Goal: Task Accomplishment & Management: Manage account settings

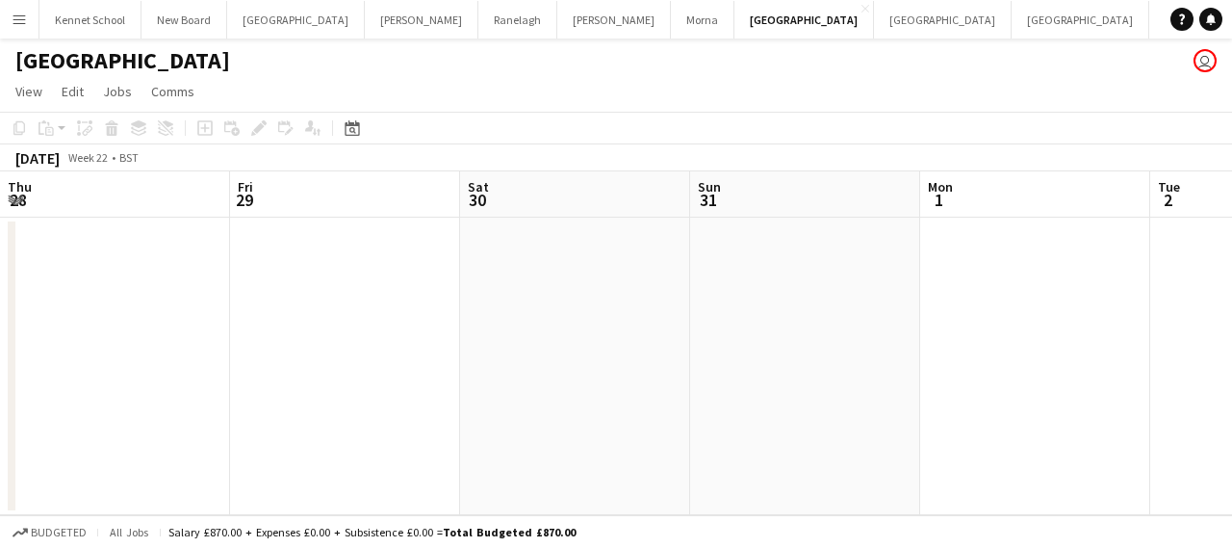
scroll to position [0, 710]
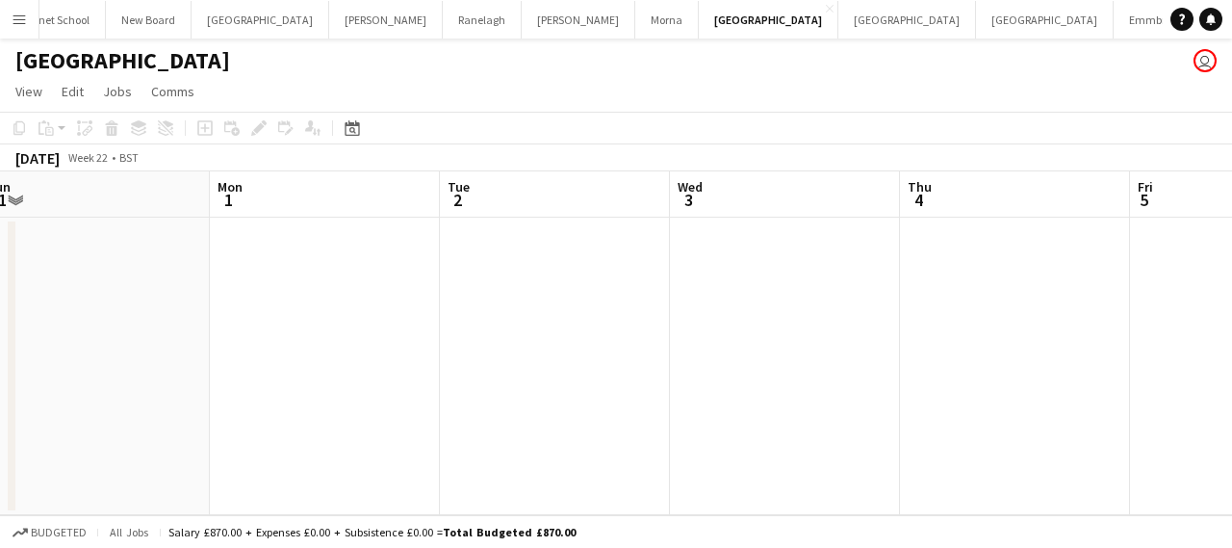
click at [18, 16] on app-icon "Menu" at bounding box center [19, 19] width 15 height 15
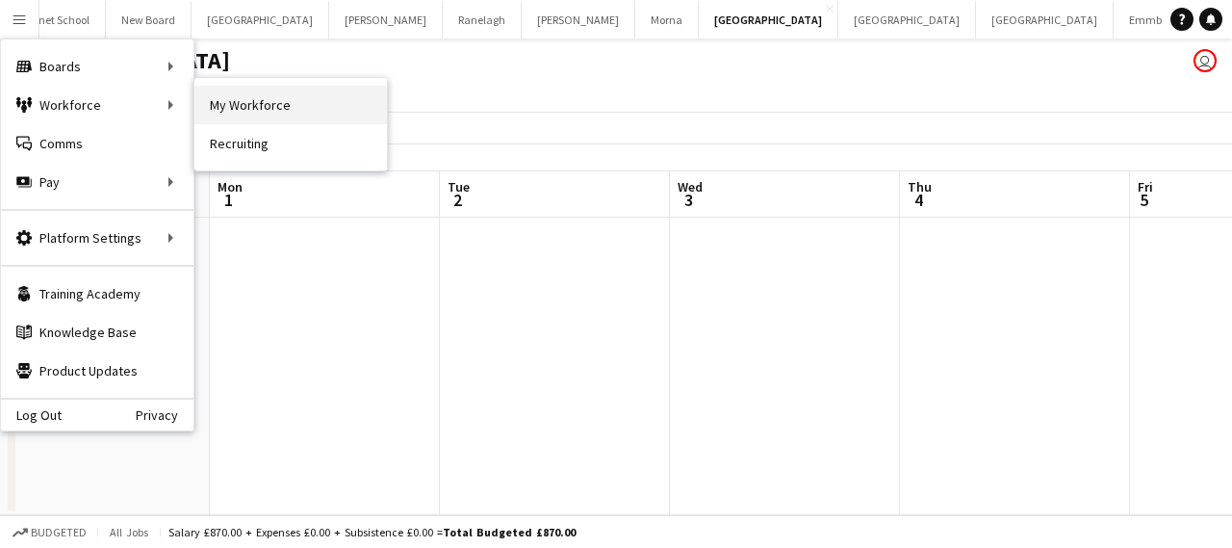
click at [245, 104] on link "My Workforce" at bounding box center [290, 105] width 193 height 39
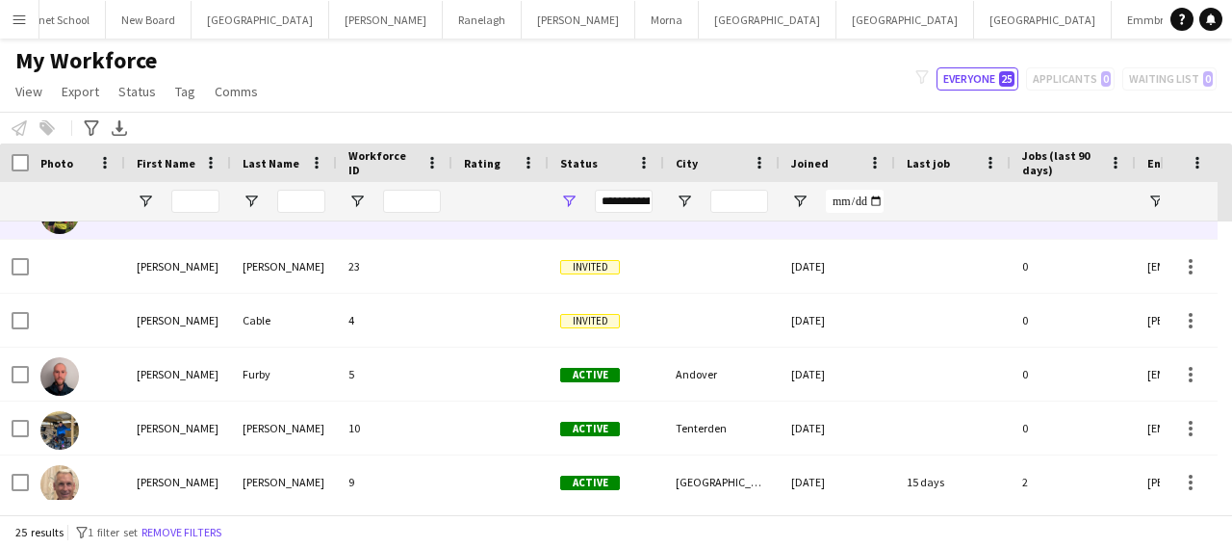
scroll to position [296, 0]
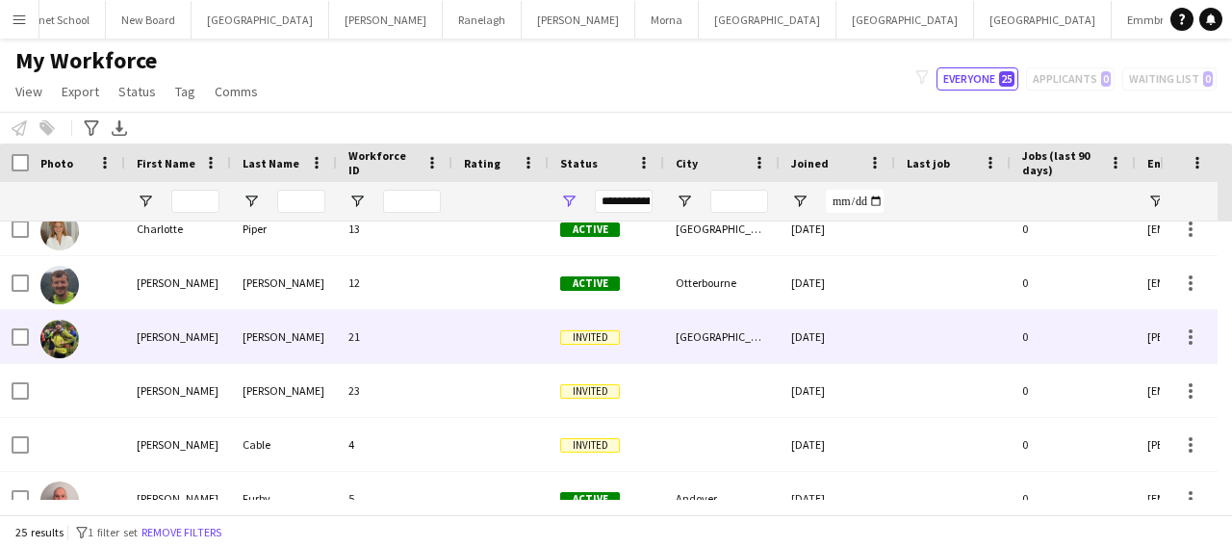
click at [476, 326] on div at bounding box center [500, 336] width 96 height 53
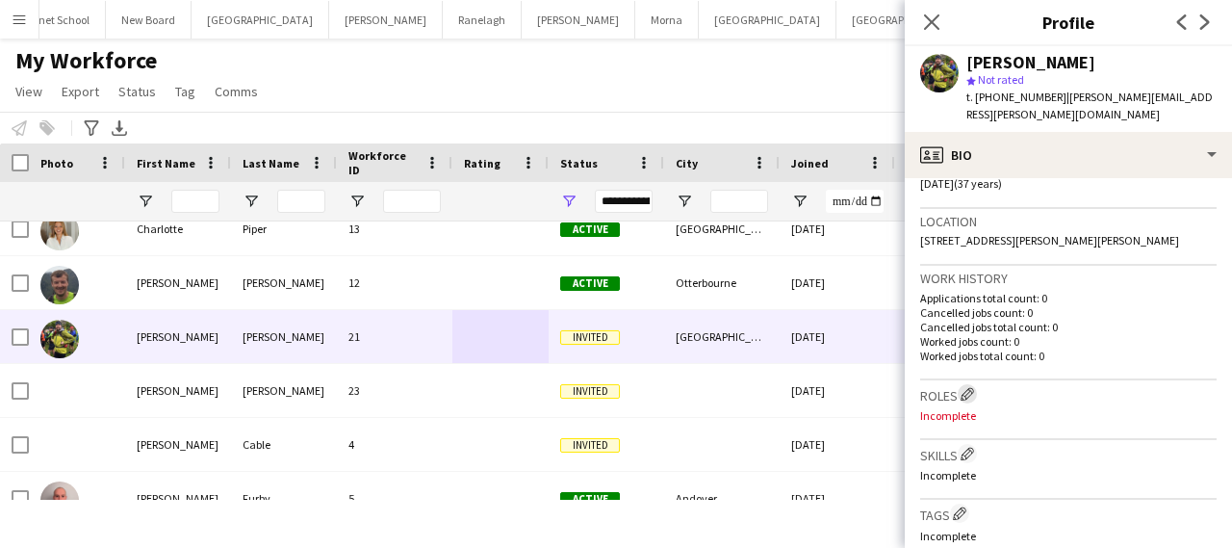
click at [966, 387] on app-icon "Edit crew company roles" at bounding box center [967, 393] width 13 height 13
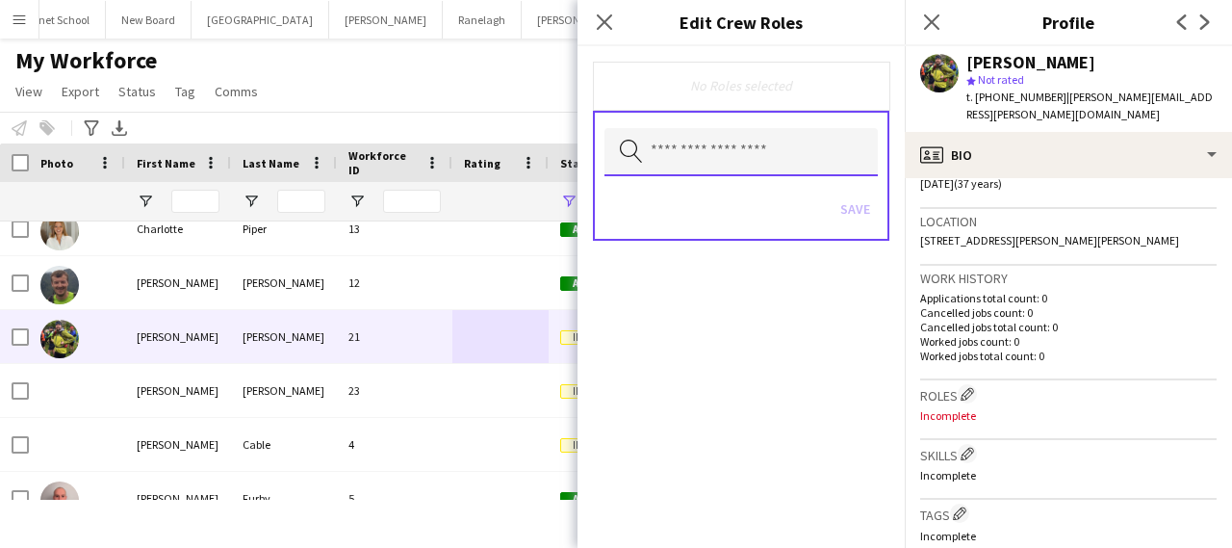
click at [775, 159] on input "text" at bounding box center [741, 152] width 273 height 48
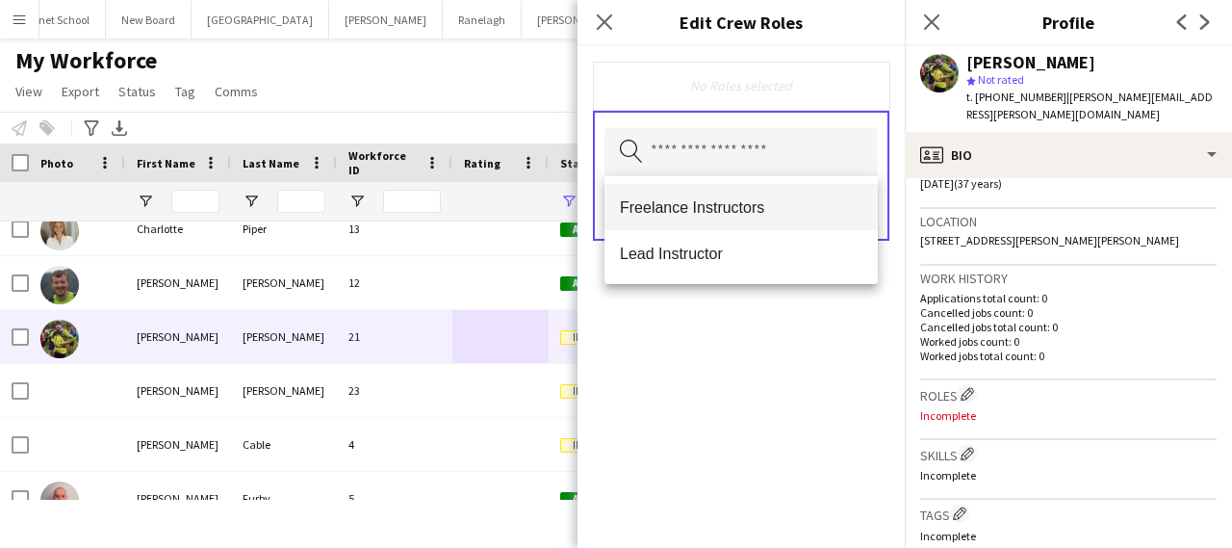
click at [731, 207] on span "Freelance Instructors" at bounding box center [741, 207] width 243 height 18
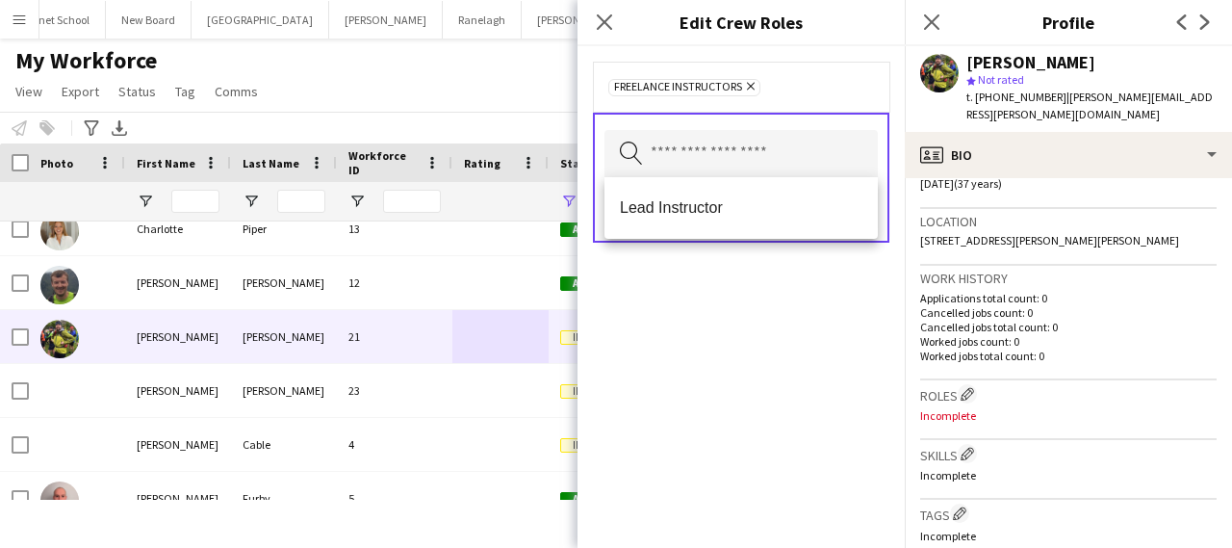
click at [728, 307] on div "Freelance Instructors Remove Search by role type Save" at bounding box center [741, 297] width 327 height 502
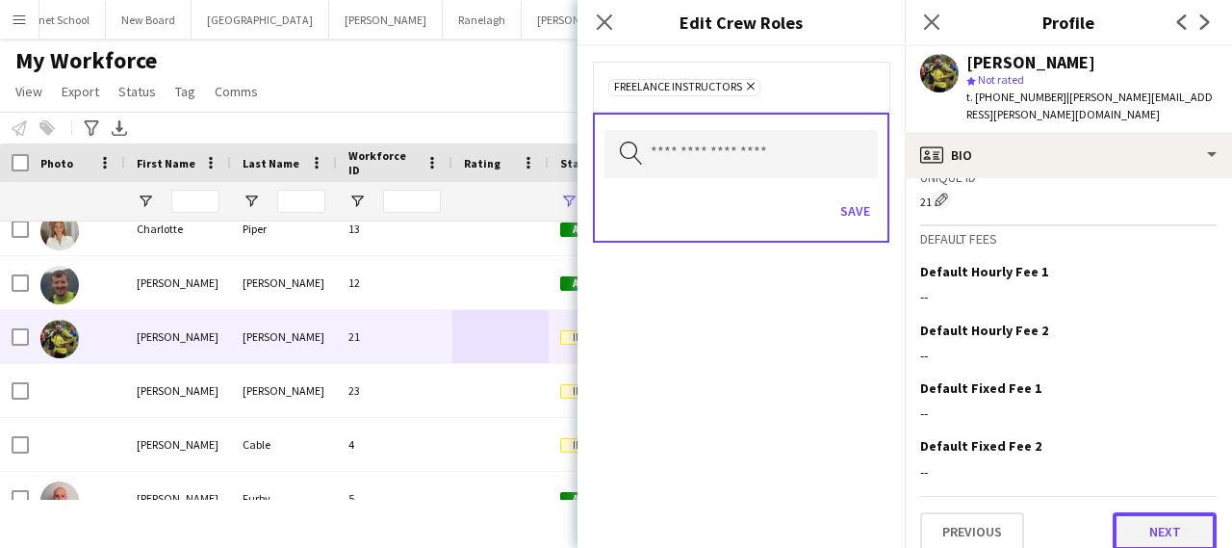
click at [1134, 515] on button "Next" at bounding box center [1165, 531] width 104 height 39
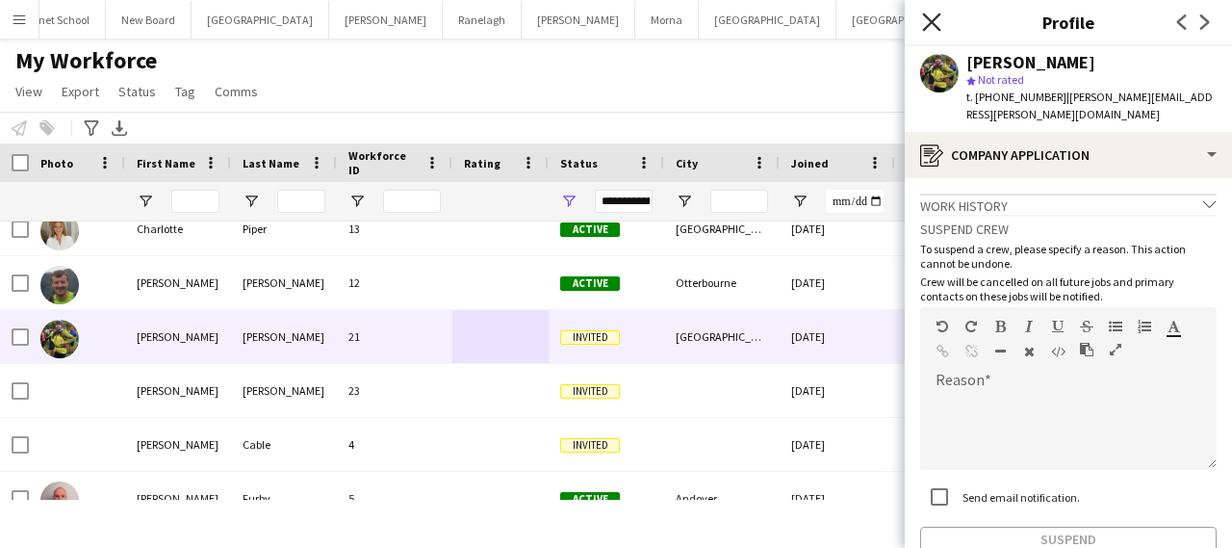
click at [930, 23] on icon at bounding box center [931, 22] width 18 height 18
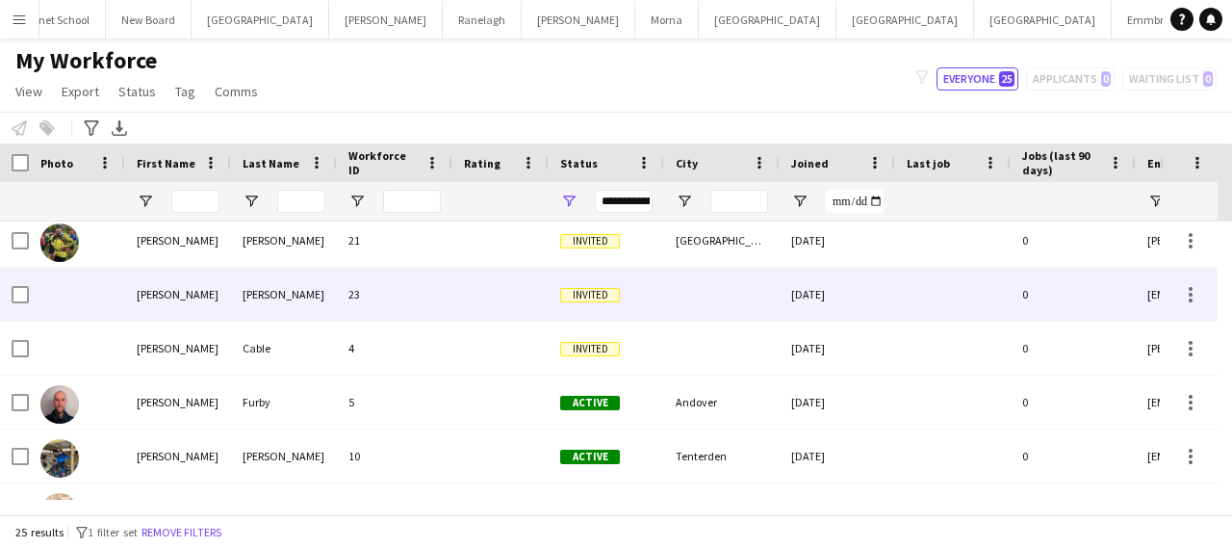
click at [682, 304] on div at bounding box center [722, 294] width 116 height 53
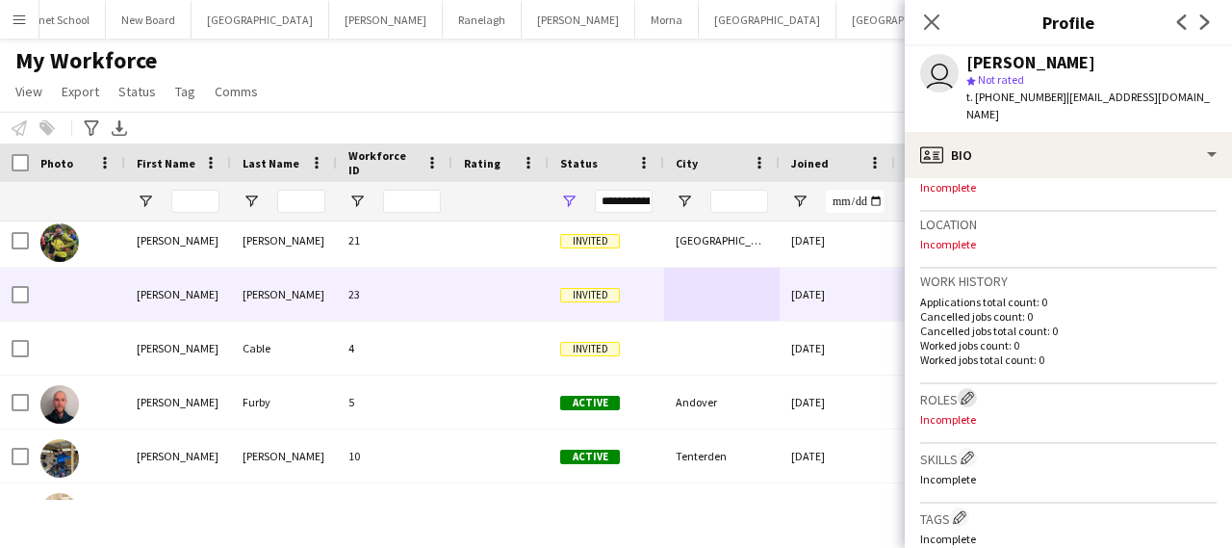
click at [967, 391] on app-icon "Edit crew company roles" at bounding box center [967, 397] width 13 height 13
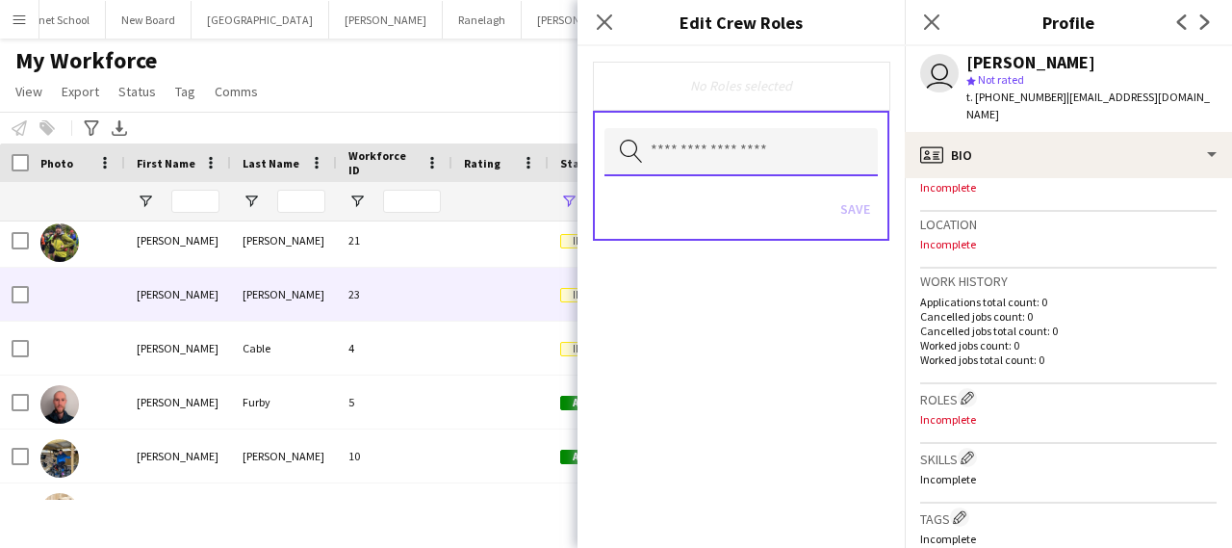
click at [722, 152] on input "text" at bounding box center [741, 152] width 273 height 48
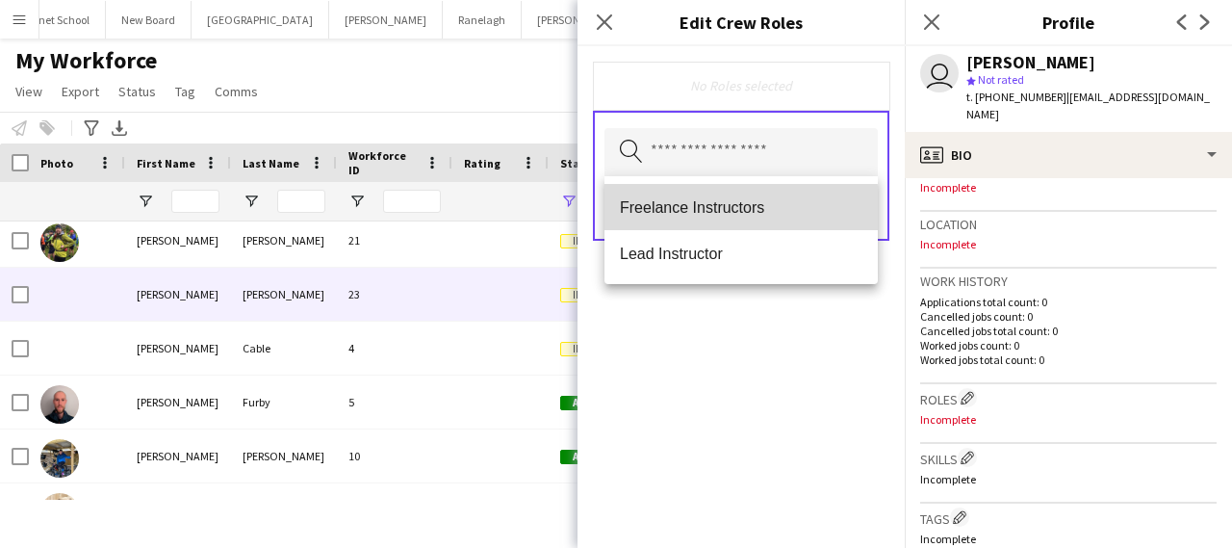
click at [687, 213] on span "Freelance Instructors" at bounding box center [741, 207] width 243 height 18
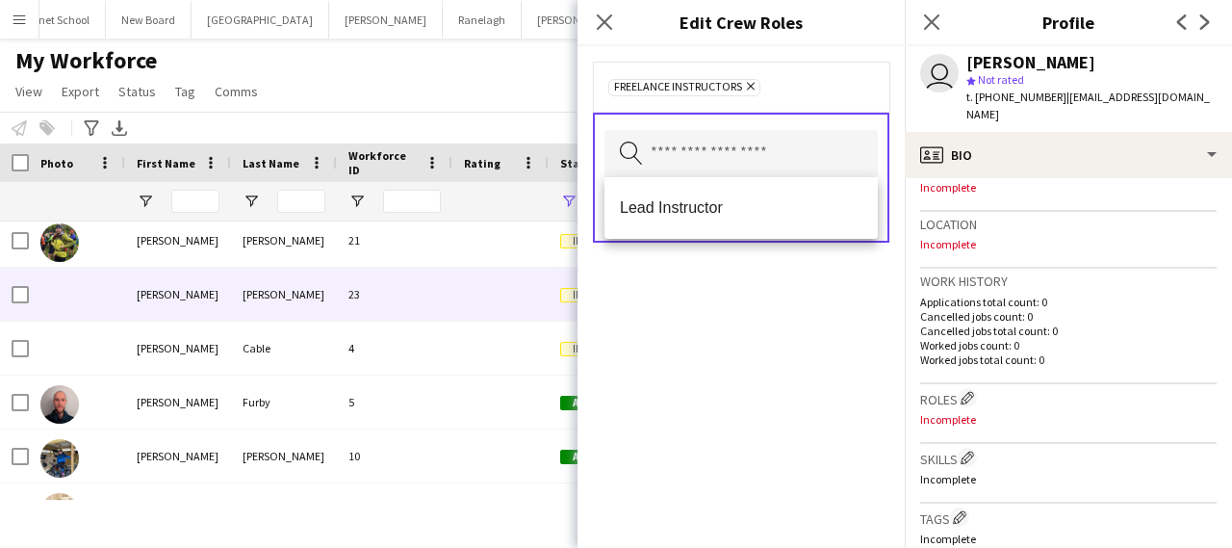
click at [707, 352] on div "Freelance Instructors Remove Search by role type Save" at bounding box center [741, 297] width 327 height 502
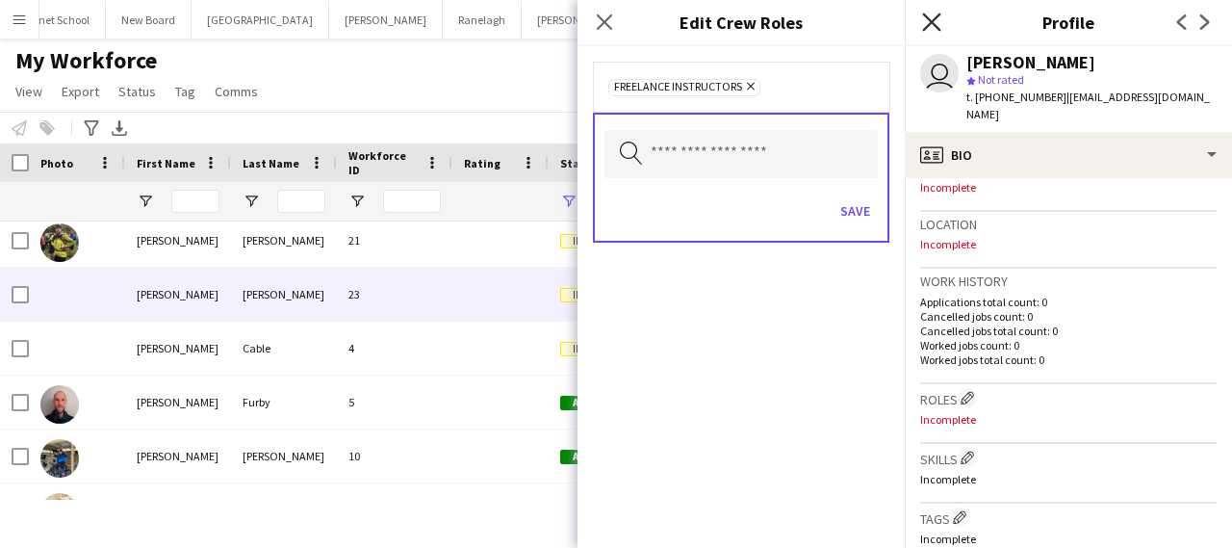
click at [939, 24] on icon "Close pop-in" at bounding box center [931, 22] width 18 height 18
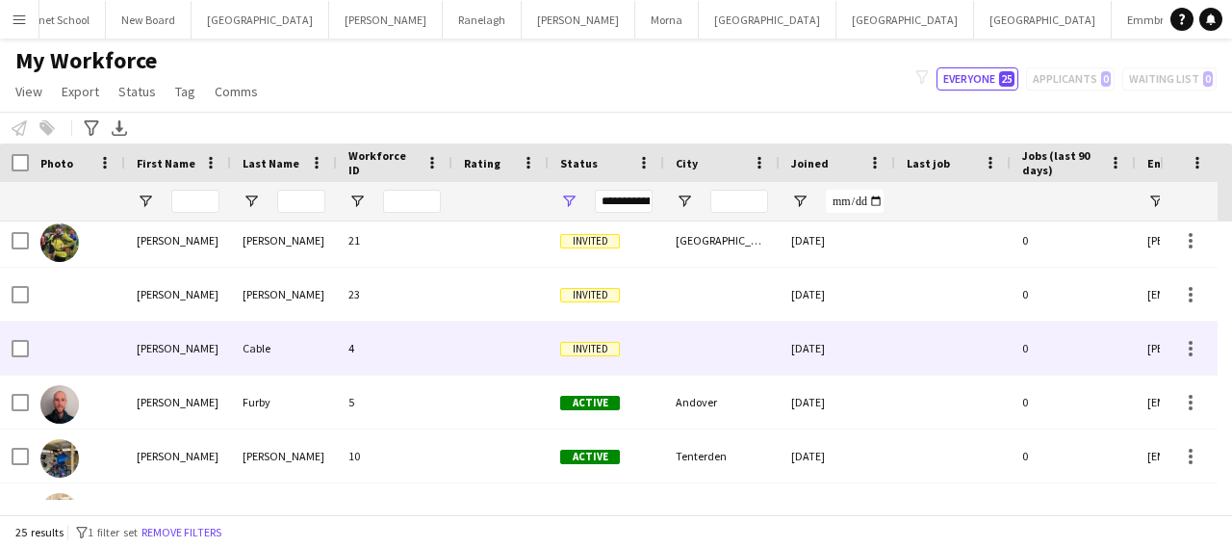
click at [354, 347] on div "4" at bounding box center [395, 348] width 116 height 53
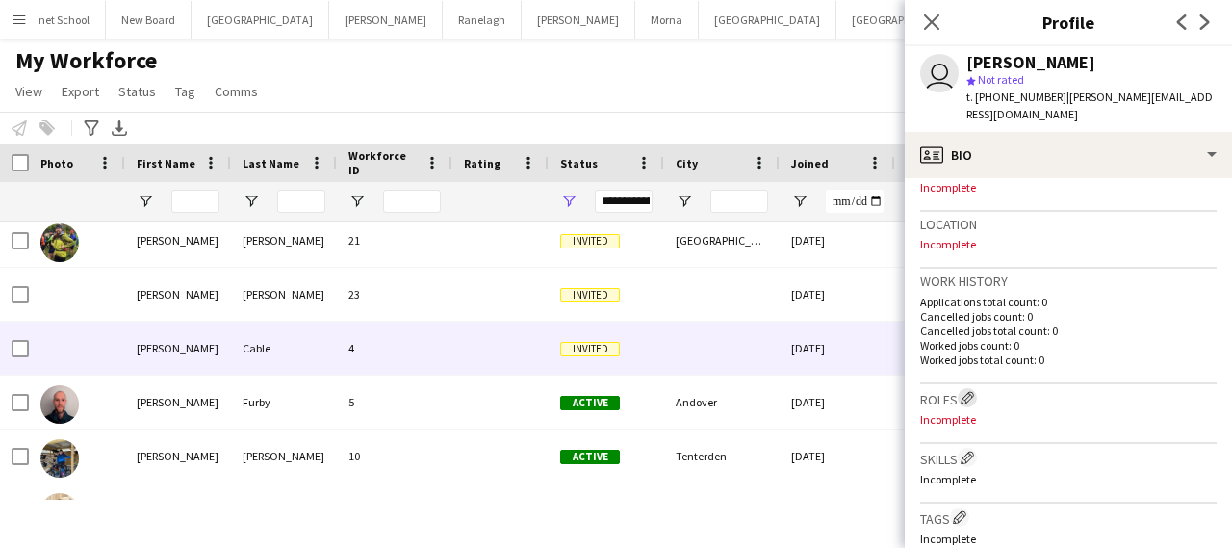
click at [965, 391] on app-icon "Edit crew company roles" at bounding box center [967, 397] width 13 height 13
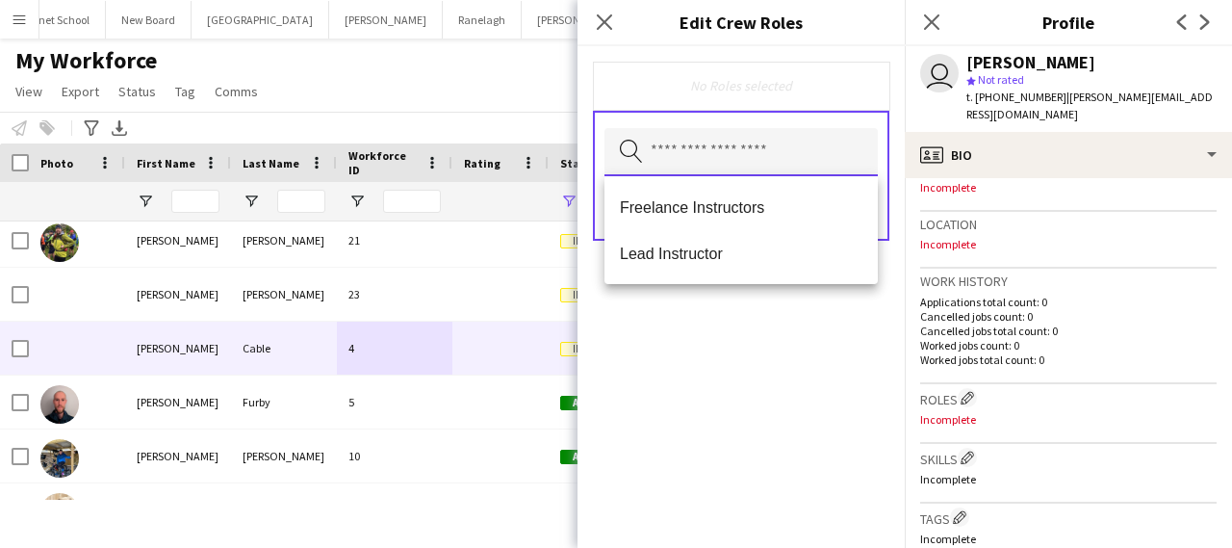
click at [707, 147] on input "text" at bounding box center [741, 152] width 273 height 48
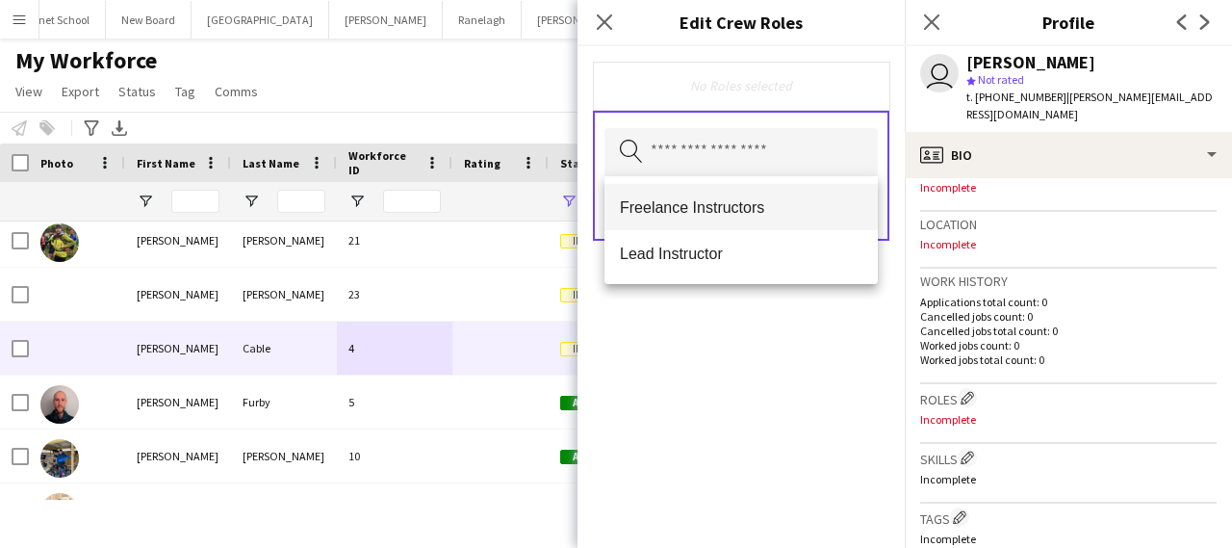
click at [699, 204] on span "Freelance Instructors" at bounding box center [741, 207] width 243 height 18
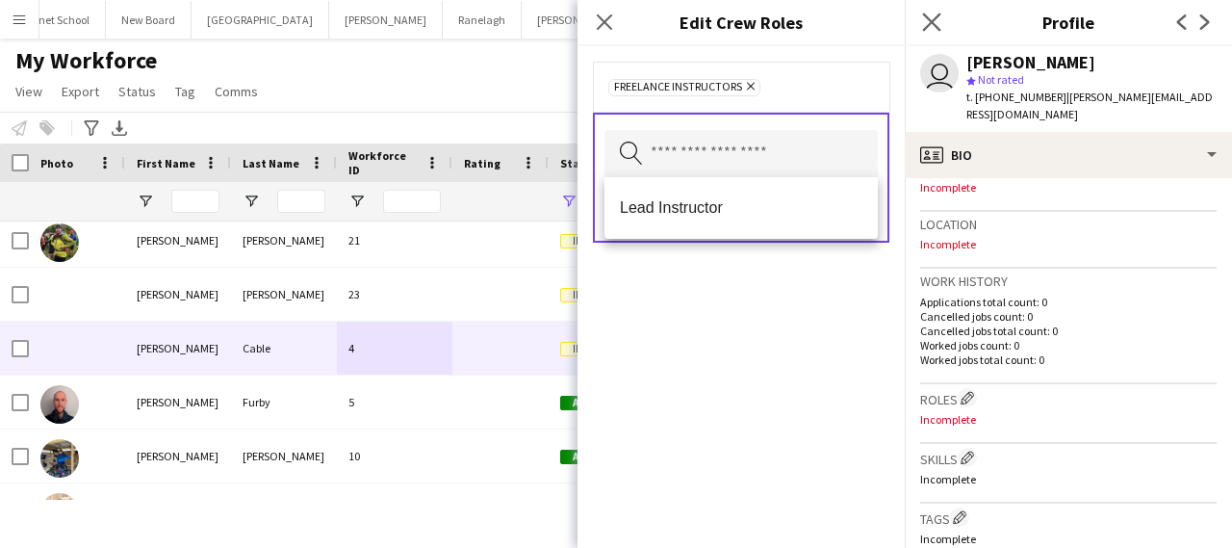
click at [921, 22] on app-icon "Close pop-in" at bounding box center [932, 23] width 28 height 28
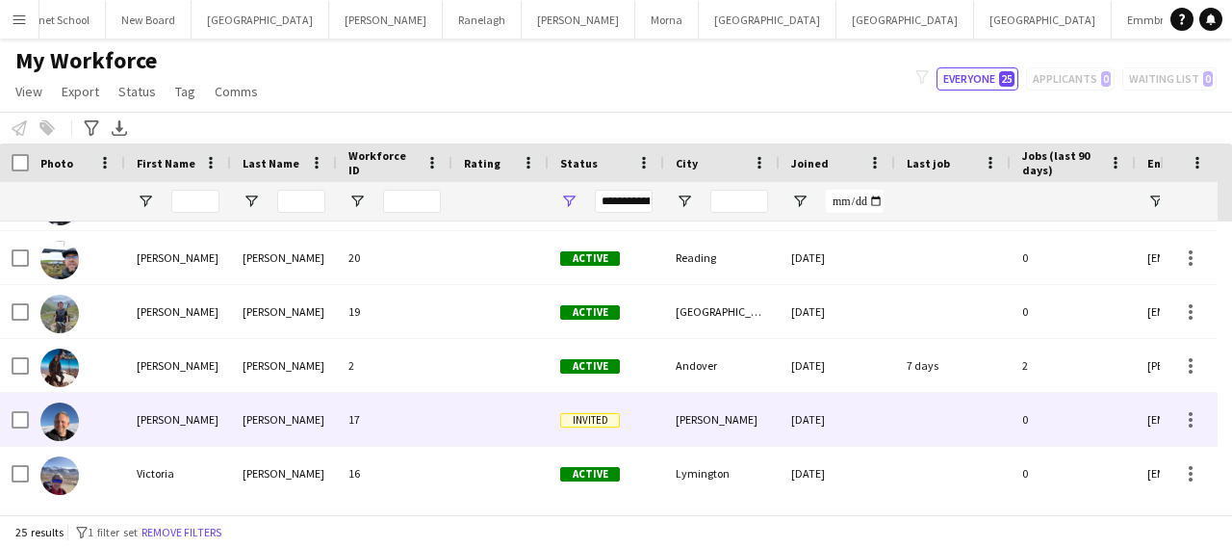
click at [249, 414] on div "[PERSON_NAME]" at bounding box center [284, 419] width 106 height 53
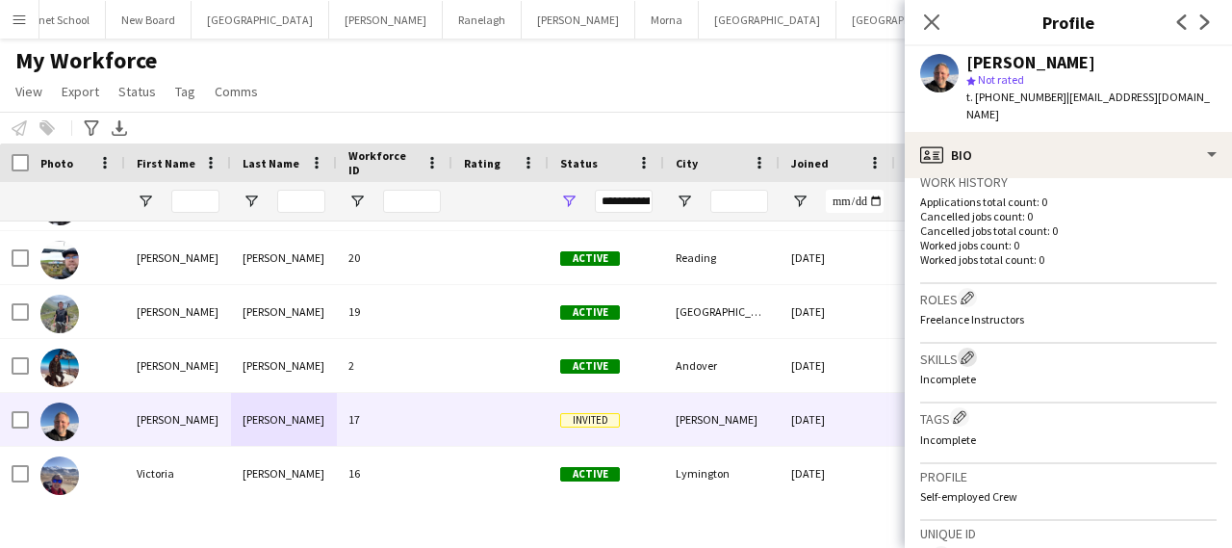
click at [970, 350] on app-icon "Edit crew company skills" at bounding box center [967, 356] width 13 height 13
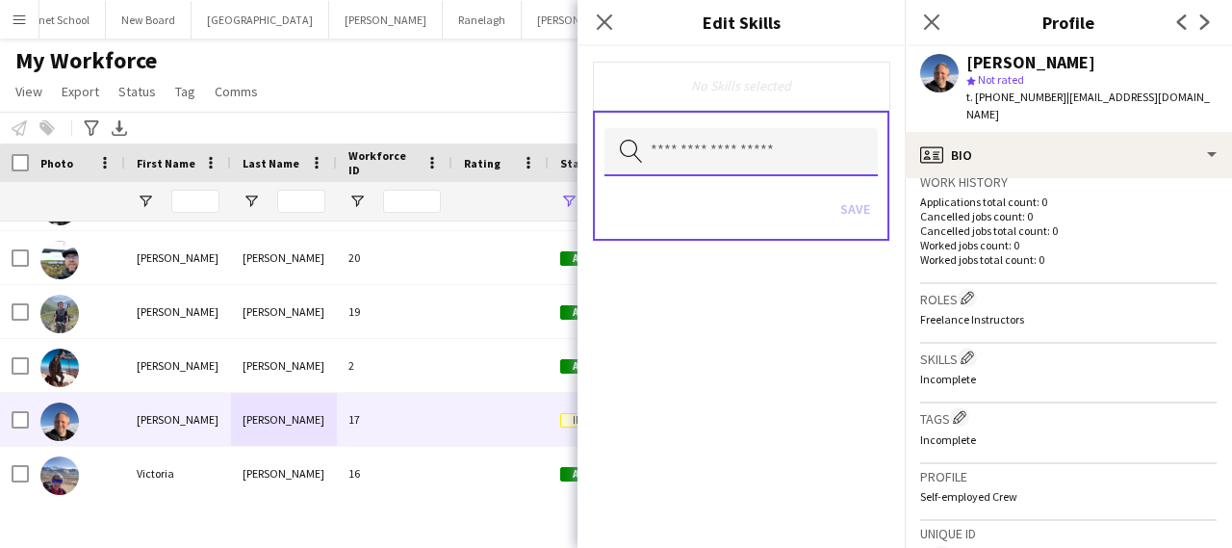
click at [749, 156] on input "text" at bounding box center [741, 152] width 273 height 48
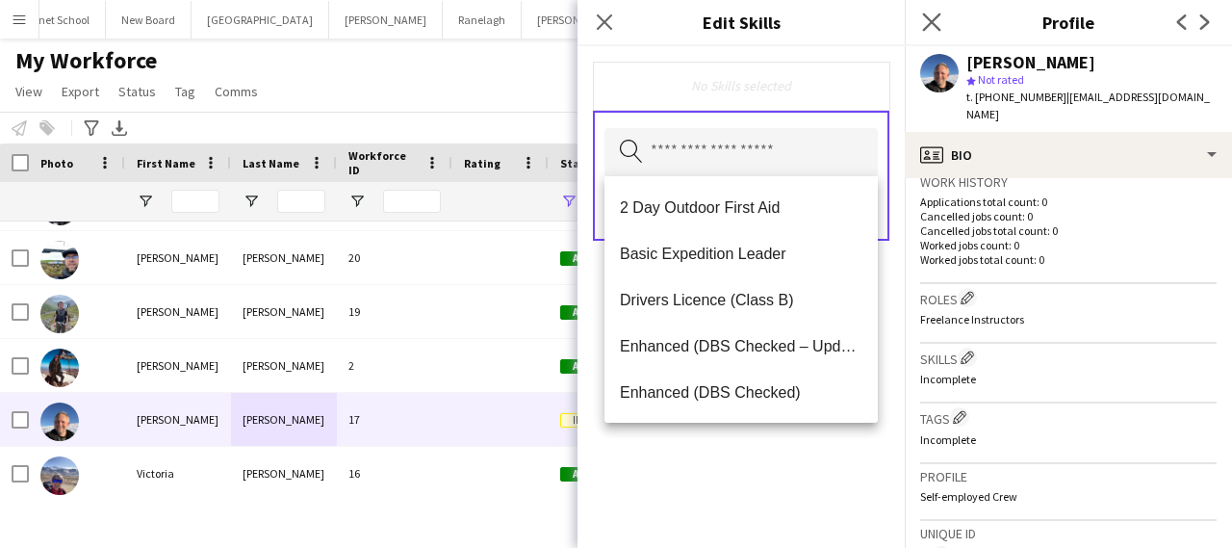
click at [928, 32] on app-icon "Close pop-in" at bounding box center [932, 23] width 28 height 28
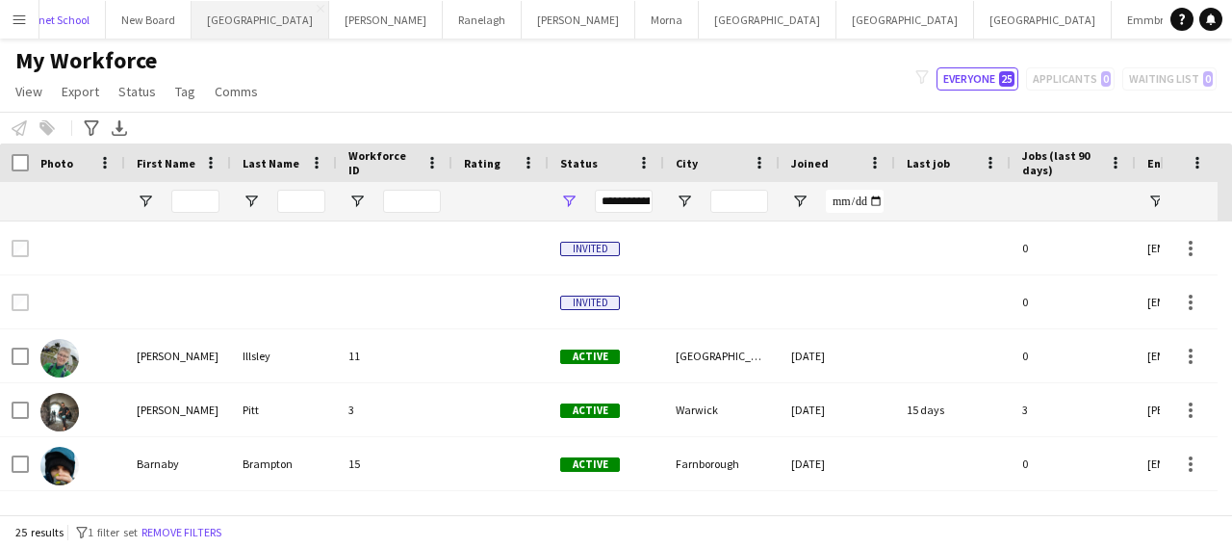
drag, startPoint x: 54, startPoint y: 14, endPoint x: 269, endPoint y: 25, distance: 214.9
click at [269, 25] on div "[GEOGRAPHIC_DATA] Close New Board Close [GEOGRAPHIC_DATA] Close [PERSON_NAME] C…" at bounding box center [601, 19] width 1124 height 39
click at [14, 26] on app-icon "Menu" at bounding box center [19, 19] width 15 height 15
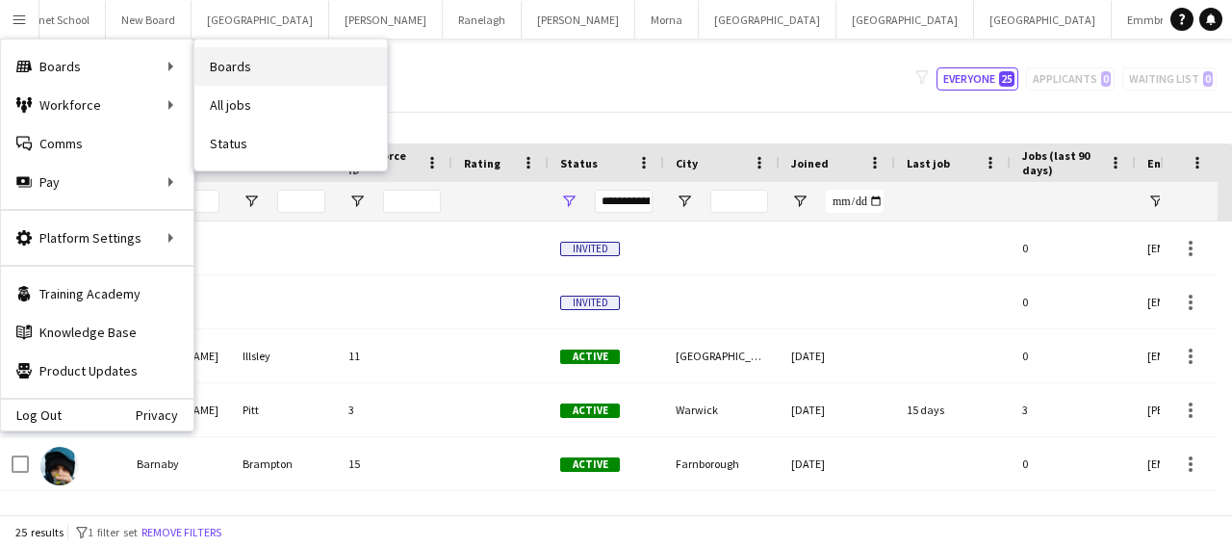
click at [254, 63] on link "Boards" at bounding box center [290, 66] width 193 height 39
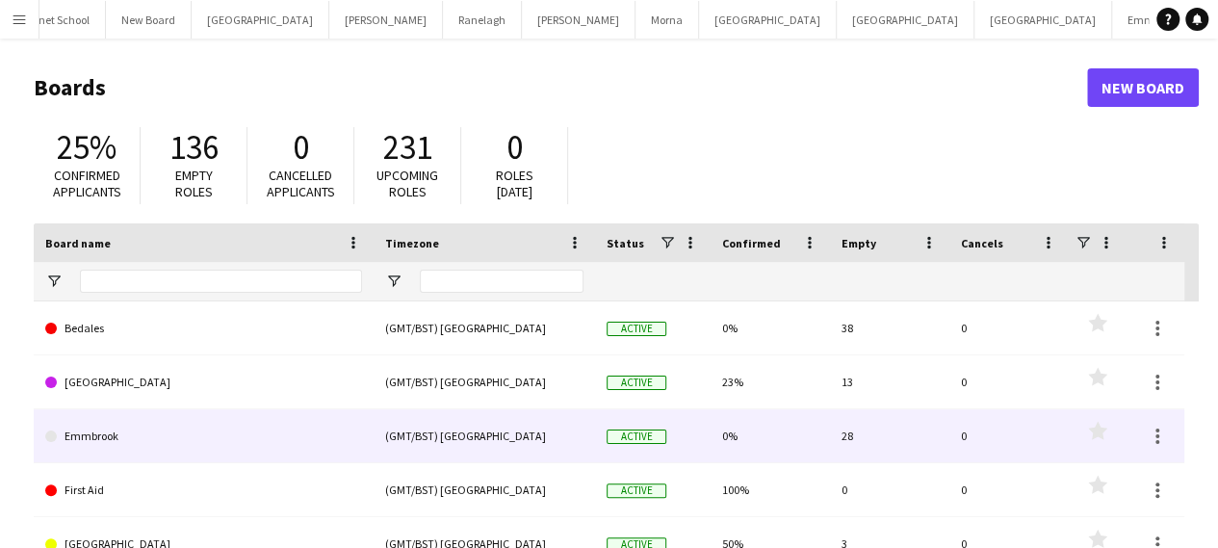
click at [137, 423] on link "Emmbrook" at bounding box center [203, 436] width 317 height 54
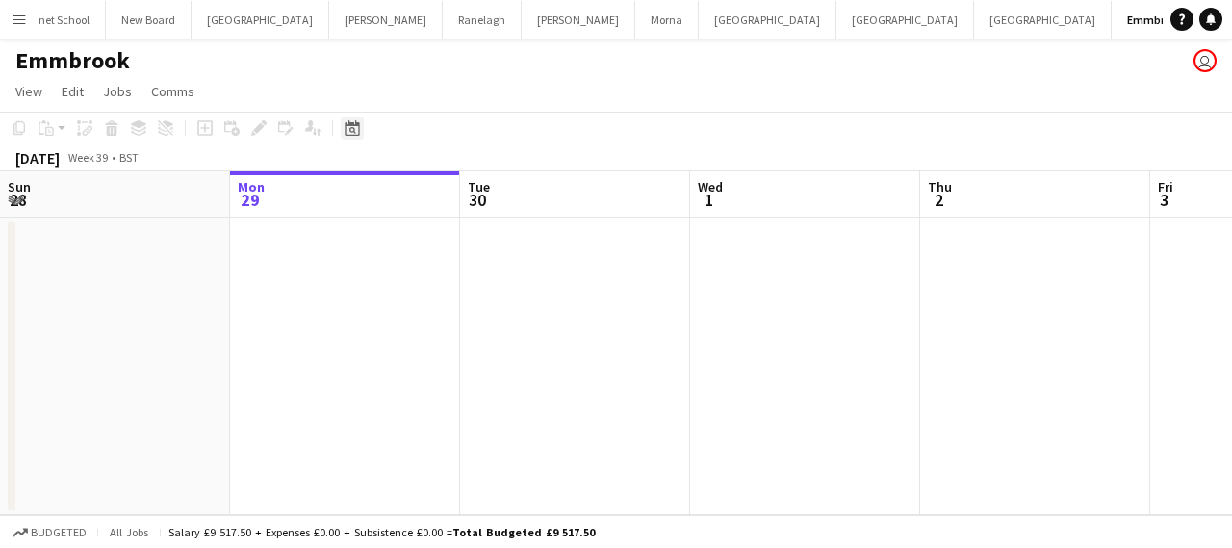
click at [352, 130] on icon "Date picker" at bounding box center [352, 127] width 15 height 15
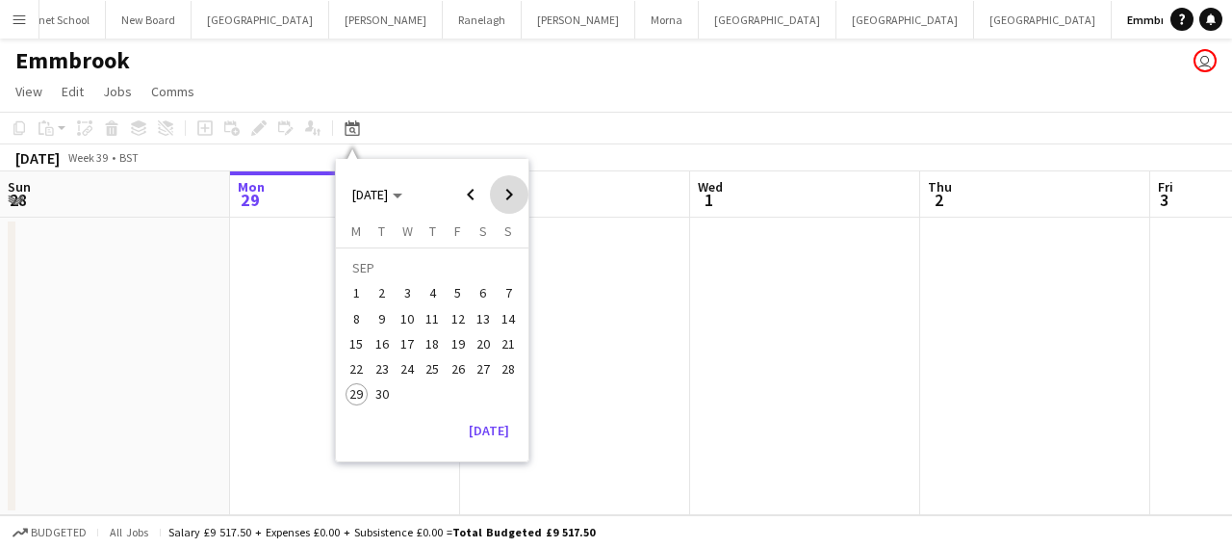
click at [504, 190] on span "Next month" at bounding box center [509, 194] width 39 height 39
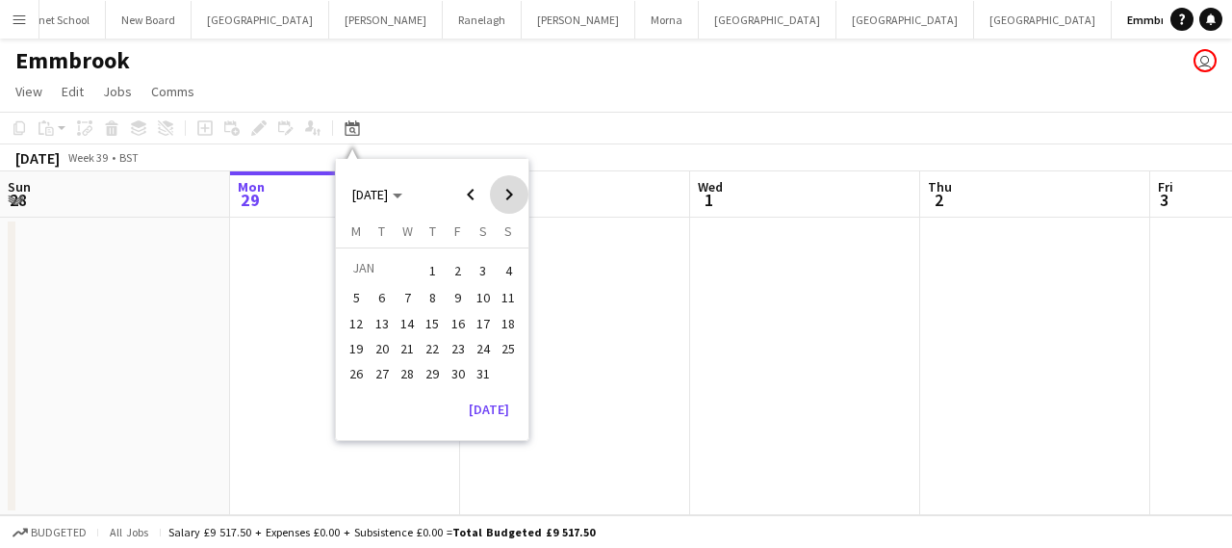
click at [502, 192] on span "Next month" at bounding box center [509, 194] width 39 height 39
click at [406, 338] on span "18" at bounding box center [407, 348] width 23 height 23
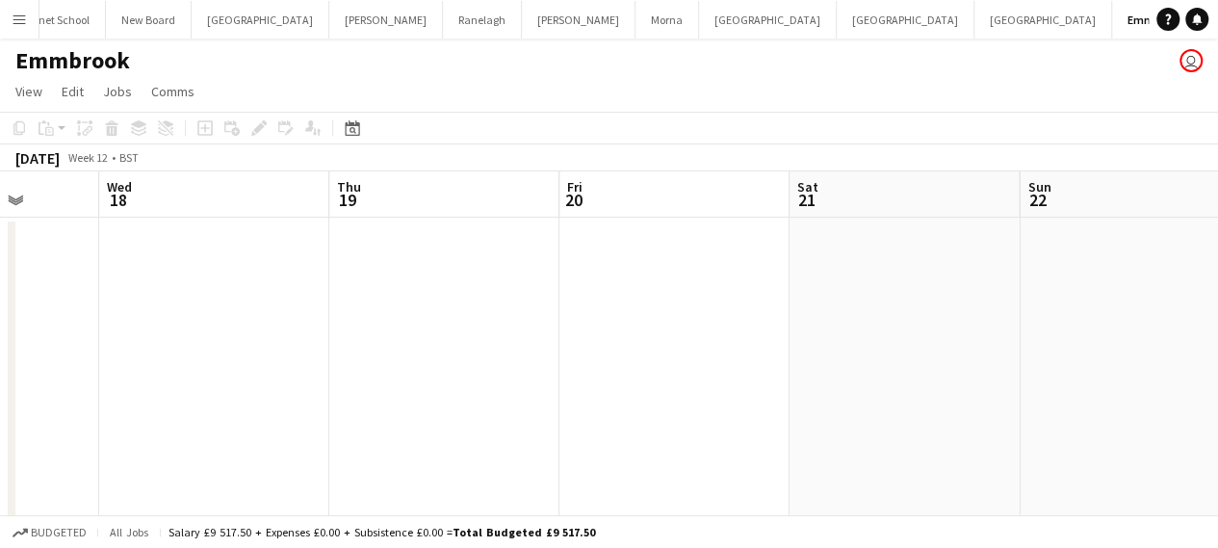
drag, startPoint x: 712, startPoint y: 312, endPoint x: 6, endPoint y: 334, distance: 706.9
click at [6, 334] on app-calendar-viewport "Sat 14 0/6 1 Job Sun 15 0/6 1 Job Mon 16 Tue 17 Wed 18 Thu 19 Fri 20 Sat 21 Sun…" at bounding box center [609, 359] width 1218 height 377
drag, startPoint x: 362, startPoint y: 318, endPoint x: 219, endPoint y: 336, distance: 143.6
click at [219, 336] on app-calendar-viewport "Mon 16 Tue 17 Wed 18 Thu 19 Fri 20 Sat 21 Sun 22 Mon 23 Tue 24 Wed 25 Thu 26" at bounding box center [609, 359] width 1218 height 377
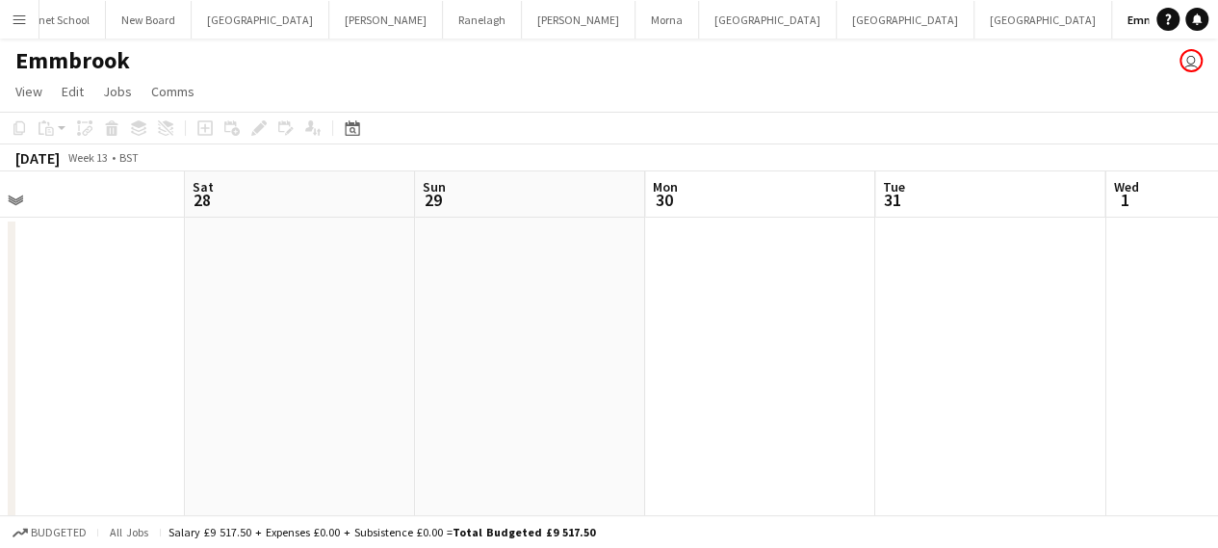
drag, startPoint x: 972, startPoint y: 254, endPoint x: 106, endPoint y: 373, distance: 874.4
click at [106, 373] on app-calendar-viewport "Tue 24 Wed 25 Thu 26 Fri 27 Sat 28 Sun 29 Mon 30 Tue 31 Wed 1 Thu 2 Fri 3" at bounding box center [609, 359] width 1218 height 377
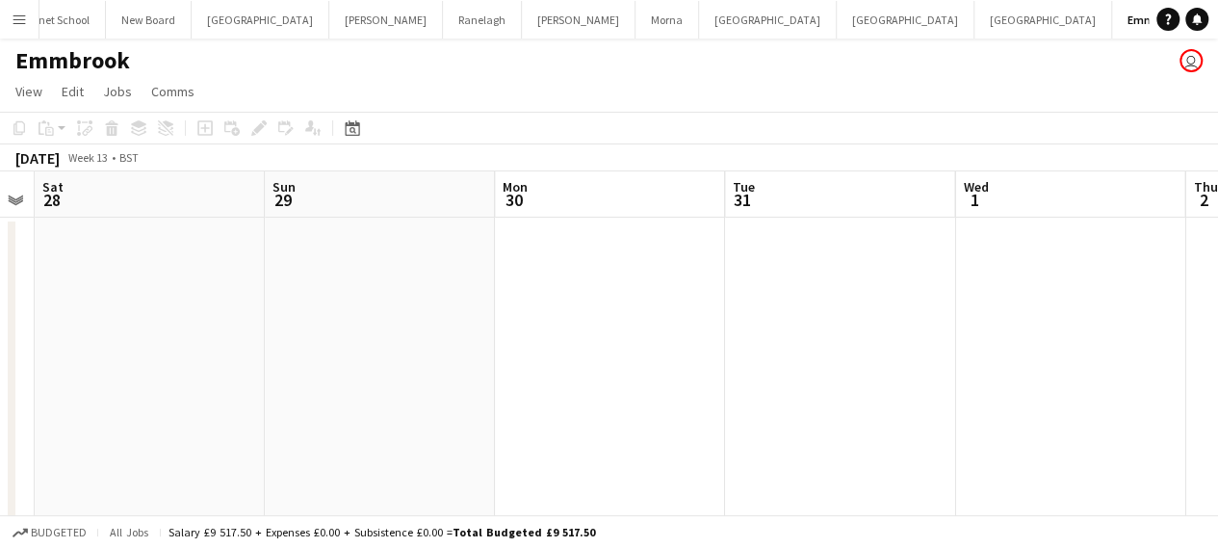
drag, startPoint x: 873, startPoint y: 268, endPoint x: 73, endPoint y: 365, distance: 805.8
click at [73, 365] on app-calendar-viewport "Tue 24 Wed 25 Thu 26 Fri 27 Sat 28 Sun 29 Mon 30 Tue 31 Wed 1 Thu 2 Fri 3" at bounding box center [609, 359] width 1218 height 377
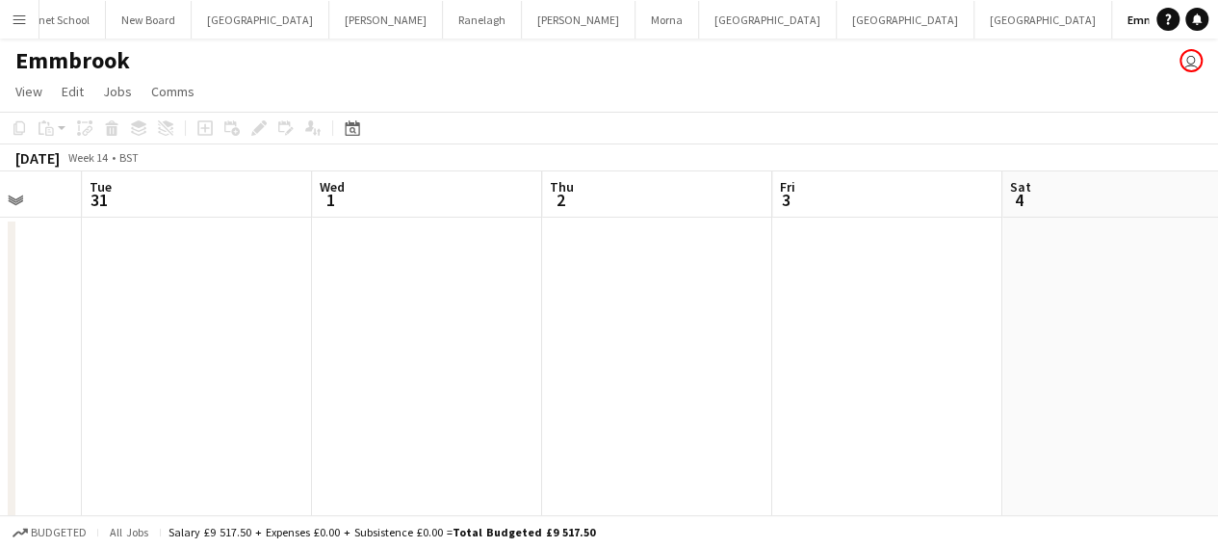
drag, startPoint x: 887, startPoint y: 255, endPoint x: 243, endPoint y: 350, distance: 651.0
click at [243, 350] on app-calendar-viewport "Sat 28 Sun 29 Mon 30 Tue 31 Wed 1 Thu 2 Fri 3 Sat 4 Sun 5 Mon 6 Tue 7" at bounding box center [609, 359] width 1218 height 377
drag, startPoint x: 957, startPoint y: 244, endPoint x: 285, endPoint y: 344, distance: 679.3
click at [284, 344] on app-calendar-viewport "Wed 1 Thu 2 Fri 3 Sat 4 Sun 5 Mon 6 Tue 7 Wed 8 Thu 9 Fri 10 Sat 11" at bounding box center [609, 359] width 1218 height 377
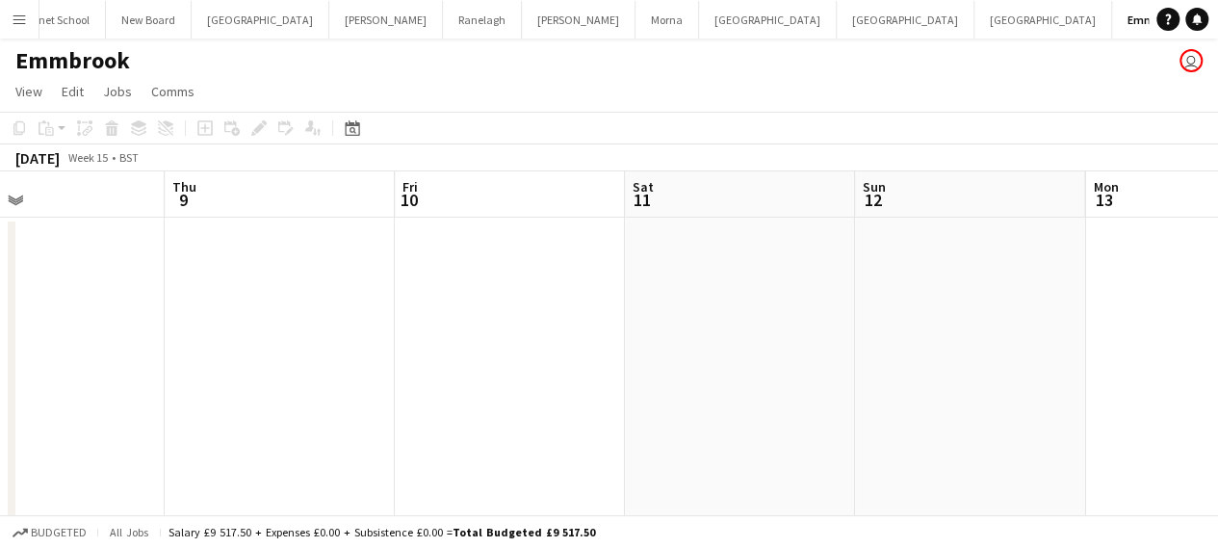
drag, startPoint x: 929, startPoint y: 255, endPoint x: 300, endPoint y: 332, distance: 633.3
click at [300, 332] on app-calendar-viewport "Sun 5 Mon 6 Tue 7 Wed 8 Thu 9 Fri 10 Sat 11 Sun 12 Mon 13 Tue 14 Wed 15" at bounding box center [609, 359] width 1218 height 377
drag, startPoint x: 863, startPoint y: 297, endPoint x: 221, endPoint y: 383, distance: 647.7
click at [221, 383] on app-calendar-viewport "Sun 5 Mon 6 Tue 7 Wed 8 Thu 9 Fri 10 Sat 11 Sun 12 Mon 13 Tue 14 Wed 15" at bounding box center [609, 359] width 1218 height 377
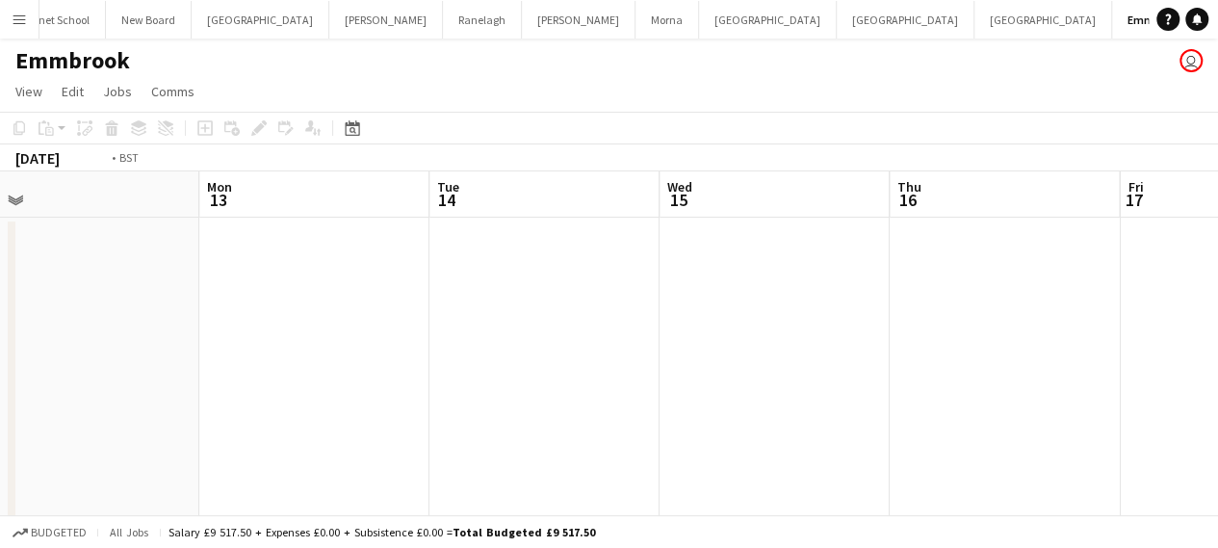
drag, startPoint x: 859, startPoint y: 294, endPoint x: 200, endPoint y: 373, distance: 663.1
click at [200, 373] on app-calendar-viewport "Thu 9 Fri 10 Sat 11 Sun 12 Mon 13 Tue 14 Wed 15 Thu 16 Fri 17 Sat 18 Sun 19" at bounding box center [609, 359] width 1218 height 377
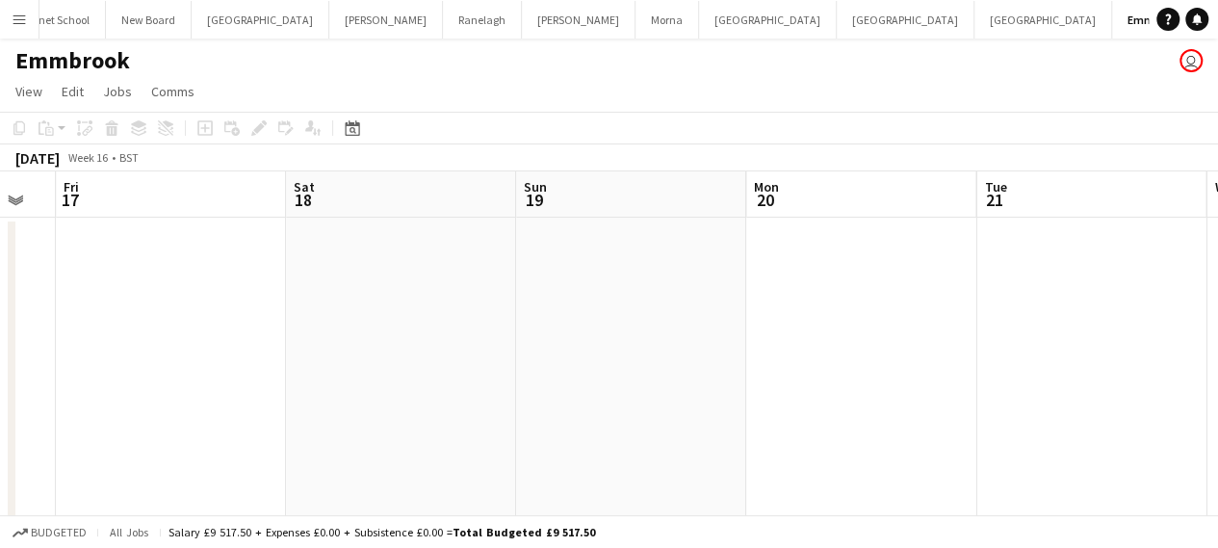
drag, startPoint x: 1051, startPoint y: 300, endPoint x: 235, endPoint y: 373, distance: 819.6
click at [202, 375] on app-calendar-viewport "Mon 13 Tue 14 Wed 15 Thu 16 Fri 17 Sat 18 Sun 19 Mon 20 Tue 21 Wed 22 Thu 23" at bounding box center [609, 359] width 1218 height 377
drag, startPoint x: 911, startPoint y: 305, endPoint x: 189, endPoint y: 372, distance: 725.0
click at [204, 372] on app-calendar-viewport "Fri 17 Sat 18 Sun 19 Mon 20 Tue 21 Wed 22 Thu 23 Fri 24 Sat 25 Sun 26 Mon 27" at bounding box center [609, 359] width 1218 height 377
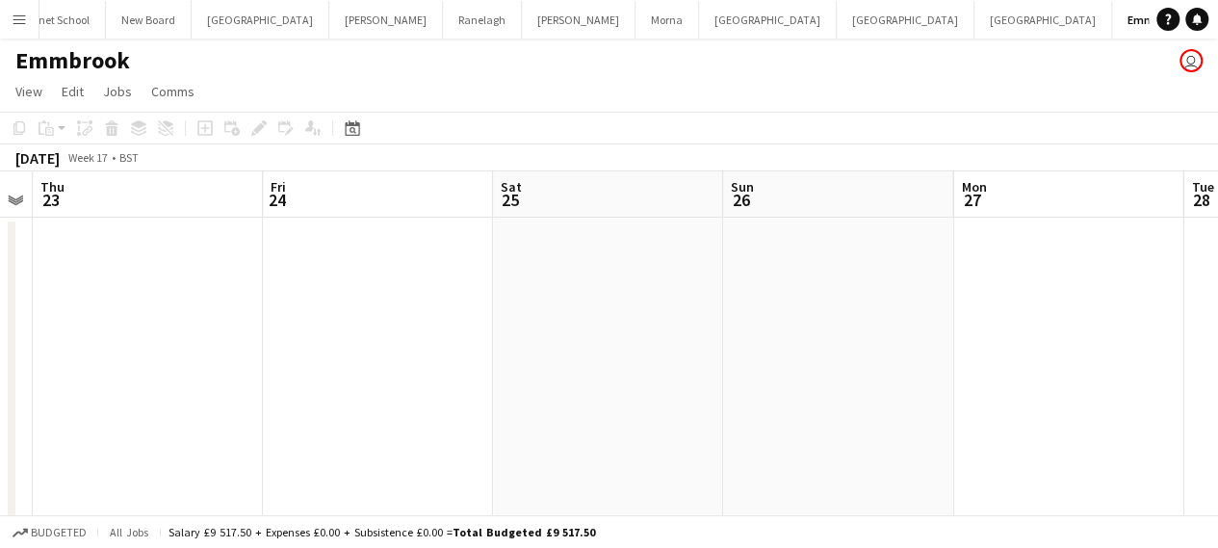
drag, startPoint x: 1016, startPoint y: 271, endPoint x: 315, endPoint y: 333, distance: 704.4
click at [315, 333] on app-calendar-viewport "Sun 19 Mon 20 Tue 21 Wed 22 Thu 23 Fri 24 Sat 25 Sun 26 Mon 27 Tue 28 Wed 29" at bounding box center [609, 359] width 1218 height 377
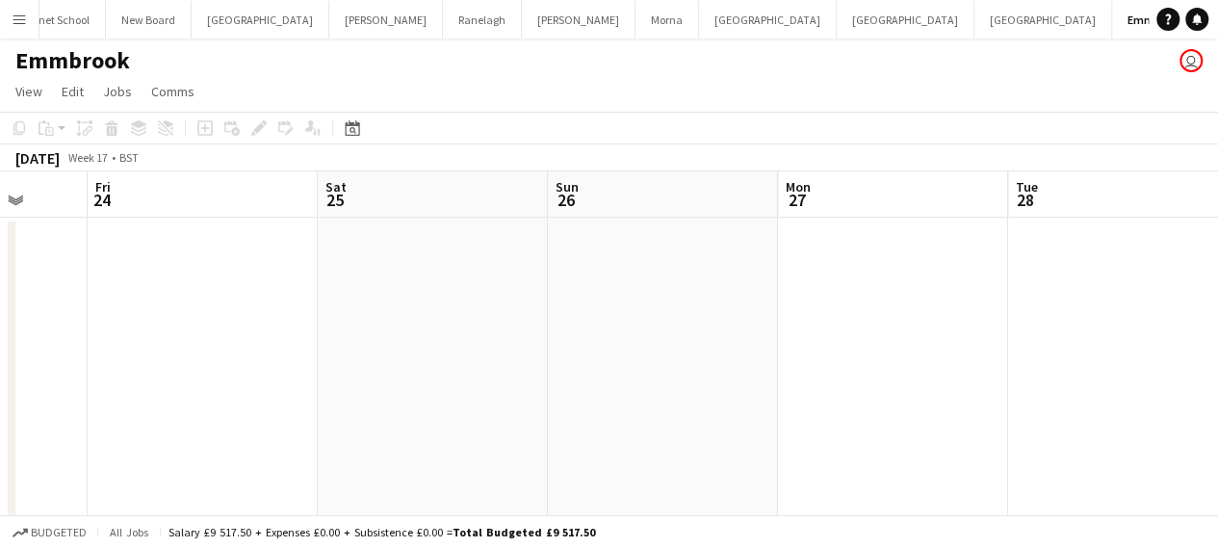
drag, startPoint x: 870, startPoint y: 305, endPoint x: 238, endPoint y: 356, distance: 634.5
click at [238, 356] on app-calendar-viewport "Tue 21 Wed 22 Thu 23 Fri 24 Sat 25 Sun 26 Mon 27 Tue 28 Wed 29 Thu 30 Fri 1 0/4…" at bounding box center [609, 372] width 1218 height 402
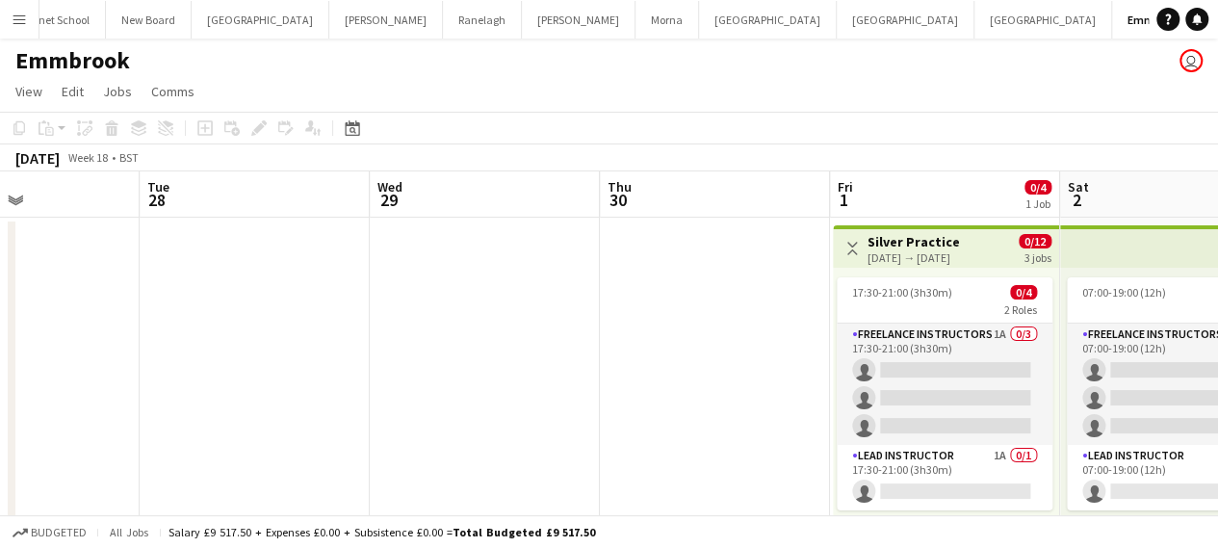
drag, startPoint x: 1105, startPoint y: 259, endPoint x: 243, endPoint y: 332, distance: 865.6
click at [243, 332] on app-calendar-viewport "Sat 25 Sun 26 Mon 27 Tue 28 Wed 29 Thu 30 Fri 1 0/4 1 Job Sat 2 0/4 1 Job Sun 3…" at bounding box center [609, 372] width 1218 height 402
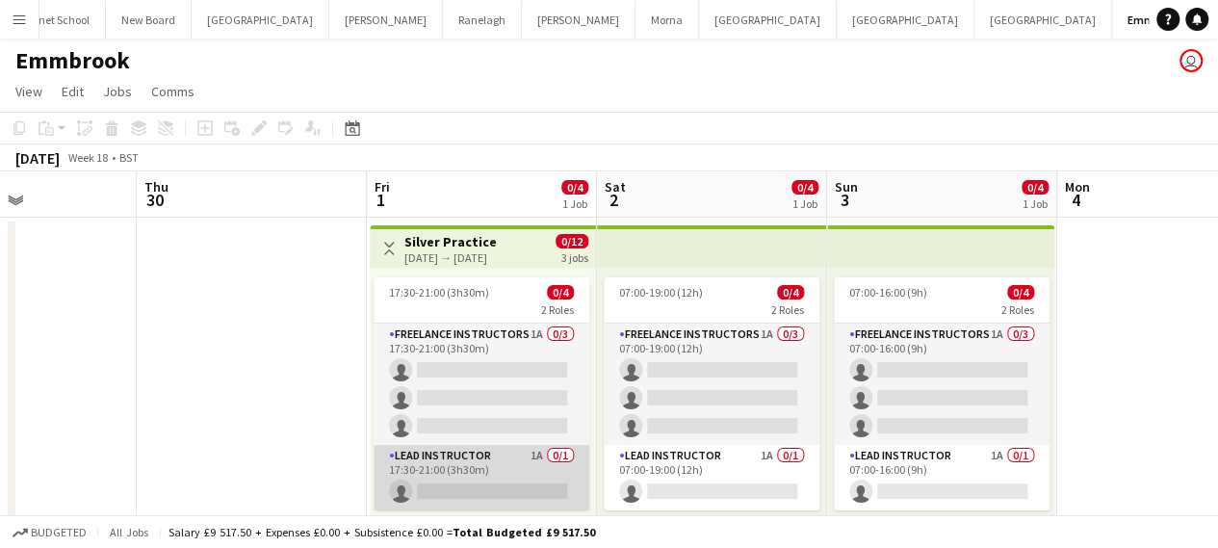
click at [474, 478] on app-card-role "Lead Instructor 1A 0/1 17:30-21:00 (3h30m) single-neutral-actions" at bounding box center [481, 477] width 216 height 65
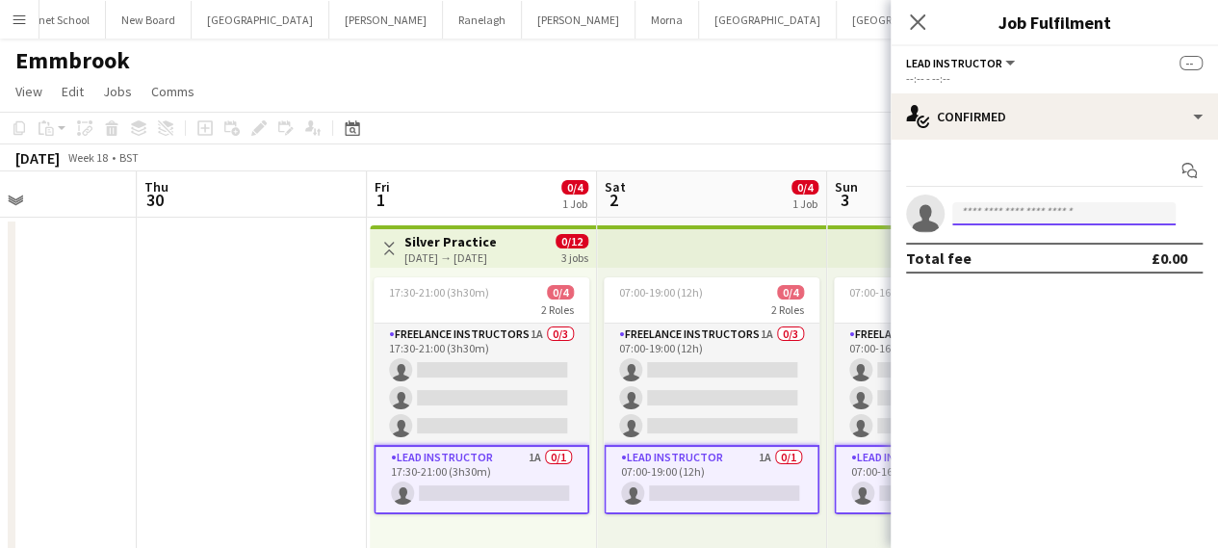
click at [1016, 212] on input at bounding box center [1063, 213] width 223 height 23
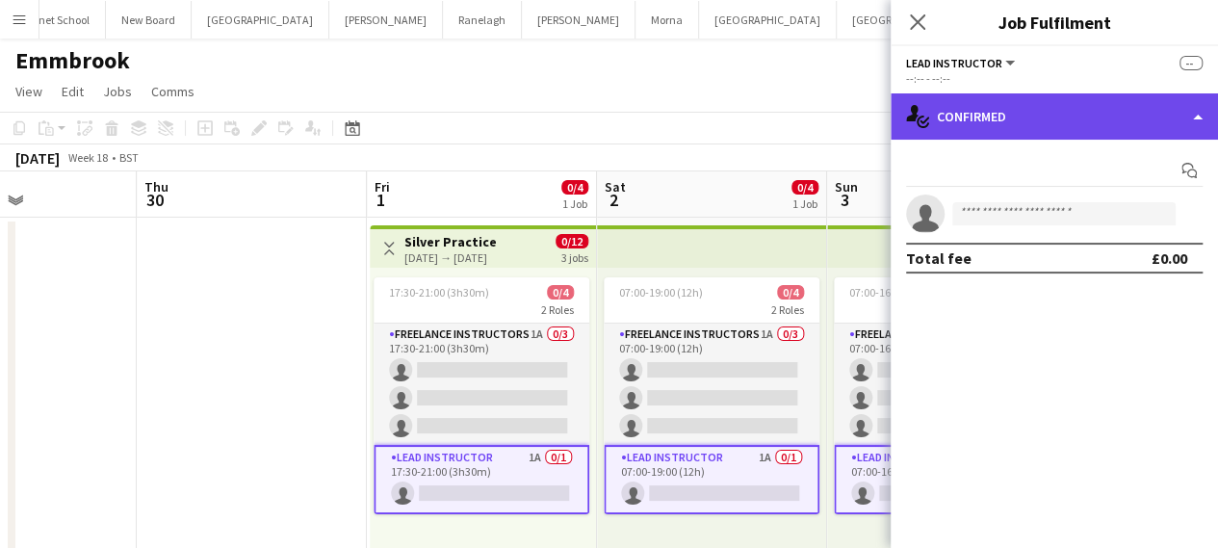
click at [999, 124] on div "single-neutral-actions-check-2 Confirmed" at bounding box center [1053, 116] width 327 height 46
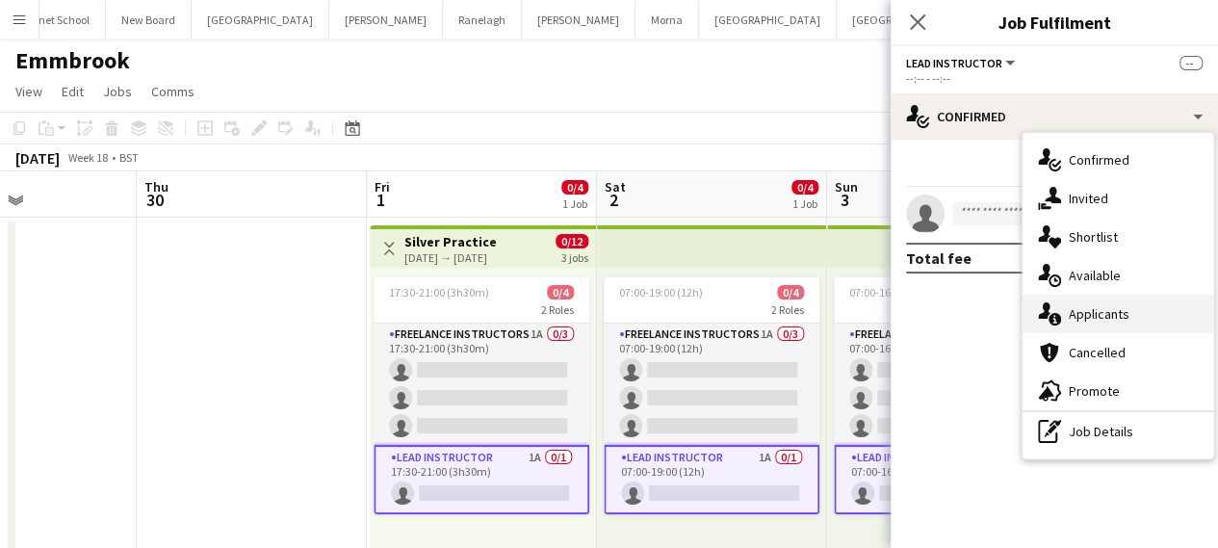
click at [1082, 315] on span "Applicants" at bounding box center [1098, 313] width 61 height 17
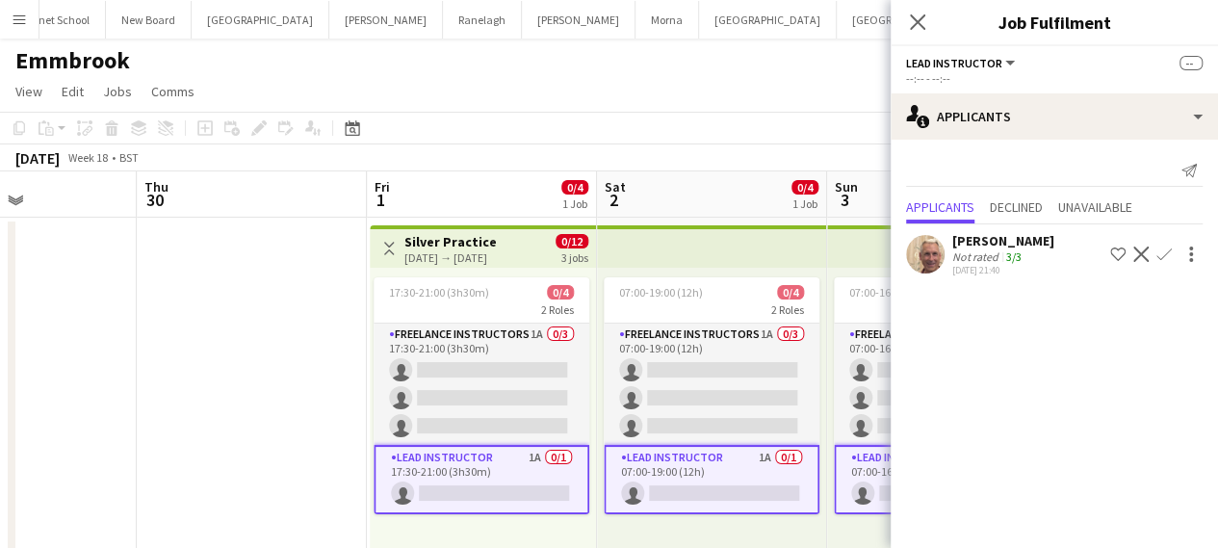
click at [1162, 249] on app-icon "Confirm" at bounding box center [1163, 253] width 15 height 15
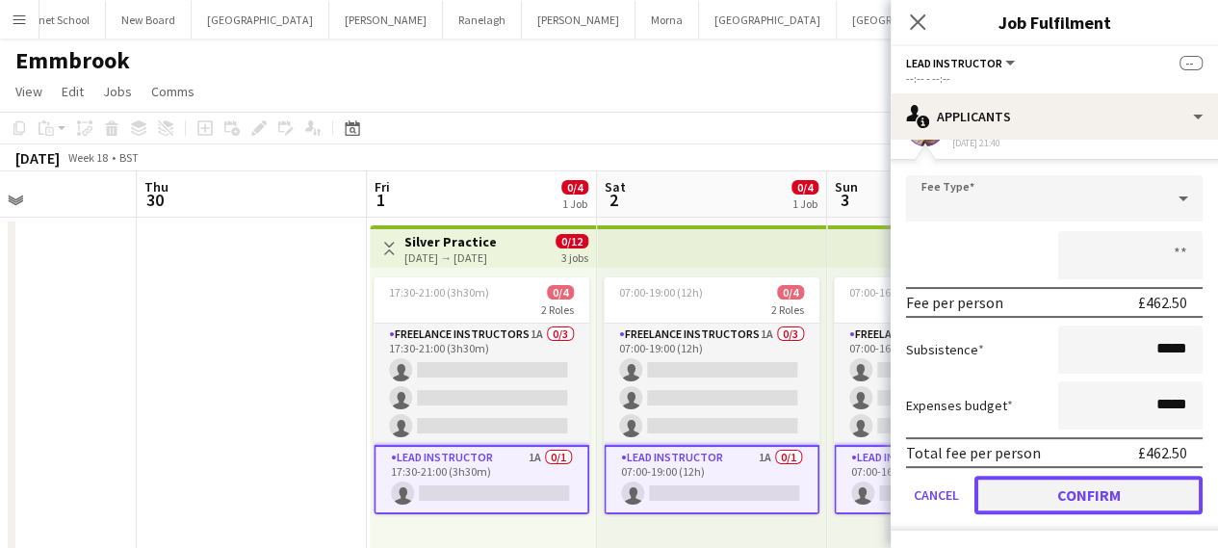
click at [1043, 502] on button "Confirm" at bounding box center [1088, 495] width 228 height 39
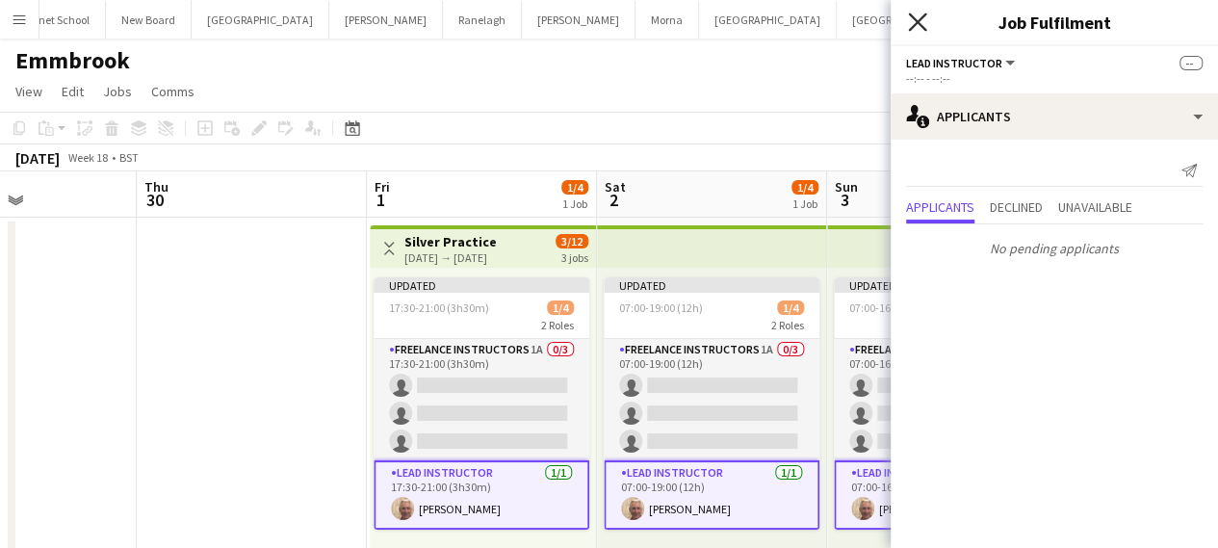
click at [915, 22] on icon at bounding box center [917, 22] width 18 height 18
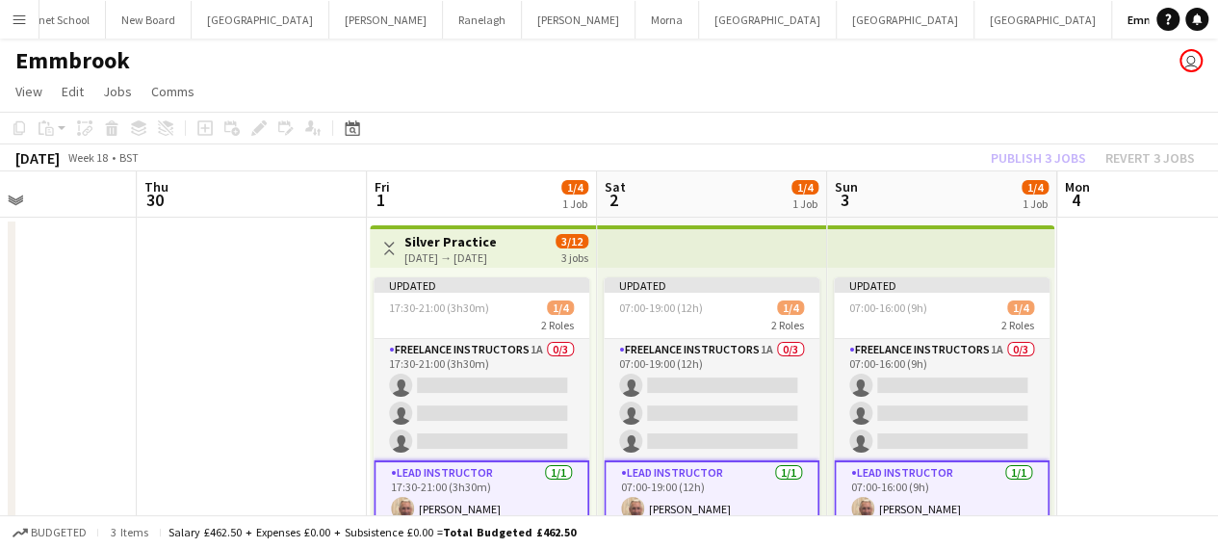
click at [1114, 303] on app-date-cell at bounding box center [1172, 396] width 230 height 356
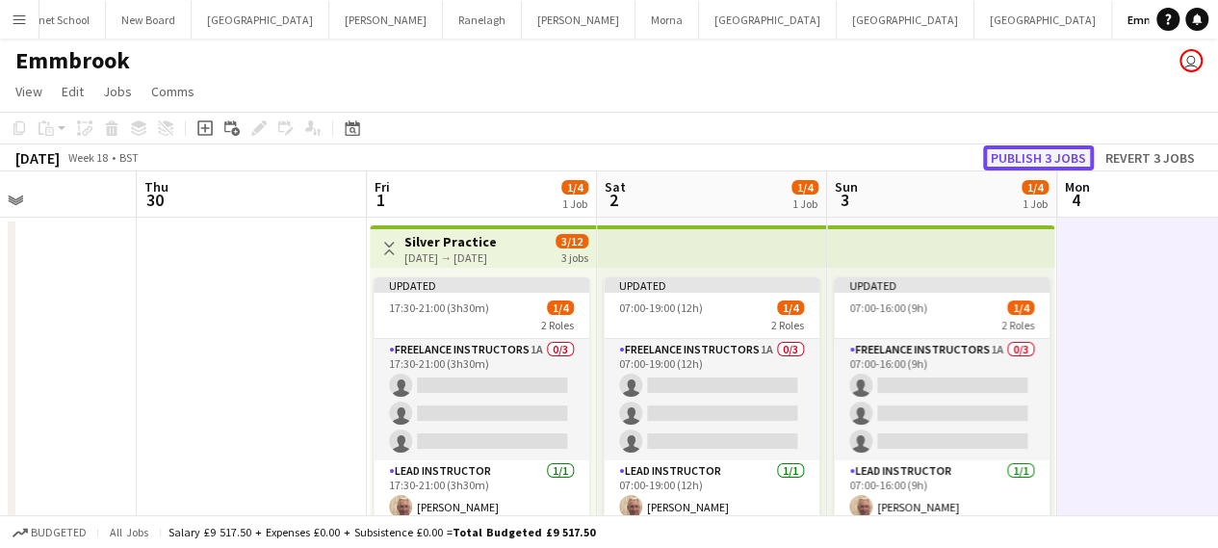
click at [1047, 157] on button "Publish 3 jobs" at bounding box center [1038, 157] width 111 height 25
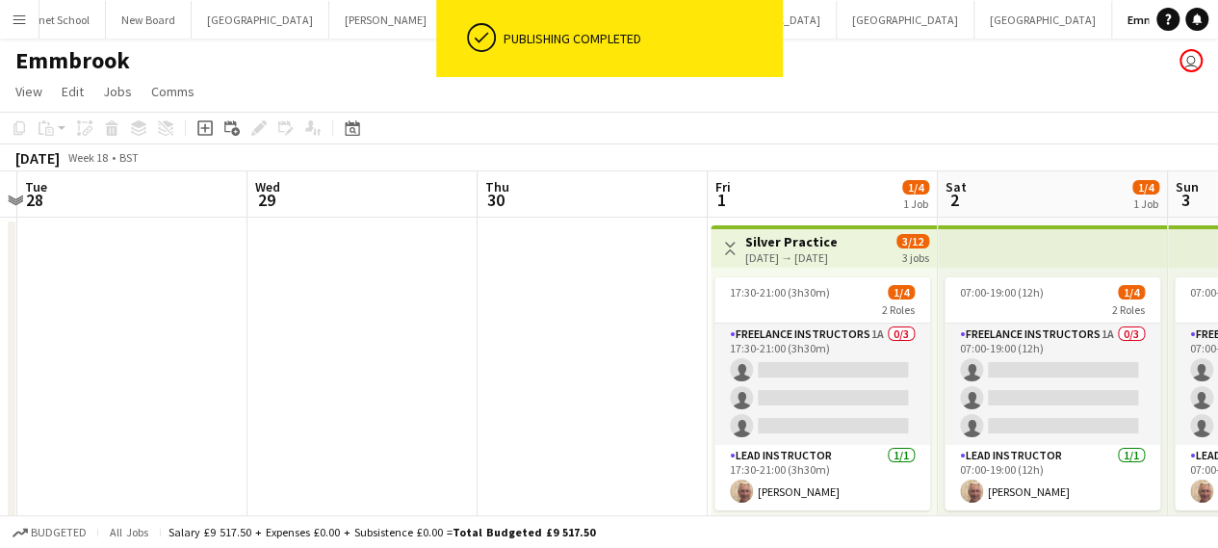
drag, startPoint x: 125, startPoint y: 337, endPoint x: 497, endPoint y: 328, distance: 371.7
click at [492, 328] on app-calendar-viewport "Sun 26 Mon 27 Tue 28 Wed 29 Thu 30 Fri 1 1/4 1 Job Sat 2 1/4 1 Job Sun 3 1/4 1 …" at bounding box center [609, 372] width 1218 height 402
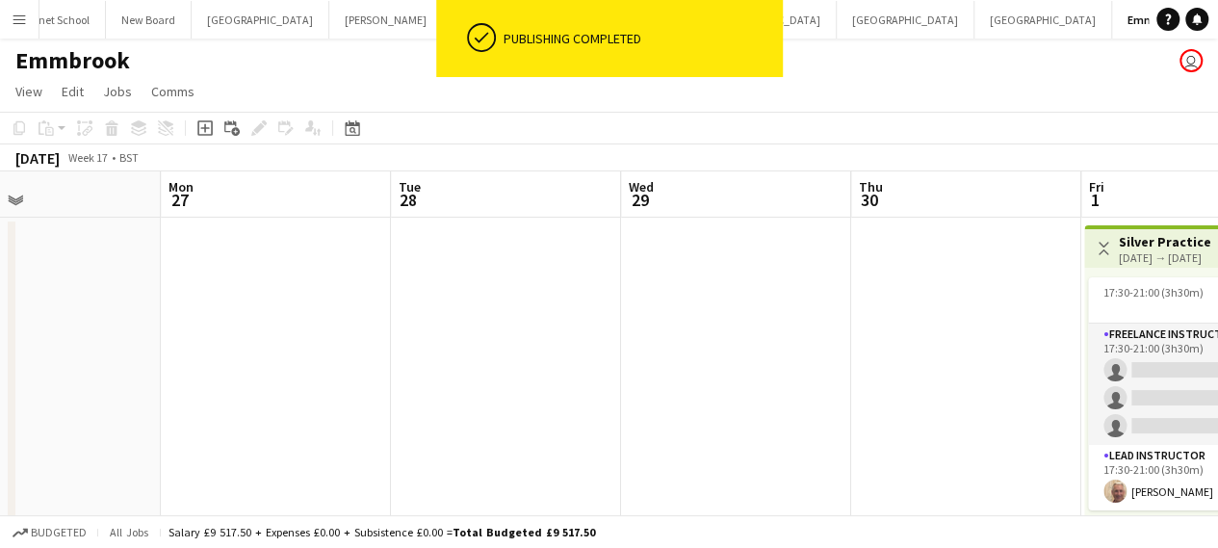
drag, startPoint x: 191, startPoint y: 326, endPoint x: 545, endPoint y: 326, distance: 354.2
click at [545, 326] on app-calendar-viewport "Fri 24 Sat 25 Sun 26 Mon 27 Tue 28 Wed 29 Thu 30 Fri 1 1/4 1 Job Sat 2 1/4 1 Jo…" at bounding box center [609, 372] width 1218 height 402
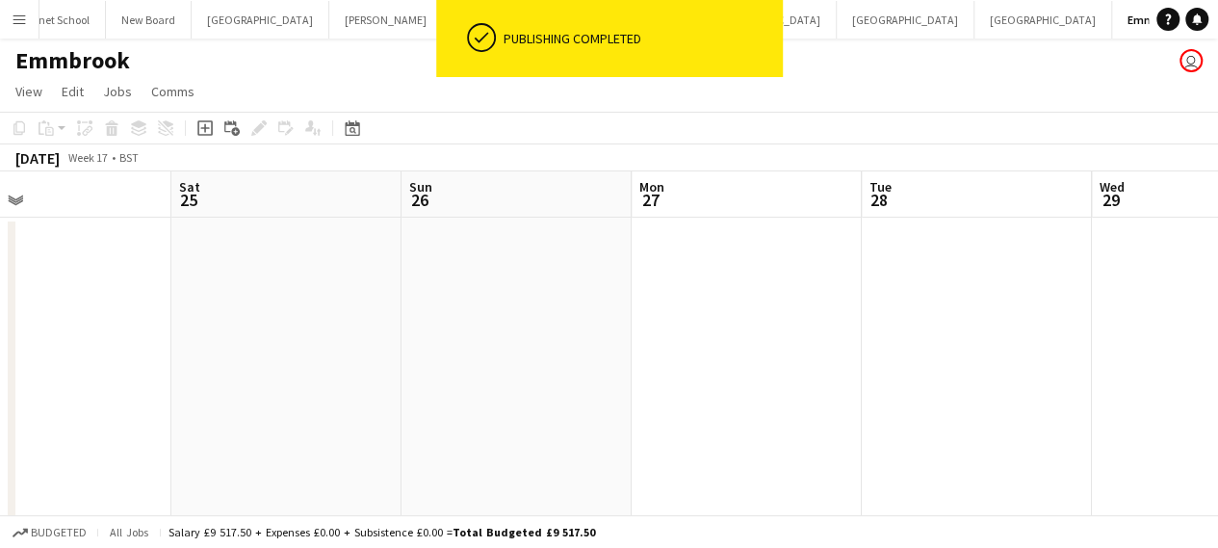
drag, startPoint x: 117, startPoint y: 326, endPoint x: 661, endPoint y: 327, distance: 543.9
click at [663, 326] on app-calendar-viewport "Wed 22 Thu 23 Fri 24 Sat 25 Sun 26 Mon 27 Tue 28 Wed 29 Thu 30 Fri 1 1/4 1 Job …" at bounding box center [609, 372] width 1218 height 402
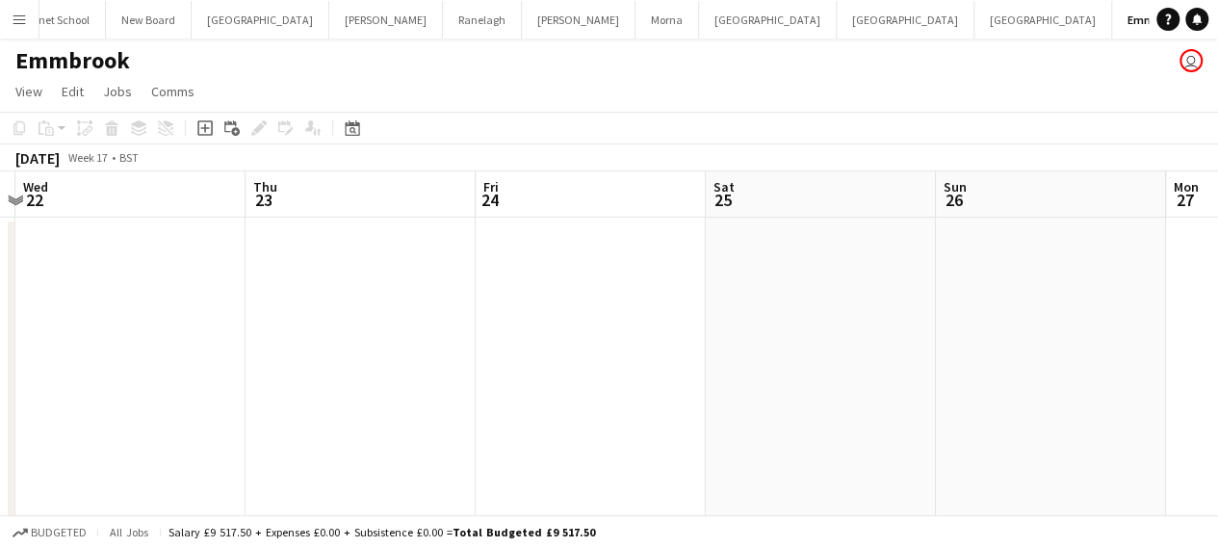
drag, startPoint x: 239, startPoint y: 332, endPoint x: 594, endPoint y: 330, distance: 355.2
click at [722, 332] on app-calendar-viewport "Mon 20 Tue 21 Wed 22 Thu 23 Fri 24 Sat 25 Sun 26 Mon 27 Tue 28 Wed 29 Thu 30" at bounding box center [609, 372] width 1218 height 402
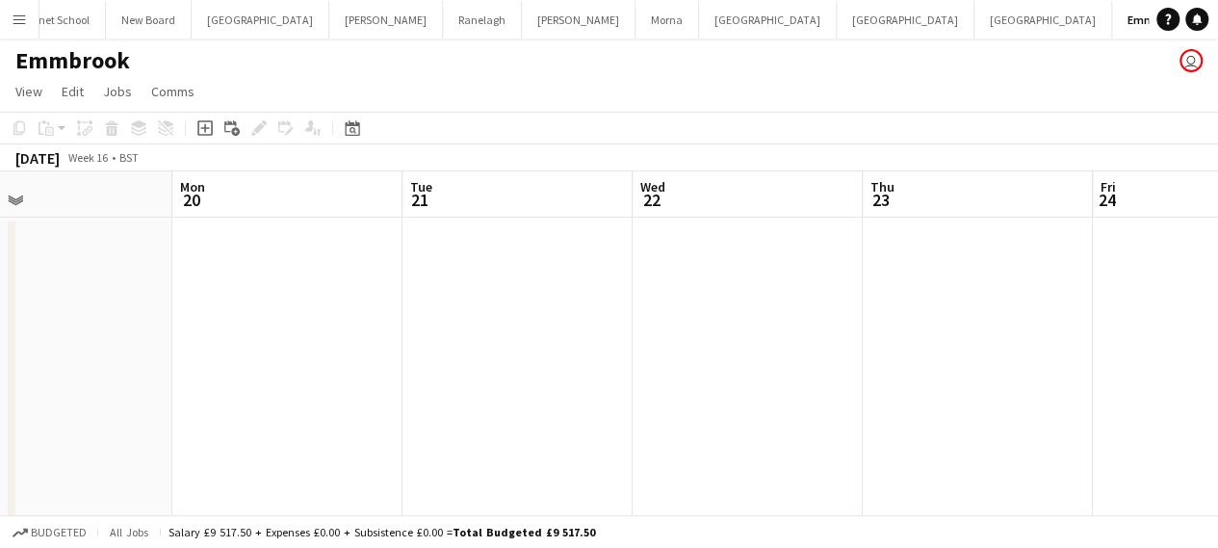
drag, startPoint x: 143, startPoint y: 327, endPoint x: 748, endPoint y: 326, distance: 604.5
click at [748, 326] on app-calendar-viewport "Fri 17 Sat 18 Sun 19 Mon 20 Tue 21 Wed 22 Thu 23 Fri 24 Sat 25 Sun 26 Mon 27" at bounding box center [609, 372] width 1218 height 402
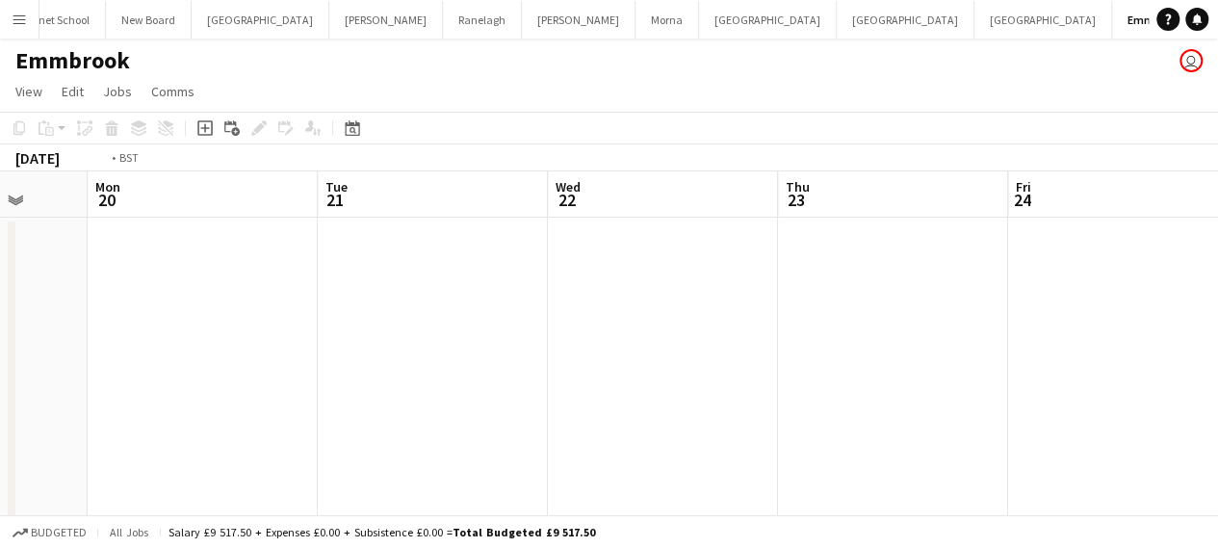
drag, startPoint x: 680, startPoint y: 332, endPoint x: 125, endPoint y: 390, distance: 557.5
click at [125, 390] on app-calendar-viewport "Fri 17 Sat 18 Sun 19 Mon 20 Tue 21 Wed 22 Thu 23 Fri 24 Sat 25 Sun 26 Mon 27" at bounding box center [609, 372] width 1218 height 402
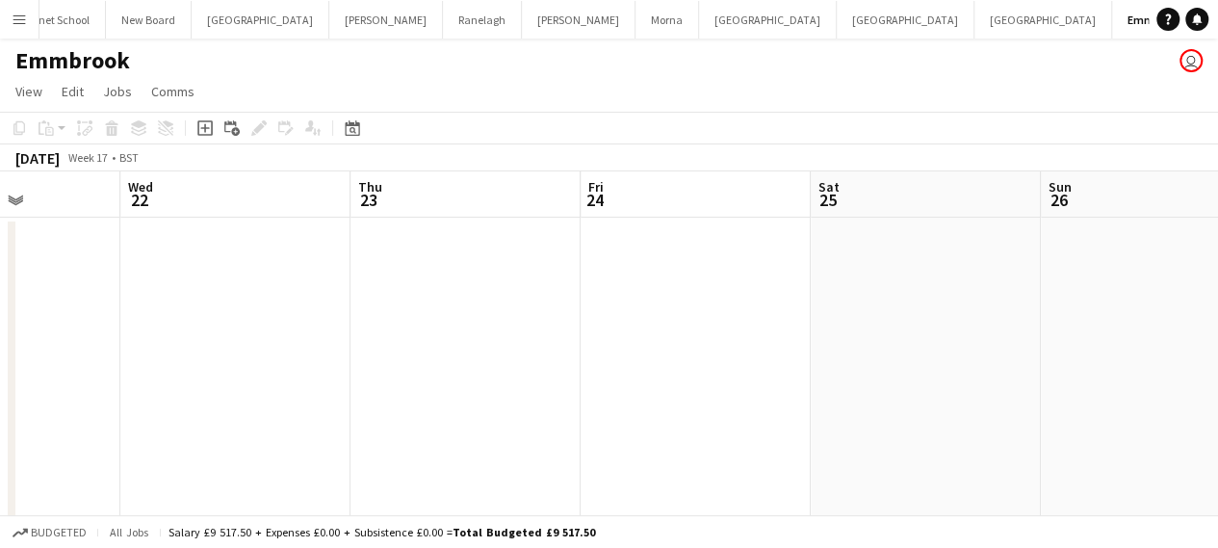
drag, startPoint x: 735, startPoint y: 315, endPoint x: 0, endPoint y: 360, distance: 736.8
click at [0, 360] on app-calendar-viewport "Sun 19 Mon 20 Tue 21 Wed 22 Thu 23 Fri 24 Sat 25 Sun 26 Mon 27 Tue 28 Wed 29" at bounding box center [609, 372] width 1218 height 402
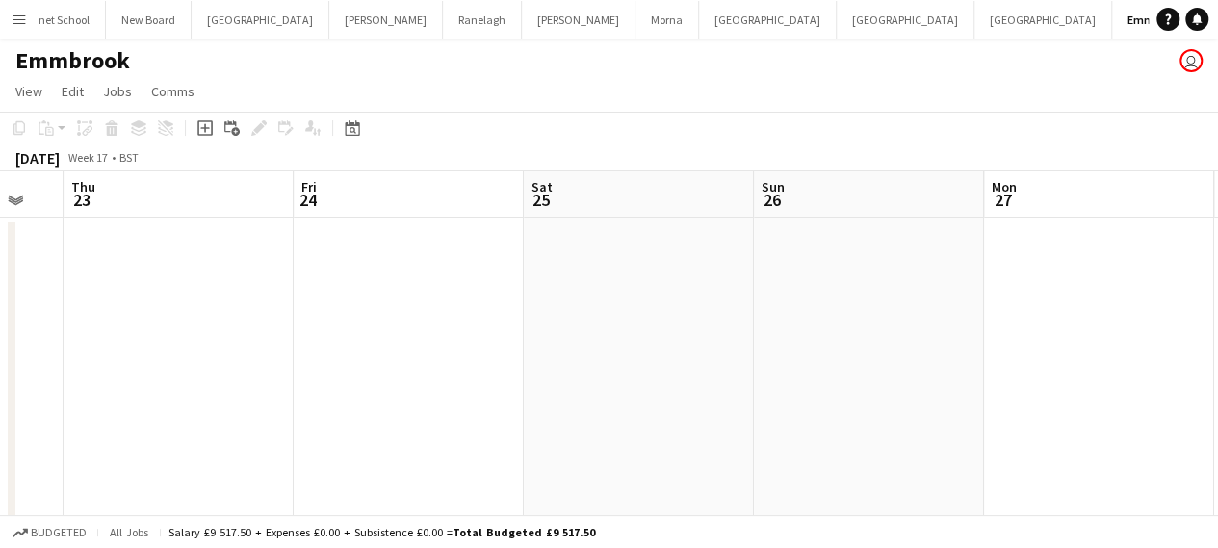
drag, startPoint x: 733, startPoint y: 349, endPoint x: 760, endPoint y: 347, distance: 27.0
click at [811, 349] on app-calendar-viewport "Tue 21 Wed 22 Thu 23 Fri 24 Sat 25 Sun 26 Mon 27 Tue 28 Wed 29 Thu 30 Fri 1 1/4…" at bounding box center [609, 372] width 1218 height 402
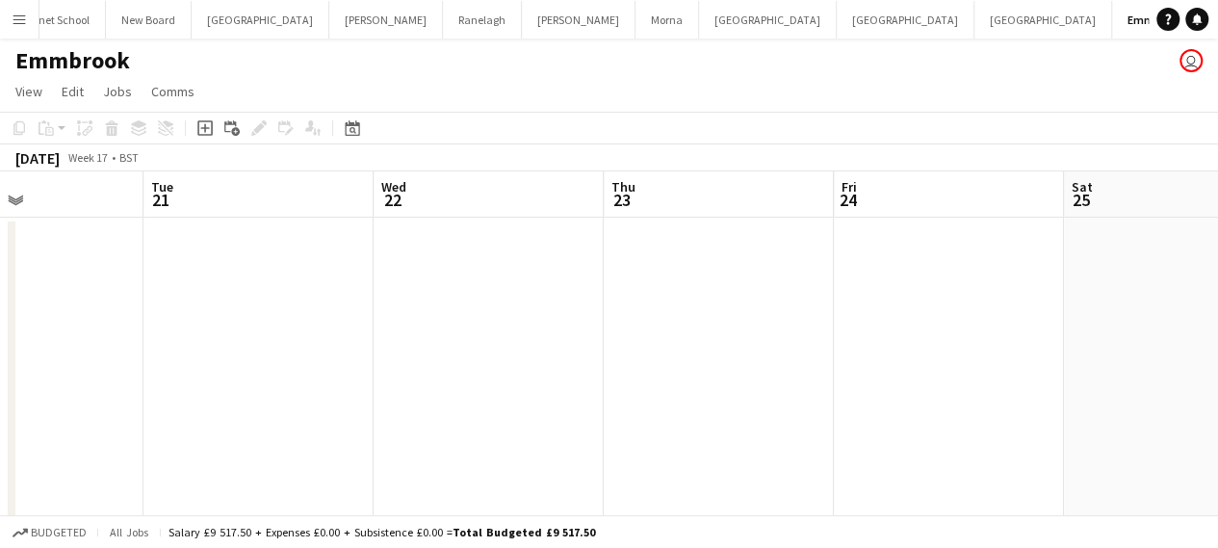
drag, startPoint x: 164, startPoint y: 351, endPoint x: 629, endPoint y: 351, distance: 464.9
click at [628, 351] on app-calendar-viewport "Sat 18 Sun 19 Mon 20 Tue 21 Wed 22 Thu 23 Fri 24 Sat 25 Sun 26 Mon 27 Tue 28" at bounding box center [609, 372] width 1218 height 402
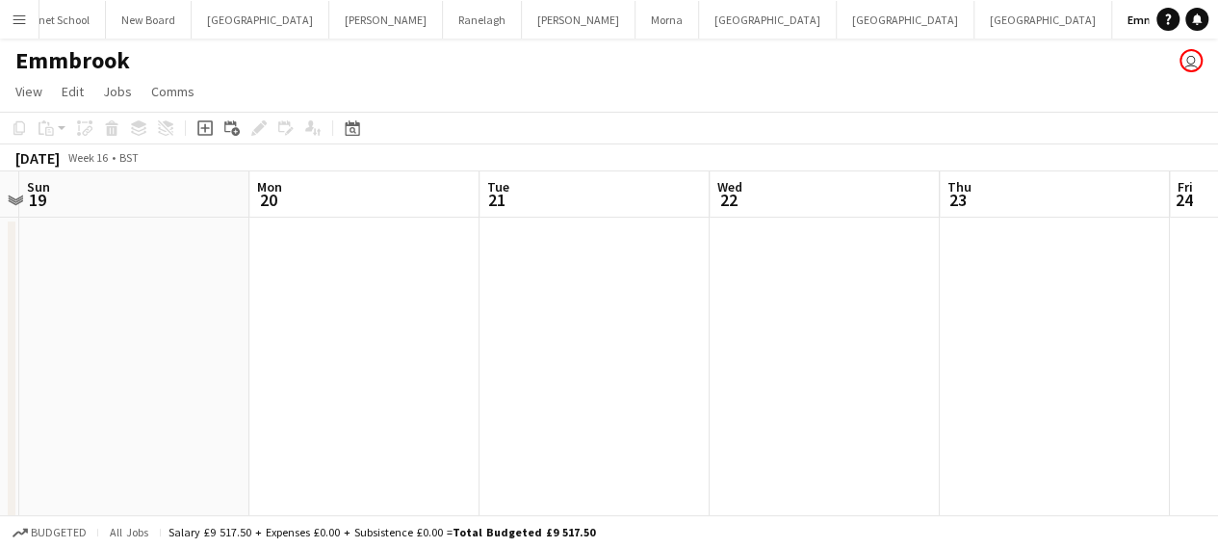
drag, startPoint x: 5, startPoint y: 342, endPoint x: 749, endPoint y: 345, distance: 744.1
click at [737, 345] on app-calendar-viewport "Fri 17 Sat 18 Sun 19 Mon 20 Tue 21 Wed 22 Thu 23 Fri 24 Sat 25 Sun 26 Mon 27" at bounding box center [609, 372] width 1218 height 402
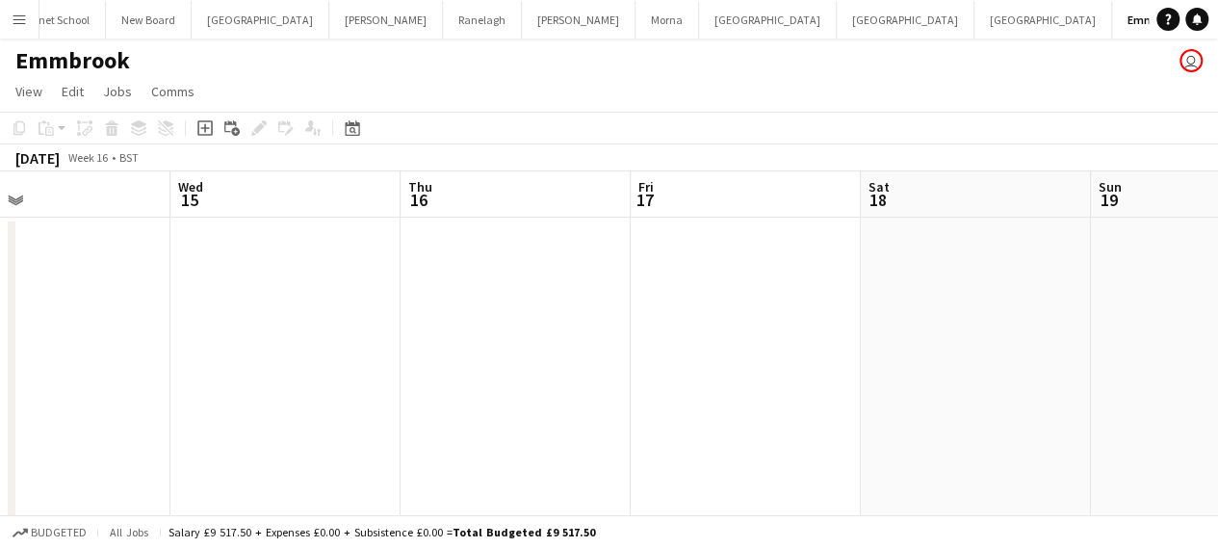
drag, startPoint x: 71, startPoint y: 330, endPoint x: 751, endPoint y: 332, distance: 679.6
click at [787, 332] on app-calendar-viewport "Sun 12 Mon 13 Tue 14 Wed 15 Thu 16 Fri 17 Sat 18 Sun 19 Mon 20 Tue 21 Wed 22" at bounding box center [609, 372] width 1218 height 402
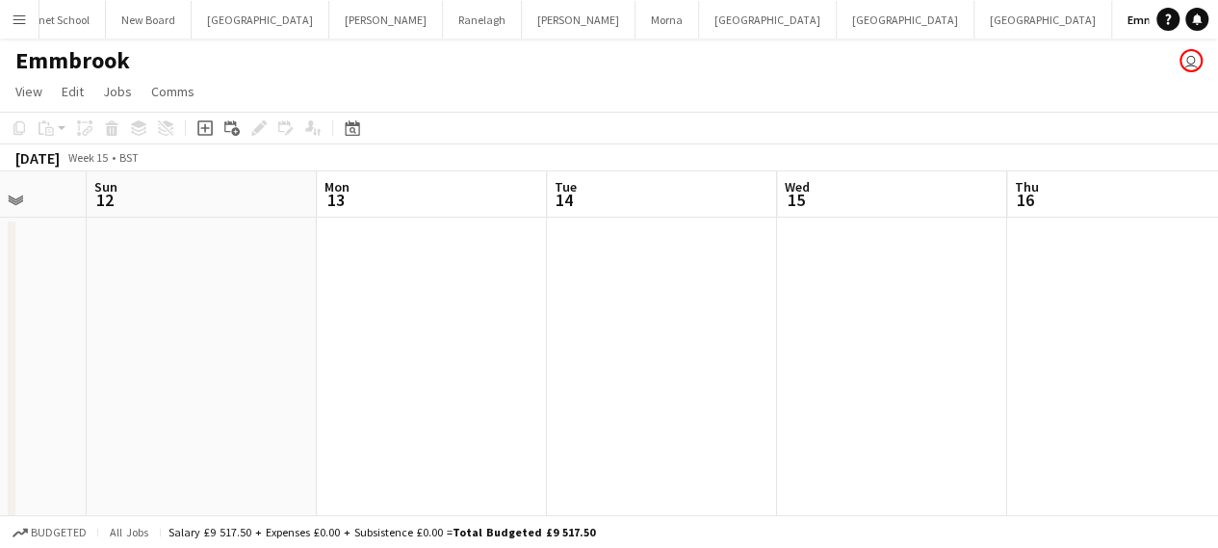
drag, startPoint x: 0, startPoint y: 318, endPoint x: 681, endPoint y: 320, distance: 680.6
click at [660, 320] on app-calendar-viewport "Thu 9 Fri 10 Sat 11 Sun 12 Mon 13 Tue 14 Wed 15 Thu 16 Fri 17 Sat 18 Sun 19" at bounding box center [609, 372] width 1218 height 402
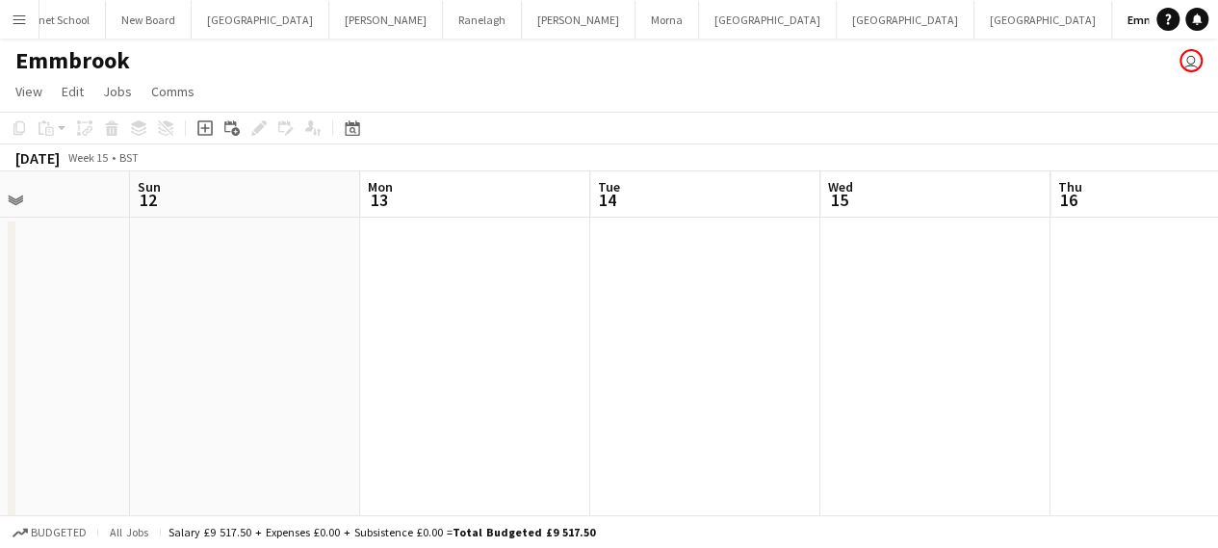
drag, startPoint x: 114, startPoint y: 322, endPoint x: 862, endPoint y: 322, distance: 748.9
click at [841, 326] on app-calendar-viewport "Thu 9 Fri 10 Sat 11 Sun 12 Mon 13 Tue 14 Wed 15 Thu 16 Fri 17 Sat 18 Sun 19" at bounding box center [609, 372] width 1218 height 402
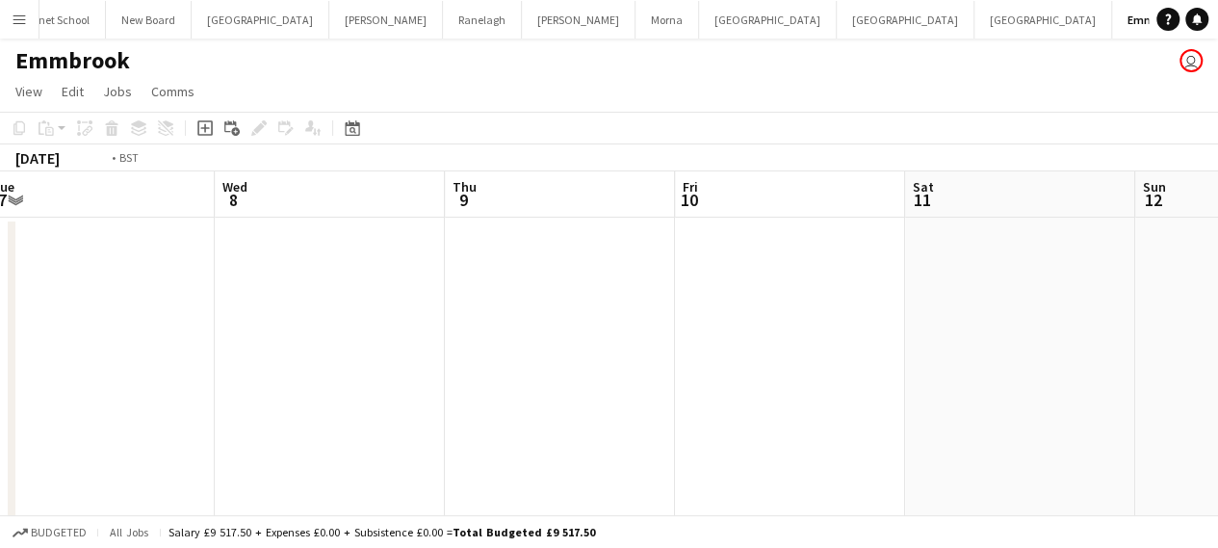
drag, startPoint x: 115, startPoint y: 322, endPoint x: 766, endPoint y: 320, distance: 651.7
click at [760, 321] on app-calendar-viewport "Sun 5 Mon 6 Tue 7 Wed 8 Thu 9 Fri 10 Sat 11 Sun 12 Mon 13 Tue 14 Wed 15" at bounding box center [609, 372] width 1218 height 402
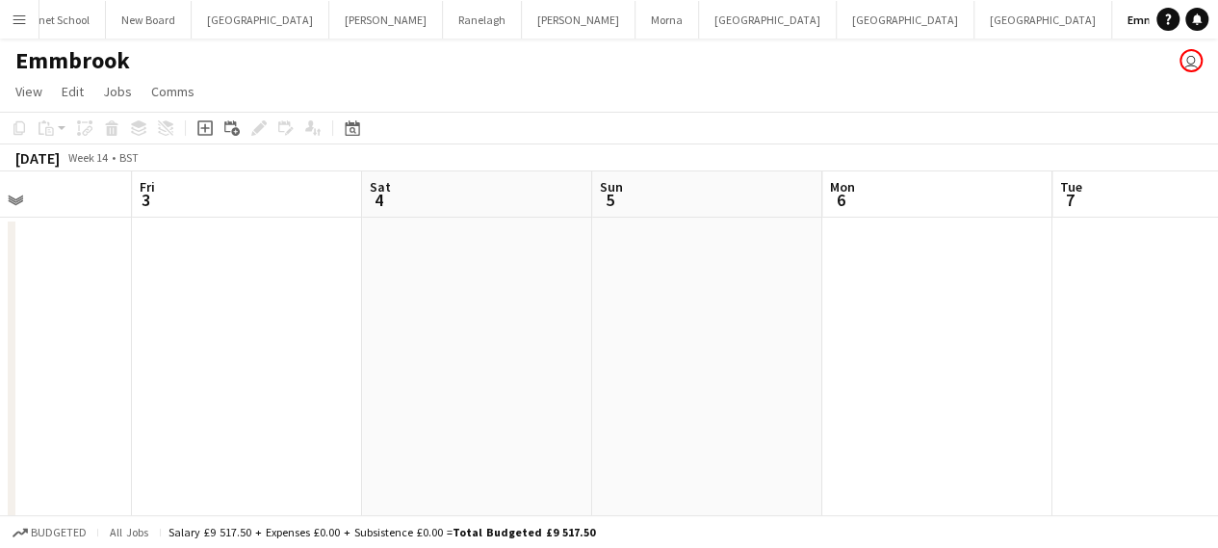
drag, startPoint x: 33, startPoint y: 318, endPoint x: 811, endPoint y: 317, distance: 777.8
click at [797, 320] on app-calendar-viewport "Tue 31 Wed 1 Thu 2 Fri 3 Sat 4 Sun 5 Mon 6 Tue 7 Wed 8 Thu 9 Fri 10" at bounding box center [609, 372] width 1218 height 402
drag, startPoint x: 75, startPoint y: 319, endPoint x: 710, endPoint y: 319, distance: 635.3
click at [708, 319] on app-calendar-viewport "Mon 30 Tue 31 Wed 1 Thu 2 Fri 3 Sat 4 Sun 5 Mon 6 Tue 7 Wed 8 Thu 9" at bounding box center [609, 372] width 1218 height 402
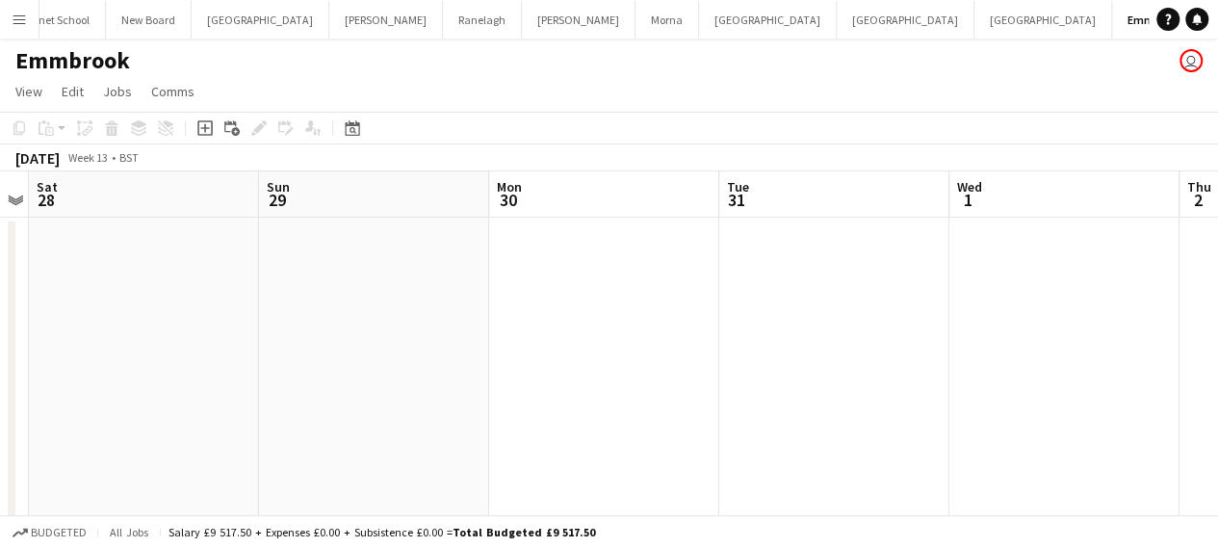
drag
click at [643, 324] on app-calendar-viewport "Thu 26 Fri 27 Sat 28 Sun 29 Mon 30 Tue 31 Wed 1 Thu 2 Fri 3 Sat 4 Sun 5" at bounding box center [609, 372] width 1218 height 402
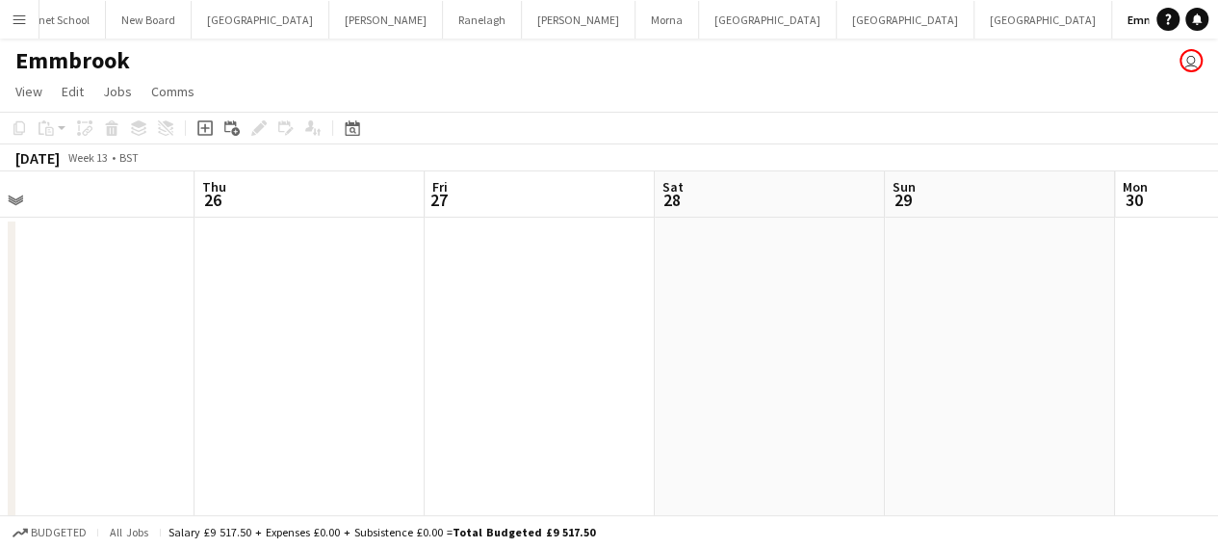
click at [818, 333] on app-calendar-viewport "Mon 23 Tue 24 Wed 25 Thu 26 Fri 27 Sat 28 Sun 29 Mon 30 Tue 31 Wed 1 Thu 2" at bounding box center [609, 372] width 1218 height 402
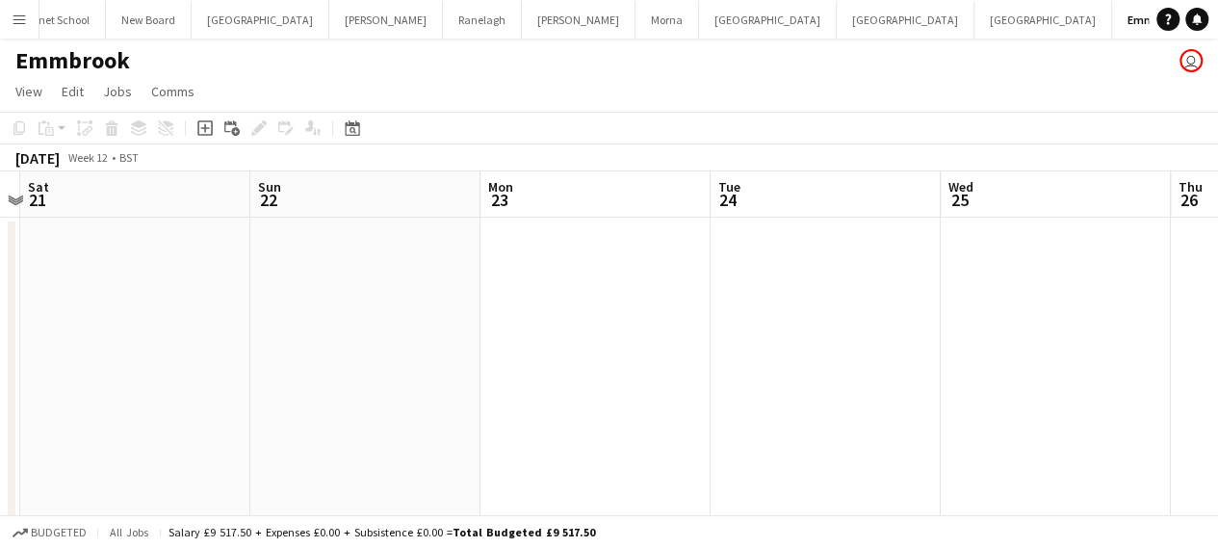
click at [775, 344] on app-calendar-viewport "Thu 19 Fri 20 Sat 21 Sun 22 Mon 23 Tue 24 Wed 25 Thu 26 Fri 27 Sat 28 Sun 29" at bounding box center [609, 372] width 1218 height 402
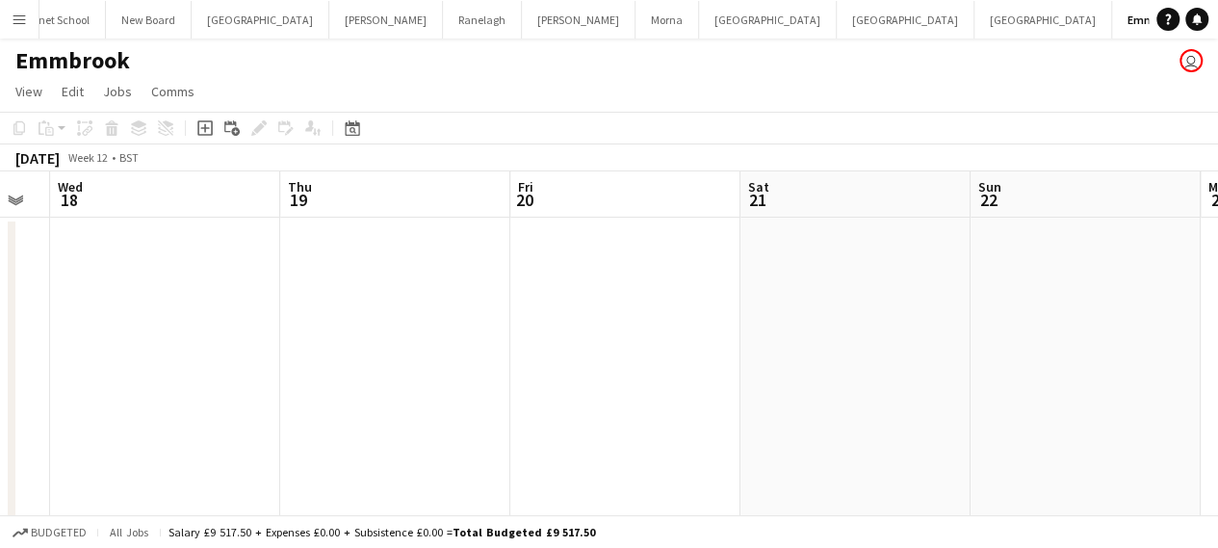
click at [735, 343] on app-calendar-viewport "Mon 16 Tue 17 Wed 18 Thu 19 Fri 20 Sat 21 Sun 22 Mon 23 Tue 24 Wed 25 Thu 26" at bounding box center [609, 372] width 1218 height 402
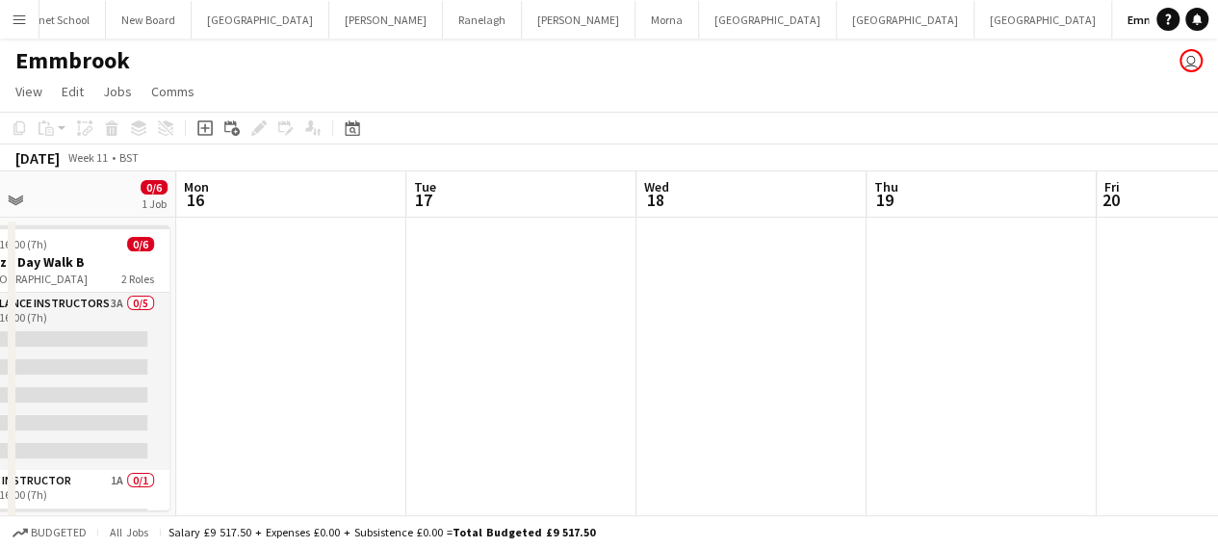
click at [684, 366] on app-calendar-viewport "Fri 13 Sat 14 0/6 1 Job Sun 15 0/6 1 Job Mon 16 Tue 17 Wed 18 Thu 19 Fri 20 Sat…" at bounding box center [609, 372] width 1218 height 402
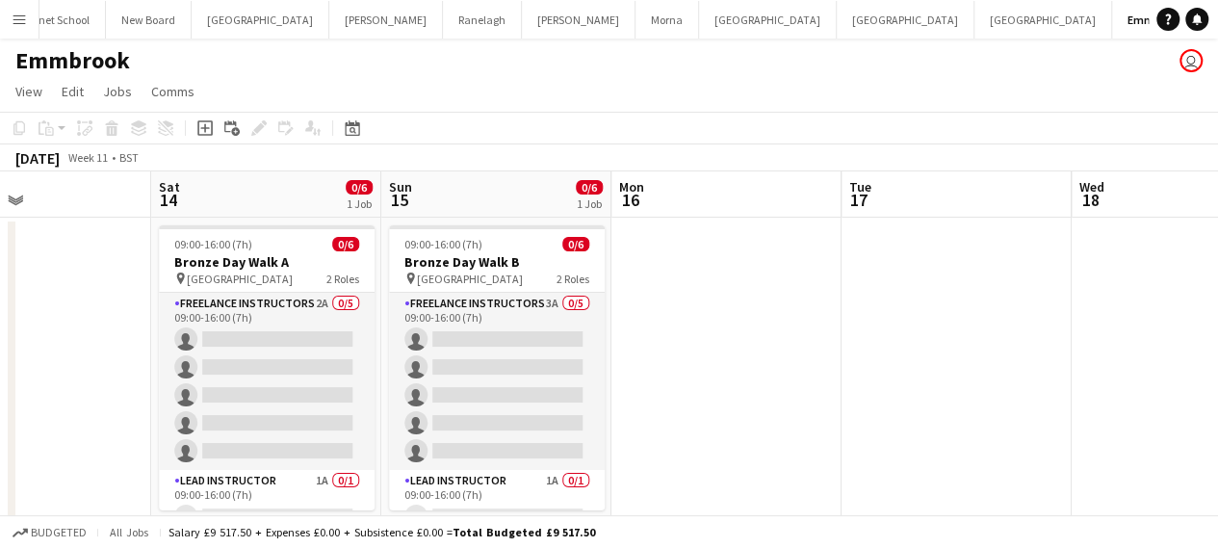
scroll to position [0, 499]
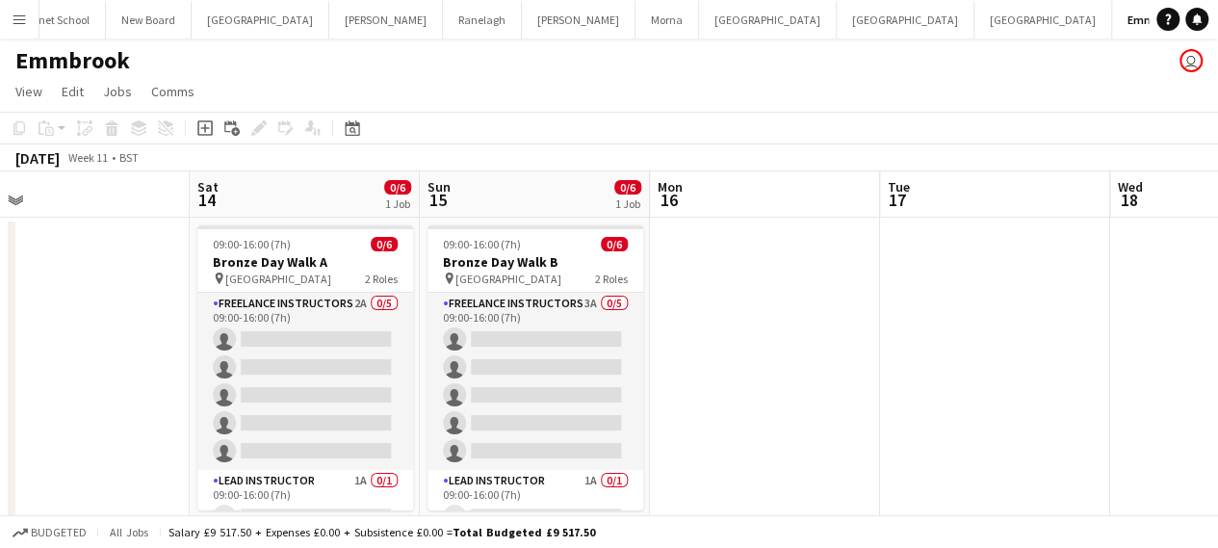
click at [676, 380] on app-calendar-viewport "Wed 11 Thu 12 Fri 13 Sat 14 0/6 1 Job Sun 15 0/6 1 Job Mon 16 Tue 17 Wed 18 Thu…" at bounding box center [609, 372] width 1218 height 402
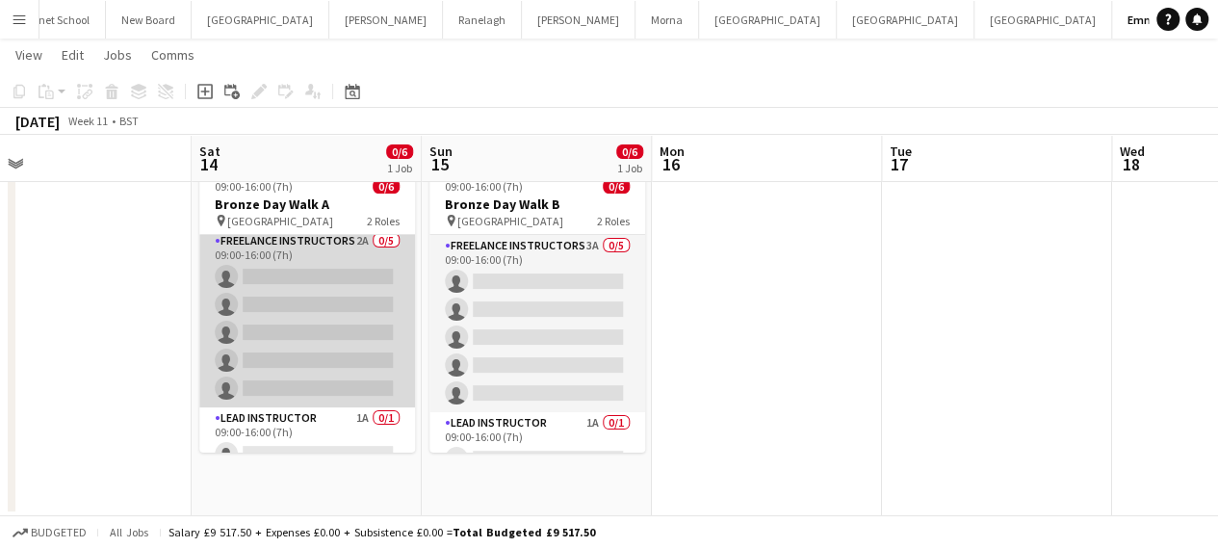
scroll to position [0, 0]
click at [345, 367] on app-card-role "Freelance Instructors 2A 0/5 09:00-16:00 (7h) single-neutral-actions single-neu…" at bounding box center [307, 323] width 216 height 177
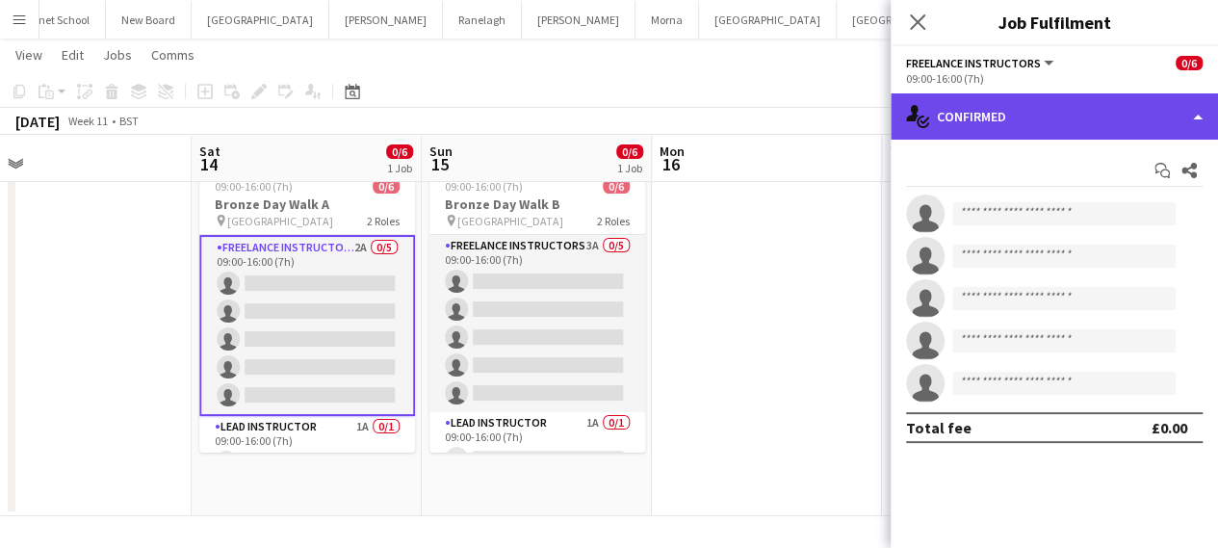
click at [1003, 120] on div "single-neutral-actions-check-2 Confirmed" at bounding box center [1053, 116] width 327 height 46
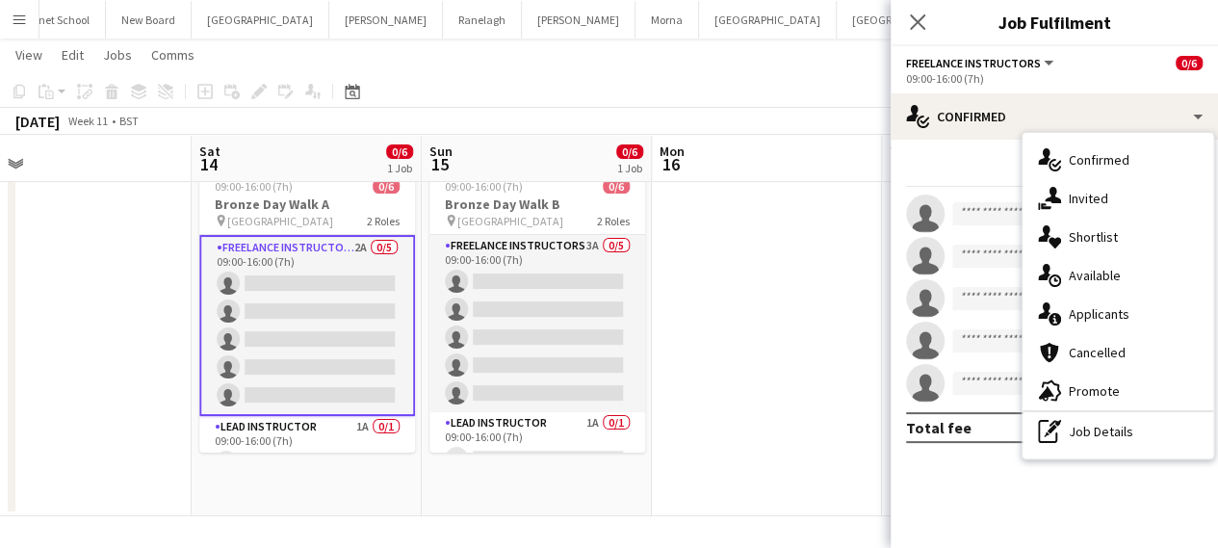
click at [1091, 316] on span "Applicants" at bounding box center [1098, 313] width 61 height 17
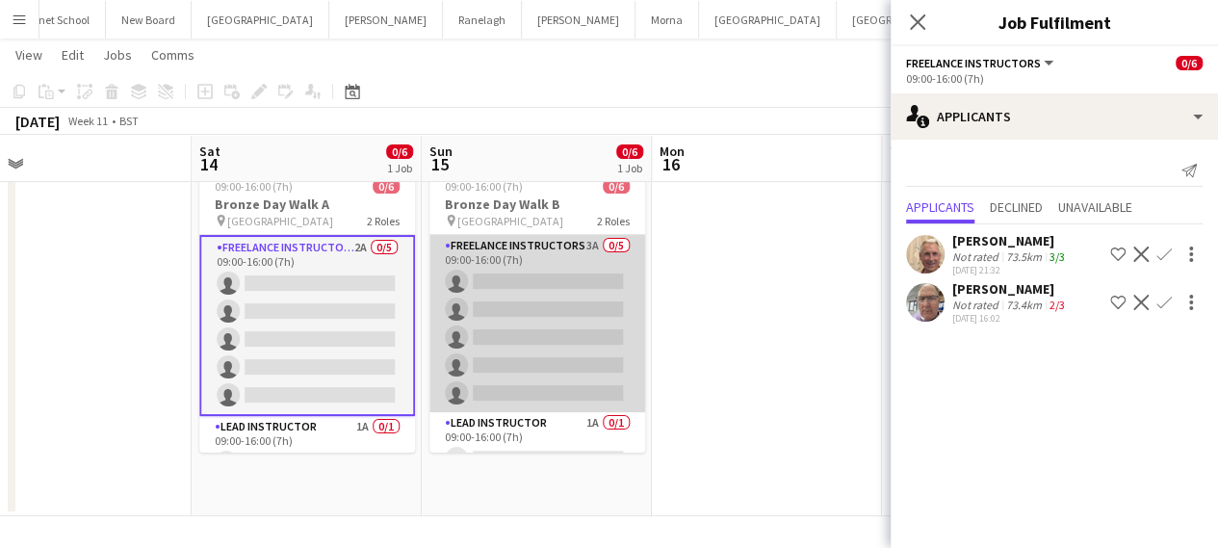
click at [539, 296] on app-card-role "Freelance Instructors 3A 0/5 09:00-16:00 (7h) single-neutral-actions single-neu…" at bounding box center [537, 323] width 216 height 177
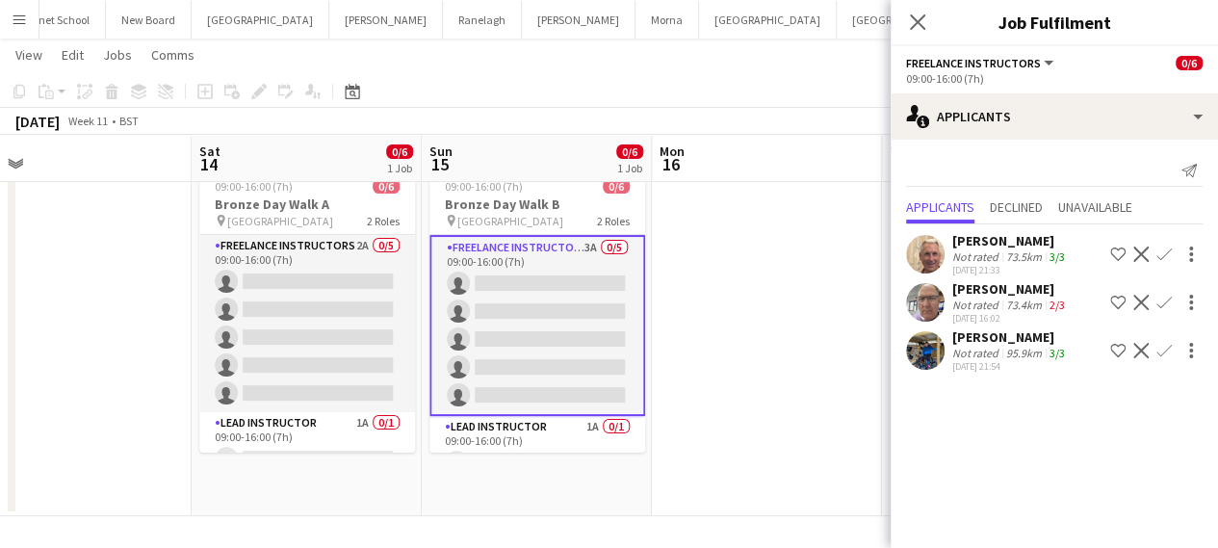
click at [780, 340] on app-date-cell at bounding box center [767, 338] width 230 height 356
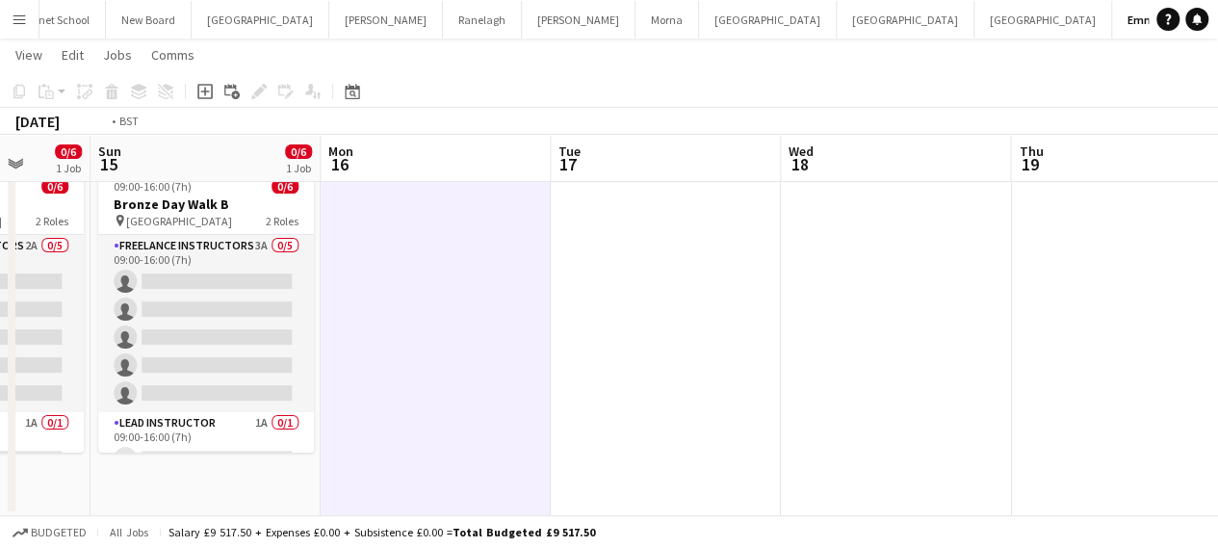
drag, startPoint x: 901, startPoint y: 332, endPoint x: 109, endPoint y: 372, distance: 793.2
click at [110, 371] on app-calendar-viewport "Wed 11 Thu 12 Fri 13 Sat 14 0/6 1 Job Sun 15 0/6 1 Job Mon 16 Tue 17 Wed 18 Thu…" at bounding box center [609, 267] width 1218 height 497
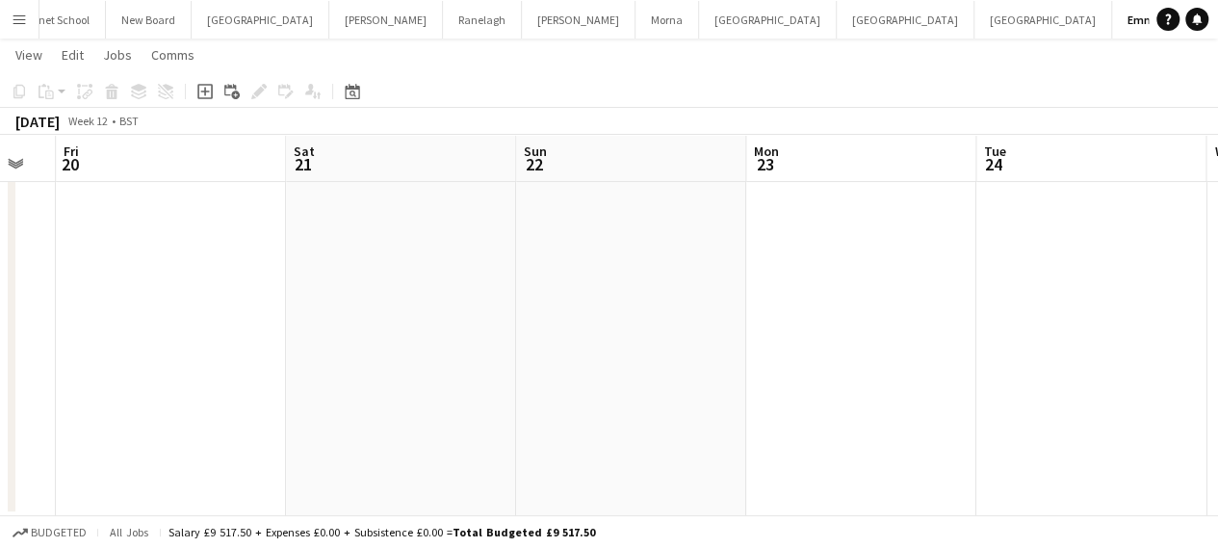
drag, startPoint x: 803, startPoint y: 358, endPoint x: 63, endPoint y: 383, distance: 740.7
click at [74, 383] on app-calendar-viewport "Tue 17 Wed 18 Thu 19 Fri 20 Sat 21 Sun 22 Mon 23 Tue 24 Wed 25 Thu 26 Fri 27" at bounding box center [609, 267] width 1218 height 497
drag, startPoint x: 801, startPoint y: 283, endPoint x: 113, endPoint y: 371, distance: 693.8
click at [119, 371] on app-calendar-viewport "Tue 17 Wed 18 Thu 19 Fri 20 Sat 21 Sun 22 Mon 23 Tue 24 Wed 25 Thu 26 Fri 27" at bounding box center [609, 267] width 1218 height 497
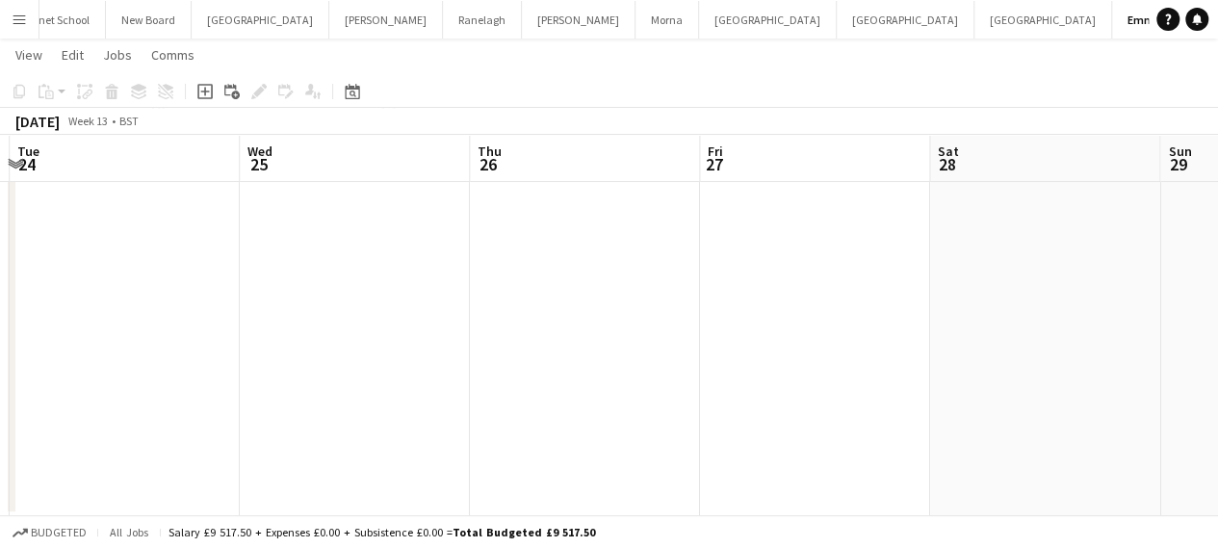
drag, startPoint x: 861, startPoint y: 290, endPoint x: 120, endPoint y: 373, distance: 744.8
click at [120, 373] on app-calendar-viewport "Sat 21 Sun 22 Mon 23 Tue 24 Wed 25 Thu 26 Fri 27 Sat 28 Sun 29 Mon 30 Tue 31" at bounding box center [609, 267] width 1218 height 497
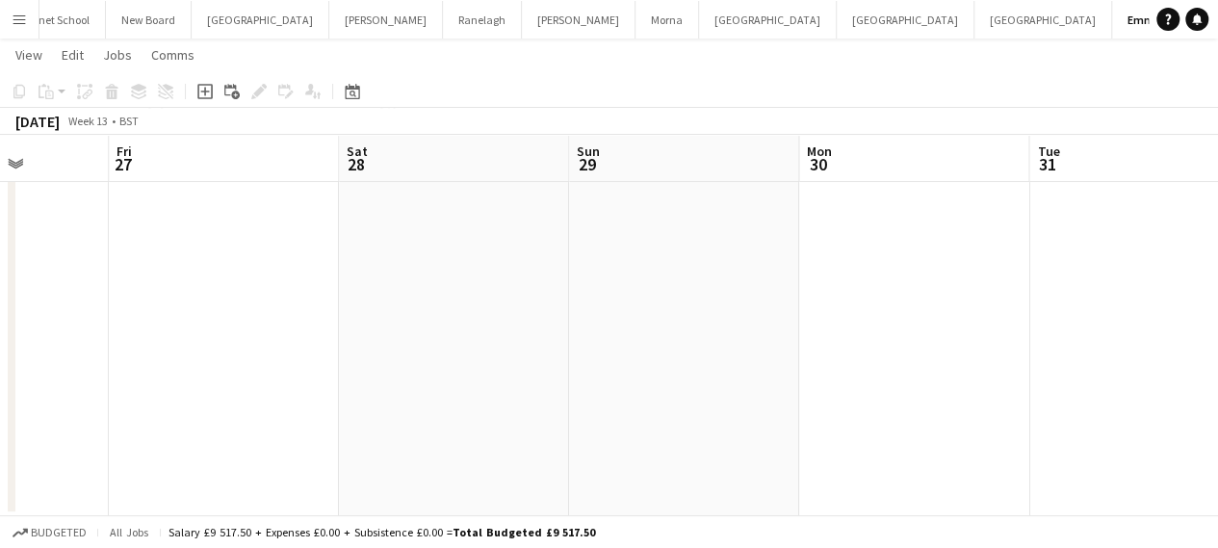
drag, startPoint x: 834, startPoint y: 289, endPoint x: 48, endPoint y: 392, distance: 792.2
click at [48, 392] on app-calendar-viewport "Mon 23 Tue 24 Wed 25 Thu 26 Fri 27 Sat 28 Sun 29 Mon 30 Tue 31 Wed 1 Thu 2" at bounding box center [609, 267] width 1218 height 497
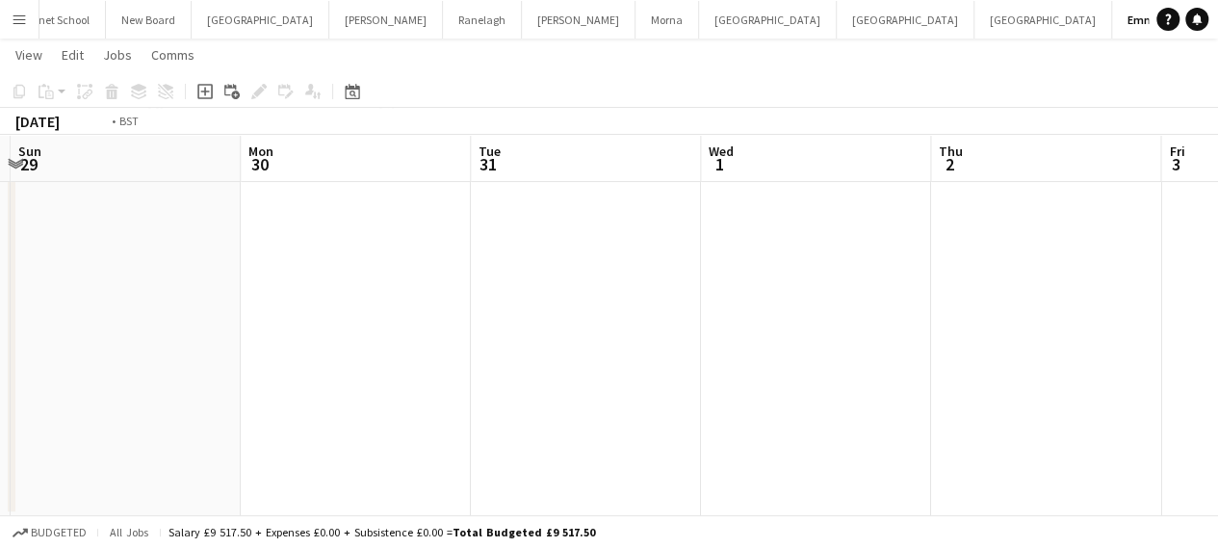
drag, startPoint x: 817, startPoint y: 310, endPoint x: 33, endPoint y: 406, distance: 790.4
click at [37, 406] on app-calendar-viewport "Thu 26 Fri 27 Sat 28 Sun 29 Mon 30 Tue 31 Wed 1 Thu 2 Fri 3 Sat 4 Sun 5" at bounding box center [609, 267] width 1218 height 497
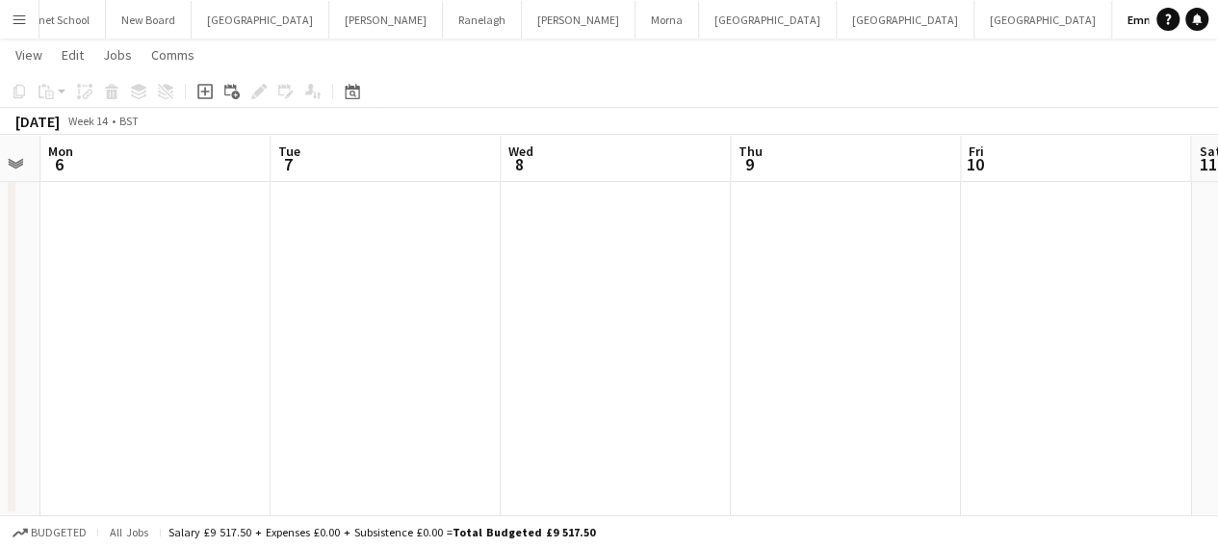
drag, startPoint x: 883, startPoint y: 280, endPoint x: 0, endPoint y: 407, distance: 891.8
click at [0, 407] on app-calendar-viewport "Fri 3 Sat 4 Sun 5 Mon 6 Tue 7 Wed 8 Thu 9 Fri 10 Sat 11 Sun 12 Mon 13" at bounding box center [609, 267] width 1218 height 497
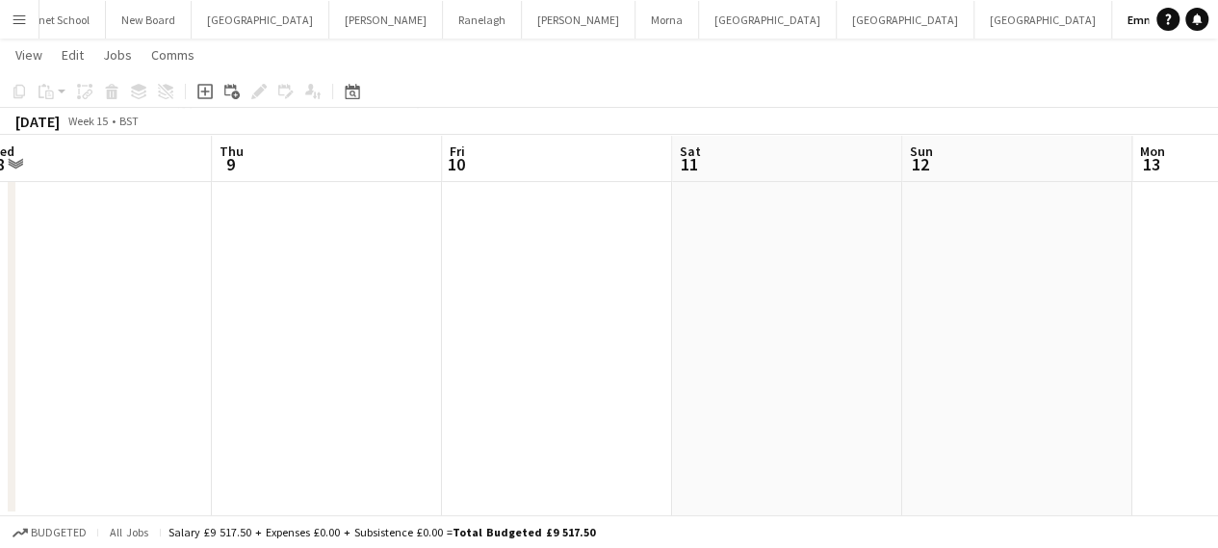
drag, startPoint x: 1065, startPoint y: 324, endPoint x: 79, endPoint y: 453, distance: 994.1
click at [80, 453] on app-calendar-viewport "Mon 6 Tue 7 Wed 8 Thu 9 Fri 10 Sat 11 Sun 12 Mon 13 Tue 14 Wed 15 Thu 16" at bounding box center [609, 267] width 1218 height 497
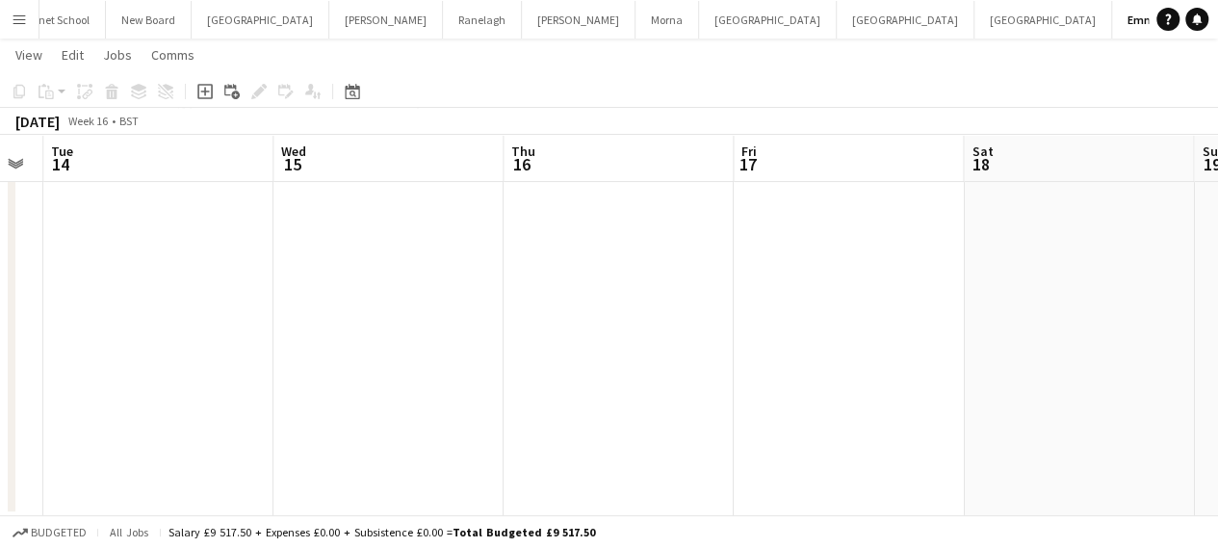
click at [143, 400] on app-calendar-viewport "Fri 10 Sat 11 Sun 12 Mon 13 Tue 14 Wed 15 Thu 16 Fri 17 Sat 18 Sun 19 Mon 20" at bounding box center [609, 267] width 1218 height 497
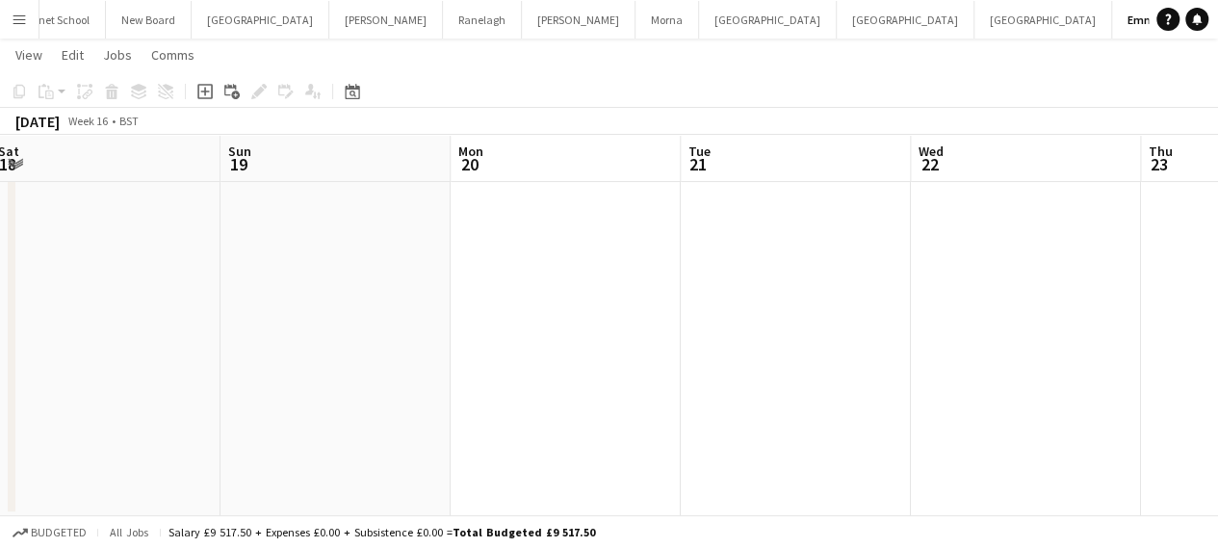
click at [0, 380] on app-calendar-viewport "Thu 16 Fri 17 Sat 18 Sun 19 Mon 20 Tue 21 Wed 22 Thu 23 Fri 24 Sat 25 Sun 26" at bounding box center [609, 267] width 1218 height 497
click at [0, 492] on app-calendar-viewport "Sat 18 Sun 19 Mon 20 Tue 21 Wed 22 Thu 23 Fri 24 Sat 25 Sun 26 Mon 27 Tue 28" at bounding box center [609, 267] width 1218 height 497
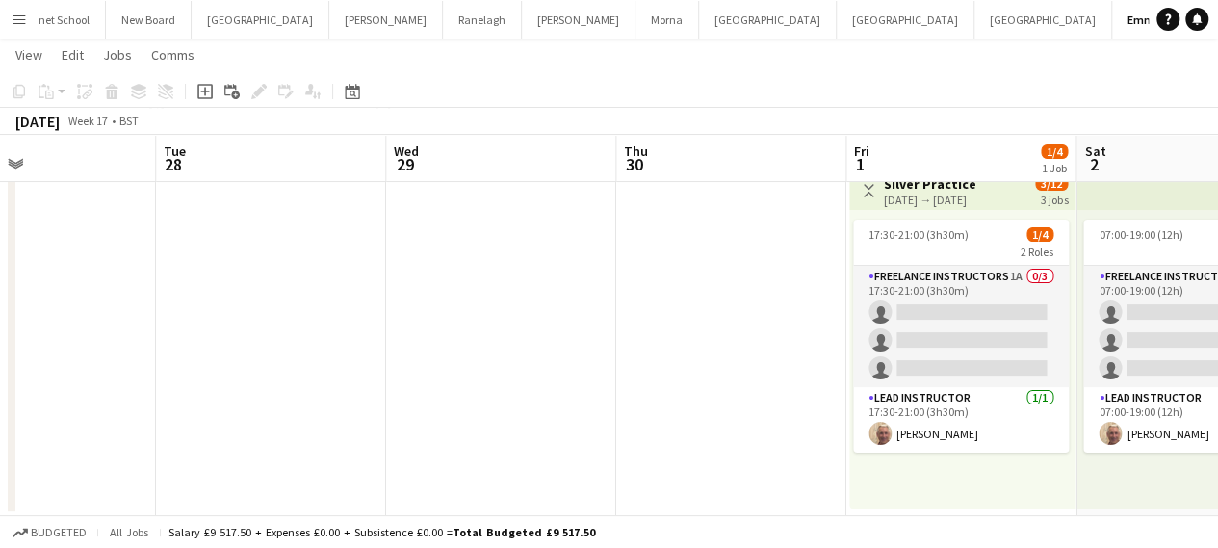
click at [13, 447] on div "Fri 24 Sat 25 Sun 26 Mon 27 Tue 28 Wed 29 Thu 30 Fri 1 1/4 1 Job Sat 2 1/4 1 Jo…" at bounding box center [609, 267] width 1218 height 497
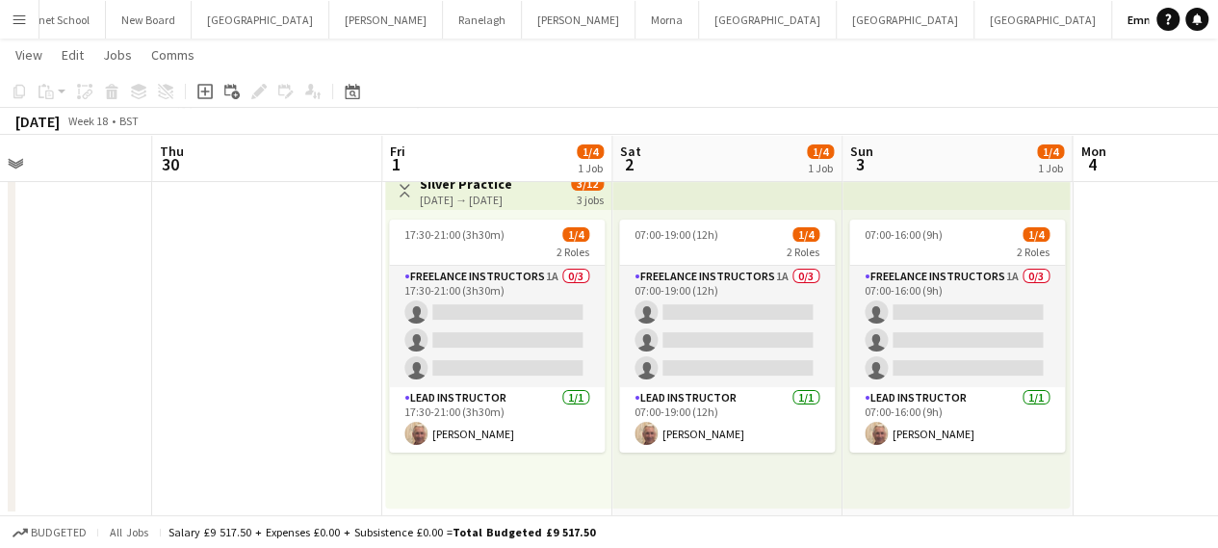
click at [310, 416] on app-calendar-viewport "Sun 26 Mon 27 Tue 28 Wed 29 Thu 30 Fri 1 1/4 1 Job Sat 2 1/4 1 Job Sun 3 1/4 1 …" at bounding box center [609, 267] width 1218 height 497
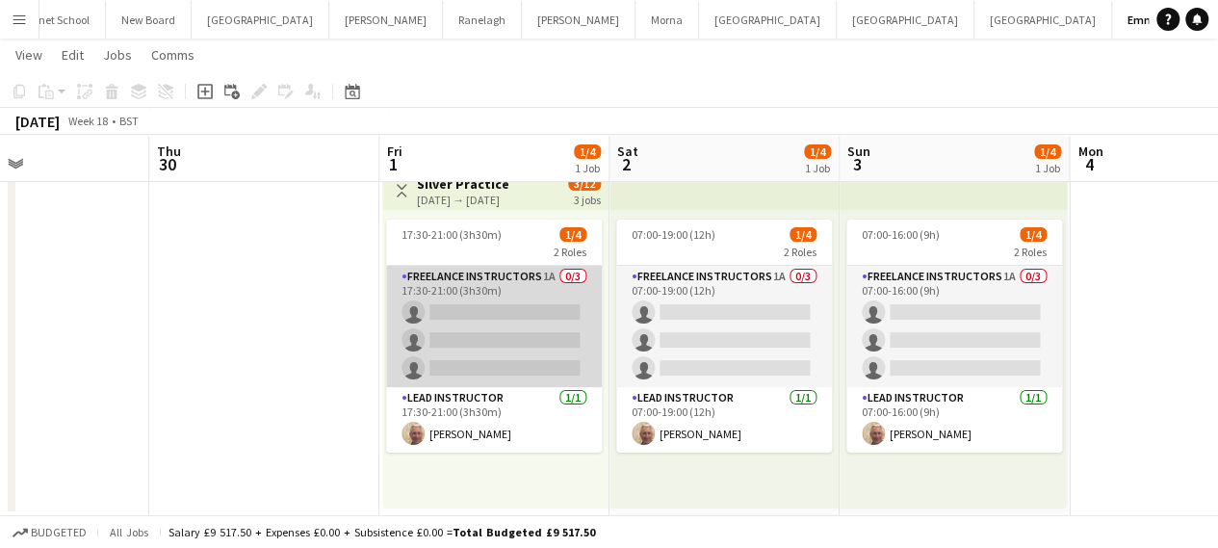
click at [502, 321] on app-card-role "Freelance Instructors 1A 0/3 17:30-21:00 (3h30m) single-neutral-actions single-…" at bounding box center [494, 326] width 216 height 121
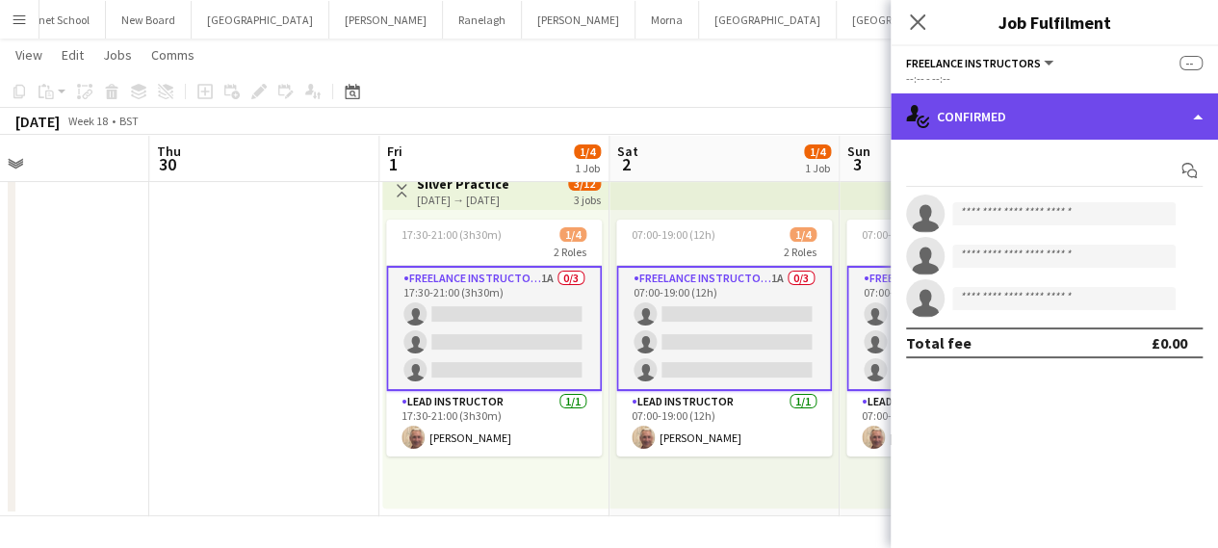
click at [1018, 105] on div "single-neutral-actions-check-2 Confirmed" at bounding box center [1053, 116] width 327 height 46
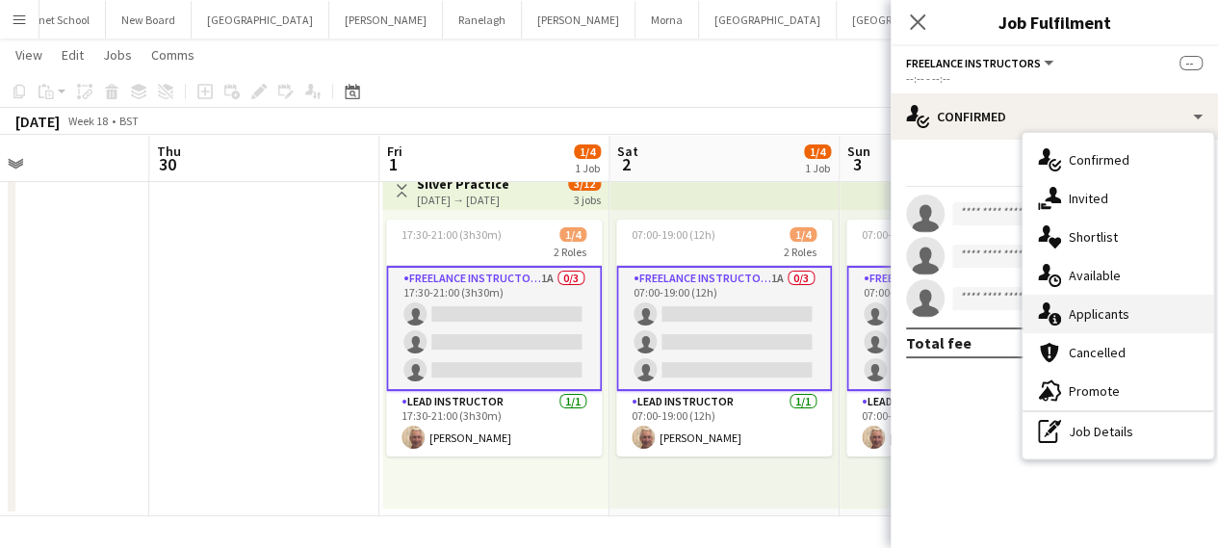
click at [1086, 301] on div "single-neutral-actions-information Applicants" at bounding box center [1117, 314] width 191 height 39
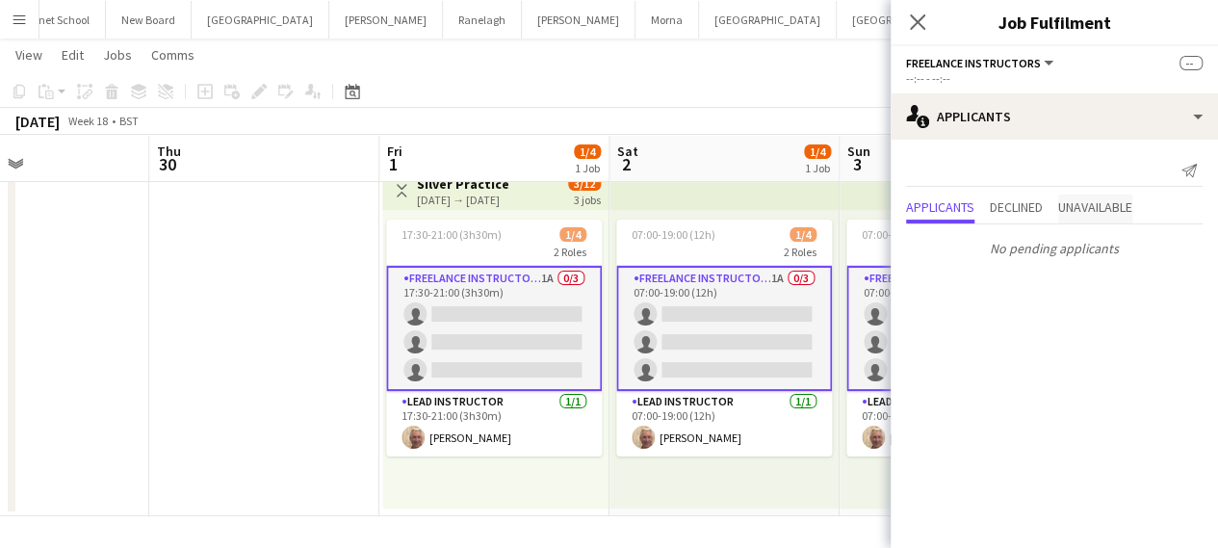
click at [1095, 203] on span "Unavailable" at bounding box center [1095, 206] width 74 height 13
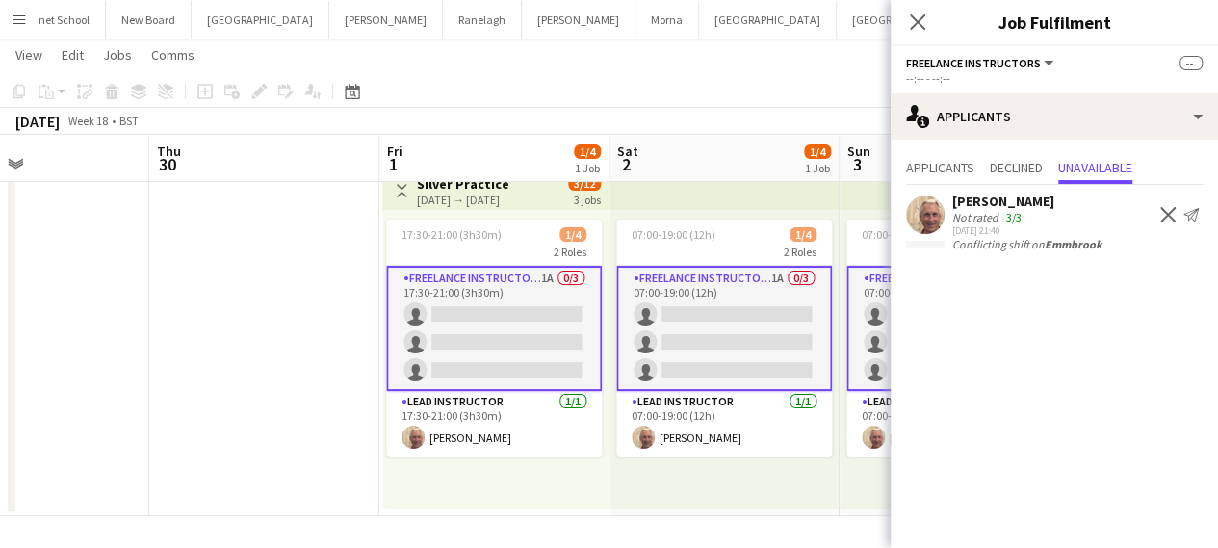
click at [524, 322] on app-card-role "Freelance Instructors 1A 0/3 17:30-21:00 (3h30m) single-neutral-actions single-…" at bounding box center [494, 328] width 216 height 125
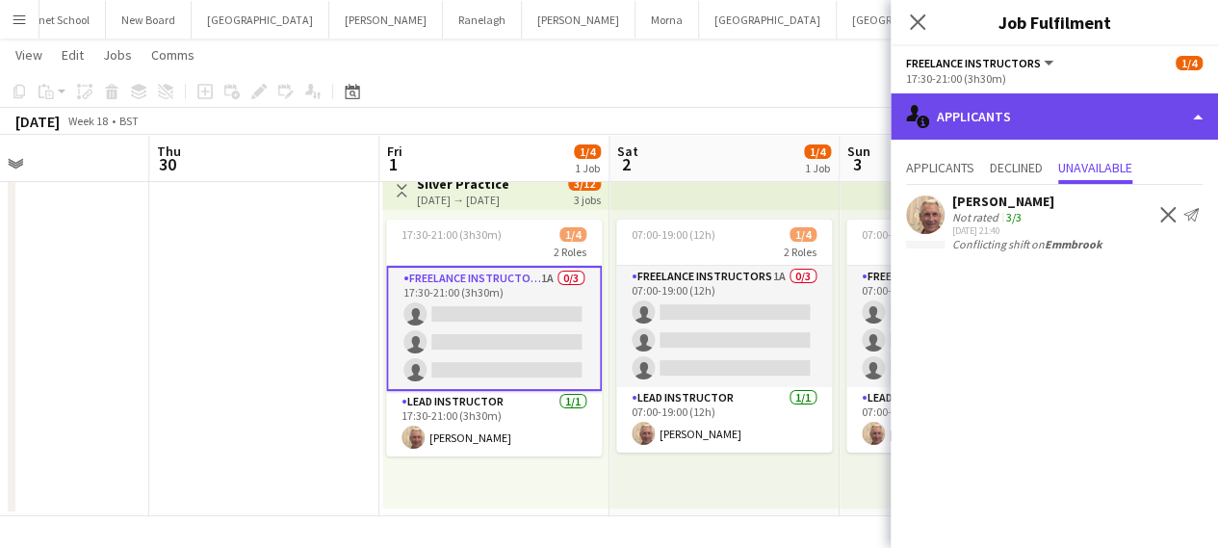
click at [963, 120] on div "single-neutral-actions-information Applicants" at bounding box center [1053, 116] width 327 height 46
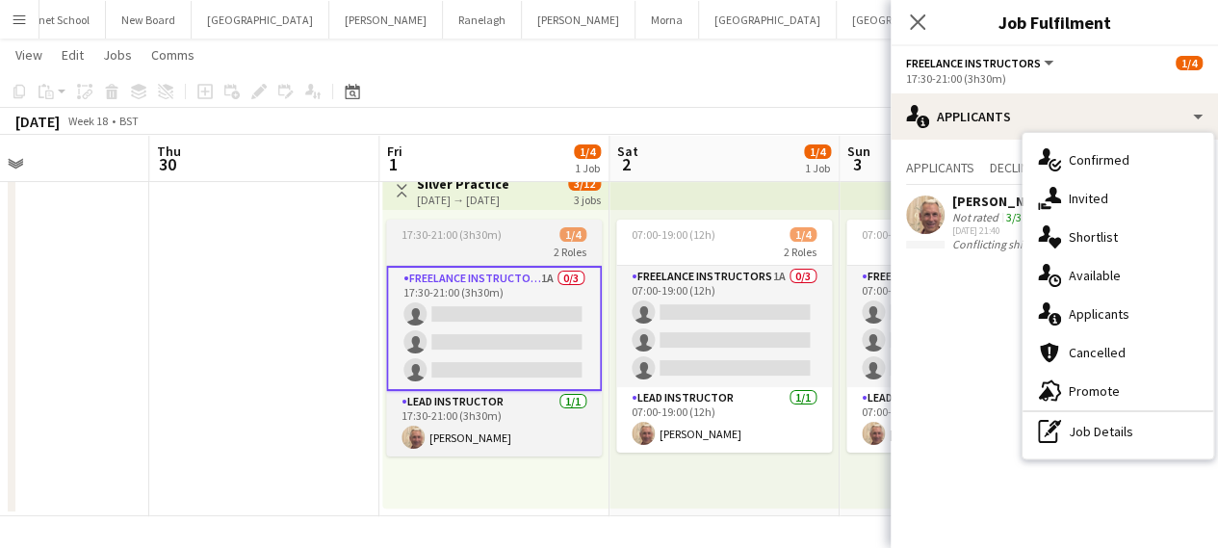
click at [483, 242] on app-job-card "17:30-21:00 (3h30m) 1/4 2 Roles Freelance Instructors 1A 0/3 17:30-21:00 (3h30m…" at bounding box center [494, 337] width 216 height 237
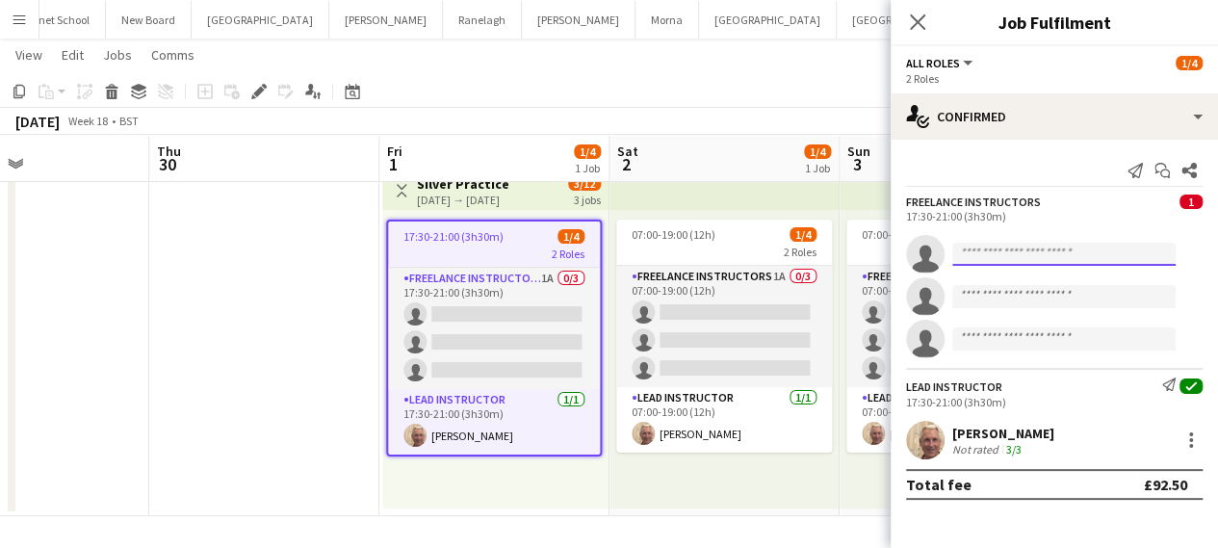
click at [1026, 244] on input at bounding box center [1063, 254] width 223 height 23
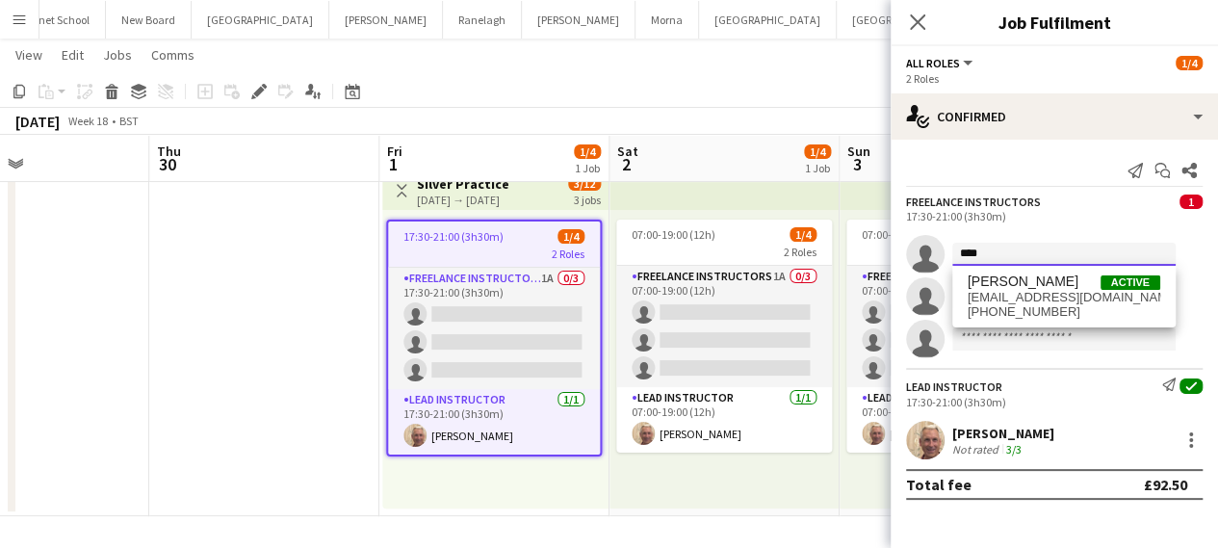
type input "****"
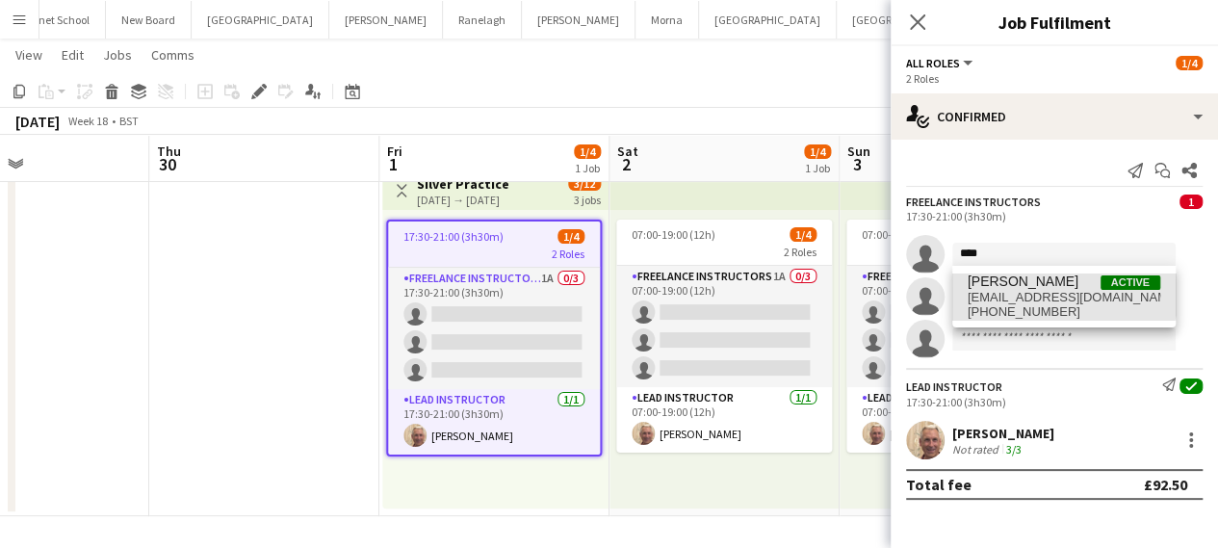
click at [1026, 277] on span "[PERSON_NAME]" at bounding box center [1022, 281] width 111 height 16
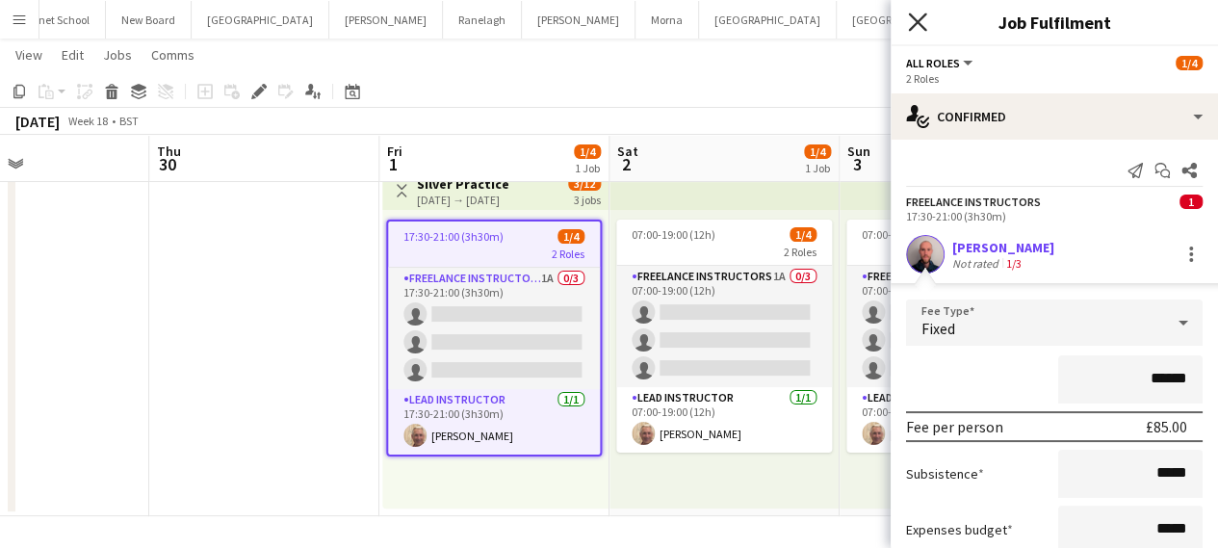
click at [914, 25] on icon at bounding box center [917, 22] width 18 height 18
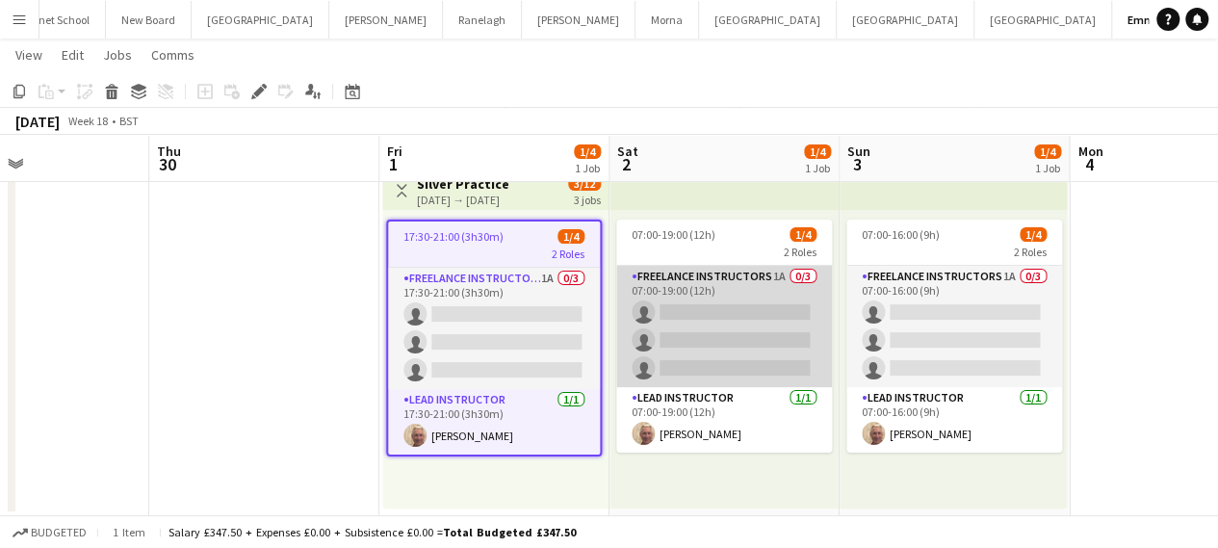
click at [683, 303] on app-card-role "Freelance Instructors 1A 0/3 07:00-19:00 (12h) single-neutral-actions single-ne…" at bounding box center [724, 326] width 216 height 121
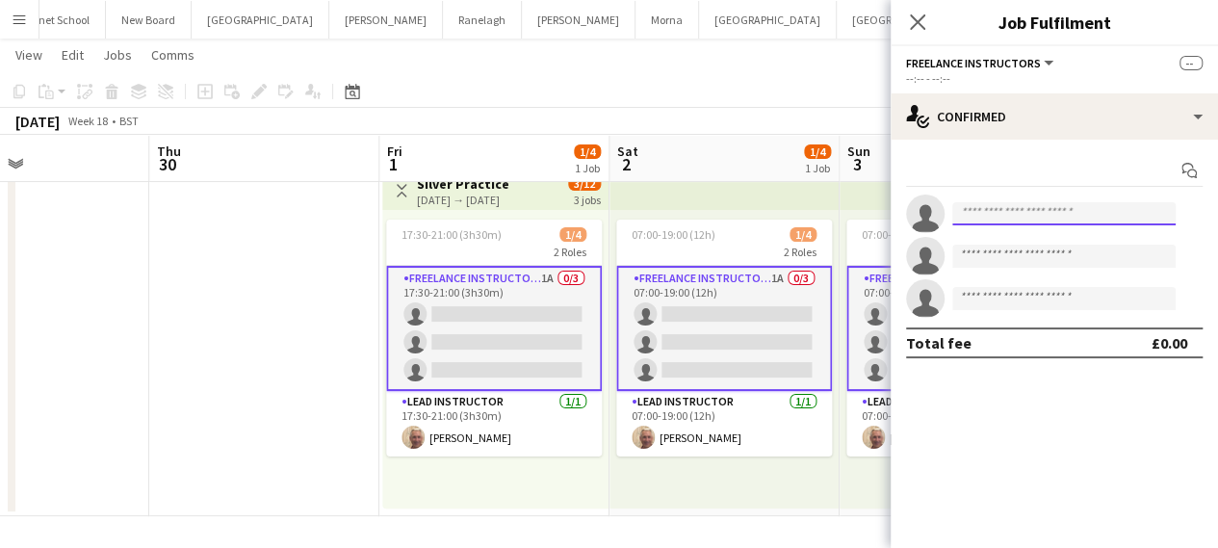
click at [987, 222] on input at bounding box center [1063, 213] width 223 height 23
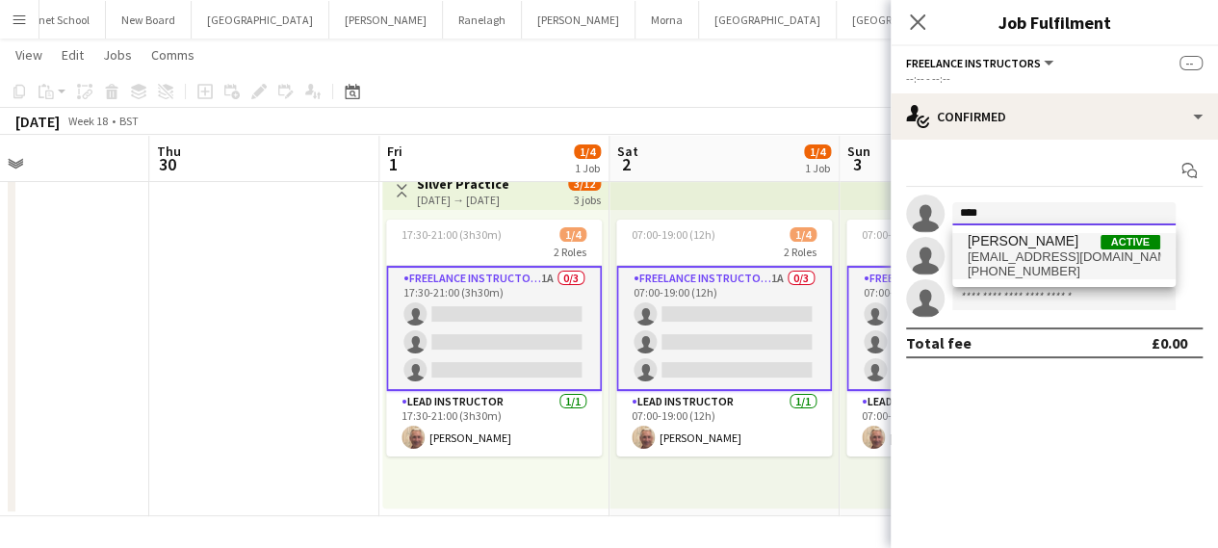
type input "****"
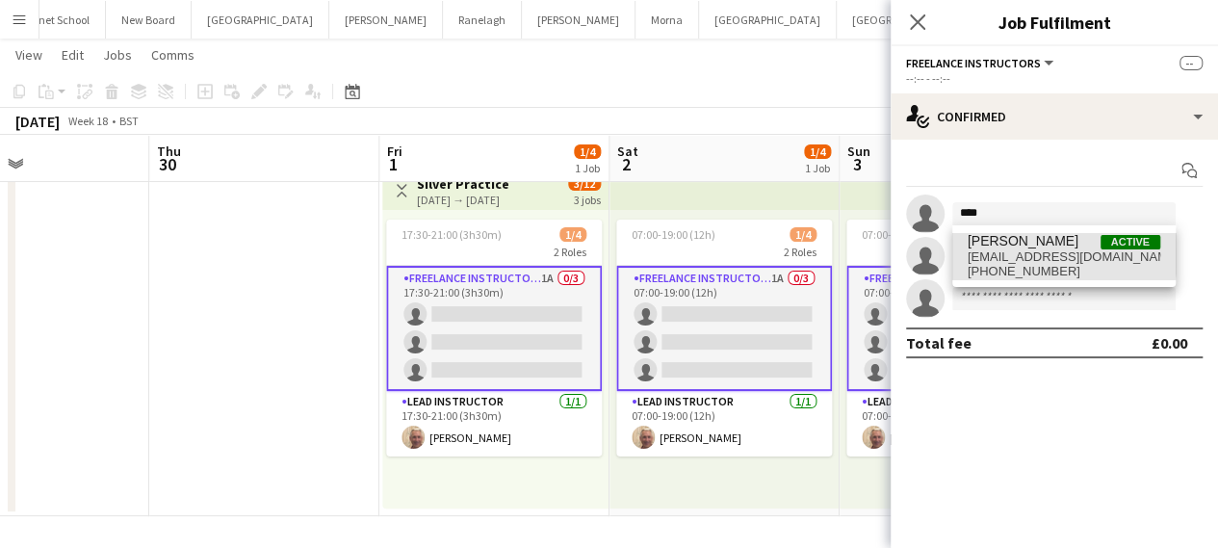
click at [993, 246] on span "[PERSON_NAME]" at bounding box center [1022, 241] width 111 height 16
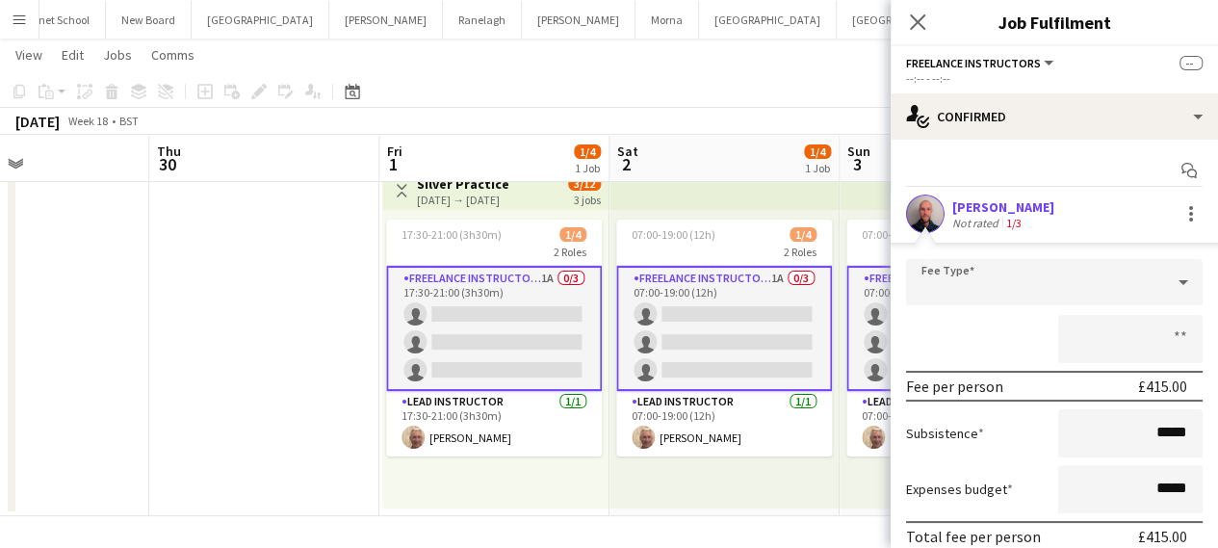
scroll to position [96, 0]
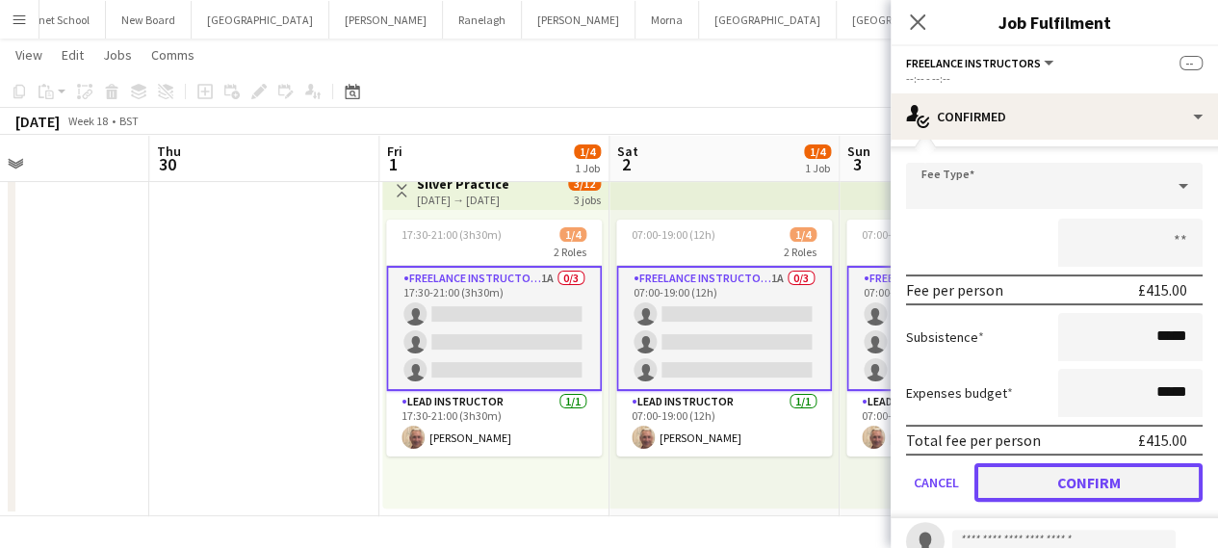
click at [1012, 488] on button "Confirm" at bounding box center [1088, 482] width 228 height 39
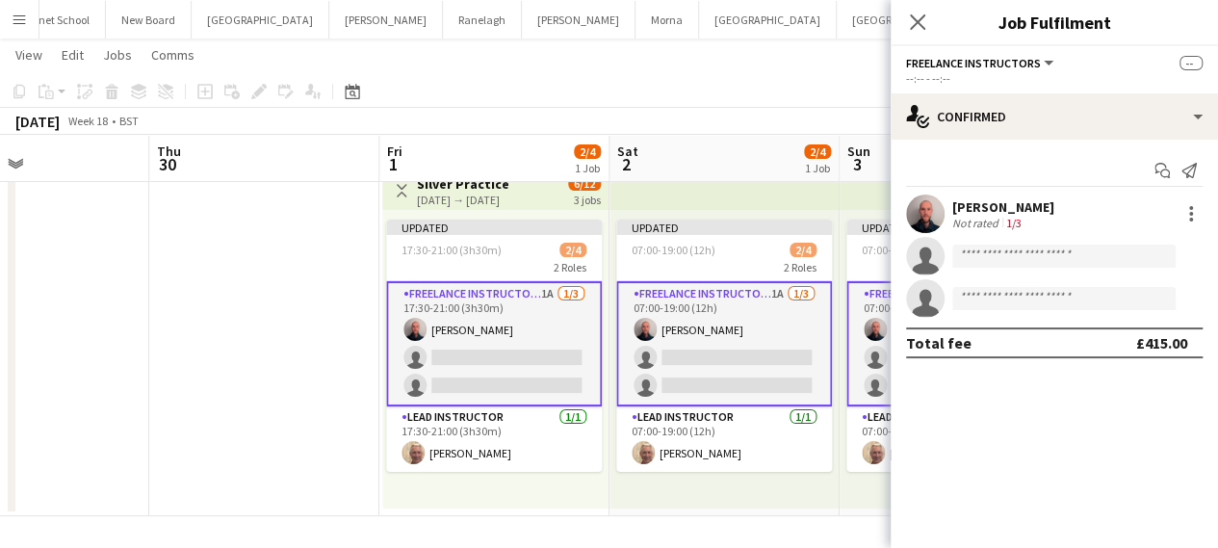
scroll to position [0, 0]
click at [913, 22] on icon "Close pop-in" at bounding box center [917, 22] width 18 height 18
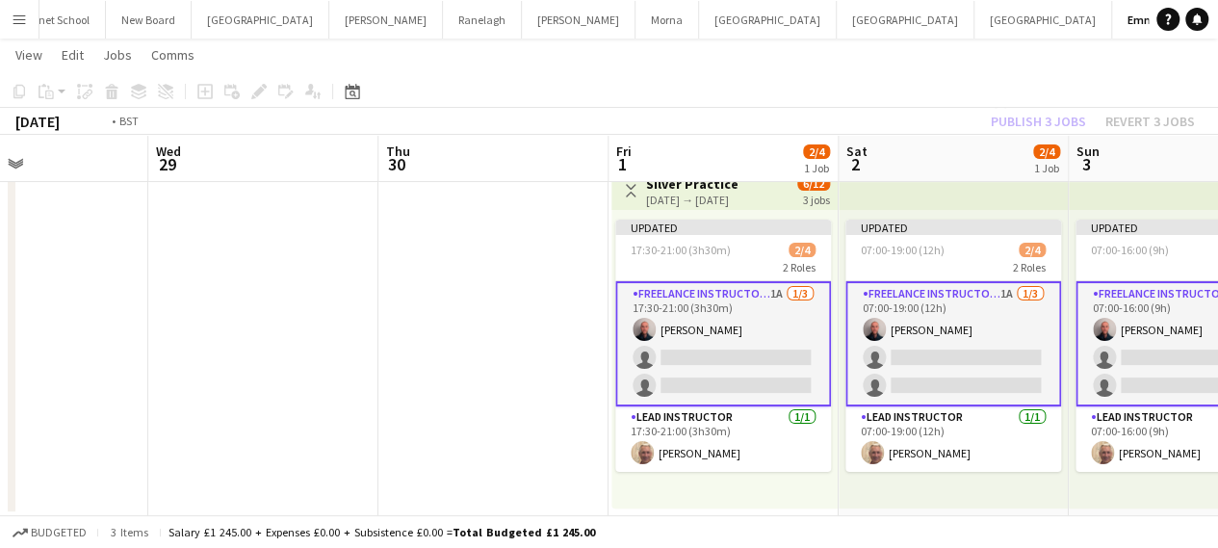
drag, startPoint x: 125, startPoint y: 315, endPoint x: 815, endPoint y: 362, distance: 691.8
click at [815, 362] on app-calendar-viewport "Sun 26 Mon 27 Tue 28 Wed 29 Thu 30 Fri 1 2/4 1 Job Sat 2 2/4 1 Job Sun 3 2/4 1 …" at bounding box center [609, 267] width 1218 height 497
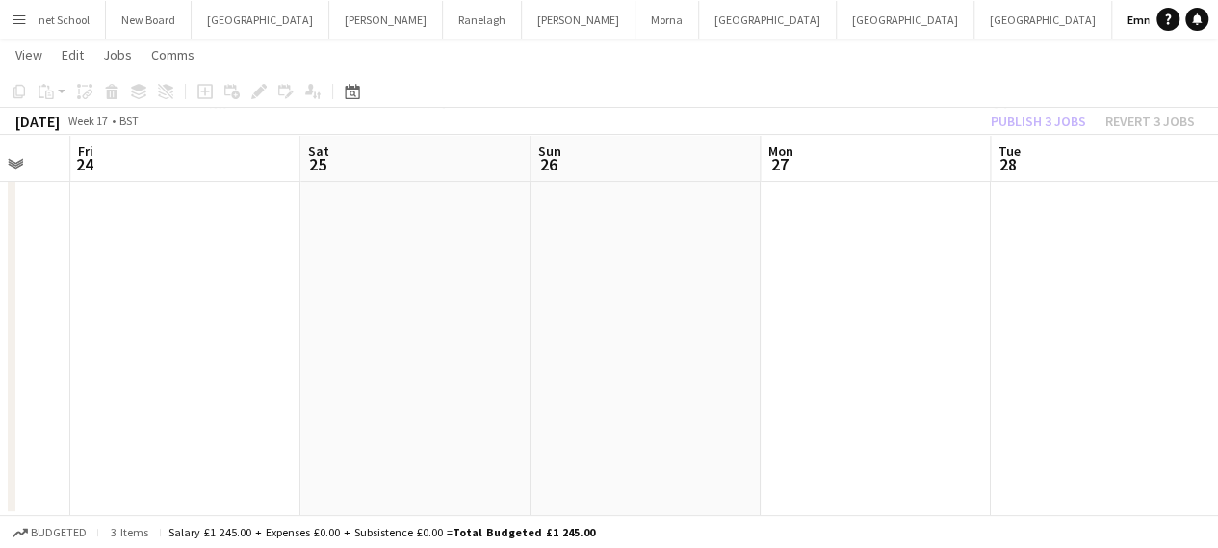
drag, startPoint x: 273, startPoint y: 362, endPoint x: 987, endPoint y: 386, distance: 713.7
click at [987, 386] on app-calendar-viewport "Tue 21 Wed 22 Thu 23 Fri 24 Sat 25 Sun 26 Mon 27 Tue 28 Wed 29 Thu 30 Fri 1 2/4…" at bounding box center [609, 267] width 1218 height 497
drag, startPoint x: 349, startPoint y: 378, endPoint x: 1145, endPoint y: 419, distance: 797.1
click at [1145, 419] on app-calendar-viewport "Tue 21 Wed 22 Thu 23 Fri 24 Sat 25 Sun 26 Mon 27 Tue 28 Wed 29 Thu 30 Fri 1 2/4…" at bounding box center [609, 267] width 1218 height 497
drag, startPoint x: 242, startPoint y: 411, endPoint x: 1225, endPoint y: 423, distance: 983.8
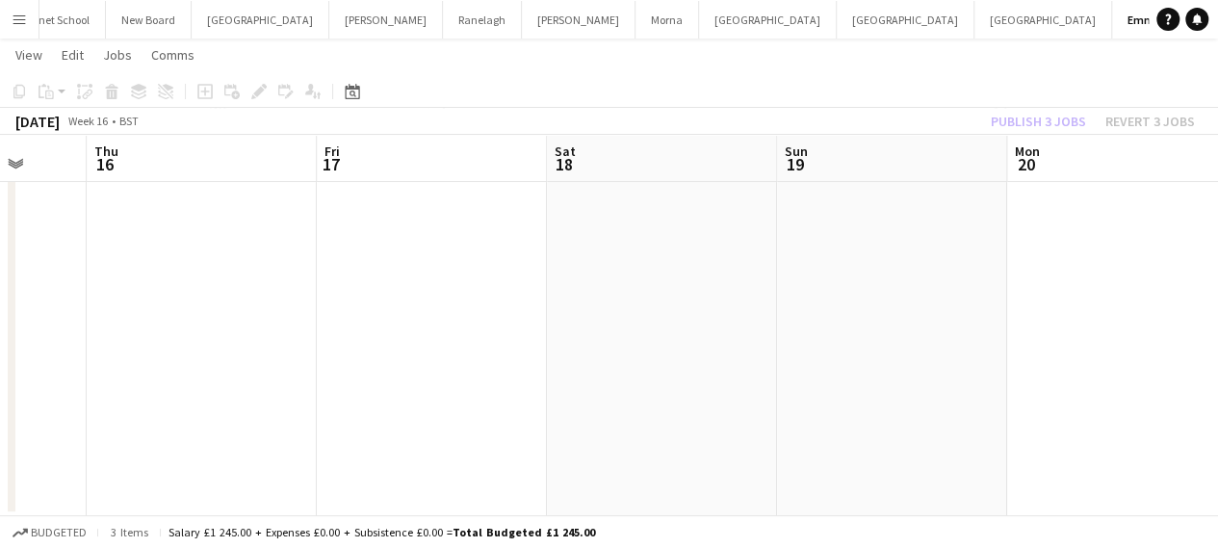
click at [1218, 423] on html "Menu Boards Boards Boards All jobs Status Workforce Workforce My Workforce Recr…" at bounding box center [609, 246] width 1218 height 605
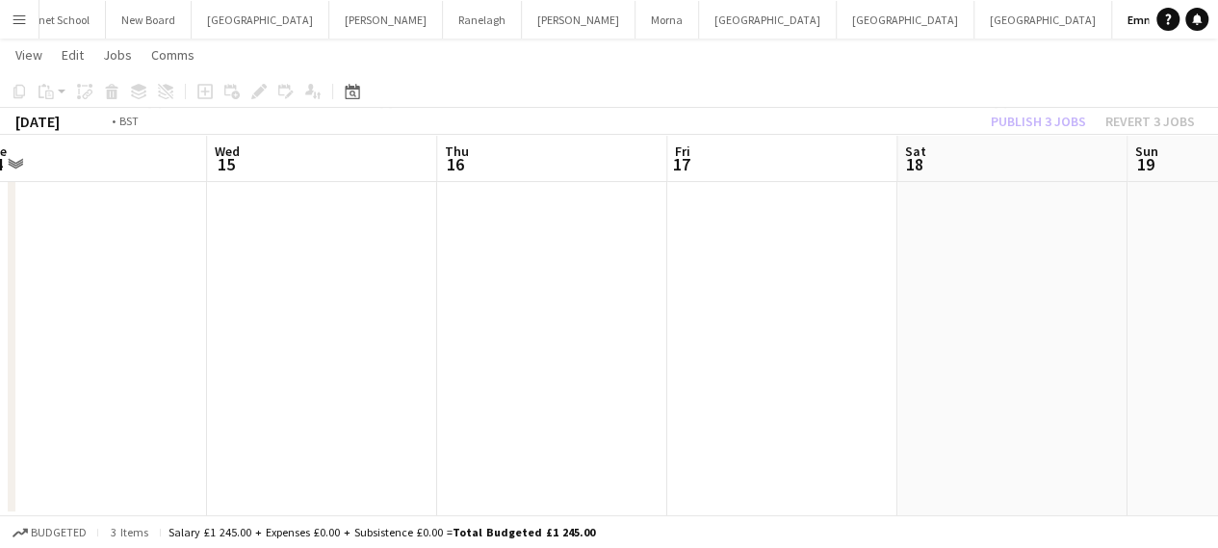
drag, startPoint x: 400, startPoint y: 401, endPoint x: 1231, endPoint y: 415, distance: 830.8
click at [1218, 415] on html "Menu Boards Boards Boards All jobs Status Workforce Workforce My Workforce Recr…" at bounding box center [609, 246] width 1218 height 605
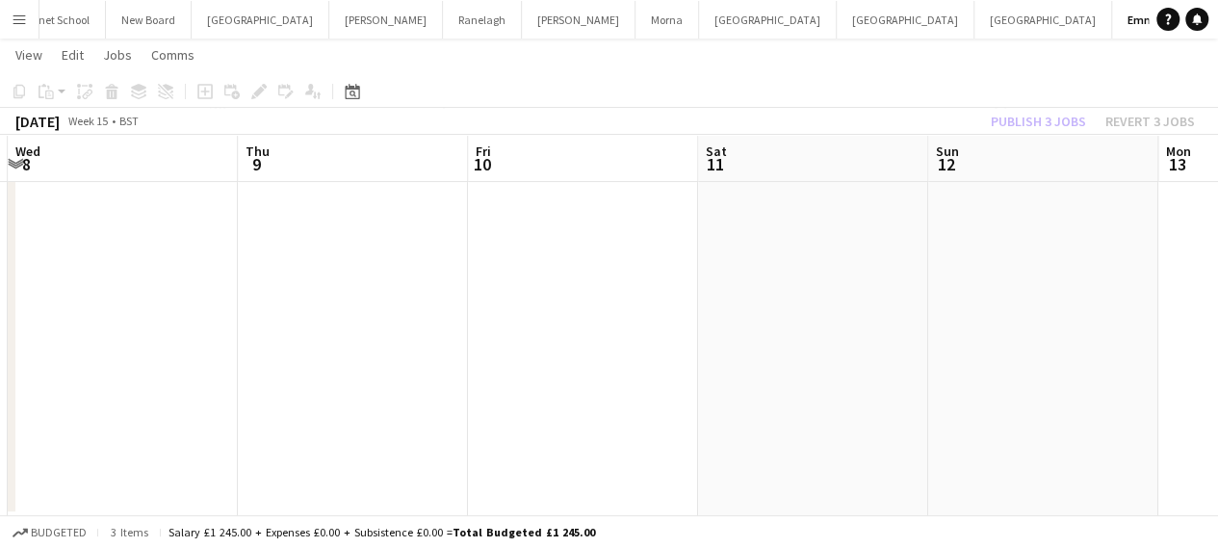
drag, startPoint x: 164, startPoint y: 369, endPoint x: 1130, endPoint y: 388, distance: 966.6
click at [1130, 388] on app-calendar-viewport "Mon 6 Tue 7 Wed 8 Thu 9 Fri 10 Sat 11 Sun 12 Mon 13 Tue 14 Wed 15 Thu 16" at bounding box center [609, 267] width 1218 height 497
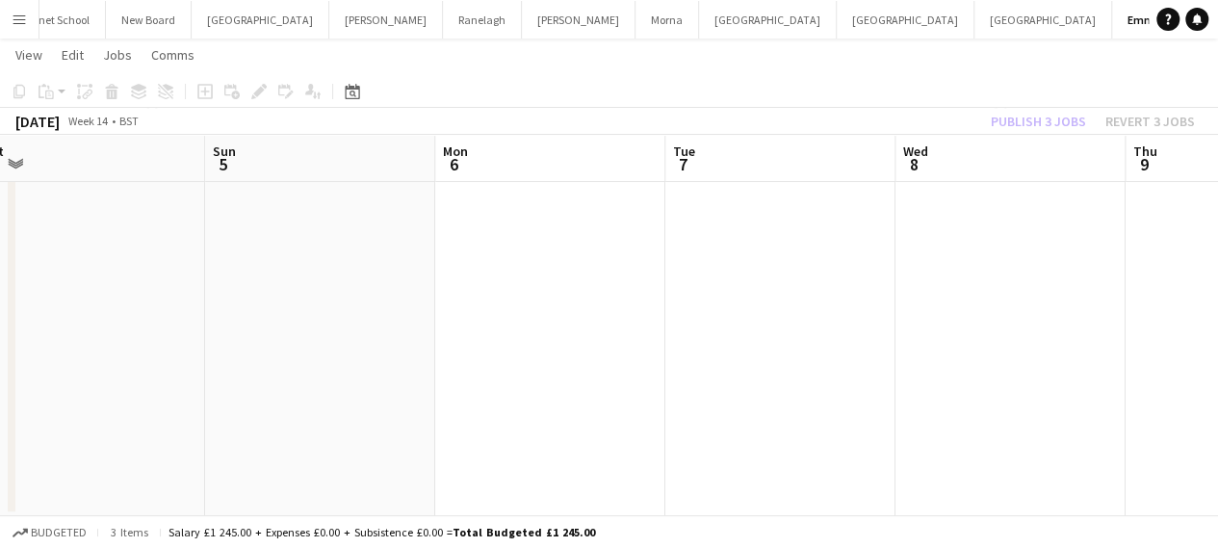
drag, startPoint x: 194, startPoint y: 375, endPoint x: 1068, endPoint y: 399, distance: 873.4
click at [1068, 399] on app-calendar-viewport "Thu 2 Fri 3 Sat 4 Sun 5 Mon 6 Tue 7 Wed 8 Thu 9 Fri 10 Sat 11 Sun 12" at bounding box center [609, 267] width 1218 height 497
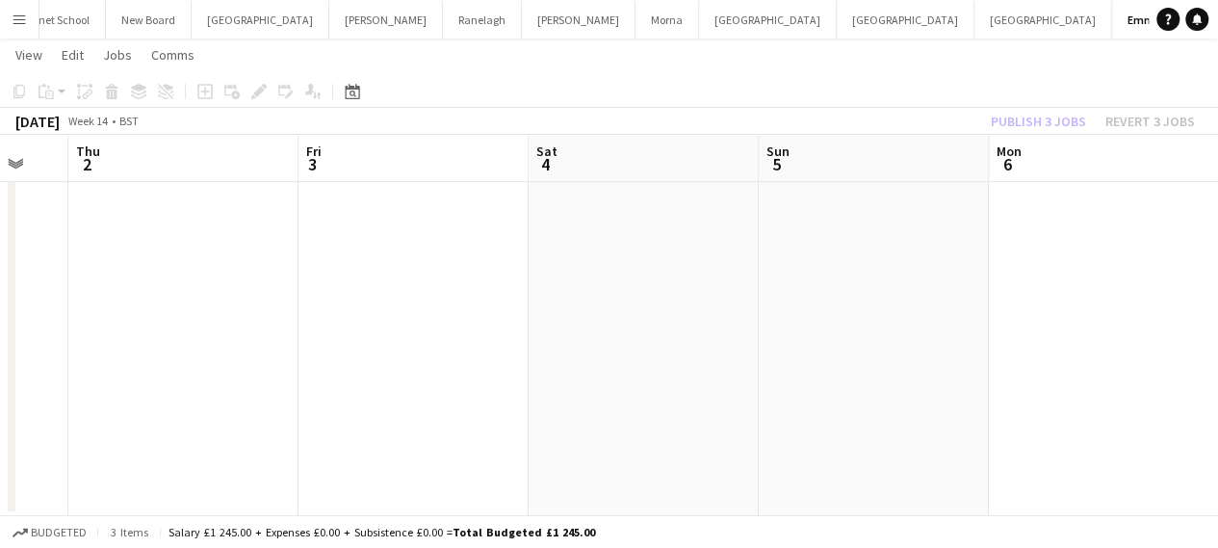
drag, startPoint x: 286, startPoint y: 401, endPoint x: 1034, endPoint y: 401, distance: 747.9
click at [1036, 401] on app-calendar-viewport "Tue 31 Wed 1 Thu 2 Fri 3 Sat 4 Sun 5 Mon 6 Tue 7 Wed 8 Thu 9 Fri 10" at bounding box center [609, 267] width 1218 height 497
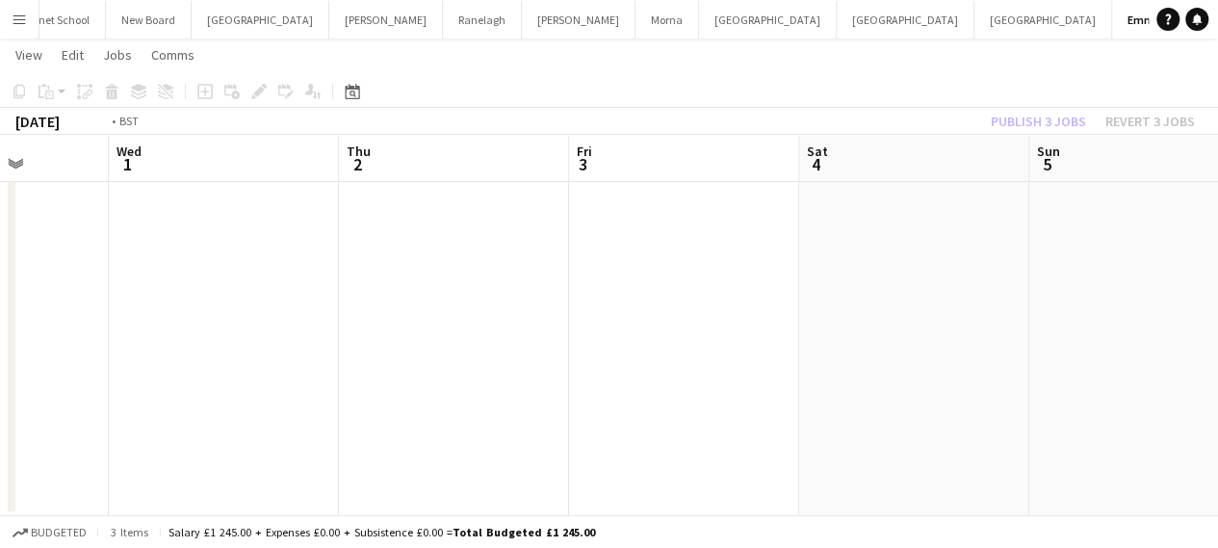
drag, startPoint x: 323, startPoint y: 398, endPoint x: 1095, endPoint y: 403, distance: 772.0
click at [1077, 403] on app-calendar-viewport "Sun 29 Mon 30 Tue 31 Wed 1 Thu 2 Fri 3 Sat 4 Sun 5 Mon 6 Tue 7 Wed 8" at bounding box center [609, 267] width 1218 height 497
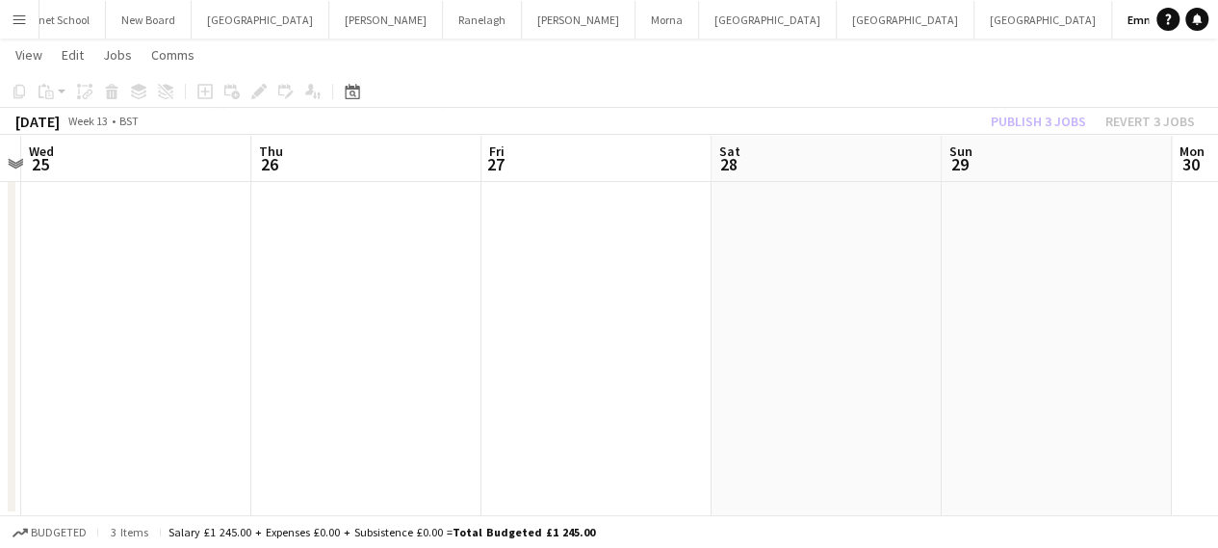
drag, startPoint x: 167, startPoint y: 355, endPoint x: 1036, endPoint y: 369, distance: 868.4
click at [989, 369] on app-calendar-viewport "Mon 23 Tue 24 Wed 25 Thu 26 Fri 27 Sat 28 Sun 29 Mon 30 Tue 31 Wed 1 Thu 2" at bounding box center [609, 267] width 1218 height 497
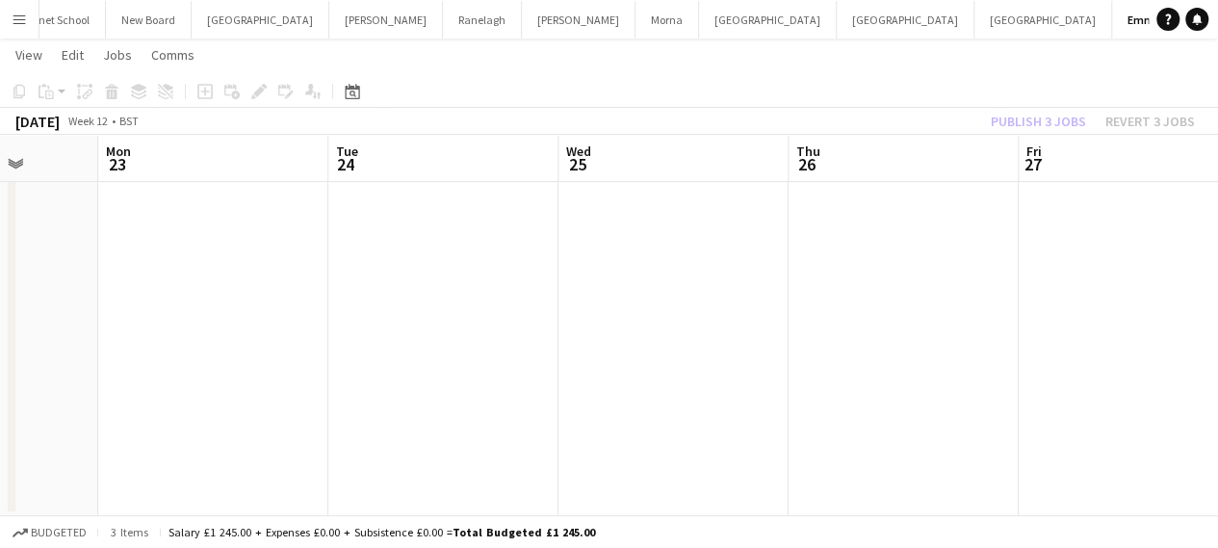
drag, startPoint x: 429, startPoint y: 371, endPoint x: 961, endPoint y: 373, distance: 531.4
click at [961, 373] on app-calendar-viewport "Fri 20 Sat 21 Sun 22 Mon 23 Tue 24 Wed 25 Thu 26 Fri 27 Sat 28 Sun 29 Mon 30" at bounding box center [609, 267] width 1218 height 497
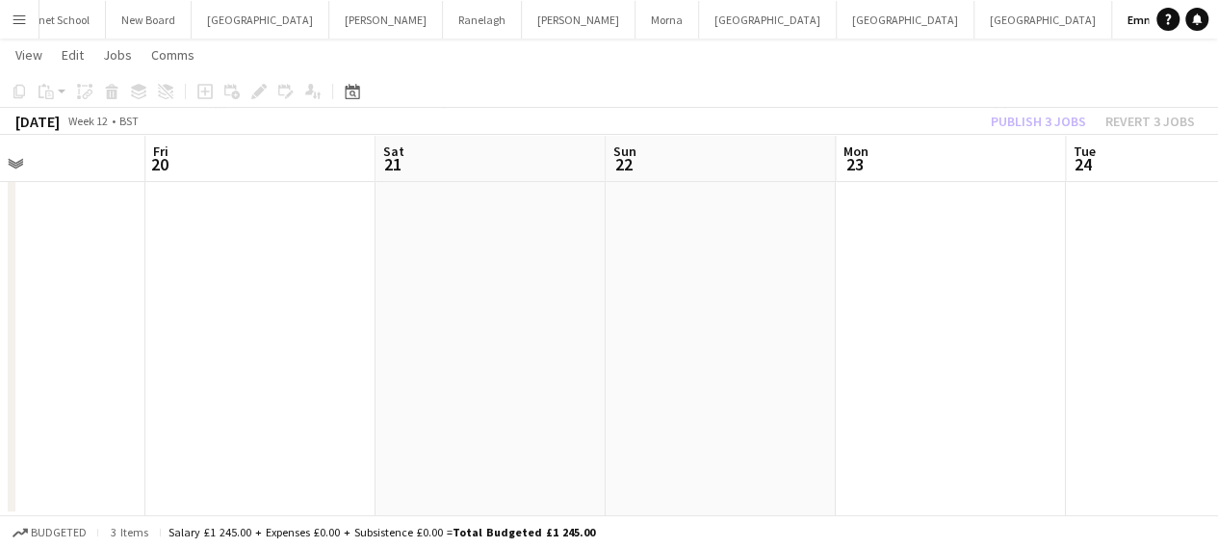
drag, startPoint x: 206, startPoint y: 373, endPoint x: 980, endPoint y: 382, distance: 774.0
click at [980, 382] on app-calendar-viewport "Tue 17 Wed 18 Thu 19 Fri 20 Sat 21 Sun 22 Mon 23 Tue 24 Wed 25 Thu 26 Fri 27" at bounding box center [609, 267] width 1218 height 497
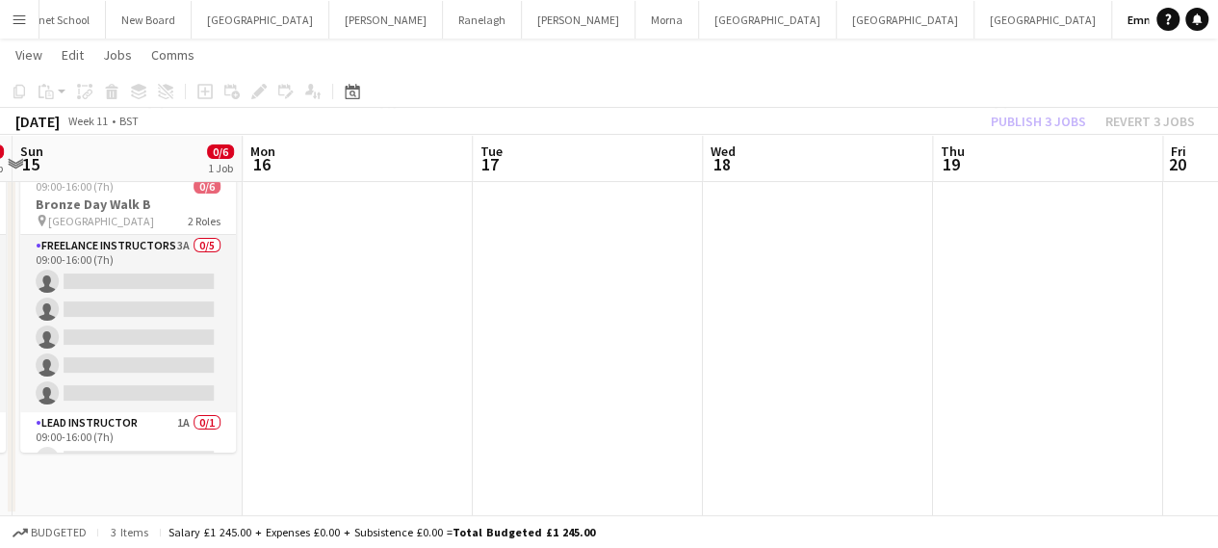
drag, startPoint x: 308, startPoint y: 361, endPoint x: 998, endPoint y: 375, distance: 690.3
click at [998, 375] on app-calendar-viewport "Fri 13 Sat 14 0/6 1 Job Sun 15 0/6 1 Job Mon 16 Tue 17 Wed 18 Thu 19 Fri 20 Sat…" at bounding box center [609, 267] width 1218 height 497
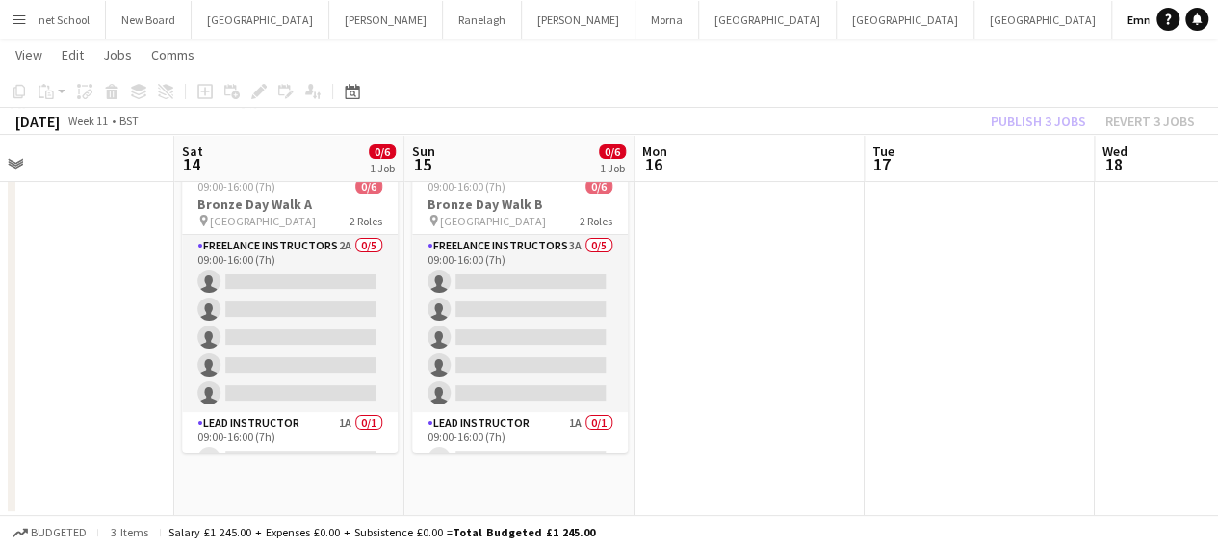
scroll to position [0, 479]
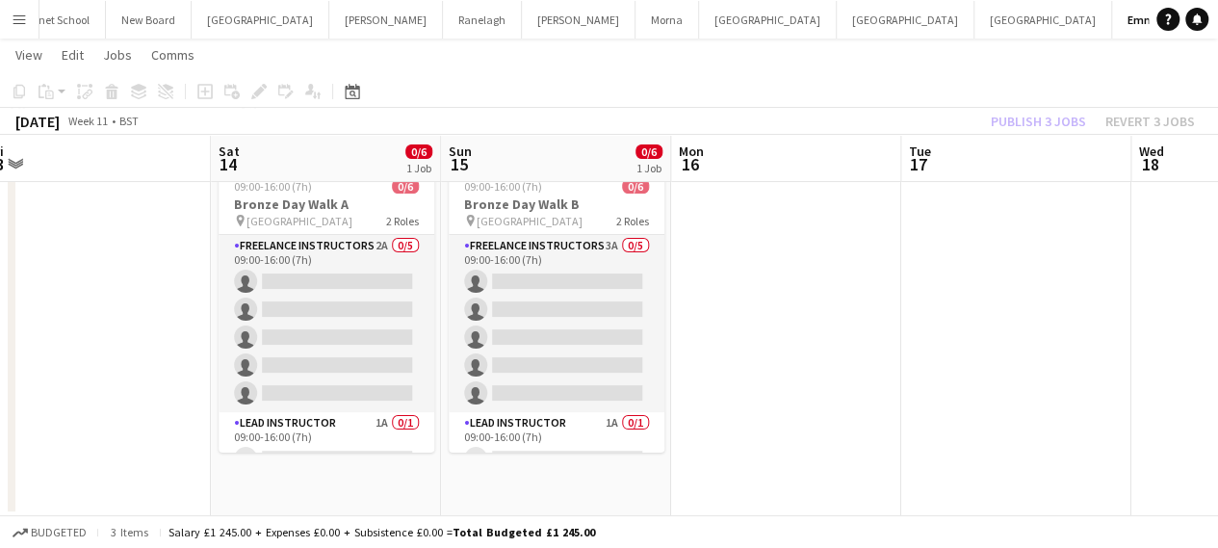
drag, startPoint x: 303, startPoint y: 354, endPoint x: 822, endPoint y: 356, distance: 518.8
click at [822, 356] on app-calendar-viewport "Wed 11 Thu 12 Fri 13 Sat 14 0/6 1 Job Sun 15 0/6 1 Job Mon 16 Tue 17 Wed 18 Thu…" at bounding box center [609, 267] width 1218 height 497
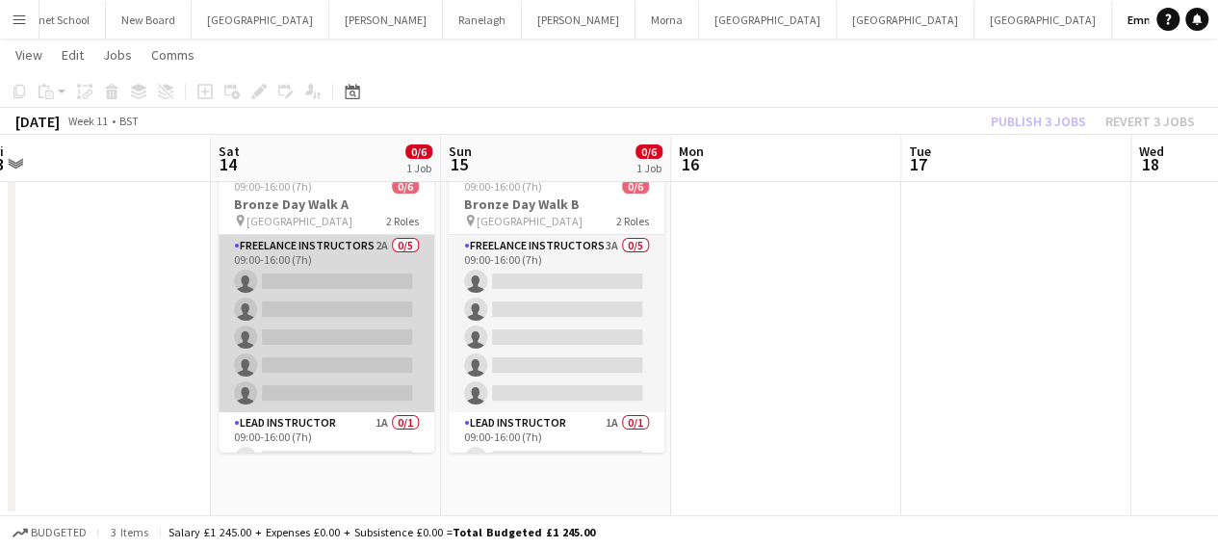
click at [338, 313] on app-card-role "Freelance Instructors 2A 0/5 09:00-16:00 (7h) single-neutral-actions single-neu…" at bounding box center [327, 323] width 216 height 177
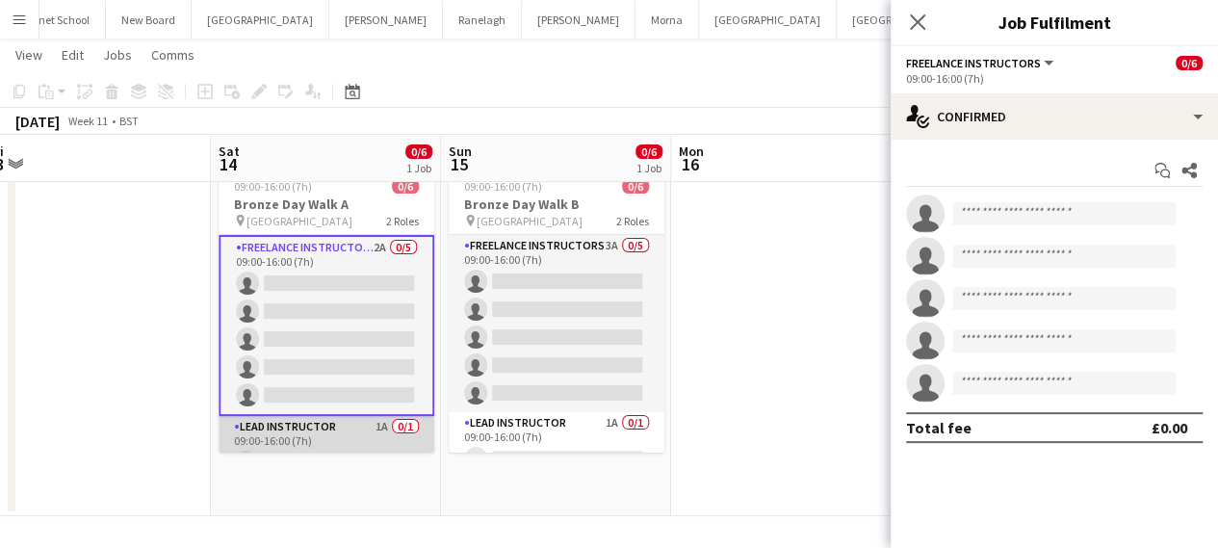
click at [341, 424] on app-card-role "Lead Instructor 1A 0/1 09:00-16:00 (7h) single-neutral-actions" at bounding box center [327, 448] width 216 height 65
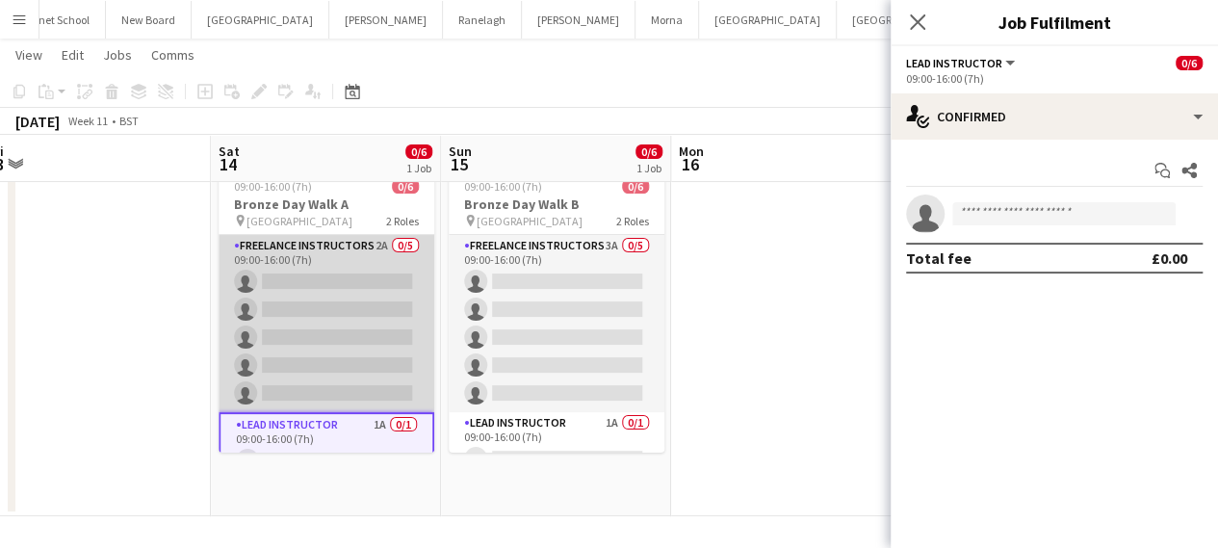
click at [322, 302] on app-card-role "Freelance Instructors 2A 0/5 09:00-16:00 (7h) single-neutral-actions single-neu…" at bounding box center [327, 323] width 216 height 177
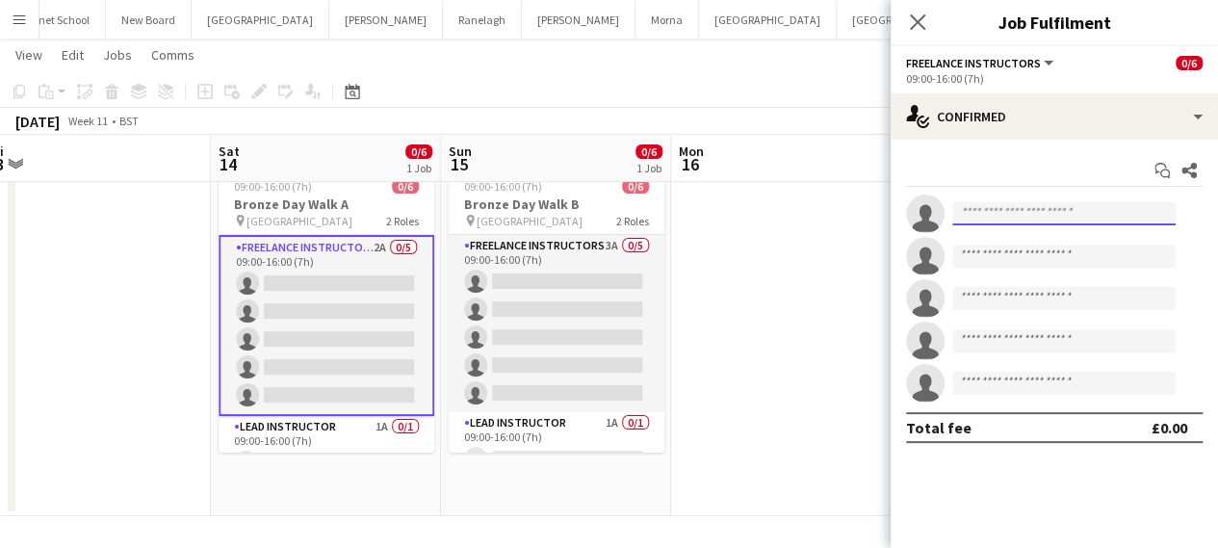
click at [984, 214] on input at bounding box center [1063, 213] width 223 height 23
type input "*"
click at [76, 246] on app-date-cell at bounding box center [96, 338] width 230 height 356
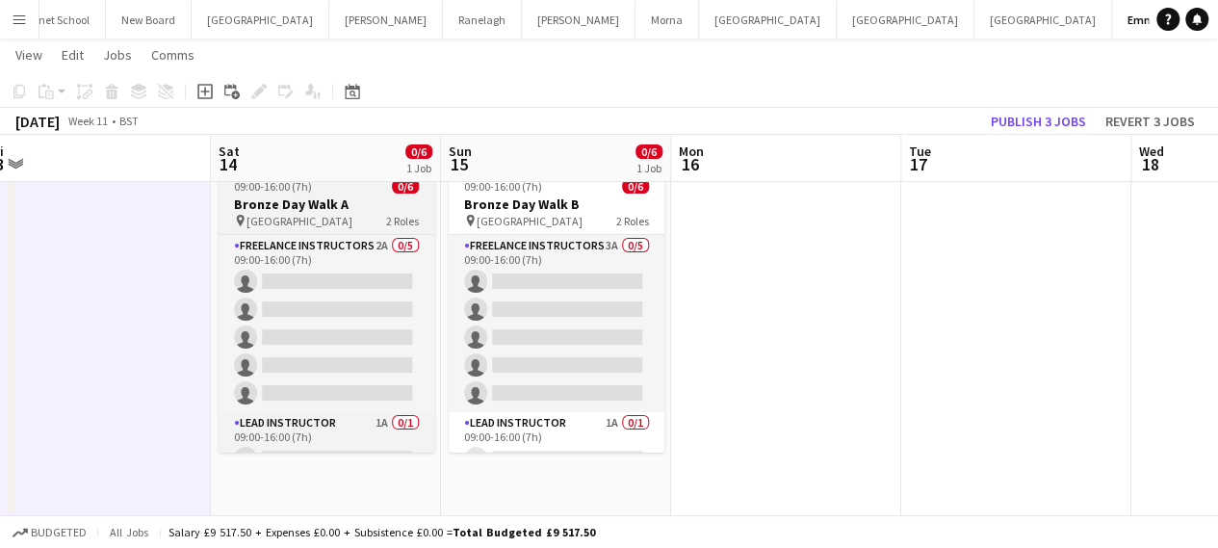
click at [271, 214] on span "[GEOGRAPHIC_DATA]" at bounding box center [299, 221] width 106 height 14
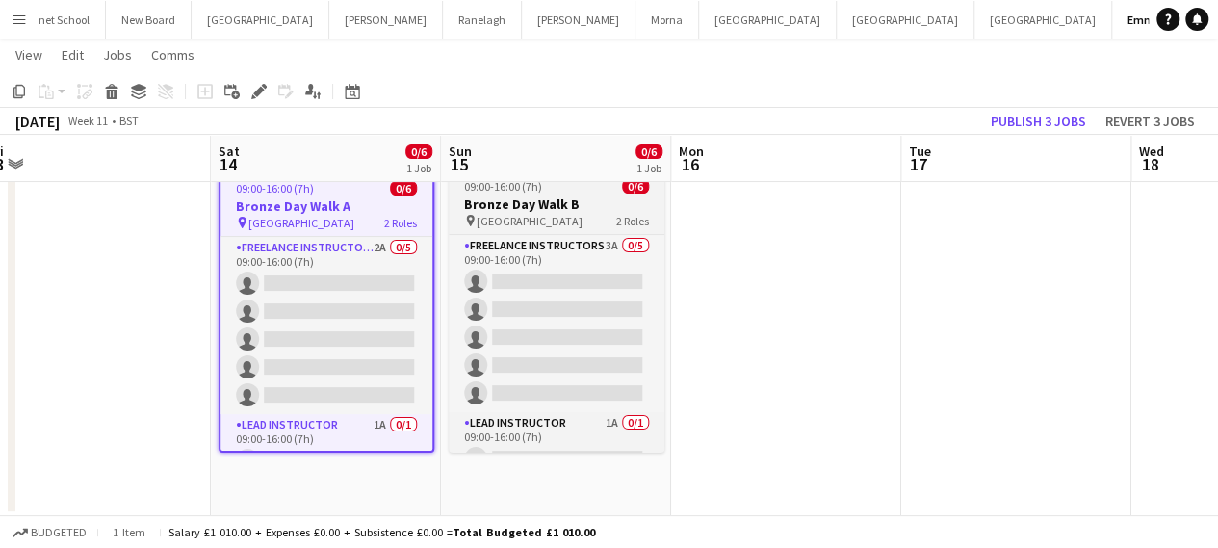
click at [501, 219] on span "[GEOGRAPHIC_DATA]" at bounding box center [529, 221] width 106 height 14
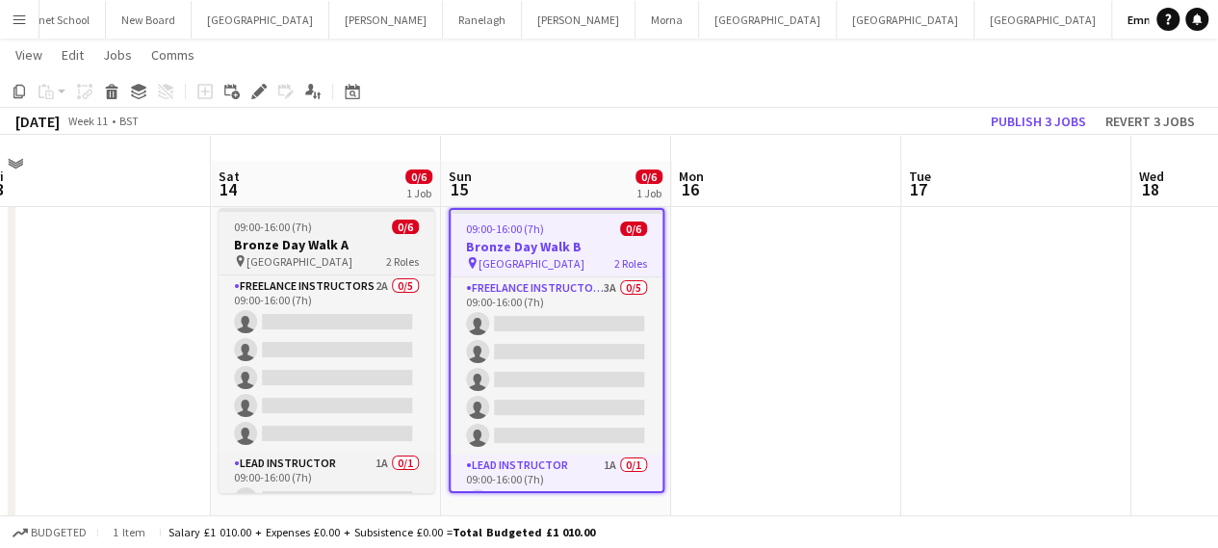
scroll to position [0, 0]
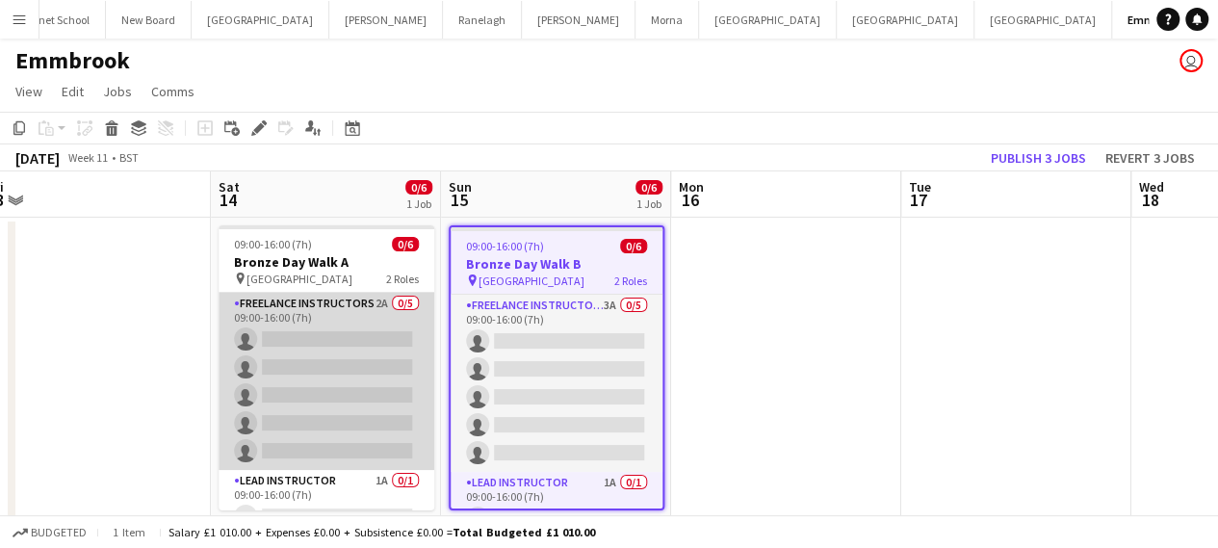
click at [361, 294] on app-card-role "Freelance Instructors 2A 0/5 09:00-16:00 (7h) single-neutral-actions single-neu…" at bounding box center [327, 381] width 216 height 177
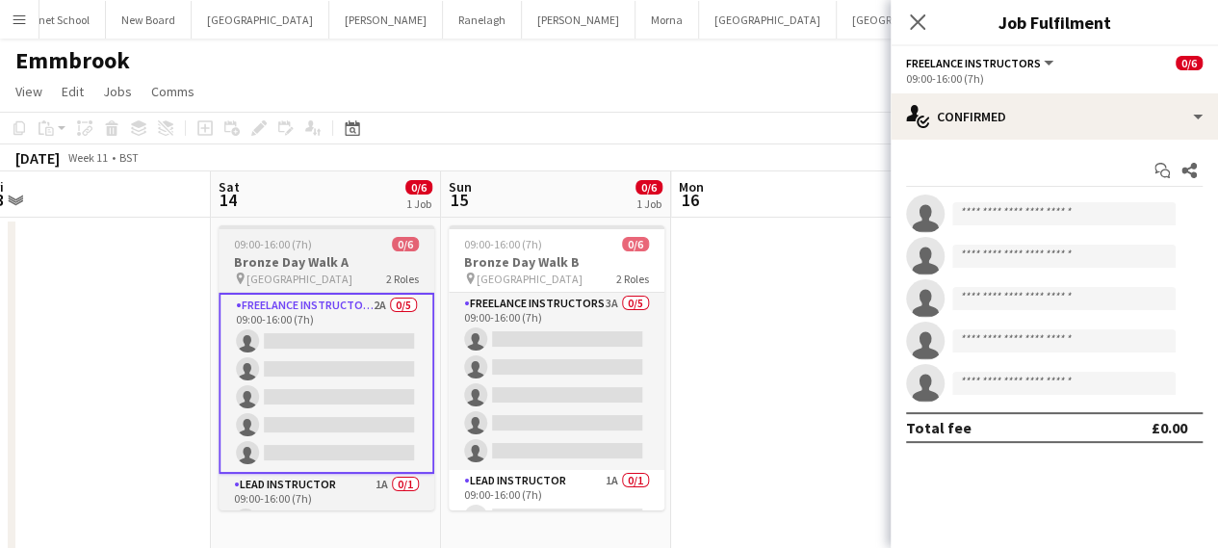
click at [362, 275] on div "pin [GEOGRAPHIC_DATA] 2 Roles" at bounding box center [327, 277] width 216 height 15
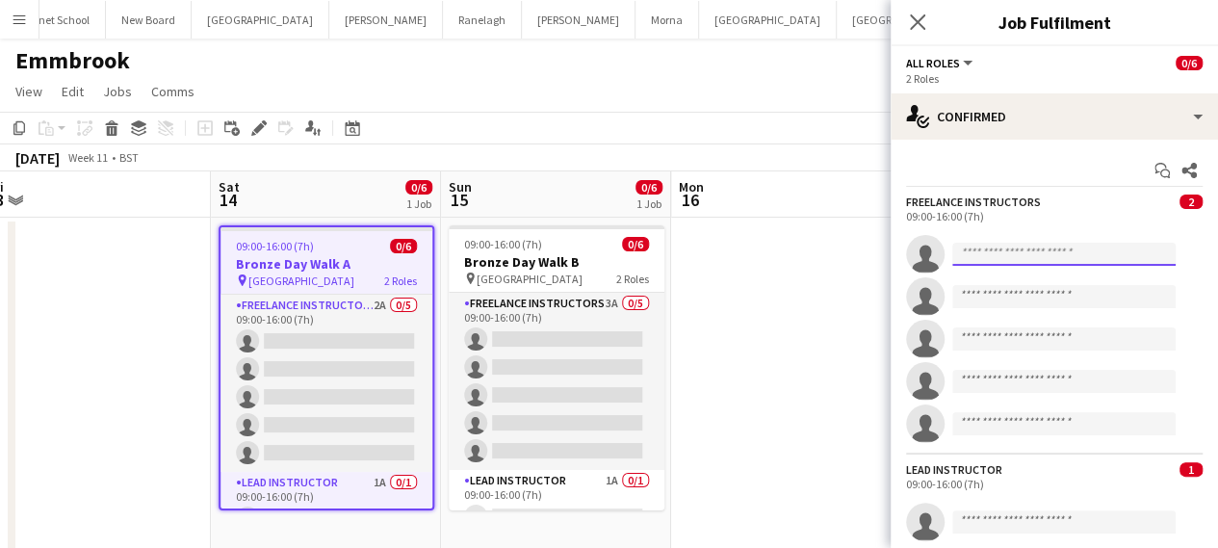
click at [982, 263] on input at bounding box center [1063, 254] width 223 height 23
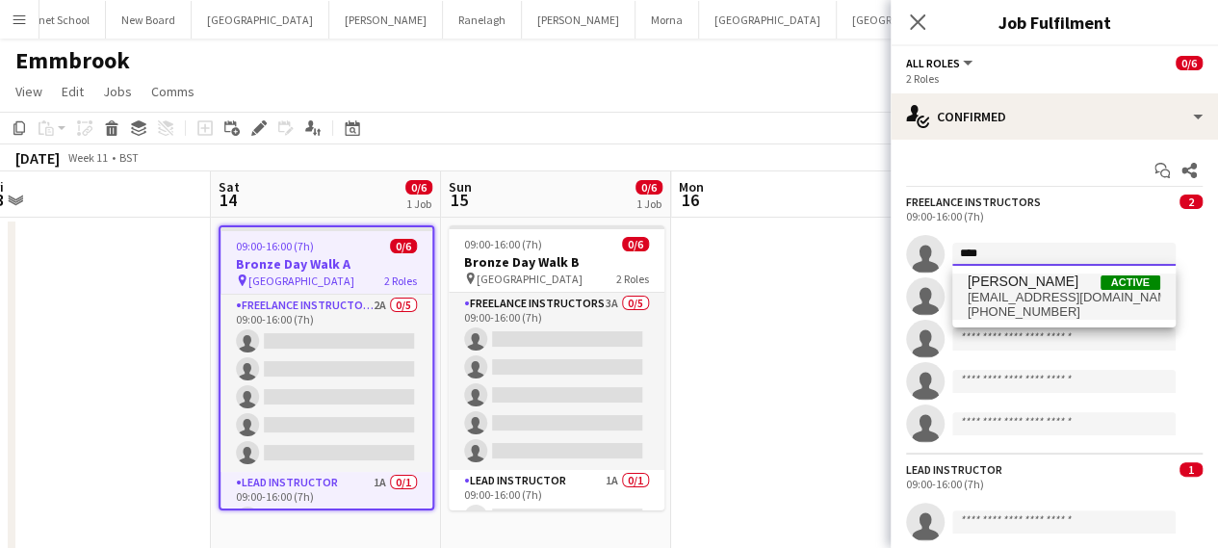
type input "****"
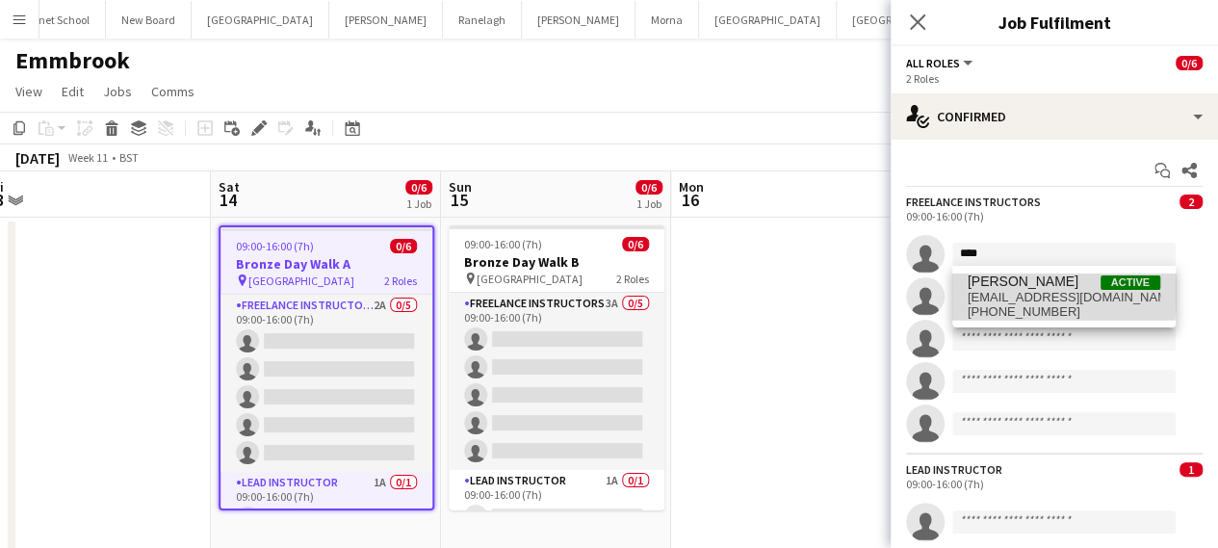
click at [981, 288] on span "[PERSON_NAME]" at bounding box center [1022, 281] width 111 height 16
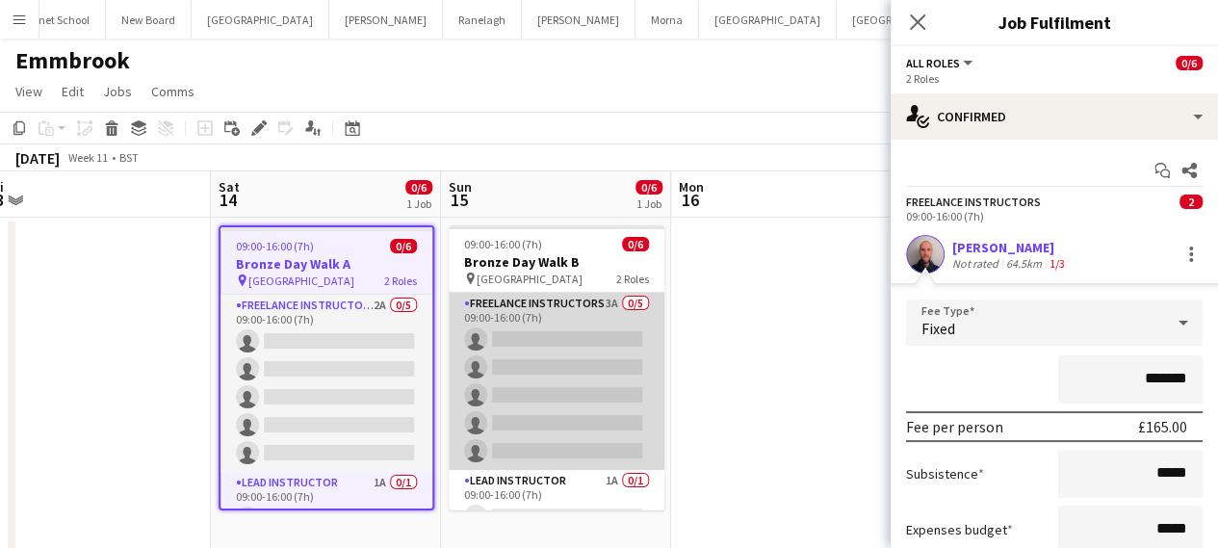
click at [508, 329] on app-card-role "Freelance Instructors 3A 0/5 09:00-16:00 (7h) single-neutral-actions single-neu…" at bounding box center [557, 381] width 216 height 177
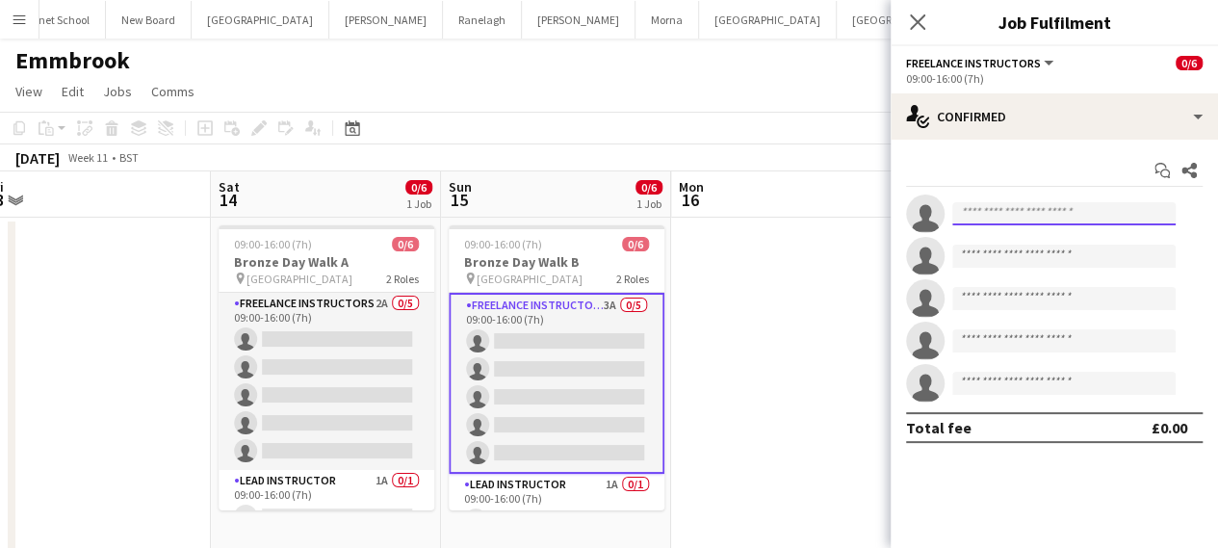
click at [1045, 212] on input at bounding box center [1063, 213] width 223 height 23
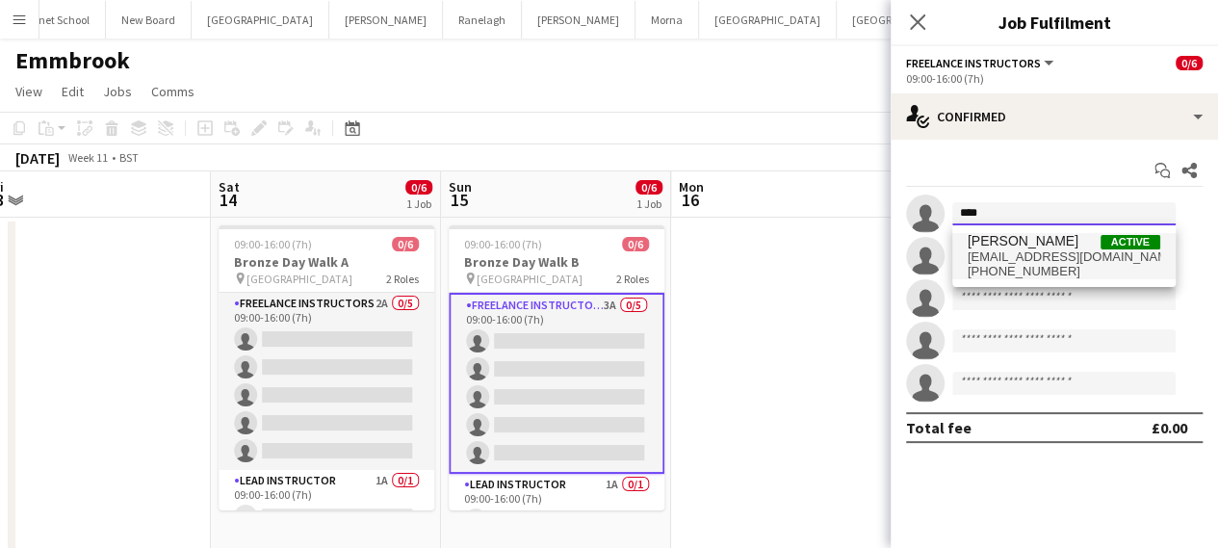
type input "****"
click at [1002, 251] on span "[EMAIL_ADDRESS][DOMAIN_NAME]" at bounding box center [1063, 256] width 193 height 15
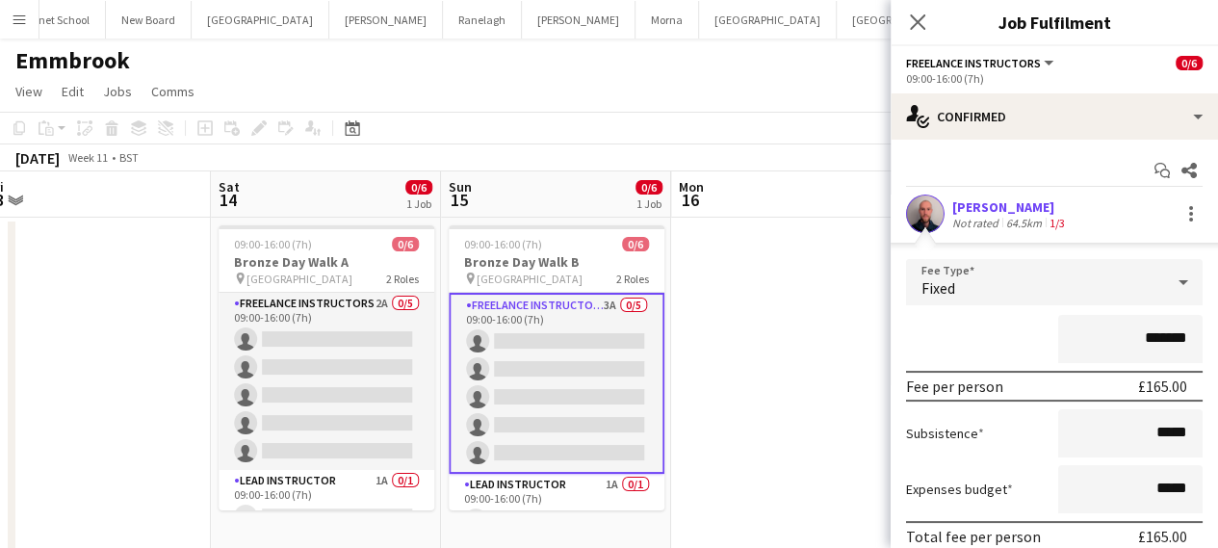
click at [785, 347] on app-date-cell at bounding box center [786, 396] width 230 height 356
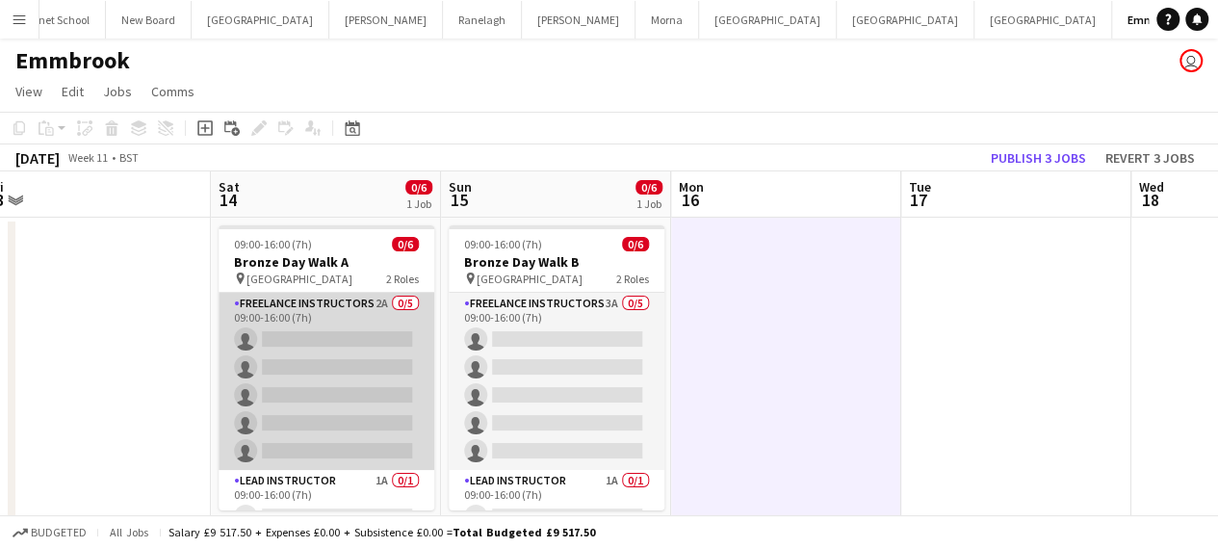
click at [375, 373] on app-card-role "Freelance Instructors 2A 0/5 09:00-16:00 (7h) single-neutral-actions single-neu…" at bounding box center [327, 381] width 216 height 177
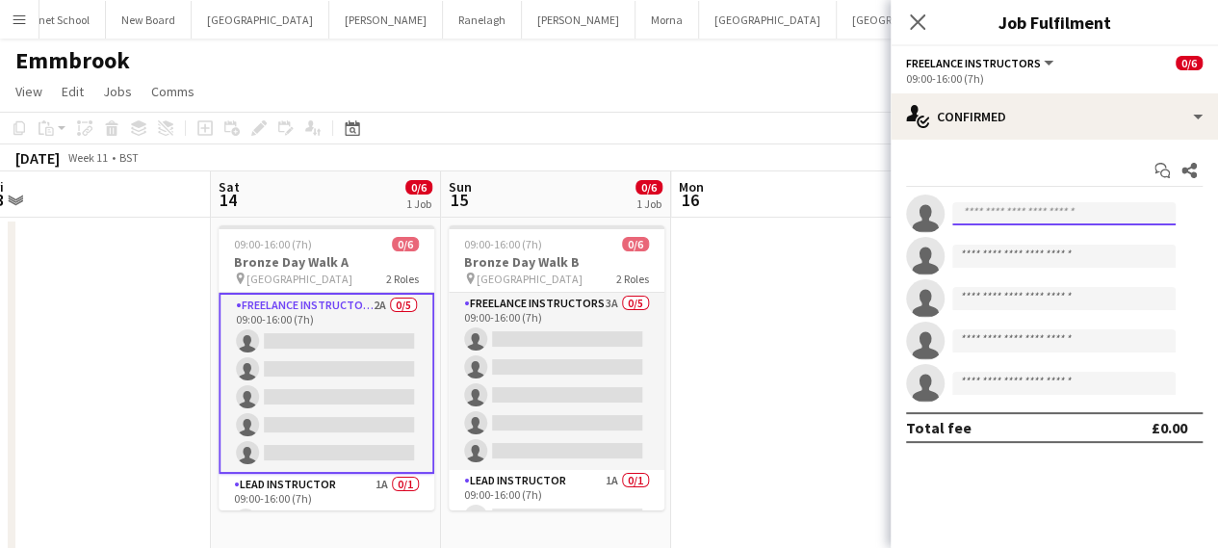
click at [1043, 213] on input at bounding box center [1063, 213] width 223 height 23
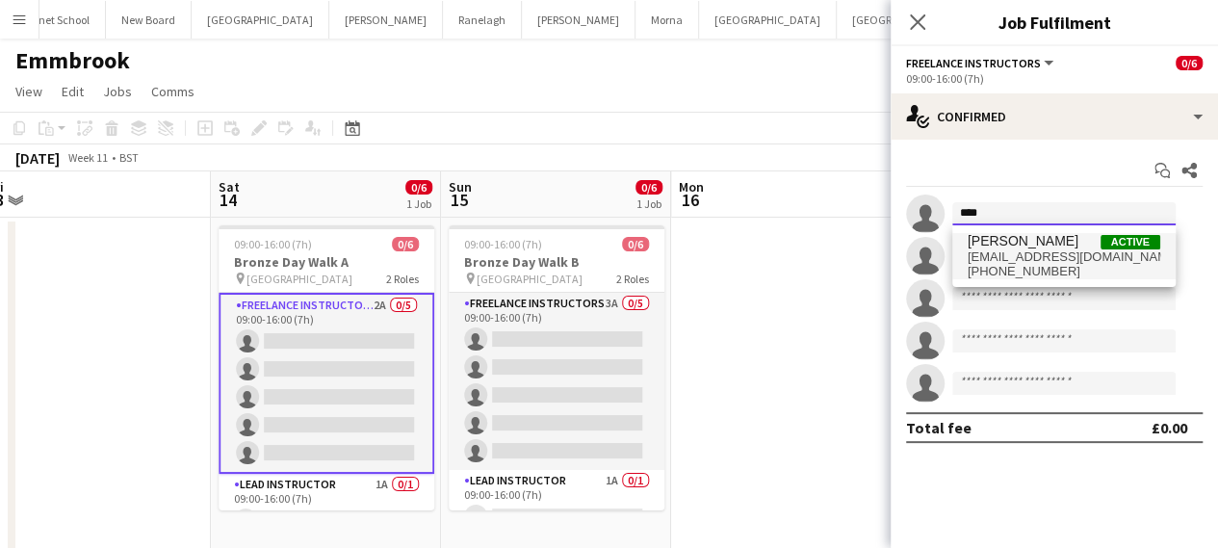
type input "****"
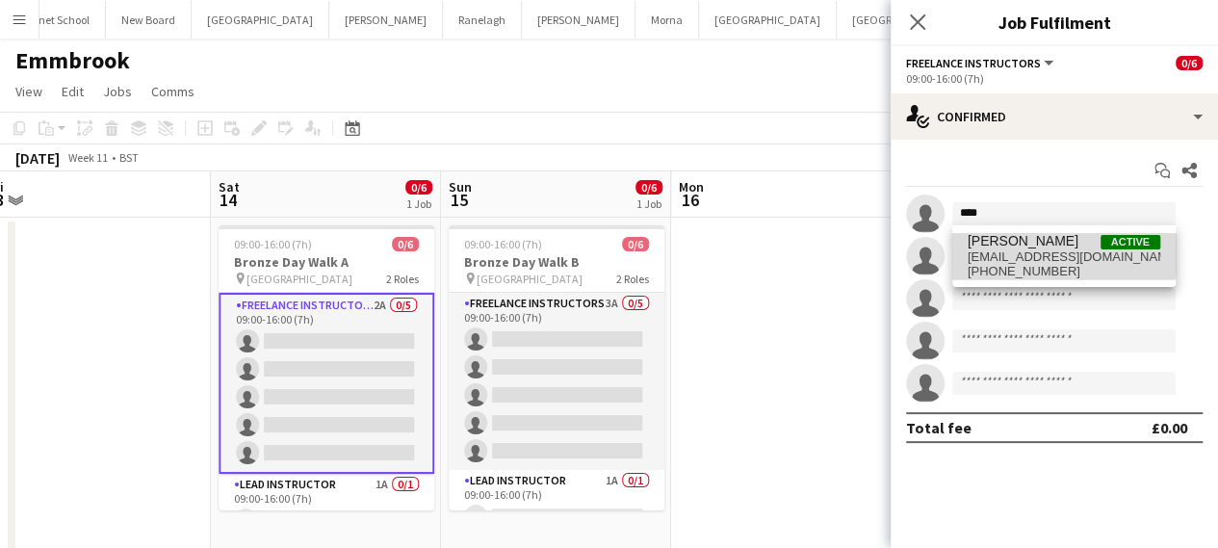
click at [1006, 253] on span "[EMAIL_ADDRESS][DOMAIN_NAME]" at bounding box center [1063, 256] width 193 height 15
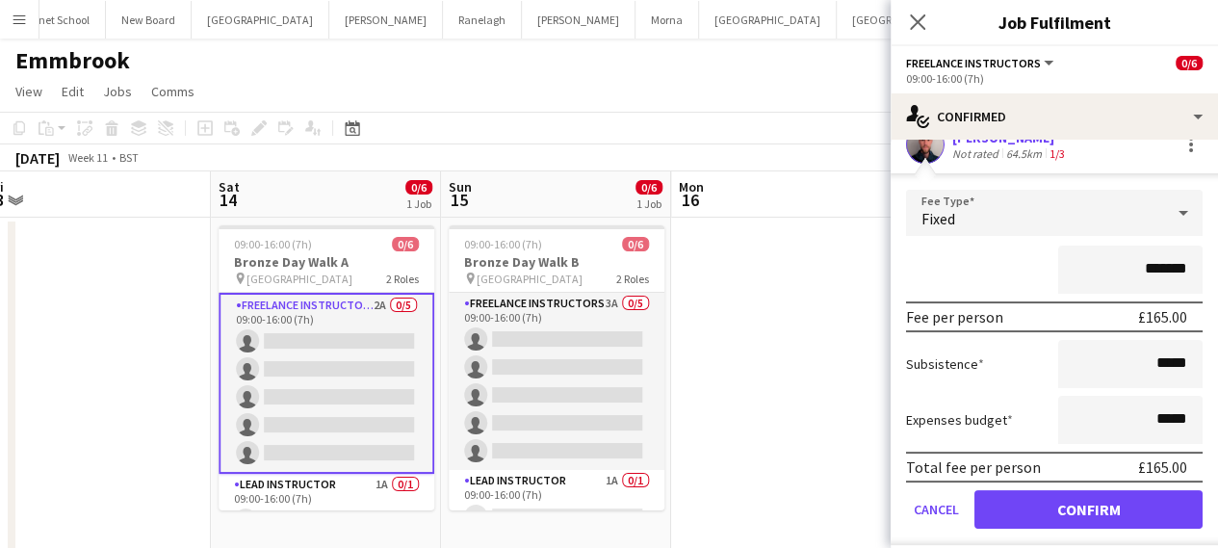
scroll to position [193, 0]
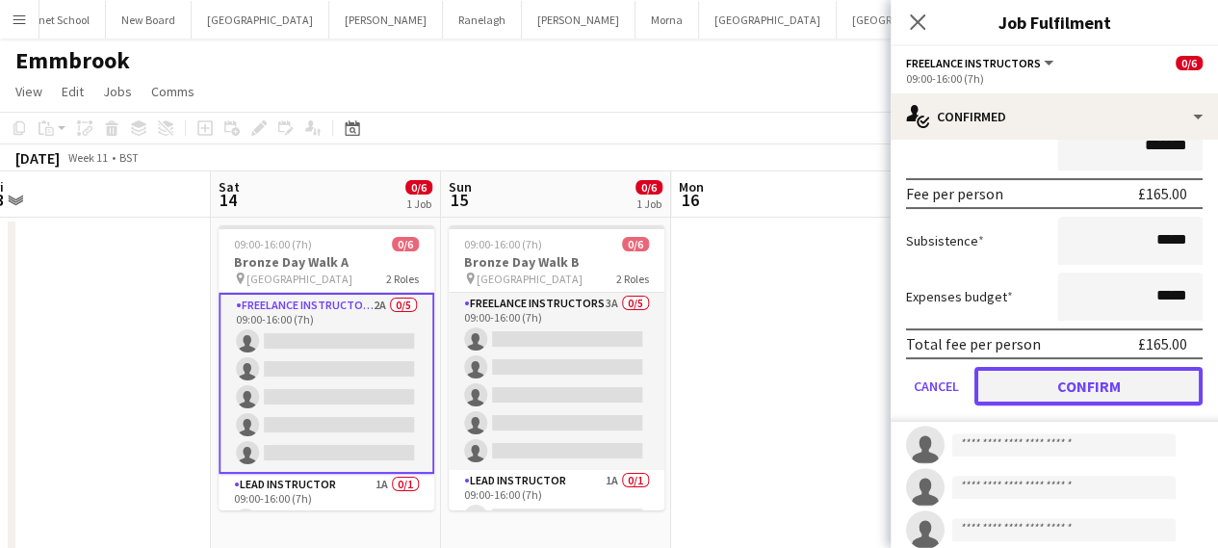
click at [1076, 395] on button "Confirm" at bounding box center [1088, 386] width 228 height 39
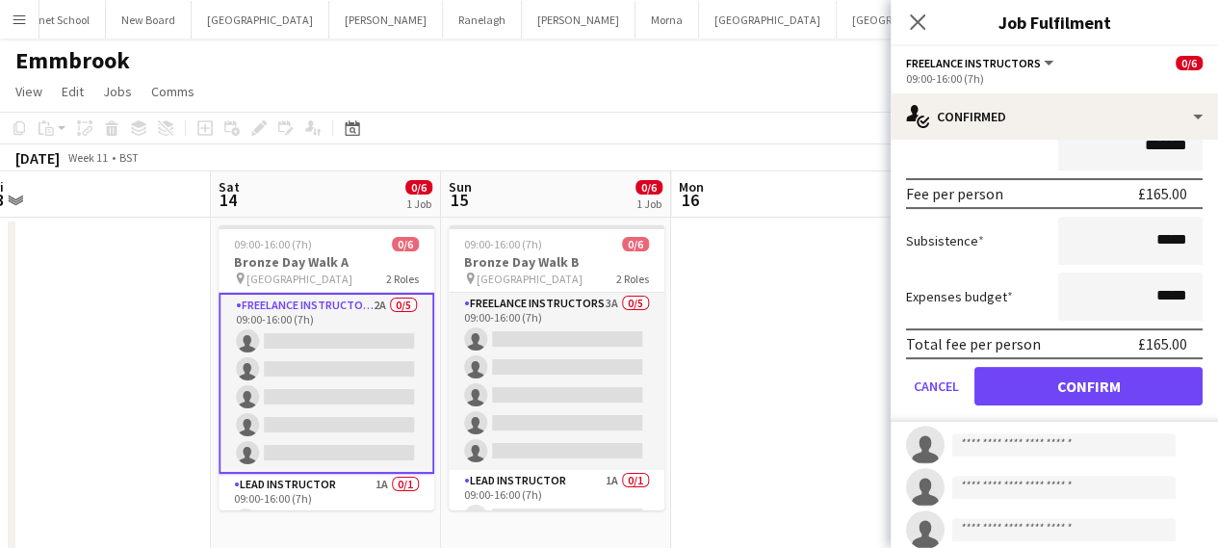
scroll to position [0, 0]
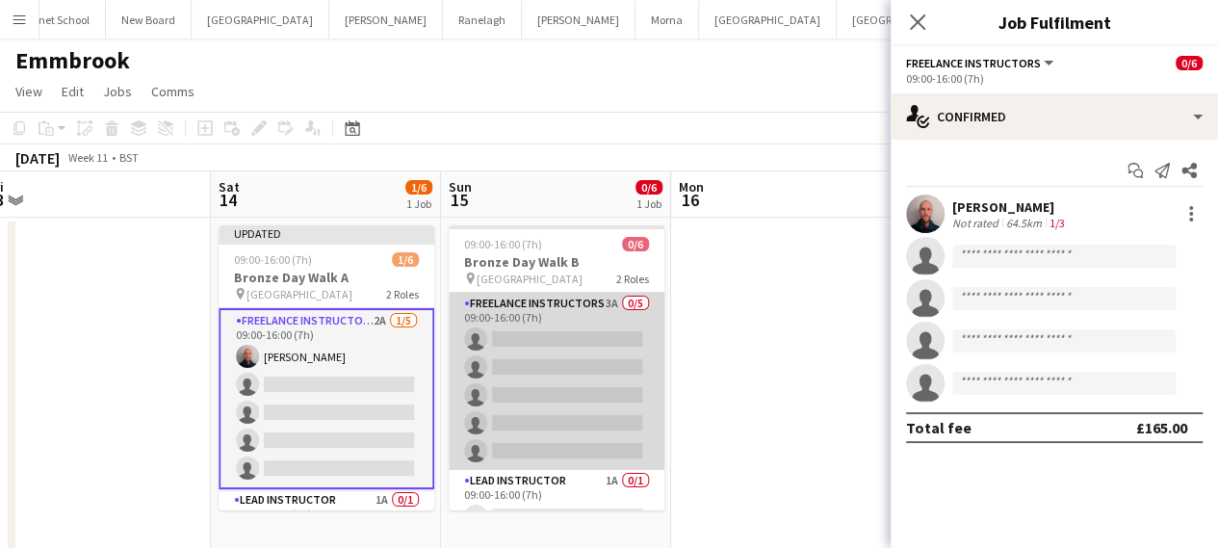
click at [466, 322] on app-card-role "Freelance Instructors 3A 0/5 09:00-16:00 (7h) single-neutral-actions single-neu…" at bounding box center [557, 381] width 216 height 177
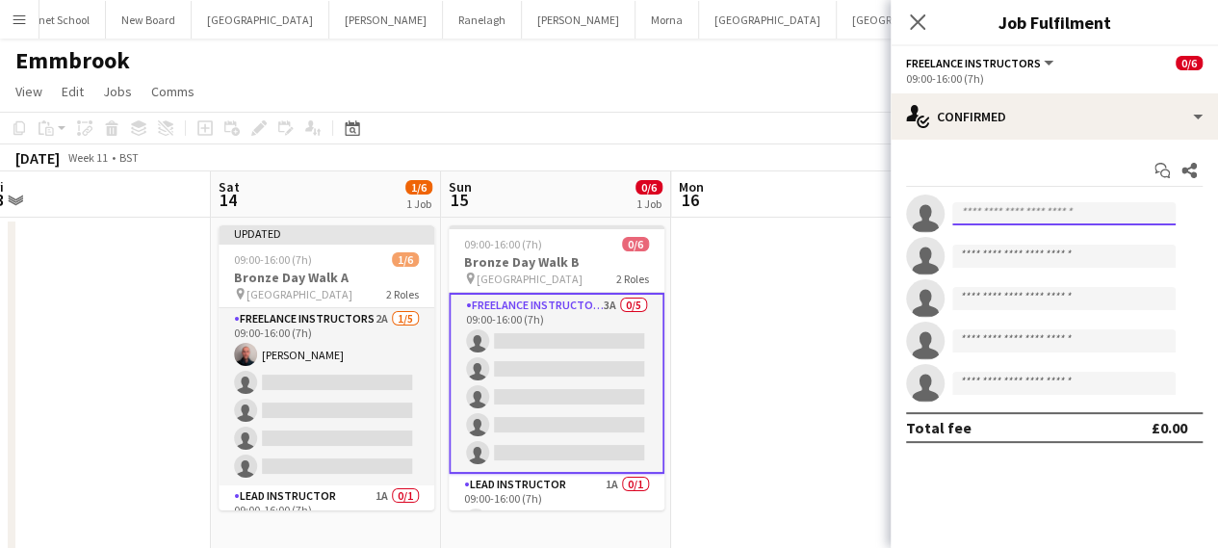
click at [1008, 202] on input at bounding box center [1063, 213] width 223 height 23
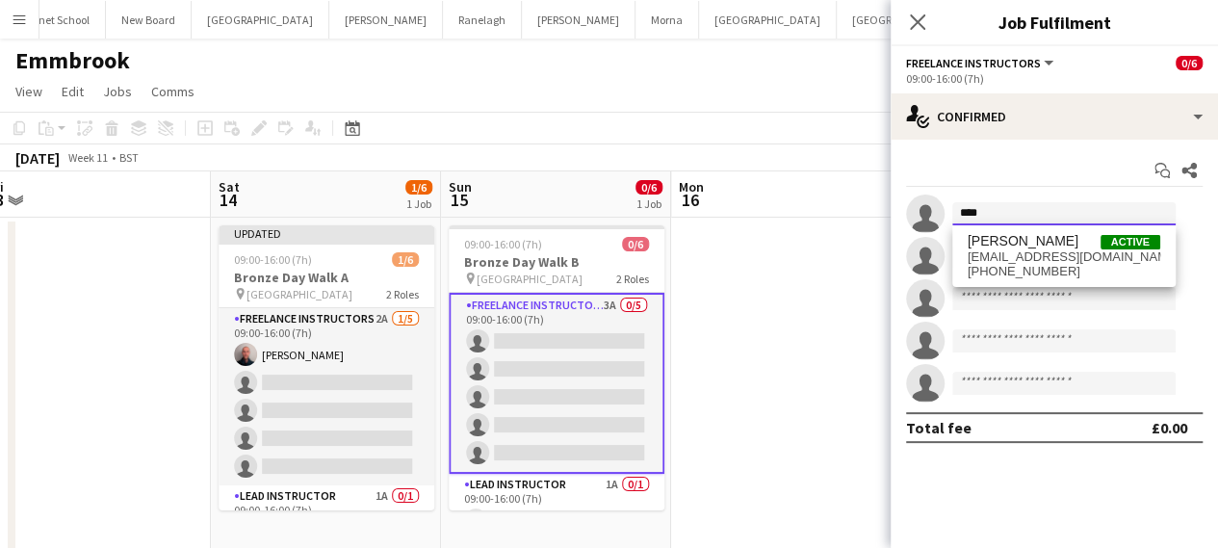
type input "****"
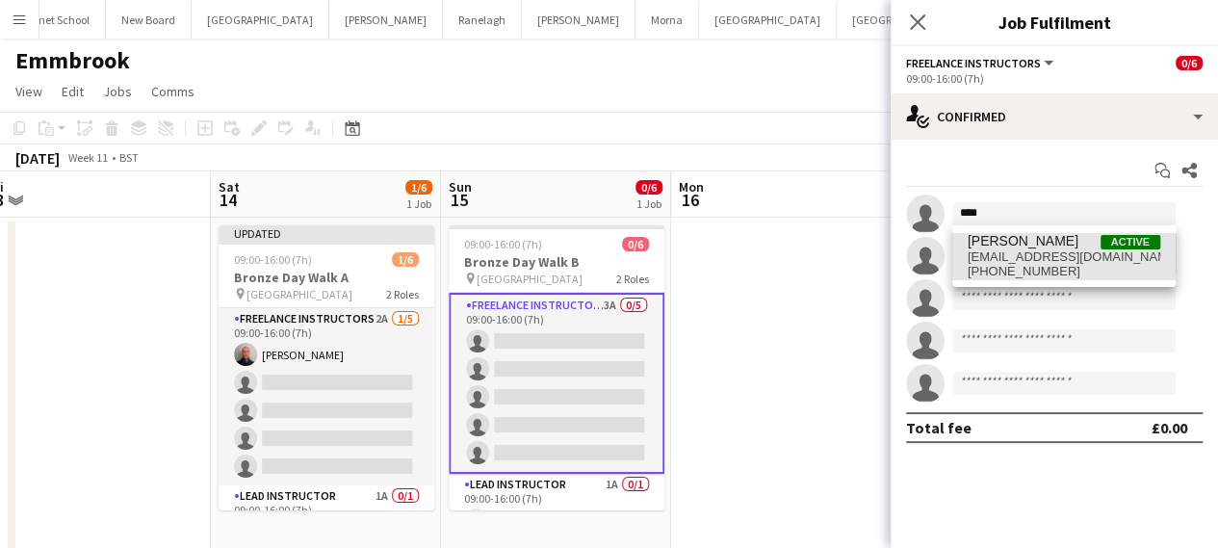
click at [995, 251] on span "[EMAIL_ADDRESS][DOMAIN_NAME]" at bounding box center [1063, 256] width 193 height 15
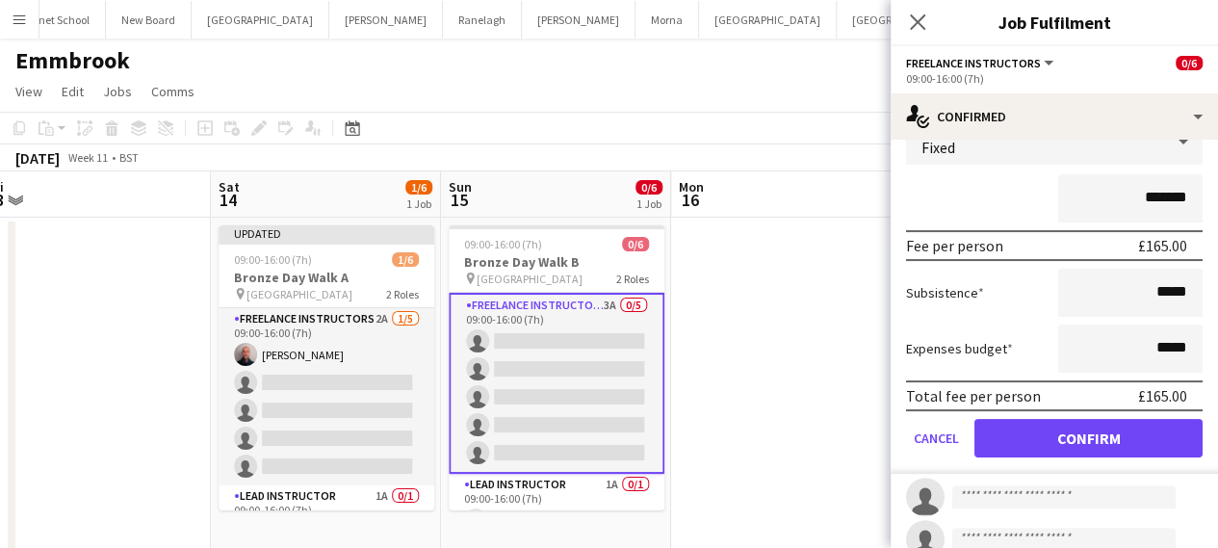
scroll to position [193, 0]
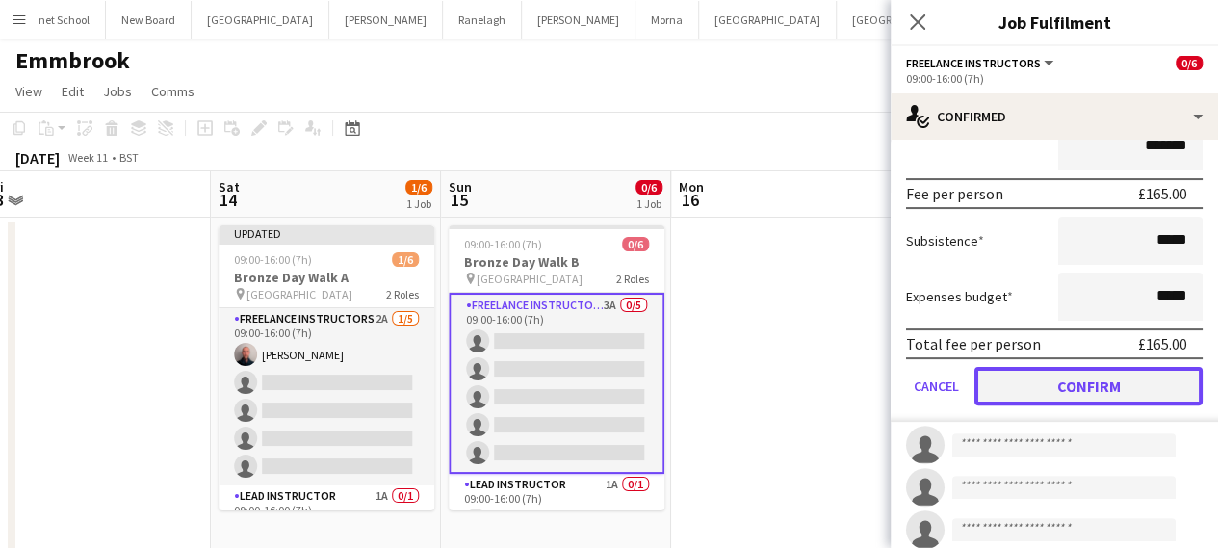
click at [1065, 400] on button "Confirm" at bounding box center [1088, 386] width 228 height 39
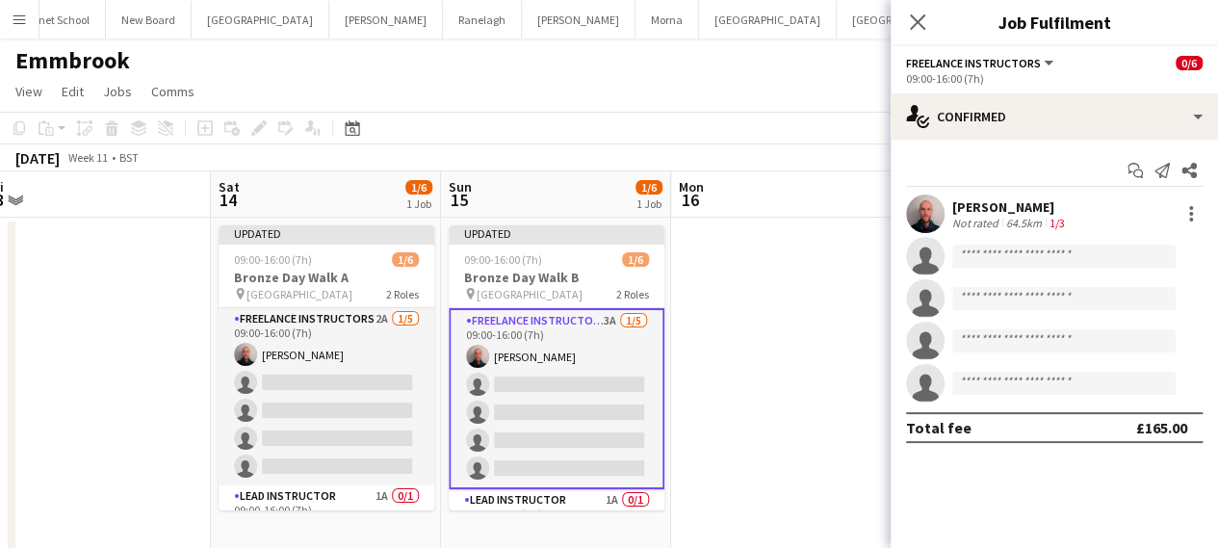
scroll to position [0, 0]
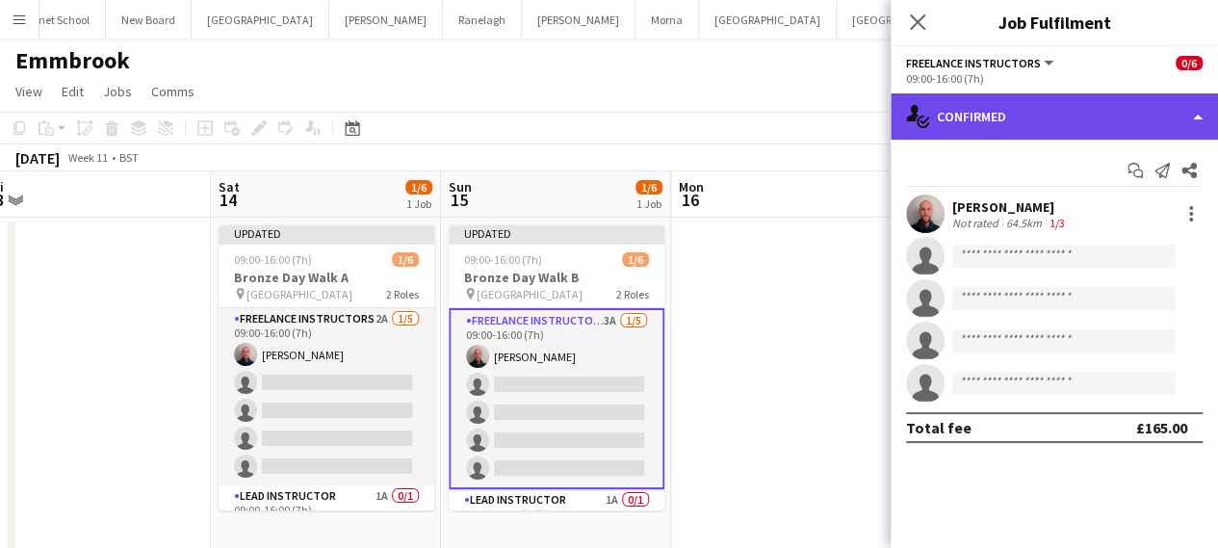
click at [986, 128] on div "single-neutral-actions-check-2 Confirmed" at bounding box center [1053, 116] width 327 height 46
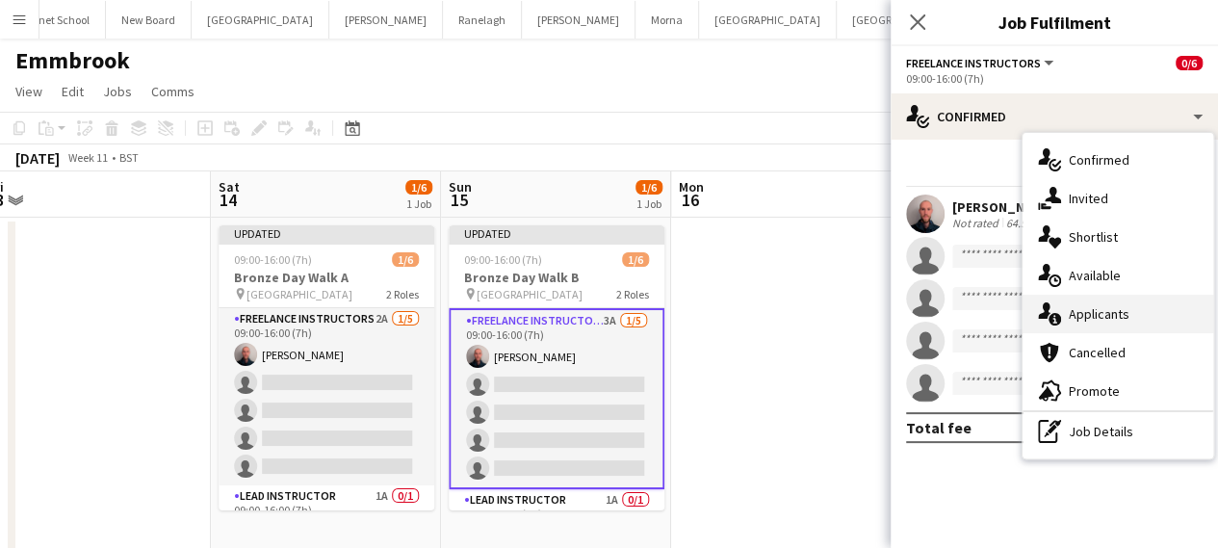
click at [1083, 309] on span "Applicants" at bounding box center [1098, 313] width 61 height 17
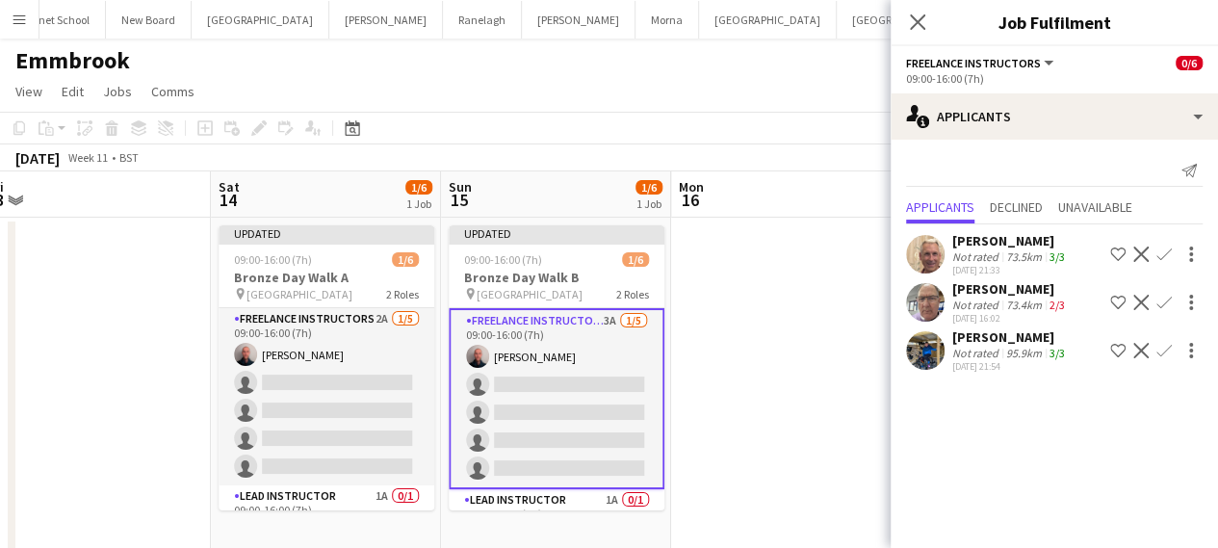
click at [1165, 352] on app-icon "Confirm" at bounding box center [1163, 350] width 15 height 15
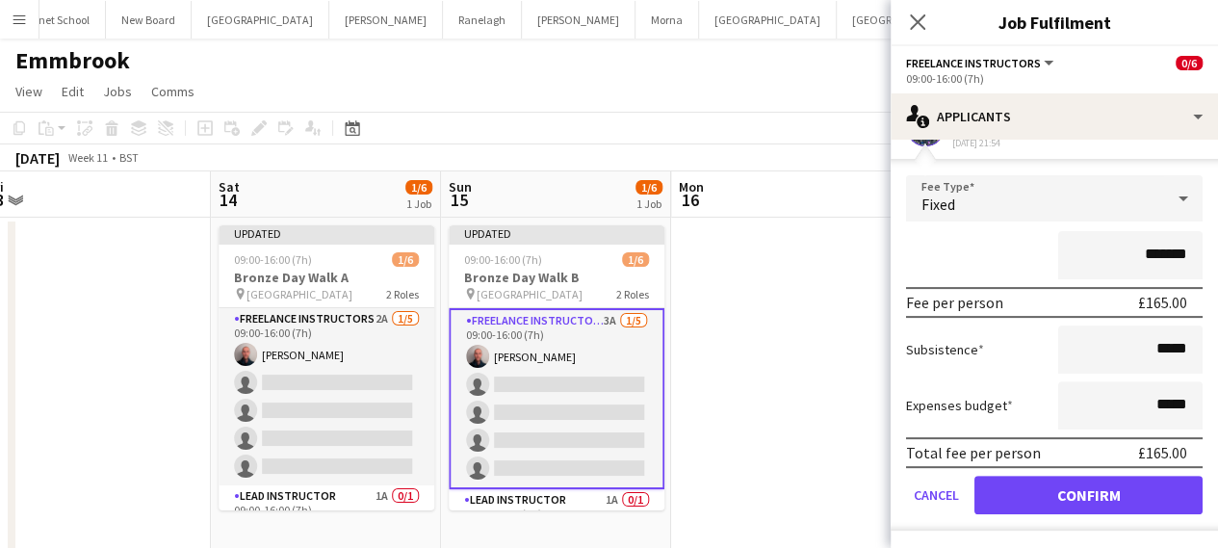
scroll to position [223, 0]
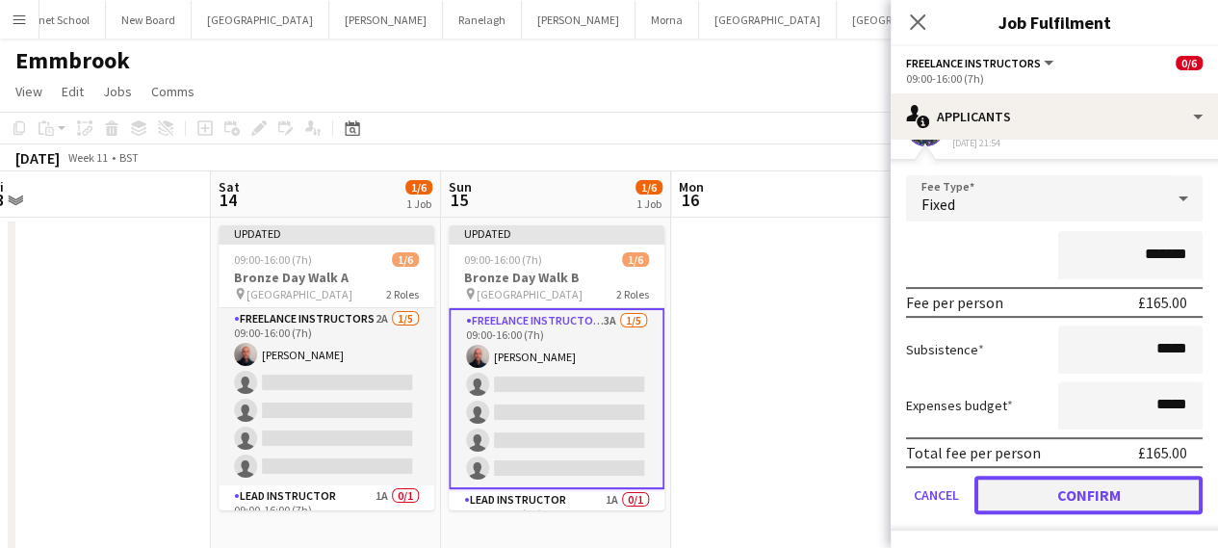
click at [1100, 478] on button "Confirm" at bounding box center [1088, 495] width 228 height 39
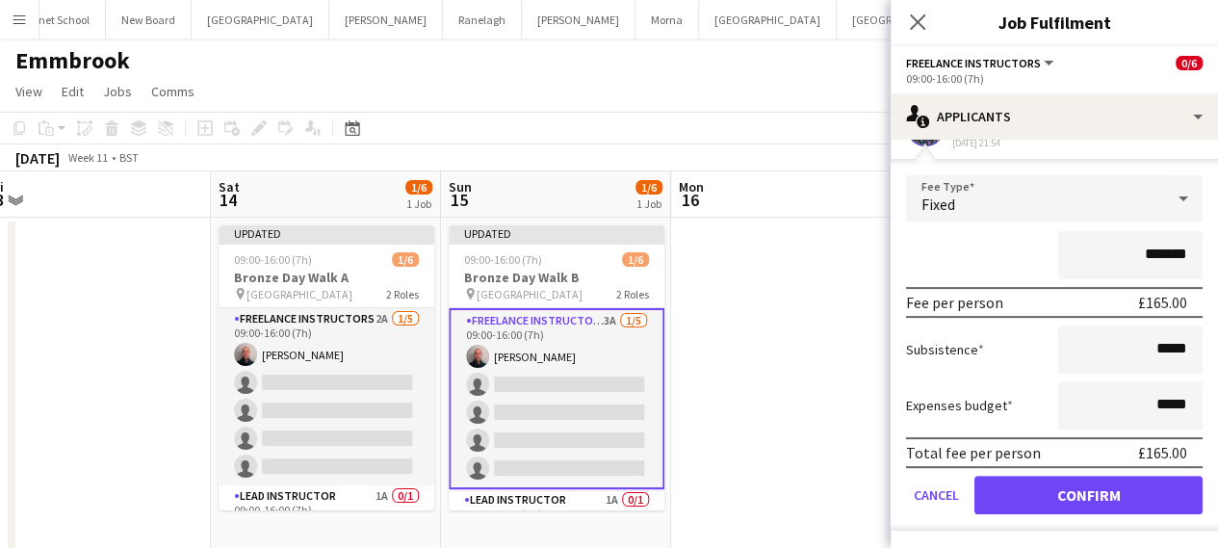
scroll to position [0, 0]
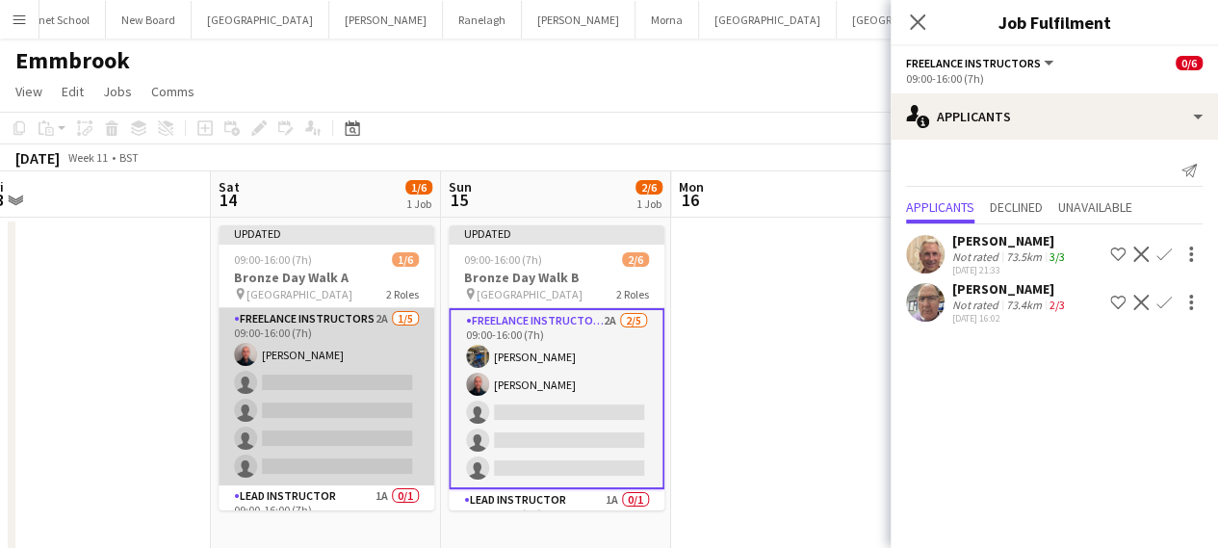
click at [326, 399] on app-card-role "Freelance Instructors 2A [DATE] 09:00-16:00 (7h) [PERSON_NAME] single-neutral-a…" at bounding box center [327, 396] width 216 height 177
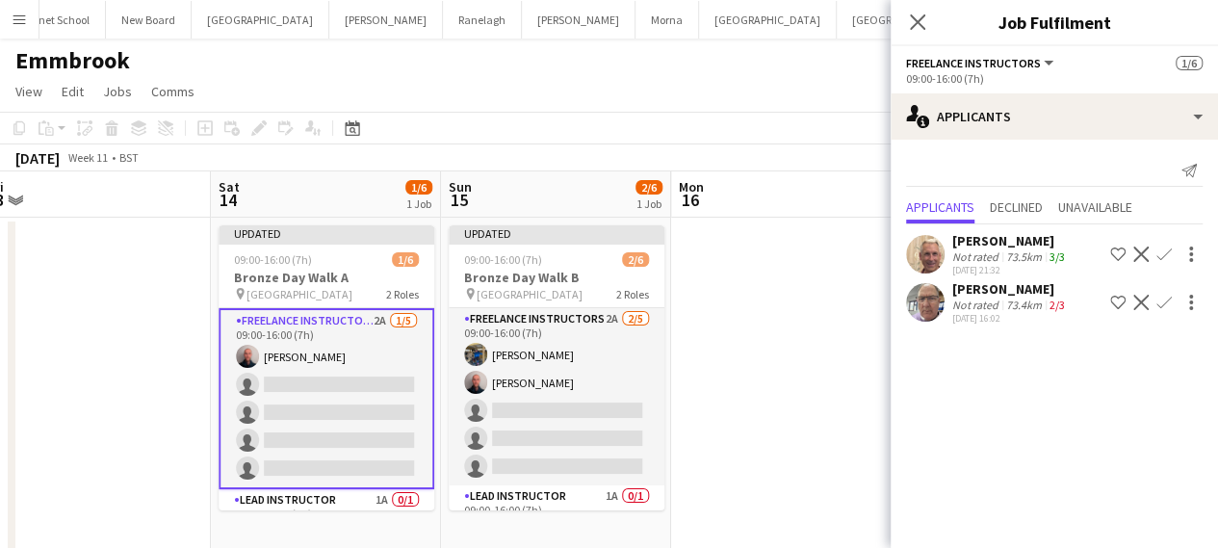
click at [1167, 302] on app-icon "Confirm" at bounding box center [1163, 302] width 15 height 15
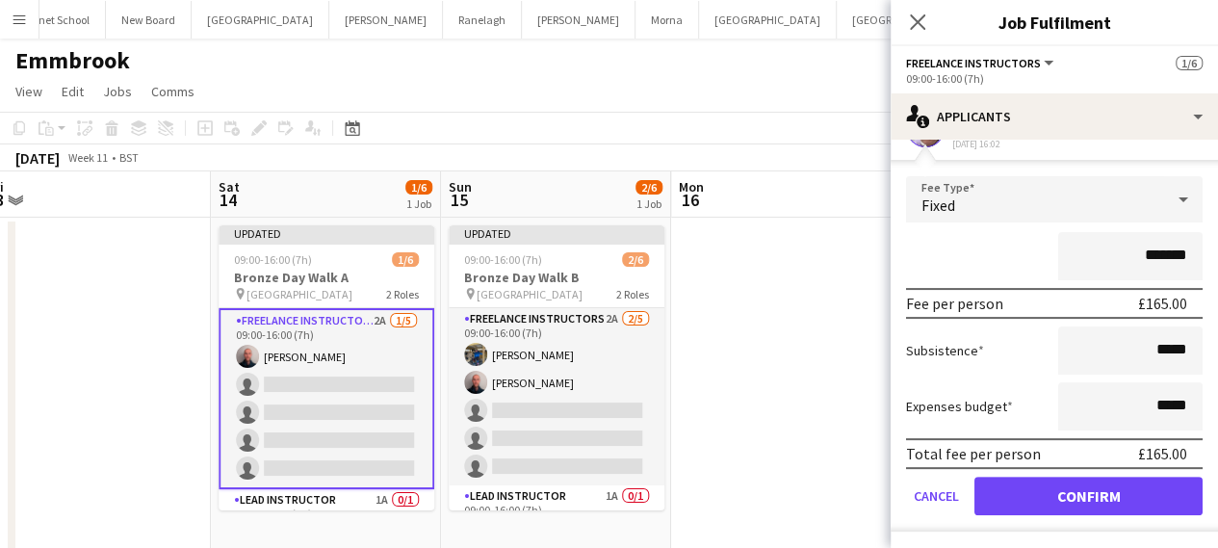
scroll to position [175, 0]
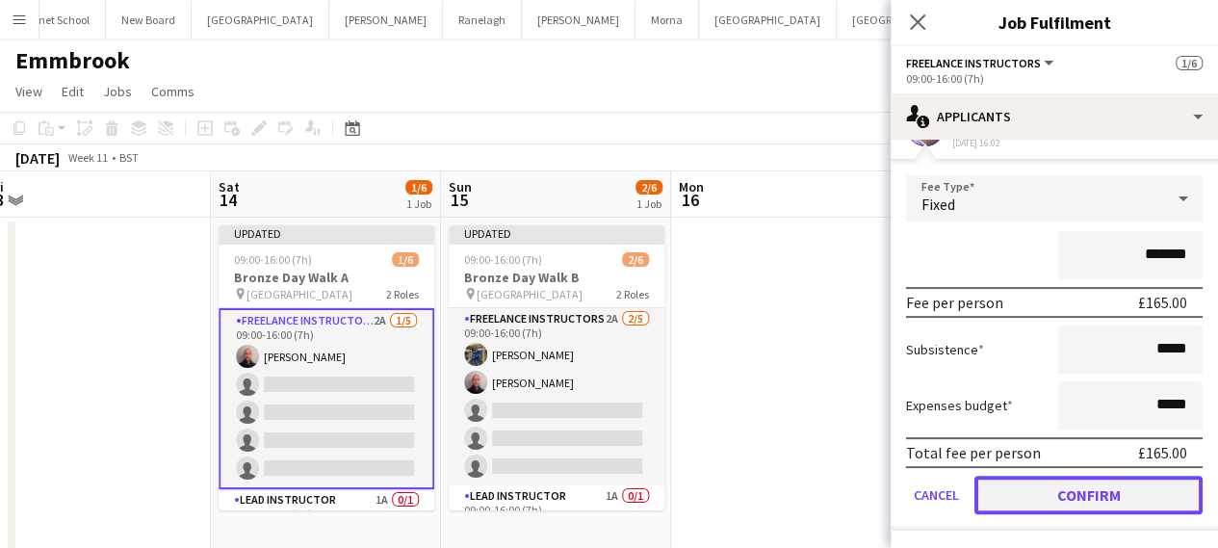
click at [1061, 483] on button "Confirm" at bounding box center [1088, 495] width 228 height 39
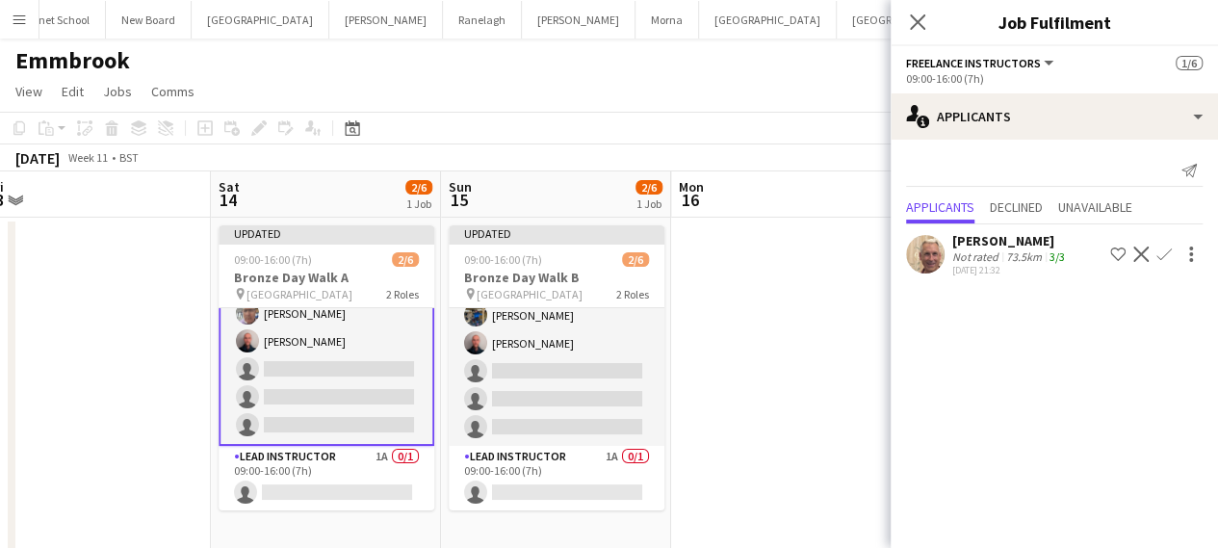
scroll to position [0, 0]
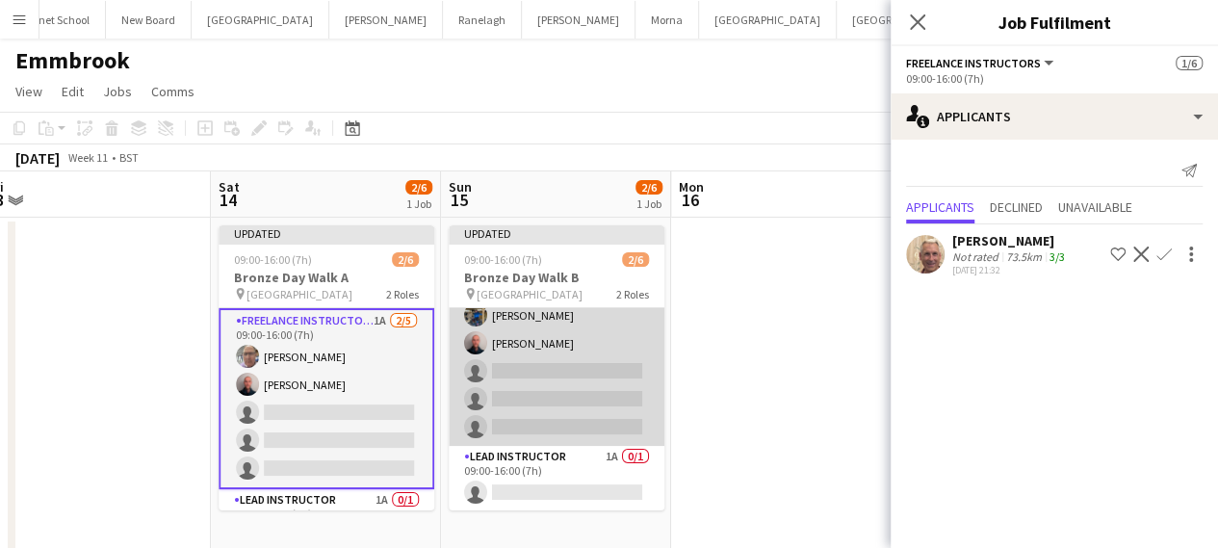
click at [537, 398] on app-card-role "Freelance Instructors 2A [DATE] 09:00-16:00 (7h) [PERSON_NAME] [PERSON_NAME] si…" at bounding box center [557, 357] width 216 height 177
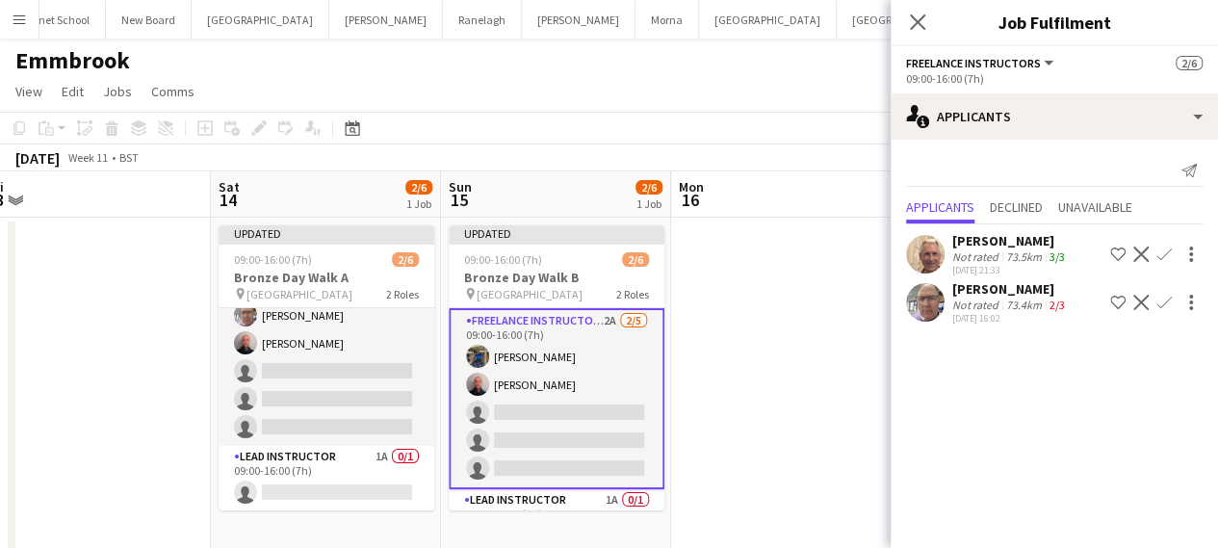
click at [1161, 304] on app-icon "Confirm" at bounding box center [1163, 302] width 15 height 15
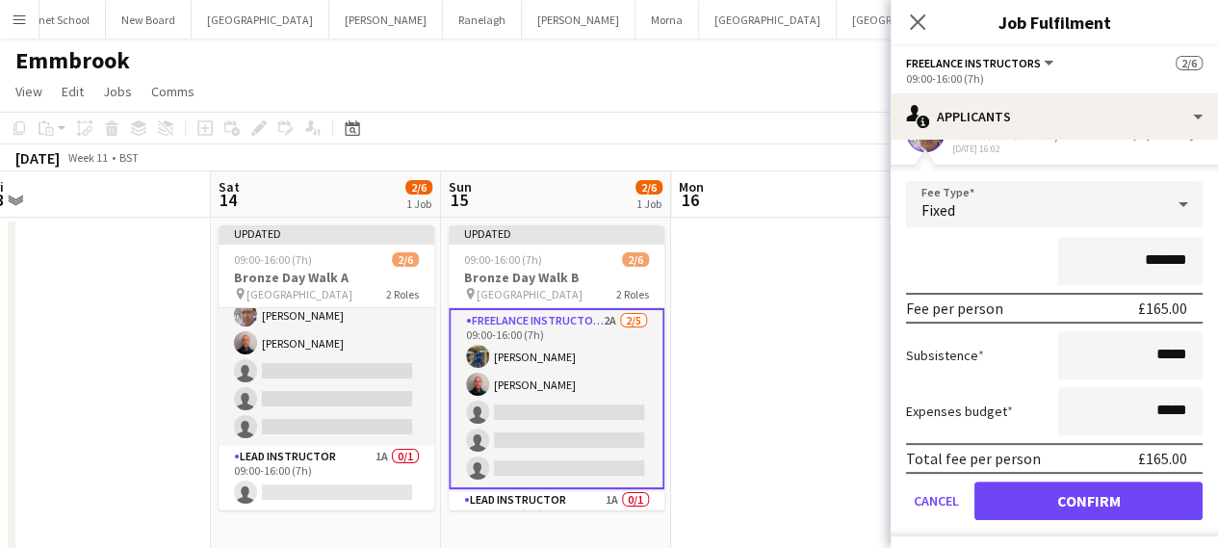
scroll to position [175, 0]
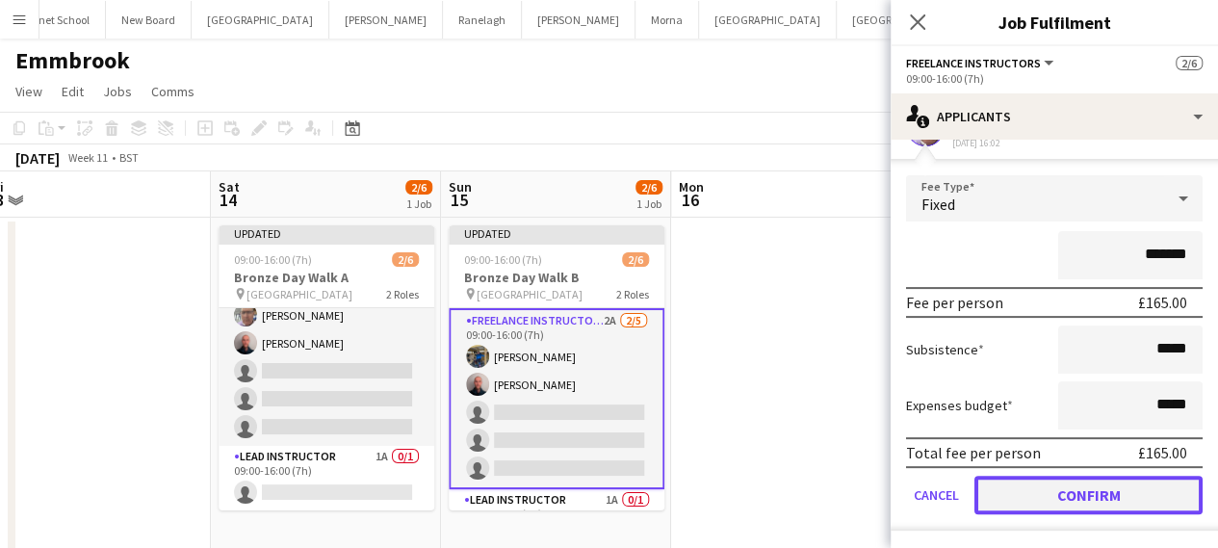
click at [1030, 500] on button "Confirm" at bounding box center [1088, 495] width 228 height 39
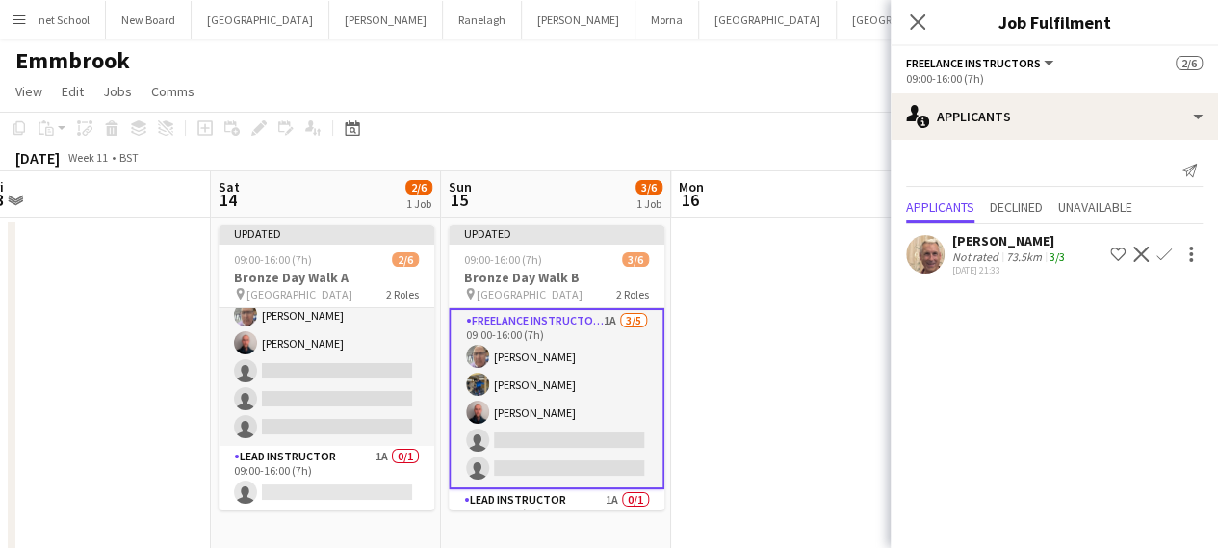
scroll to position [0, 0]
click at [1162, 247] on app-icon "Confirm" at bounding box center [1163, 253] width 15 height 15
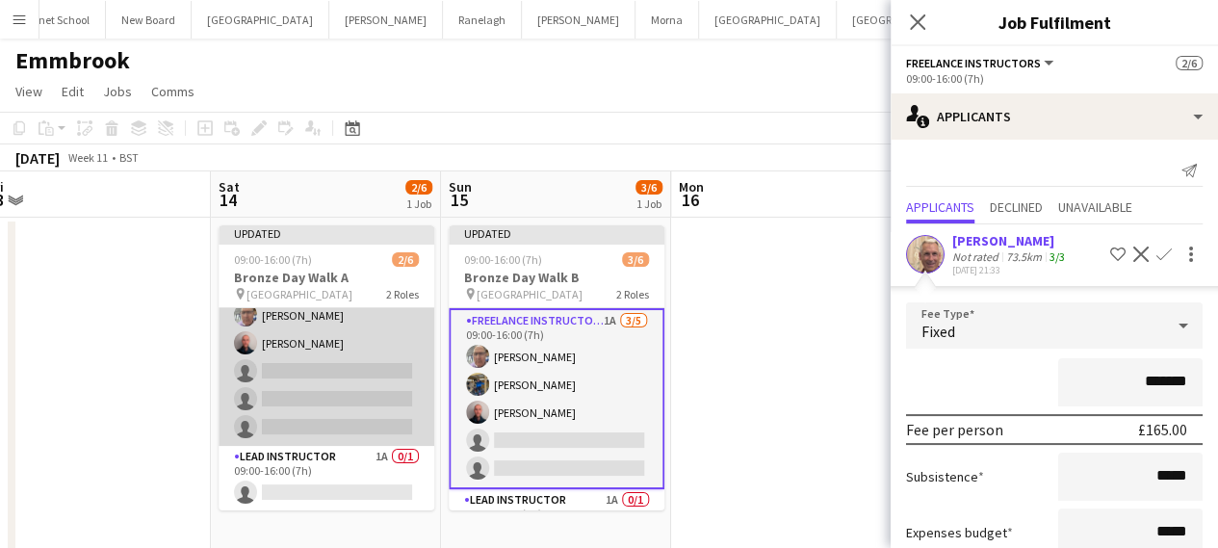
click at [325, 399] on app-card-role "Freelance Instructors 1A [DATE] 09:00-16:00 (7h) [PERSON_NAME] [PERSON_NAME] si…" at bounding box center [327, 357] width 216 height 177
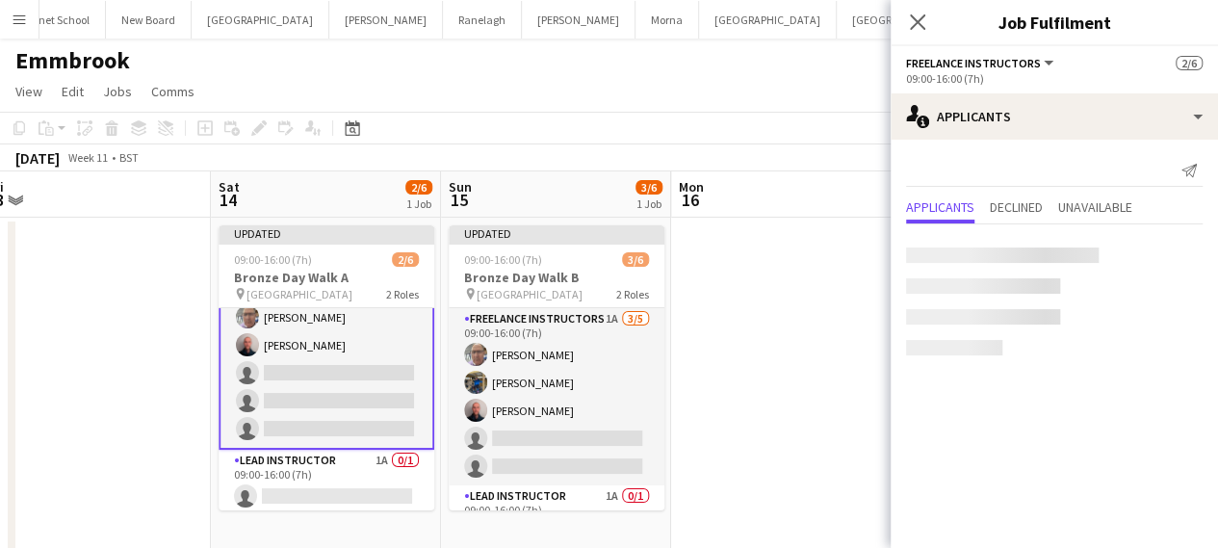
scroll to position [41, 0]
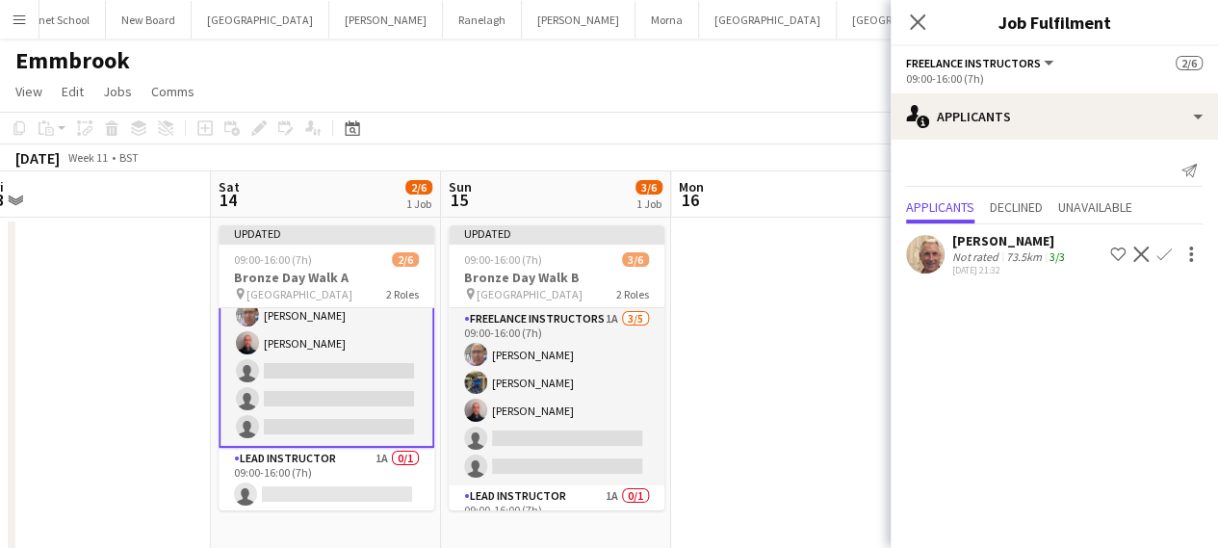
click at [1159, 254] on app-icon "Confirm" at bounding box center [1163, 253] width 15 height 15
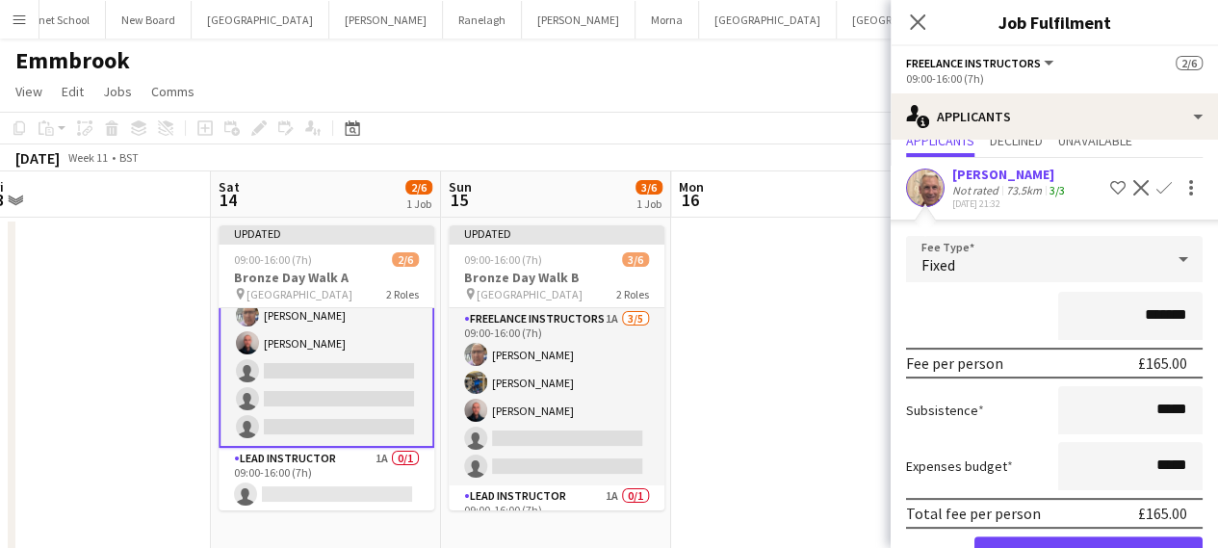
scroll to position [127, 0]
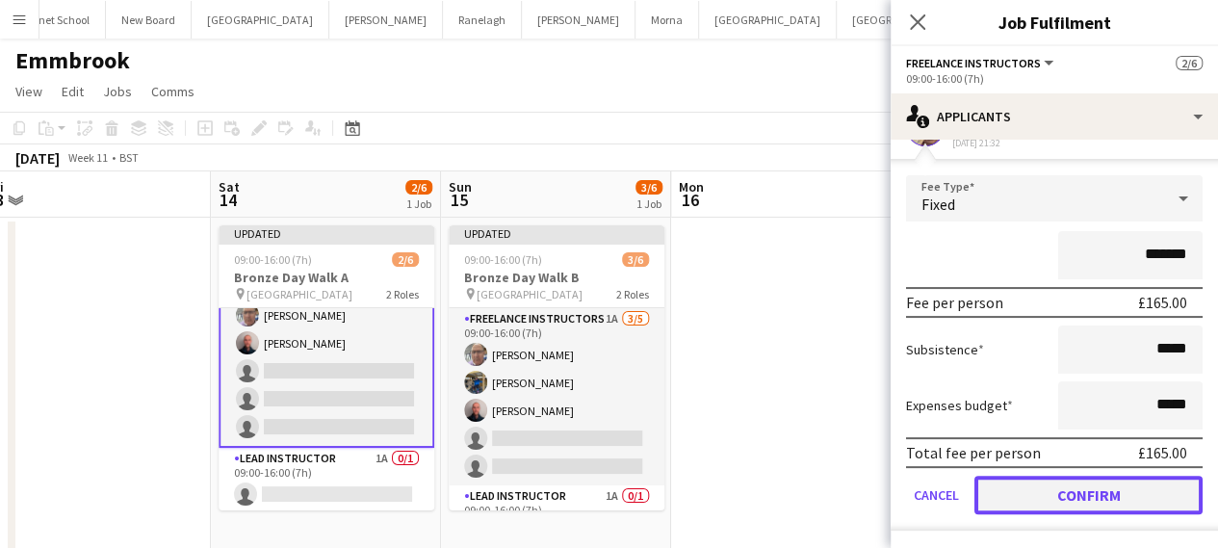
click at [1021, 498] on button "Confirm" at bounding box center [1088, 495] width 228 height 39
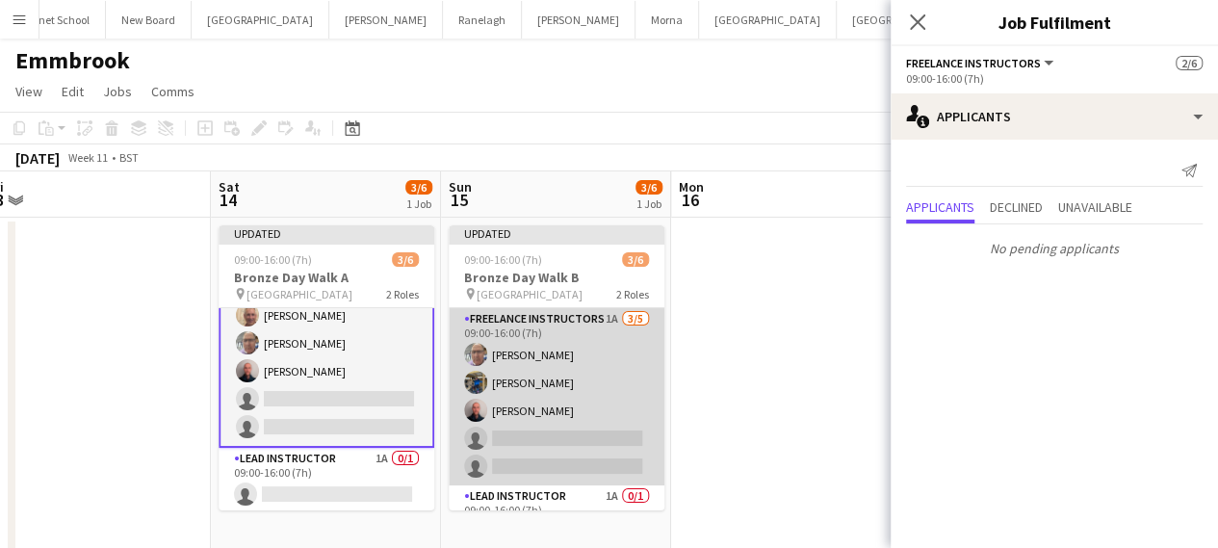
scroll to position [39, 0]
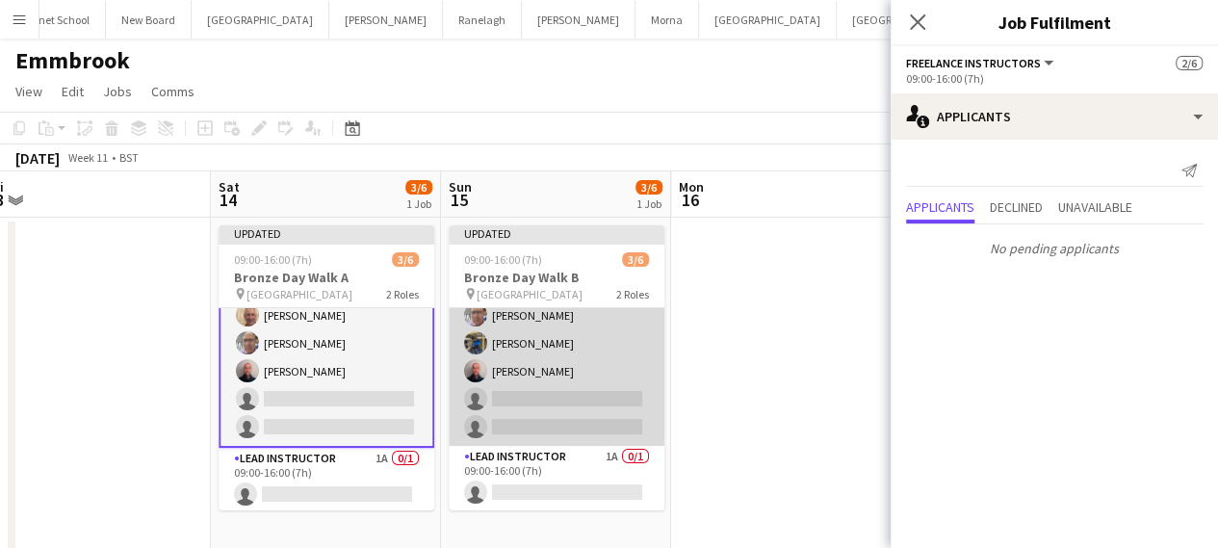
click at [553, 416] on app-card-role "Freelance Instructors 1A [DATE] 09:00-16:00 (7h) [PERSON_NAME] [PERSON_NAME] [P…" at bounding box center [557, 357] width 216 height 177
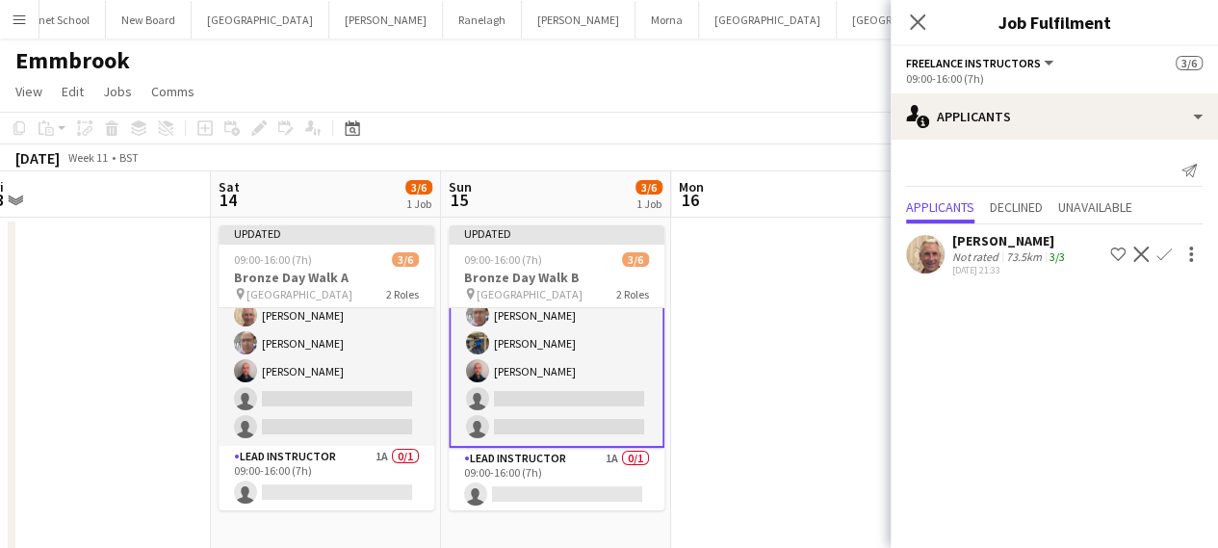
click at [1165, 250] on app-icon "Confirm" at bounding box center [1163, 253] width 15 height 15
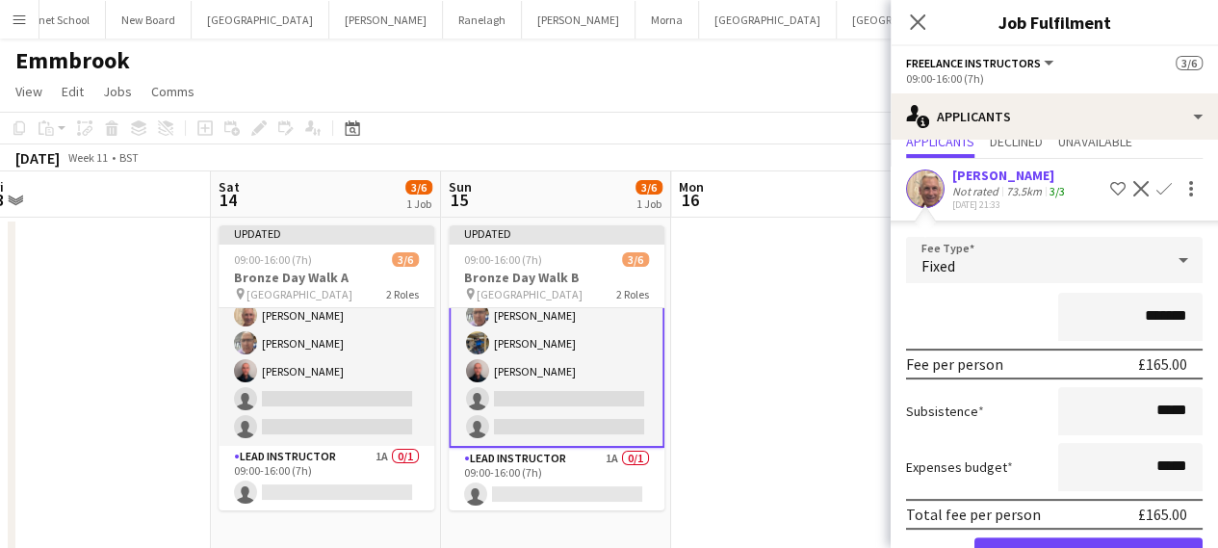
scroll to position [127, 0]
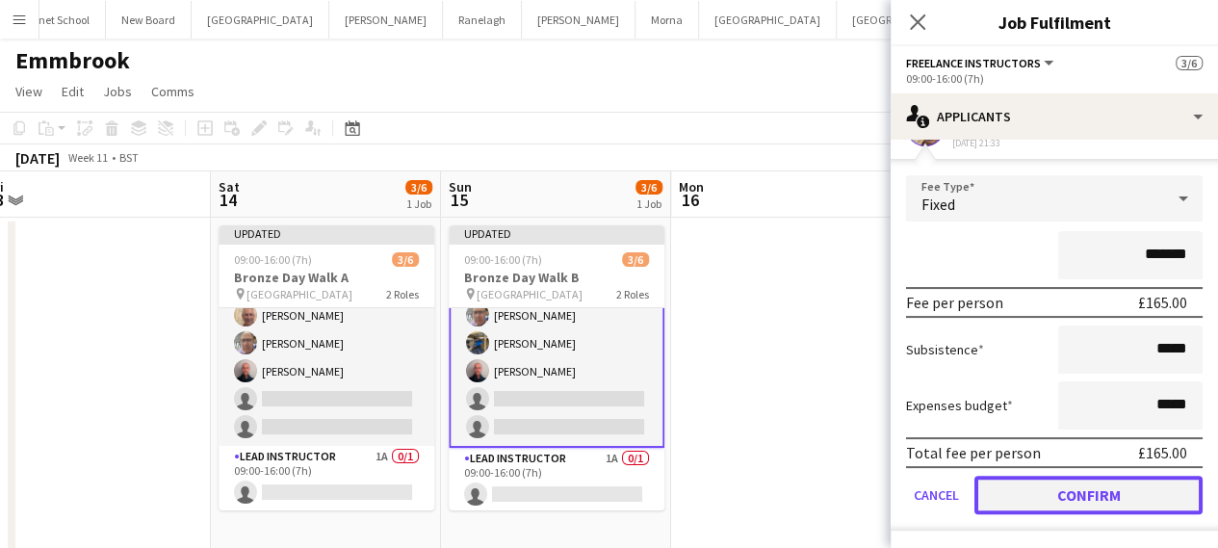
click at [1069, 488] on button "Confirm" at bounding box center [1088, 495] width 228 height 39
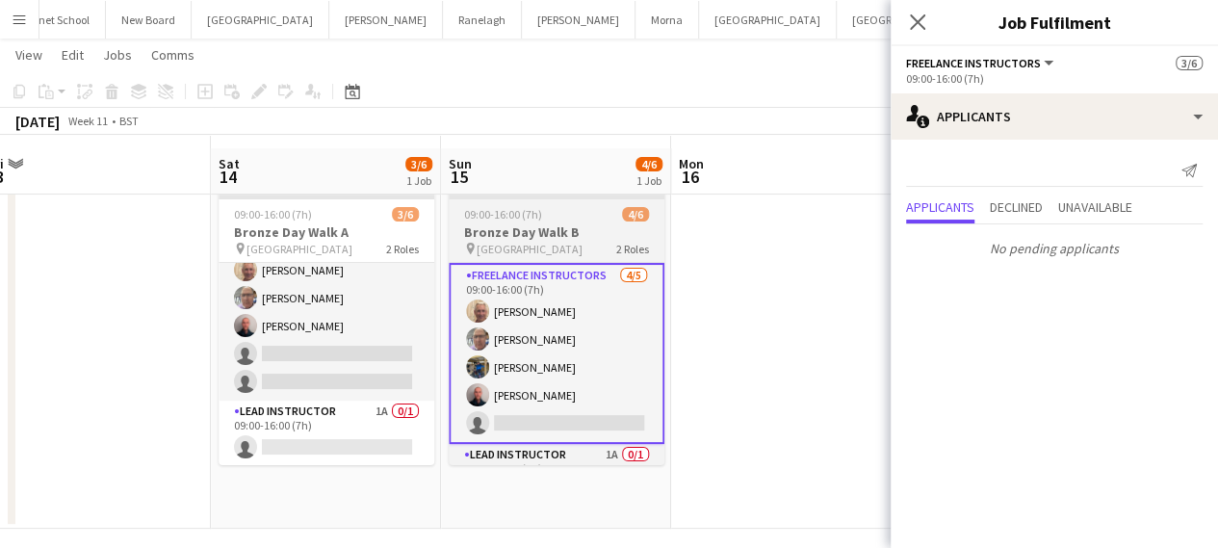
scroll to position [56, 0]
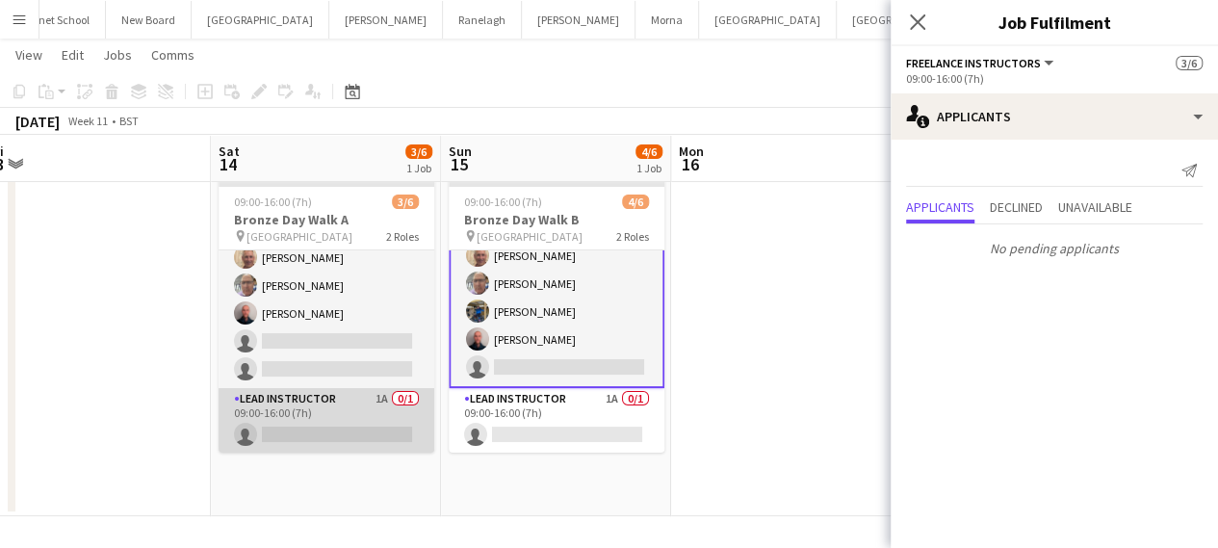
click at [357, 425] on app-card-role "Lead Instructor 1A 0/1 09:00-16:00 (7h) single-neutral-actions" at bounding box center [327, 420] width 216 height 65
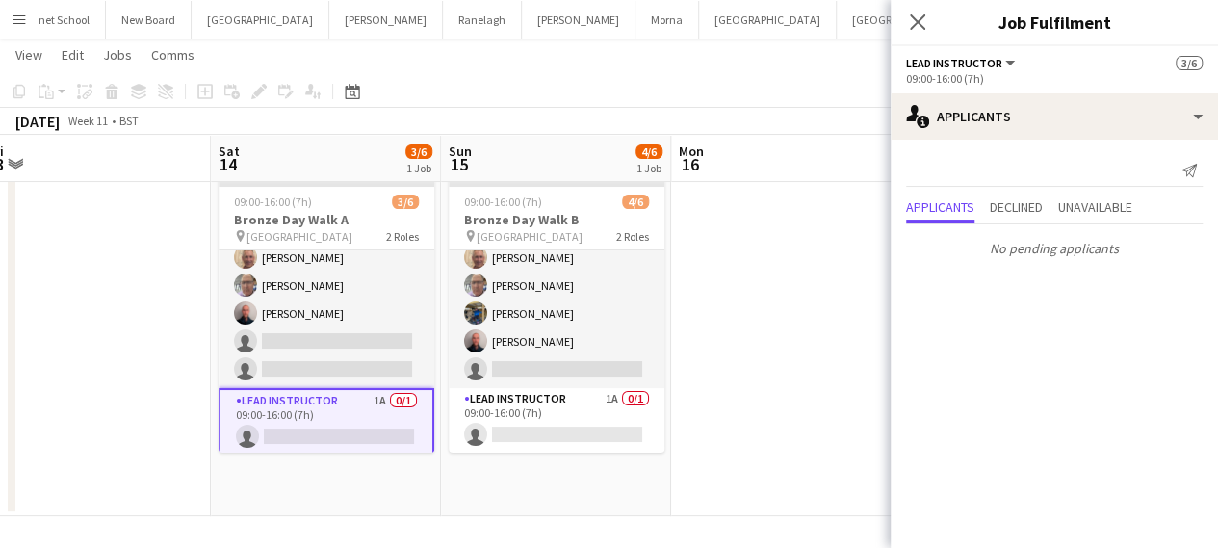
click at [344, 423] on app-card-role "Lead Instructor 1A 0/1 09:00-16:00 (7h) single-neutral-actions" at bounding box center [327, 422] width 216 height 69
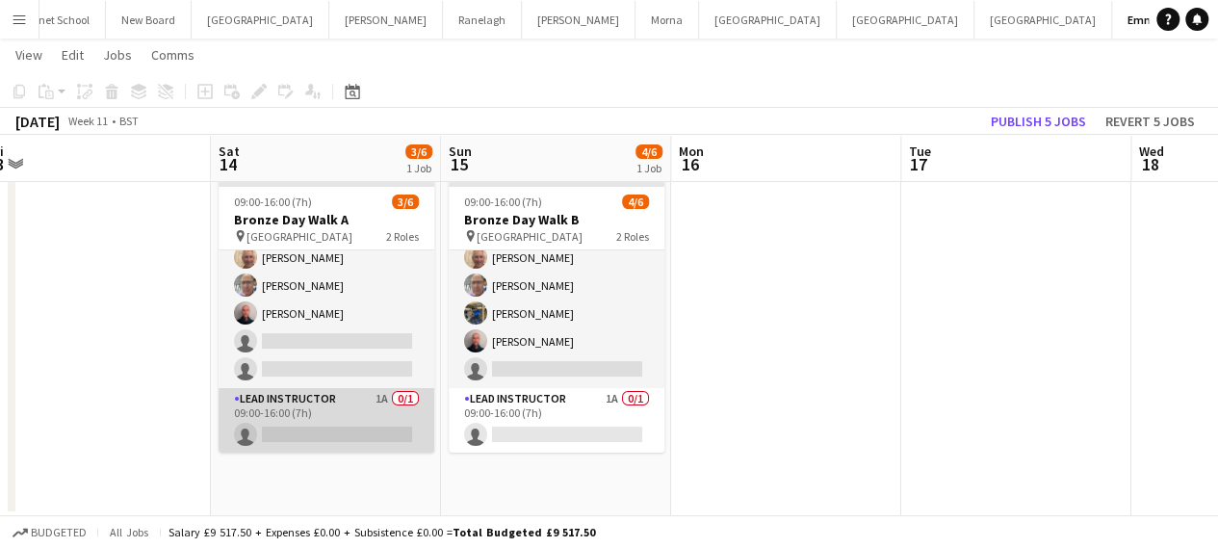
click at [345, 430] on app-card-role "Lead Instructor 1A 0/1 09:00-16:00 (7h) single-neutral-actions" at bounding box center [327, 420] width 216 height 65
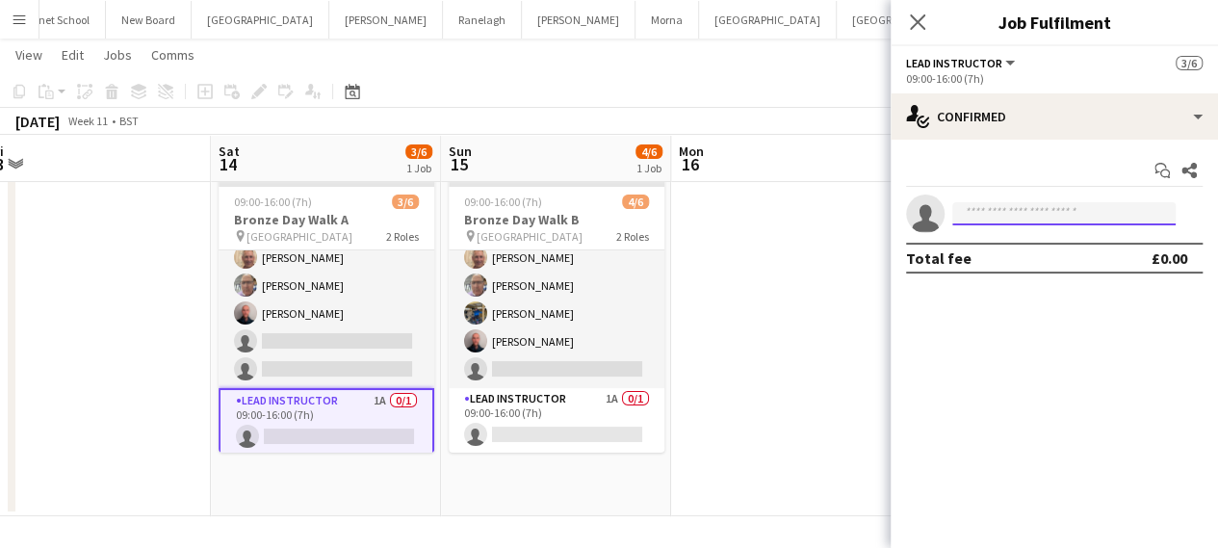
click at [1080, 212] on input at bounding box center [1063, 213] width 223 height 23
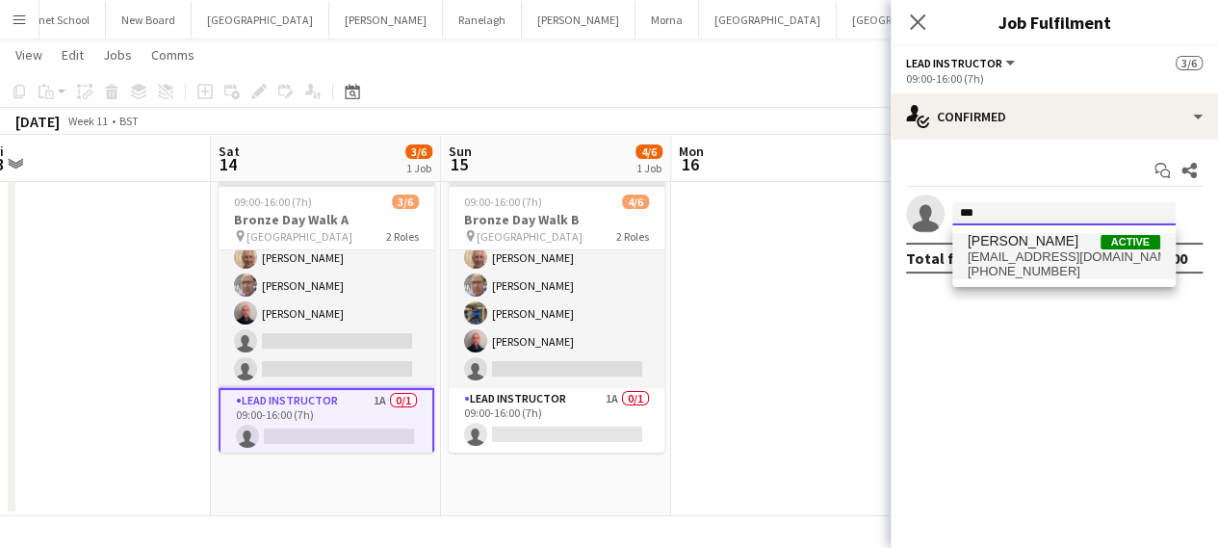
type input "***"
click at [1019, 261] on span "[EMAIL_ADDRESS][DOMAIN_NAME]" at bounding box center [1063, 256] width 193 height 15
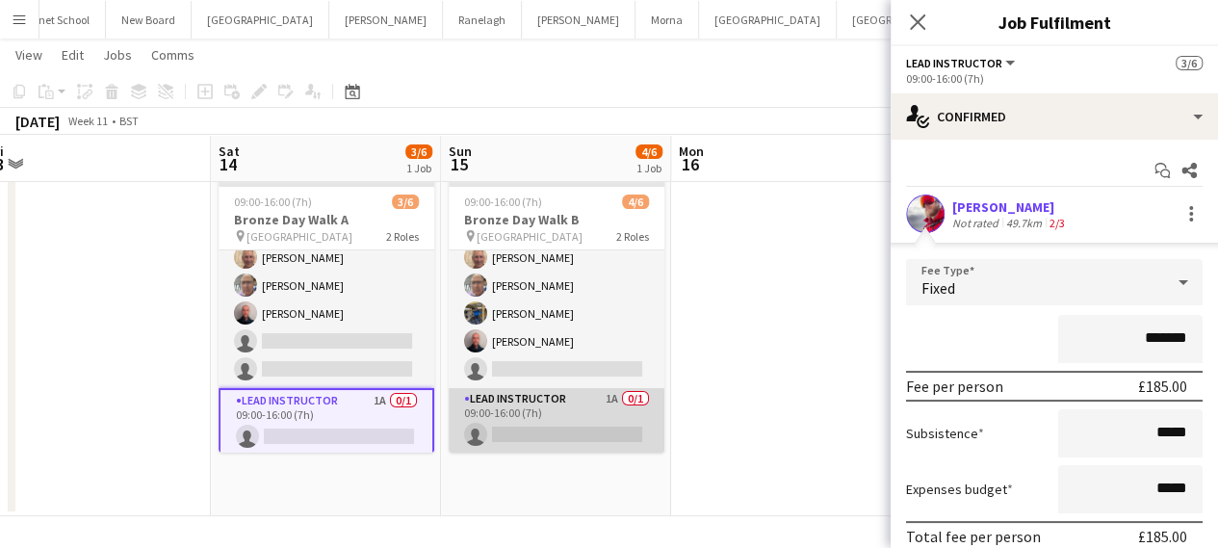
click at [526, 429] on app-card-role "Lead Instructor 1A 0/1 09:00-16:00 (7h) single-neutral-actions" at bounding box center [557, 420] width 216 height 65
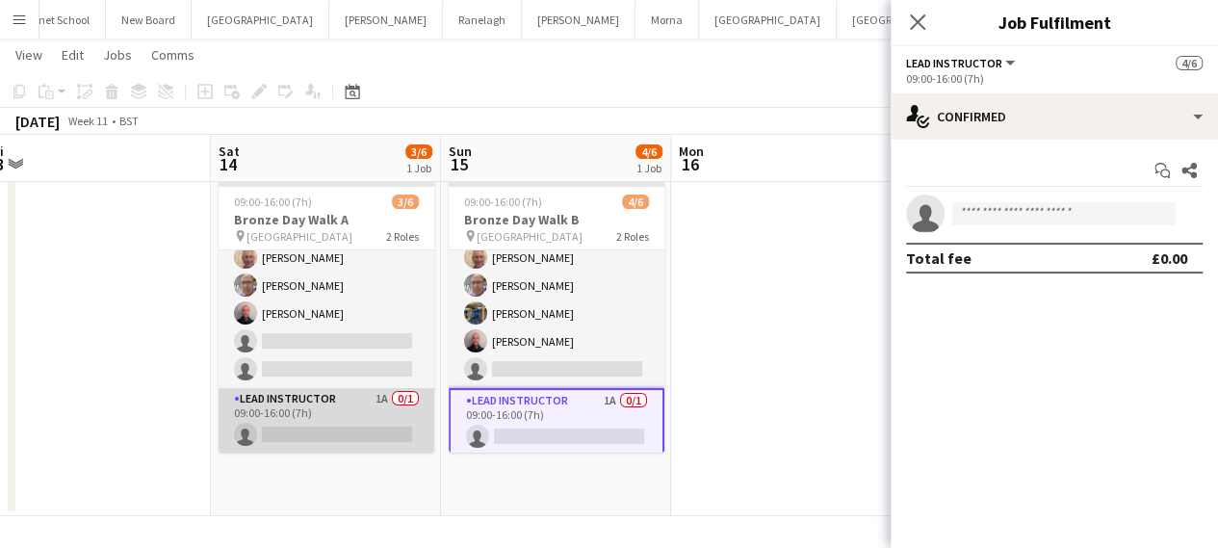
click at [262, 409] on app-card-role "Lead Instructor 1A 0/1 09:00-16:00 (7h) single-neutral-actions" at bounding box center [327, 420] width 216 height 65
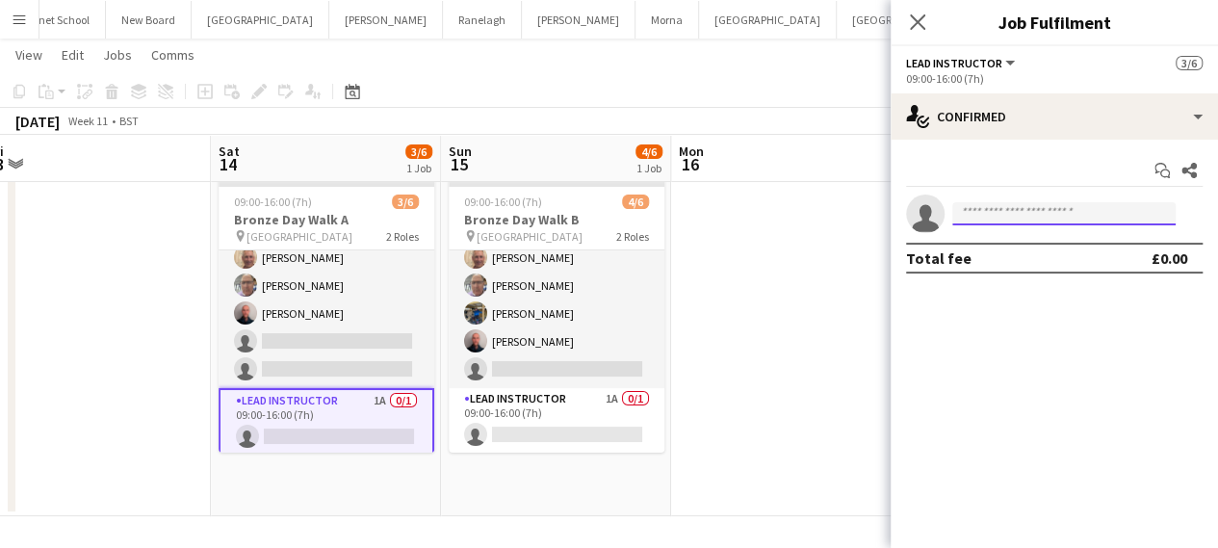
click at [1062, 220] on input at bounding box center [1063, 213] width 223 height 23
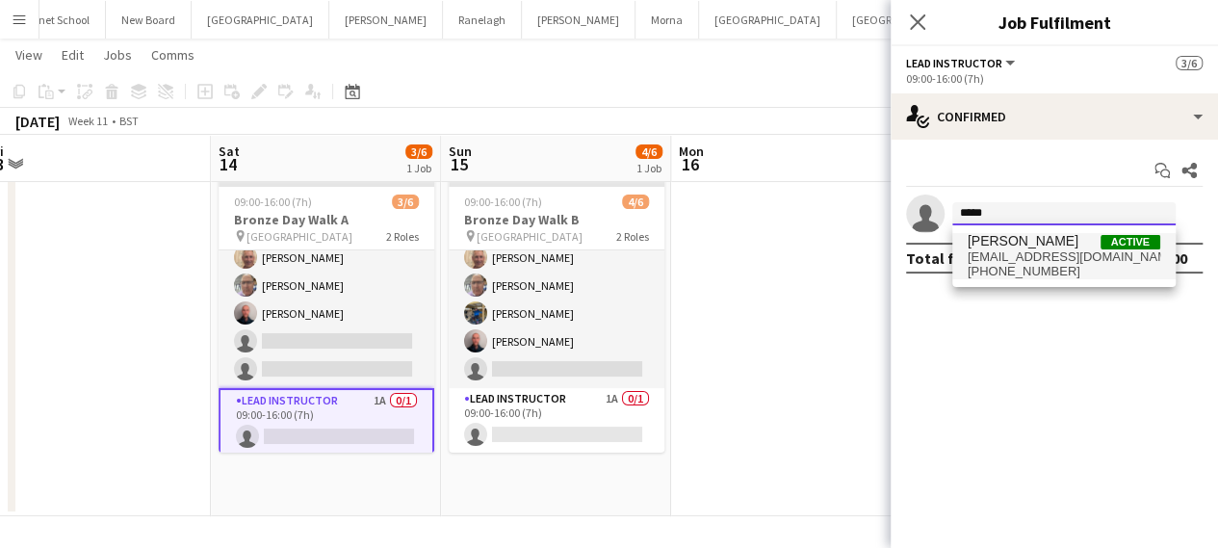
type input "*****"
click at [1035, 257] on span "[EMAIL_ADDRESS][DOMAIN_NAME]" at bounding box center [1063, 256] width 193 height 15
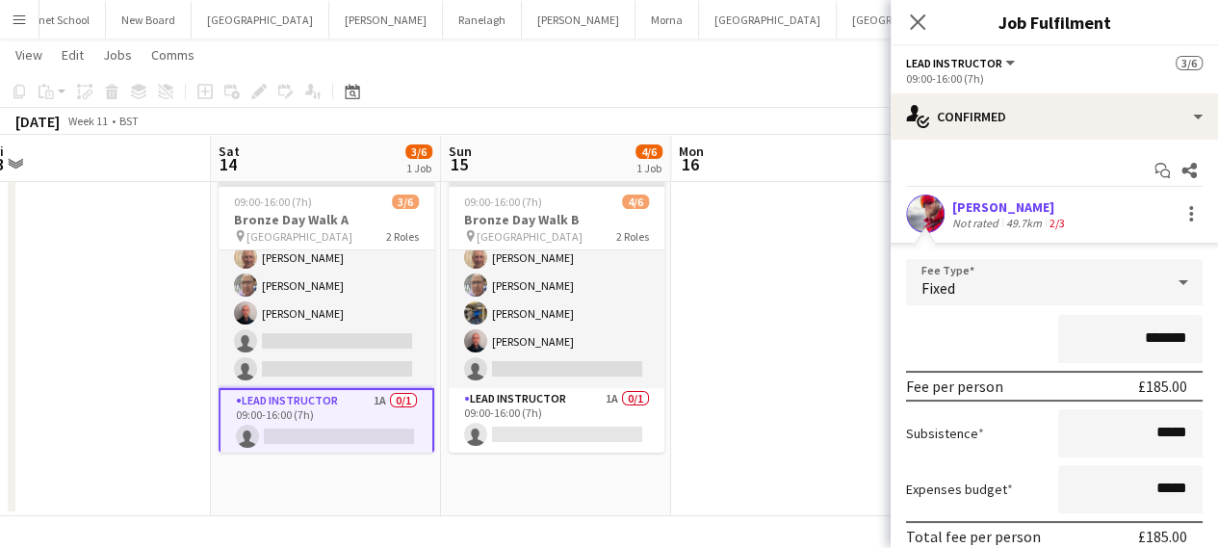
scroll to position [96, 0]
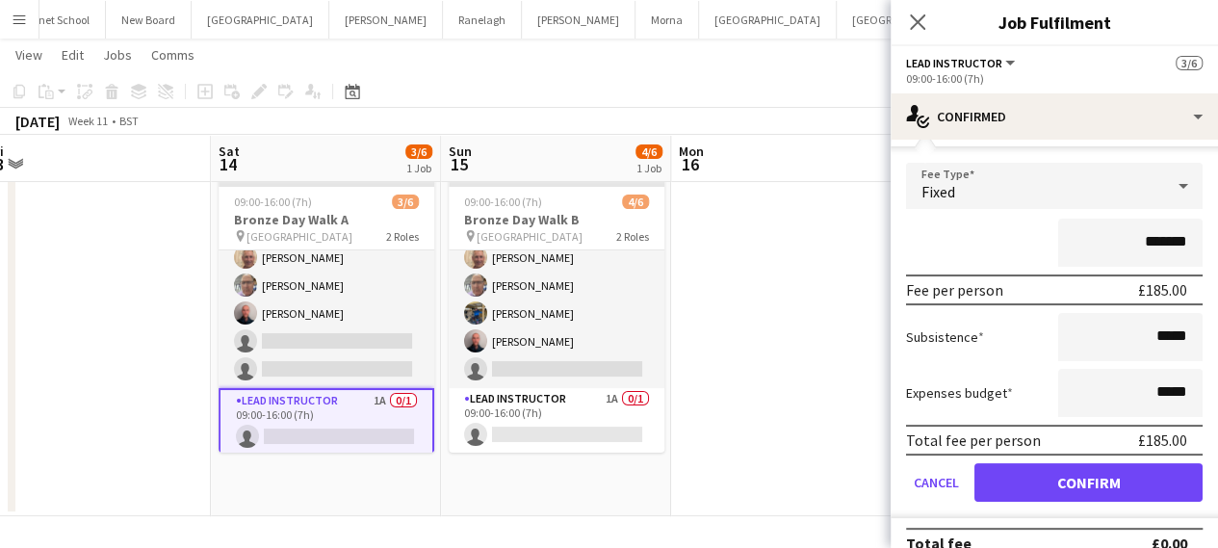
click at [1103, 194] on div "Fixed" at bounding box center [1035, 186] width 258 height 46
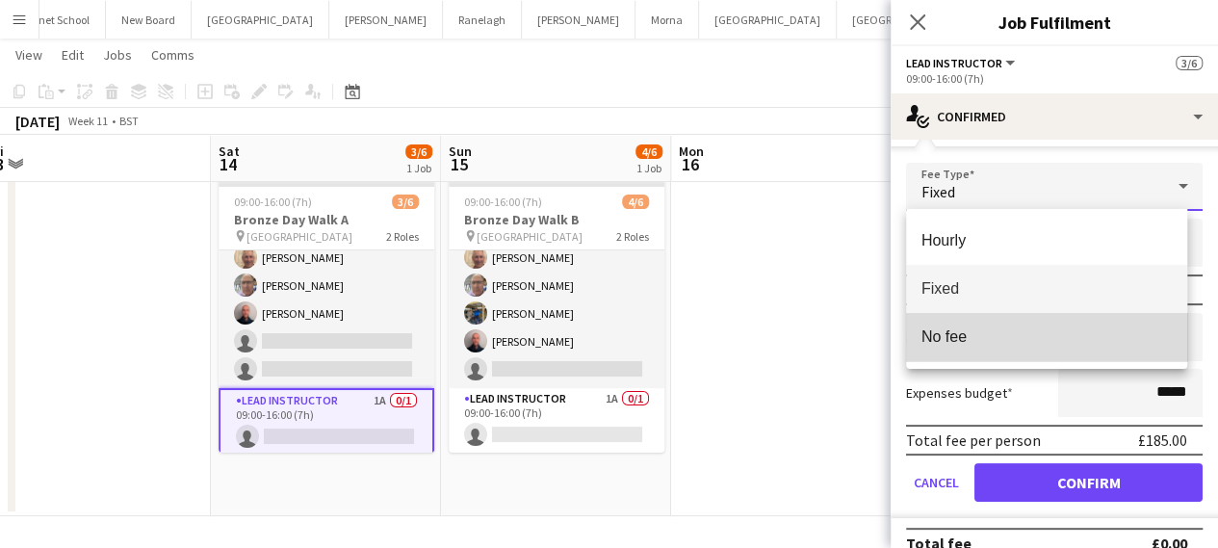
click at [1052, 335] on span "No fee" at bounding box center [1046, 336] width 251 height 18
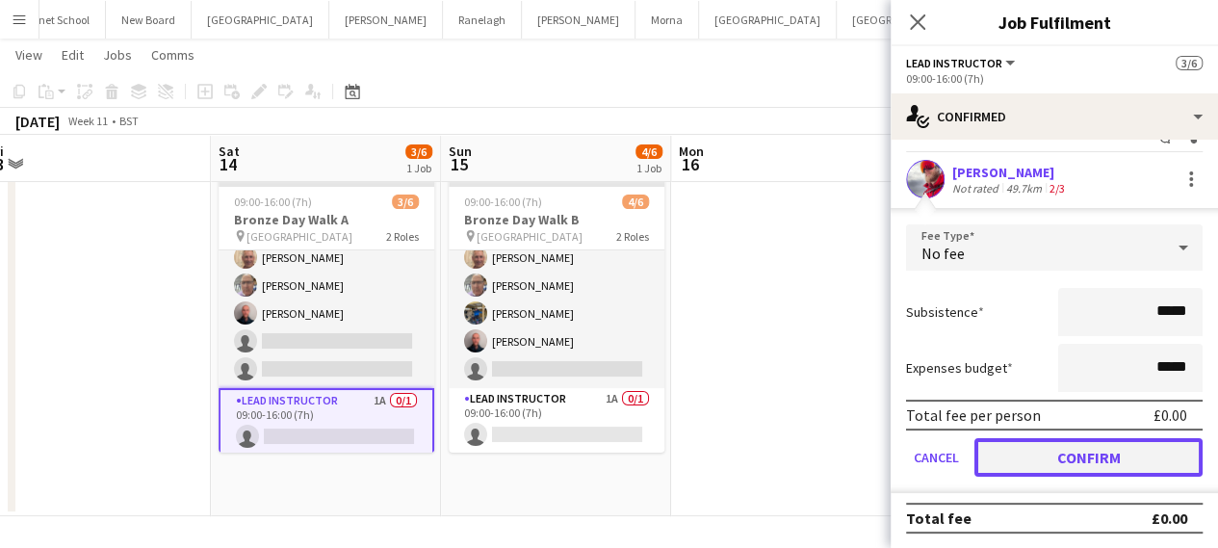
click at [1042, 451] on button "Confirm" at bounding box center [1088, 457] width 228 height 39
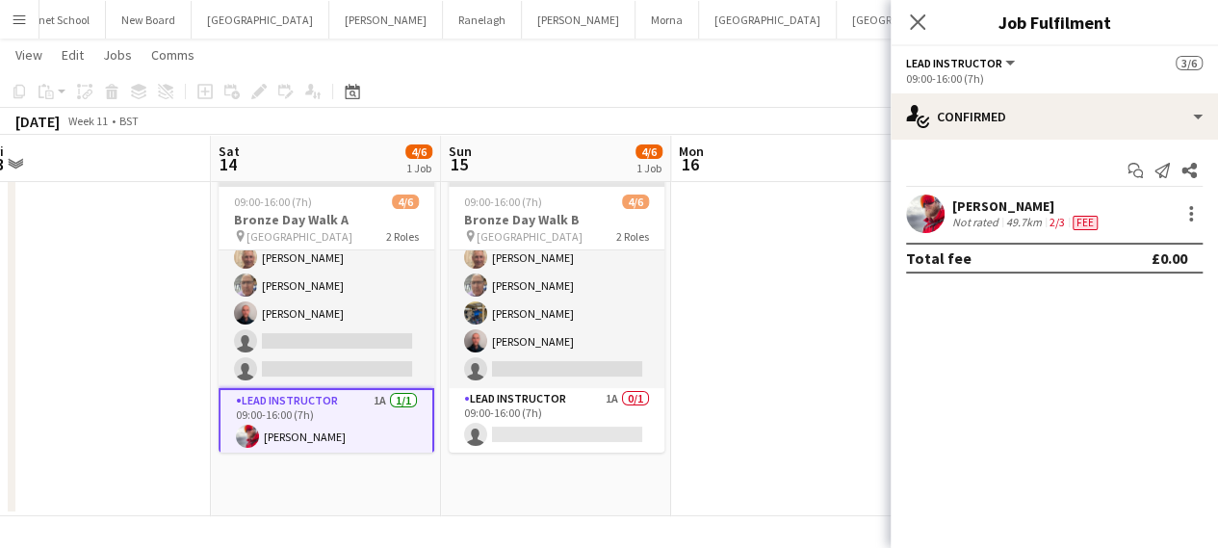
scroll to position [0, 0]
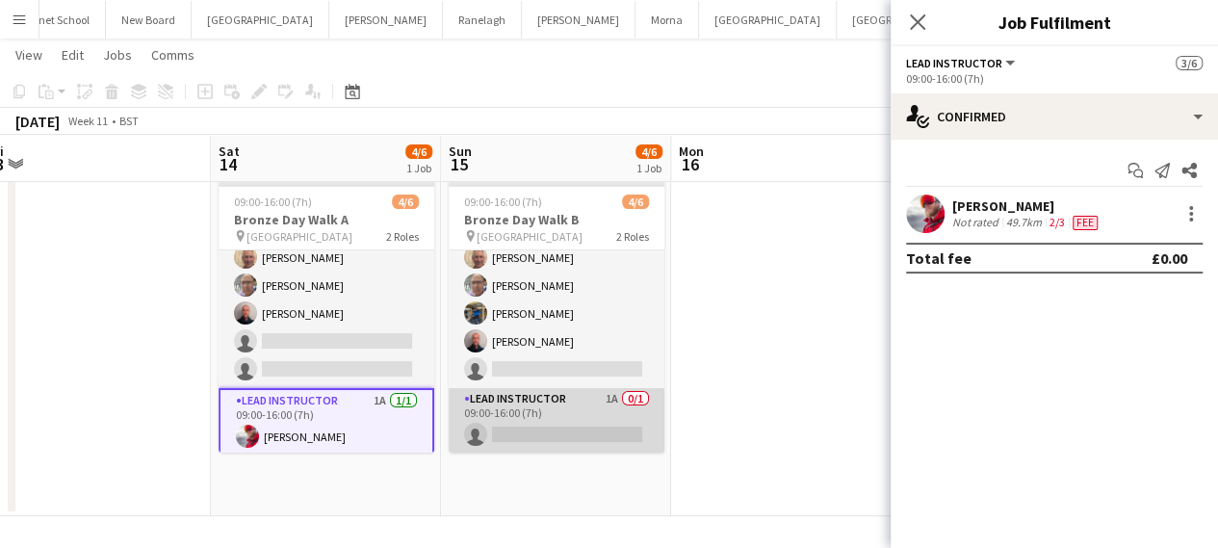
click at [564, 434] on app-card-role "Lead Instructor 1A 0/1 09:00-16:00 (7h) single-neutral-actions" at bounding box center [557, 420] width 216 height 65
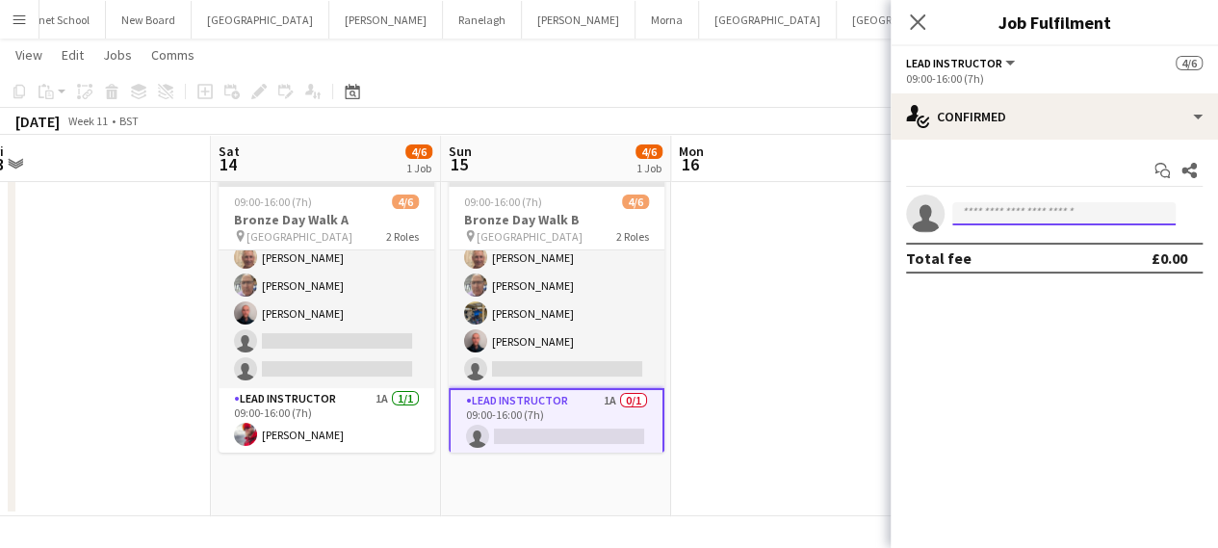
click at [1027, 211] on input at bounding box center [1063, 213] width 223 height 23
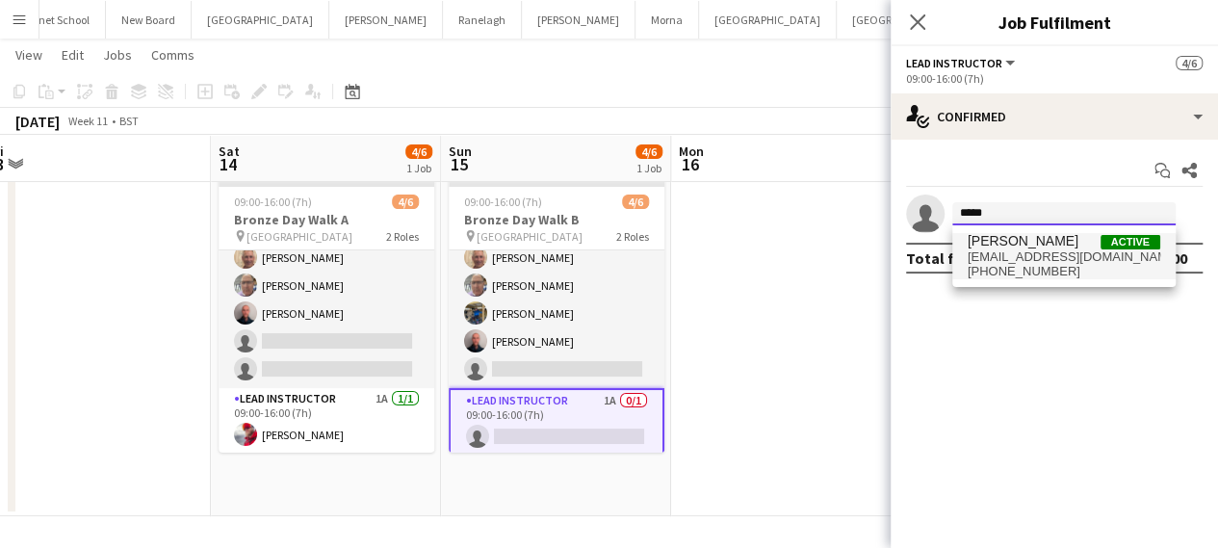
type input "*****"
click at [1025, 267] on span "[PHONE_NUMBER]" at bounding box center [1063, 271] width 193 height 15
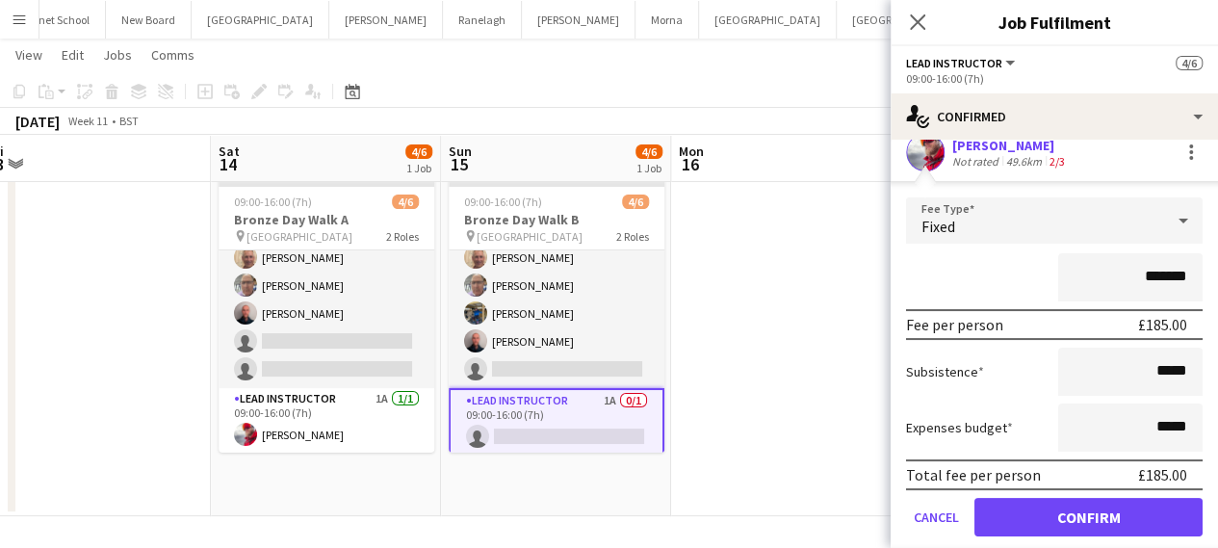
scroll to position [25, 0]
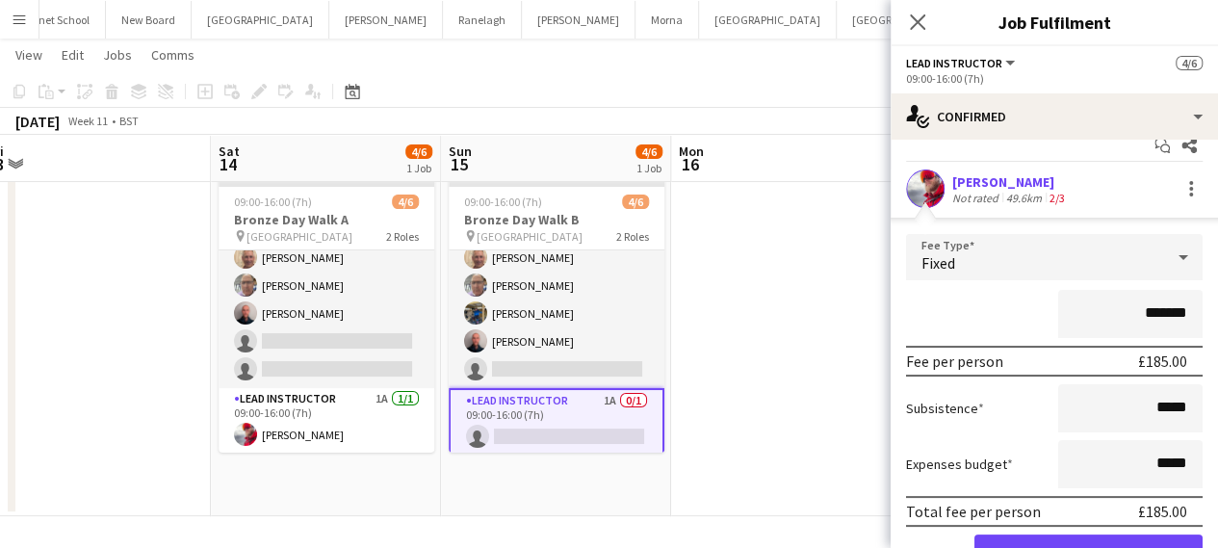
click at [1011, 245] on div "Fixed" at bounding box center [1035, 257] width 258 height 46
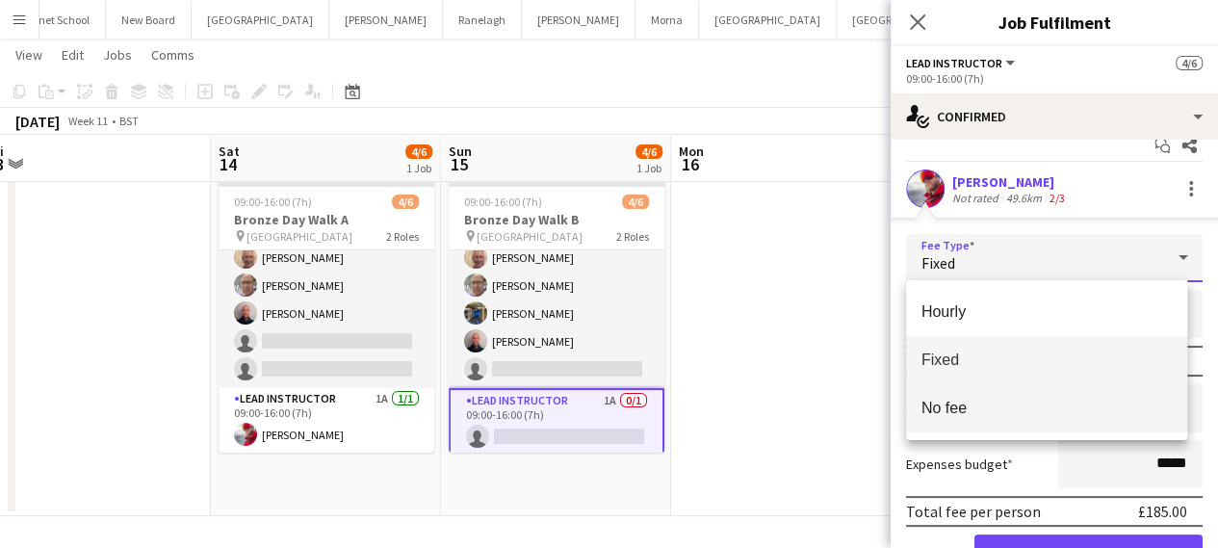
click at [993, 406] on span "No fee" at bounding box center [1046, 408] width 251 height 18
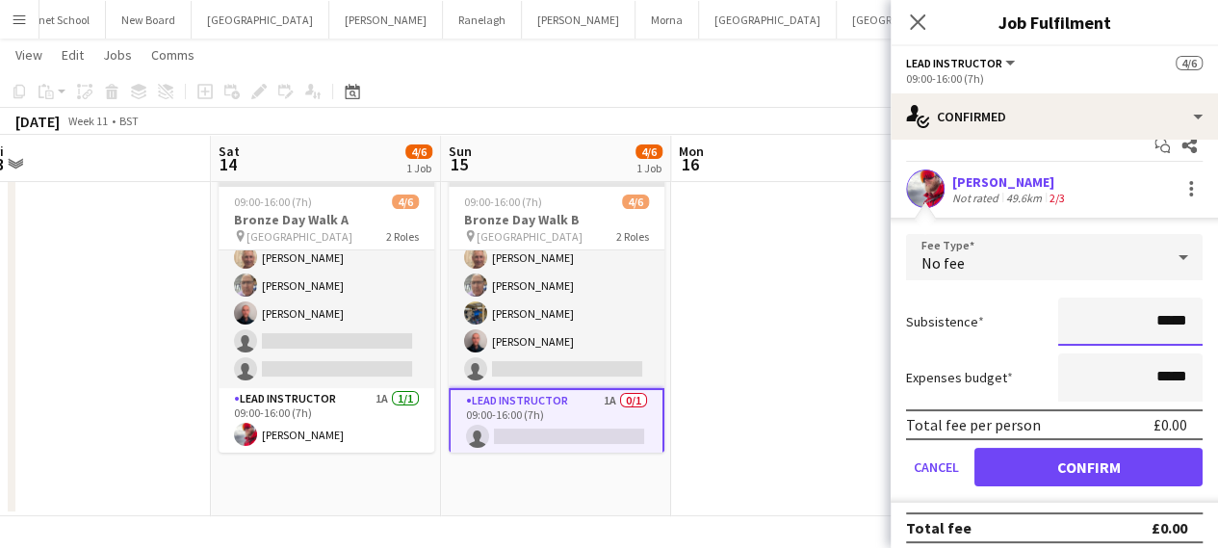
scroll to position [35, 0]
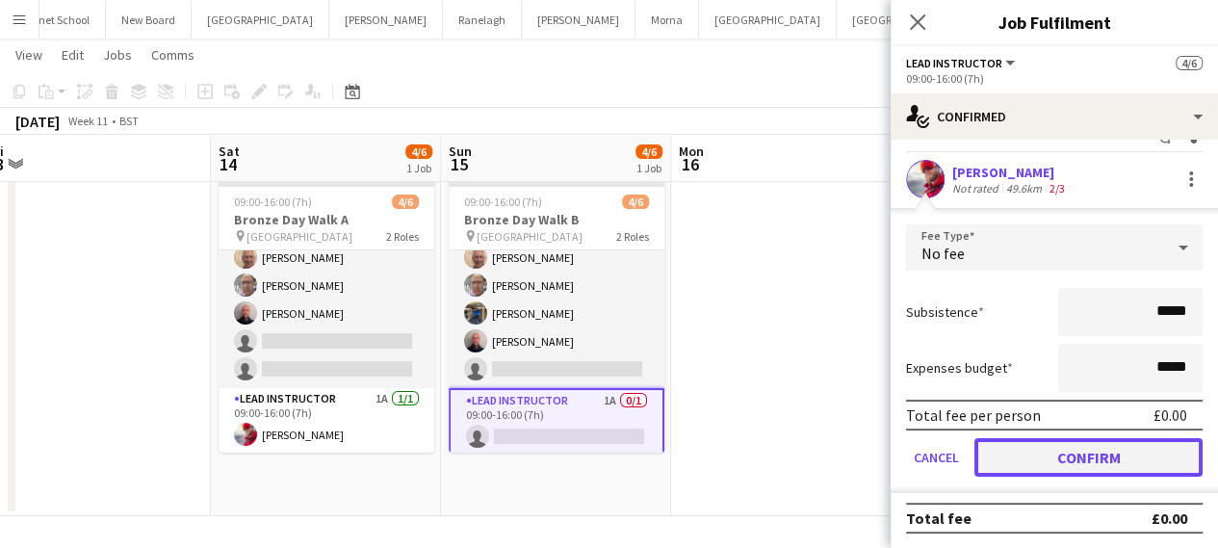
click at [1062, 448] on button "Confirm" at bounding box center [1088, 457] width 228 height 39
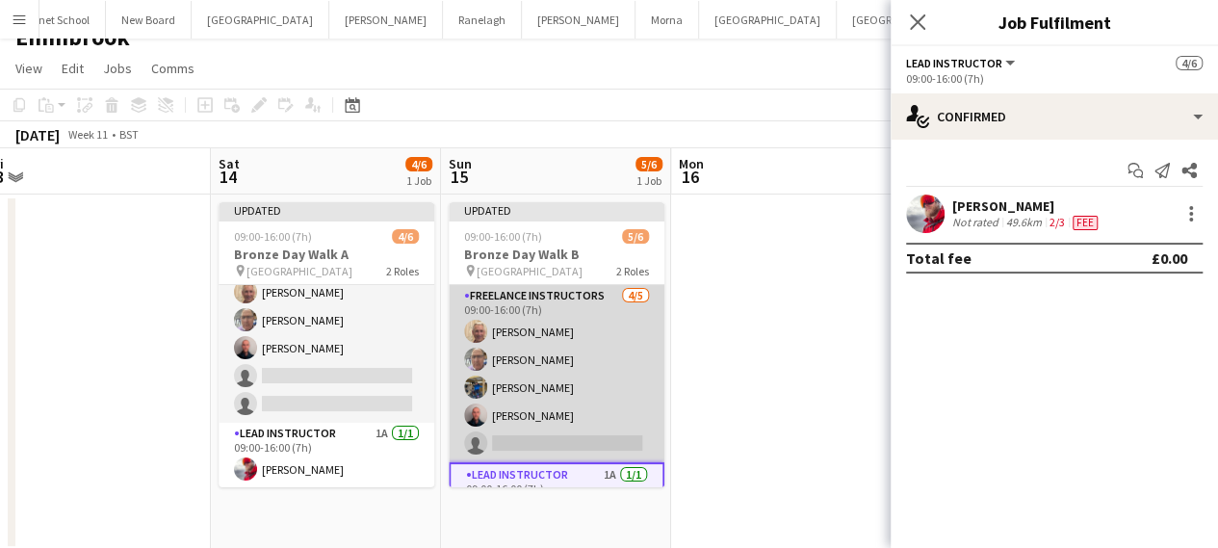
scroll to position [0, 0]
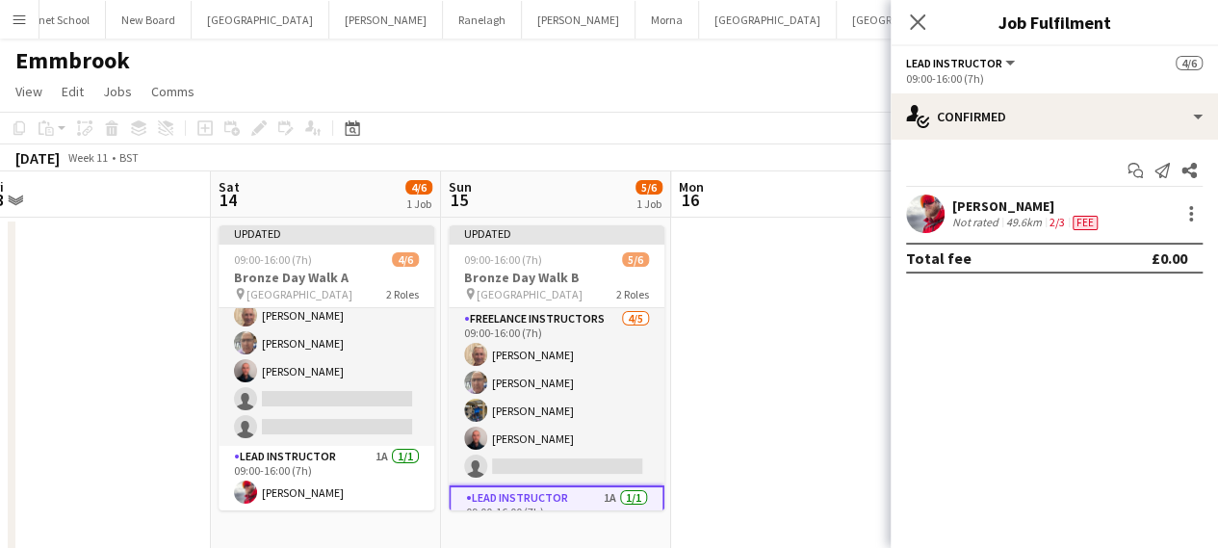
click at [755, 287] on app-date-cell at bounding box center [786, 396] width 230 height 356
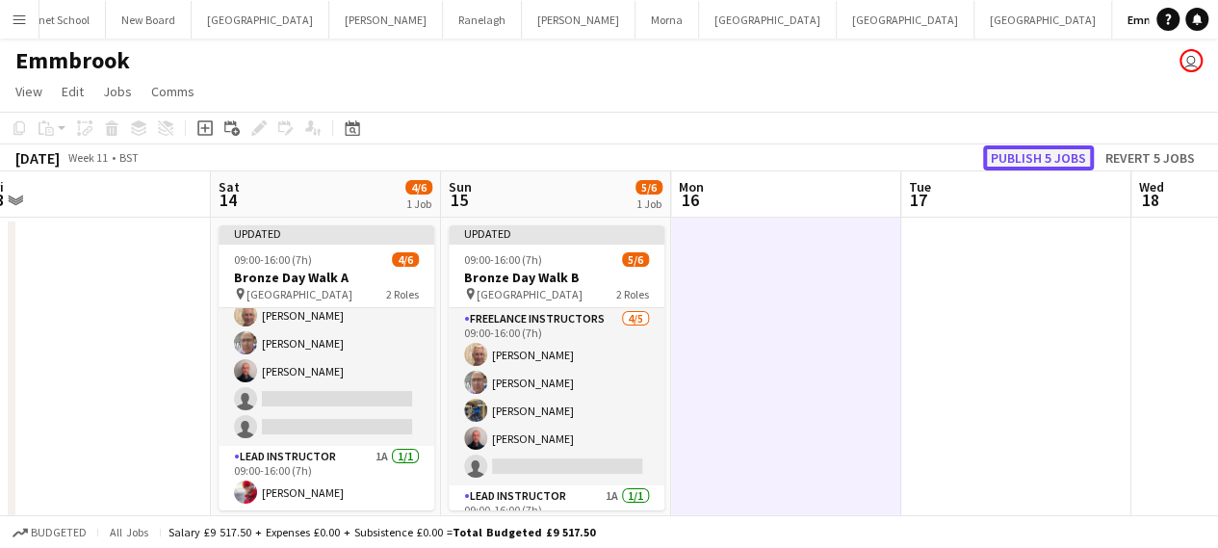
click at [1038, 159] on button "Publish 5 jobs" at bounding box center [1038, 157] width 111 height 25
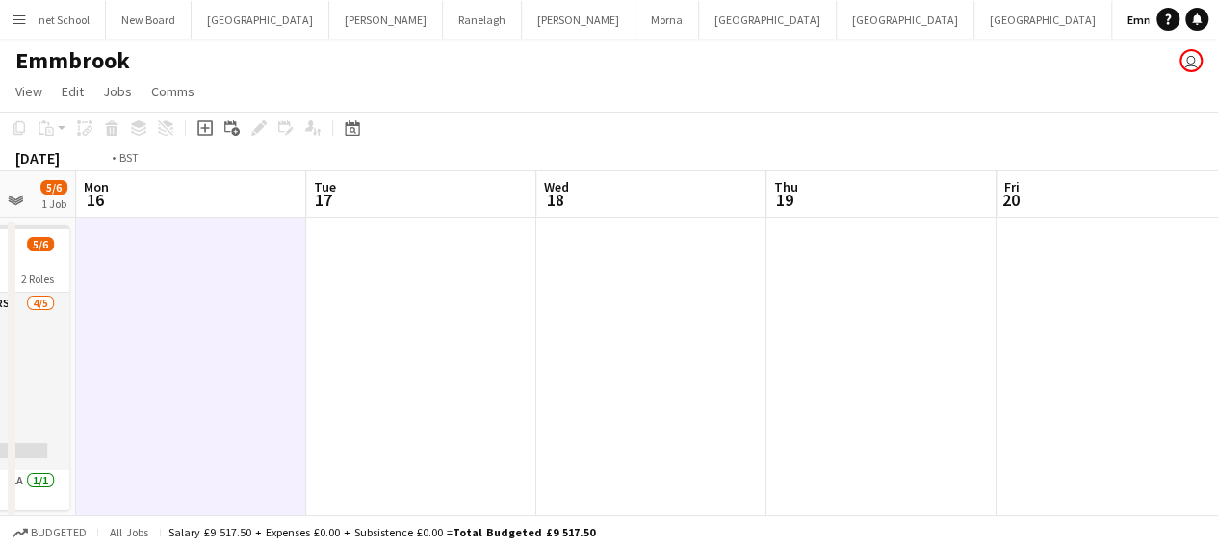
drag, startPoint x: 874, startPoint y: 324, endPoint x: 153, endPoint y: 296, distance: 721.5
click at [157, 299] on app-calendar-viewport "Fri 13 Sat 14 4/6 1 Job Sun 15 5/6 1 Job Mon 16 Tue 17 Wed 18 Thu 19 Fri 20 Sat…" at bounding box center [609, 372] width 1218 height 402
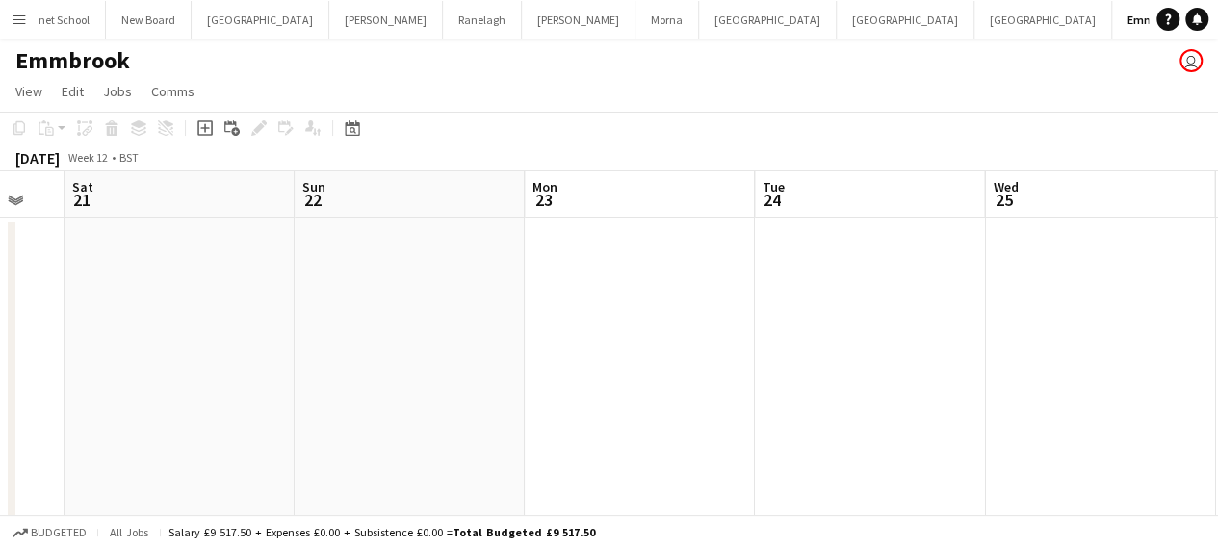
drag, startPoint x: 964, startPoint y: 289, endPoint x: 9, endPoint y: 258, distance: 955.4
click at [15, 262] on app-calendar-viewport "Tue 17 Wed 18 Thu 19 Fri 20 Sat 21 Sun 22 Mon 23 Tue 24 Wed 25 Thu 26 Fri 27" at bounding box center [609, 372] width 1218 height 402
drag, startPoint x: 861, startPoint y: 351, endPoint x: 85, endPoint y: 365, distance: 776.0
click at [86, 366] on app-calendar-viewport "Thu 19 Fri 20 Sat 21 Sun 22 Mon 23 Tue 24 Wed 25 Thu 26 Fri 27 Sat 28 Sun 29" at bounding box center [609, 372] width 1218 height 402
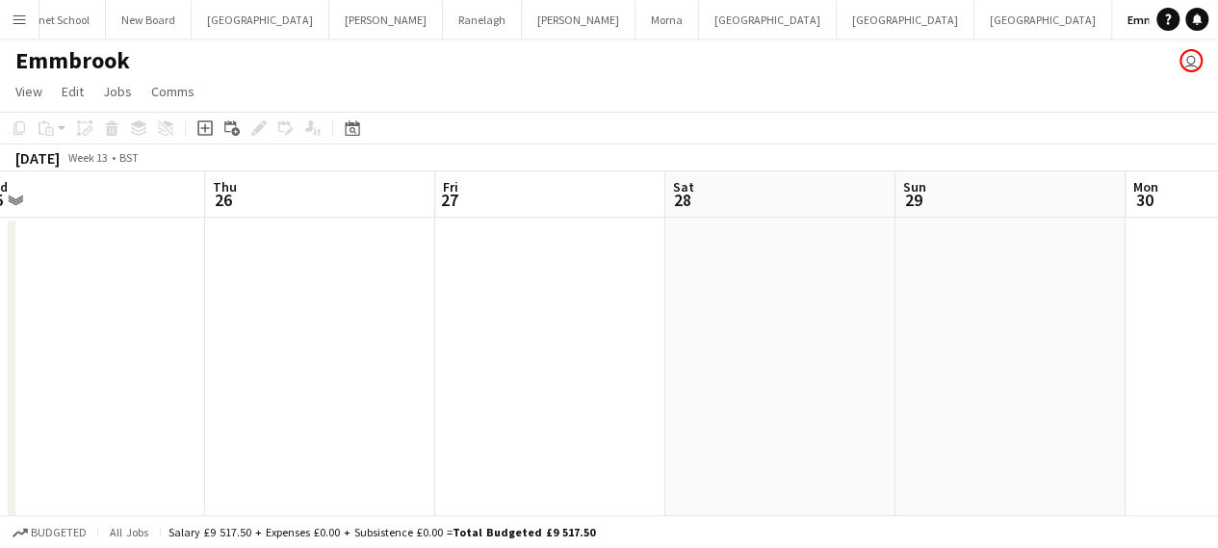
drag, startPoint x: 889, startPoint y: 365, endPoint x: 81, endPoint y: 380, distance: 808.7
click at [82, 380] on app-calendar-viewport "Mon 23 Tue 24 Wed 25 Thu 26 Fri 27 Sat 28 Sun 29 Mon 30 Tue 31 Wed 1 Thu 2" at bounding box center [609, 372] width 1218 height 402
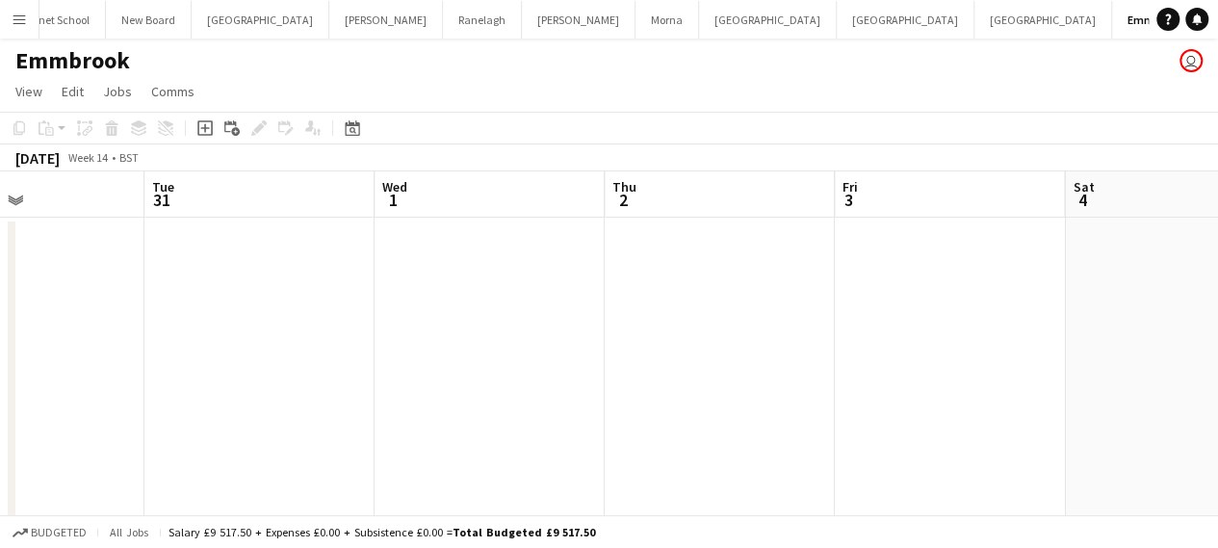
drag, startPoint x: 963, startPoint y: 317, endPoint x: 170, endPoint y: 331, distance: 792.3
click at [97, 338] on app-calendar-viewport "Fri 27 Sat 28 Sun 29 Mon 30 Tue 31 Wed 1 Thu 2 Fri 3 Sat 4 Sun 5 Mon 6" at bounding box center [609, 372] width 1218 height 402
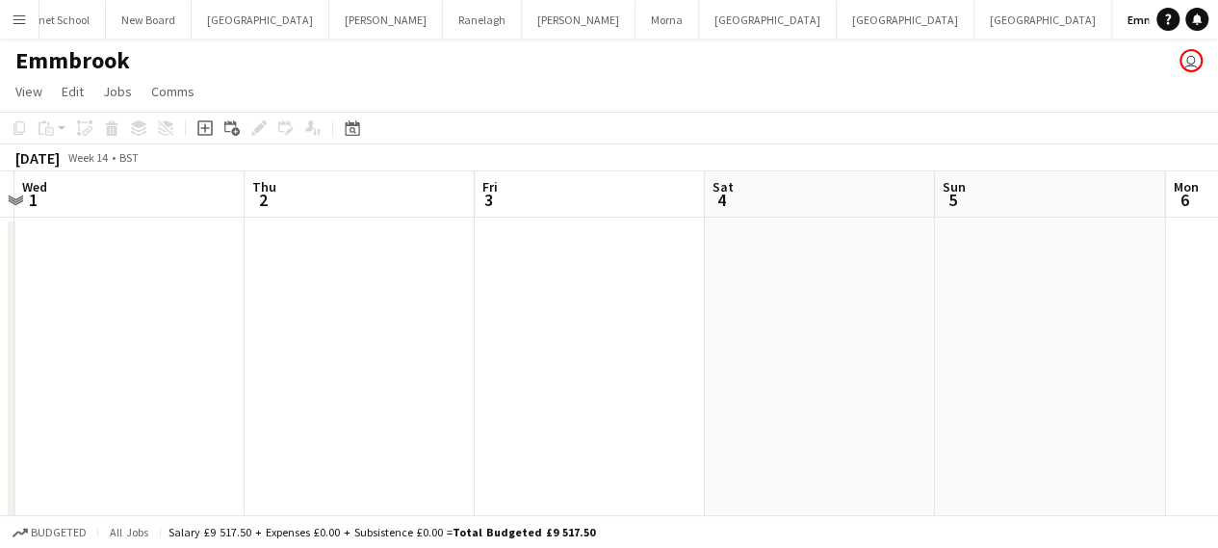
drag, startPoint x: 920, startPoint y: 330, endPoint x: 227, endPoint y: 322, distance: 693.1
click at [232, 323] on app-calendar-viewport "Sun 29 Mon 30 Tue 31 Wed 1 Thu 2 Fri 3 Sat 4 Sun 5 Mon 6 Tue 7 Wed 8" at bounding box center [609, 372] width 1218 height 402
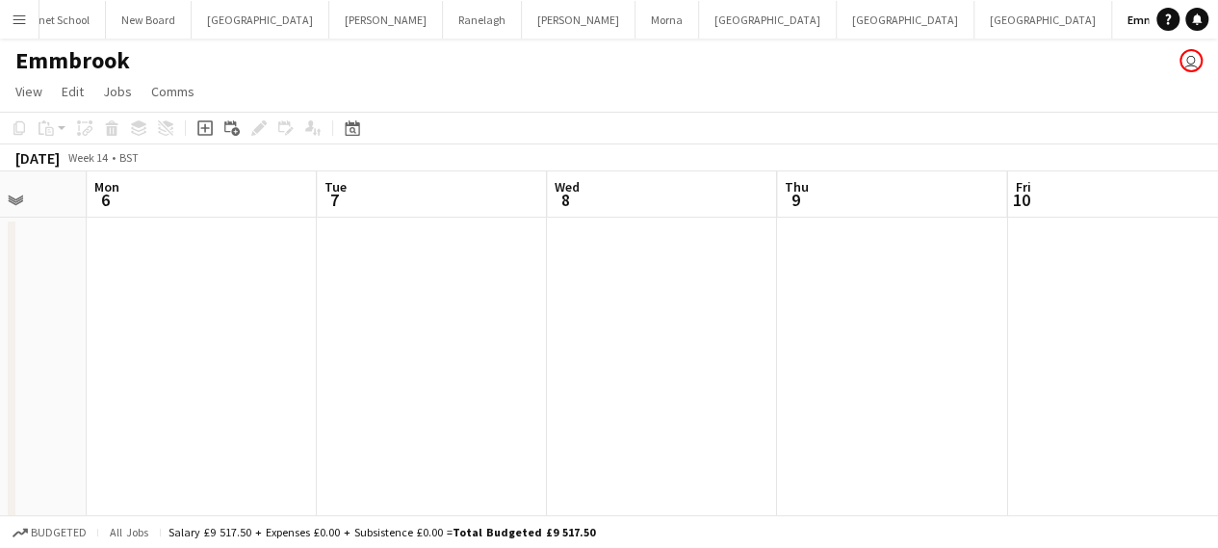
drag, startPoint x: 1049, startPoint y: 309, endPoint x: 353, endPoint y: 332, distance: 696.3
click at [353, 332] on app-calendar-viewport "Thu 2 Fri 3 Sat 4 Sun 5 Mon 6 Tue 7 Wed 8 Thu 9 Fri 10 Sat 11 Sun 12" at bounding box center [609, 372] width 1218 height 402
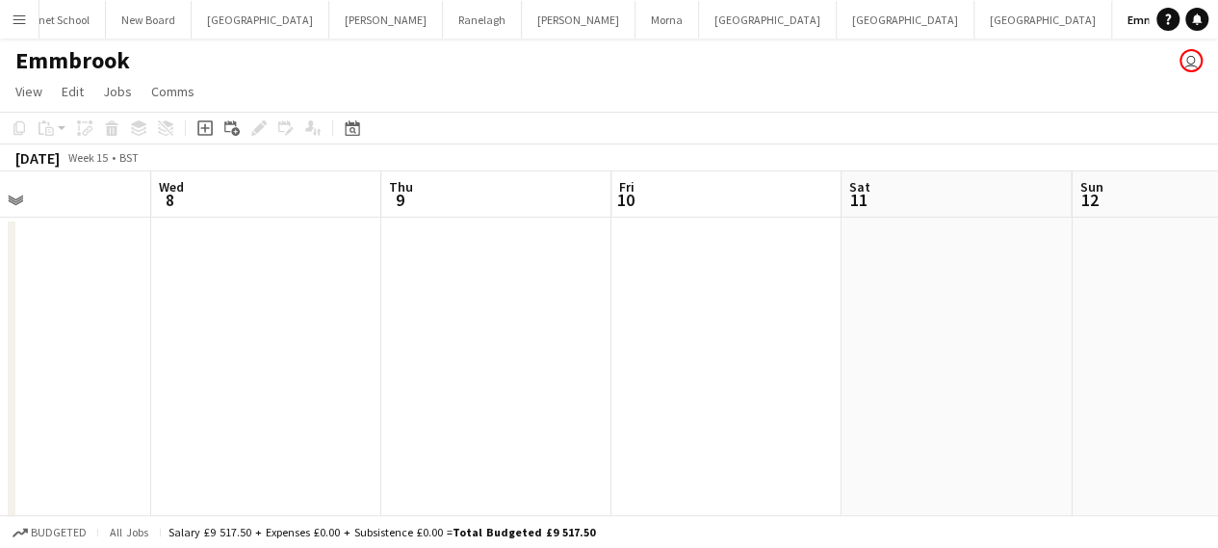
drag, startPoint x: 932, startPoint y: 346, endPoint x: 204, endPoint y: 354, distance: 727.8
click at [205, 354] on app-calendar-viewport "Sat 4 Sun 5 Mon 6 Tue 7 Wed 8 Thu 9 Fri 10 Sat 11 Sun 12 Mon 13 Tue 14" at bounding box center [609, 372] width 1218 height 402
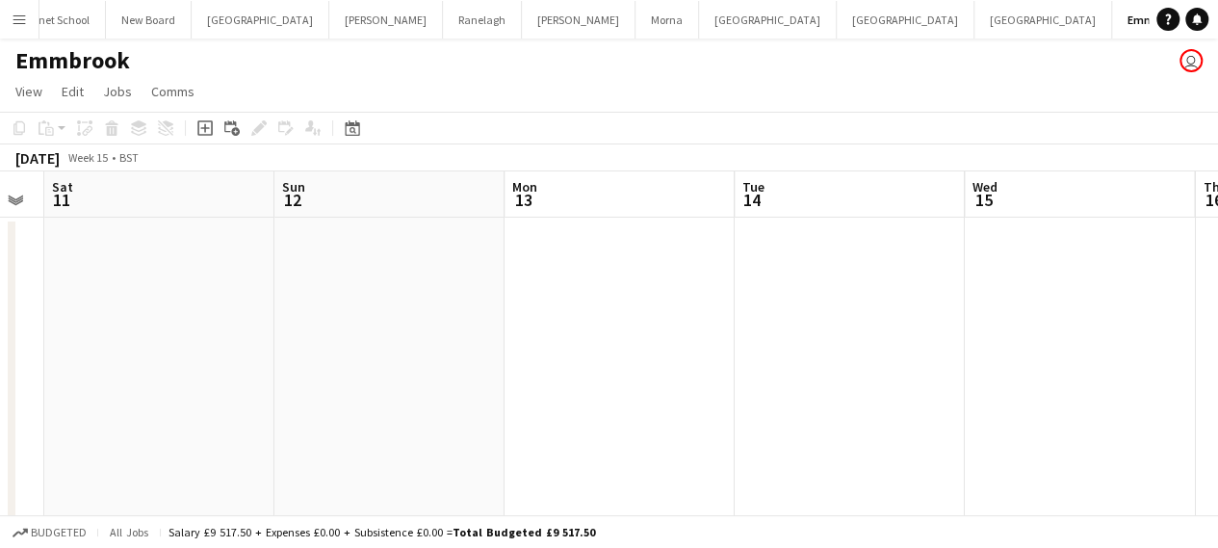
drag, startPoint x: 921, startPoint y: 348, endPoint x: 127, endPoint y: 361, distance: 794.2
click at [127, 361] on app-calendar-viewport "Wed 8 Thu 9 Fri 10 Sat 11 Sun 12 Mon 13 Tue 14 Wed 15 Thu 16 Fri 17 Sat 18" at bounding box center [609, 372] width 1218 height 402
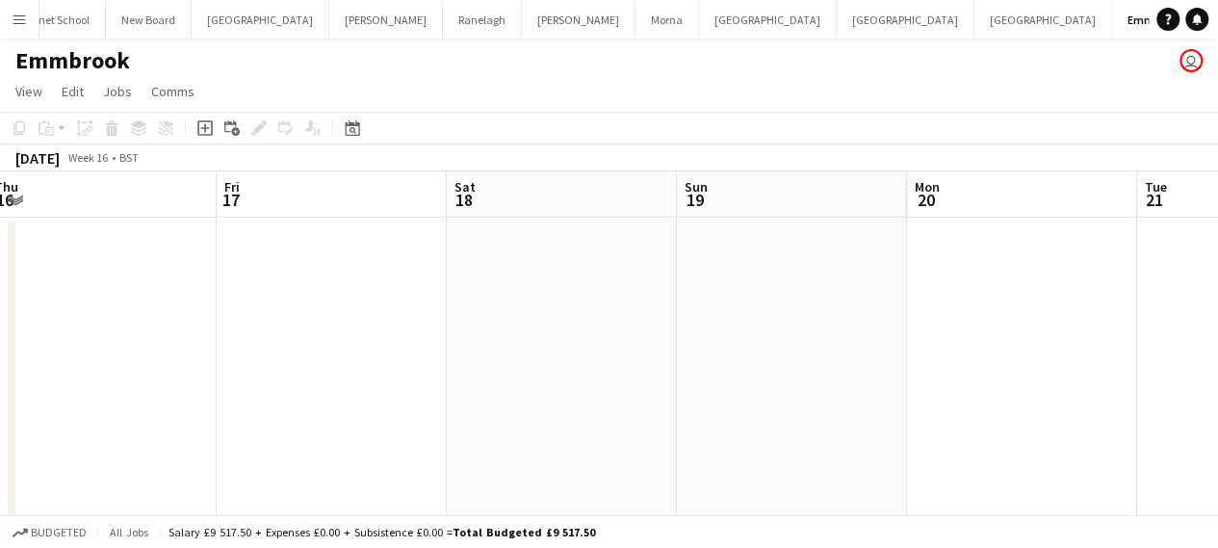
drag, startPoint x: 874, startPoint y: 349, endPoint x: 4, endPoint y: 365, distance: 870.3
click at [4, 365] on app-calendar-viewport "Tue 14 Wed 15 Thu 16 Fri 17 Sat 18 Sun 19 Mon 20 Tue 21 Wed 22 Thu 23 Fri 24" at bounding box center [609, 372] width 1218 height 402
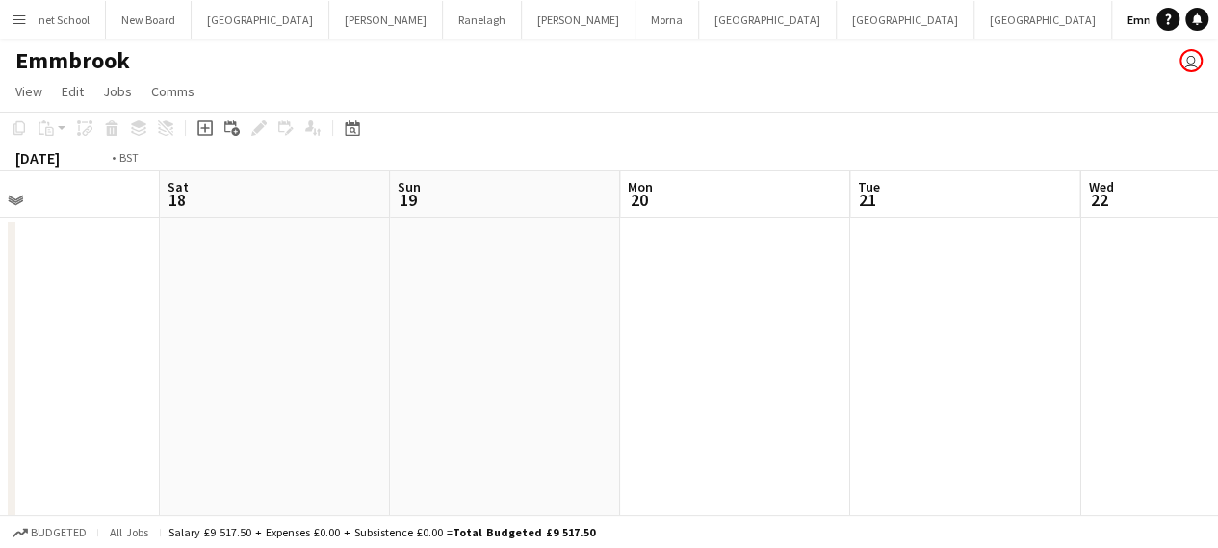
drag, startPoint x: 855, startPoint y: 348, endPoint x: 0, endPoint y: 360, distance: 854.9
click at [0, 361] on app-calendar-viewport "Tue 14 Wed 15 Thu 16 Fri 17 Sat 18 Sun 19 Mon 20 Tue 21 Wed 22 Thu 23 Fri 24" at bounding box center [609, 372] width 1218 height 402
drag, startPoint x: 903, startPoint y: 326, endPoint x: 0, endPoint y: 353, distance: 903.3
click at [0, 353] on app-calendar-viewport "Tue 21 Wed 22 Thu 23 Fri 24 Sat 25 Sun 26 Mon 27 Tue 28 Wed 29 Thu 30 Fri 1 2/4…" at bounding box center [609, 372] width 1218 height 402
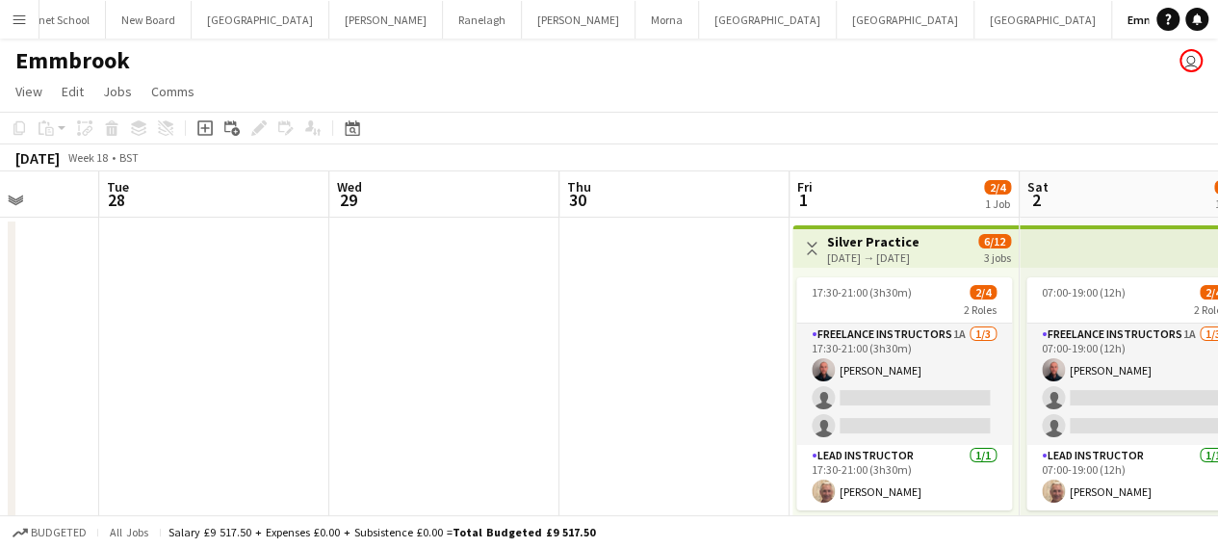
drag, startPoint x: 978, startPoint y: 344, endPoint x: 9, endPoint y: 386, distance: 970.3
click at [0, 390] on app-calendar-viewport "Sat 25 Sun 26 Mon 27 Tue 28 Wed 29 Thu 30 Fri 1 2/4 1 Job Sat 2 2/4 1 Job Sun 3…" at bounding box center [609, 372] width 1218 height 402
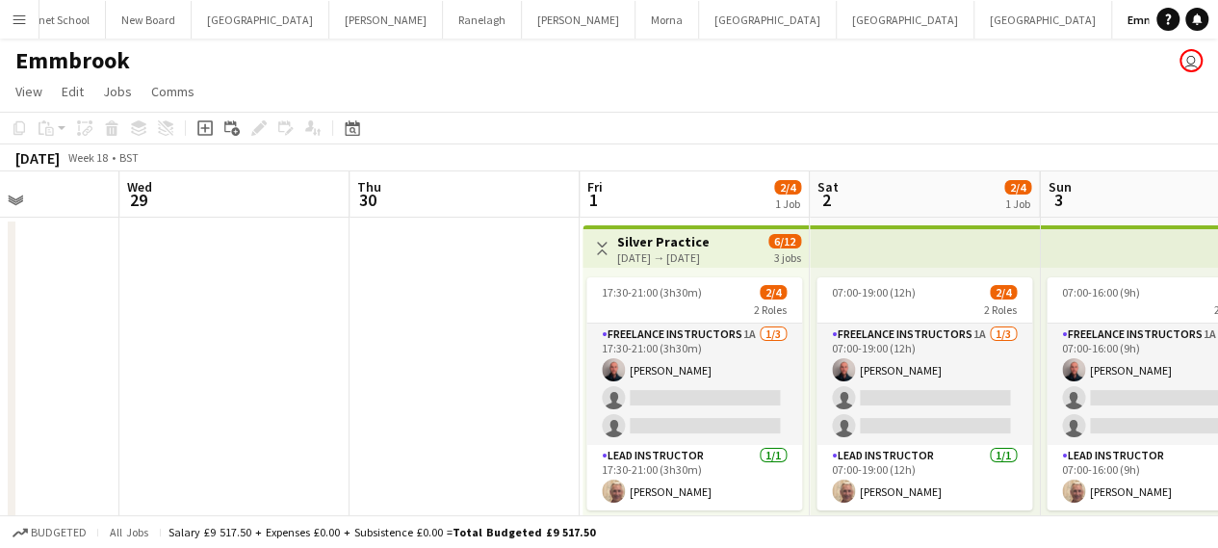
scroll to position [56, 0]
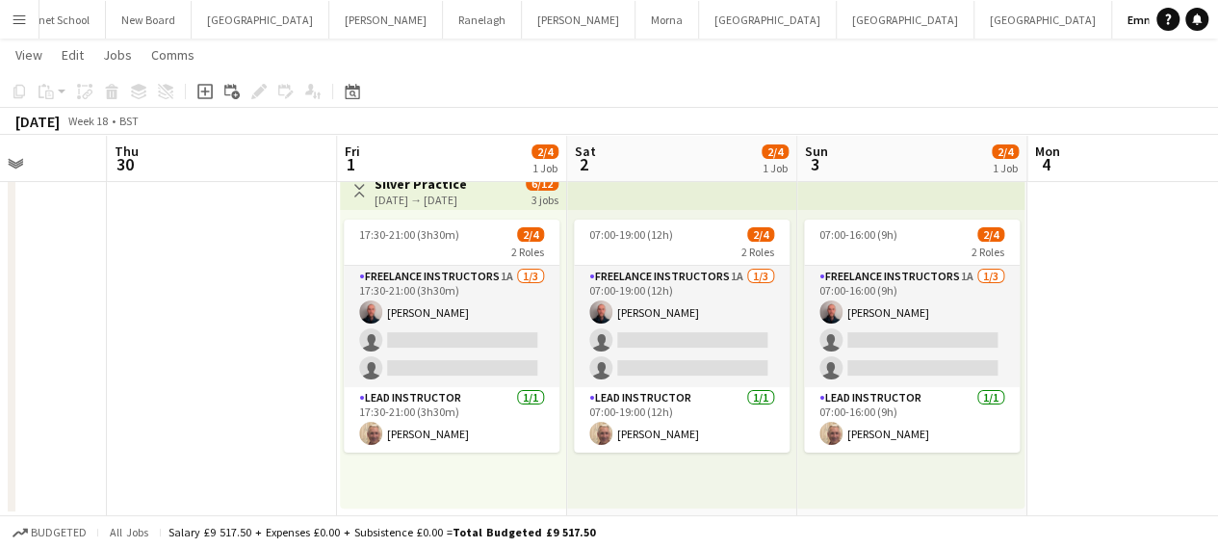
drag, startPoint x: 439, startPoint y: 332, endPoint x: 196, endPoint y: 328, distance: 242.6
click at [196, 328] on app-calendar-viewport "Mon 27 Tue 28 Wed 29 Thu 30 Fri 1 2/4 1 Job Sat 2 2/4 1 Job Sun 3 2/4 1 Job Mon…" at bounding box center [609, 267] width 1218 height 497
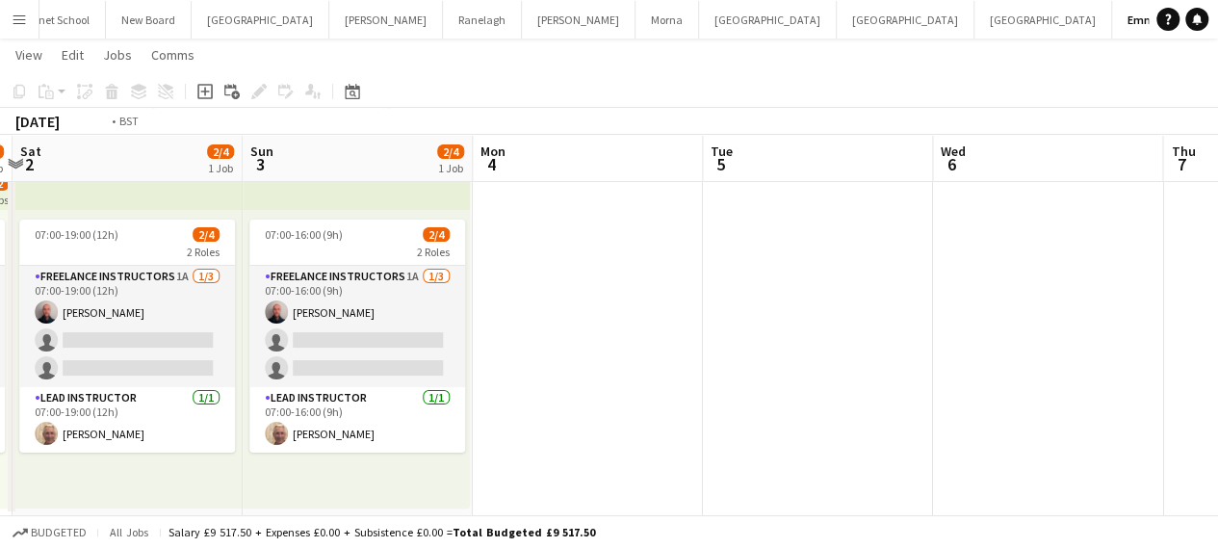
drag, startPoint x: 1127, startPoint y: 316, endPoint x: 0, endPoint y: 326, distance: 1127.2
click at [0, 326] on app-calendar-viewport "Wed 29 Thu 30 Fri 1 2/4 1 Job Sat 2 2/4 1 Job Sun 3 2/4 1 Job Mon 4 Tue 5 Wed 6…" at bounding box center [609, 267] width 1218 height 497
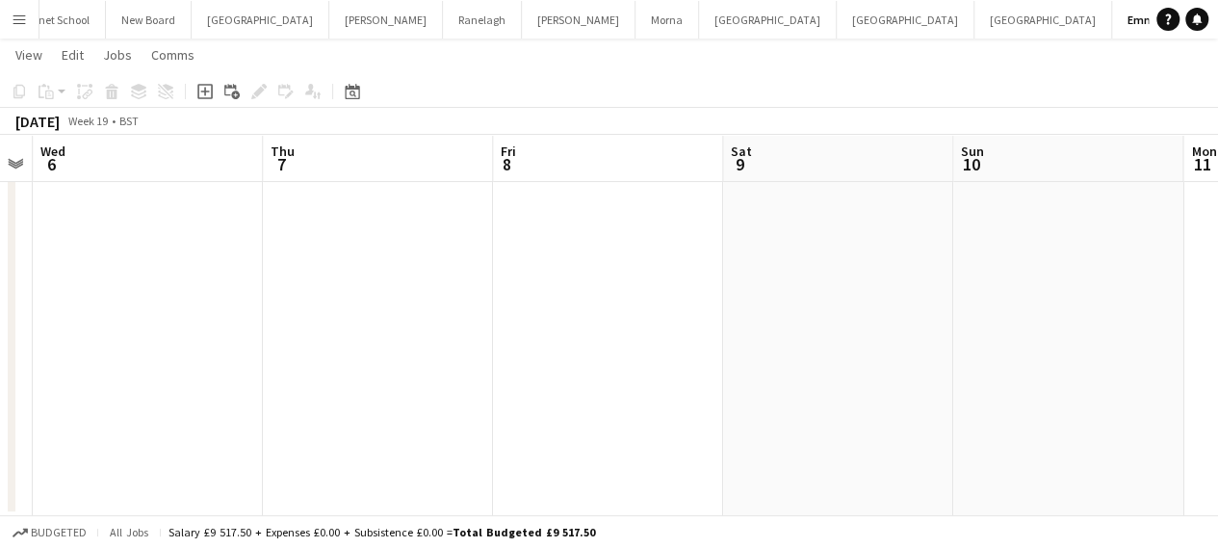
drag, startPoint x: 873, startPoint y: 324, endPoint x: 0, endPoint y: 332, distance: 873.1
click at [0, 332] on app-calendar-viewport "Sun 3 2/4 1 Job Mon 4 Tue 5 Wed 6 Thu 7 Fri 8 Sat 9 Sun 10 Mon 11 Tue 12 Wed 13…" at bounding box center [609, 267] width 1218 height 497
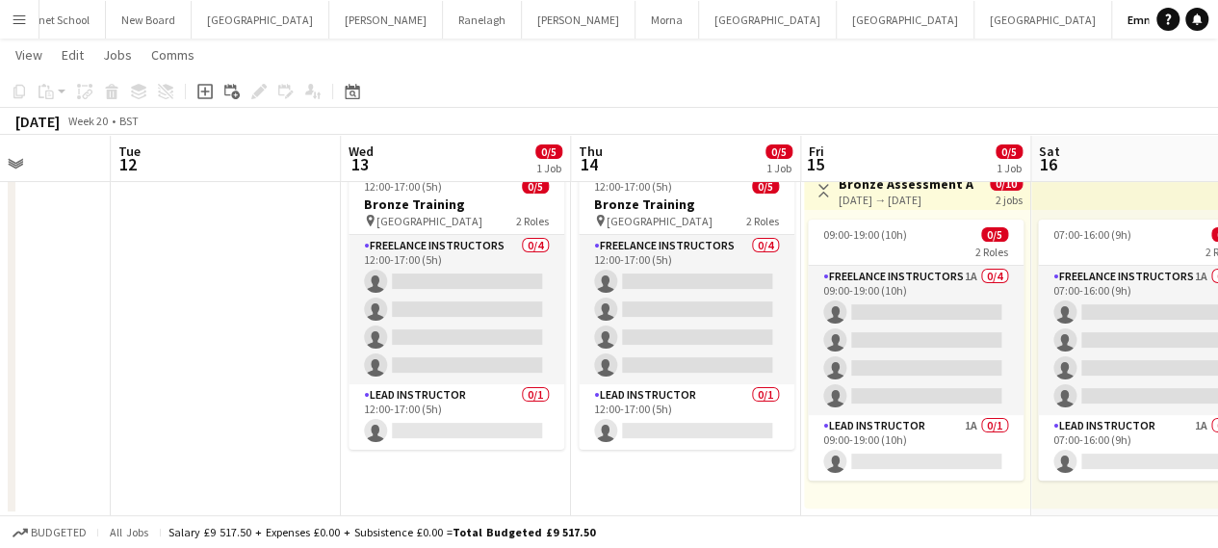
scroll to position [0, 580]
drag, startPoint x: 922, startPoint y: 328, endPoint x: 166, endPoint y: 338, distance: 756.7
click at [166, 338] on app-calendar-viewport "Sat 9 Sun 10 Mon 11 Tue 12 Wed 13 0/5 1 Job Thu 14 0/5 1 Job Fri 15 0/5 1 Job S…" at bounding box center [609, 267] width 1218 height 497
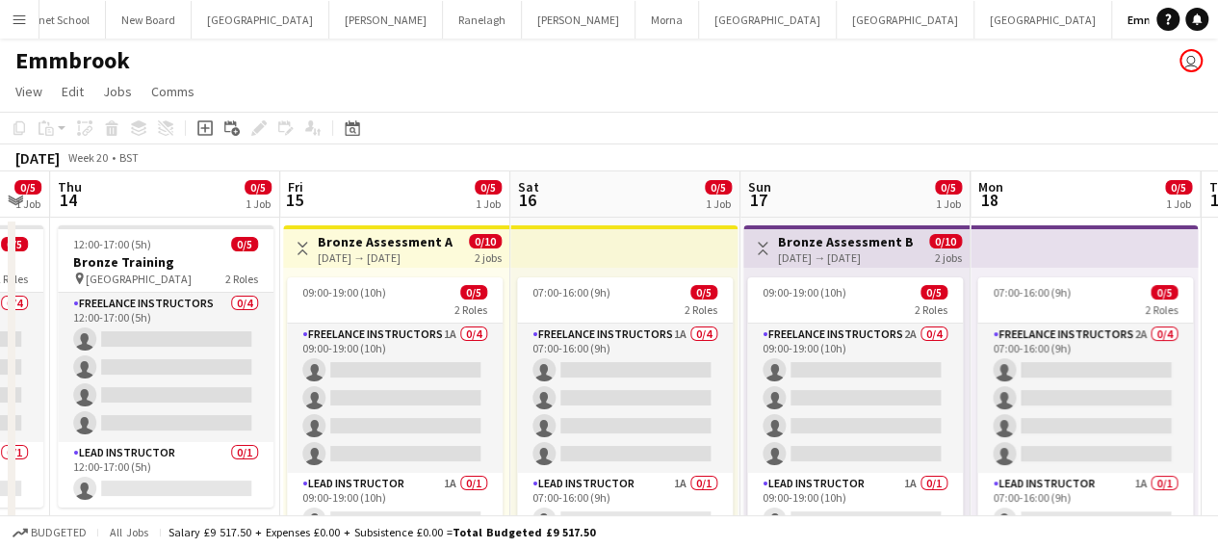
scroll to position [0, 641]
drag, startPoint x: 975, startPoint y: 407, endPoint x: 454, endPoint y: 397, distance: 520.9
click at [454, 397] on app-calendar-viewport "Mon 11 Tue 12 Wed 13 0/5 1 Job Thu 14 0/5 1 Job Fri 15 0/5 1 Job Sat 16 0/5 1 J…" at bounding box center [609, 372] width 1218 height 402
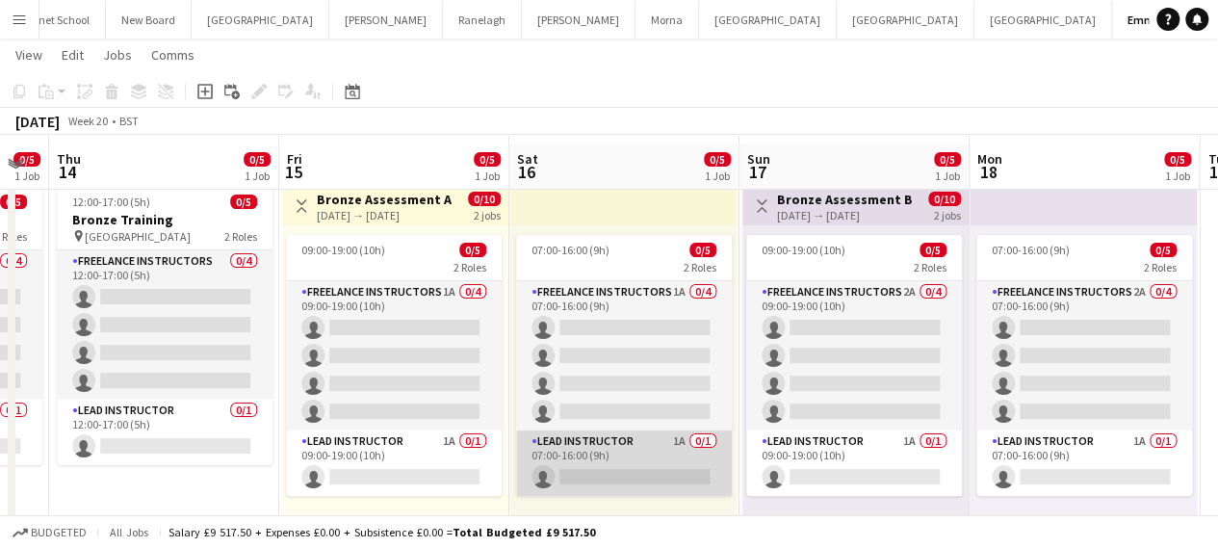
scroll to position [56, 0]
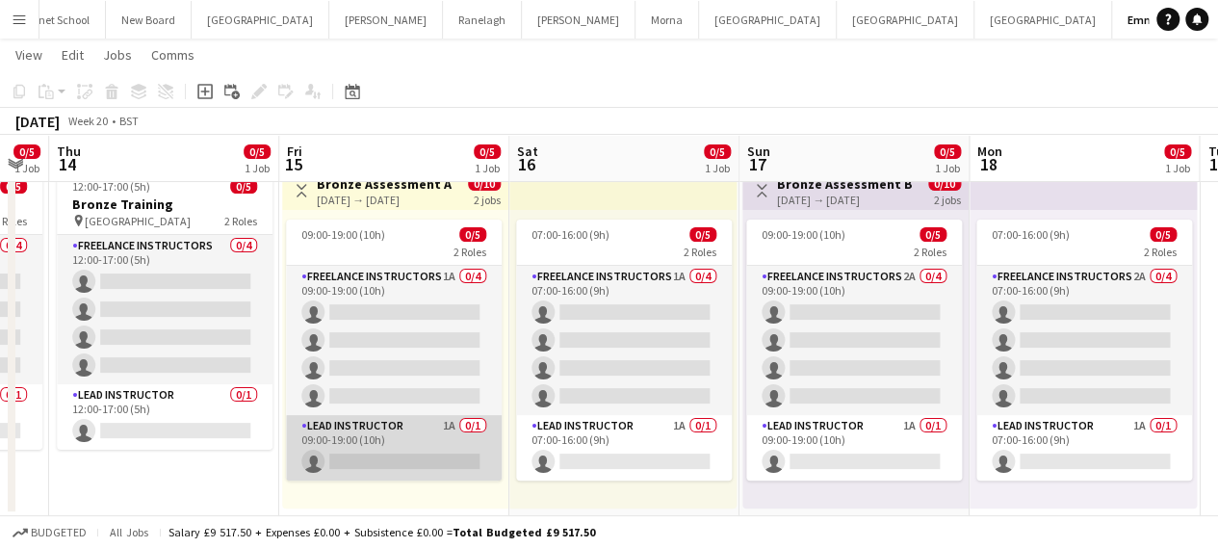
click at [406, 455] on app-card-role "Lead Instructor 1A 0/1 09:00-19:00 (10h) single-neutral-actions" at bounding box center [394, 447] width 216 height 65
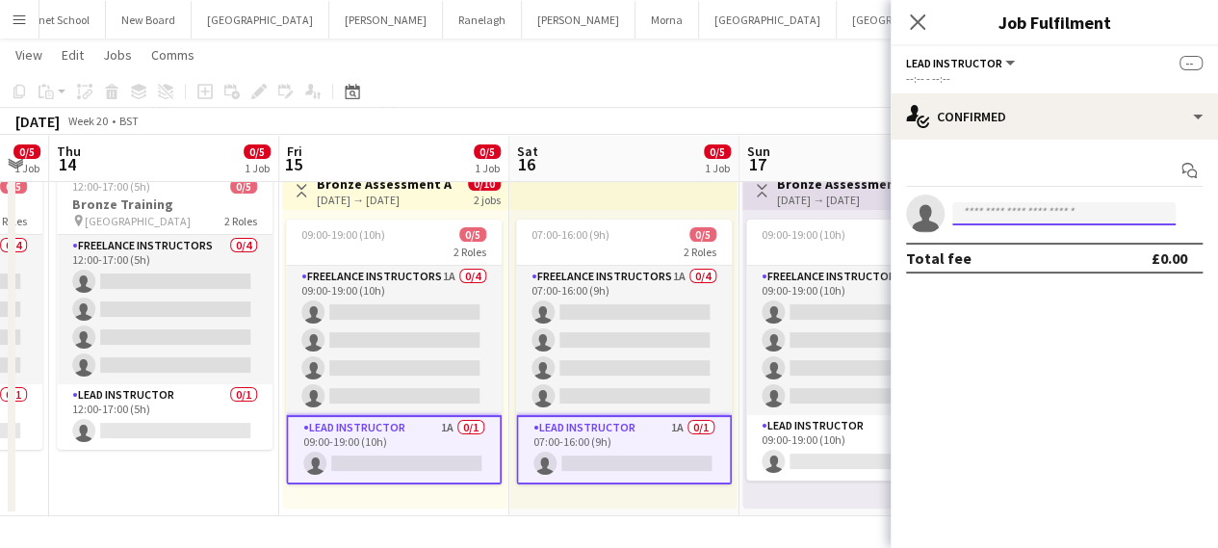
click at [1084, 205] on input at bounding box center [1063, 213] width 223 height 23
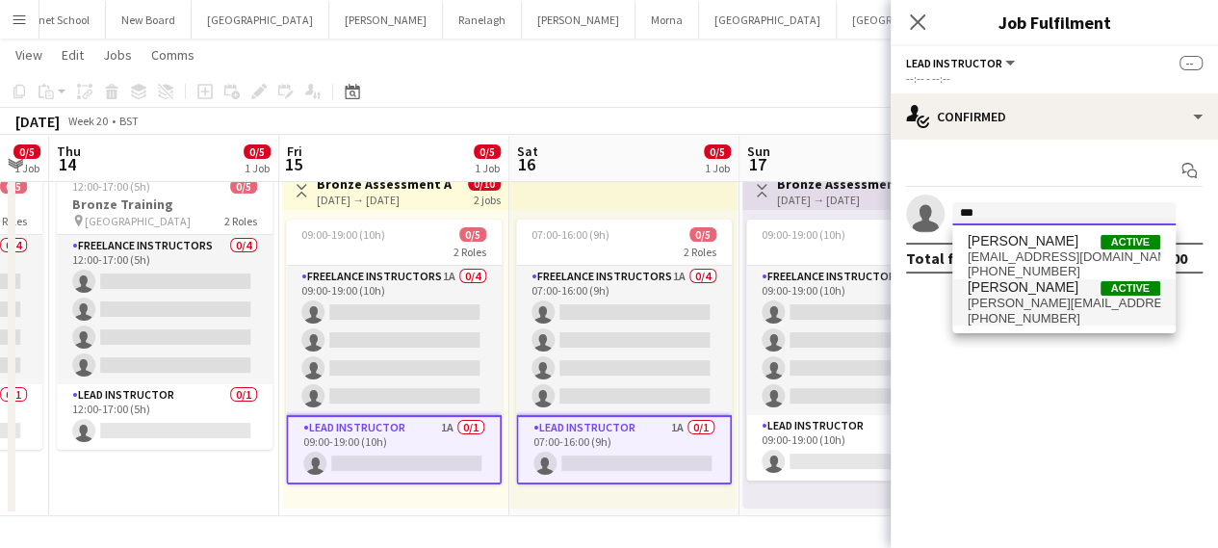
type input "***"
click at [1007, 301] on span "[PERSON_NAME][EMAIL_ADDRESS][DOMAIN_NAME]" at bounding box center [1063, 303] width 193 height 15
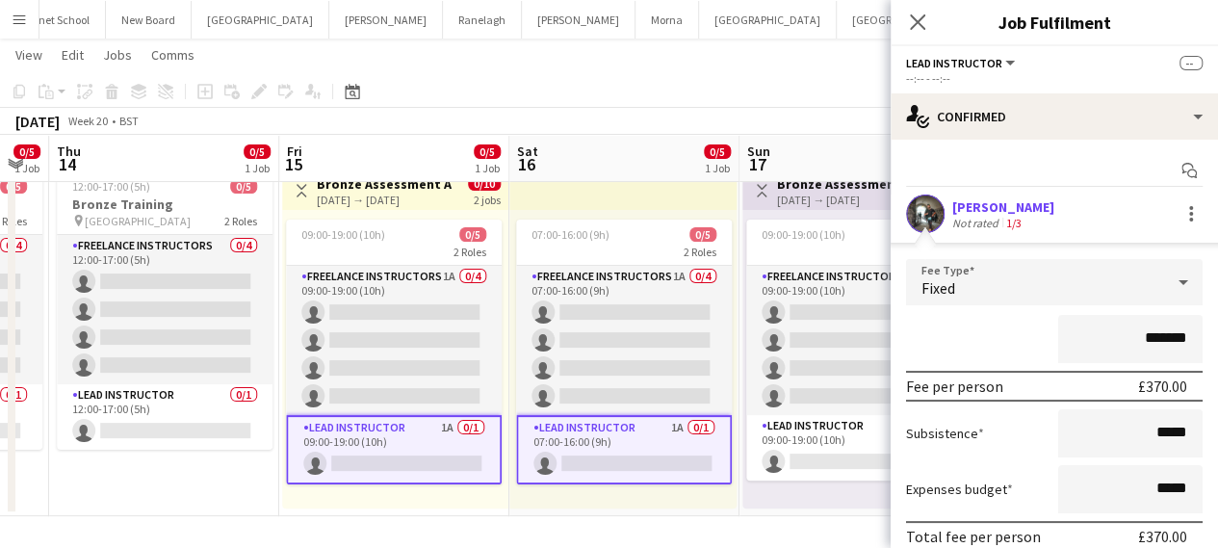
click at [1018, 282] on div "Fixed" at bounding box center [1035, 282] width 258 height 46
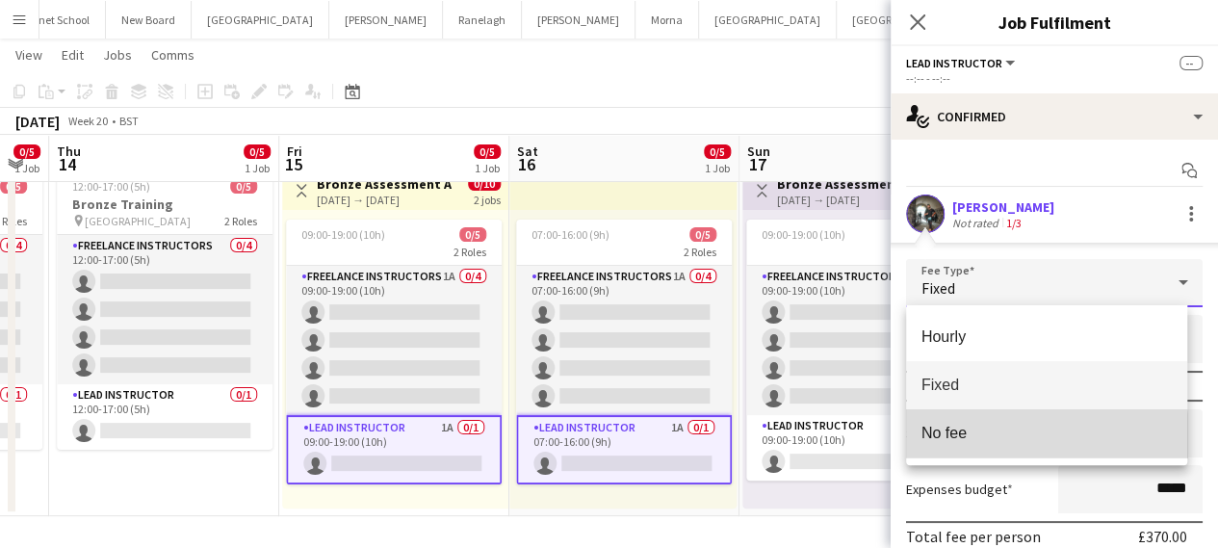
click at [993, 442] on mat-option "No fee" at bounding box center [1047, 433] width 282 height 48
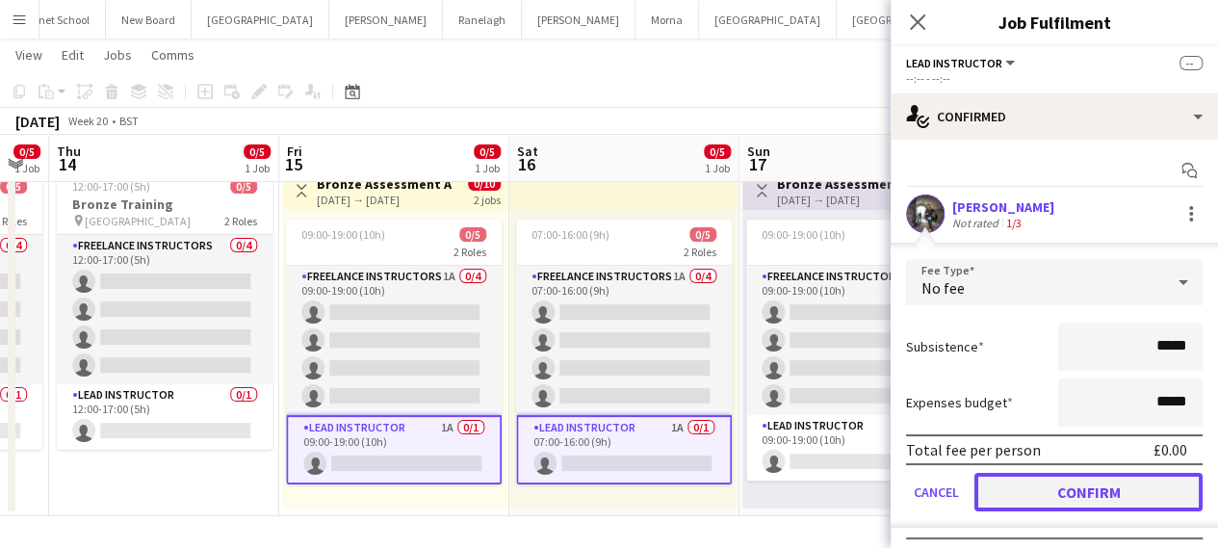
click at [1055, 499] on button "Confirm" at bounding box center [1088, 492] width 228 height 39
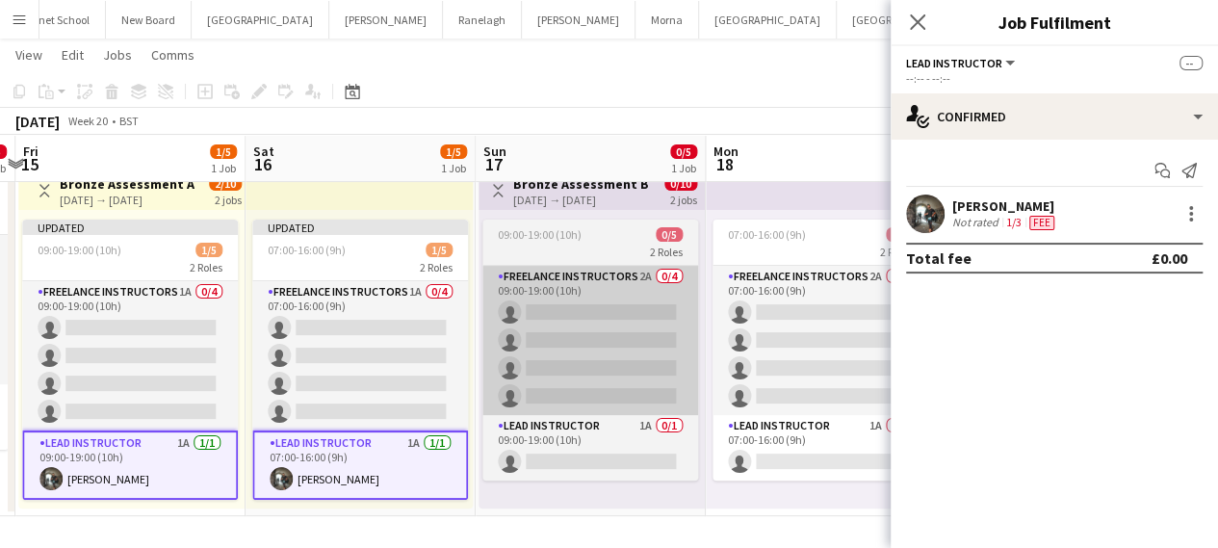
scroll to position [0, 472]
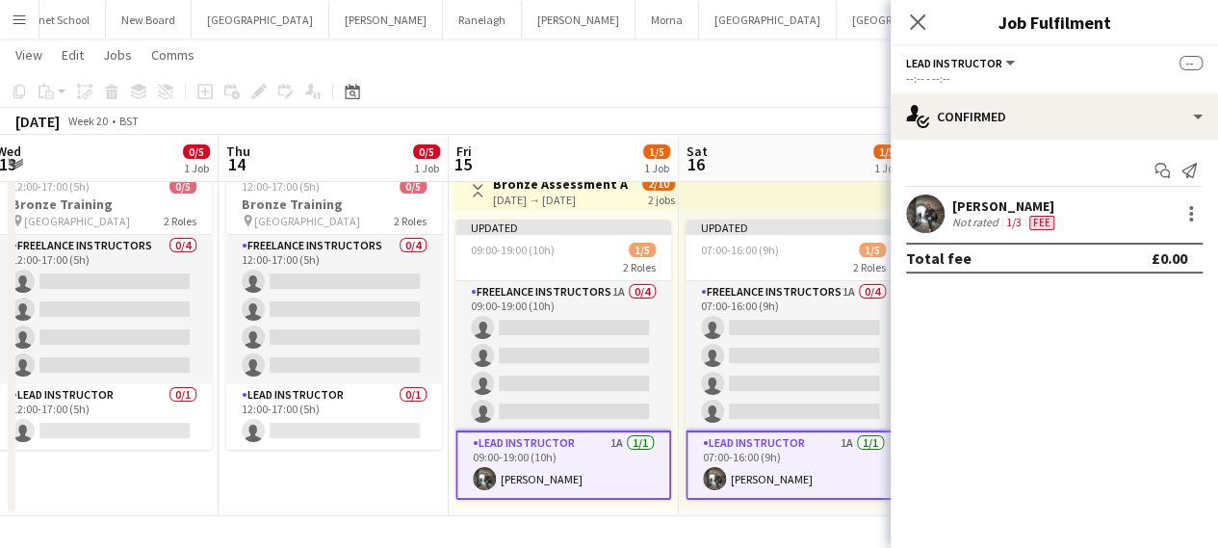
drag, startPoint x: 809, startPoint y: 366, endPoint x: 519, endPoint y: 373, distance: 289.8
click at [519, 373] on app-calendar-viewport "Mon 11 Tue 12 Wed 13 0/5 1 Job Thu 14 0/5 1 Job Fri 15 1/5 1 Job Sat 16 1/5 1 J…" at bounding box center [609, 267] width 1218 height 497
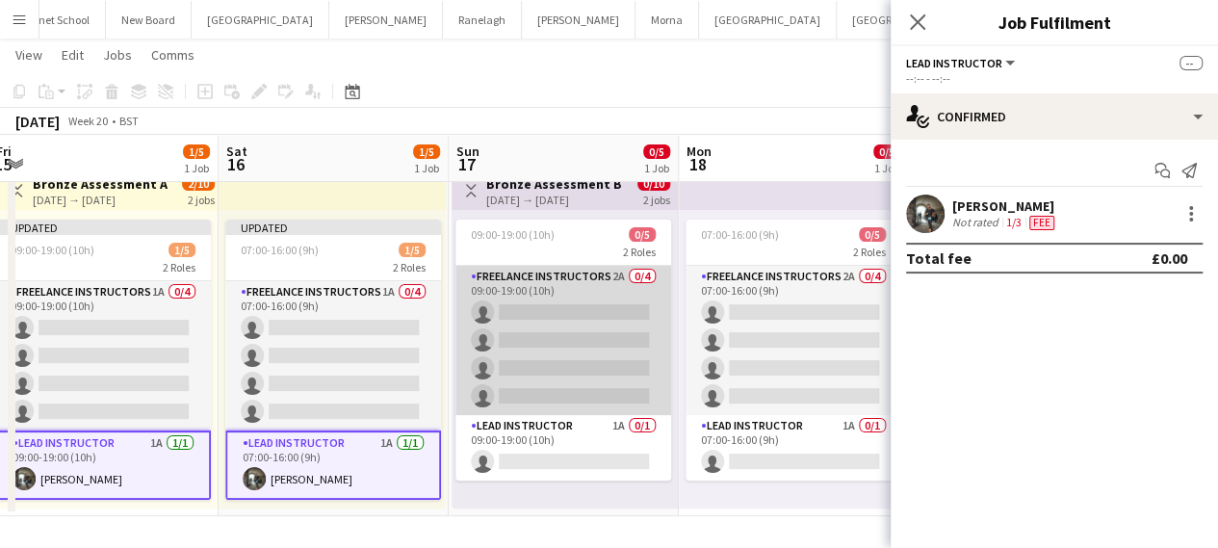
click at [545, 317] on app-card-role "Freelance Instructors 2A 0/4 09:00-19:00 (10h) single-neutral-actions single-ne…" at bounding box center [563, 340] width 216 height 149
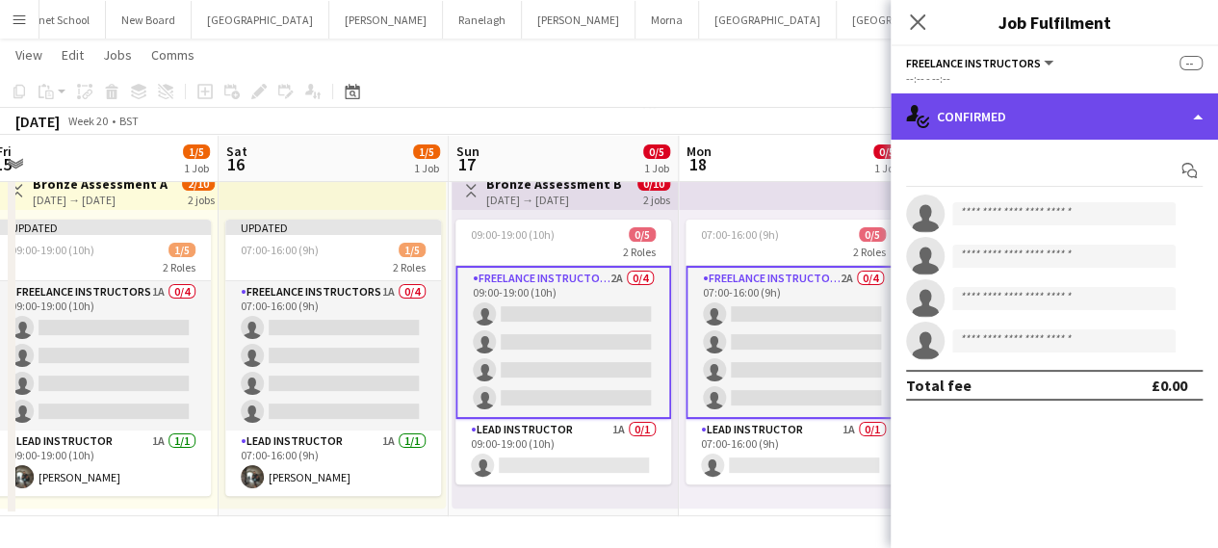
click at [1042, 124] on div "single-neutral-actions-check-2 Confirmed" at bounding box center [1053, 116] width 327 height 46
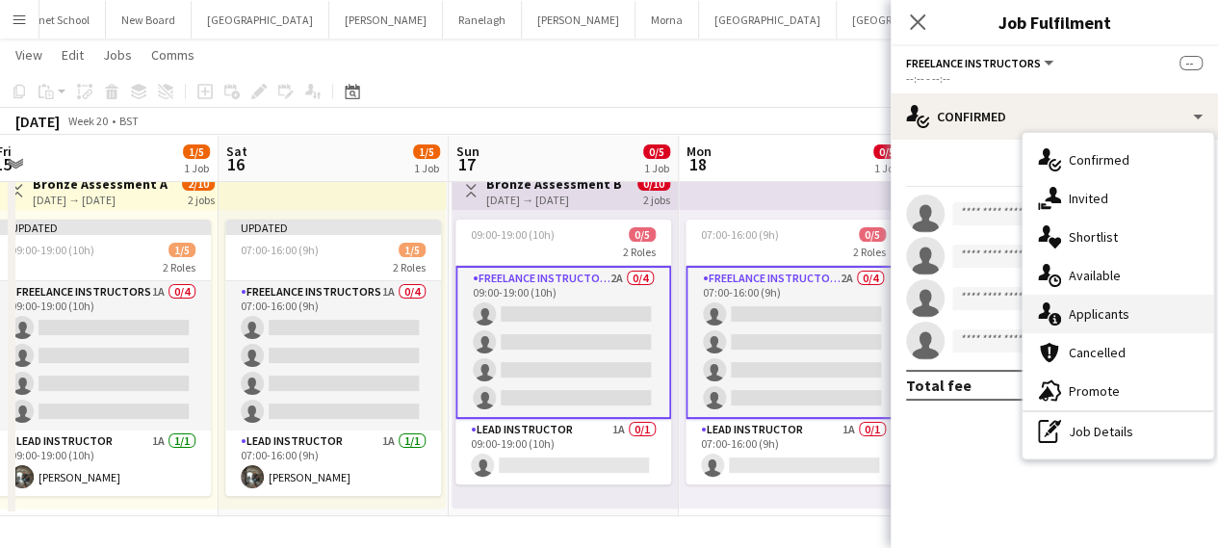
click at [1092, 309] on span "Applicants" at bounding box center [1098, 313] width 61 height 17
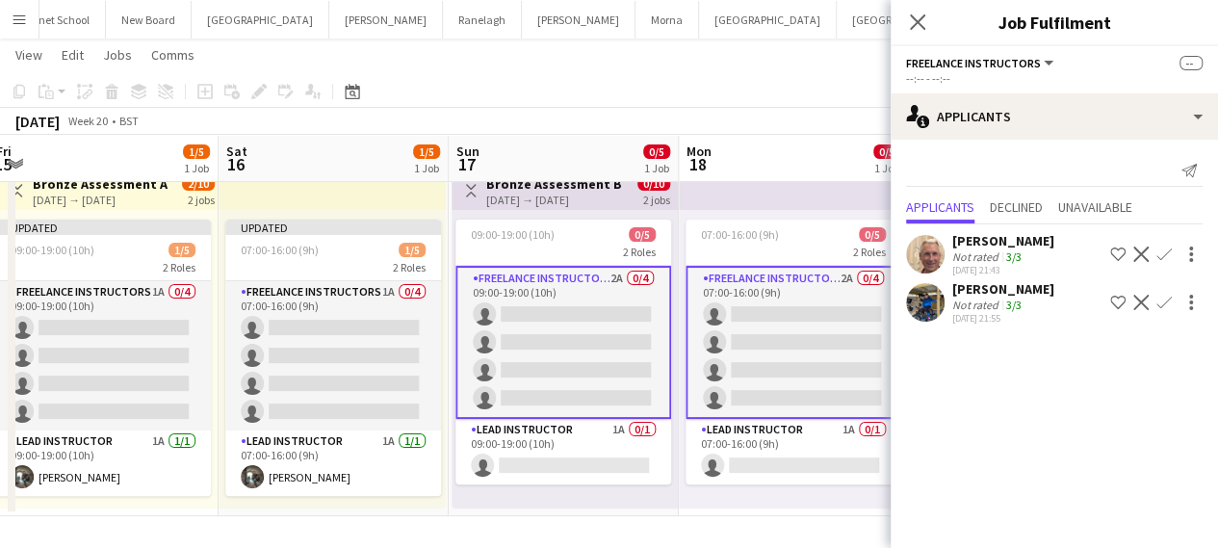
click at [1165, 299] on app-icon "Confirm" at bounding box center [1163, 302] width 15 height 15
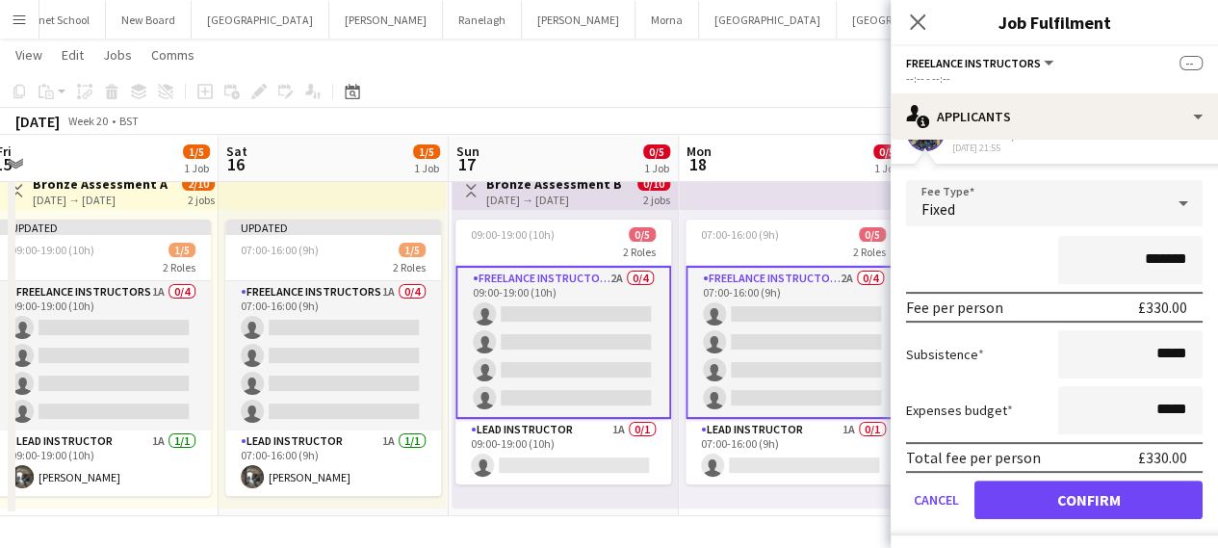
scroll to position [175, 0]
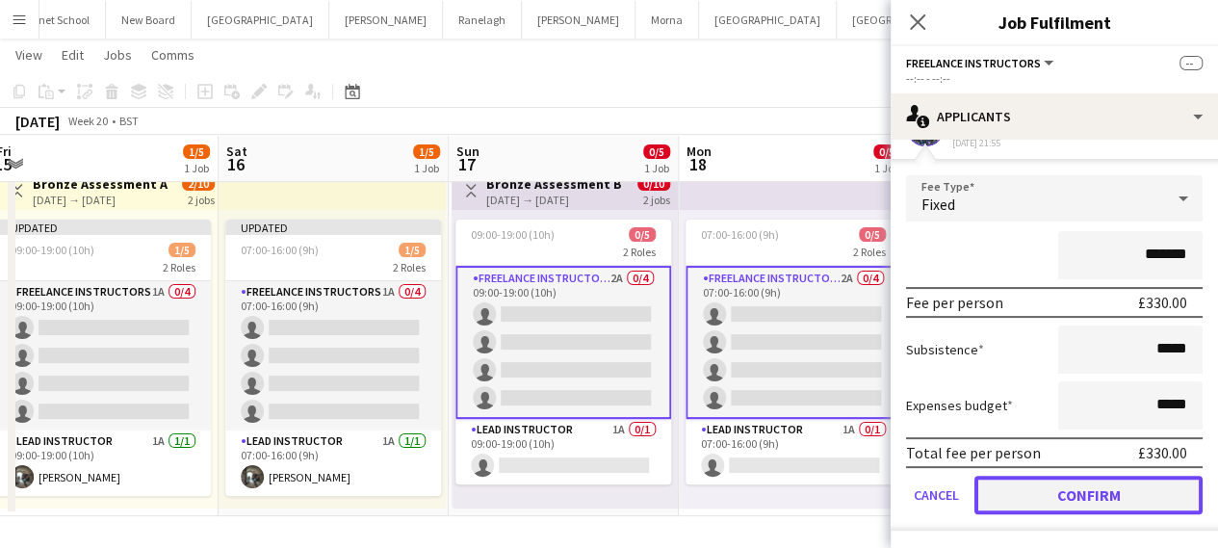
click at [1052, 498] on button "Confirm" at bounding box center [1088, 495] width 228 height 39
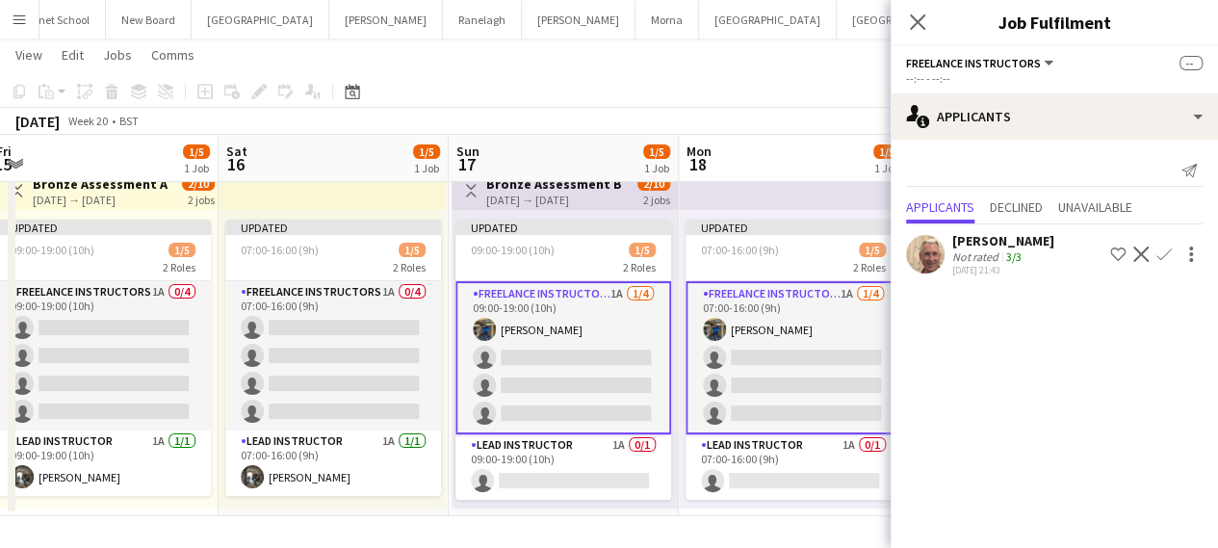
scroll to position [0, 0]
click at [1169, 248] on app-icon "Confirm" at bounding box center [1163, 253] width 15 height 15
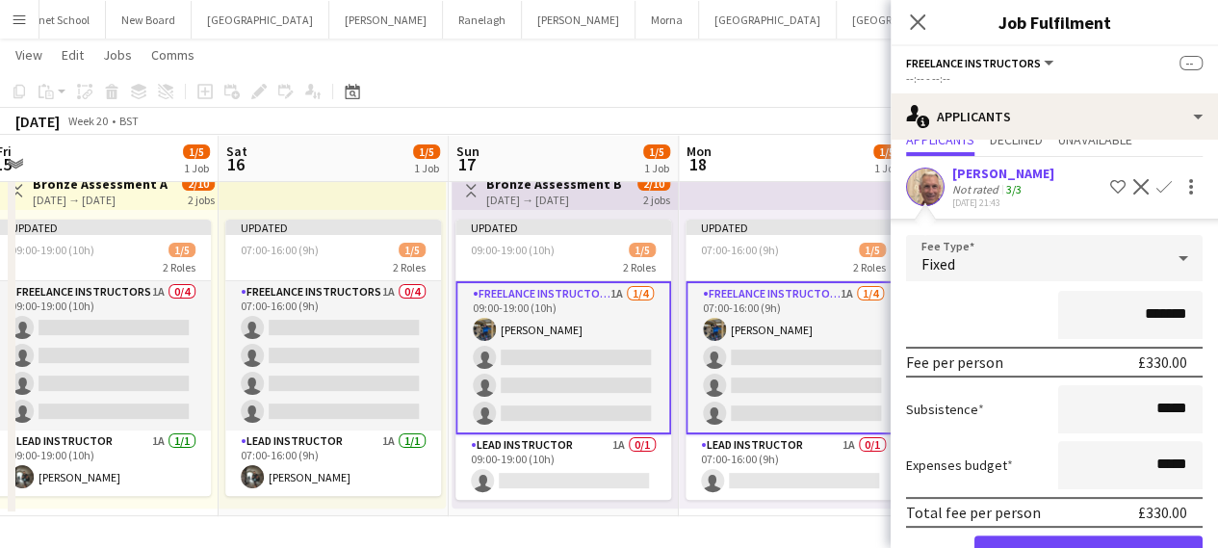
scroll to position [96, 0]
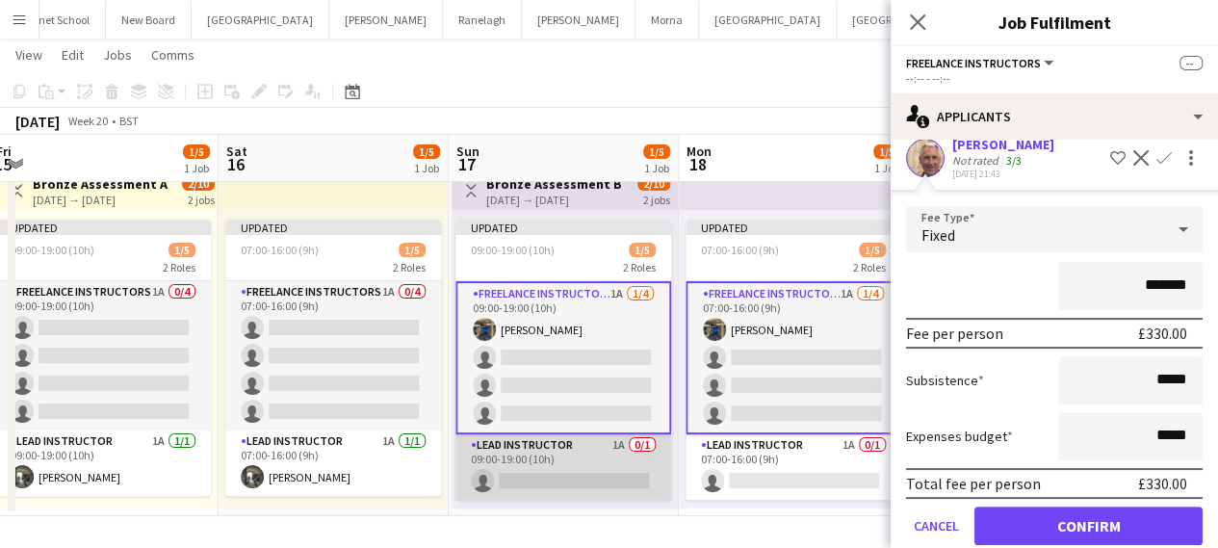
click at [566, 476] on app-card-role "Lead Instructor 1A 0/1 09:00-19:00 (10h) single-neutral-actions" at bounding box center [563, 466] width 216 height 65
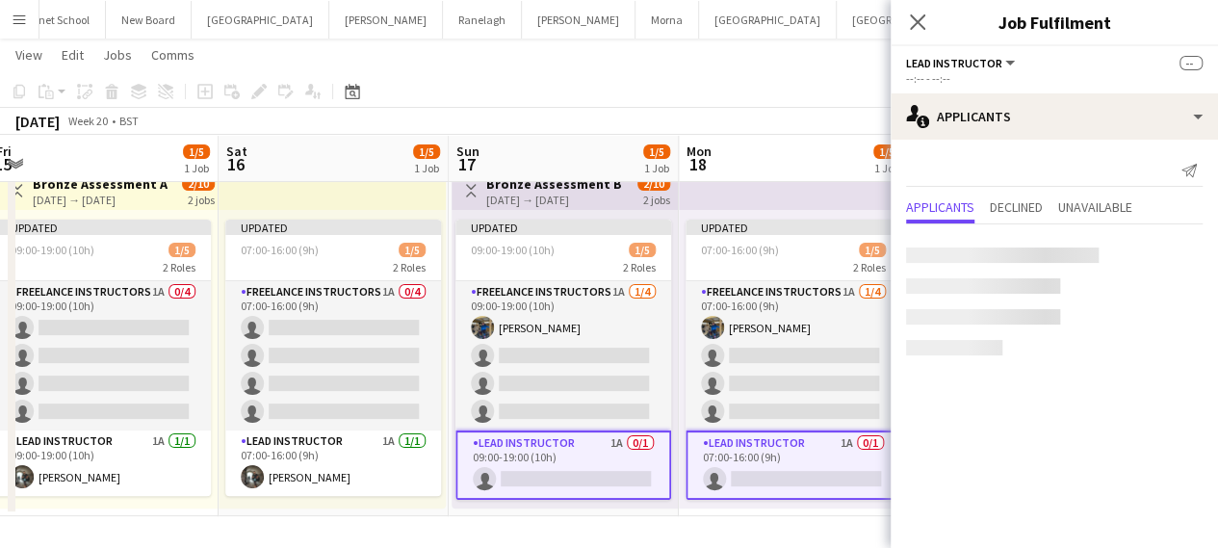
scroll to position [0, 0]
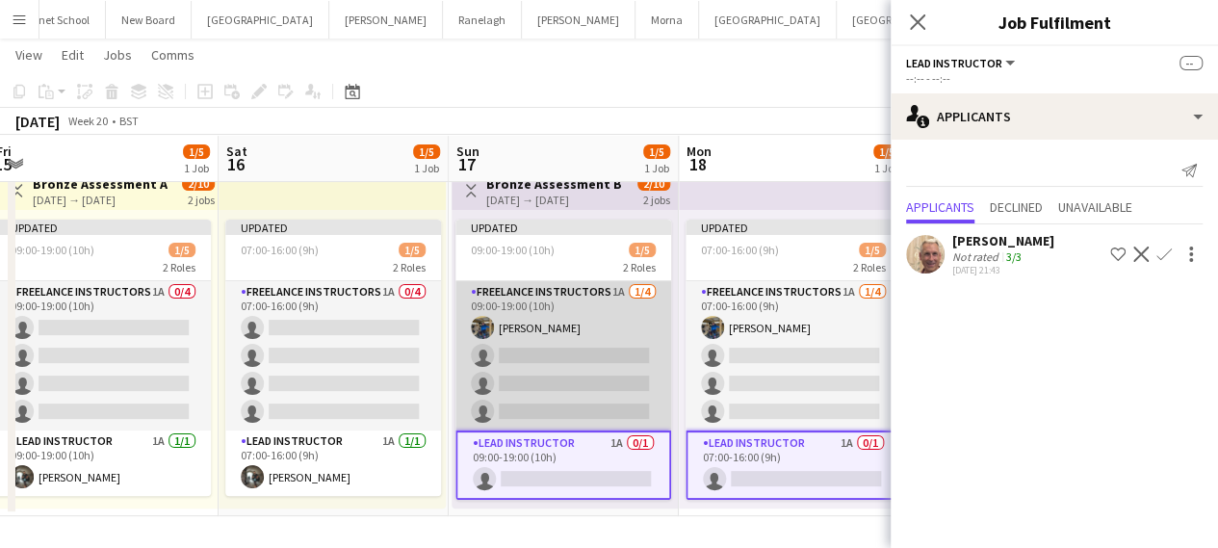
click at [565, 386] on app-card-role "Freelance Instructors 1A [DATE] 09:00-19:00 (10h) [PERSON_NAME] single-neutral-…" at bounding box center [563, 355] width 216 height 149
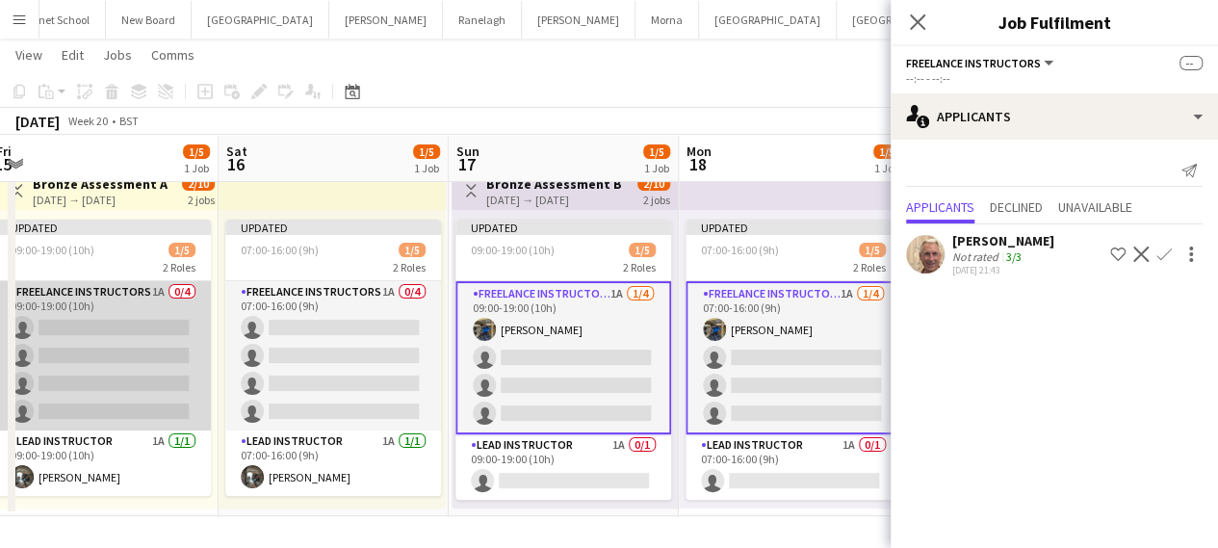
click at [110, 297] on app-card-role "Freelance Instructors 1A 0/4 09:00-19:00 (10h) single-neutral-actions single-ne…" at bounding box center [103, 355] width 216 height 149
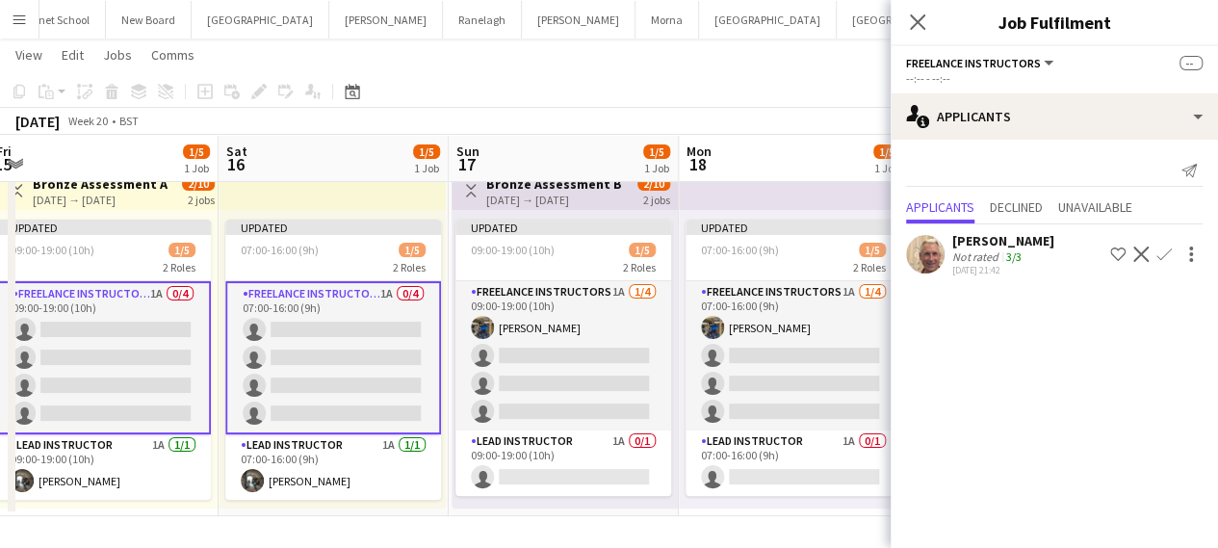
click at [1161, 255] on app-icon "Confirm" at bounding box center [1163, 253] width 15 height 15
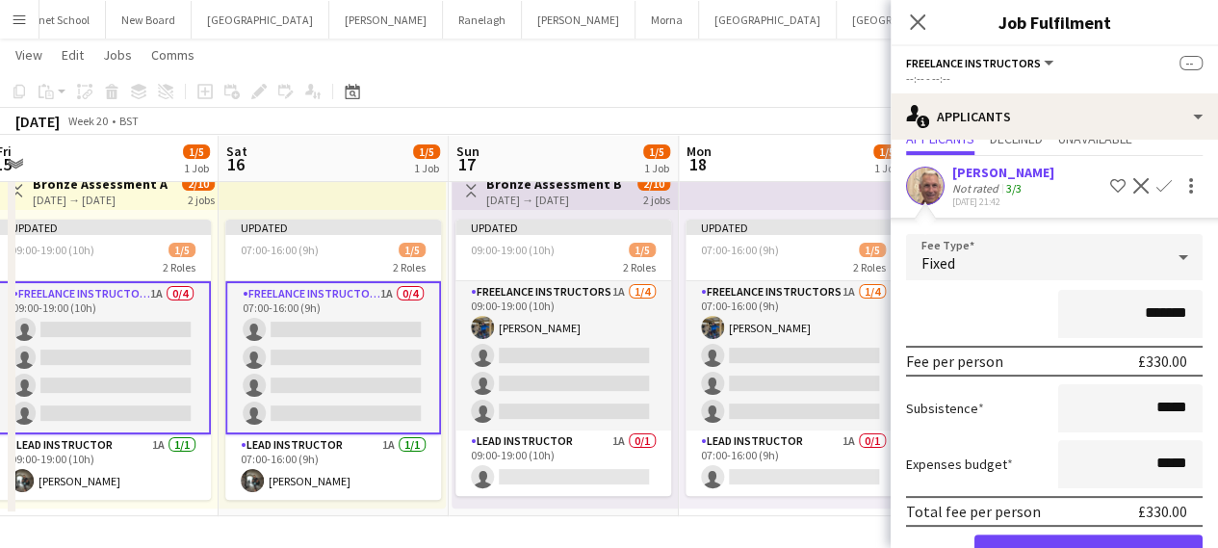
scroll to position [96, 0]
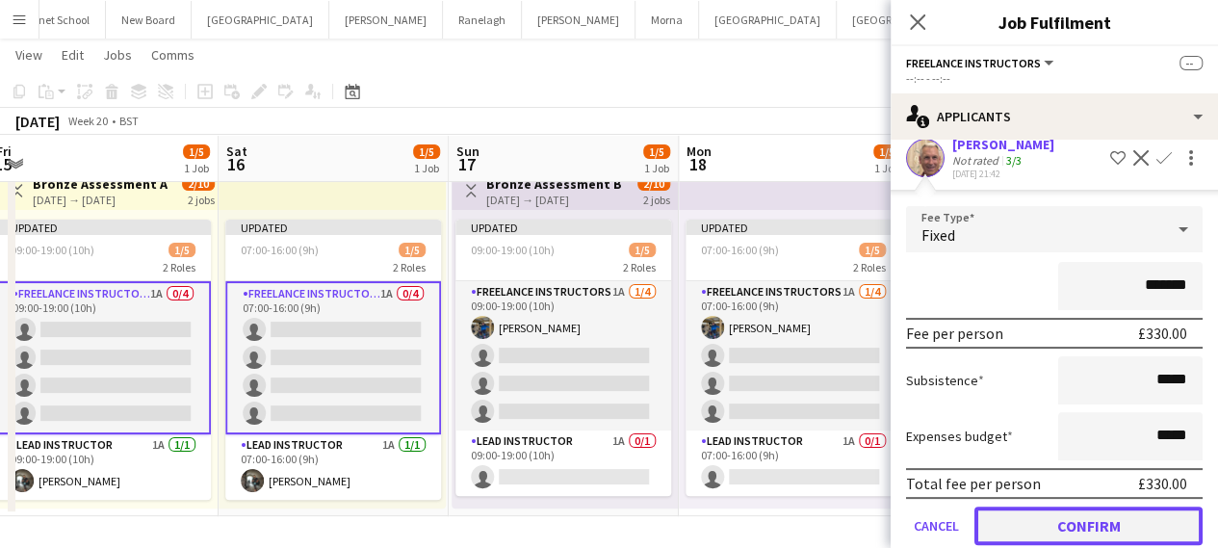
click at [1029, 519] on button "Confirm" at bounding box center [1088, 525] width 228 height 39
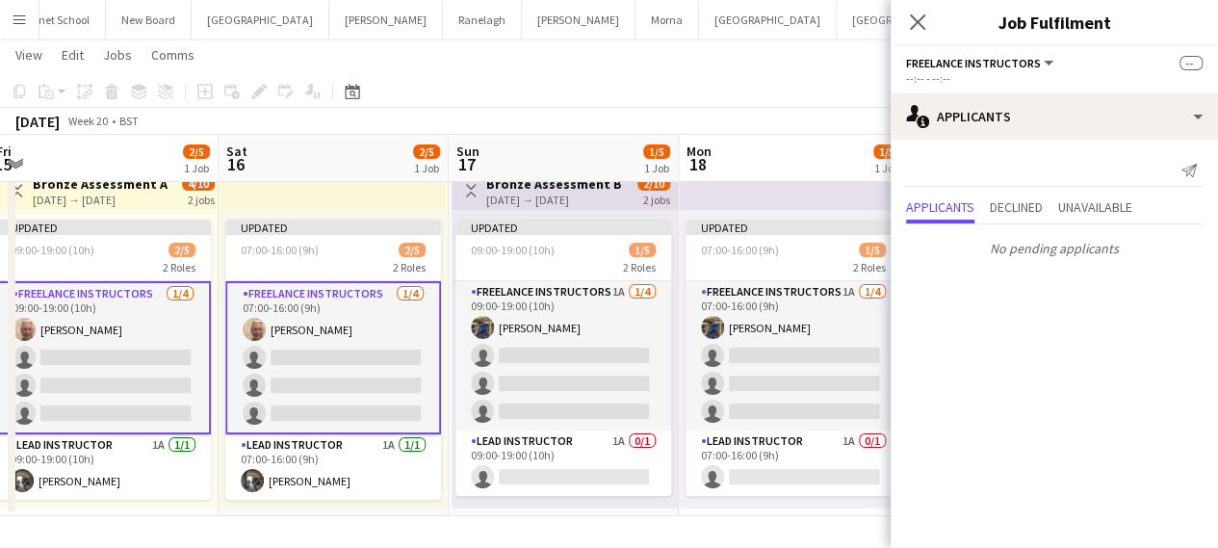
scroll to position [0, 0]
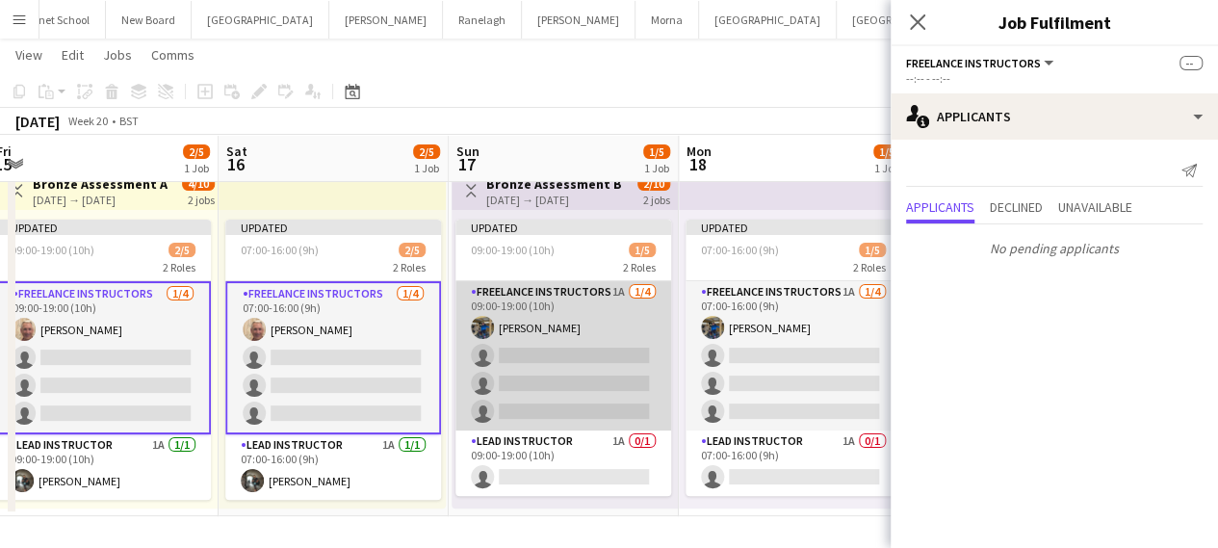
click at [568, 349] on app-card-role "Freelance Instructors 1A [DATE] 09:00-19:00 (10h) [PERSON_NAME] single-neutral-…" at bounding box center [563, 355] width 216 height 149
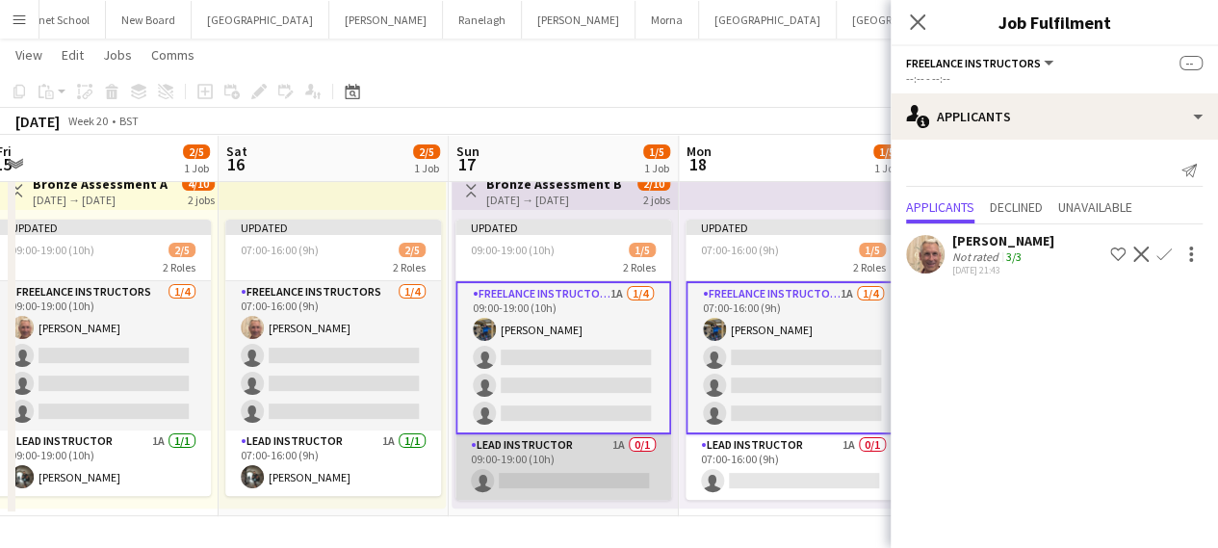
click at [469, 465] on app-card-role "Lead Instructor 1A 0/1 09:00-19:00 (10h) single-neutral-actions" at bounding box center [563, 466] width 216 height 65
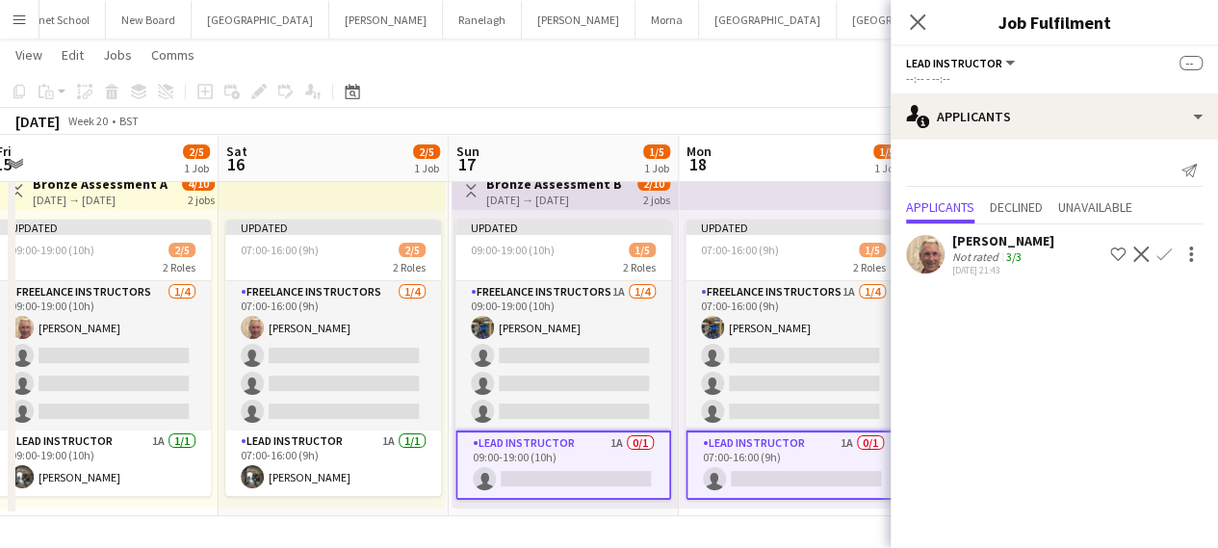
click at [1161, 255] on app-icon "Confirm" at bounding box center [1163, 253] width 15 height 15
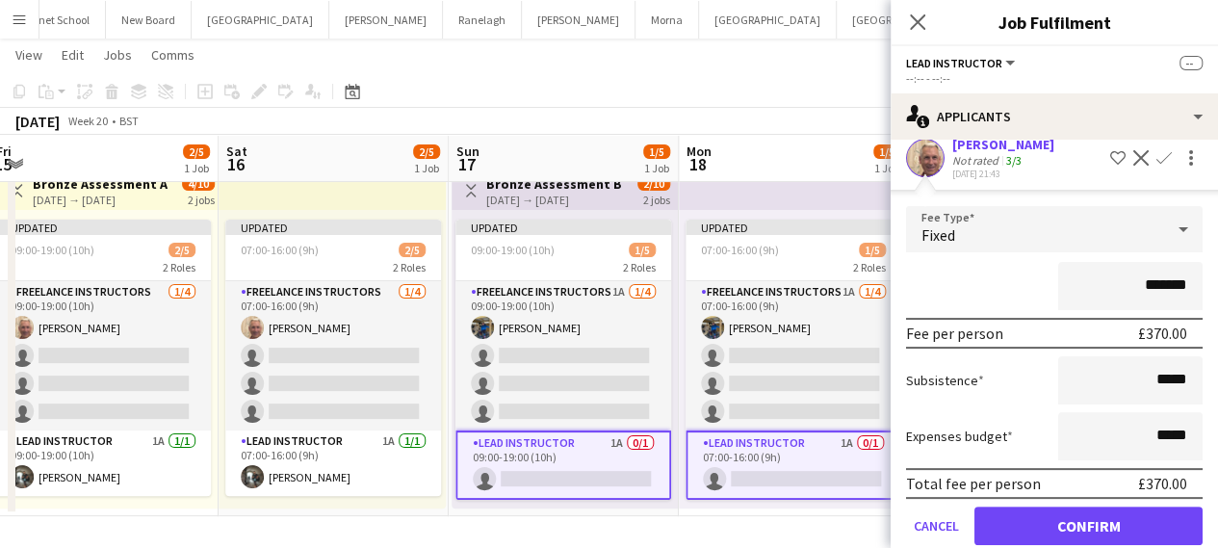
scroll to position [127, 0]
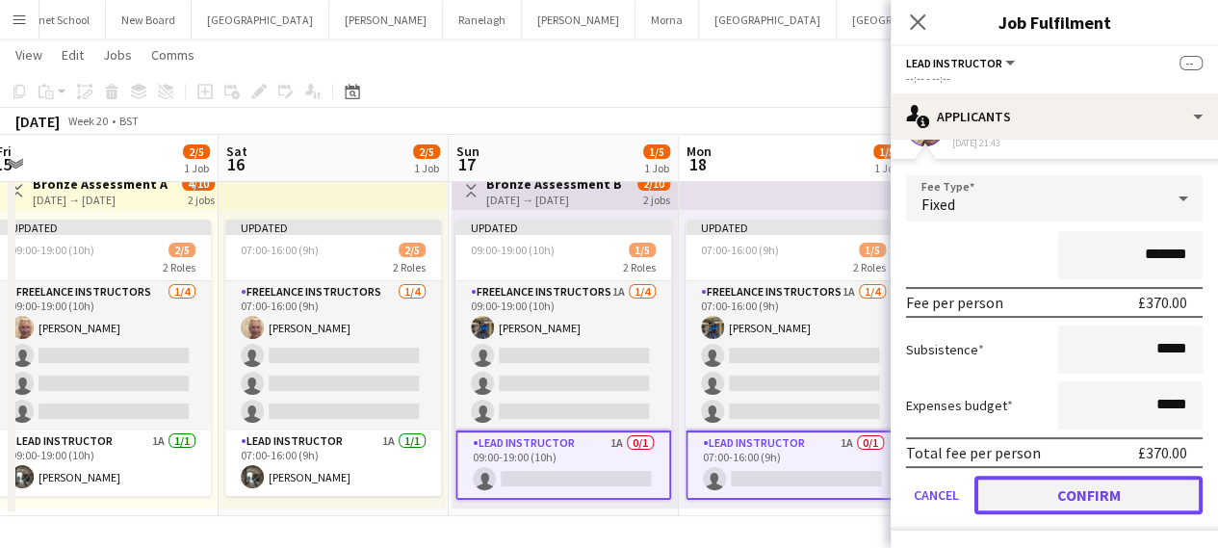
click at [1029, 507] on button "Confirm" at bounding box center [1088, 495] width 228 height 39
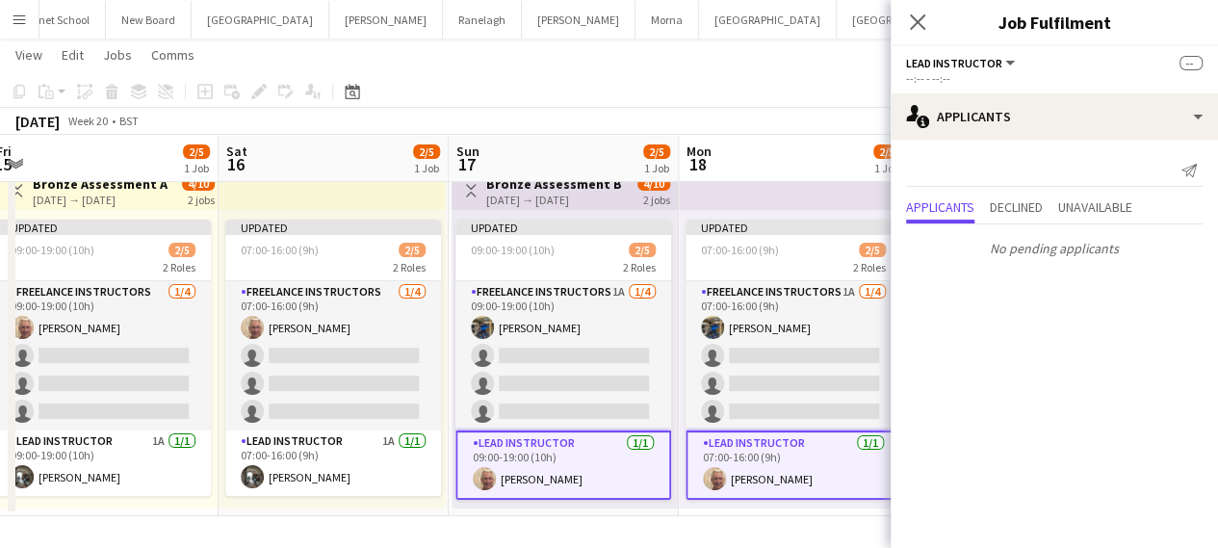
scroll to position [0, 0]
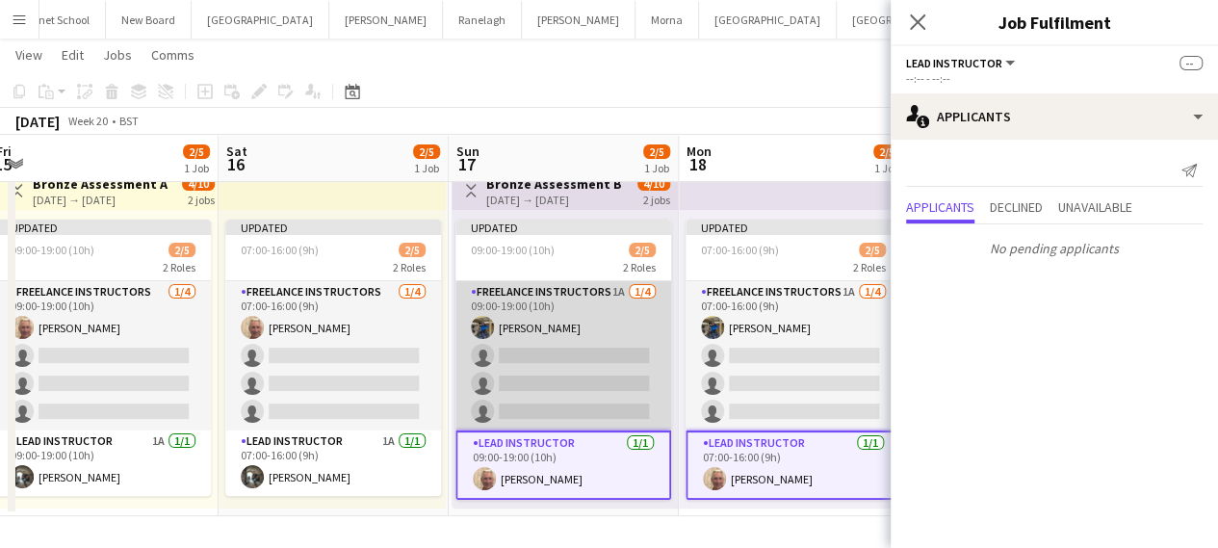
click at [592, 394] on app-card-role "Freelance Instructors 1A [DATE] 09:00-19:00 (10h) [PERSON_NAME] single-neutral-…" at bounding box center [563, 355] width 216 height 149
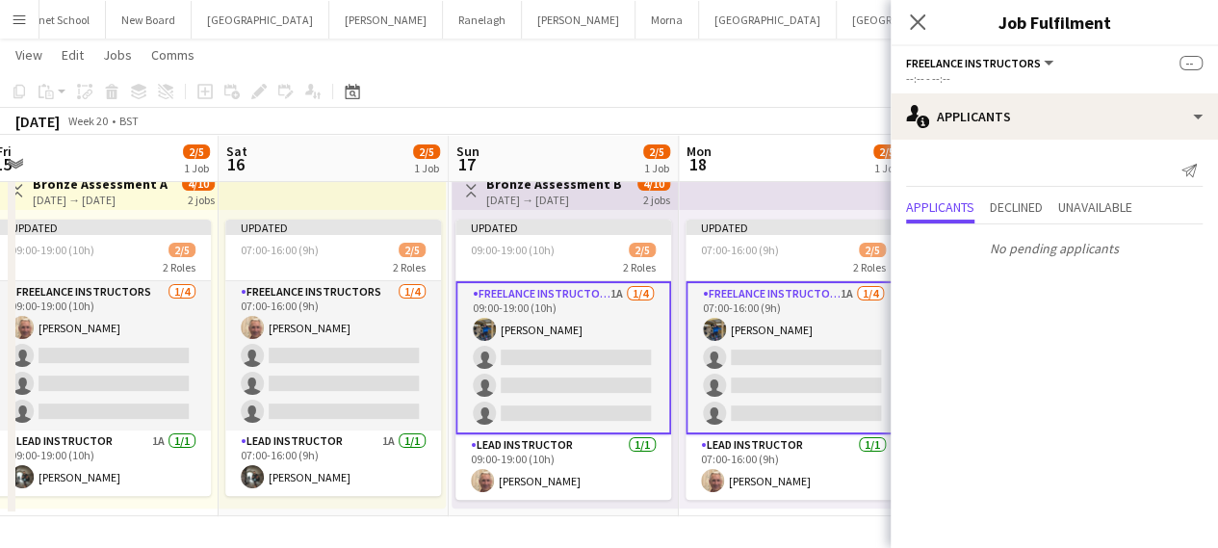
click at [535, 347] on app-card-role "Freelance Instructors 1A [DATE] 09:00-19:00 (10h) [PERSON_NAME] single-neutral-…" at bounding box center [563, 357] width 216 height 153
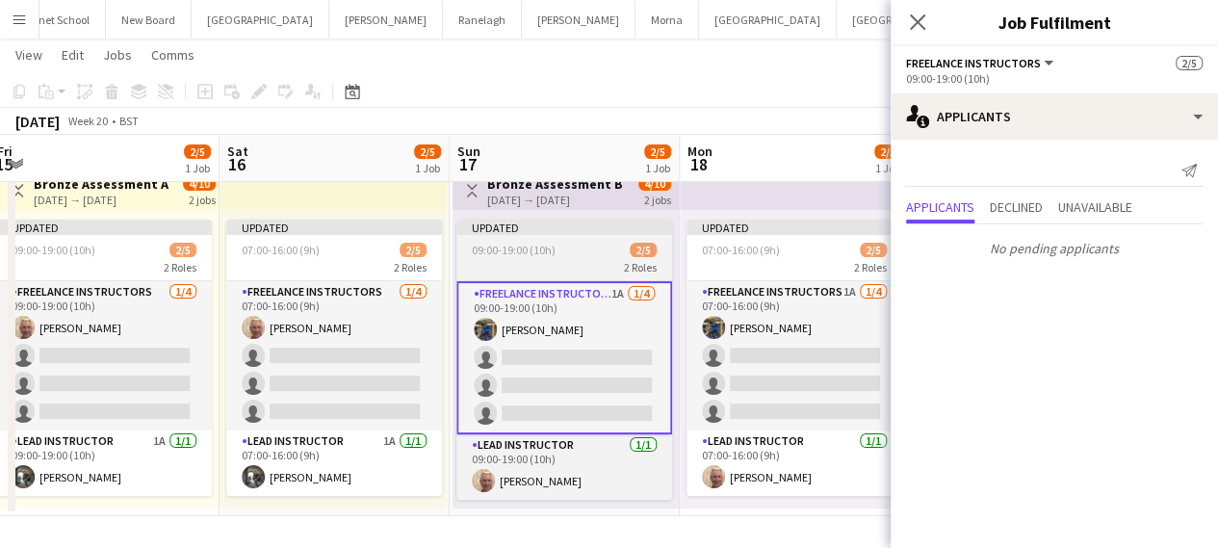
click at [588, 245] on div "09:00-19:00 (10h) 2/5" at bounding box center [564, 250] width 216 height 14
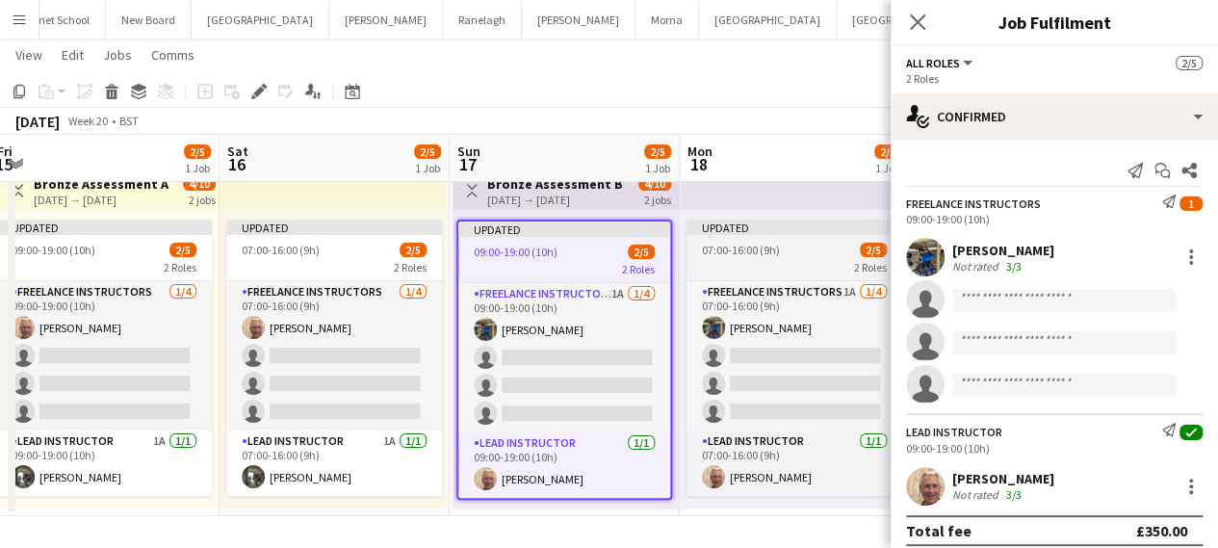
click at [742, 253] on span "07:00-16:00 (9h)" at bounding box center [741, 250] width 78 height 14
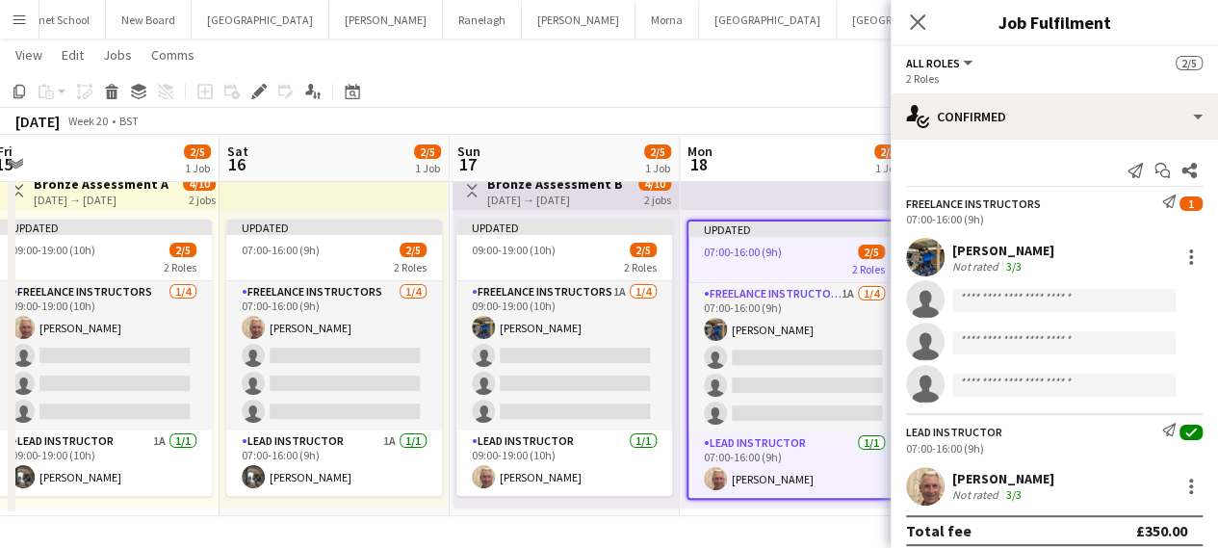
click at [608, 199] on div "[DATE] → [DATE]" at bounding box center [555, 200] width 136 height 14
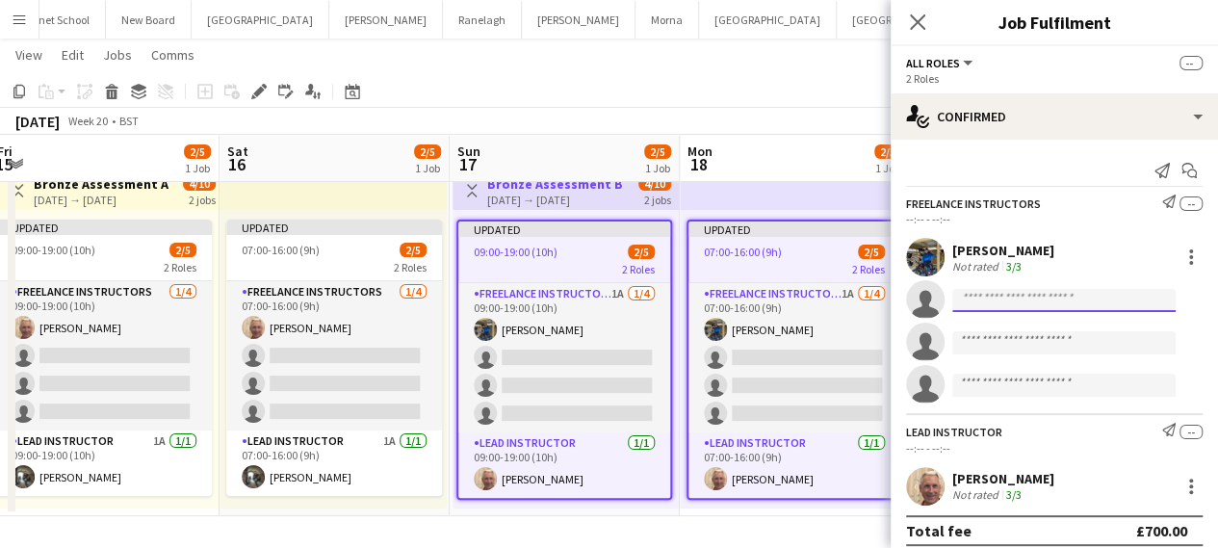
click at [1040, 296] on input at bounding box center [1063, 300] width 223 height 23
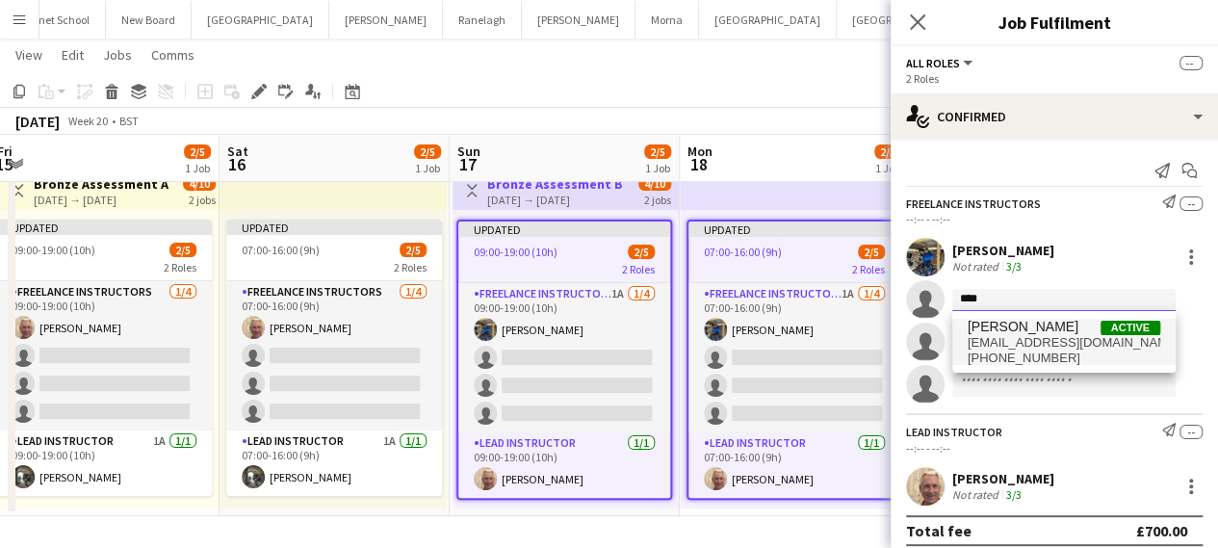
type input "****"
click at [1011, 342] on span "[EMAIL_ADDRESS][DOMAIN_NAME]" at bounding box center [1063, 342] width 193 height 15
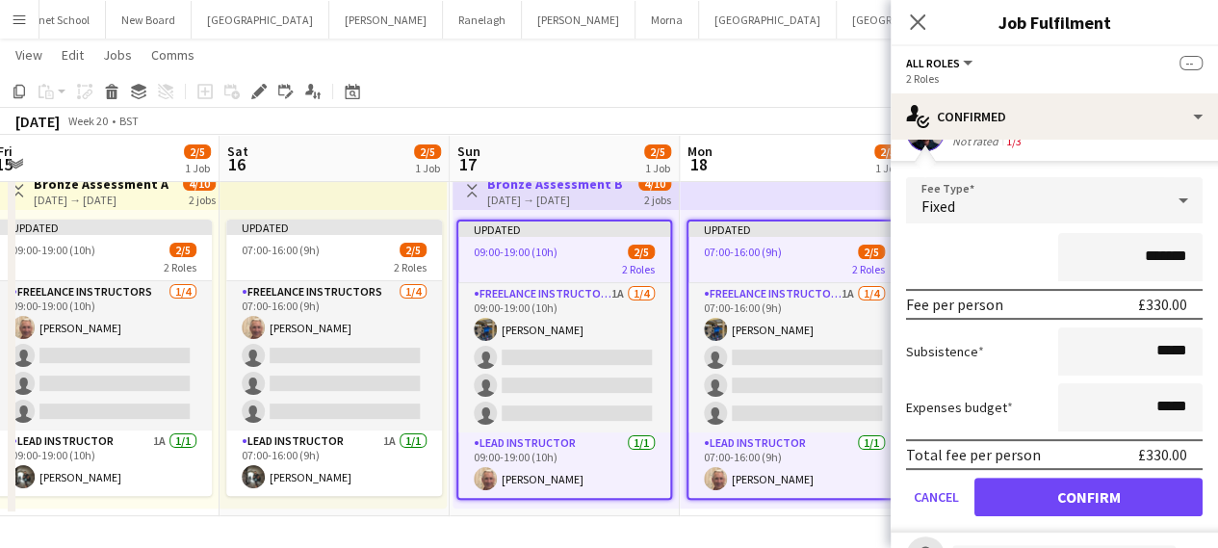
scroll to position [193, 0]
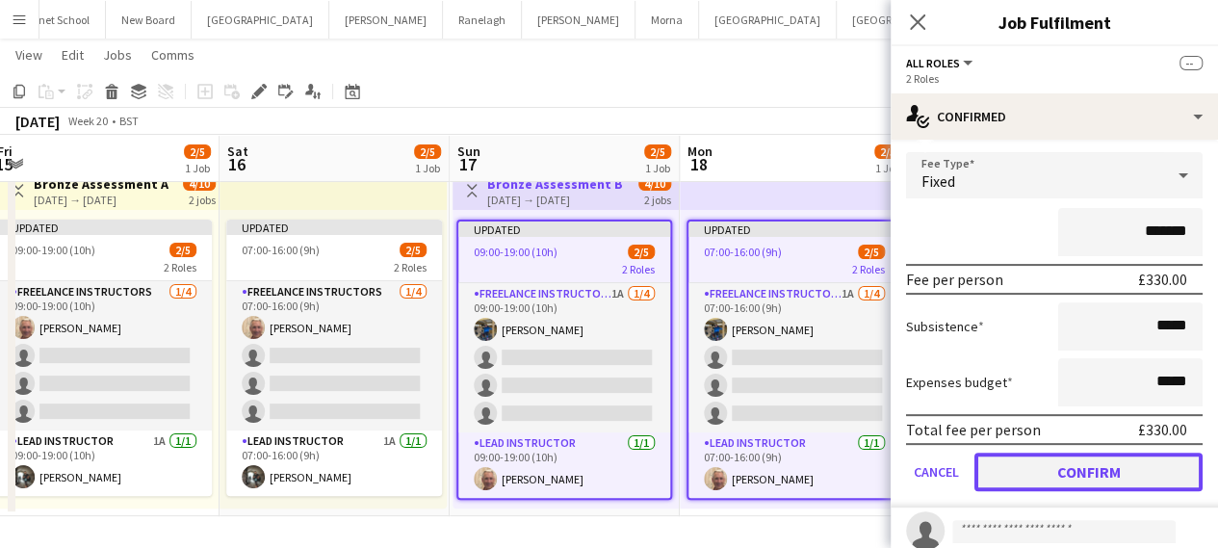
click at [1061, 467] on button "Confirm" at bounding box center [1088, 471] width 228 height 39
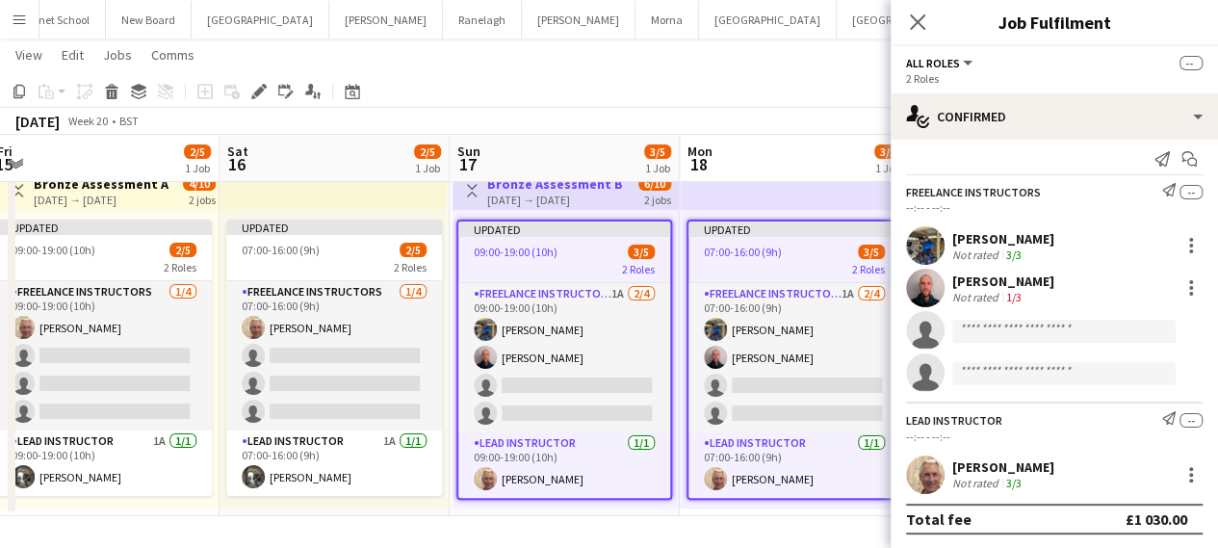
scroll to position [12, 0]
click at [924, 31] on icon at bounding box center [917, 22] width 18 height 18
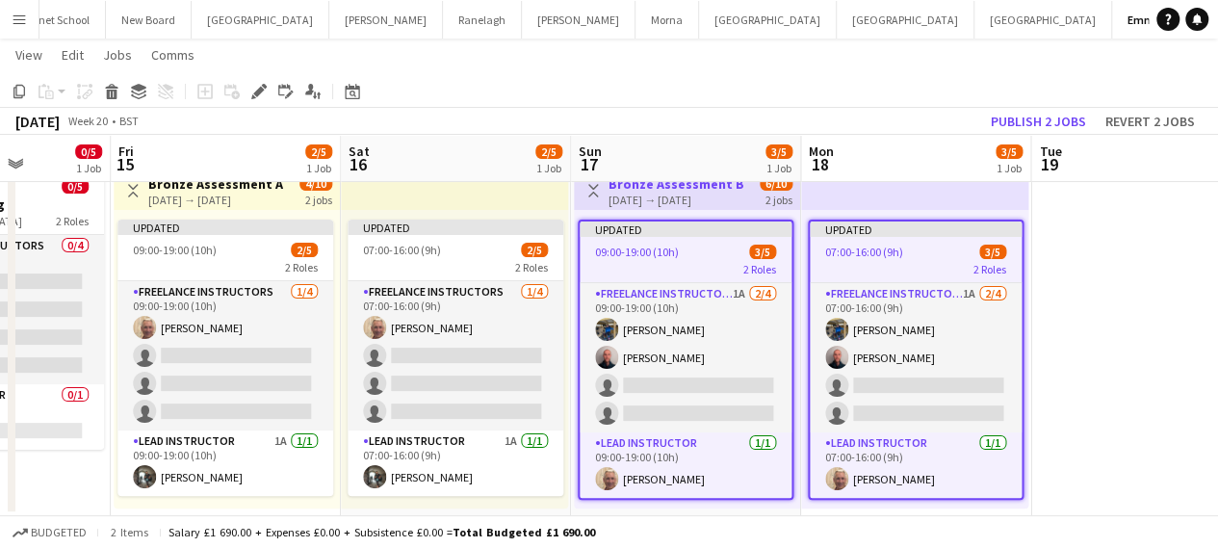
drag, startPoint x: 626, startPoint y: 351, endPoint x: 730, endPoint y: 355, distance: 104.0
click at [730, 355] on app-calendar-viewport "Mon 11 Tue 12 Wed 13 0/5 1 Job Thu 14 0/5 1 Job Fri 15 2/5 1 Job Sat 16 2/5 1 J…" at bounding box center [609, 267] width 1218 height 497
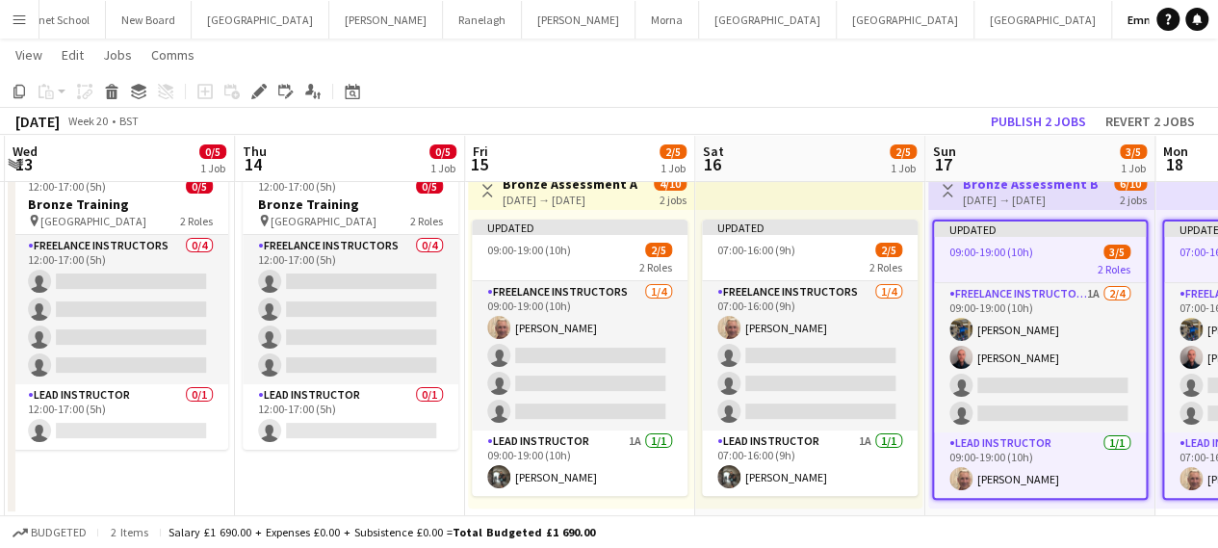
scroll to position [0, 439]
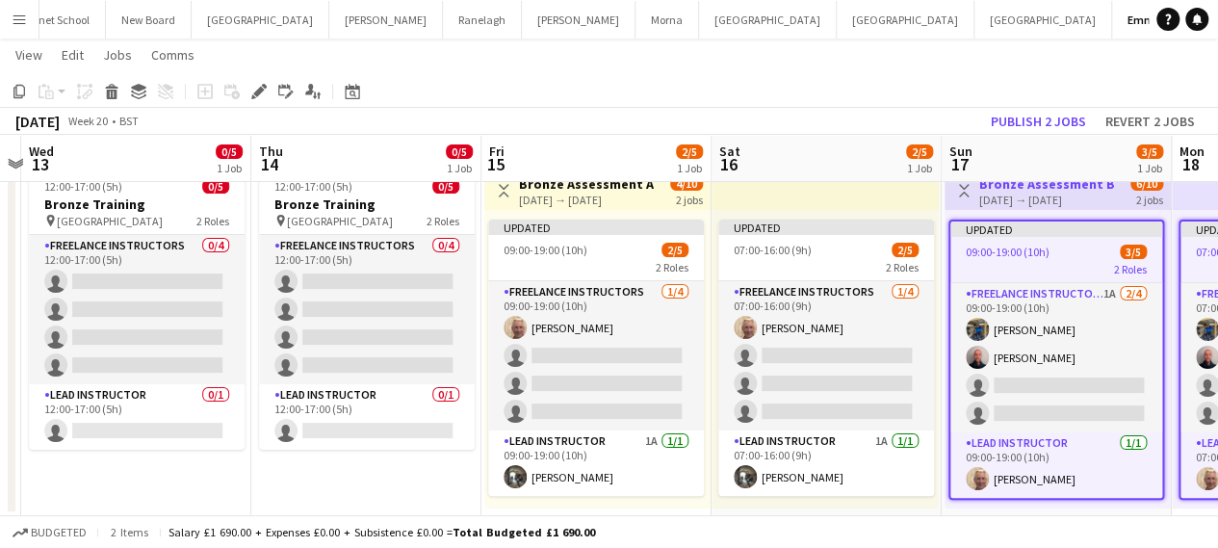
drag, startPoint x: 776, startPoint y: 394, endPoint x: 1164, endPoint y: 389, distance: 388.0
click at [1164, 389] on app-calendar-viewport "Mon 11 Tue 12 Wed 13 0/5 1 Job Thu 14 0/5 1 Job Fri 15 2/5 1 Job Sat 16 2/5 1 J…" at bounding box center [609, 267] width 1218 height 497
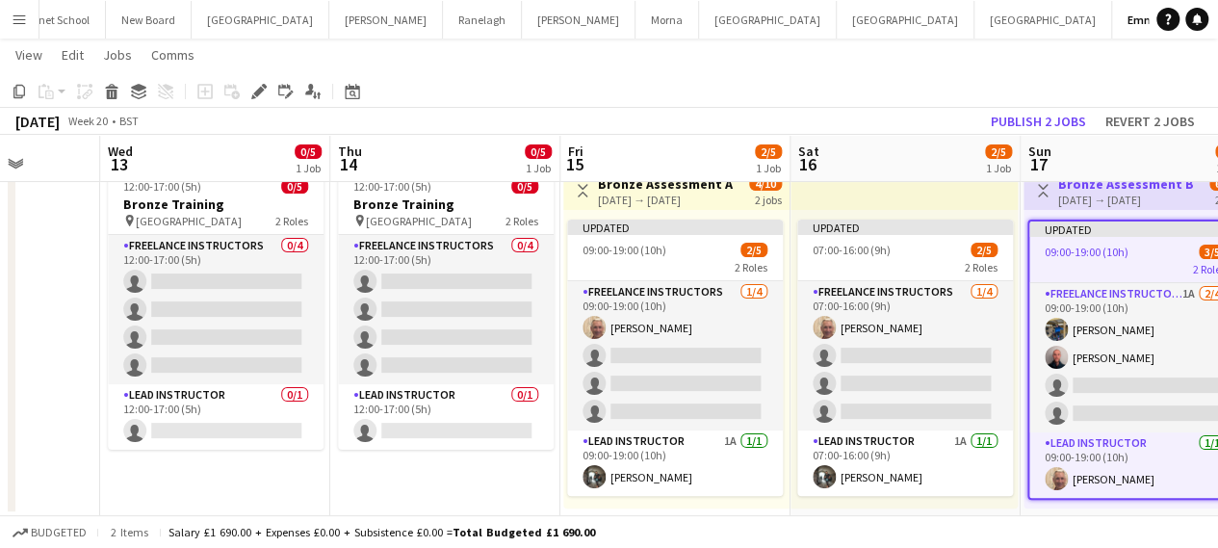
scroll to position [0, 578]
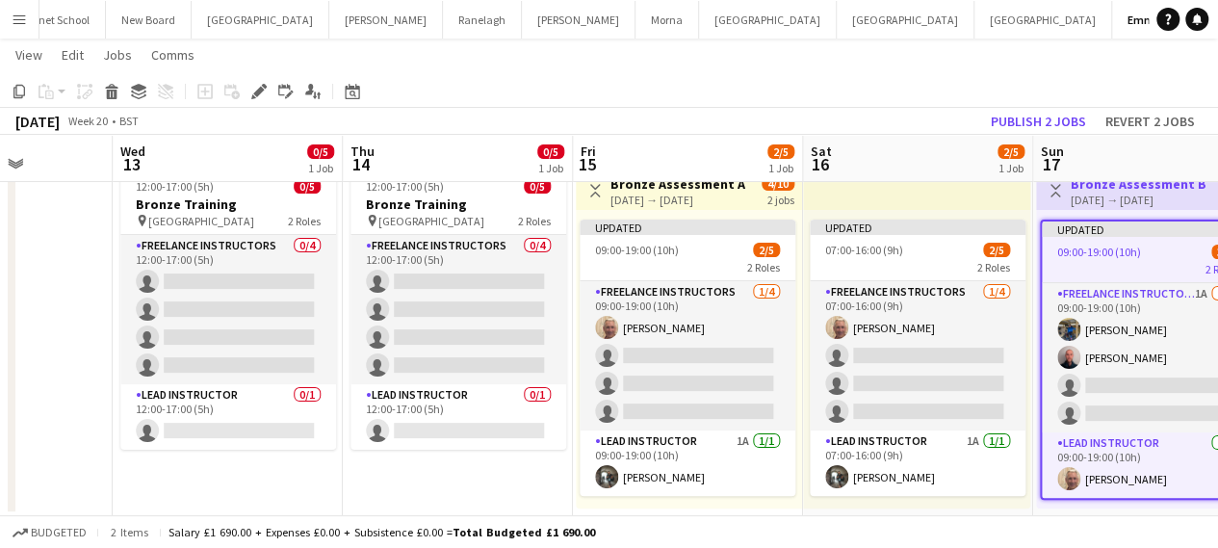
drag, startPoint x: 201, startPoint y: 299, endPoint x: 293, endPoint y: 307, distance: 91.8
click at [293, 307] on app-calendar-viewport "Sun 10 Mon 11 Tue 12 Wed 13 0/5 1 Job Thu 14 0/5 1 Job Fri 15 2/5 1 Job Sat 16 …" at bounding box center [609, 267] width 1218 height 497
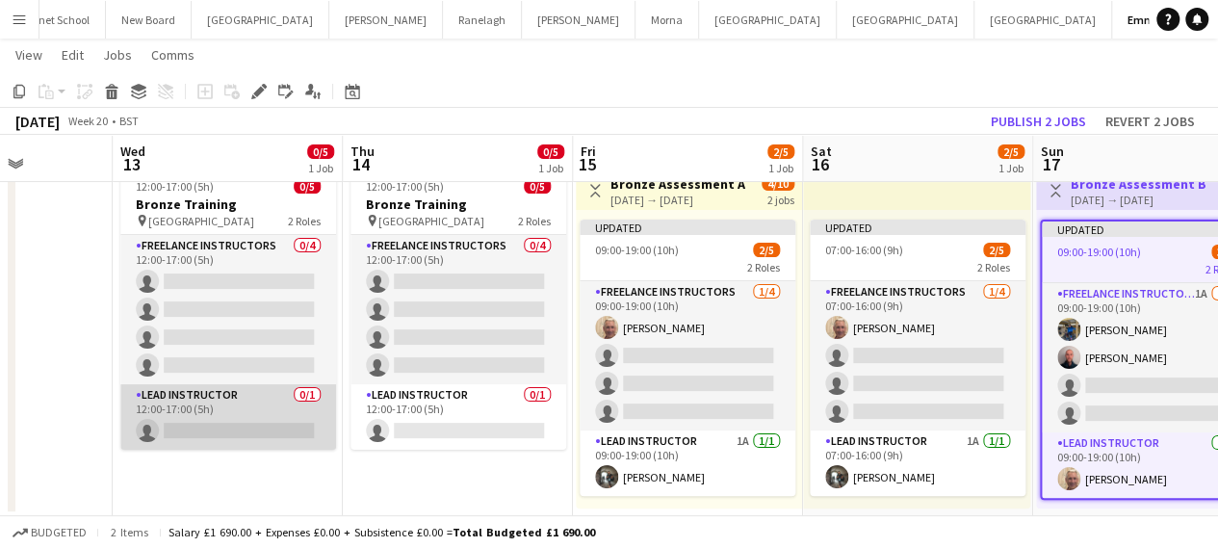
click at [219, 425] on app-card-role "Lead Instructor 0/1 12:00-17:00 (5h) single-neutral-actions" at bounding box center [228, 416] width 216 height 65
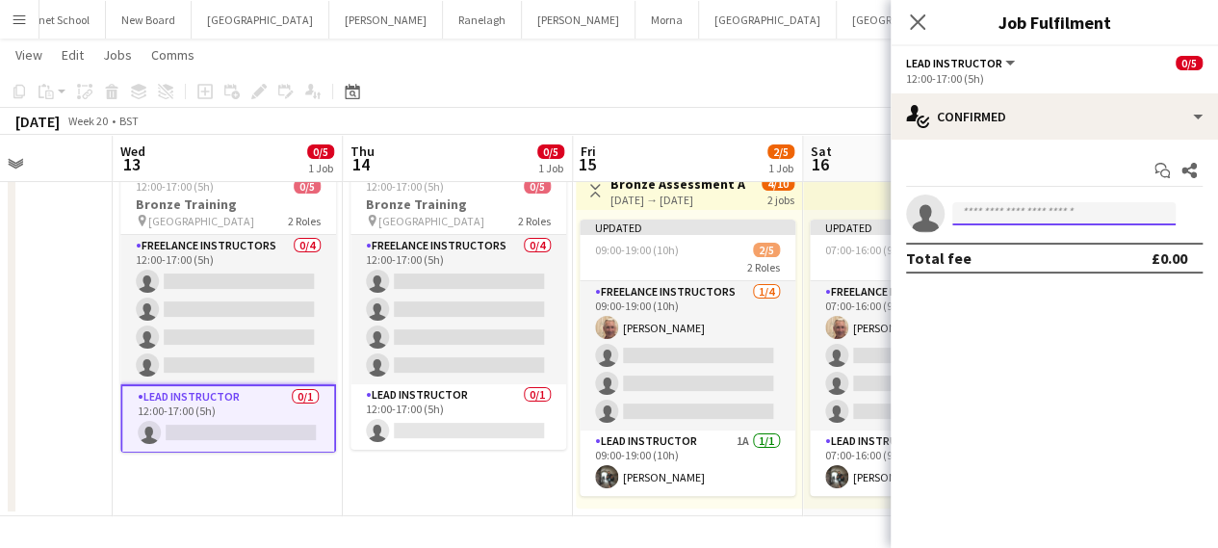
click at [1036, 216] on input at bounding box center [1063, 213] width 223 height 23
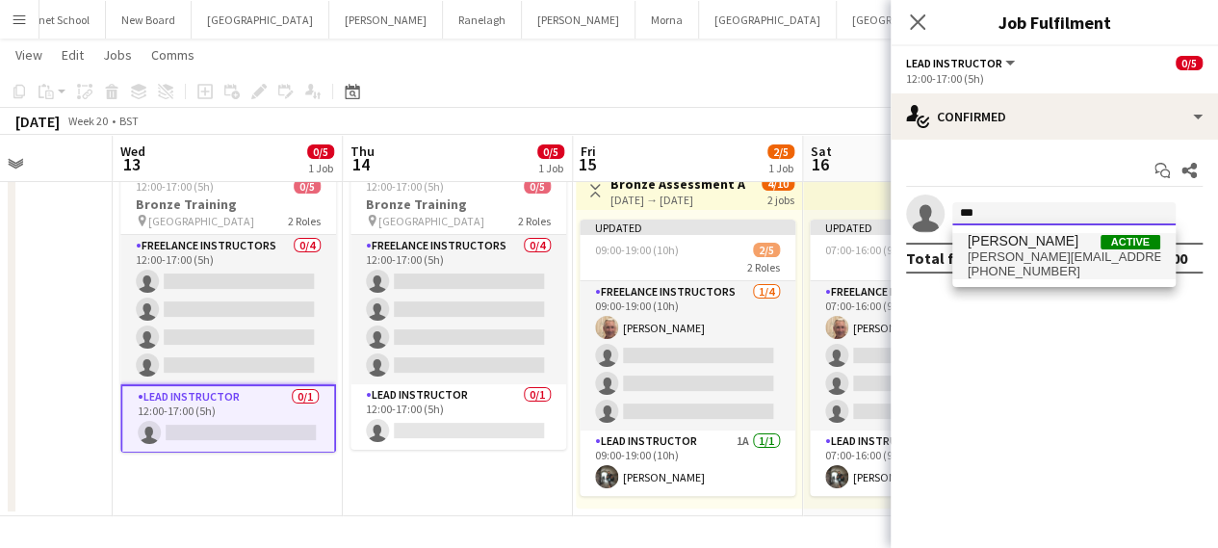
type input "***"
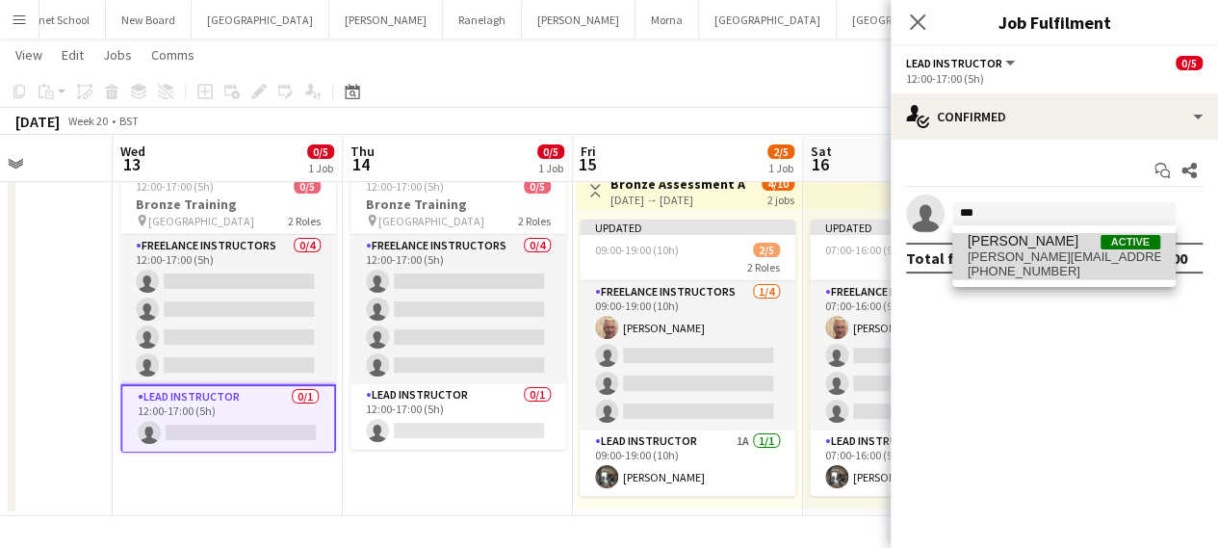
click at [991, 245] on span "[PERSON_NAME]" at bounding box center [1022, 241] width 111 height 16
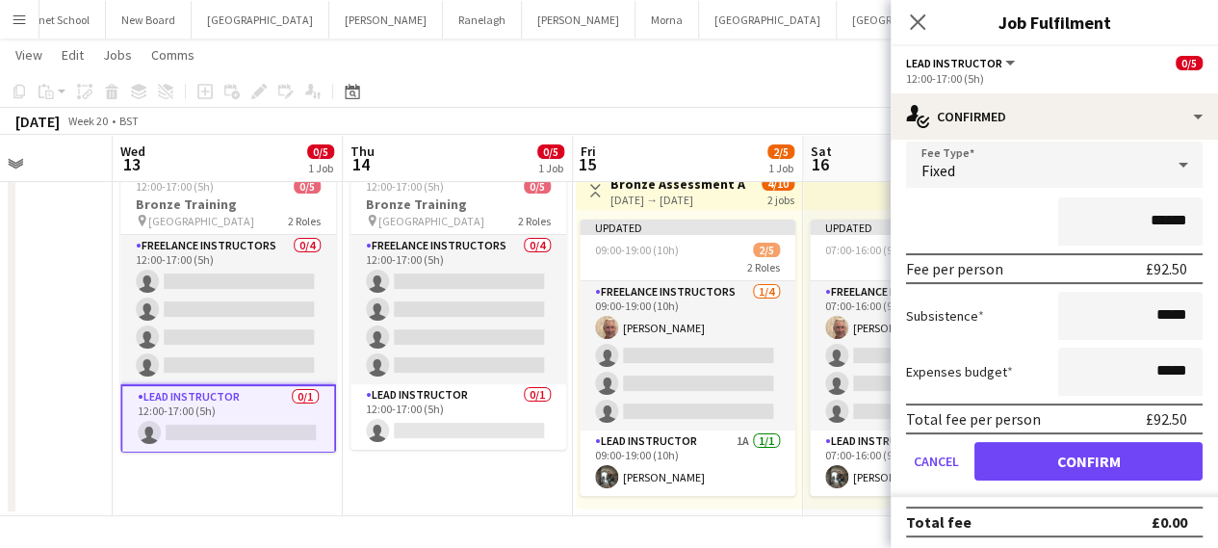
scroll to position [121, 0]
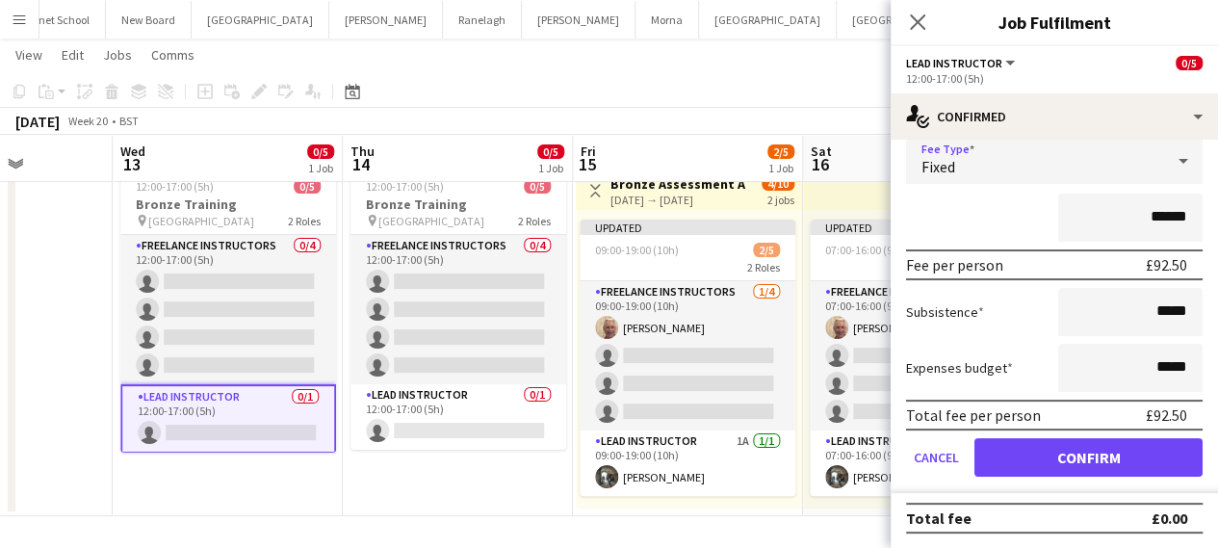
click at [1052, 167] on div "Fixed" at bounding box center [1035, 161] width 258 height 46
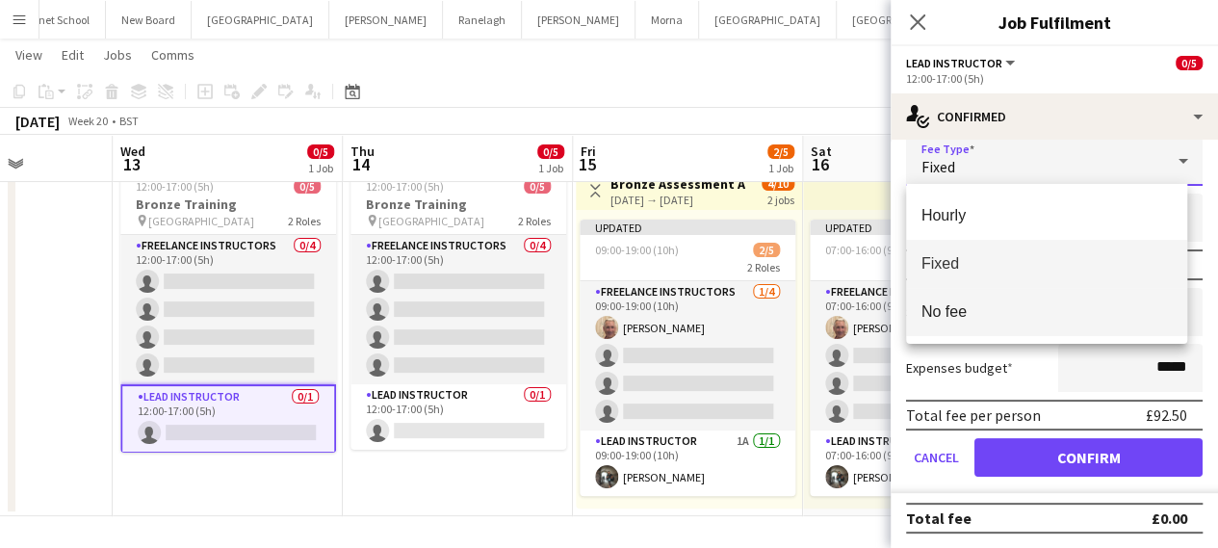
click at [1034, 298] on mat-option "No fee" at bounding box center [1047, 312] width 282 height 48
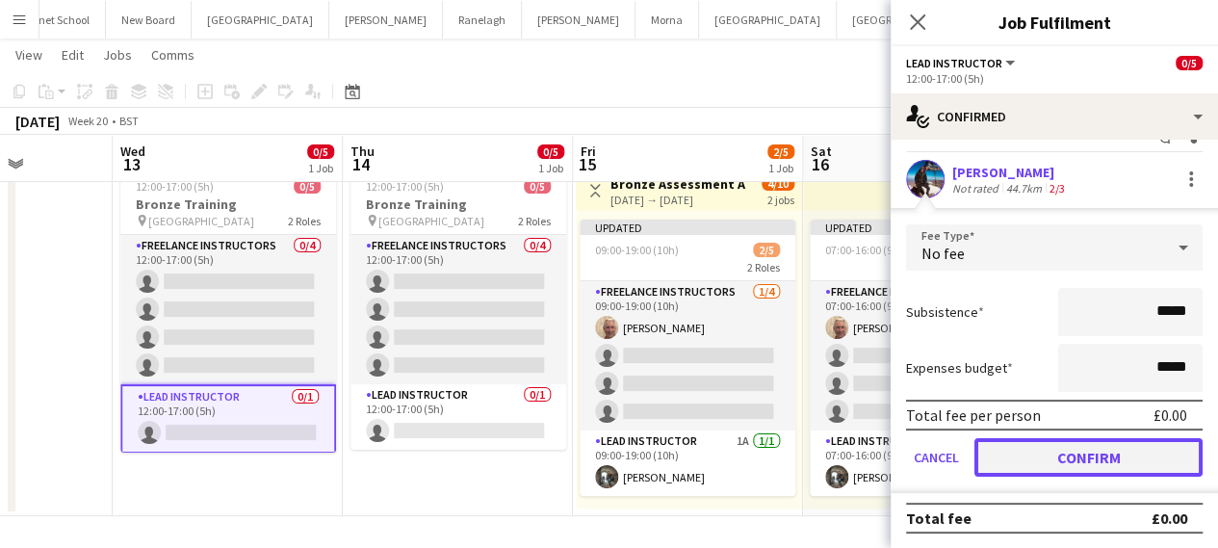
click at [1022, 443] on button "Confirm" at bounding box center [1088, 457] width 228 height 39
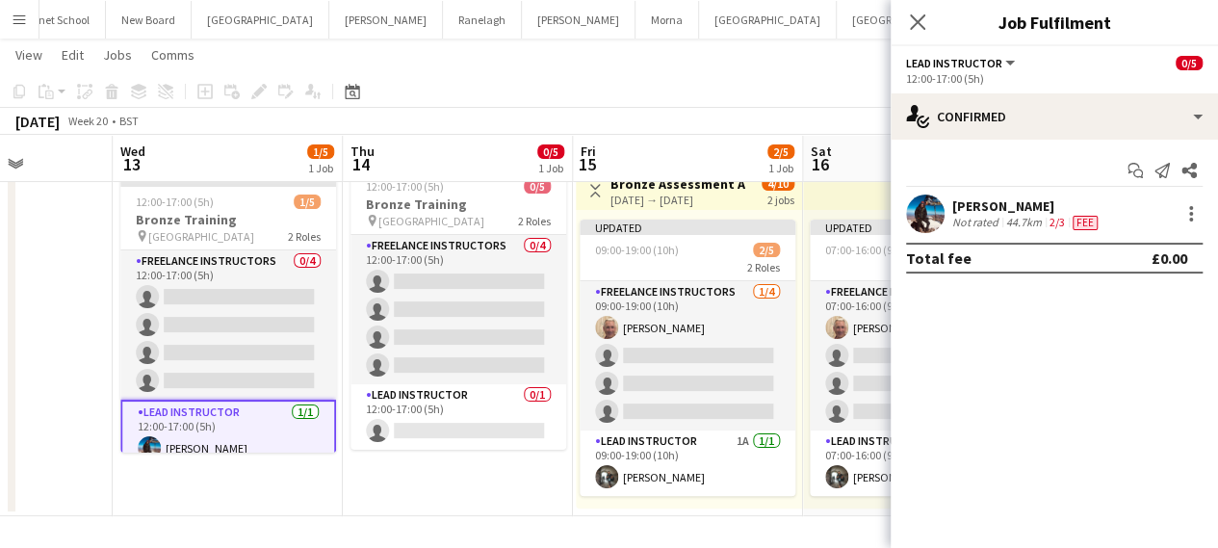
scroll to position [0, 0]
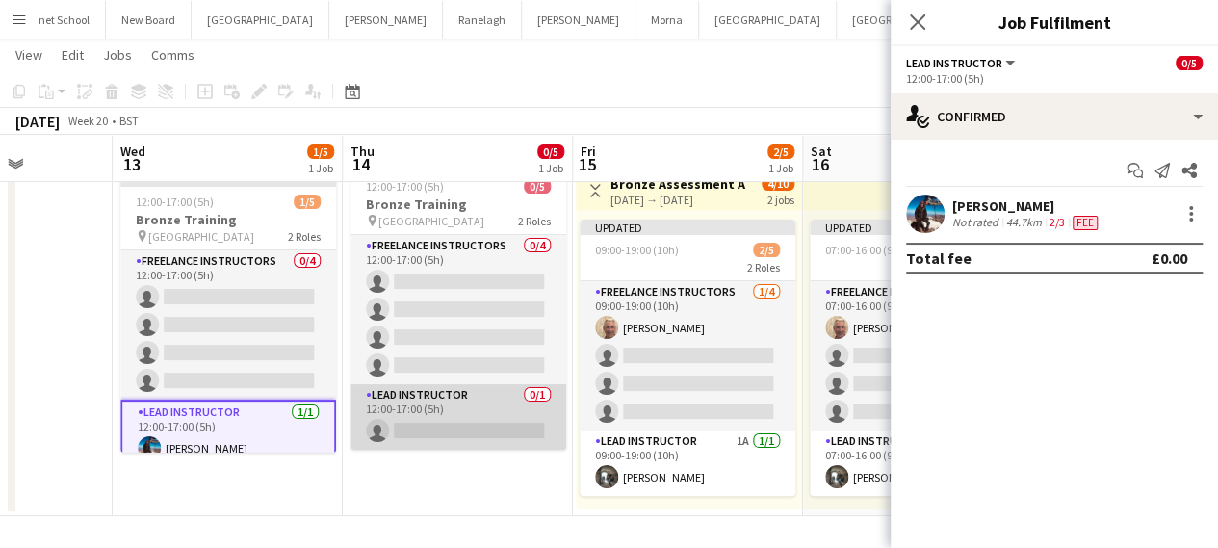
click at [466, 409] on app-card-role "Lead Instructor 0/1 12:00-17:00 (5h) single-neutral-actions" at bounding box center [458, 416] width 216 height 65
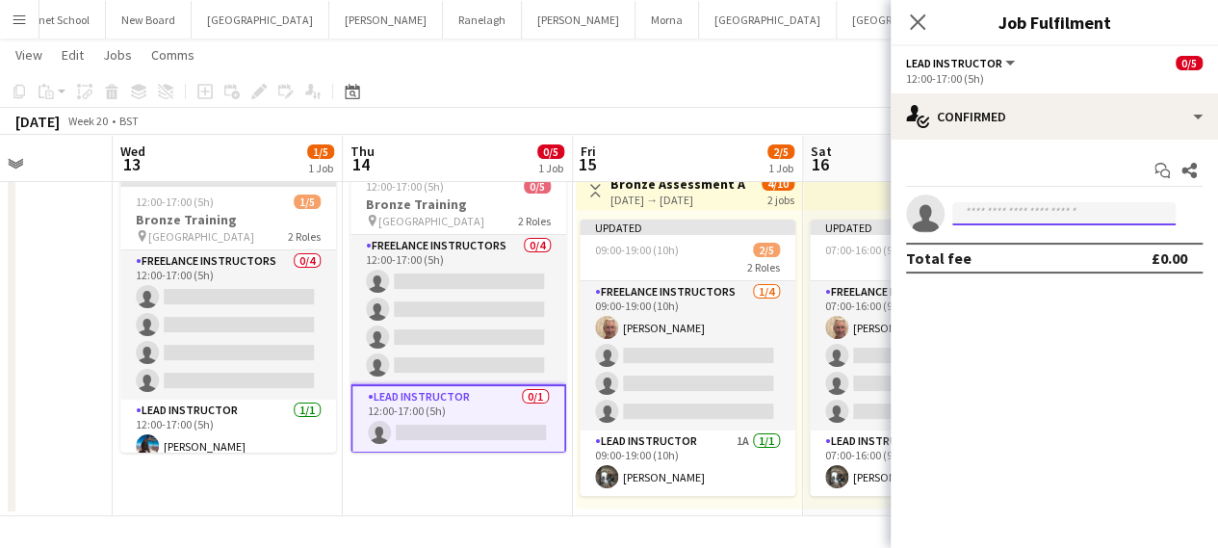
click at [1029, 217] on input at bounding box center [1063, 213] width 223 height 23
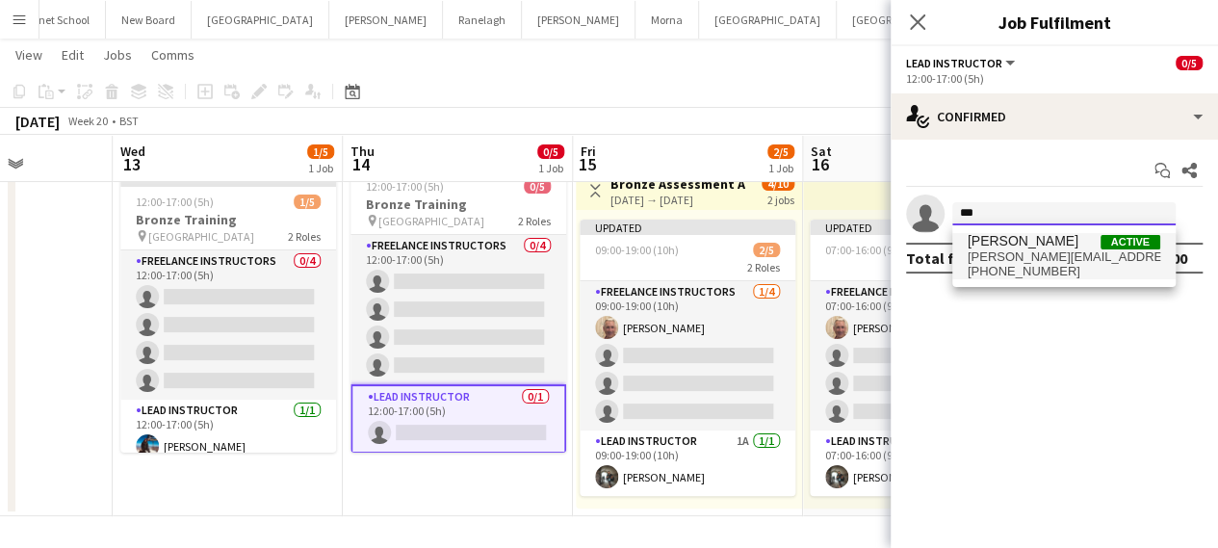
type input "***"
click at [997, 266] on span "[PHONE_NUMBER]" at bounding box center [1063, 271] width 193 height 15
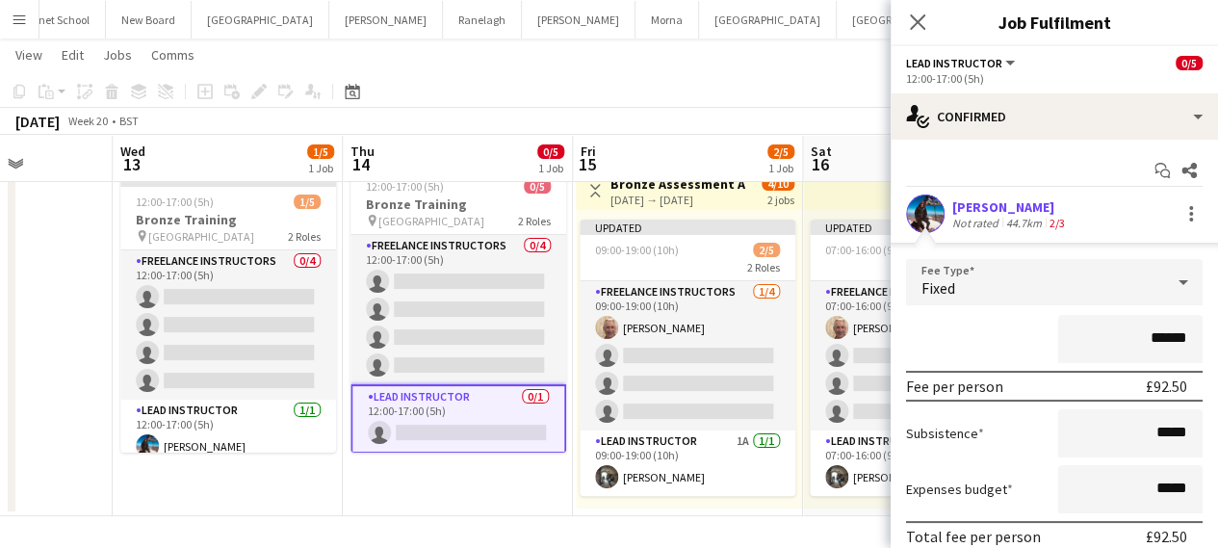
click at [1047, 281] on div "Fixed" at bounding box center [1035, 282] width 258 height 46
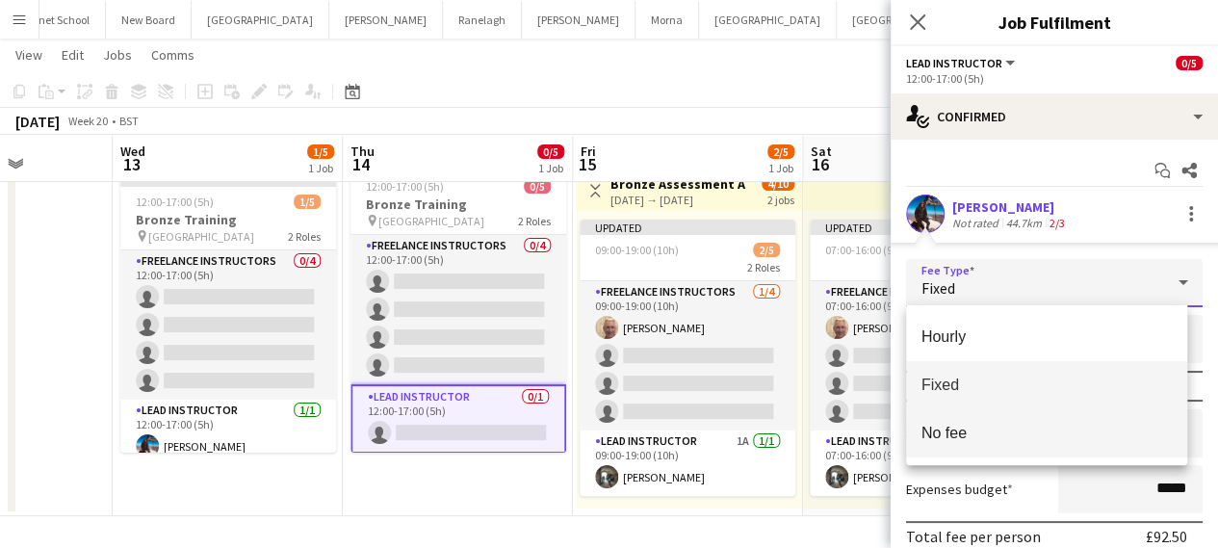
click at [1028, 434] on span "No fee" at bounding box center [1046, 433] width 251 height 18
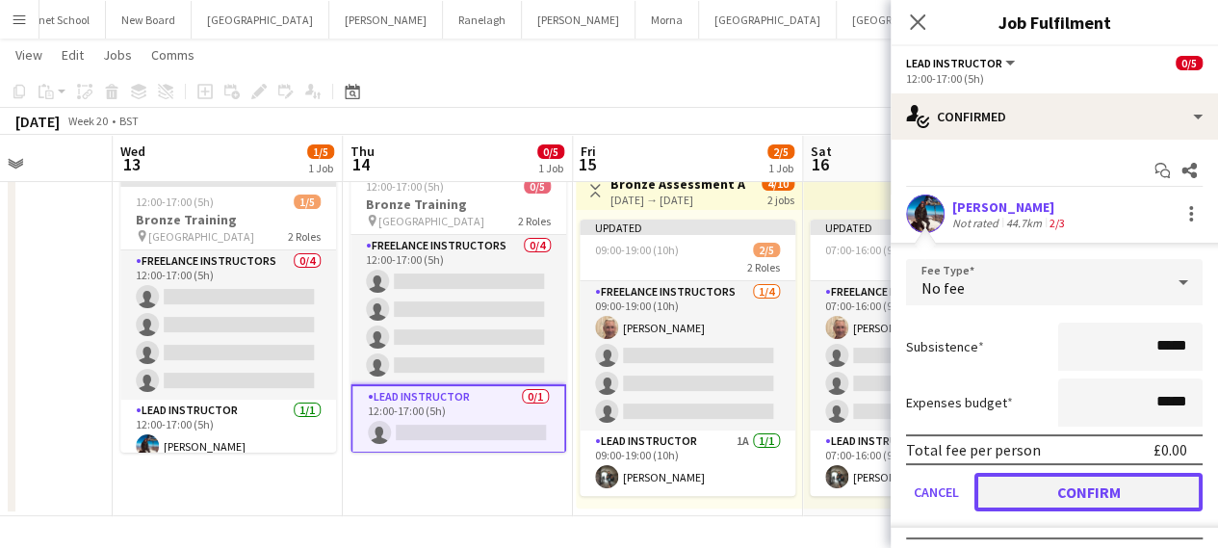
click at [1094, 499] on button "Confirm" at bounding box center [1088, 492] width 228 height 39
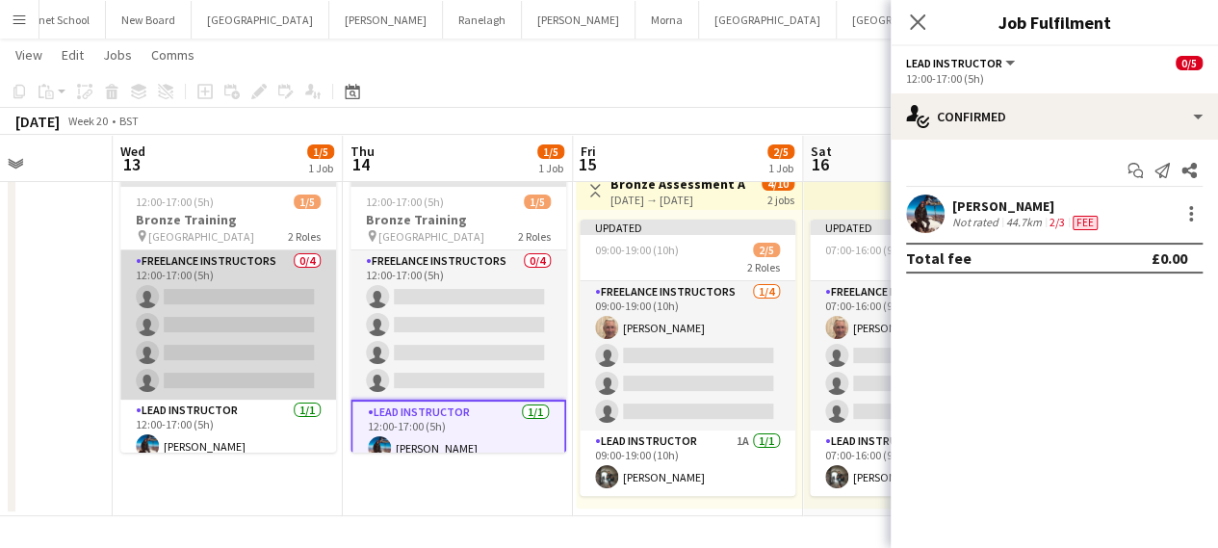
click at [230, 297] on app-card-role "Freelance Instructors 0/4 12:00-17:00 (5h) single-neutral-actions single-neutra…" at bounding box center [228, 324] width 216 height 149
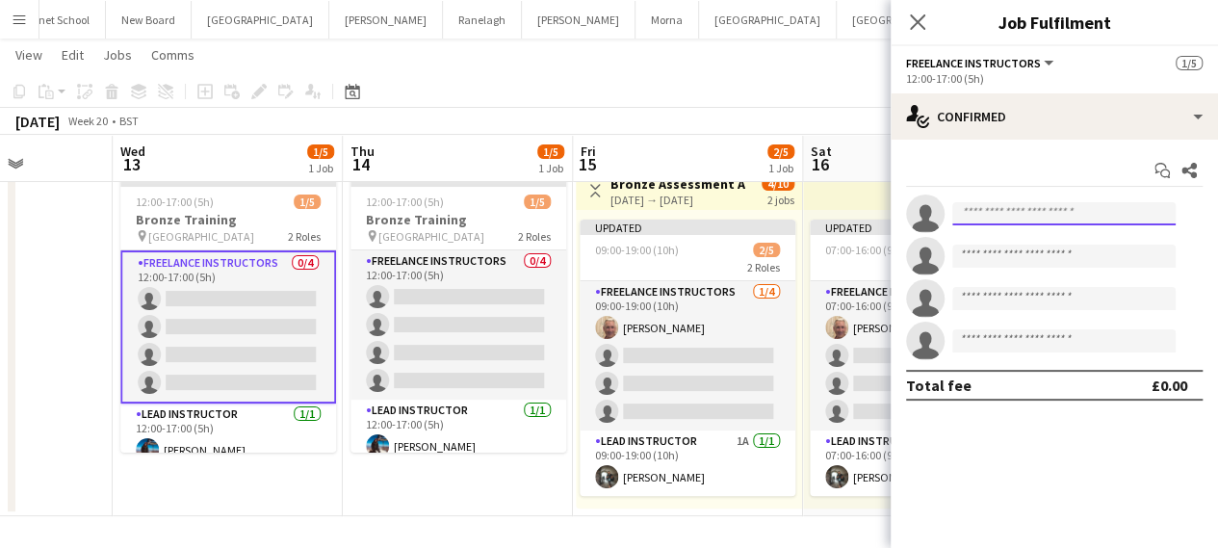
click at [1042, 211] on input at bounding box center [1063, 213] width 223 height 23
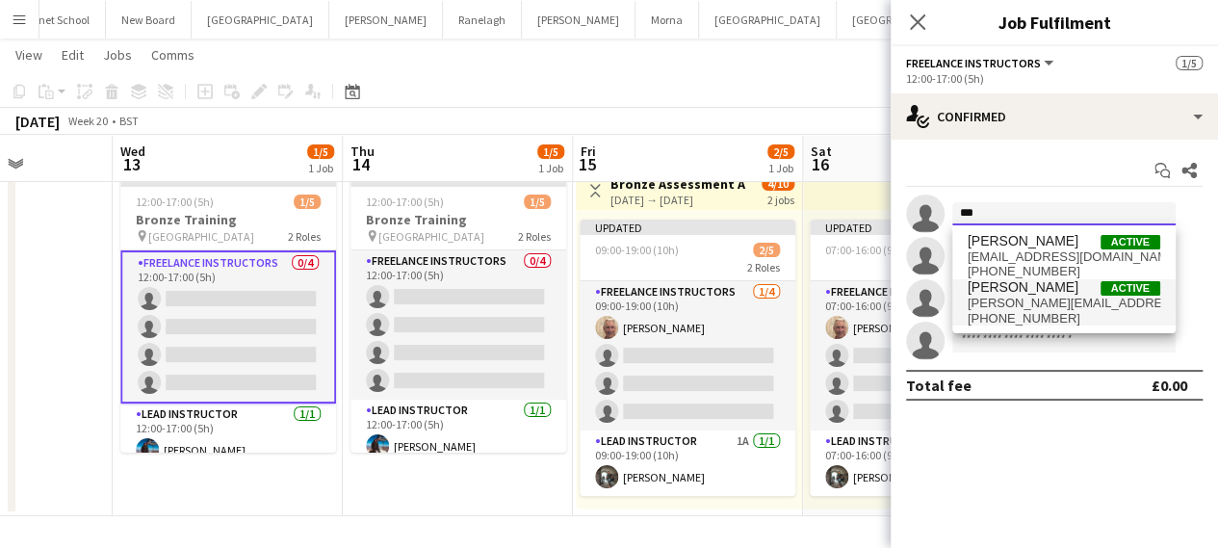
type input "***"
click at [1023, 317] on span "[PHONE_NUMBER]" at bounding box center [1063, 318] width 193 height 15
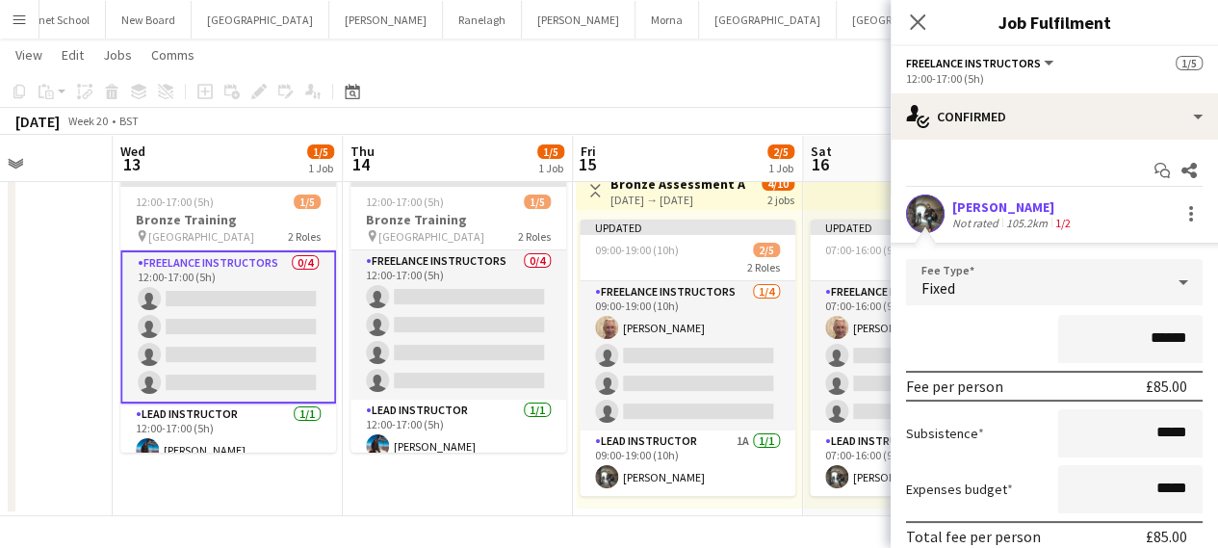
click at [1080, 279] on div "Fixed" at bounding box center [1035, 282] width 258 height 46
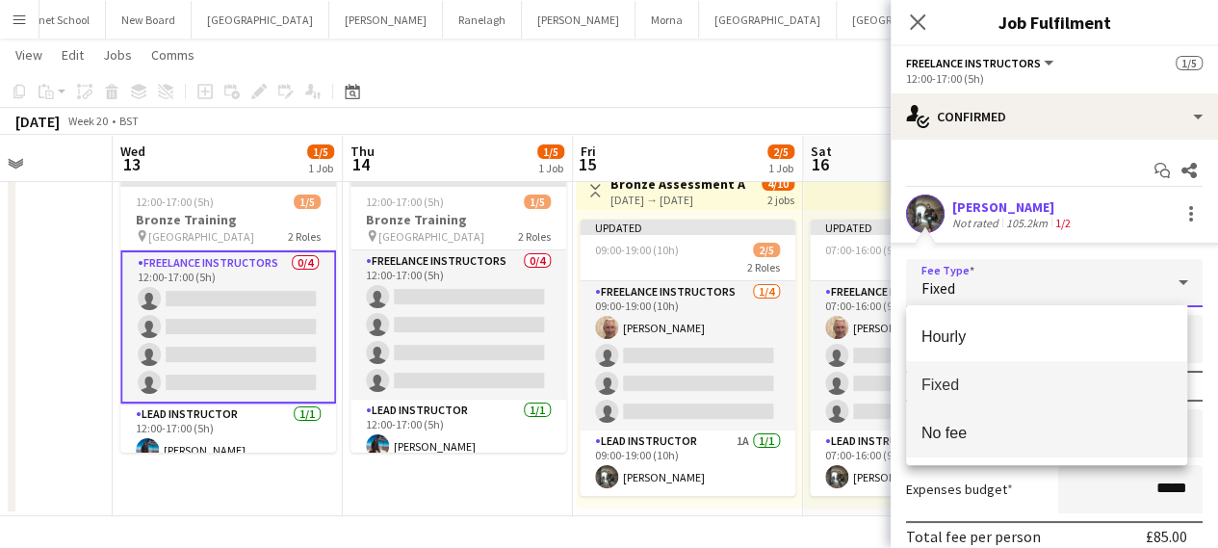
click at [1022, 421] on mat-option "No fee" at bounding box center [1047, 433] width 282 height 48
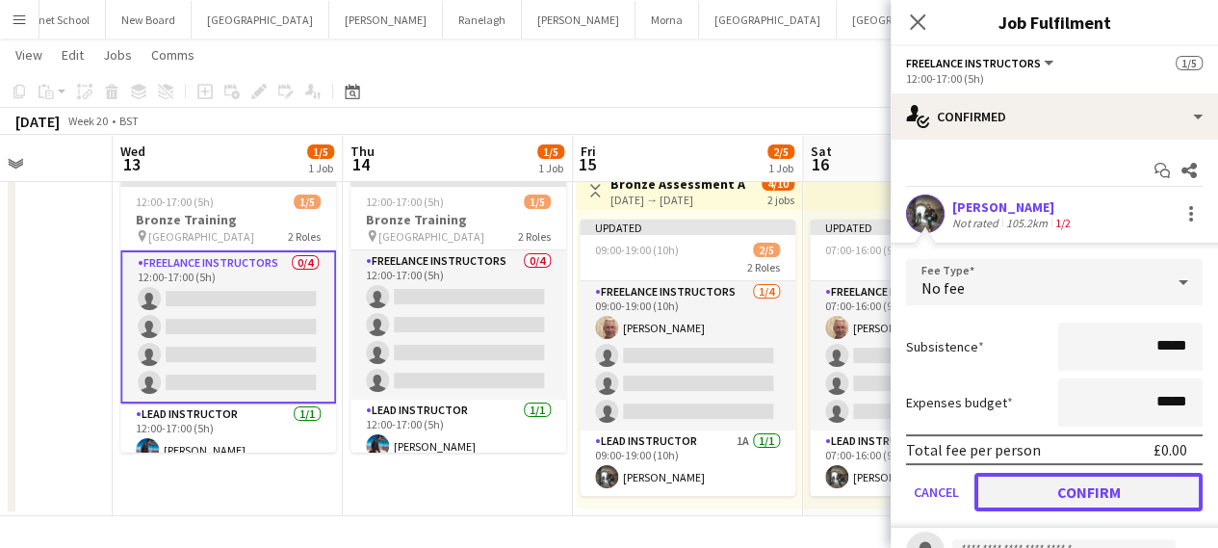
click at [1047, 490] on button "Confirm" at bounding box center [1088, 492] width 228 height 39
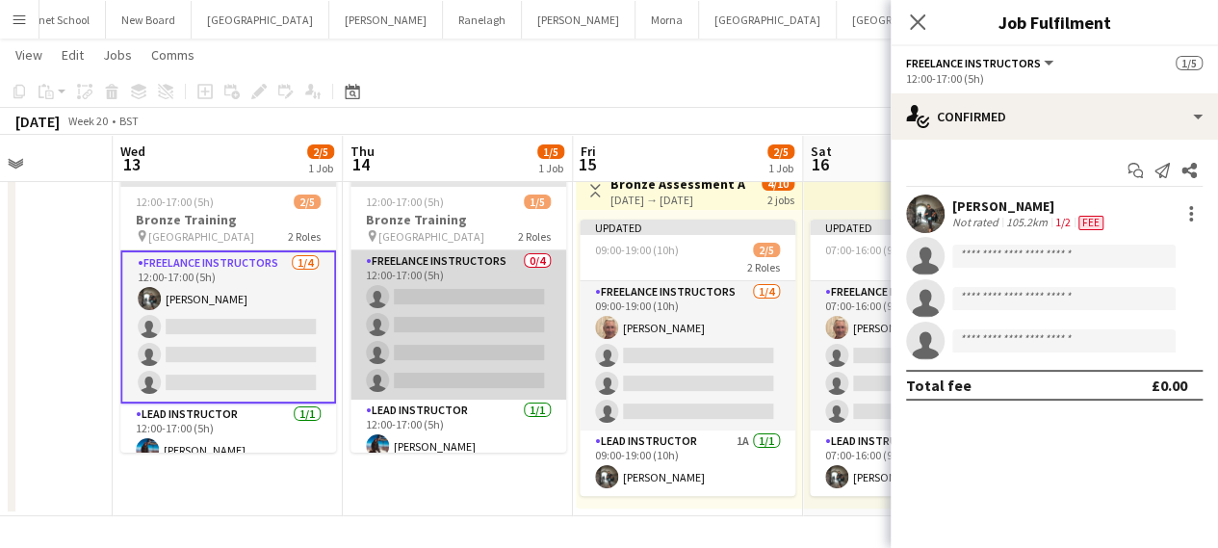
click at [506, 321] on app-card-role "Freelance Instructors 0/4 12:00-17:00 (5h) single-neutral-actions single-neutra…" at bounding box center [458, 324] width 216 height 149
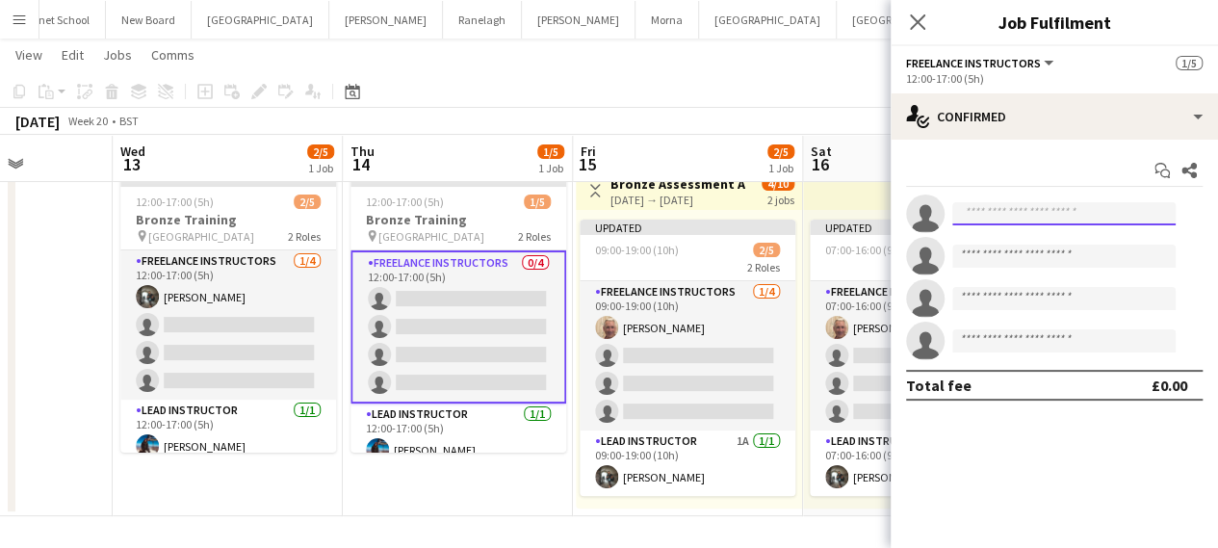
click at [1035, 219] on input at bounding box center [1063, 213] width 223 height 23
type input "*"
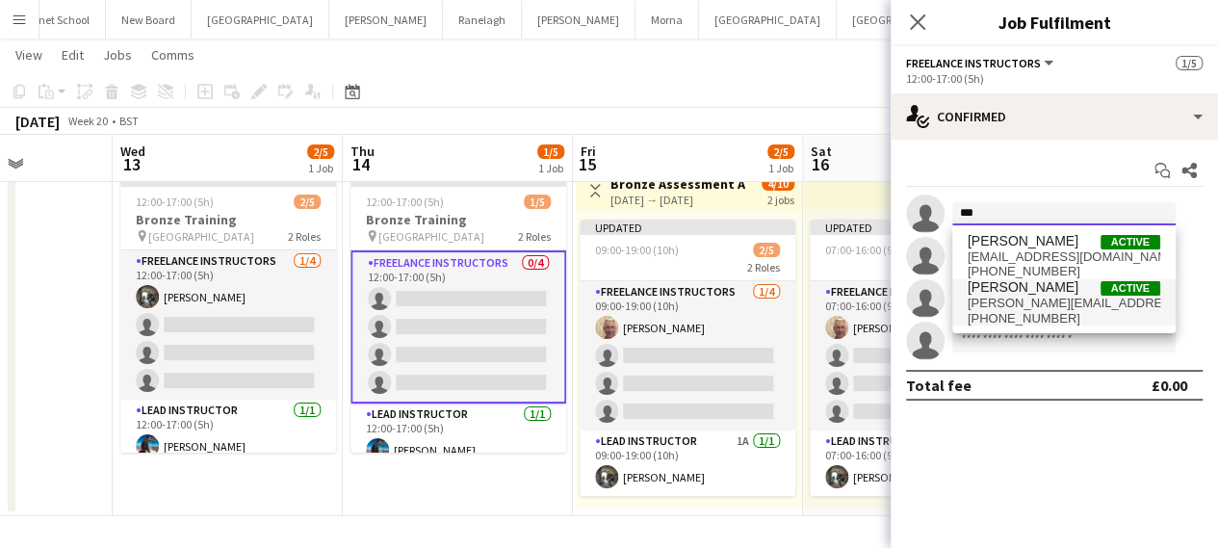
type input "***"
click at [1012, 289] on span "[PERSON_NAME]" at bounding box center [1022, 287] width 111 height 16
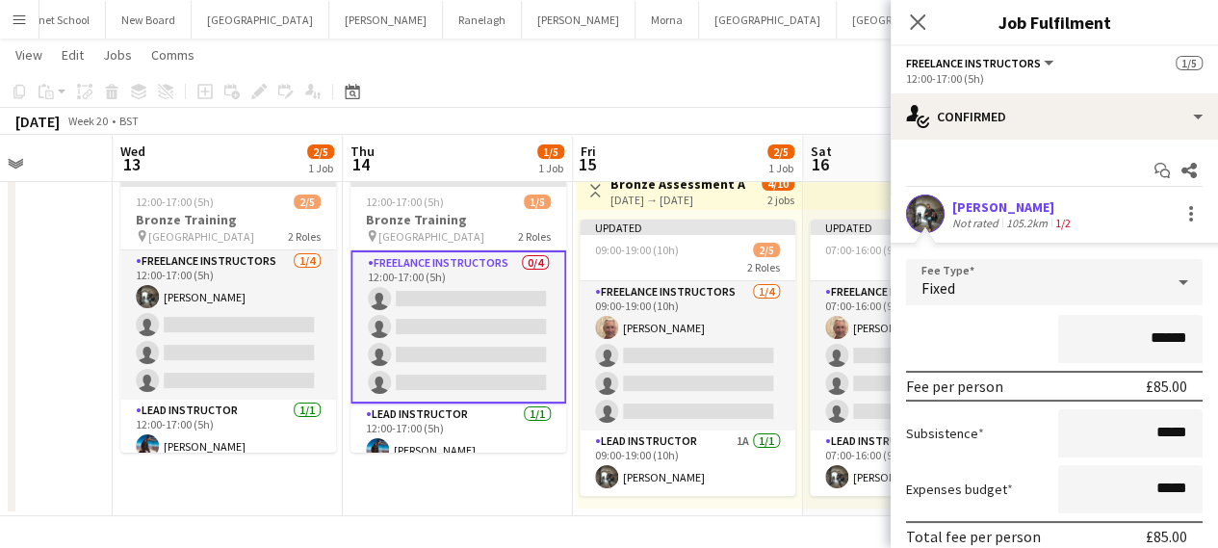
click at [1065, 278] on div "Fixed" at bounding box center [1035, 282] width 258 height 46
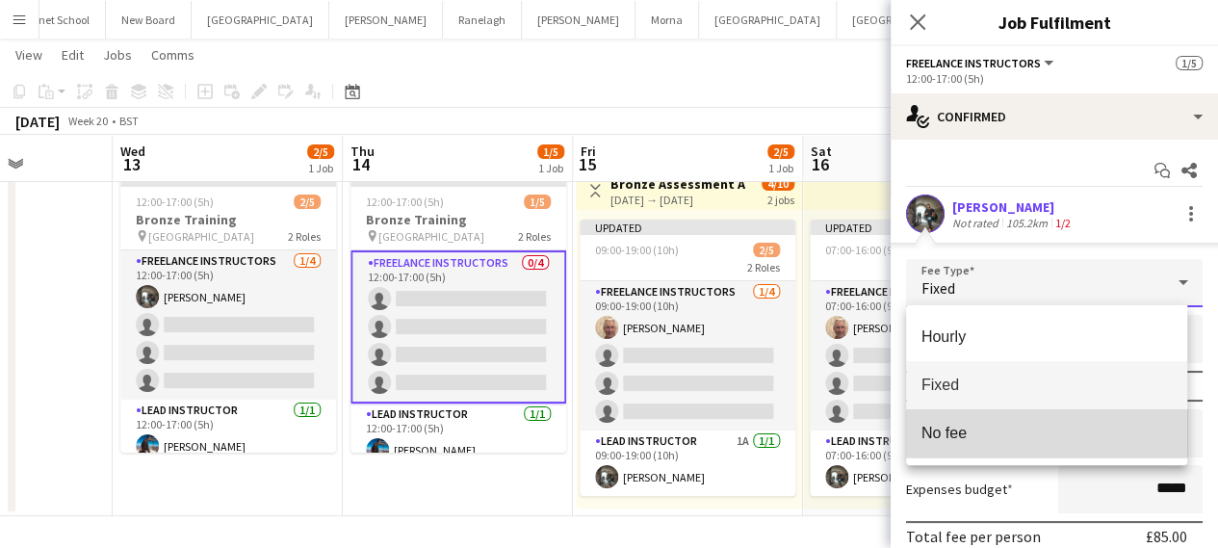
click at [1022, 418] on mat-option "No fee" at bounding box center [1047, 433] width 282 height 48
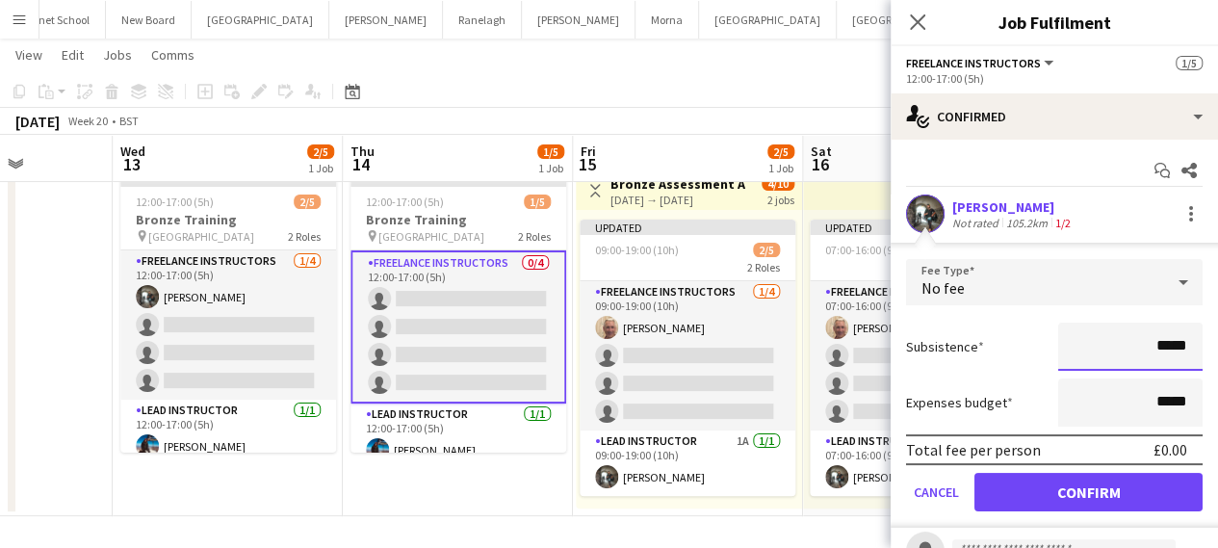
scroll to position [96, 0]
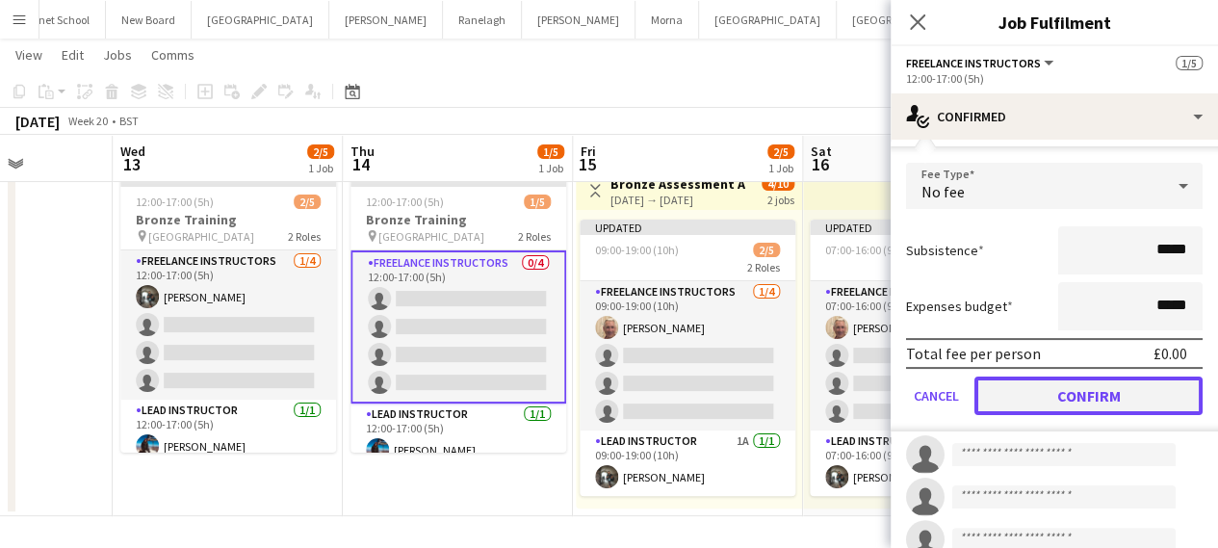
click at [1016, 398] on button "Confirm" at bounding box center [1088, 395] width 228 height 39
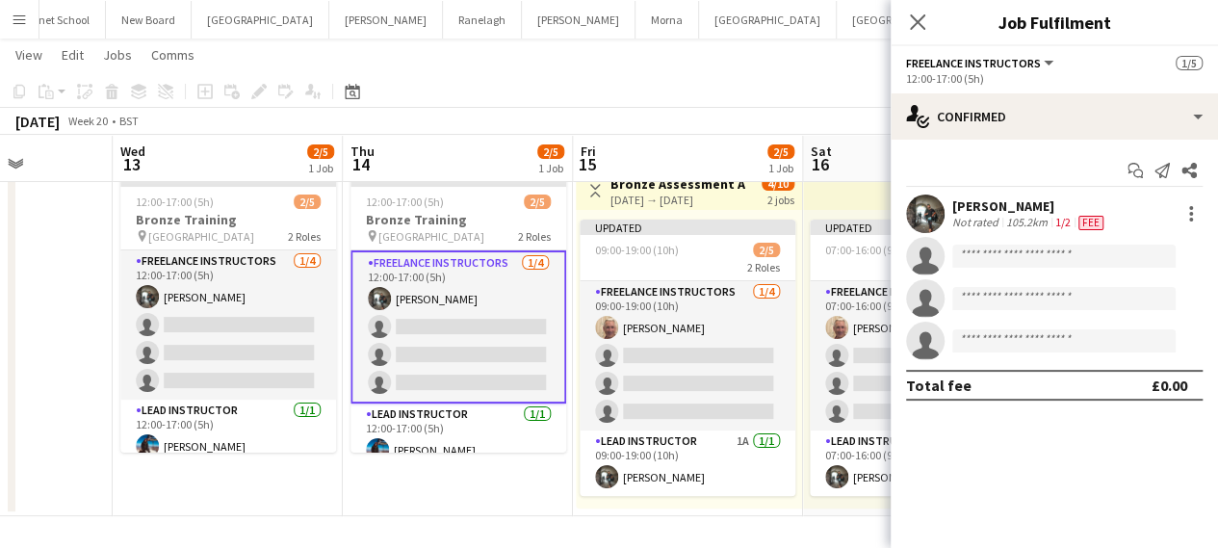
scroll to position [0, 0]
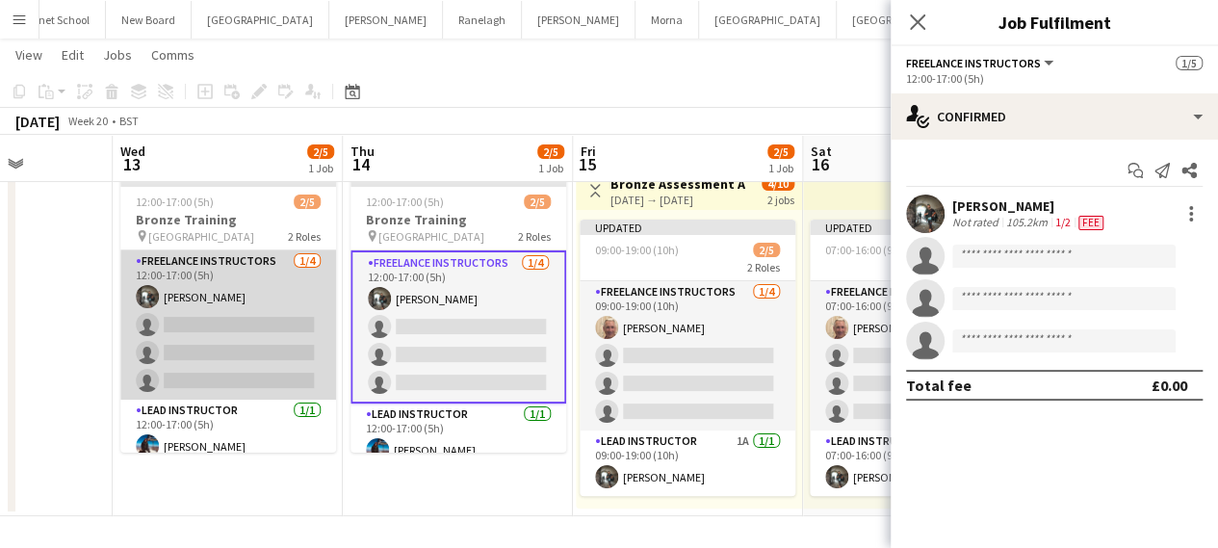
click at [236, 335] on app-card-role "Freelance Instructors [DATE] 12:00-17:00 (5h) [PERSON_NAME] single-neutral-acti…" at bounding box center [228, 324] width 216 height 149
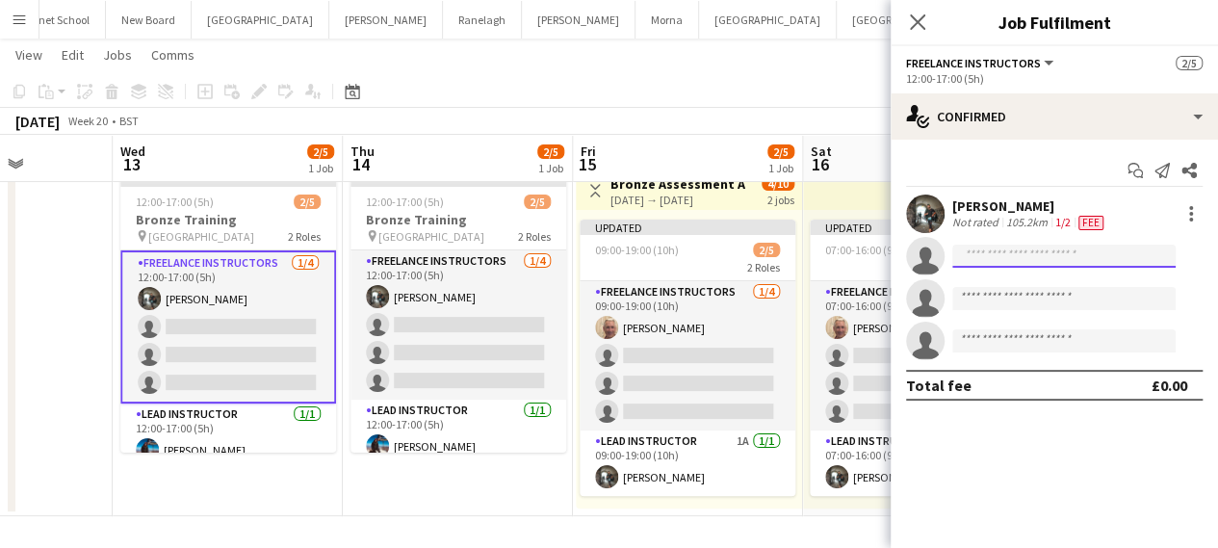
click at [1057, 257] on input at bounding box center [1063, 255] width 223 height 23
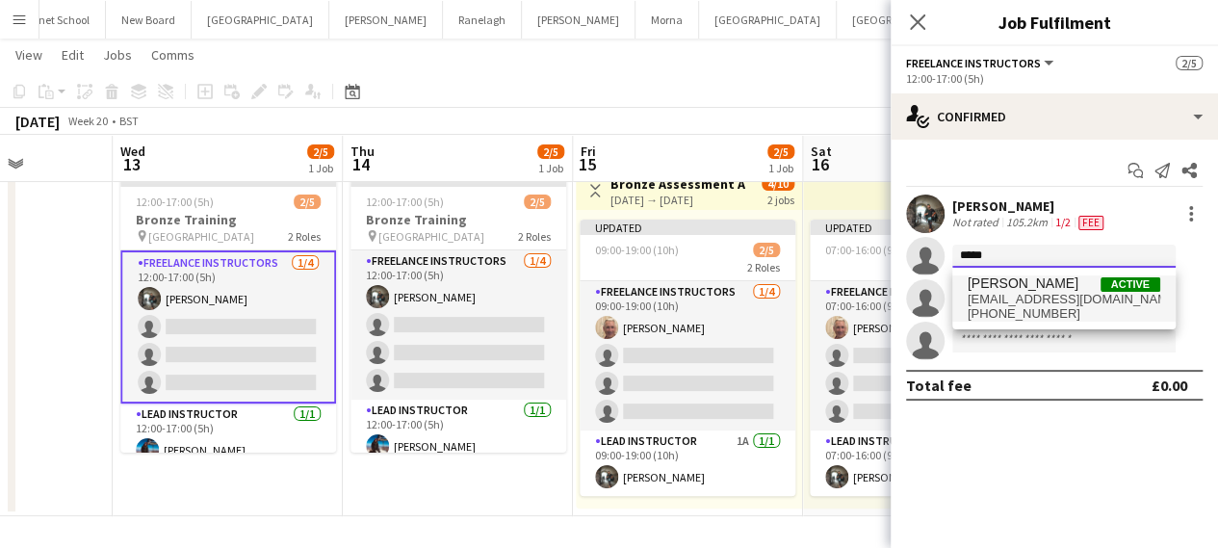
type input "*****"
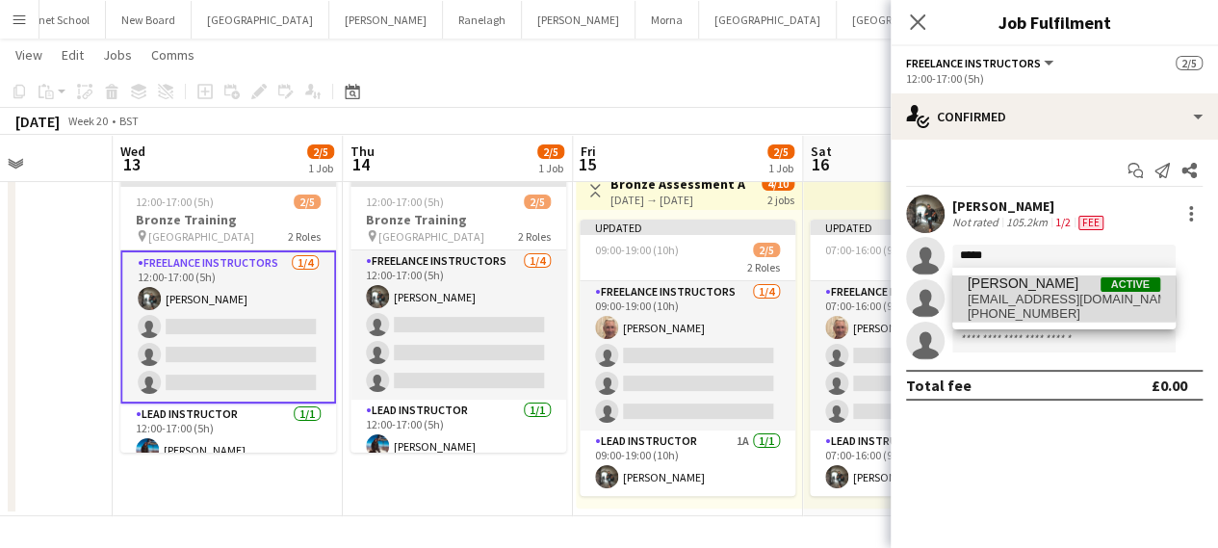
click at [1021, 296] on span "[EMAIL_ADDRESS][DOMAIN_NAME]" at bounding box center [1063, 299] width 193 height 15
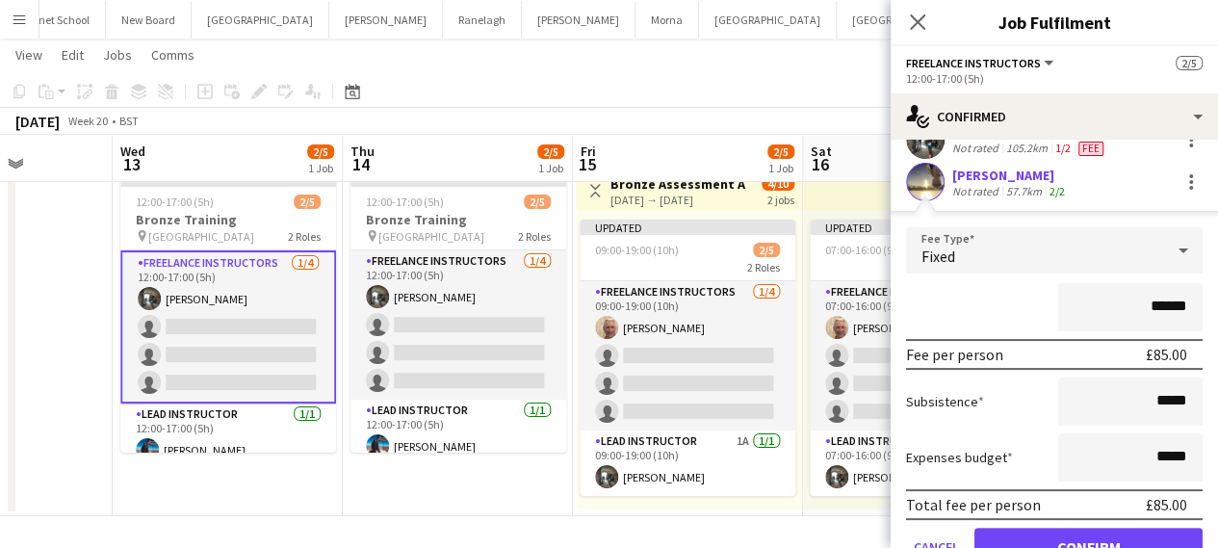
scroll to position [193, 0]
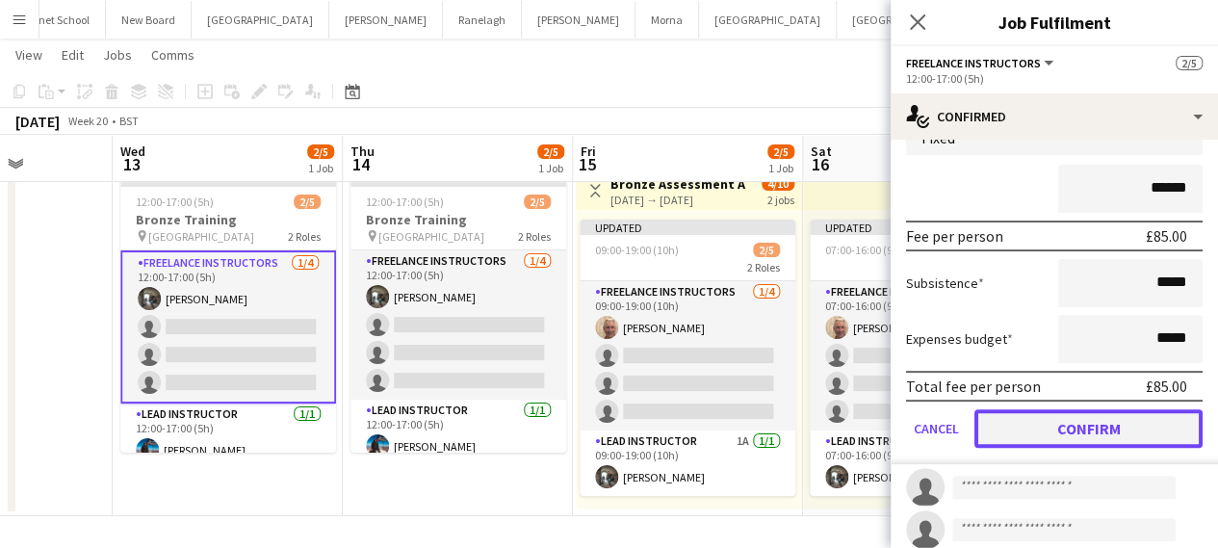
click at [1061, 423] on button "Confirm" at bounding box center [1088, 428] width 228 height 39
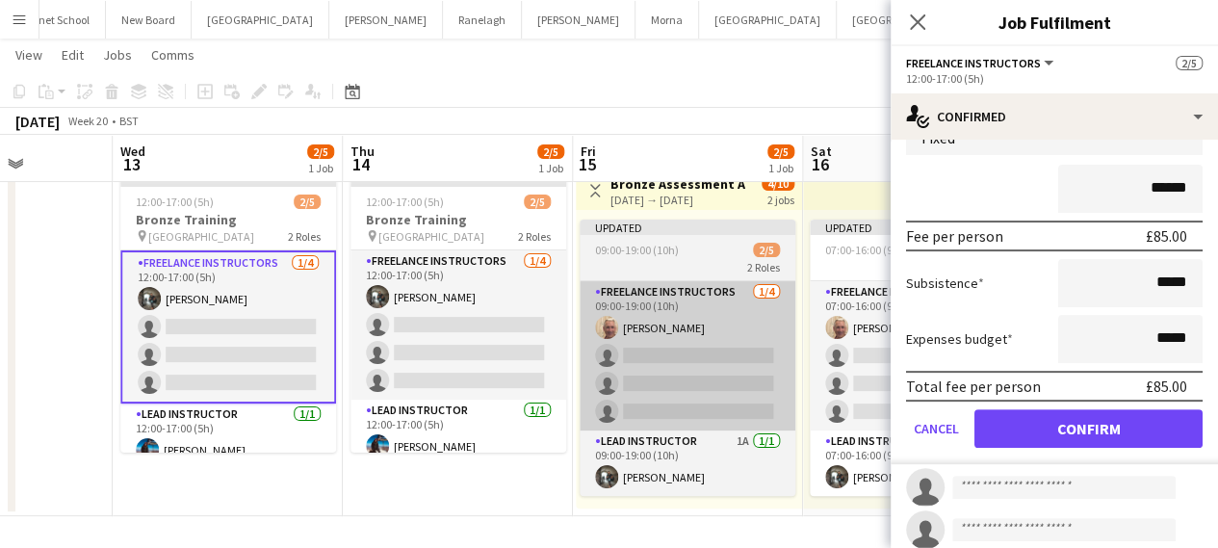
scroll to position [0, 0]
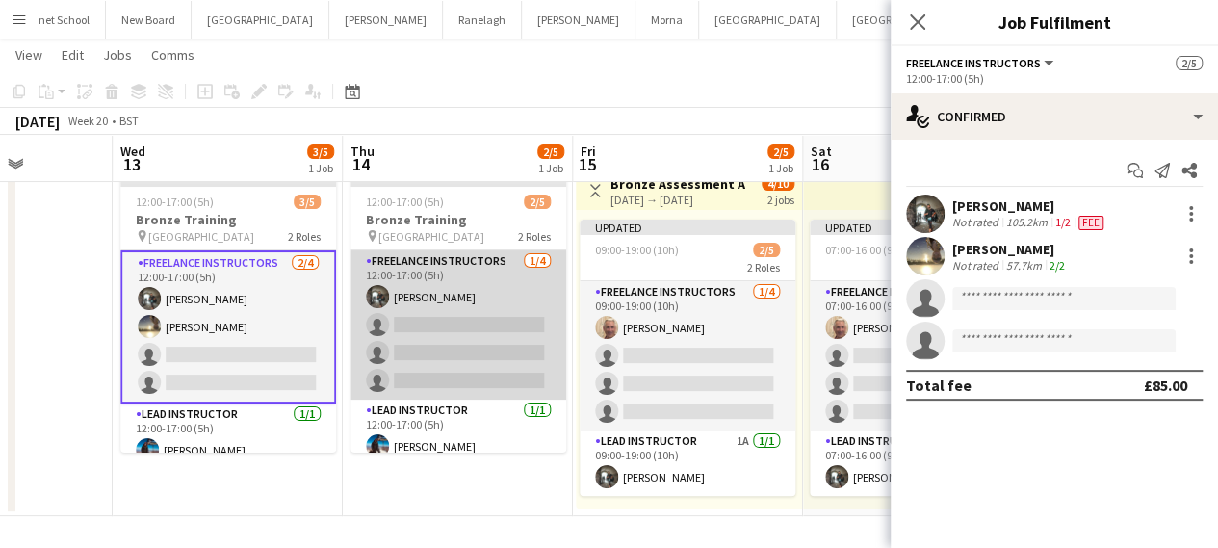
click at [491, 332] on app-card-role "Freelance Instructors [DATE] 12:00-17:00 (5h) [PERSON_NAME] single-neutral-acti…" at bounding box center [458, 324] width 216 height 149
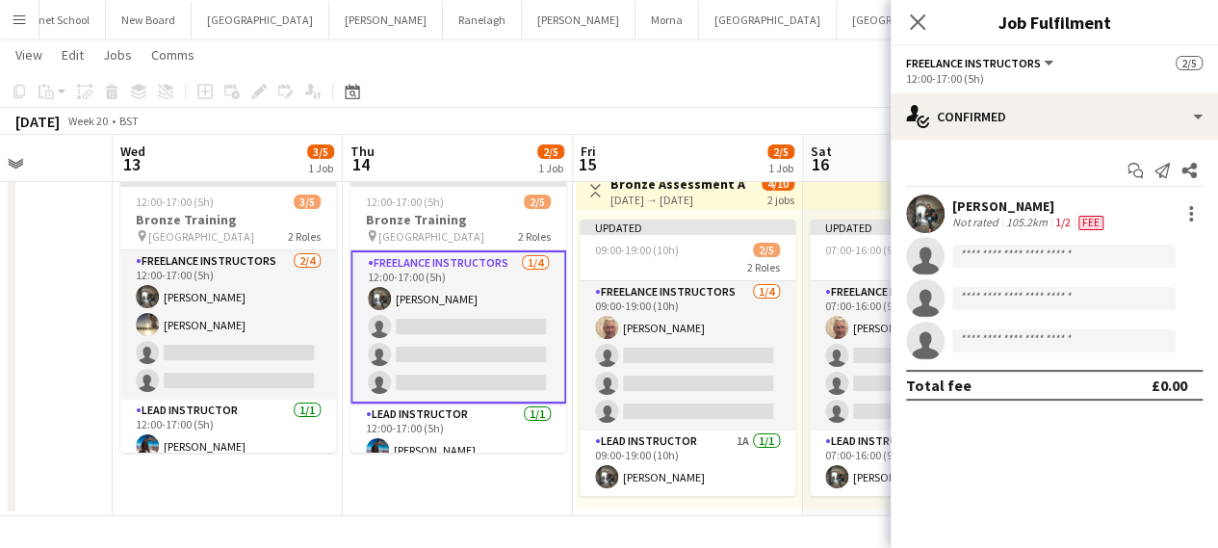
click at [1023, 269] on app-invite-slot "single-neutral-actions" at bounding box center [1053, 256] width 327 height 39
click at [1027, 264] on input at bounding box center [1063, 255] width 223 height 23
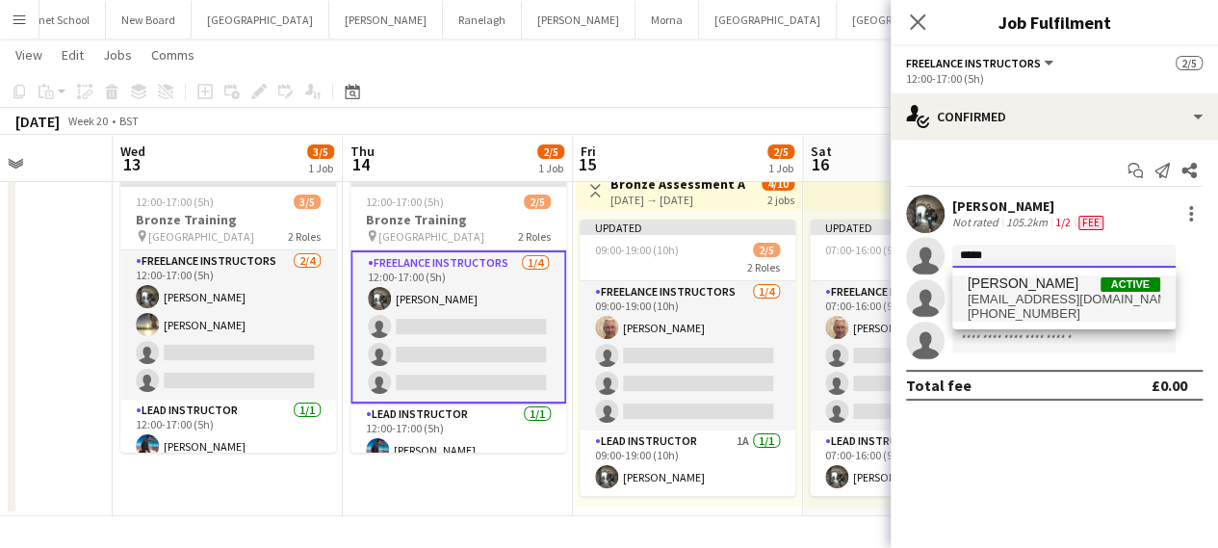
type input "*****"
click at [1006, 289] on span "[PERSON_NAME]" at bounding box center [1022, 283] width 111 height 16
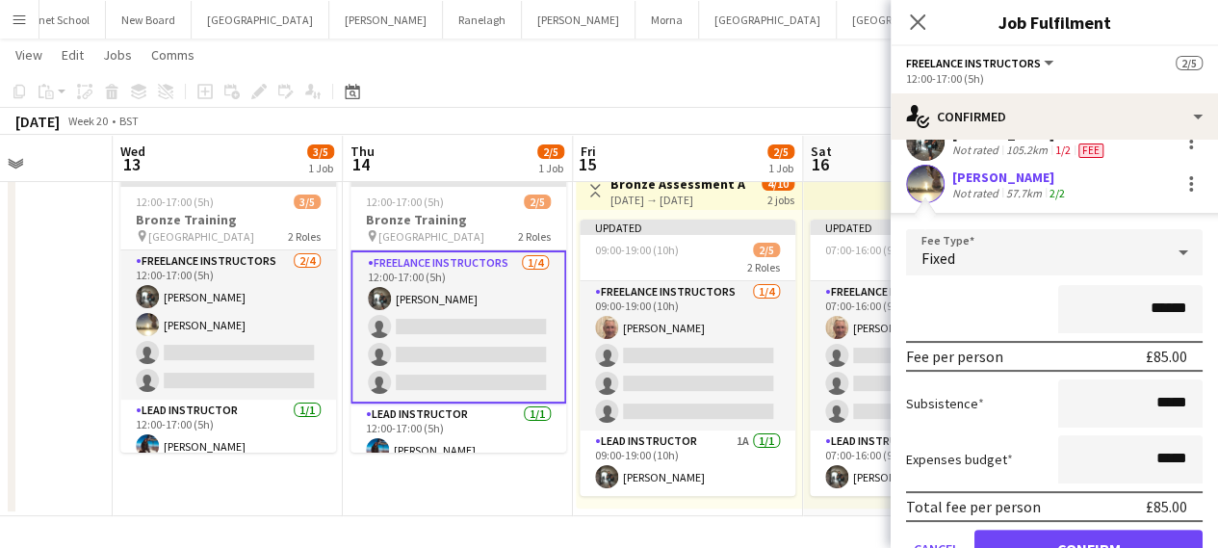
scroll to position [193, 0]
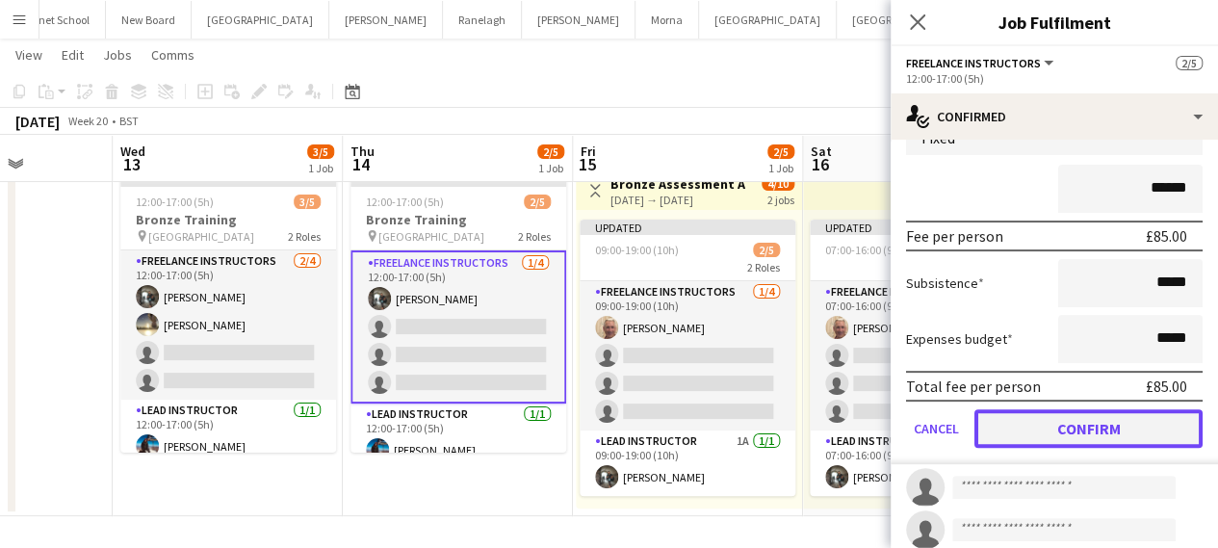
click at [1121, 439] on button "Confirm" at bounding box center [1088, 428] width 228 height 39
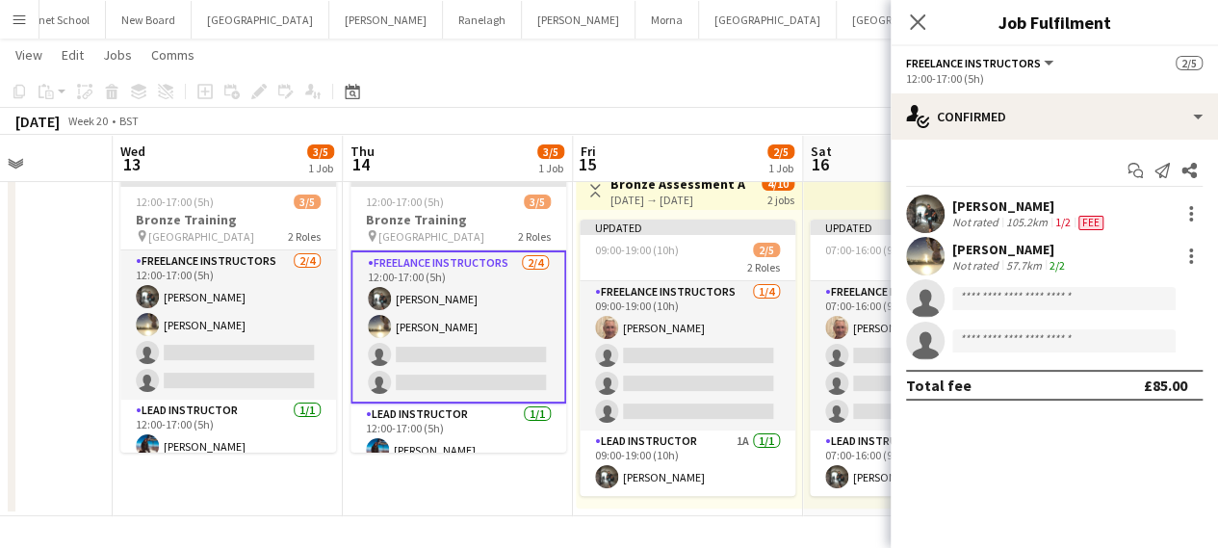
scroll to position [0, 0]
click at [914, 27] on icon at bounding box center [917, 22] width 18 height 18
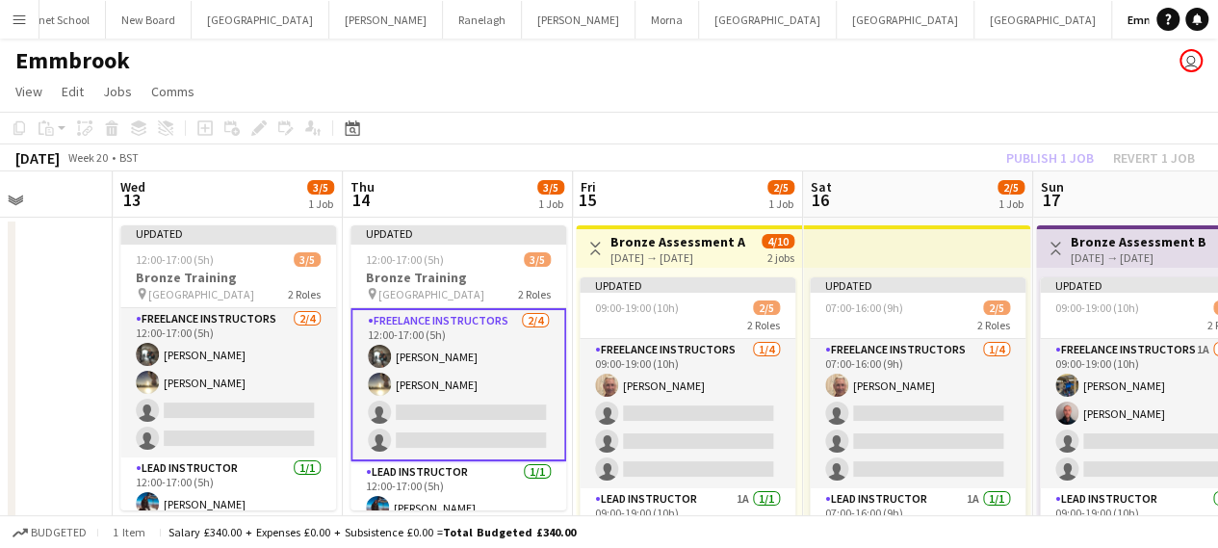
click at [414, 205] on app-board-header-date "Thu 14 3/5 1 Job" at bounding box center [458, 194] width 230 height 46
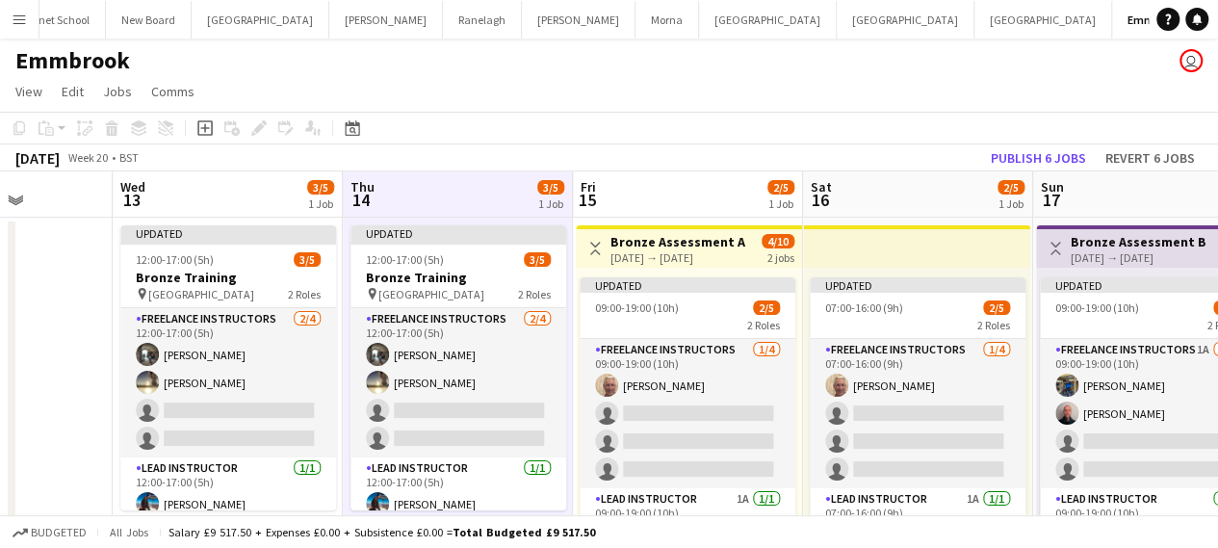
click at [289, 192] on app-board-header-date "Wed 13 3/5 1 Job" at bounding box center [228, 194] width 230 height 46
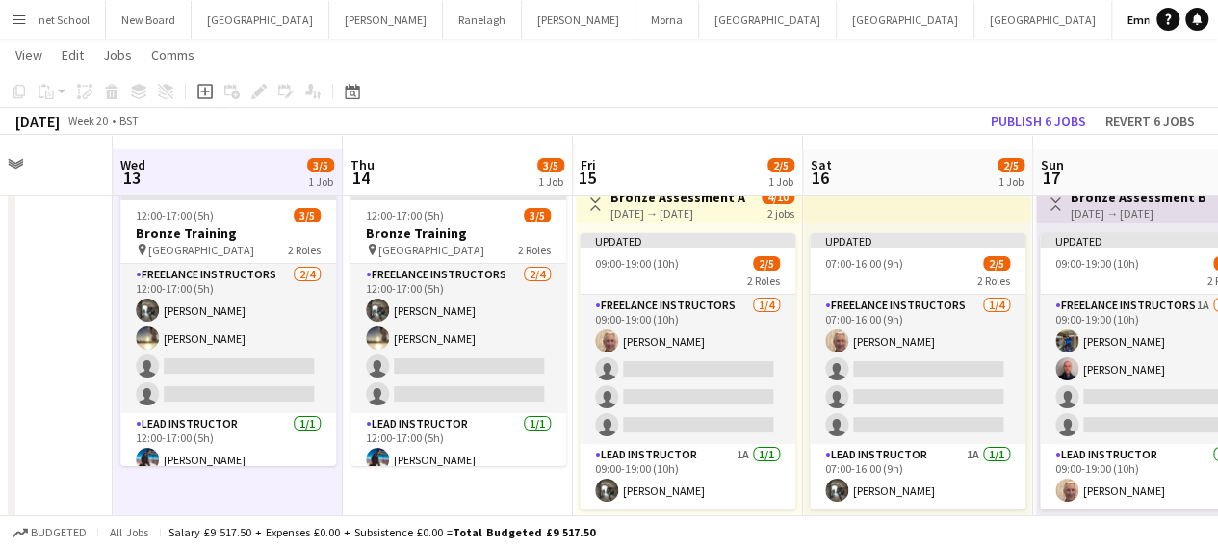
scroll to position [56, 0]
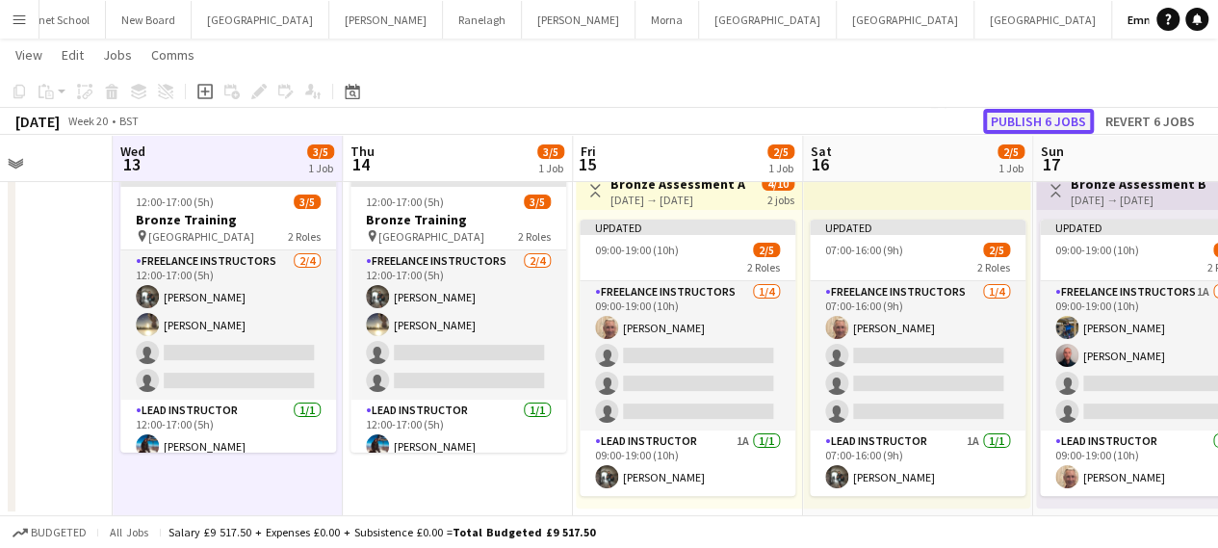
click at [1034, 113] on button "Publish 6 jobs" at bounding box center [1038, 121] width 111 height 25
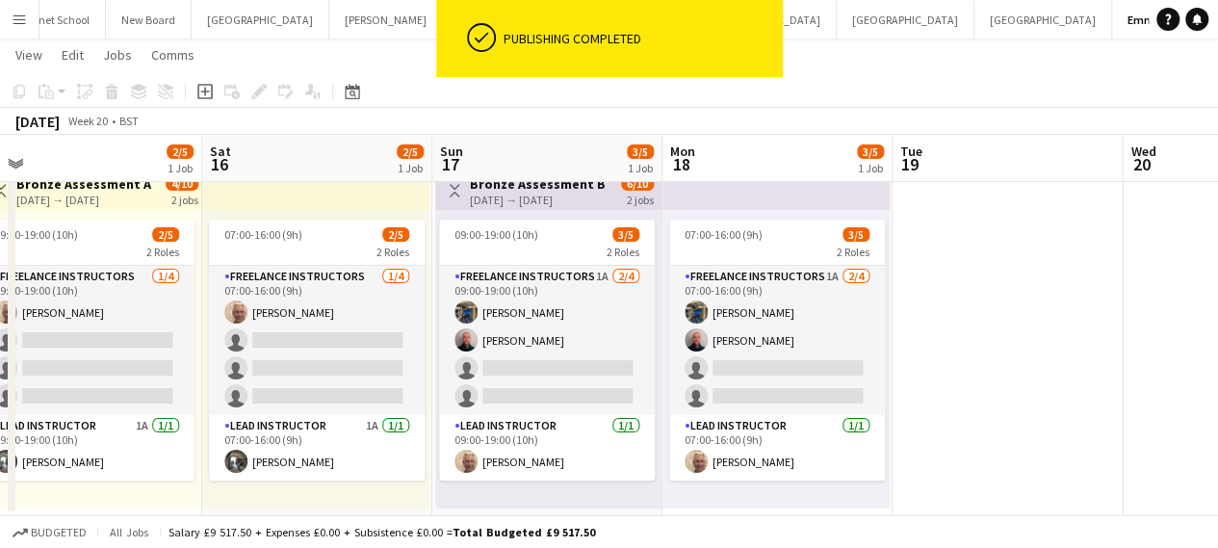
drag, startPoint x: 897, startPoint y: 404, endPoint x: 296, endPoint y: 392, distance: 601.8
click at [296, 392] on app-calendar-viewport "Tue 12 Wed 13 3/5 1 Job Thu 14 3/5 1 Job Fri 15 2/5 1 Job Sat 16 2/5 1 Job Sun …" at bounding box center [609, 267] width 1218 height 497
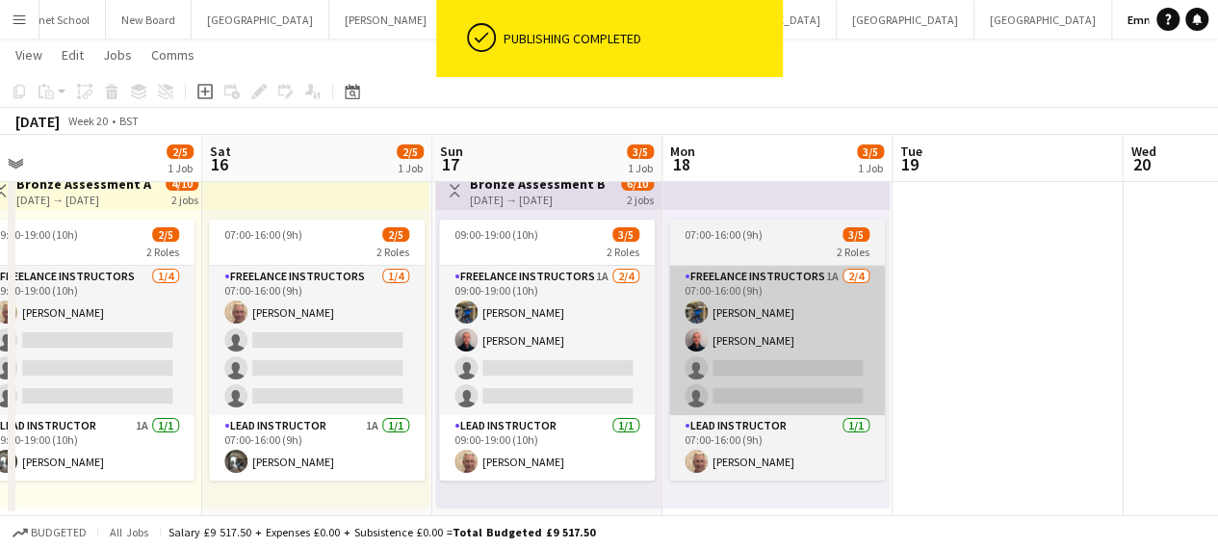
scroll to position [0, 720]
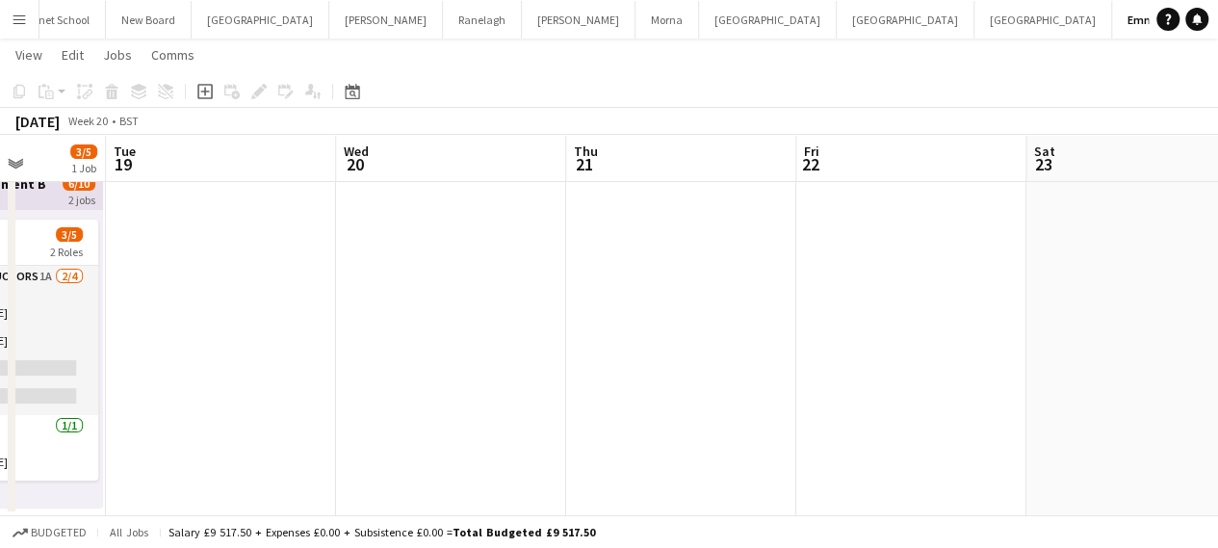
drag, startPoint x: 976, startPoint y: 359, endPoint x: 192, endPoint y: 339, distance: 784.8
click at [192, 339] on app-calendar-viewport "Sat 16 2/5 1 Job Sun 17 3/5 1 Job Mon 18 3/5 1 Job Tue 19 Wed 20 Thu 21 Fri 22 …" at bounding box center [609, 267] width 1218 height 497
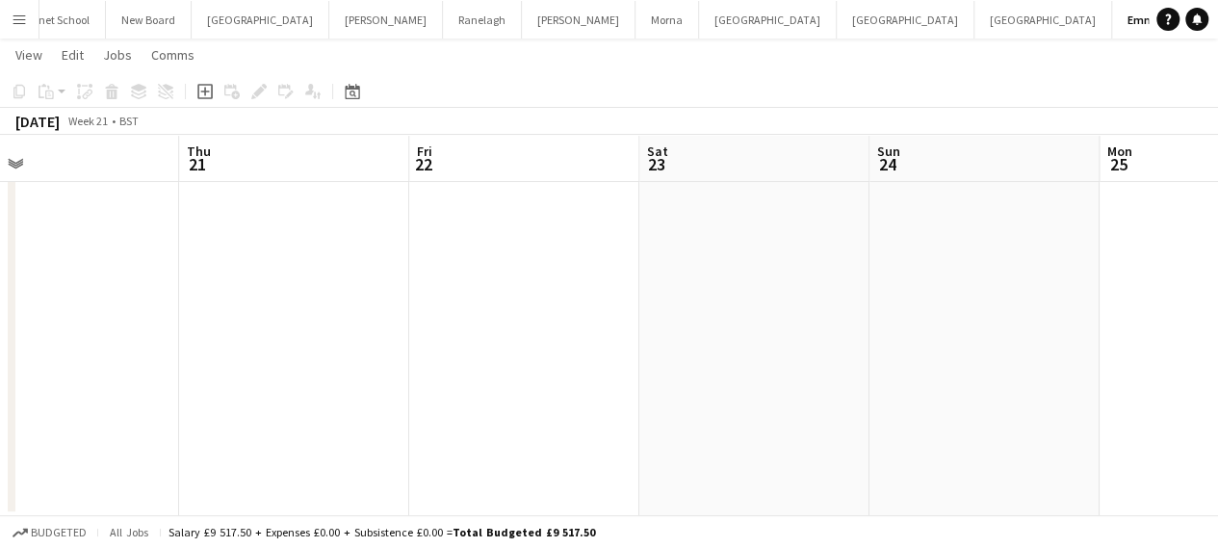
drag, startPoint x: 937, startPoint y: 322, endPoint x: 481, endPoint y: 317, distance: 455.3
click at [406, 330] on app-calendar-viewport "Mon 18 3/5 1 Job Tue 19 Wed 20 Thu 21 Fri 22 Sat 23 Sun 24 Mon 25 Tue 26 Wed 27…" at bounding box center [609, 267] width 1218 height 497
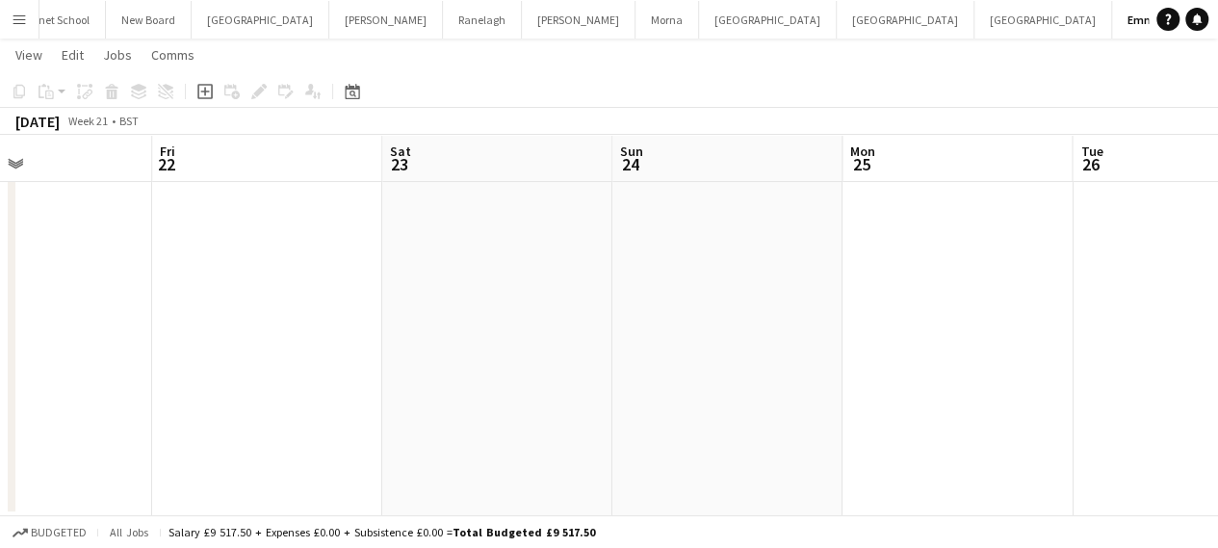
drag, startPoint x: 925, startPoint y: 317, endPoint x: 241, endPoint y: 316, distance: 684.4
click at [242, 317] on app-calendar-viewport "Mon 18 3/5 1 Job Tue 19 Wed 20 Thu 21 Fri 22 Sat 23 Sun 24 Mon 25 Tue 26 Wed 27…" at bounding box center [609, 267] width 1218 height 497
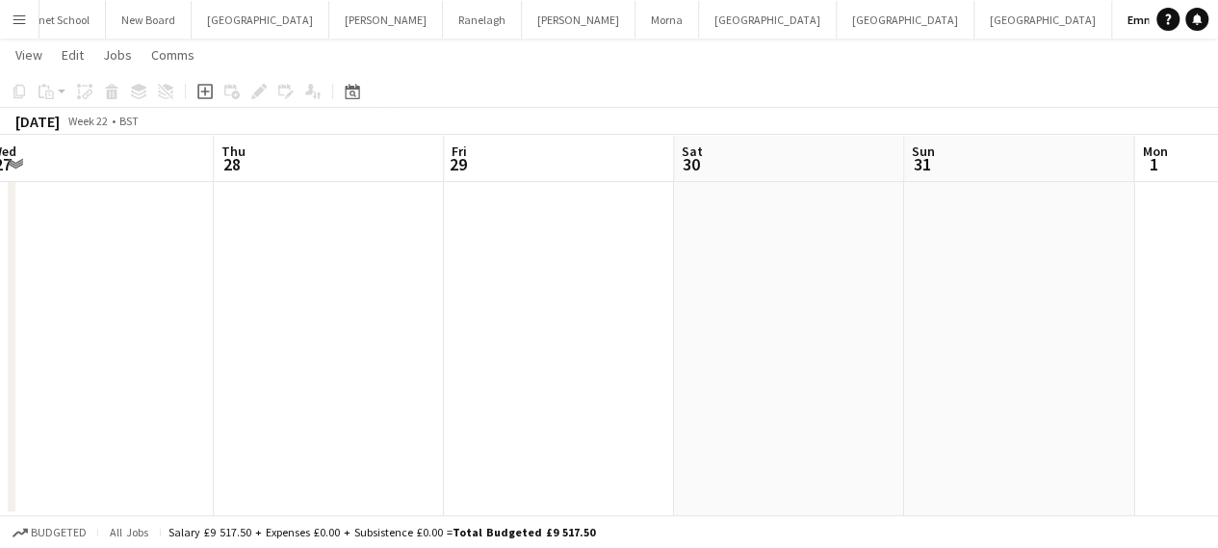
drag, startPoint x: 970, startPoint y: 285, endPoint x: 252, endPoint y: 292, distance: 718.1
click at [255, 292] on app-calendar-viewport "Sun 24 Mon 25 Tue 26 Wed 27 Thu 28 Fri 29 Sat 30 Sun 31 Mon 1 Tue 2 Wed 3" at bounding box center [609, 267] width 1218 height 497
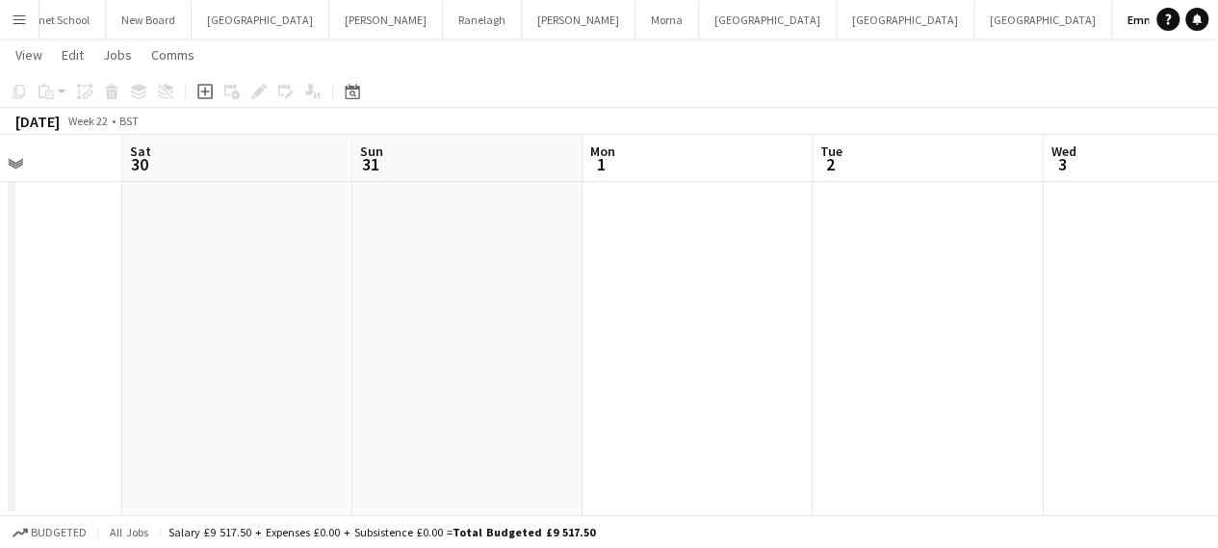
drag, startPoint x: 828, startPoint y: 280, endPoint x: 229, endPoint y: 280, distance: 598.7
click at [231, 281] on app-calendar-viewport "Tue 26 Wed 27 Thu 28 Fri 29 Sat 30 Sun 31 Mon 1 Tue 2 Wed 3 Thu 4 Fri 5" at bounding box center [609, 267] width 1218 height 497
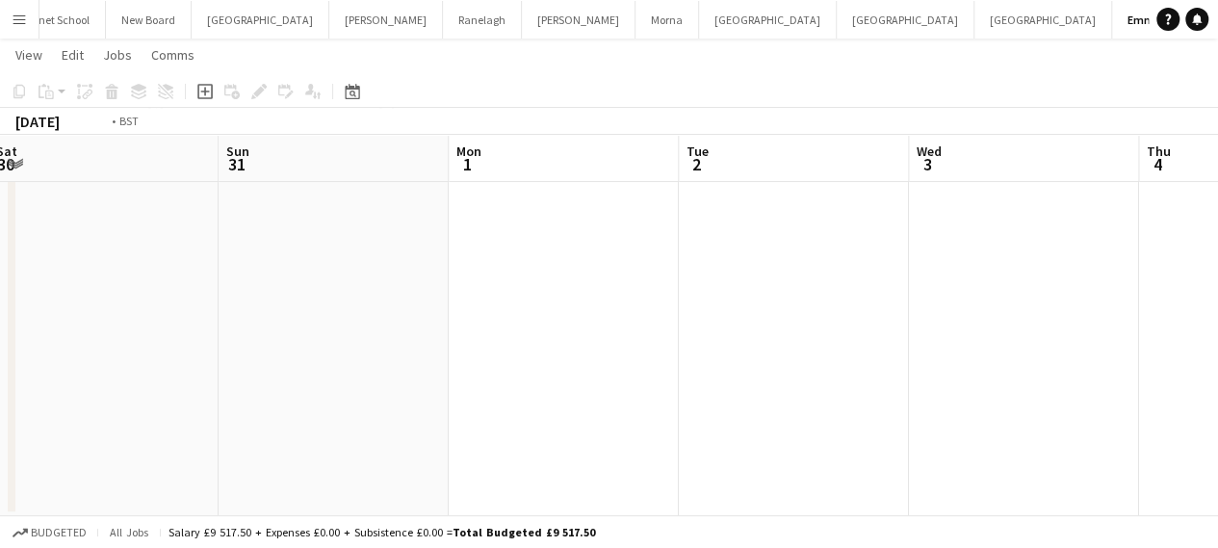
drag, startPoint x: 967, startPoint y: 267, endPoint x: 273, endPoint y: 269, distance: 694.0
click at [275, 269] on app-calendar-viewport "Thu 28 Fri 29 Sat 30 Sun 31 Mon 1 Tue 2 Wed 3 Thu 4 Fri 5 Sat 6 Sun 7" at bounding box center [609, 267] width 1218 height 497
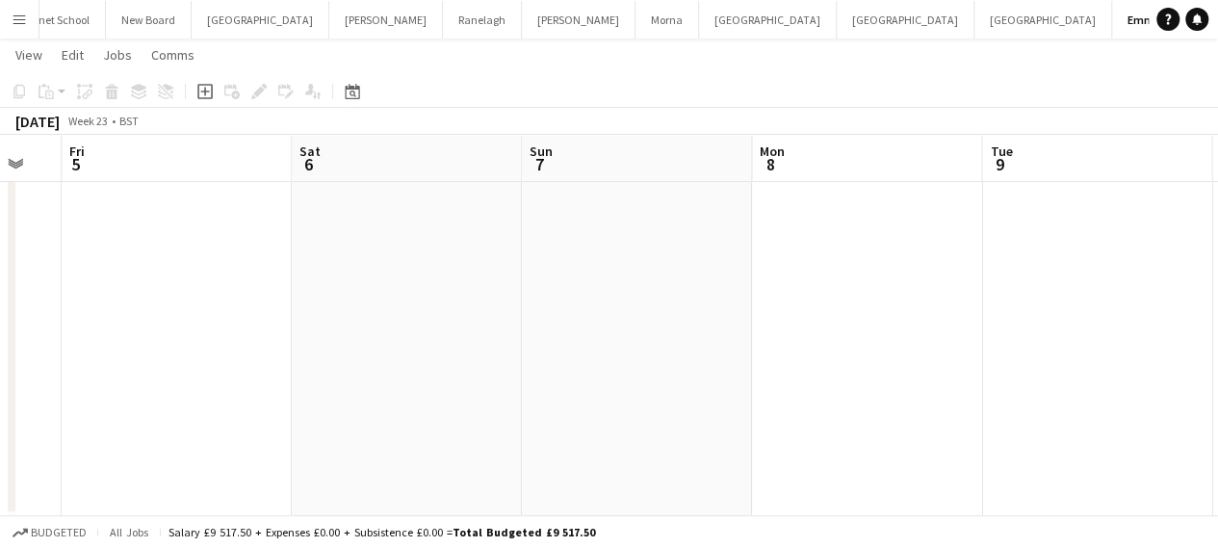
drag, startPoint x: 958, startPoint y: 262, endPoint x: 285, endPoint y: 263, distance: 672.9
click at [285, 263] on app-calendar-viewport "Mon 1 Tue 2 Wed 3 Thu 4 Fri 5 Sat 6 Sun 7 Mon 8 Tue 9 Wed 10 Thu 11" at bounding box center [609, 267] width 1218 height 497
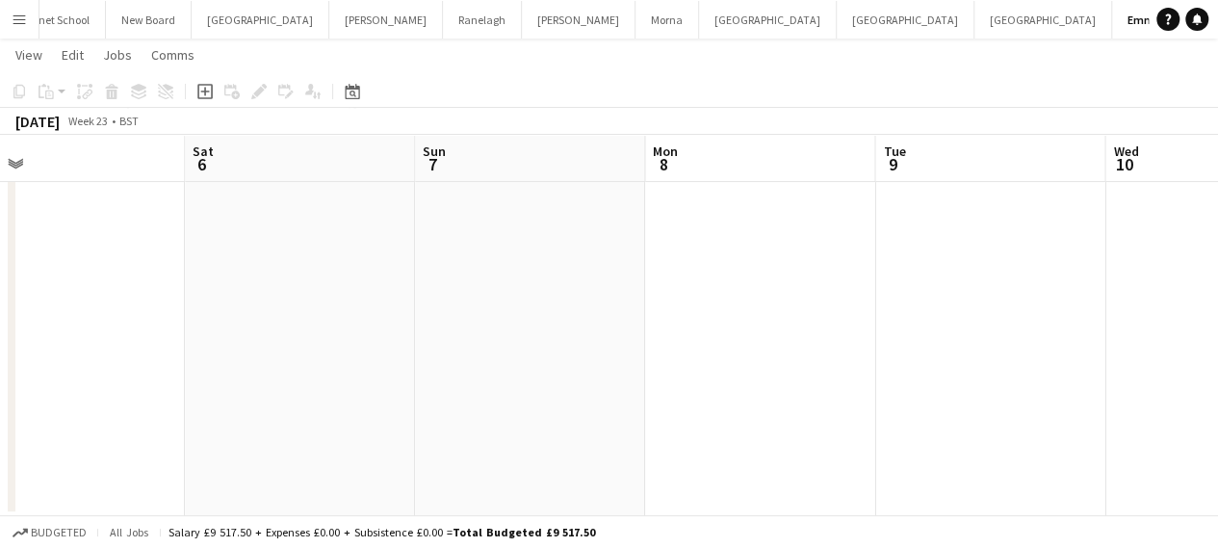
drag, startPoint x: 1019, startPoint y: 256, endPoint x: 293, endPoint y: 259, distance: 726.8
click at [296, 260] on app-calendar-viewport "Mon 1 Tue 2 Wed 3 Thu 4 Fri 5 Sat 6 Sun 7 Mon 8 Tue 9 Wed 10 Thu 11" at bounding box center [609, 267] width 1218 height 497
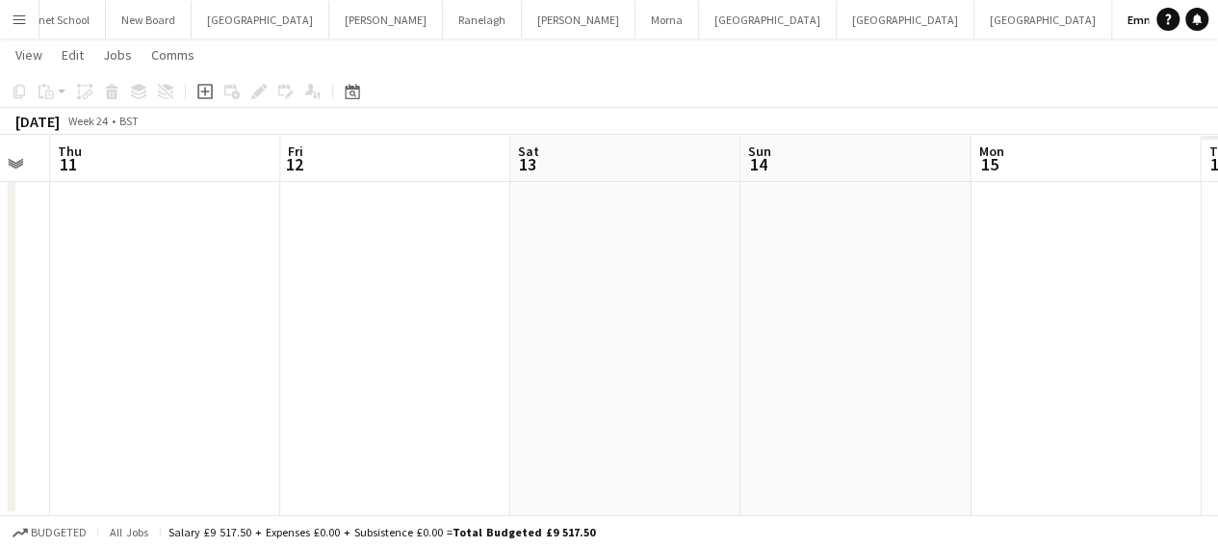
drag, startPoint x: 961, startPoint y: 256, endPoint x: 243, endPoint y: 261, distance: 718.1
click at [243, 261] on app-calendar-viewport "Sun 7 Mon 8 Tue 9 Wed 10 Thu 11 Fri 12 Sat 13 Sun 14 Mon 15 Tue 16 Wed 17" at bounding box center [609, 267] width 1218 height 497
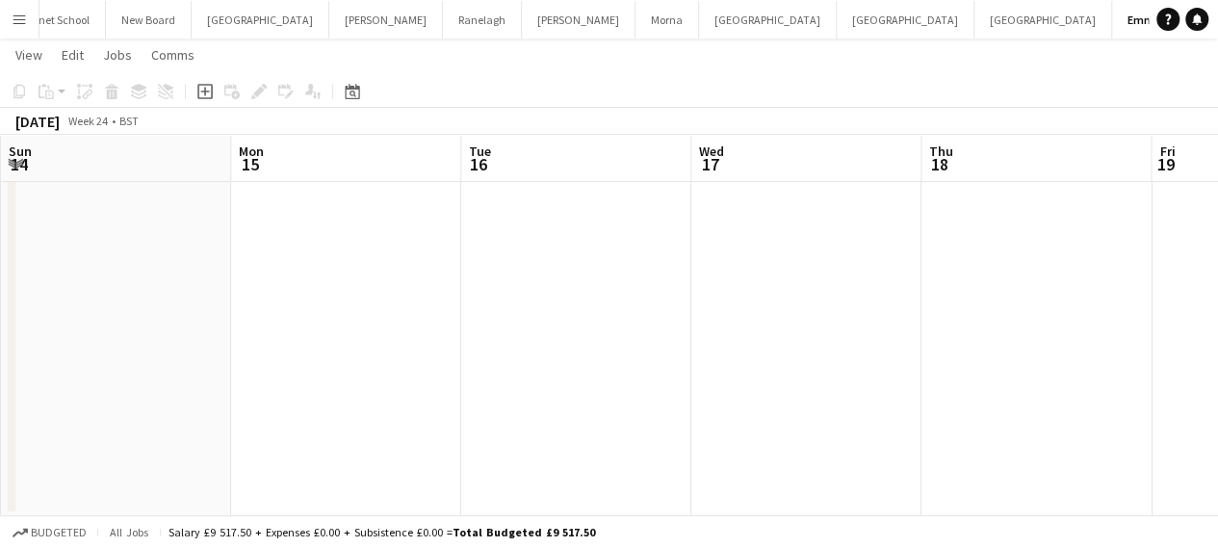
drag, startPoint x: 947, startPoint y: 258, endPoint x: 219, endPoint y: 267, distance: 727.8
click at [213, 267] on app-calendar-viewport "Thu 11 Fri 12 Sat 13 Sun 14 Mon 15 Tue 16 Wed 17 Thu 18 Fri 19 Sat 20 Sun 21" at bounding box center [609, 267] width 1218 height 497
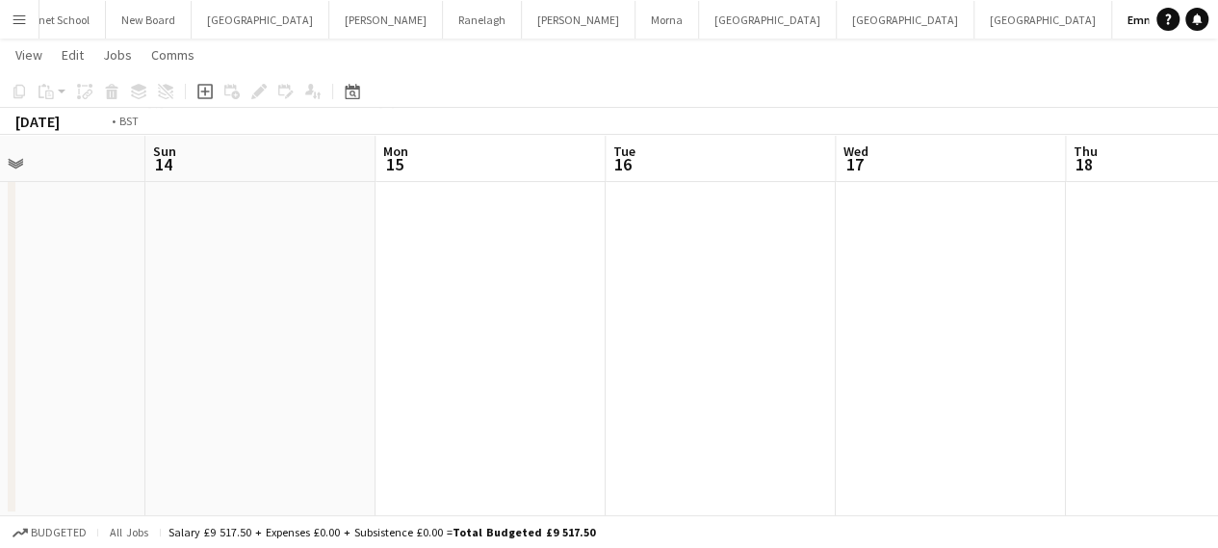
drag, startPoint x: 909, startPoint y: 280, endPoint x: 256, endPoint y: 280, distance: 652.6
click at [251, 280] on app-calendar-viewport "Thu 11 Fri 12 Sat 13 Sun 14 Mon 15 Tue 16 Wed 17 Thu 18 Fri 19 Sat 20 Sun 21" at bounding box center [609, 267] width 1218 height 497
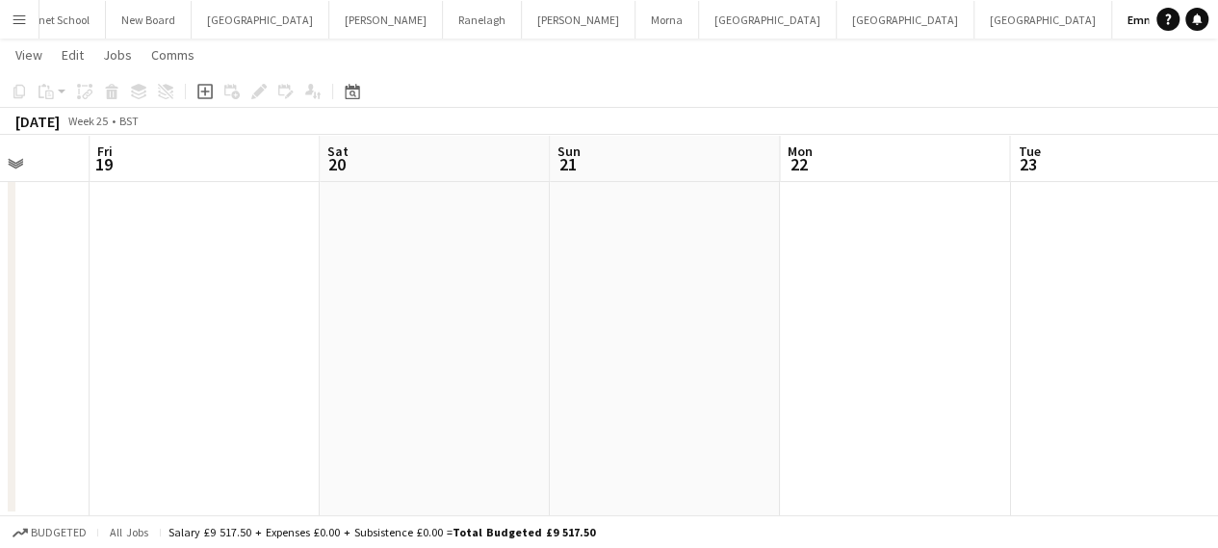
drag, startPoint x: 987, startPoint y: 277, endPoint x: 238, endPoint y: 282, distance: 748.9
click at [240, 284] on app-calendar-viewport "Mon 15 Tue 16 Wed 17 Thu 18 Fri 19 Sat 20 Sun 21 Mon 22 Tue 23 Wed 24 Thu 25" at bounding box center [609, 267] width 1218 height 497
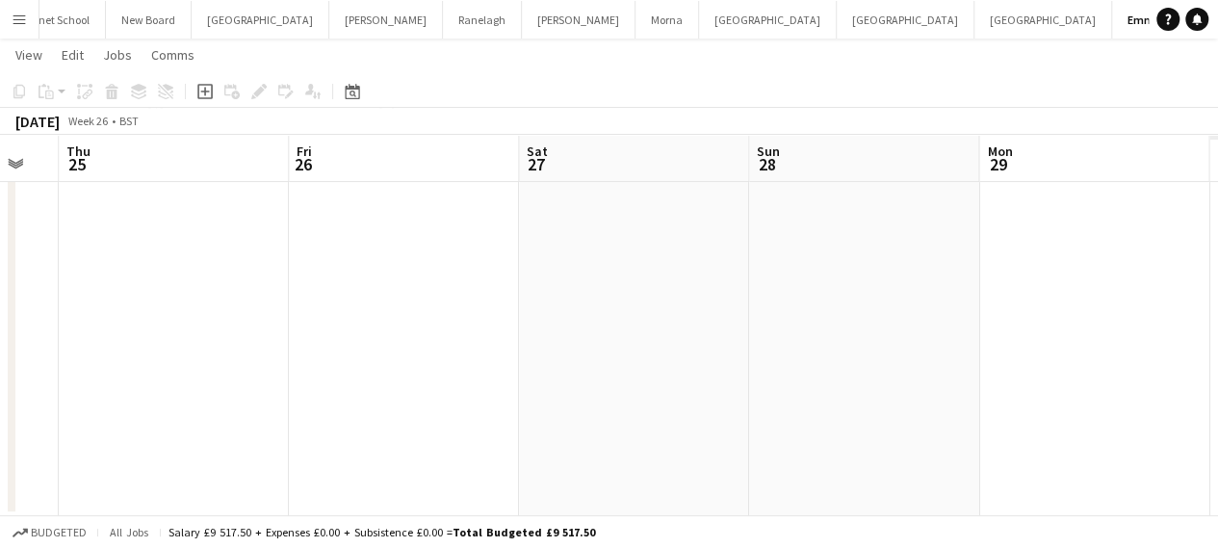
drag, startPoint x: 787, startPoint y: 254, endPoint x: 476, endPoint y: 255, distance: 310.9
click at [225, 259] on app-calendar-viewport "Sun 21 Mon 22 Tue 23 Wed 24 Thu 25 Fri 26 Sat 27 Sun 28 Mon 29 Tue 30 Wed 1" at bounding box center [609, 267] width 1218 height 497
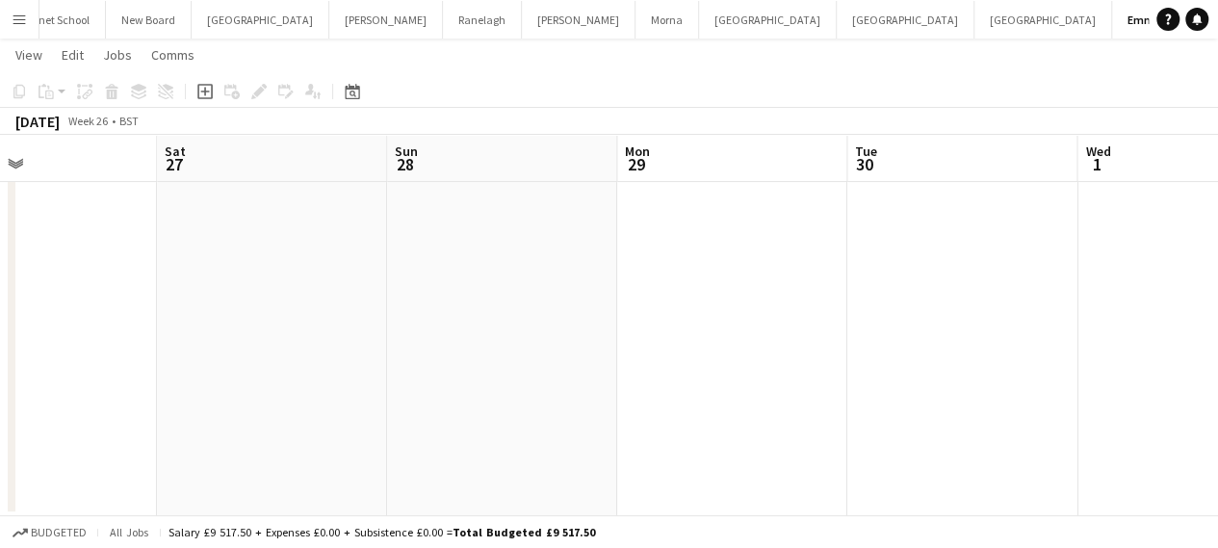
drag, startPoint x: 1020, startPoint y: 254, endPoint x: 331, endPoint y: 263, distance: 689.3
click at [331, 263] on app-calendar-viewport "Tue 23 Wed 24 Thu 25 Fri 26 Sat 27 Sun 28 Mon 29 Tue 30 Wed 1 Thu 2 Fri 3" at bounding box center [609, 267] width 1218 height 497
drag, startPoint x: 1015, startPoint y: 264, endPoint x: 571, endPoint y: 253, distance: 443.9
click at [365, 267] on app-calendar-viewport "Thu 25 Fri 26 Sat 27 Sun 28 Mon 29 Tue 30 Wed 1 Thu 2 Fri 3 Sat 4 Sun 5" at bounding box center [609, 267] width 1218 height 497
drag, startPoint x: 1063, startPoint y: 253, endPoint x: 433, endPoint y: 285, distance: 630.3
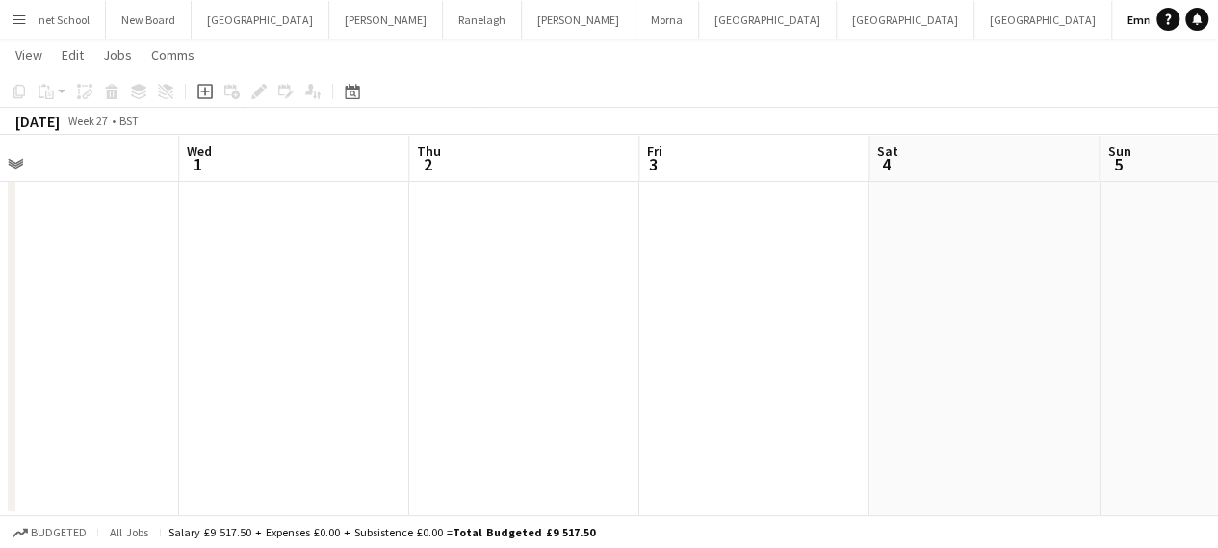
click at [434, 285] on app-calendar-viewport "Sat 27 Sun 28 Mon 29 Tue 30 Wed 1 Thu 2 Fri 3 Sat 4 Sun 5 Mon 6 Tue 7" at bounding box center [609, 267] width 1218 height 497
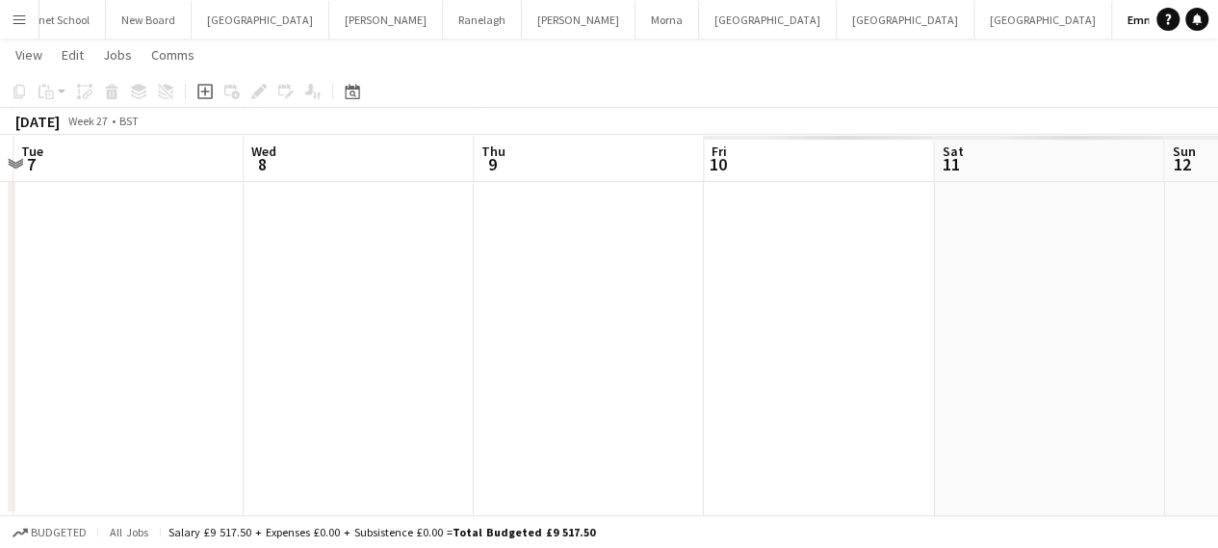
drag, startPoint x: 1099, startPoint y: 265, endPoint x: 421, endPoint y: 275, distance: 678.7
click at [399, 287] on app-calendar-viewport "Fri 3 Sat 4 Sun 5 Mon 6 Tue 7 Wed 8 Thu 9 Fri 10 Sat 11 Sun 12 Mon 13" at bounding box center [609, 267] width 1218 height 497
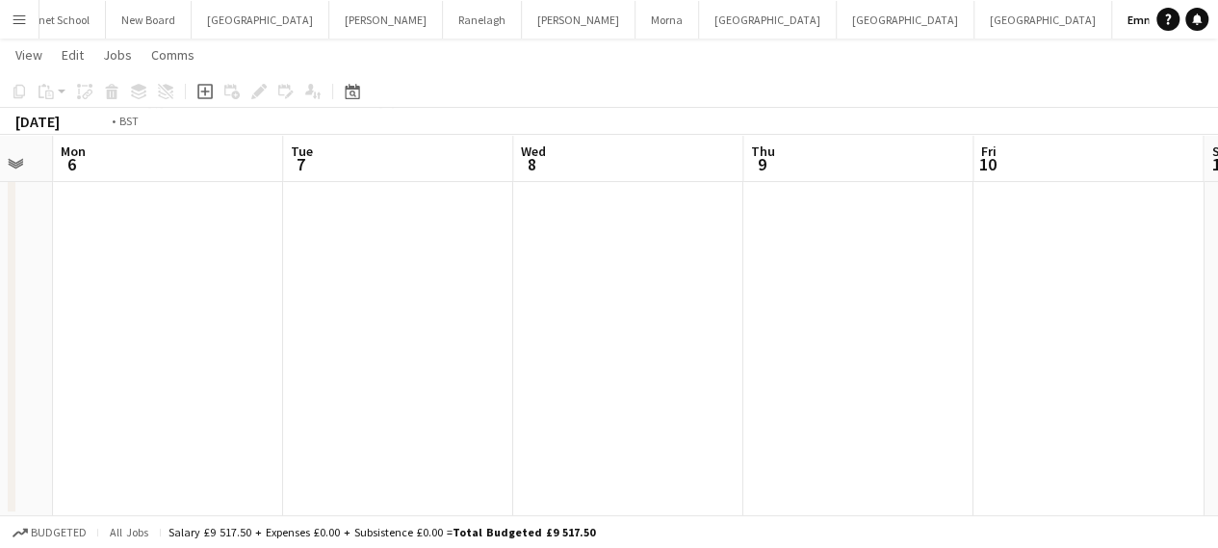
drag, startPoint x: 1028, startPoint y: 270, endPoint x: 362, endPoint y: 281, distance: 666.2
click at [356, 284] on app-calendar-viewport "Fri 3 Sat 4 Sun 5 Mon 6 Tue 7 Wed 8 Thu 9 Fri 10 Sat 11 Sun 12 Mon 13 0/4 1 Job…" at bounding box center [609, 267] width 1218 height 497
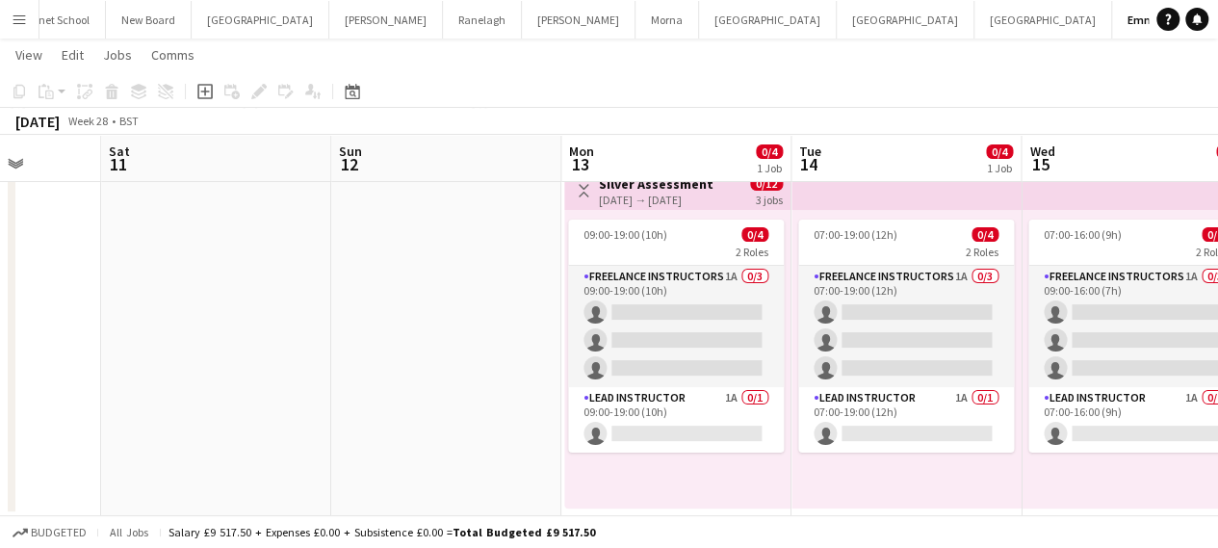
scroll to position [0, 855]
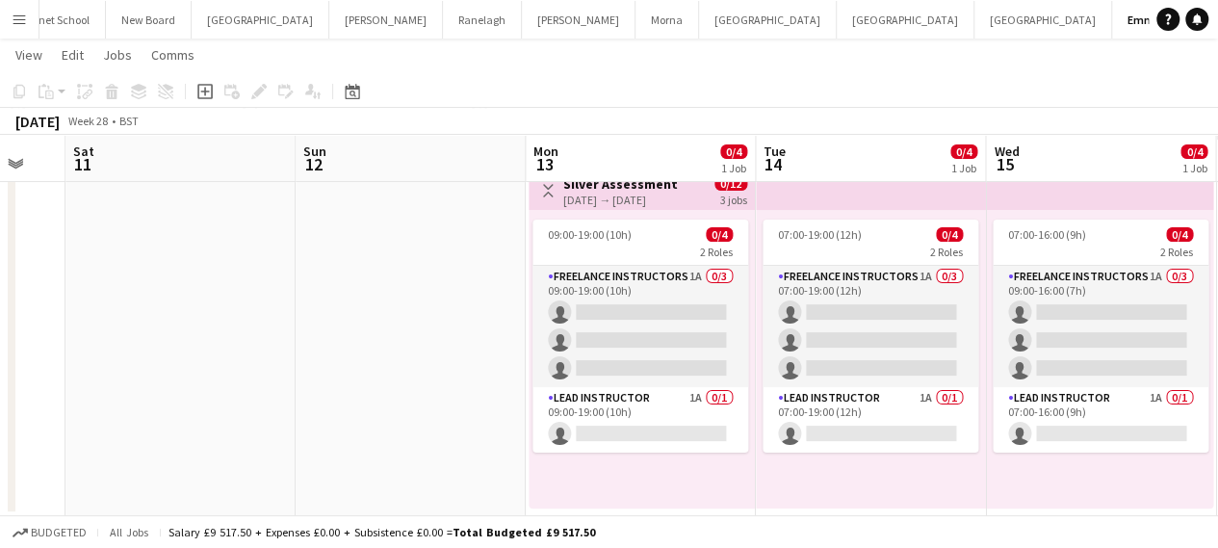
drag, startPoint x: 1011, startPoint y: 273, endPoint x: 433, endPoint y: 278, distance: 577.6
click at [435, 278] on app-calendar-viewport "Tue 7 Wed 8 Thu 9 Fri 10 Sat 11 Sun 12 Mon 13 0/4 1 Job Tue 14 0/4 1 Job Wed 15…" at bounding box center [609, 267] width 1218 height 497
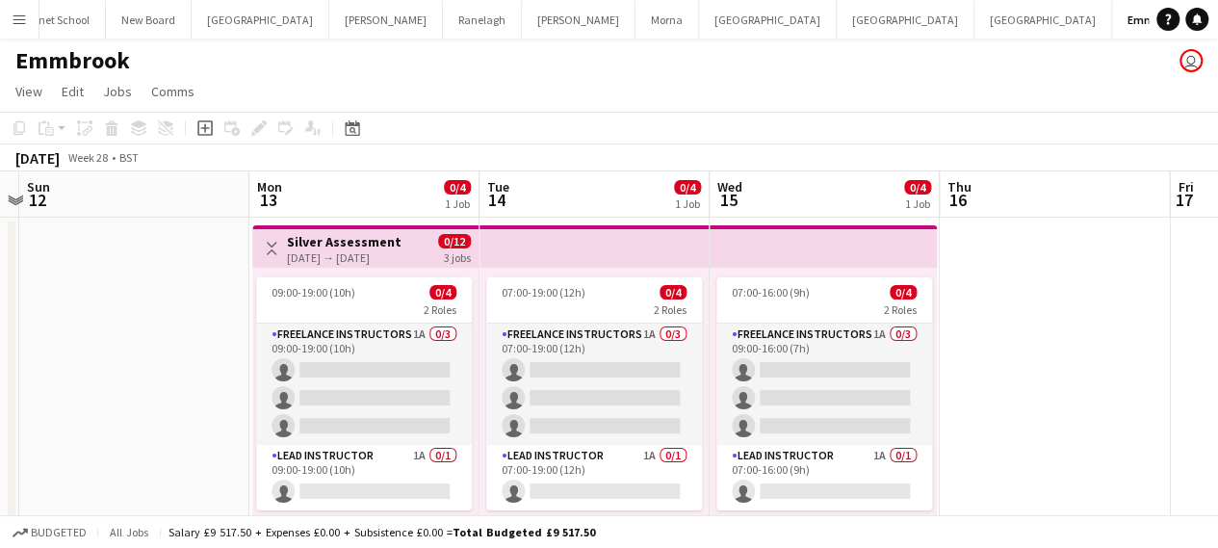
scroll to position [0, 674]
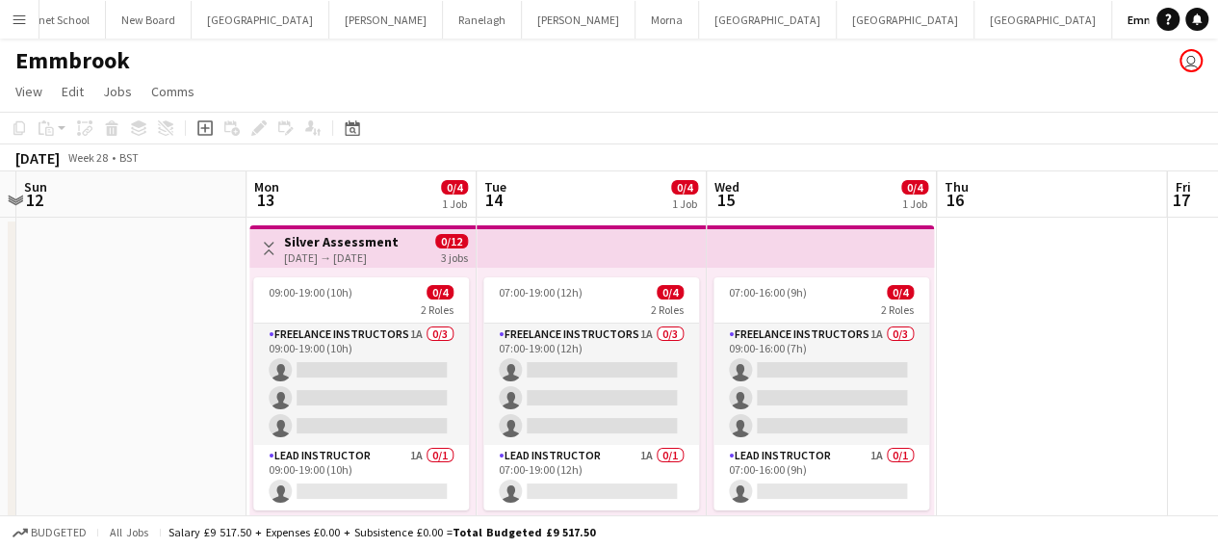
drag, startPoint x: 734, startPoint y: 358, endPoint x: 455, endPoint y: 358, distance: 279.2
click at [455, 358] on app-calendar-viewport "Thu 9 Fri 10 Sat 11 Sun 12 Mon 13 0/4 1 Job Tue 14 0/4 1 Job Wed 15 0/4 1 Job T…" at bounding box center [609, 372] width 1218 height 402
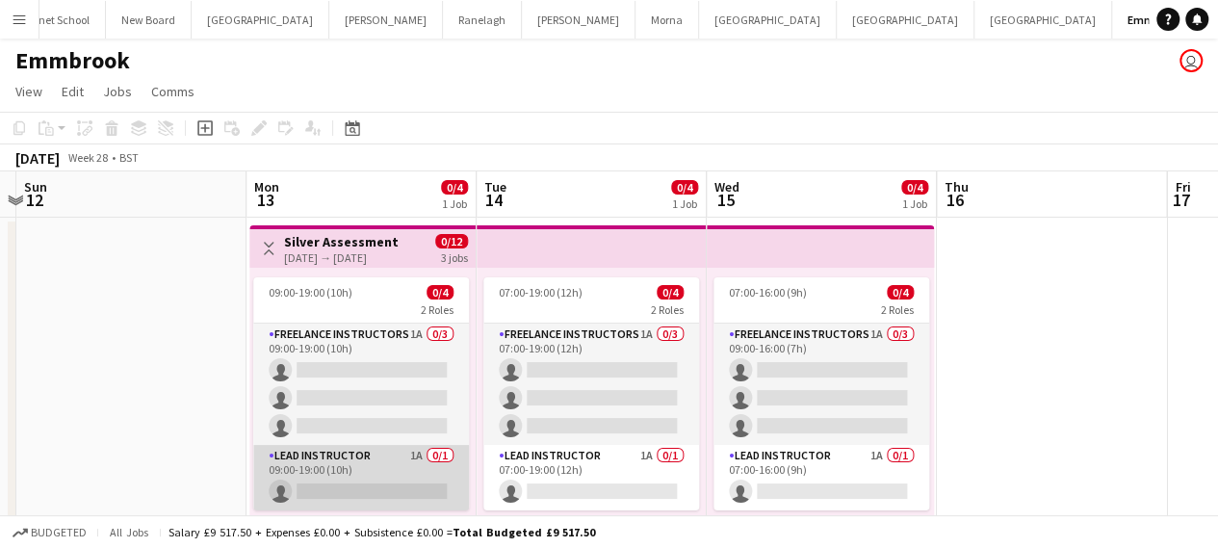
click at [400, 476] on app-card-role "Lead Instructor 1A 0/1 09:00-19:00 (10h) single-neutral-actions" at bounding box center [361, 477] width 216 height 65
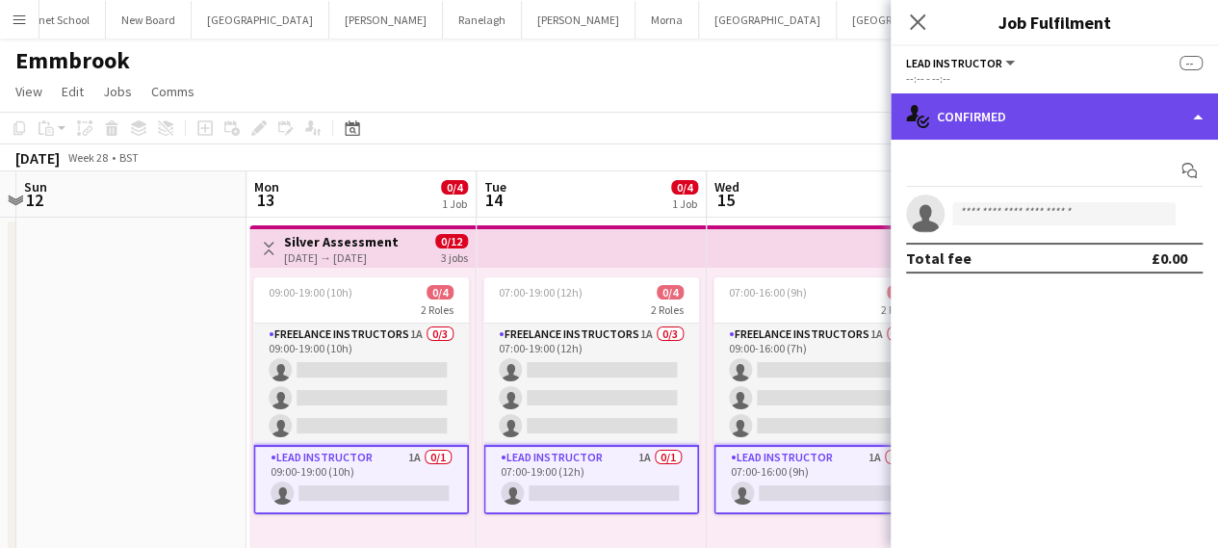
click at [1107, 118] on div "single-neutral-actions-check-2 Confirmed" at bounding box center [1053, 116] width 327 height 46
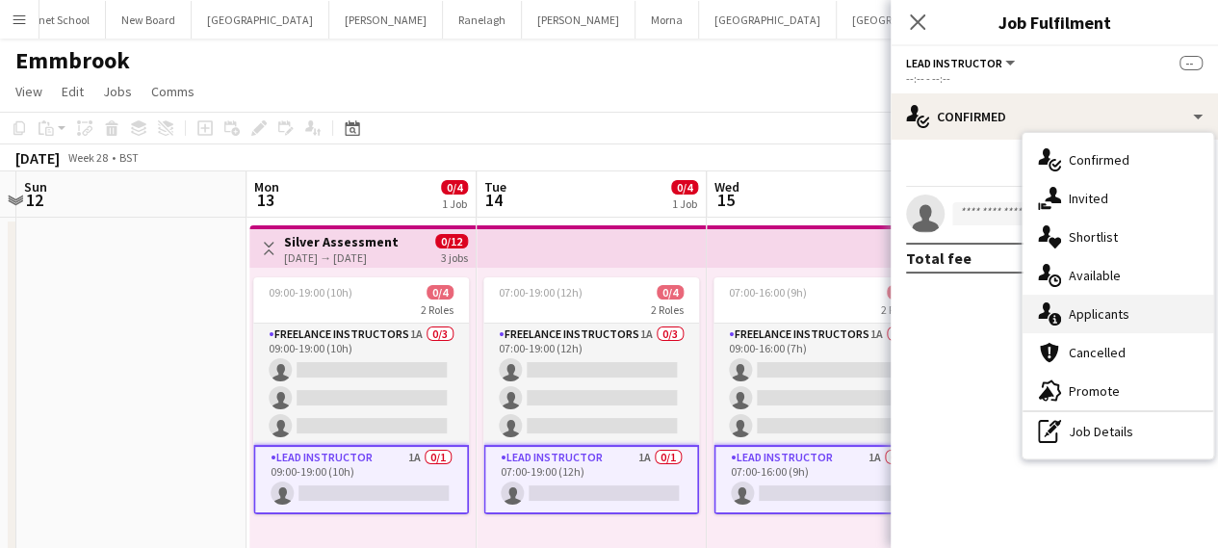
click at [1075, 311] on span "Applicants" at bounding box center [1098, 313] width 61 height 17
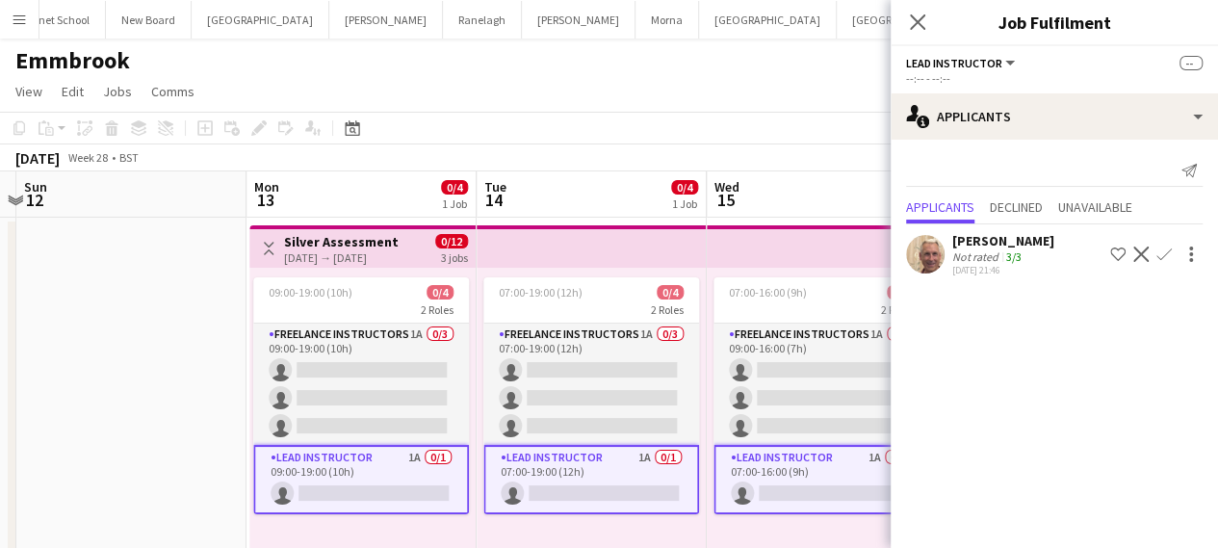
click at [1161, 255] on app-icon "Confirm" at bounding box center [1163, 253] width 15 height 15
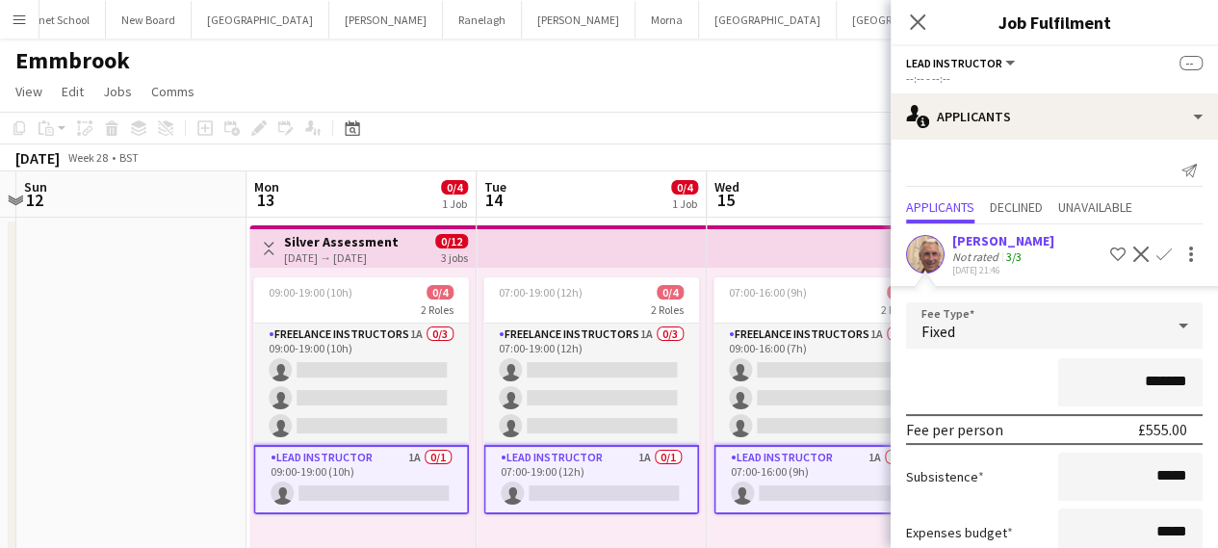
scroll to position [96, 0]
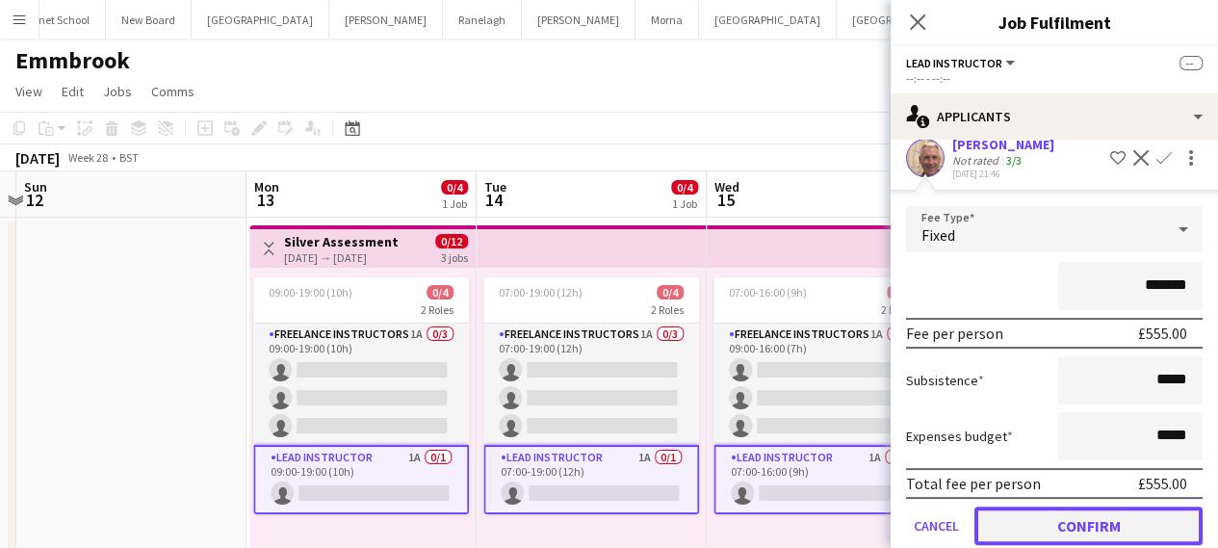
click at [1031, 530] on button "Confirm" at bounding box center [1088, 525] width 228 height 39
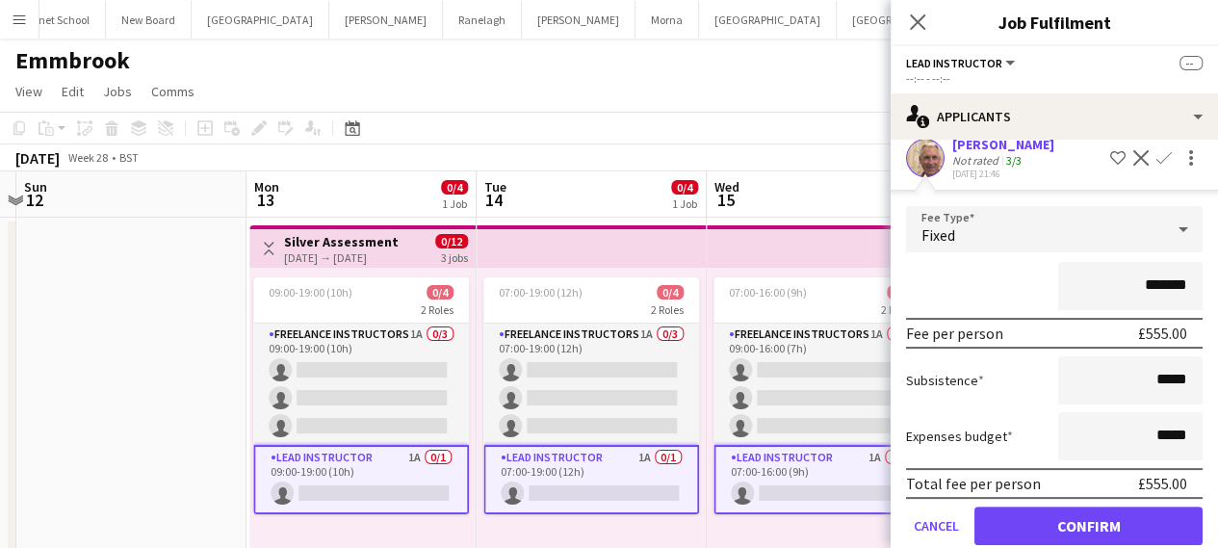
scroll to position [0, 0]
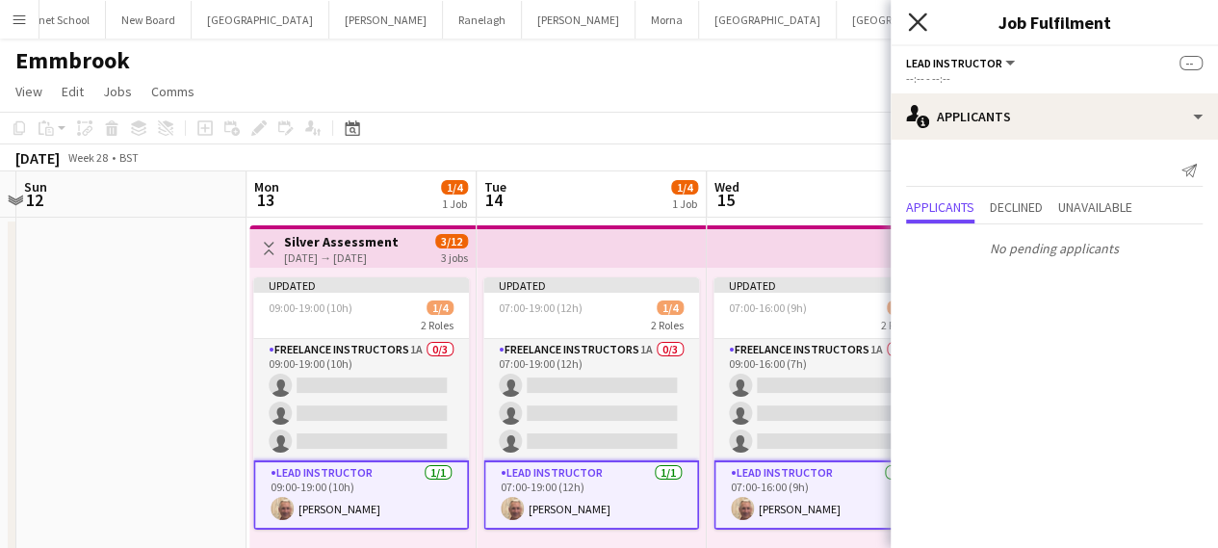
click at [920, 28] on icon "Close pop-in" at bounding box center [917, 22] width 18 height 18
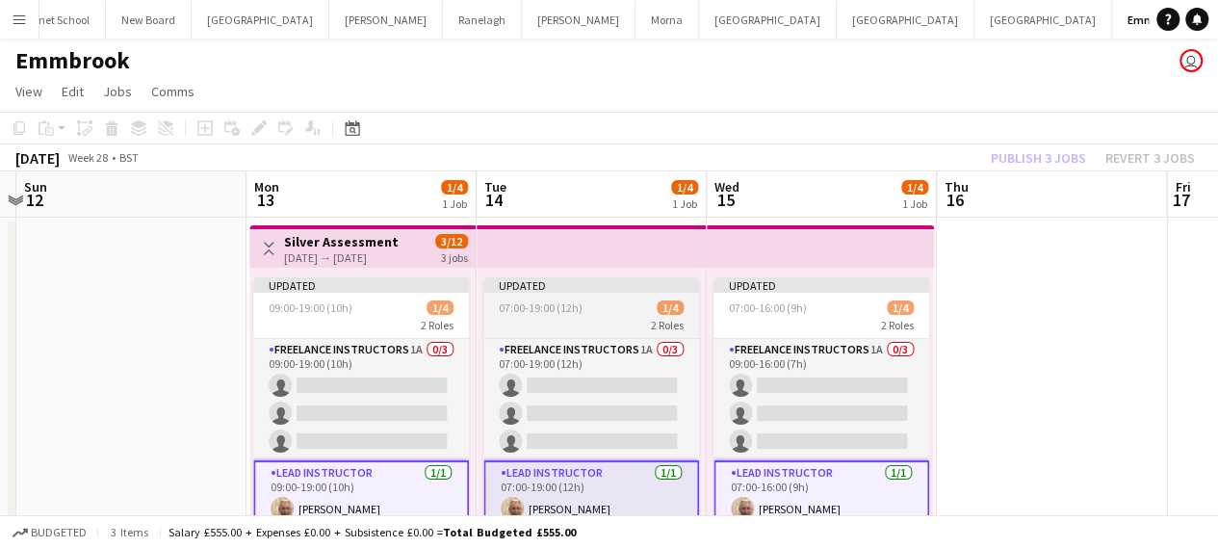
scroll to position [56, 0]
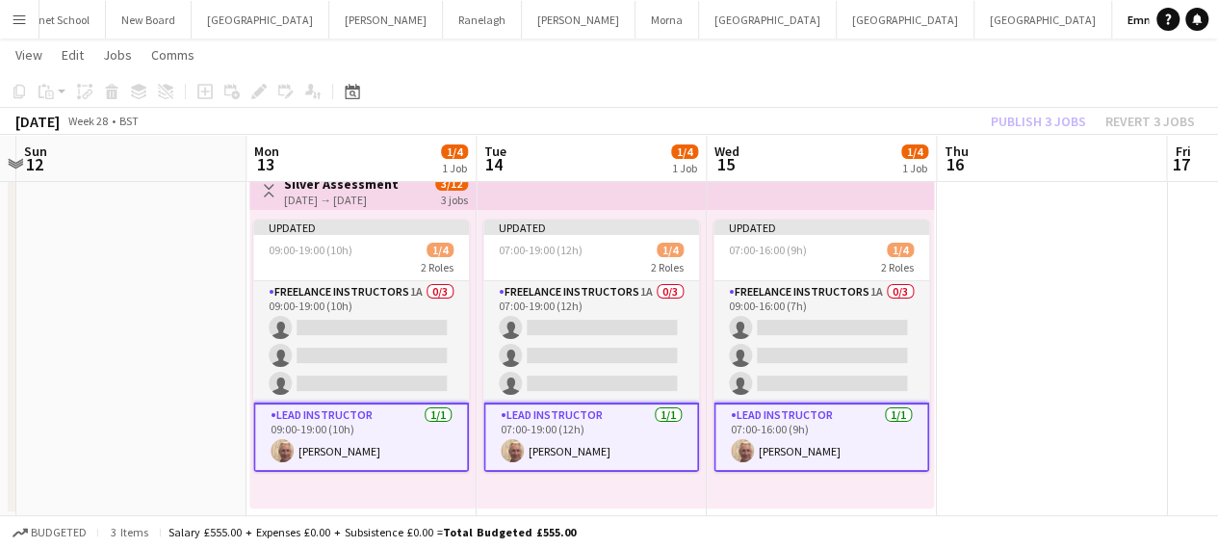
click at [543, 453] on app-card-role "Lead Instructor [DATE] 07:00-19:00 (12h) [PERSON_NAME]" at bounding box center [591, 436] width 216 height 69
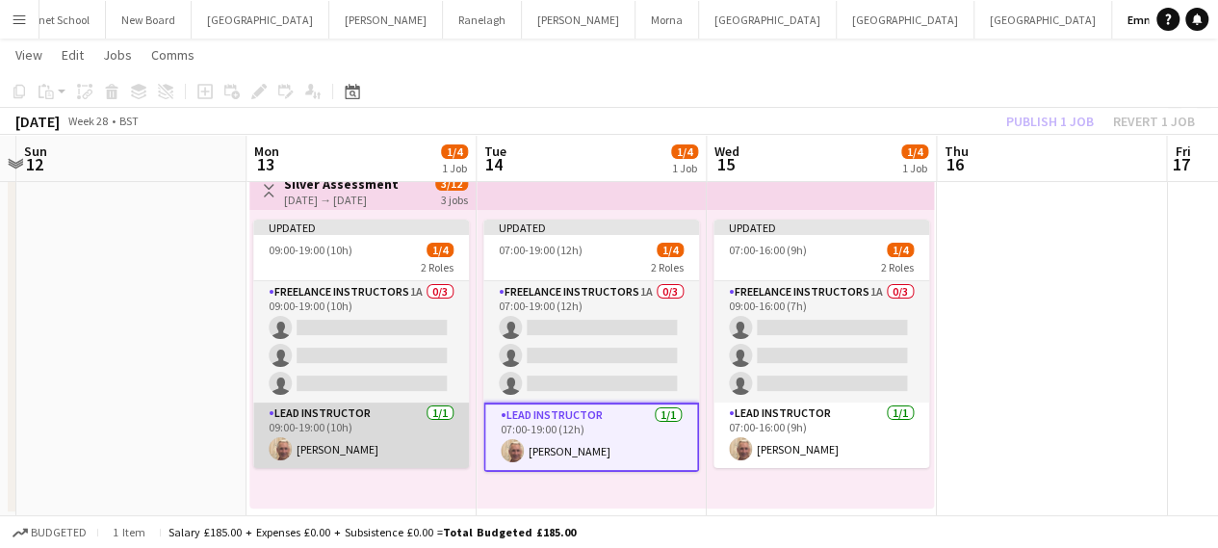
click at [319, 419] on app-card-role "Lead Instructor [DATE] 09:00-19:00 (10h) [PERSON_NAME]" at bounding box center [361, 434] width 216 height 65
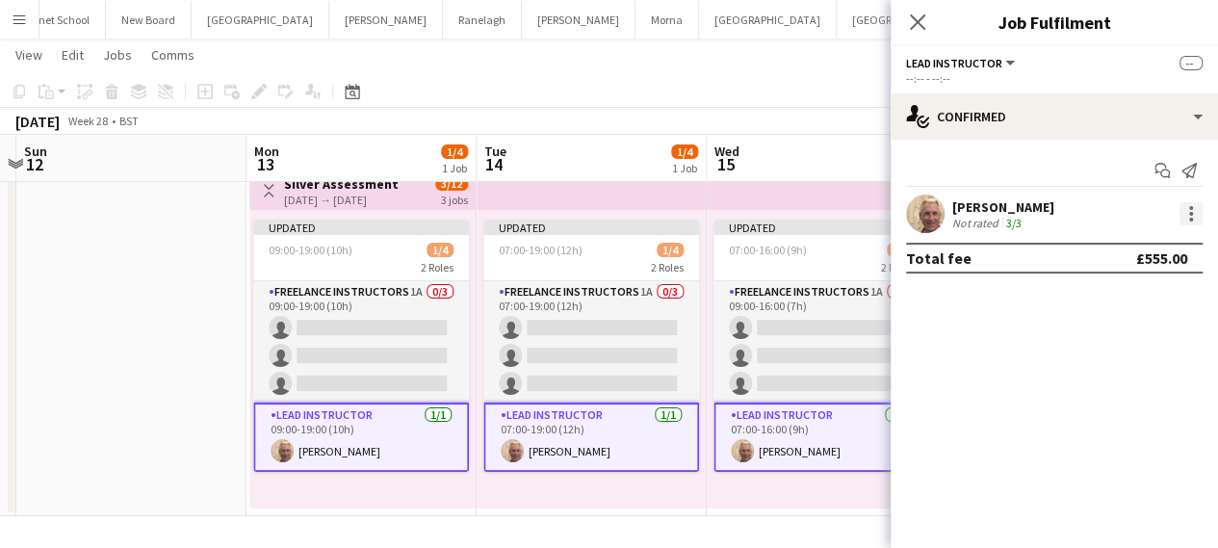
click at [1180, 217] on div at bounding box center [1190, 213] width 23 height 23
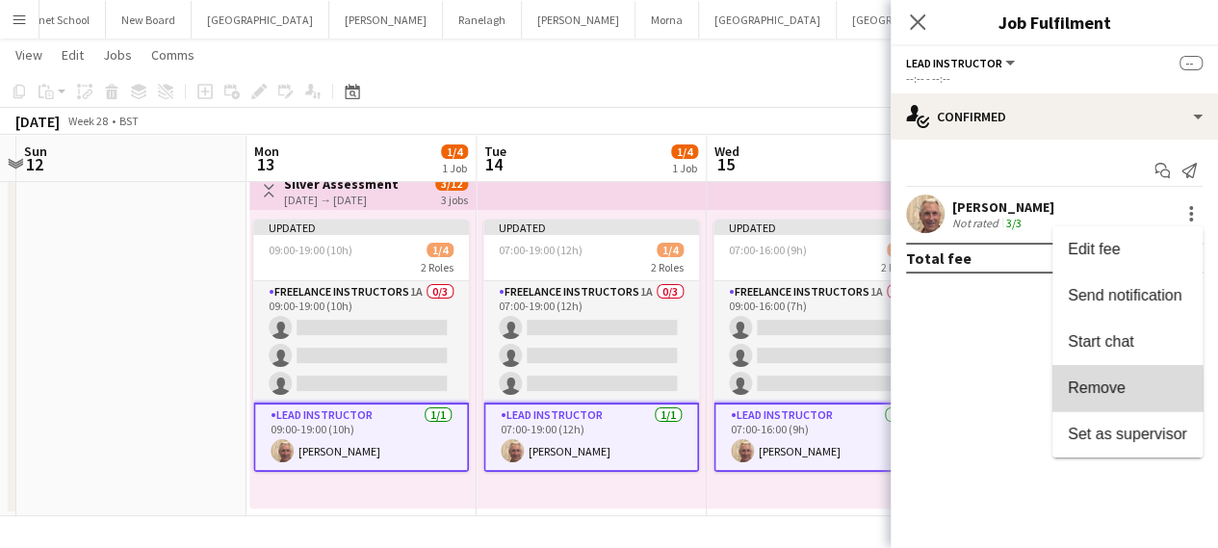
click at [1093, 394] on span "Remove" at bounding box center [1097, 387] width 58 height 16
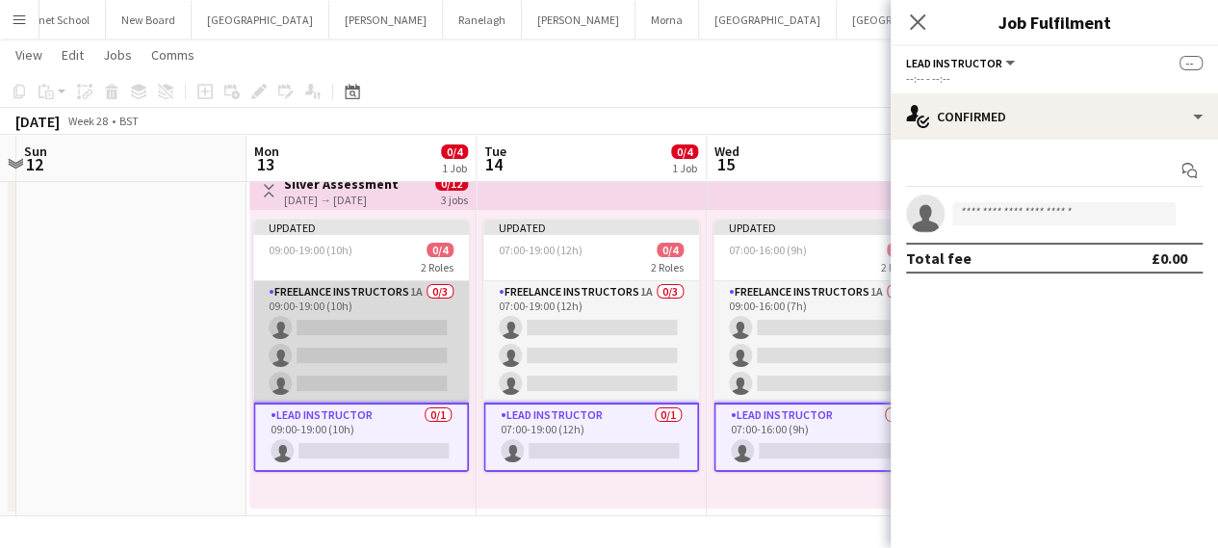
click at [345, 344] on app-card-role "Freelance Instructors 1A 0/3 09:00-19:00 (10h) single-neutral-actions single-ne…" at bounding box center [361, 341] width 216 height 121
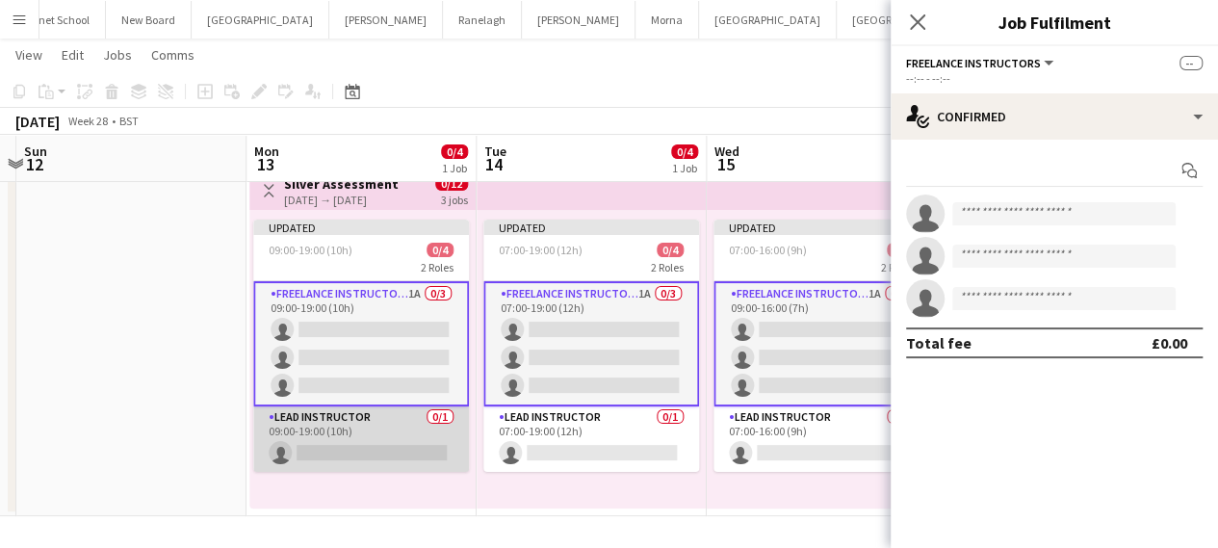
click at [377, 430] on app-card-role "Lead Instructor 0/1 09:00-19:00 (10h) single-neutral-actions" at bounding box center [361, 438] width 216 height 65
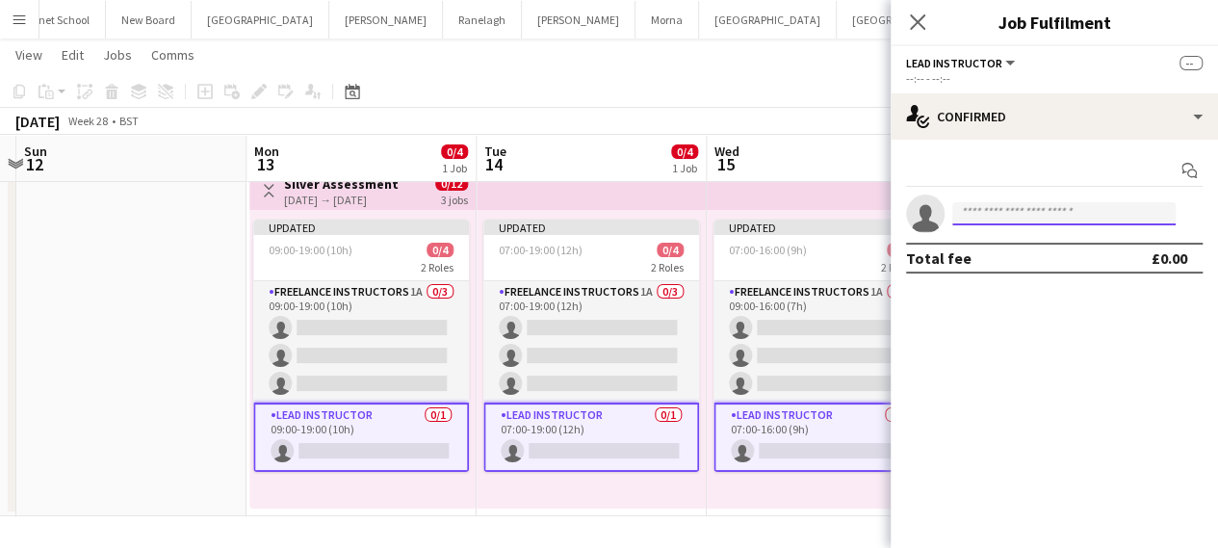
click at [987, 217] on input at bounding box center [1063, 213] width 223 height 23
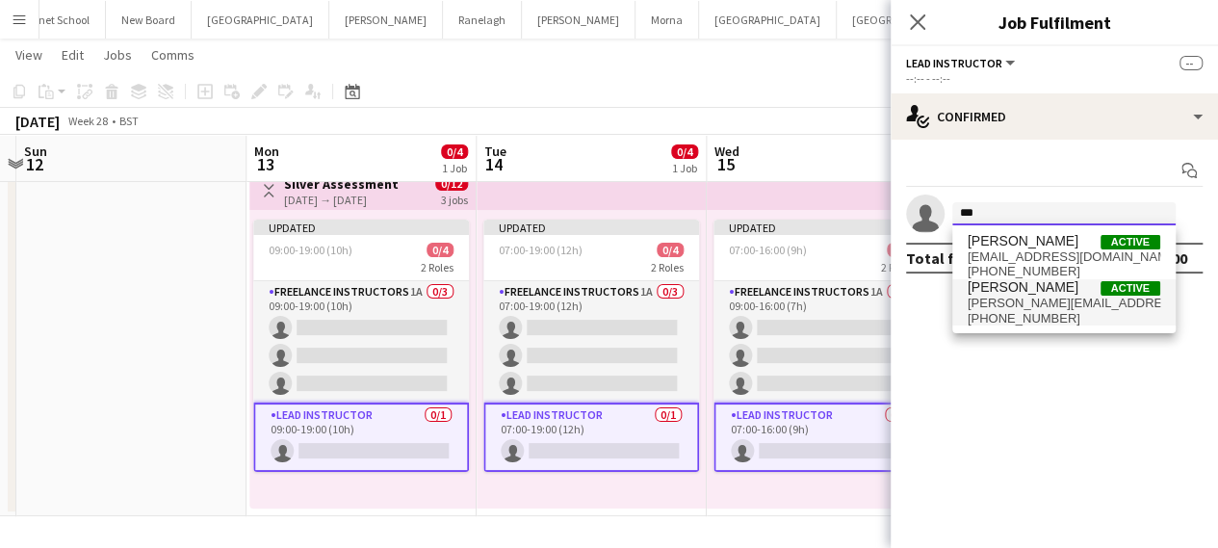
type input "***"
click at [1024, 303] on span "[PERSON_NAME][EMAIL_ADDRESS][DOMAIN_NAME]" at bounding box center [1063, 303] width 193 height 15
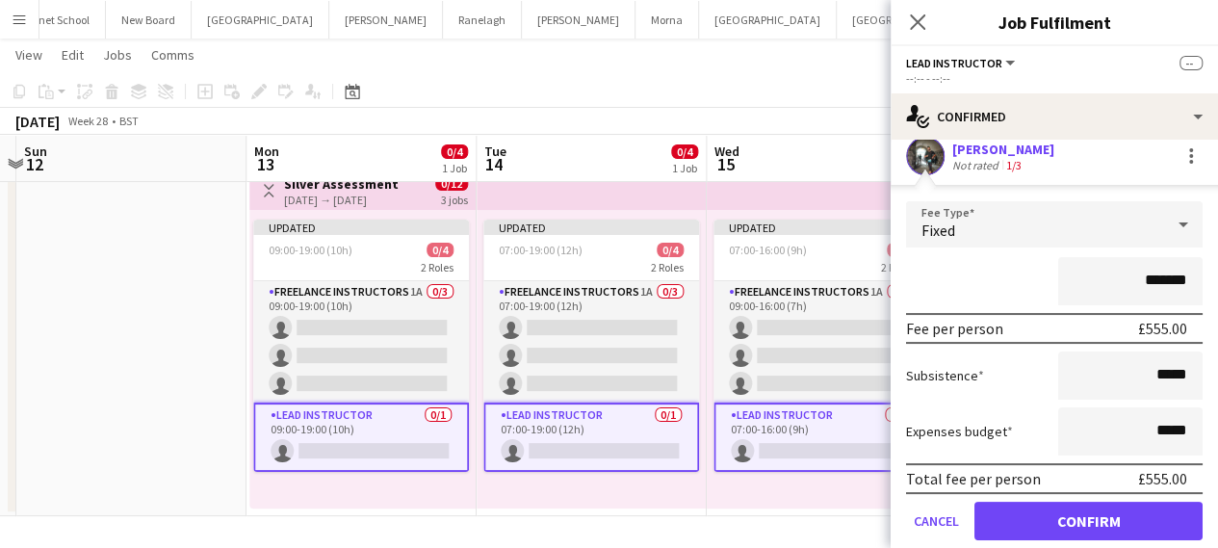
scroll to position [96, 0]
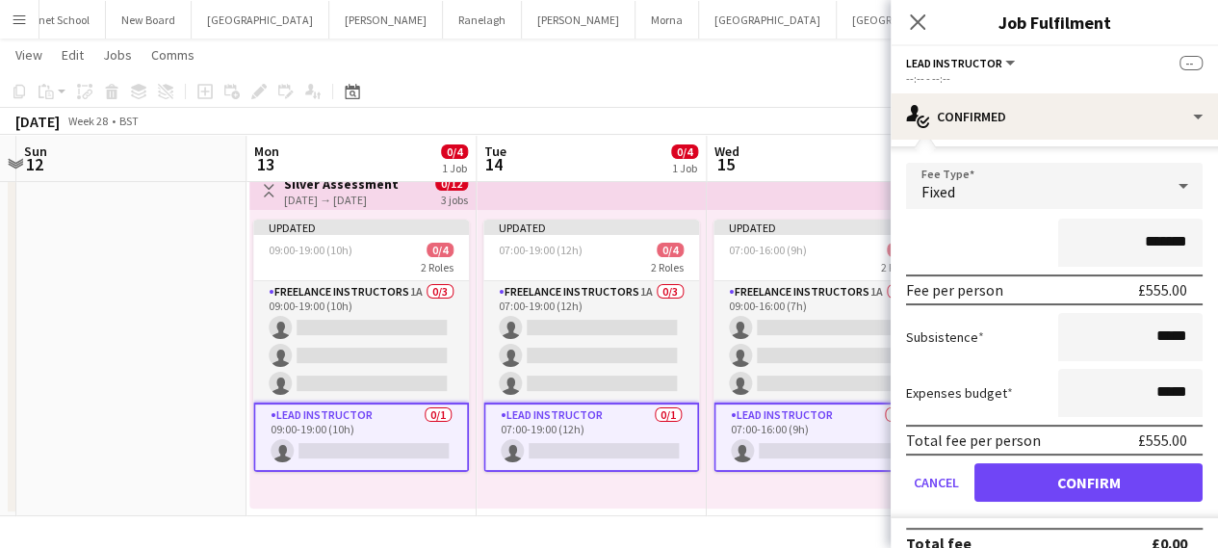
click at [1014, 188] on div "Fixed" at bounding box center [1035, 186] width 258 height 46
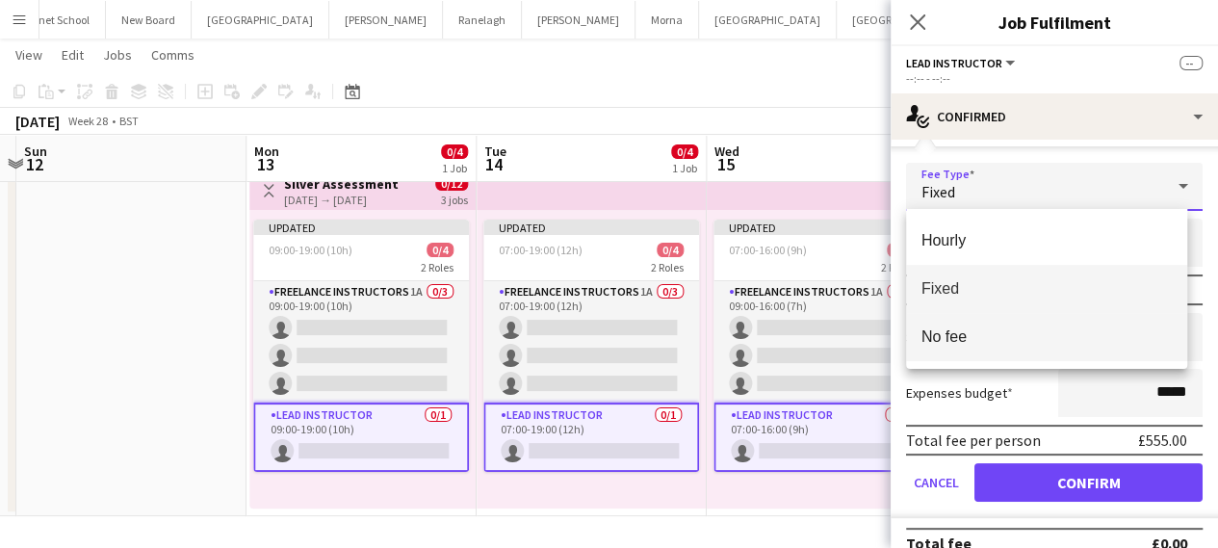
click at [988, 322] on mat-option "No fee" at bounding box center [1047, 337] width 282 height 48
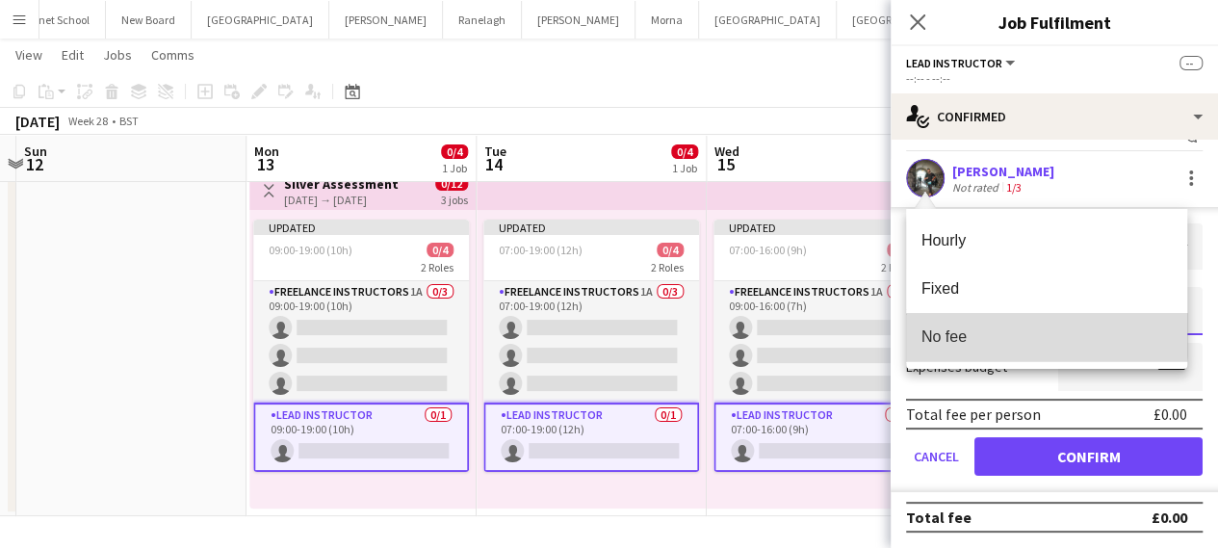
scroll to position [35, 0]
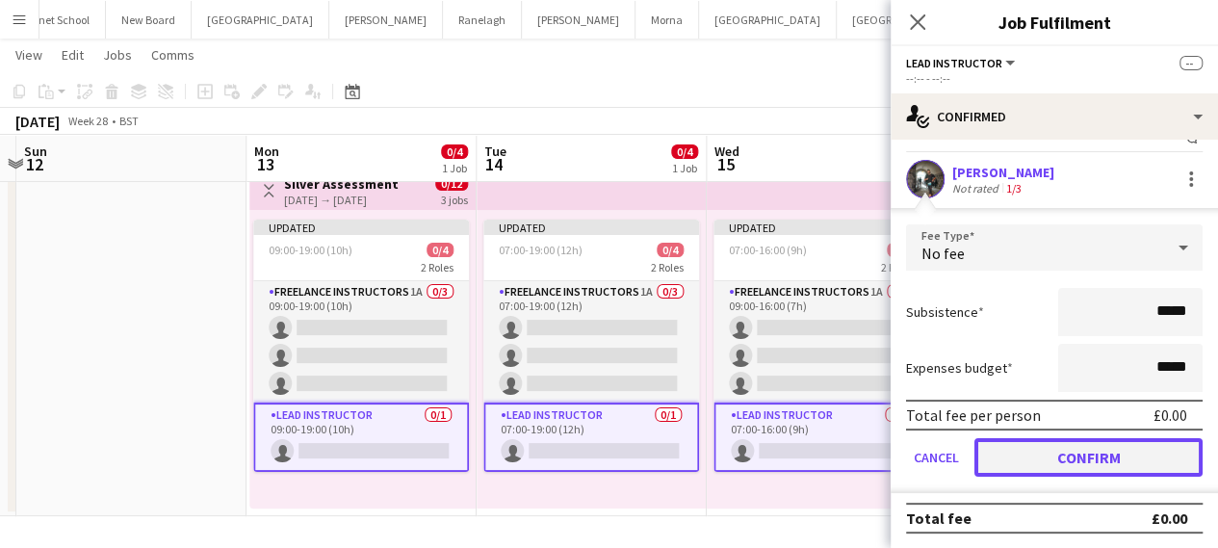
click at [1016, 455] on button "Confirm" at bounding box center [1088, 457] width 228 height 39
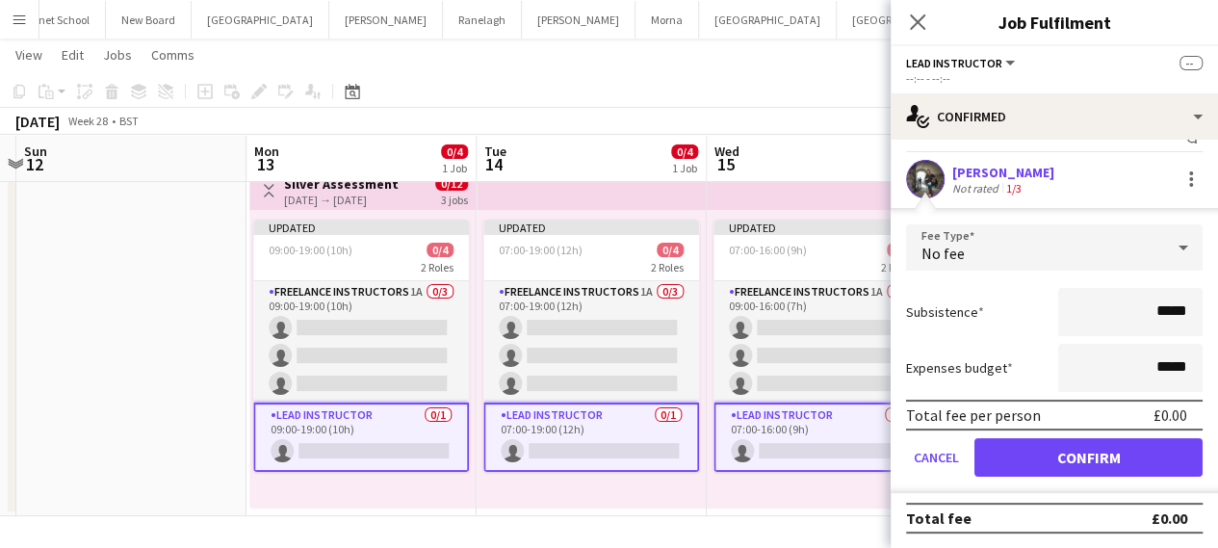
scroll to position [0, 0]
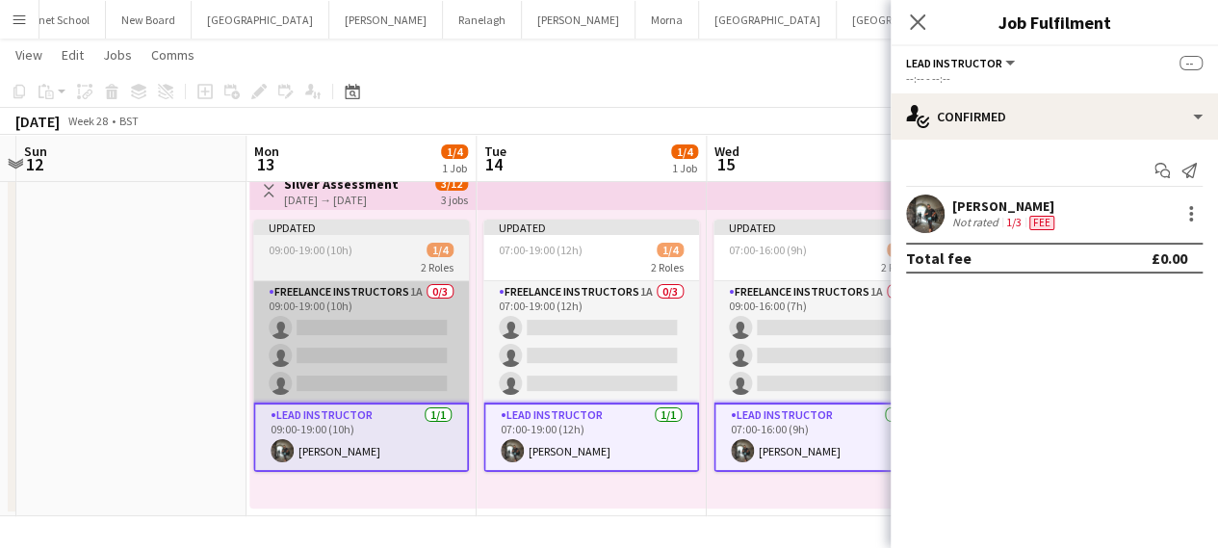
drag, startPoint x: 470, startPoint y: 358, endPoint x: 419, endPoint y: 353, distance: 51.2
click at [466, 358] on div "Updated 09:00-19:00 (10h) 1/4 2 Roles Freelance Instructors 1A 0/3 09:00-19:00 …" at bounding box center [362, 359] width 226 height 298
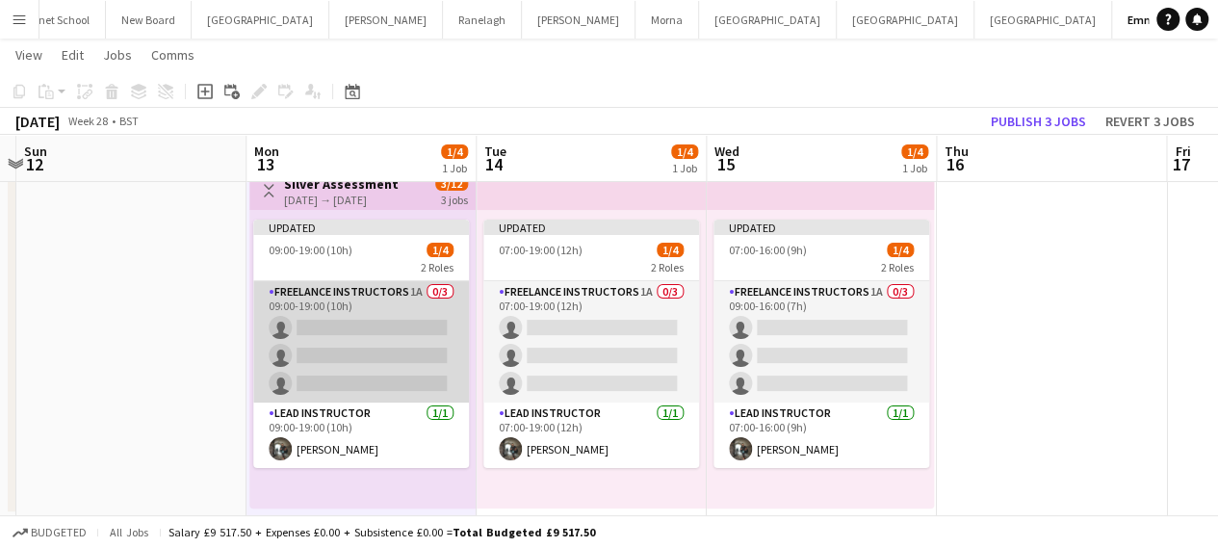
scroll to position [0, 678]
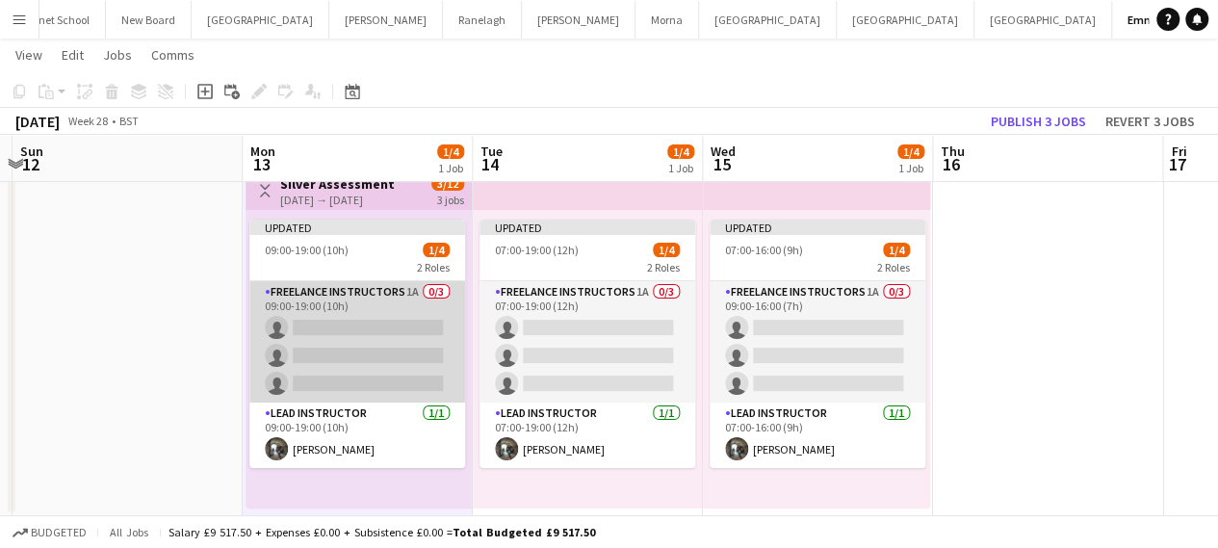
click at [413, 352] on app-card-role "Freelance Instructors 1A 0/3 09:00-19:00 (10h) single-neutral-actions single-ne…" at bounding box center [357, 341] width 216 height 121
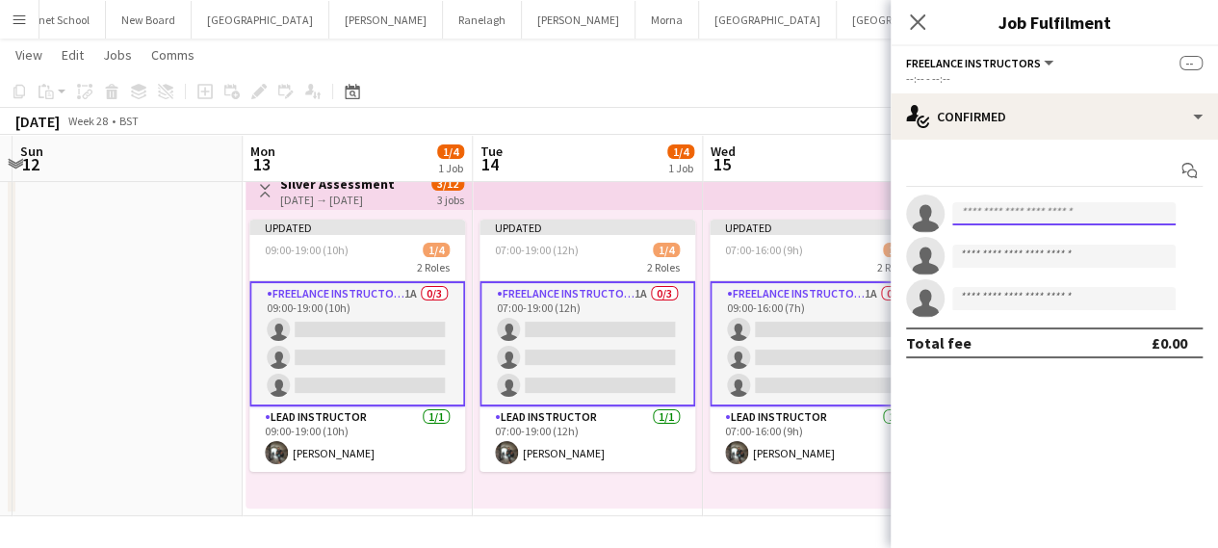
click at [1025, 209] on input at bounding box center [1063, 213] width 223 height 23
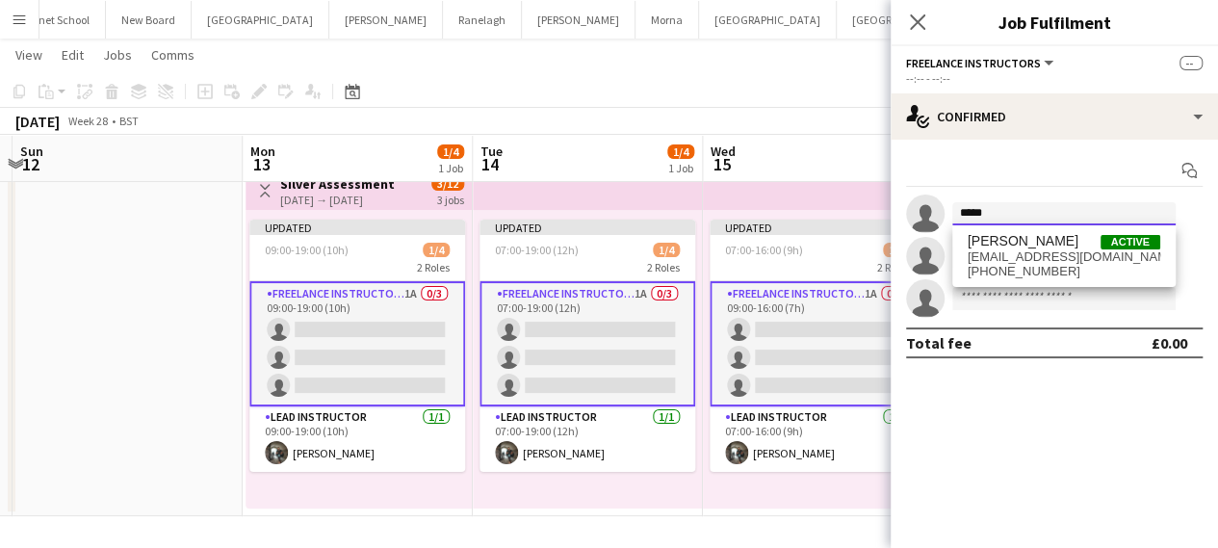
type input "*****"
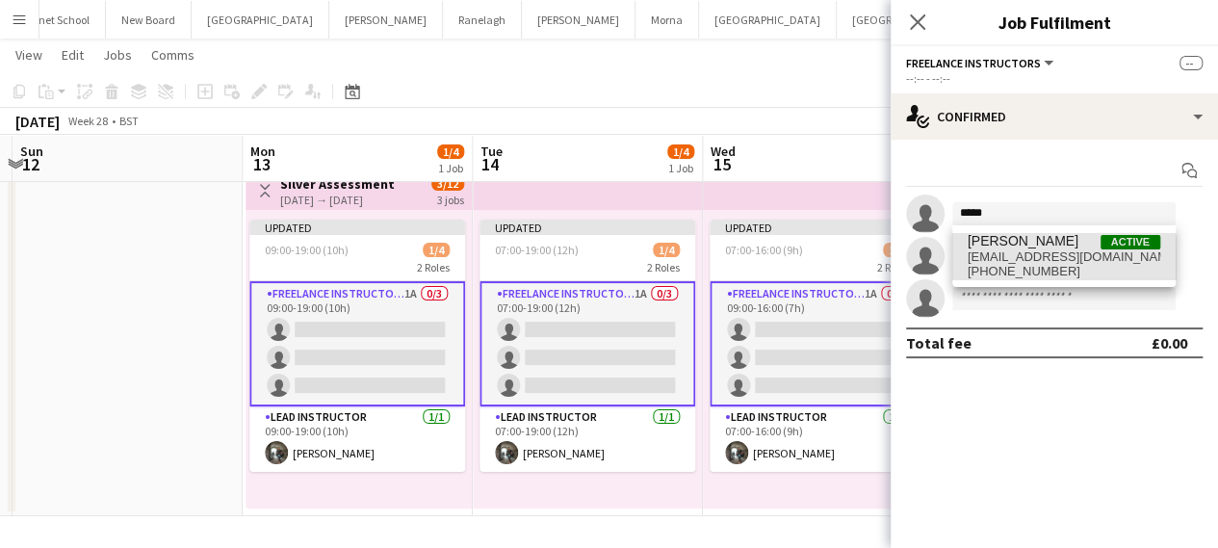
click at [1001, 270] on span "[PHONE_NUMBER]" at bounding box center [1063, 271] width 193 height 15
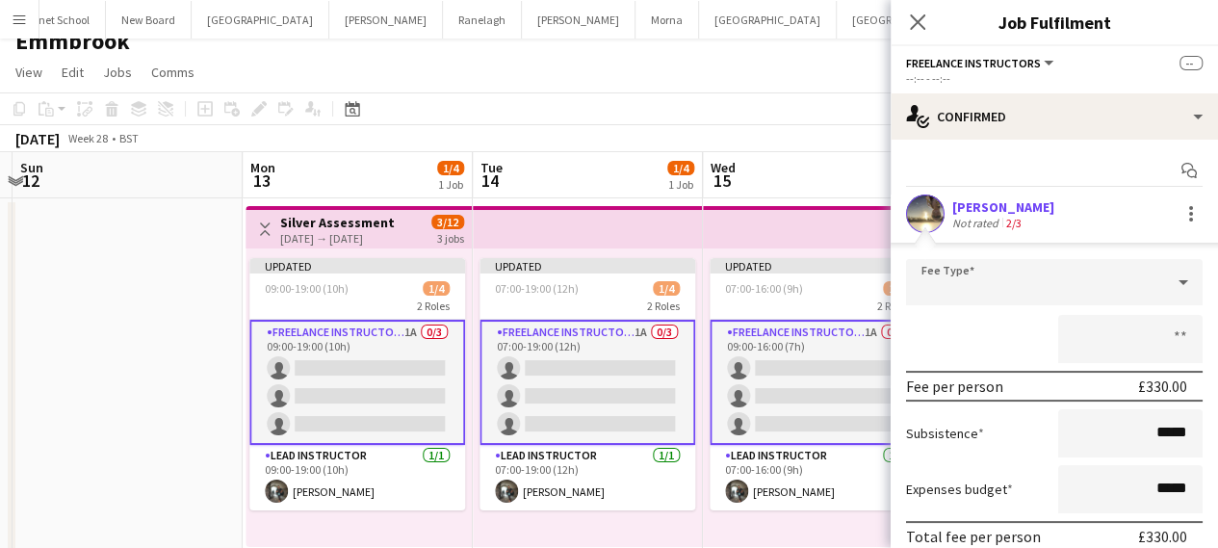
scroll to position [0, 0]
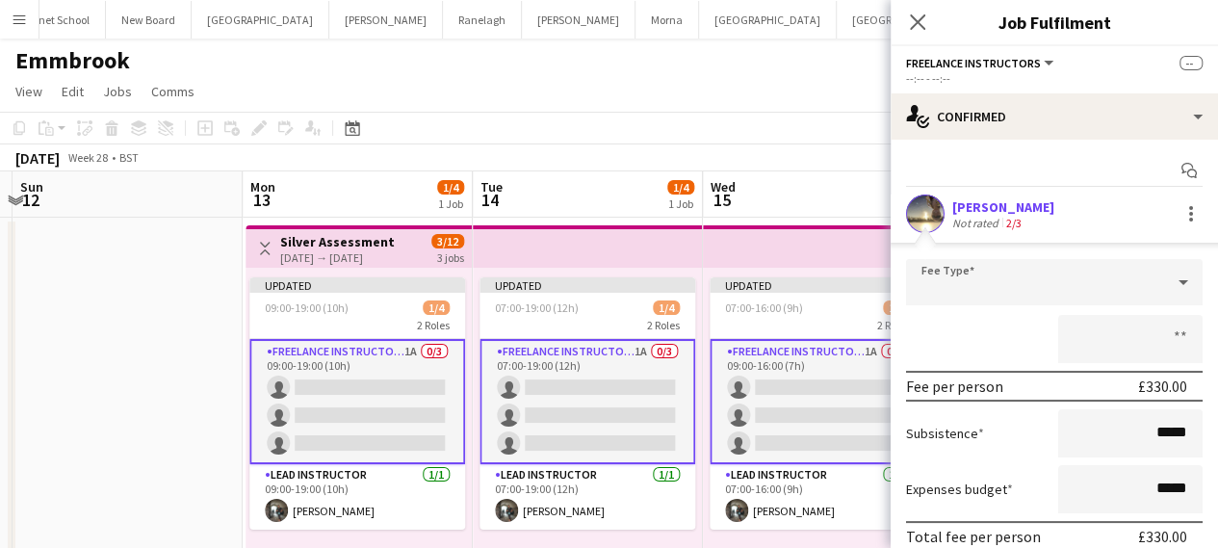
click at [1027, 292] on div at bounding box center [1035, 282] width 258 height 46
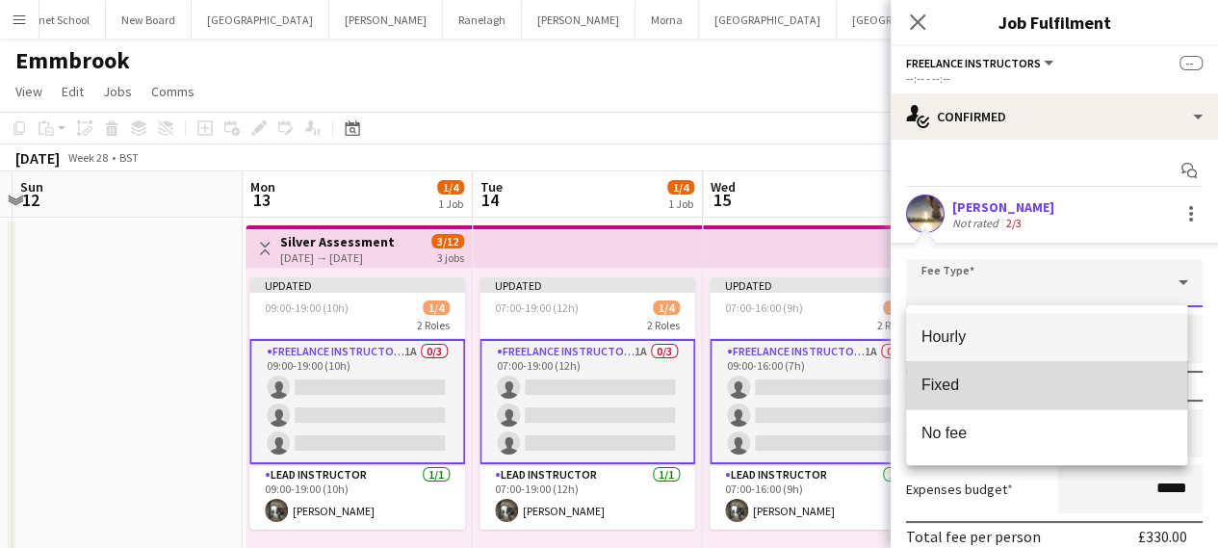
click at [975, 382] on span "Fixed" at bounding box center [1046, 384] width 251 height 18
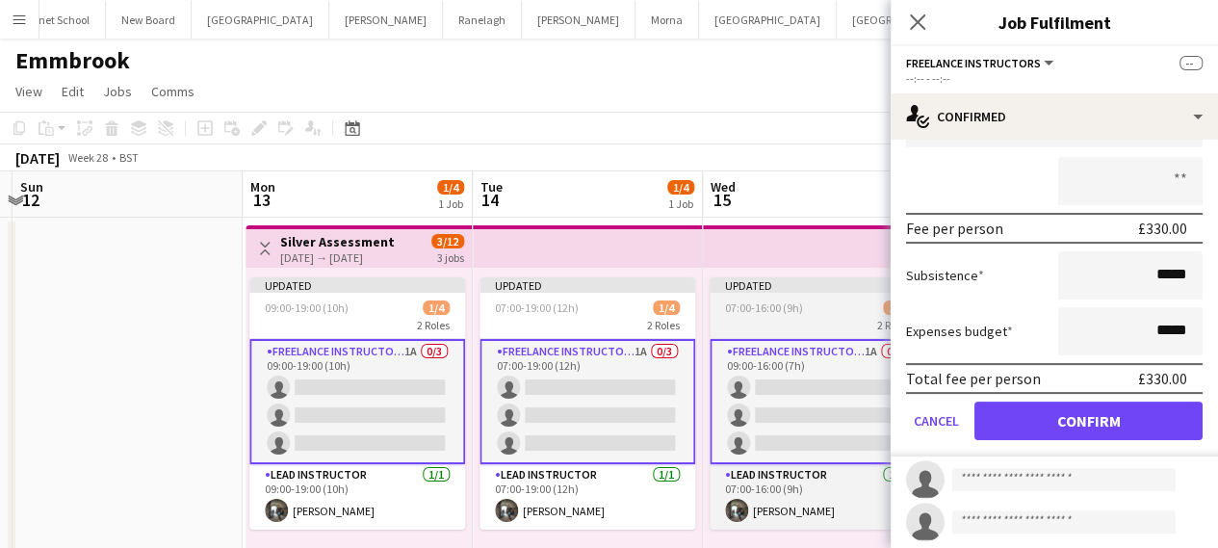
scroll to position [206, 0]
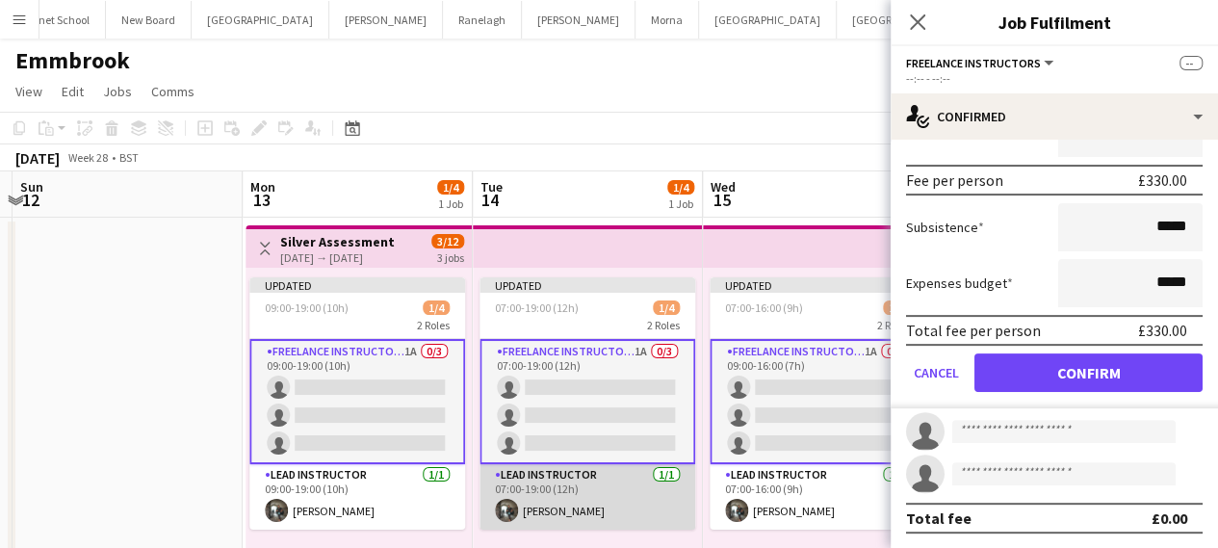
click at [538, 482] on app-card-role "Lead Instructor [DATE] 07:00-19:00 (12h) [PERSON_NAME]" at bounding box center [587, 496] width 216 height 65
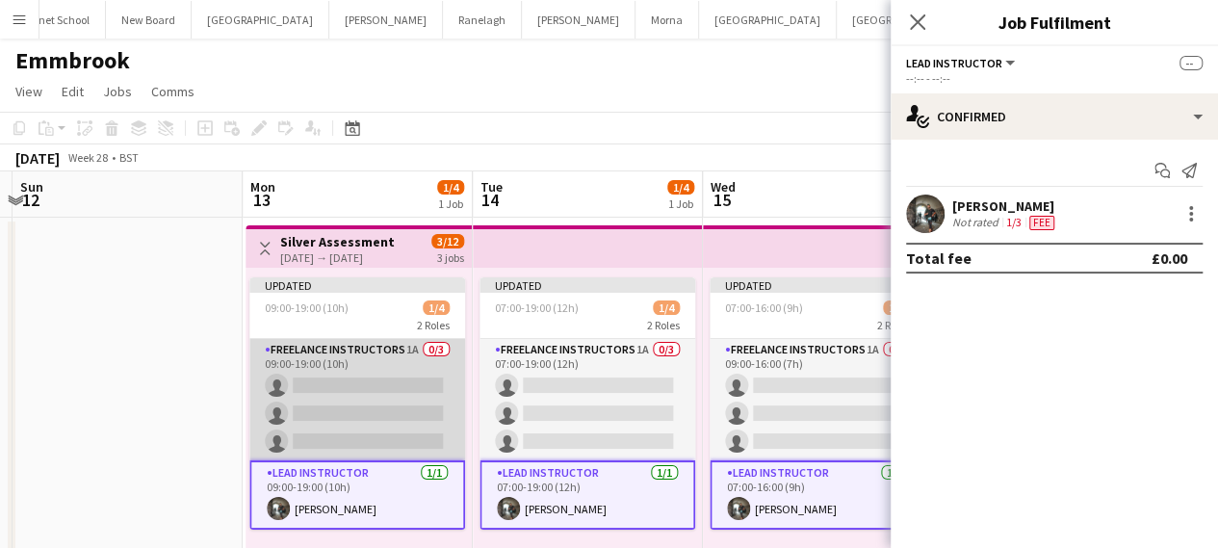
click at [402, 368] on app-card-role "Freelance Instructors 1A 0/3 09:00-19:00 (10h) single-neutral-actions single-ne…" at bounding box center [357, 399] width 216 height 121
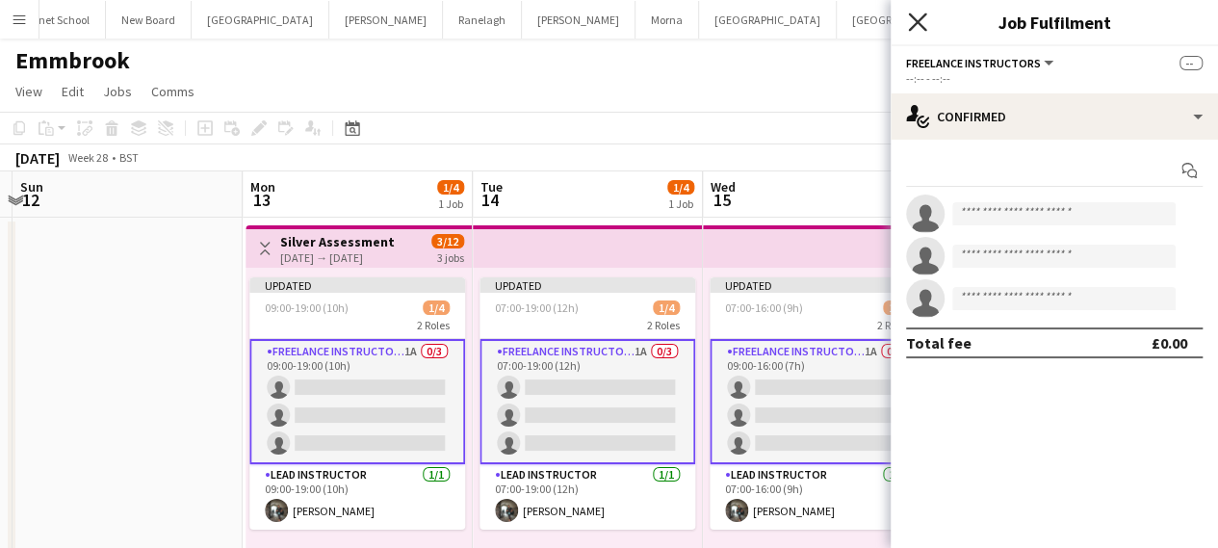
click at [917, 14] on icon "Close pop-in" at bounding box center [917, 22] width 18 height 18
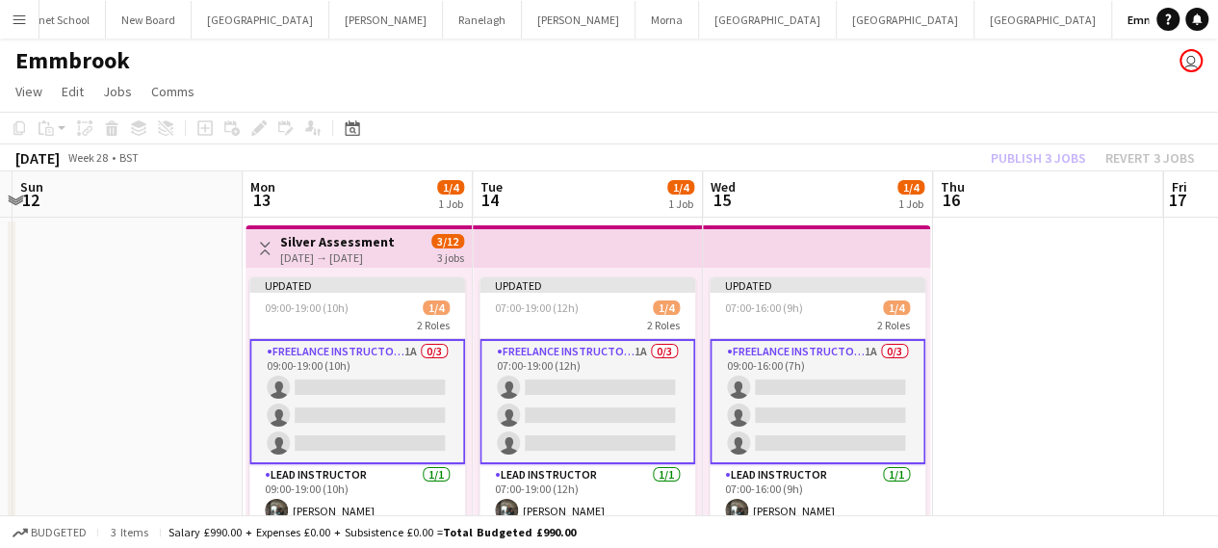
click at [268, 242] on app-icon "Toggle View" at bounding box center [264, 248] width 13 height 13
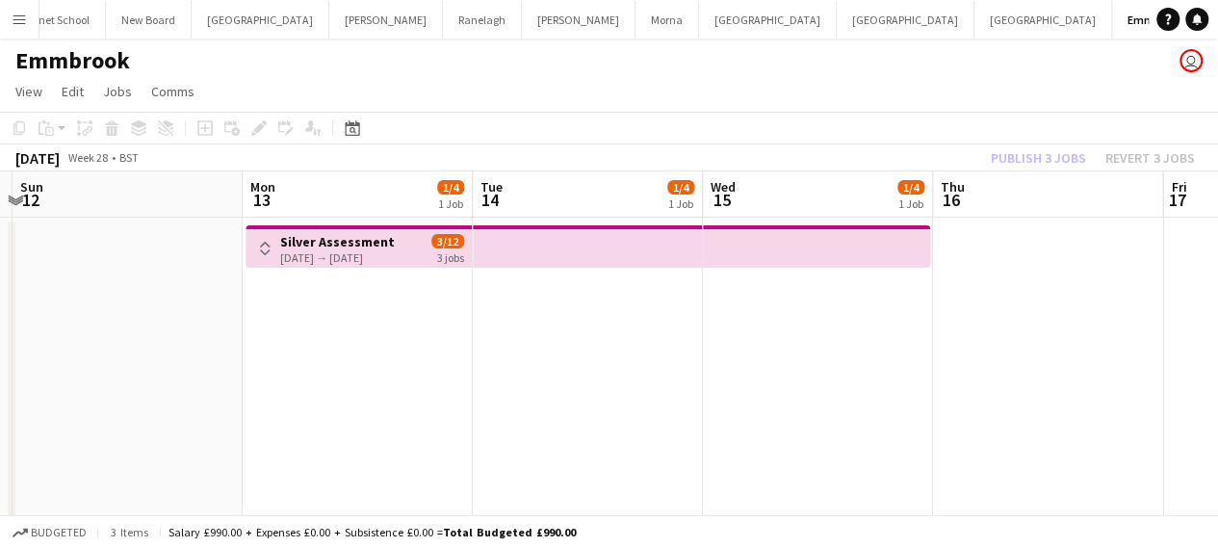
click at [312, 244] on h3 "Silver Assessment" at bounding box center [337, 241] width 115 height 17
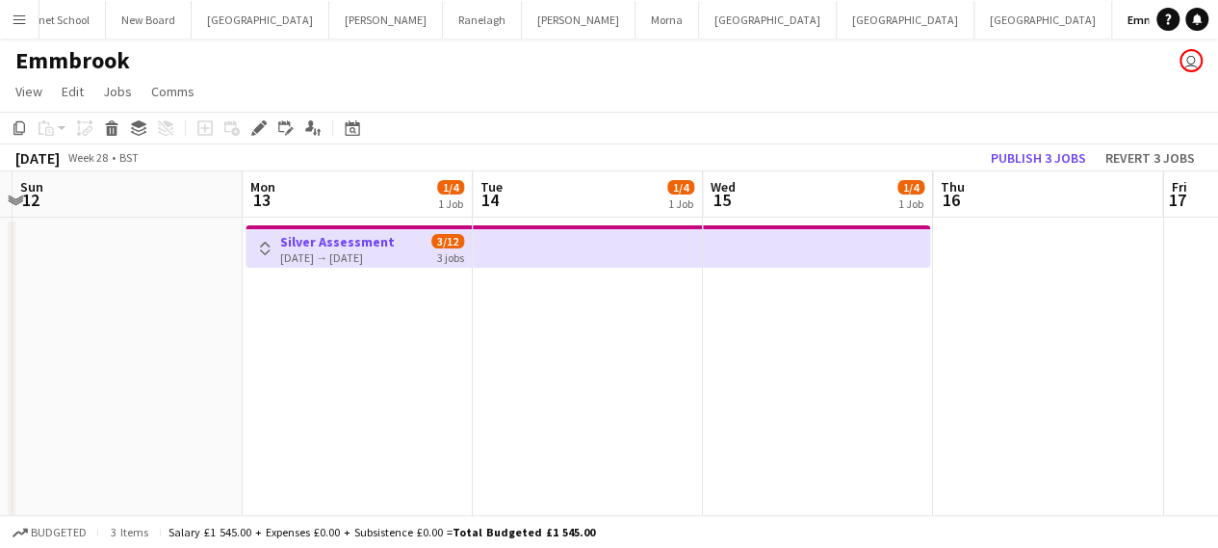
click at [264, 247] on app-icon "Toggle View" at bounding box center [264, 248] width 13 height 13
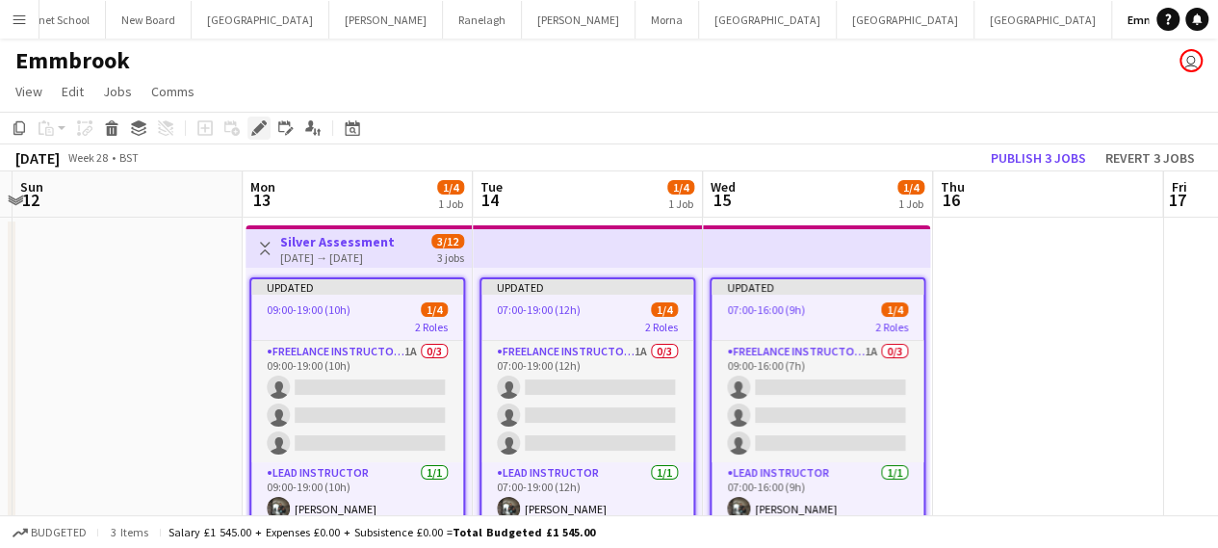
click at [264, 126] on icon "Edit" at bounding box center [258, 127] width 15 height 15
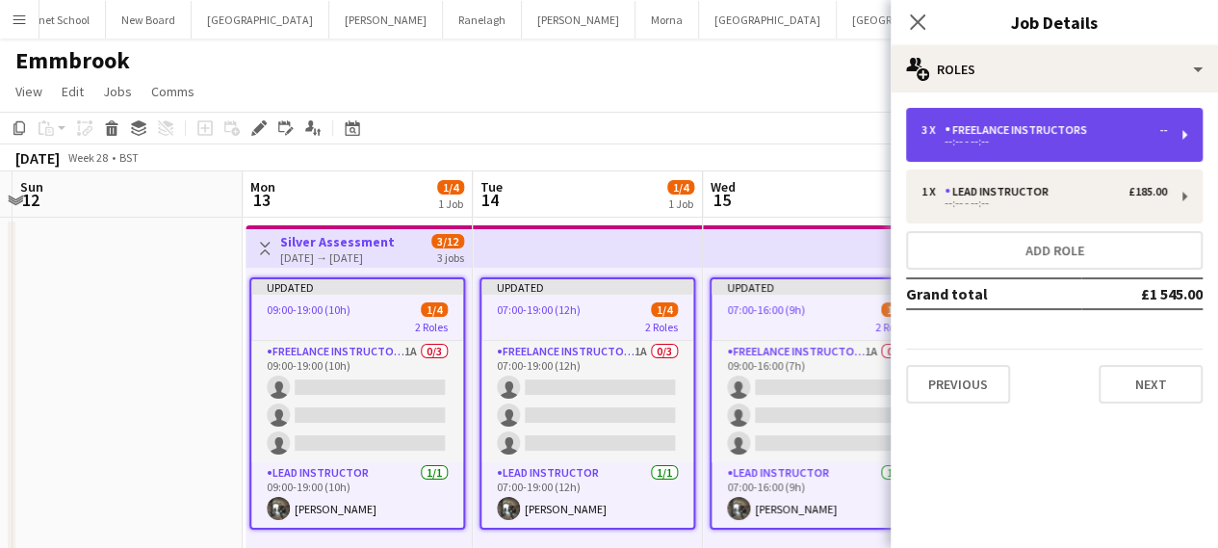
click at [1042, 142] on div "--:-- - --:--" at bounding box center [1043, 142] width 245 height 10
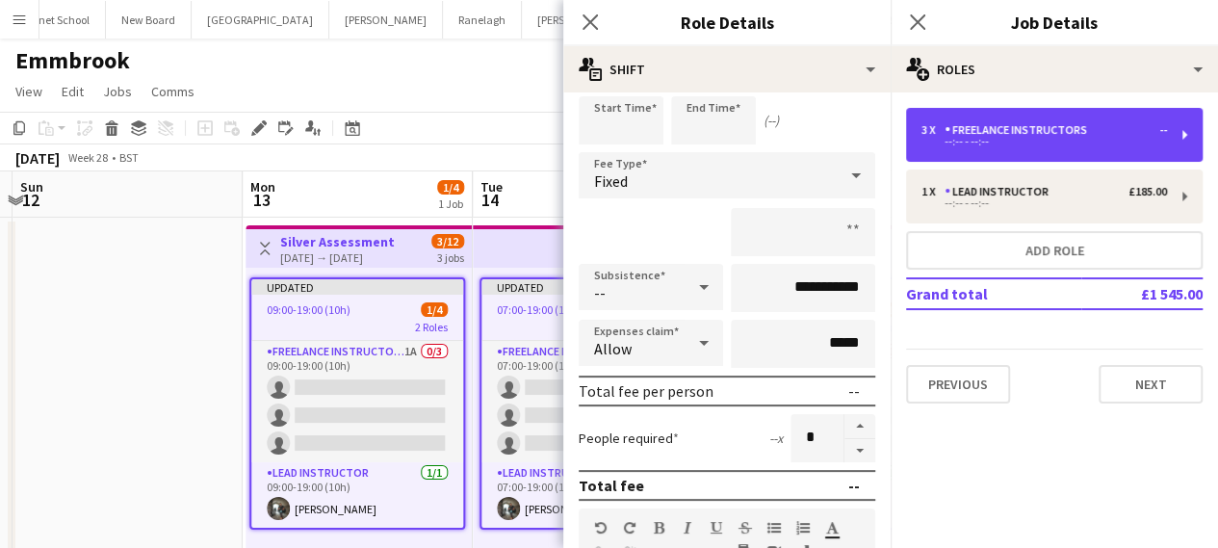
scroll to position [96, 0]
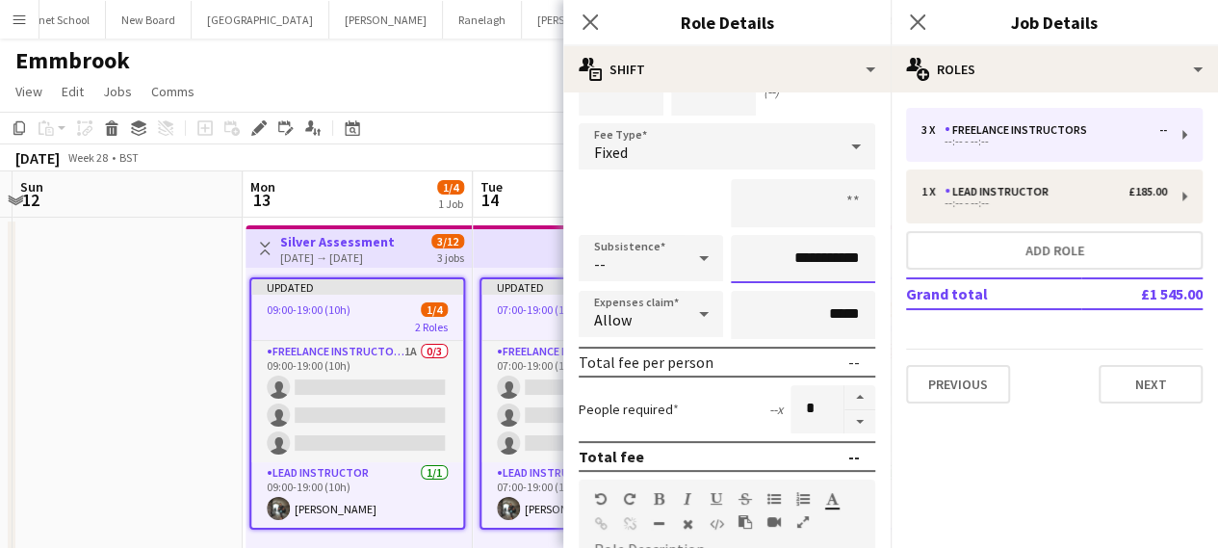
click at [799, 258] on input "**********" at bounding box center [803, 259] width 144 height 48
drag, startPoint x: 841, startPoint y: 256, endPoint x: 659, endPoint y: 258, distance: 181.9
click at [659, 258] on div "**********" at bounding box center [727, 259] width 296 height 48
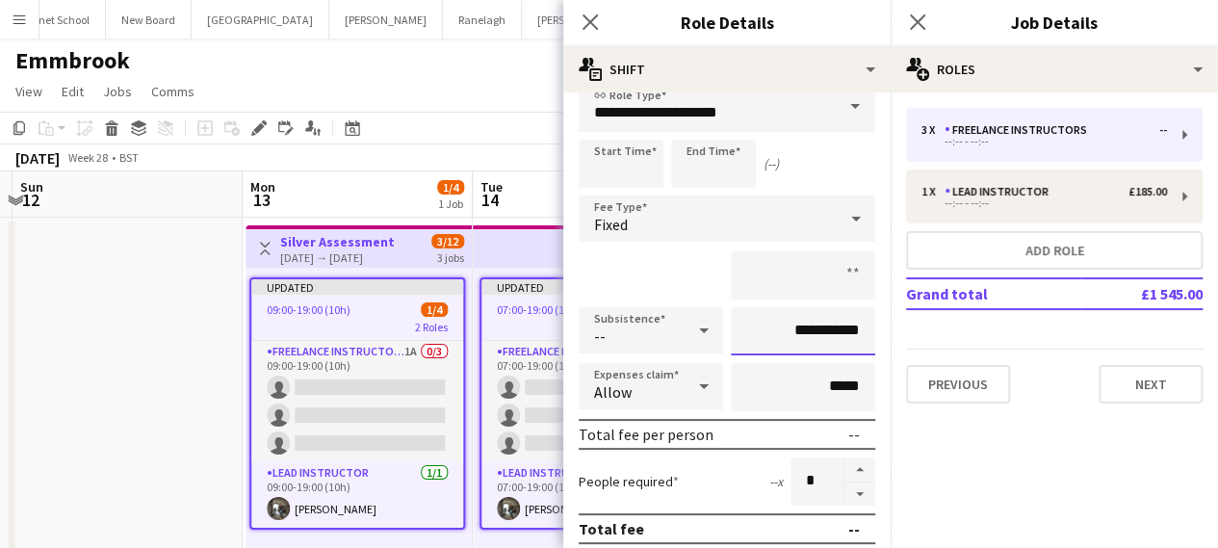
scroll to position [0, 0]
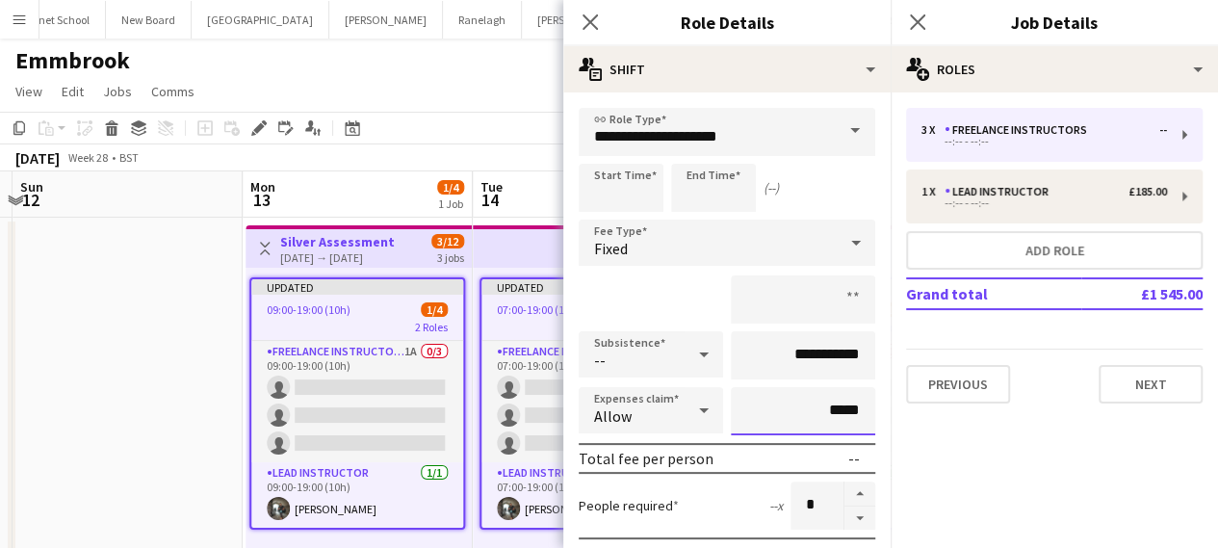
click at [834, 411] on input "*****" at bounding box center [803, 411] width 144 height 48
drag, startPoint x: 848, startPoint y: 411, endPoint x: 785, endPoint y: 415, distance: 63.6
click at [785, 415] on input "*****" at bounding box center [803, 411] width 144 height 48
click at [820, 344] on input "**********" at bounding box center [803, 355] width 144 height 48
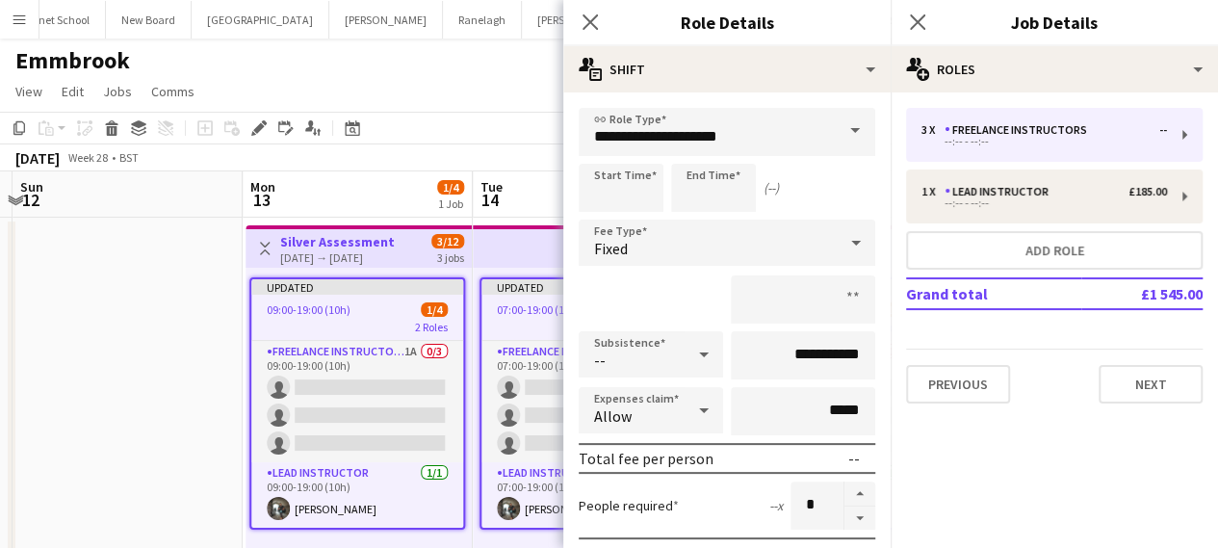
click at [693, 348] on icon at bounding box center [703, 354] width 23 height 39
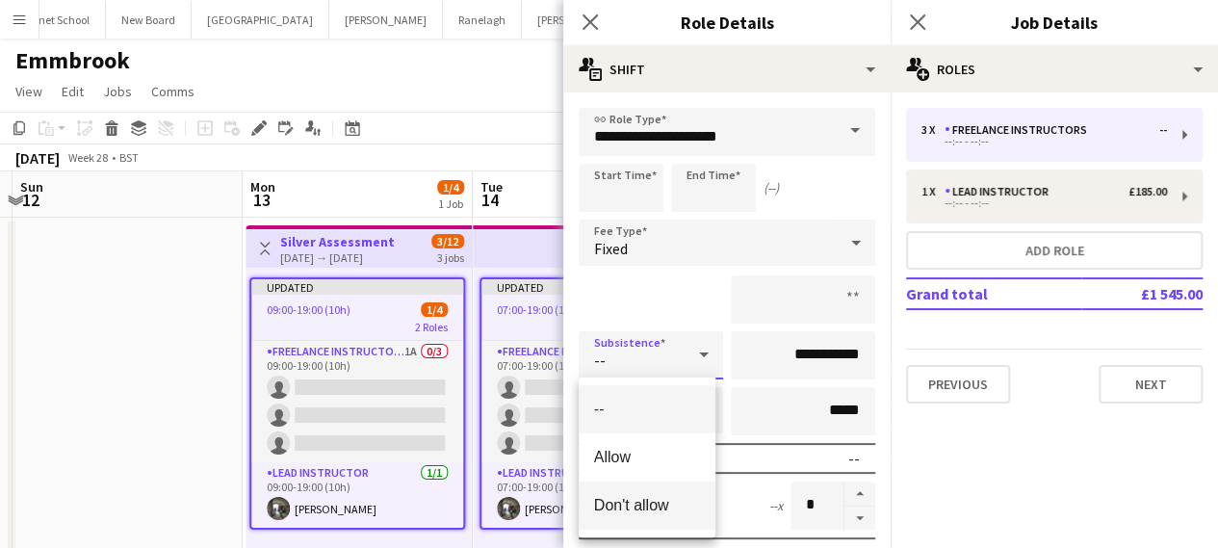
click at [637, 503] on span "Don't allow" at bounding box center [647, 505] width 106 height 18
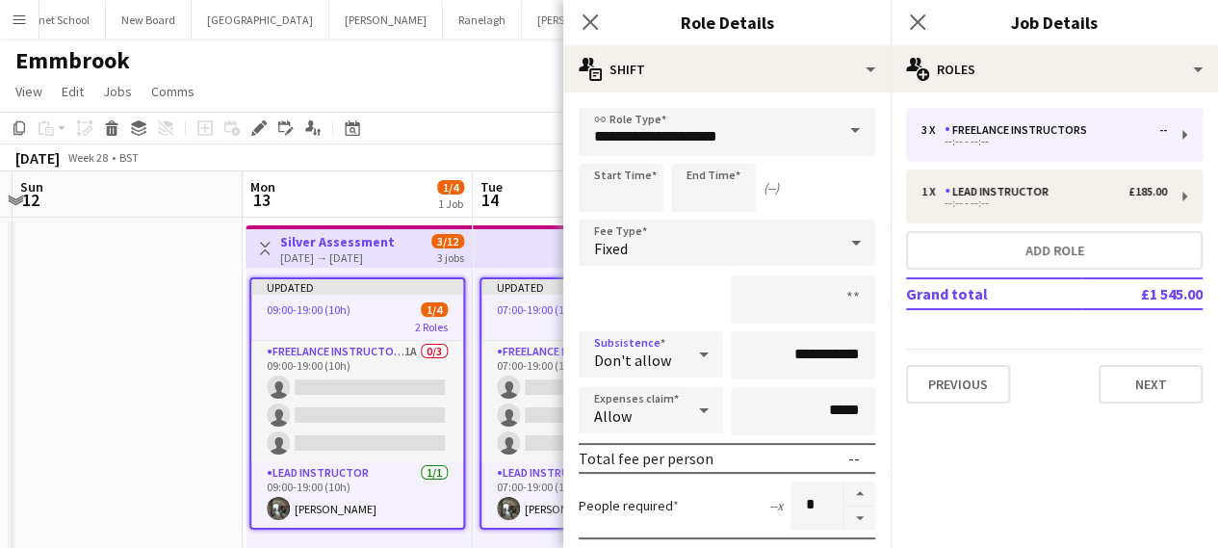
click at [685, 252] on div "Fixed" at bounding box center [708, 242] width 258 height 46
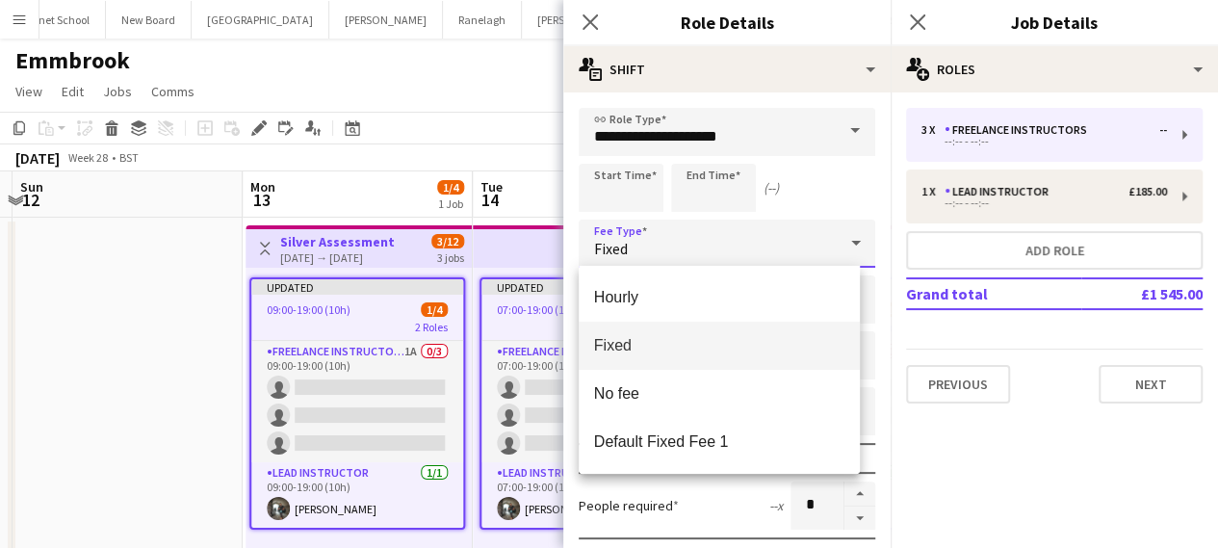
click at [700, 264] on div at bounding box center [609, 274] width 1218 height 548
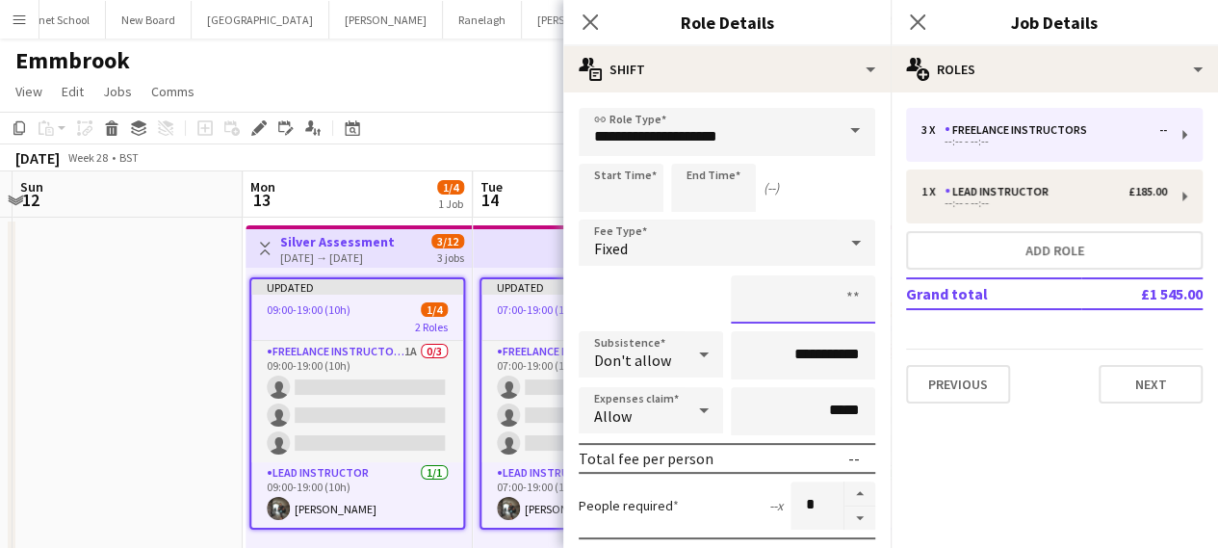
click at [778, 317] on input at bounding box center [803, 299] width 144 height 48
type input "*******"
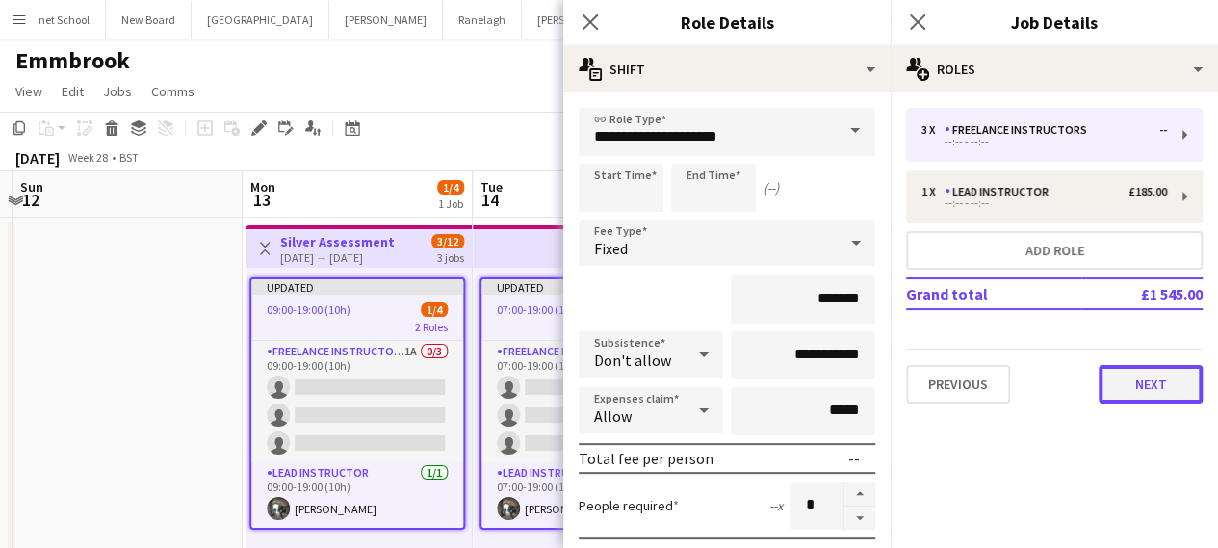
click at [1151, 390] on button "Next" at bounding box center [1150, 384] width 104 height 39
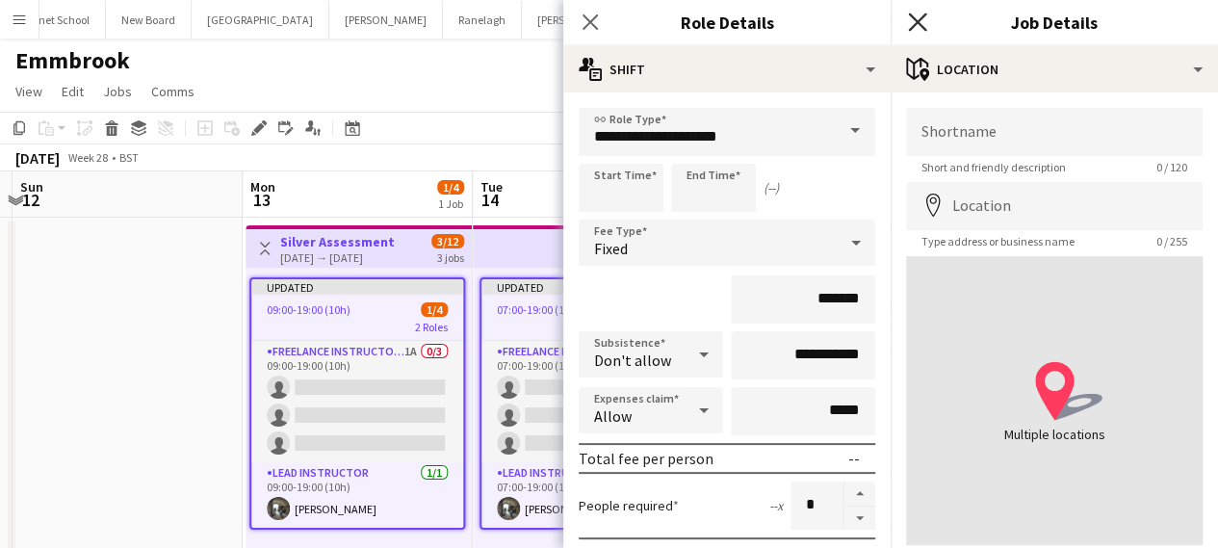
click at [924, 21] on icon "Close pop-in" at bounding box center [917, 22] width 18 height 18
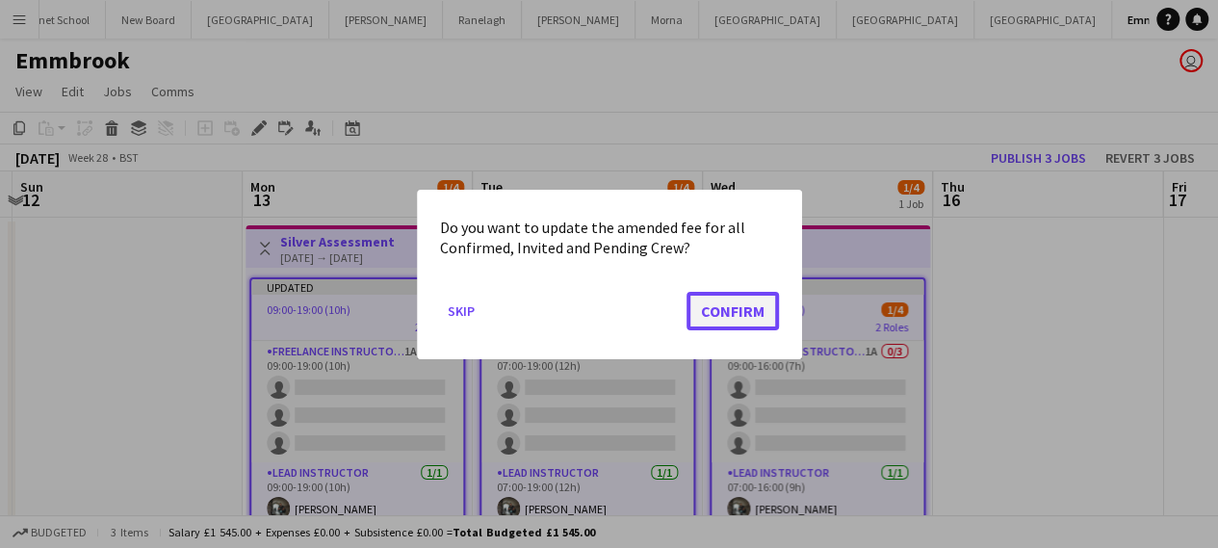
click at [739, 317] on button "Confirm" at bounding box center [732, 310] width 92 height 39
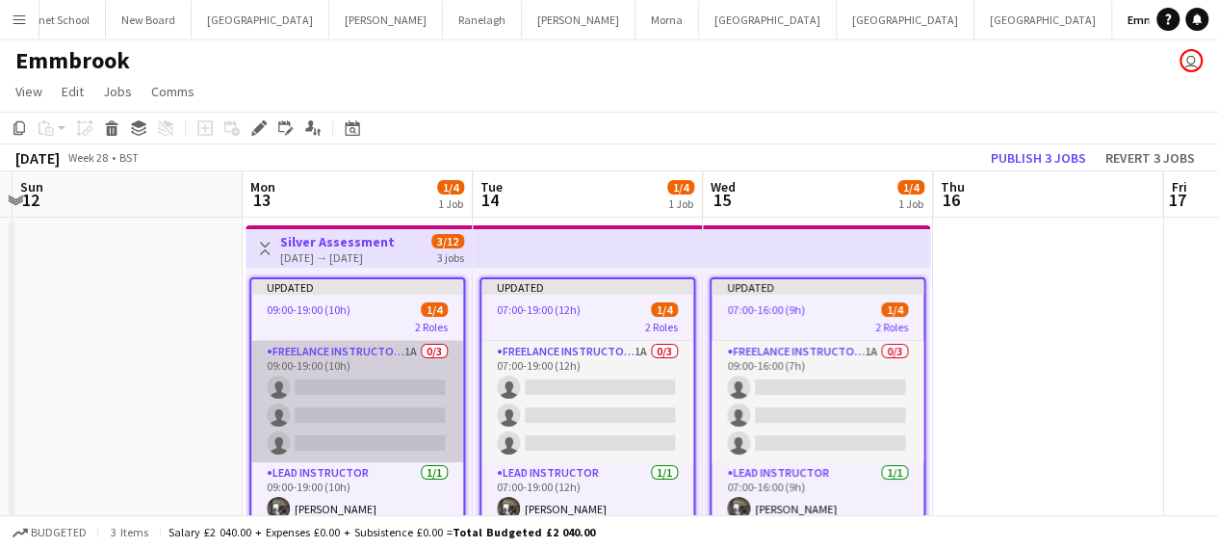
click at [347, 395] on app-card-role "Freelance Instructors 1A 0/3 09:00-19:00 (10h) single-neutral-actions single-ne…" at bounding box center [357, 401] width 212 height 121
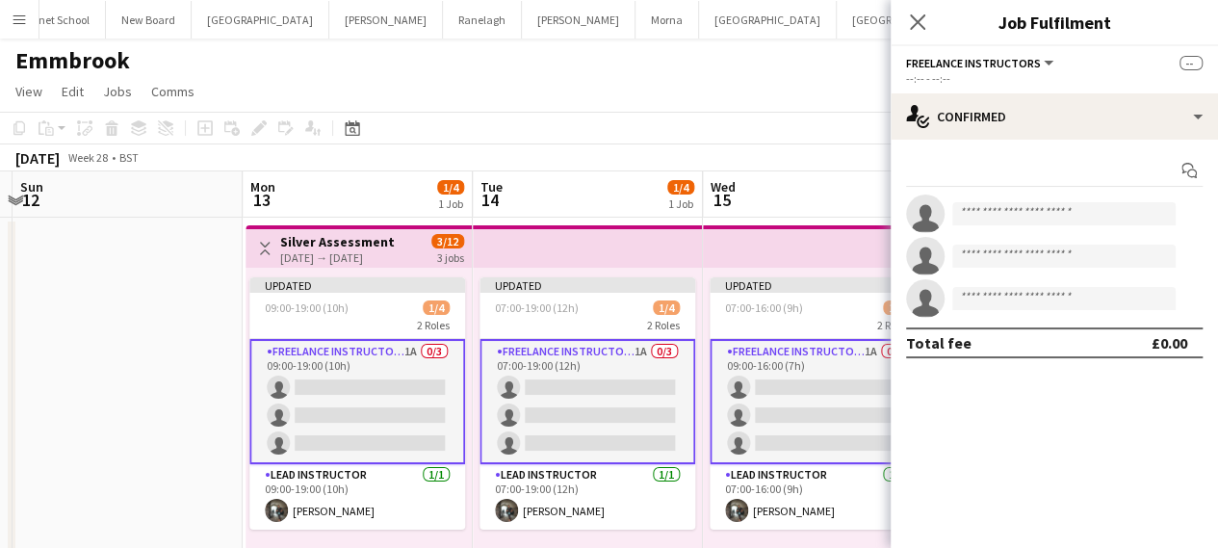
click at [986, 225] on app-invite-slot "single-neutral-actions" at bounding box center [1053, 213] width 327 height 39
click at [991, 219] on input at bounding box center [1063, 213] width 223 height 23
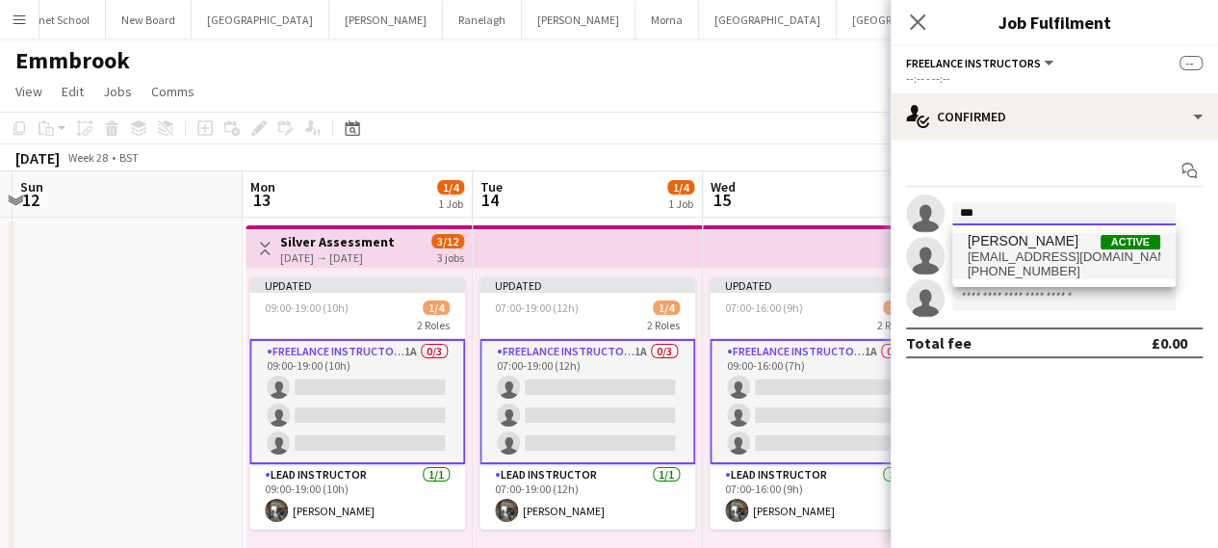
type input "***"
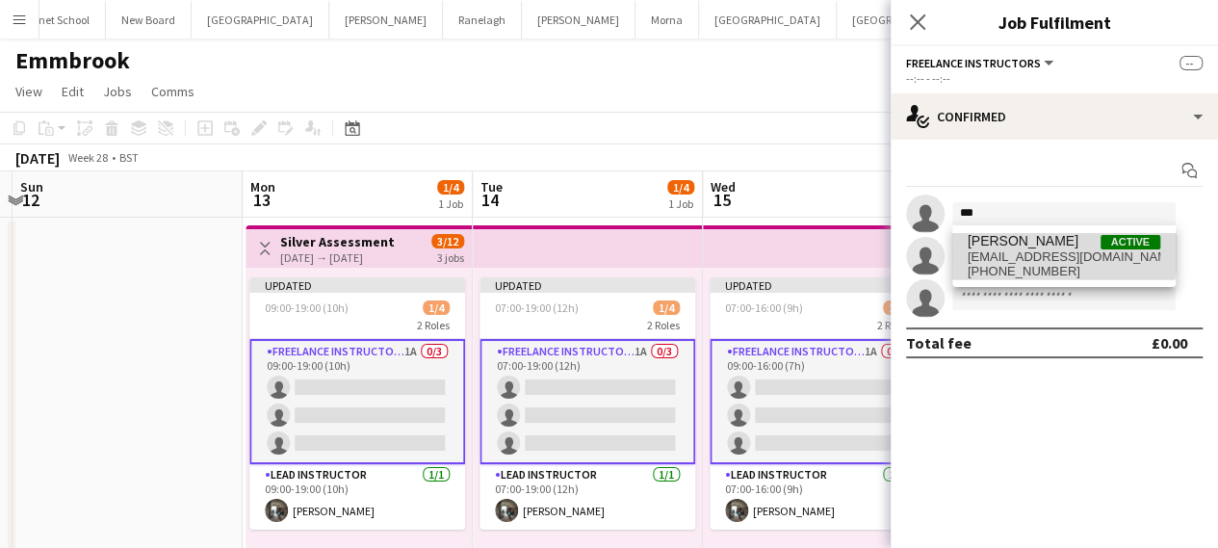
click at [1011, 251] on span "[EMAIL_ADDRESS][DOMAIN_NAME]" at bounding box center [1063, 256] width 193 height 15
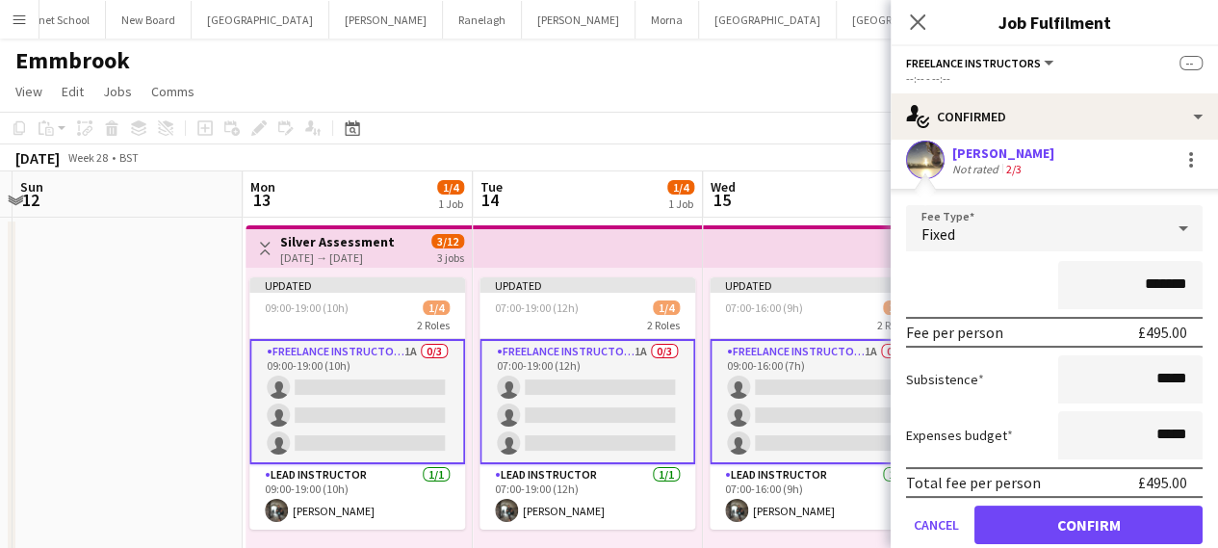
scroll to position [96, 0]
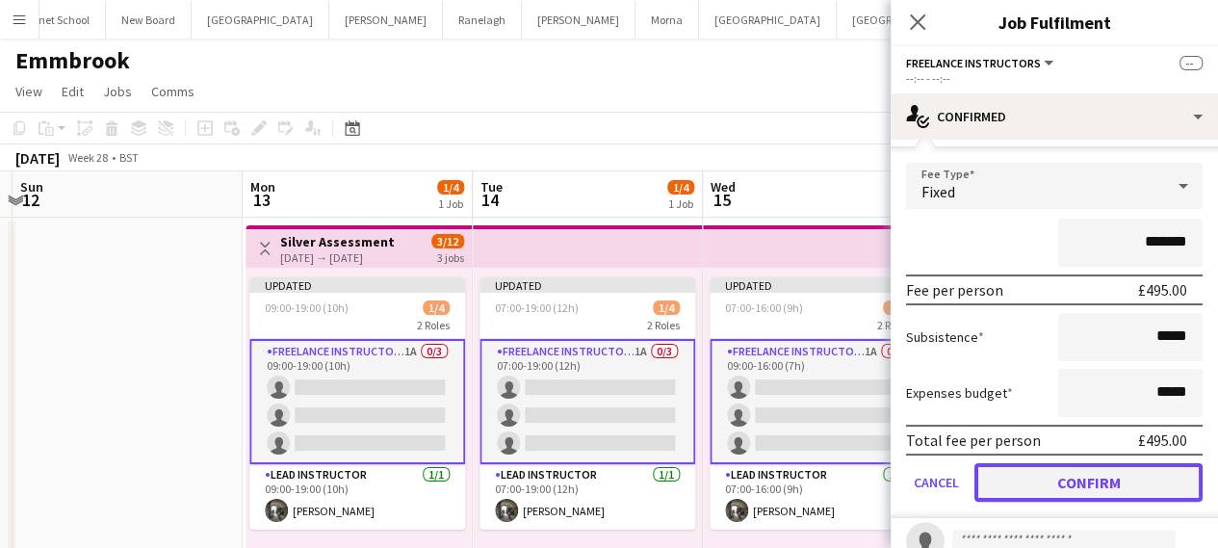
click at [1035, 485] on button "Confirm" at bounding box center [1088, 482] width 228 height 39
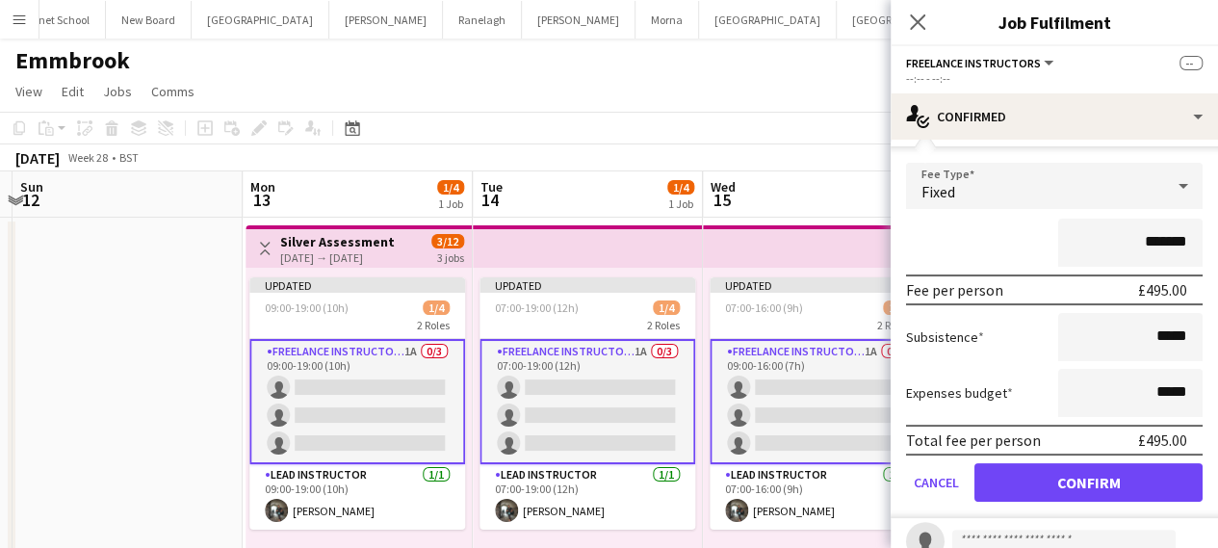
scroll to position [0, 0]
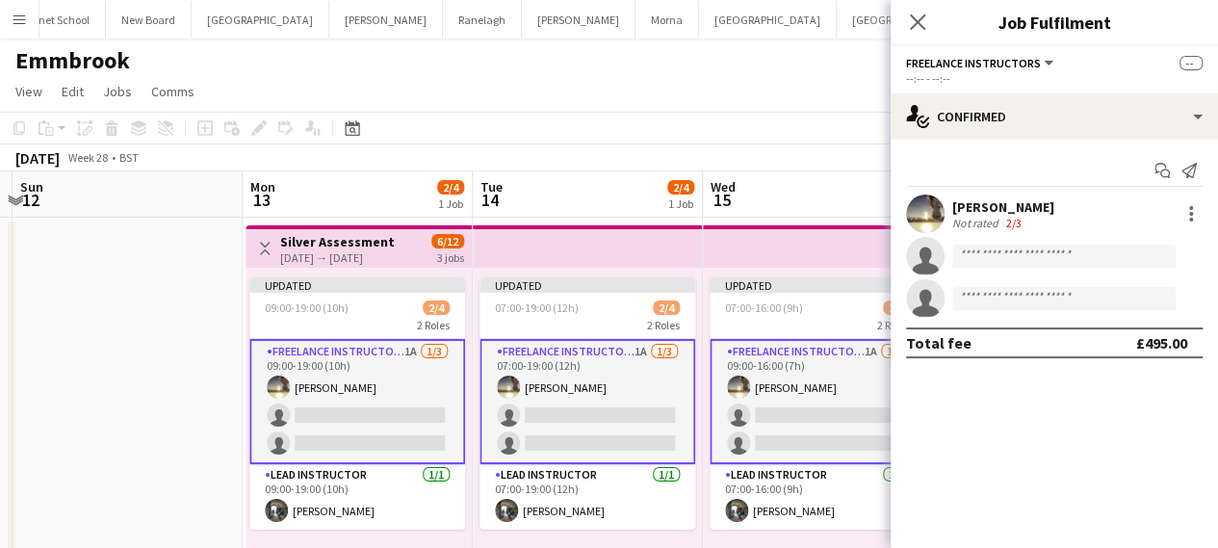
click at [388, 405] on app-card-role "Freelance Instructors 1A [DATE] 09:00-19:00 (10h) [PERSON_NAME] single-neutral-…" at bounding box center [357, 401] width 216 height 125
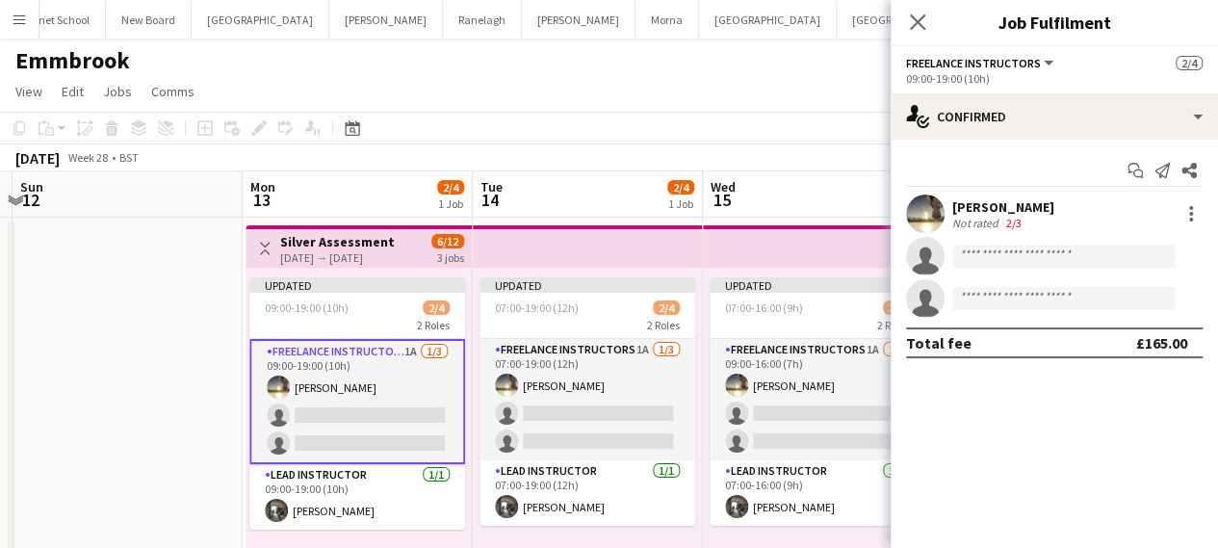
click at [386, 423] on app-card-role "Freelance Instructors 1A [DATE] 09:00-19:00 (10h) [PERSON_NAME] single-neutral-…" at bounding box center [357, 401] width 216 height 125
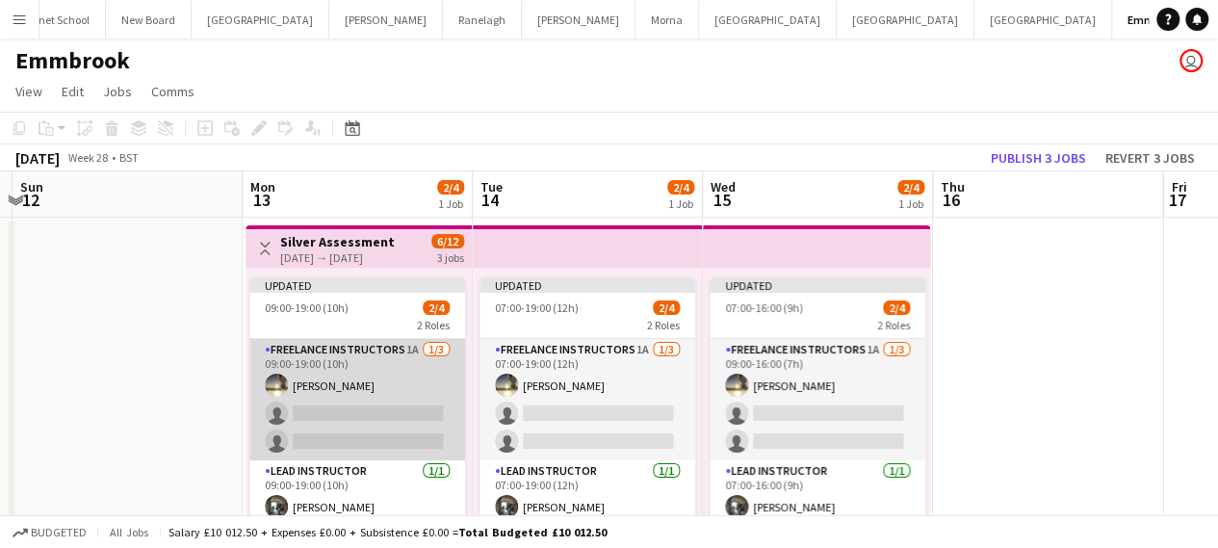
click at [386, 423] on app-card-role "Freelance Instructors 1A [DATE] 09:00-19:00 (10h) [PERSON_NAME] single-neutral-…" at bounding box center [357, 399] width 216 height 121
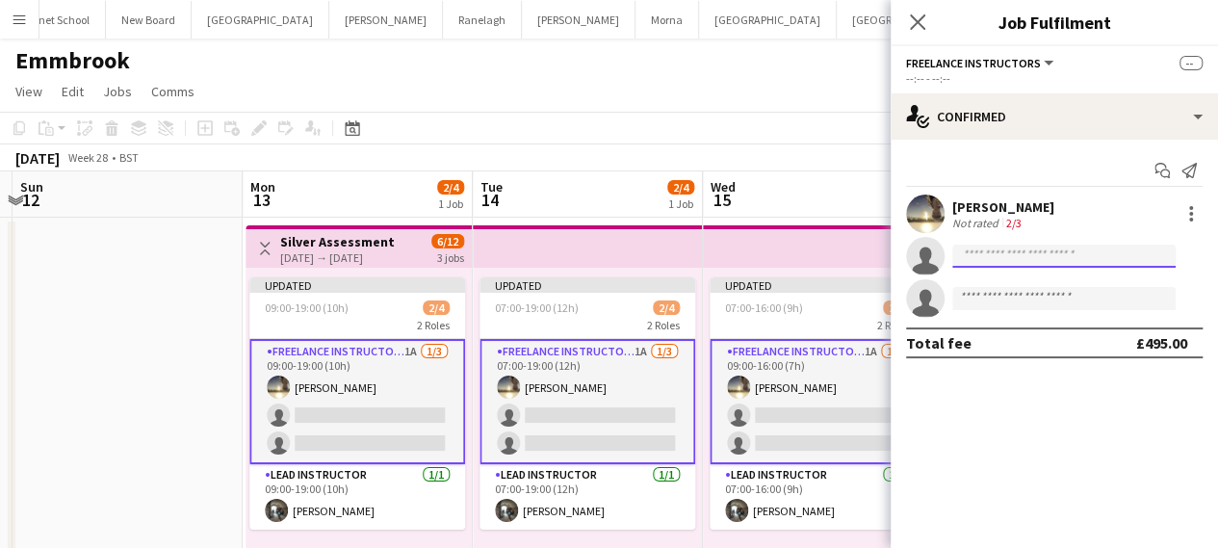
click at [1025, 248] on input at bounding box center [1063, 255] width 223 height 23
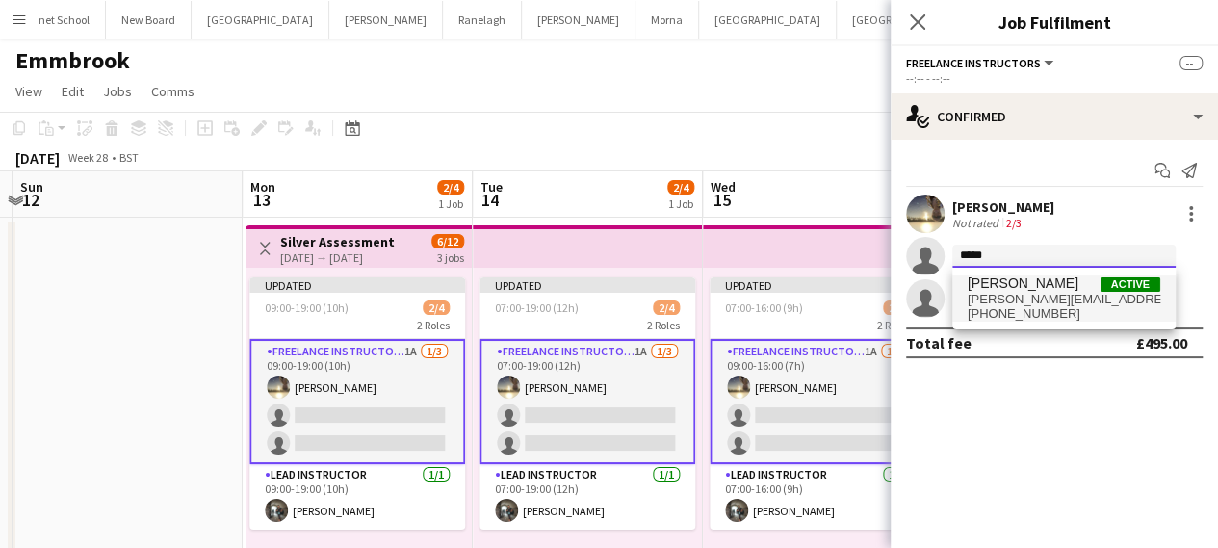
type input "*****"
click at [1010, 296] on span "[PERSON_NAME][EMAIL_ADDRESS][DOMAIN_NAME]" at bounding box center [1063, 299] width 193 height 15
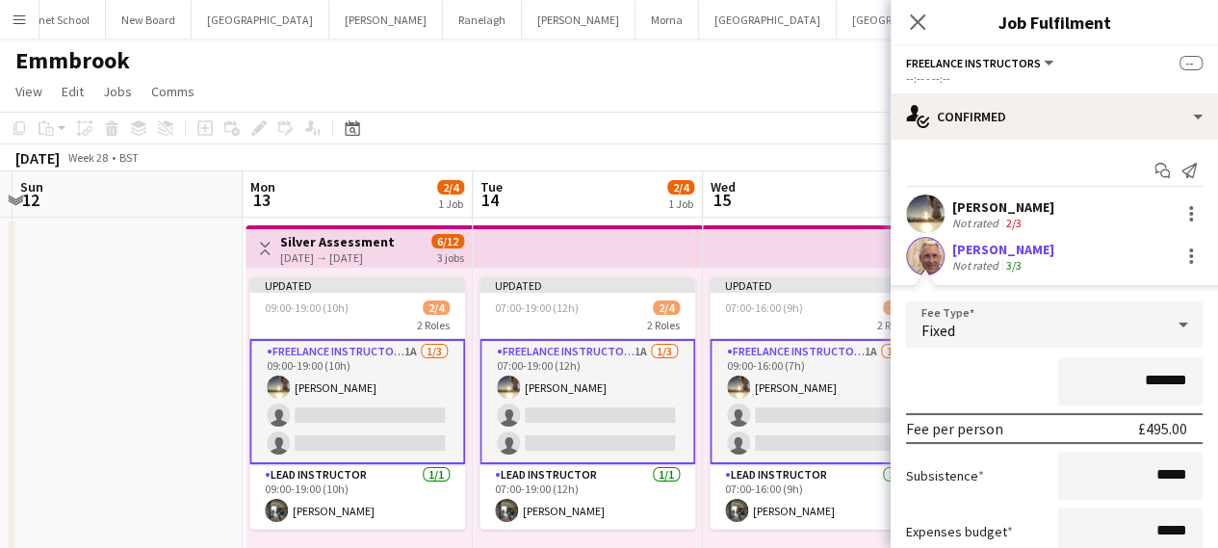
scroll to position [193, 0]
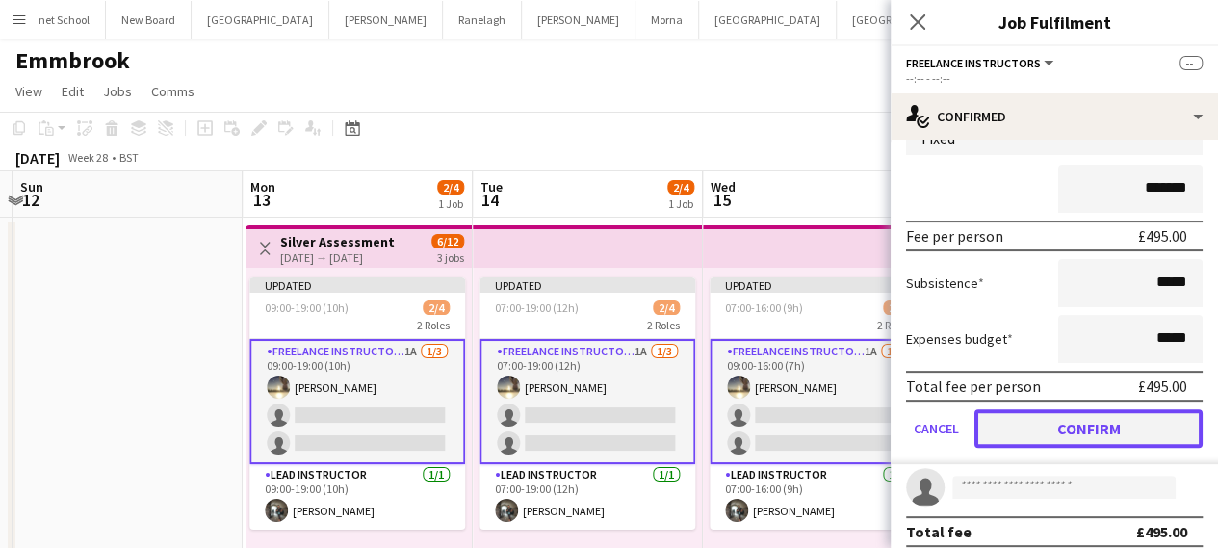
click at [1086, 436] on button "Confirm" at bounding box center [1088, 428] width 228 height 39
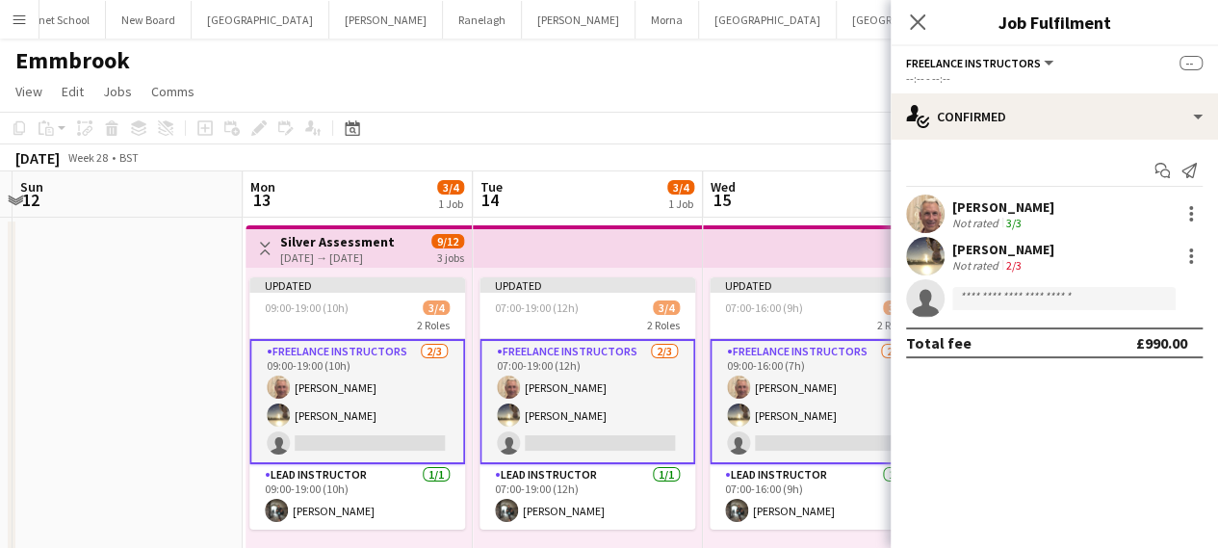
scroll to position [0, 0]
click at [914, 20] on icon at bounding box center [917, 22] width 18 height 18
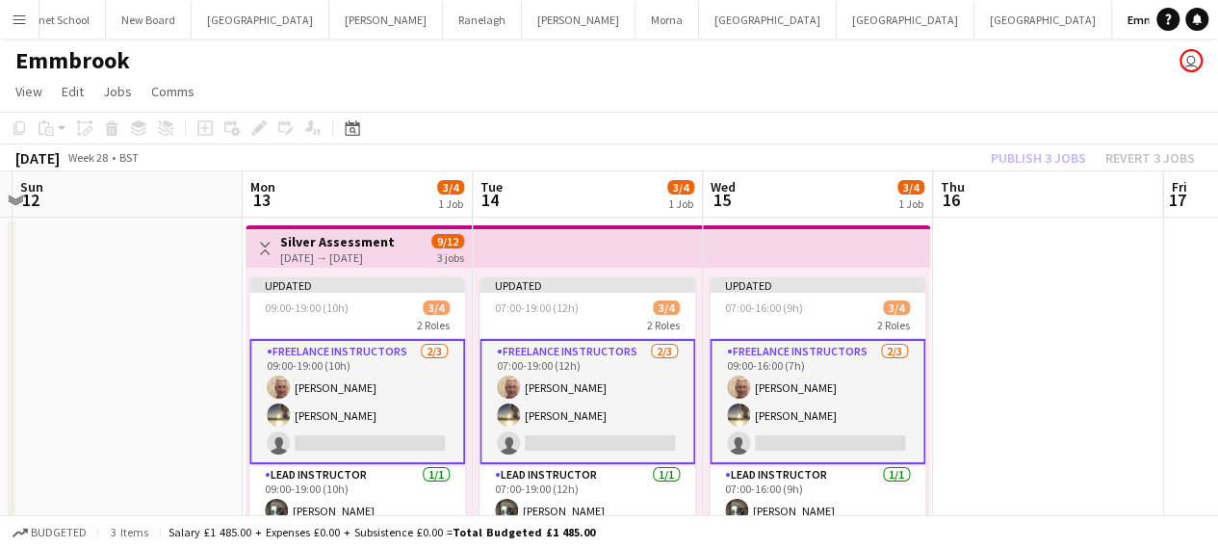
click at [1017, 156] on div "Publish 3 jobs Revert 3 jobs" at bounding box center [1092, 157] width 250 height 25
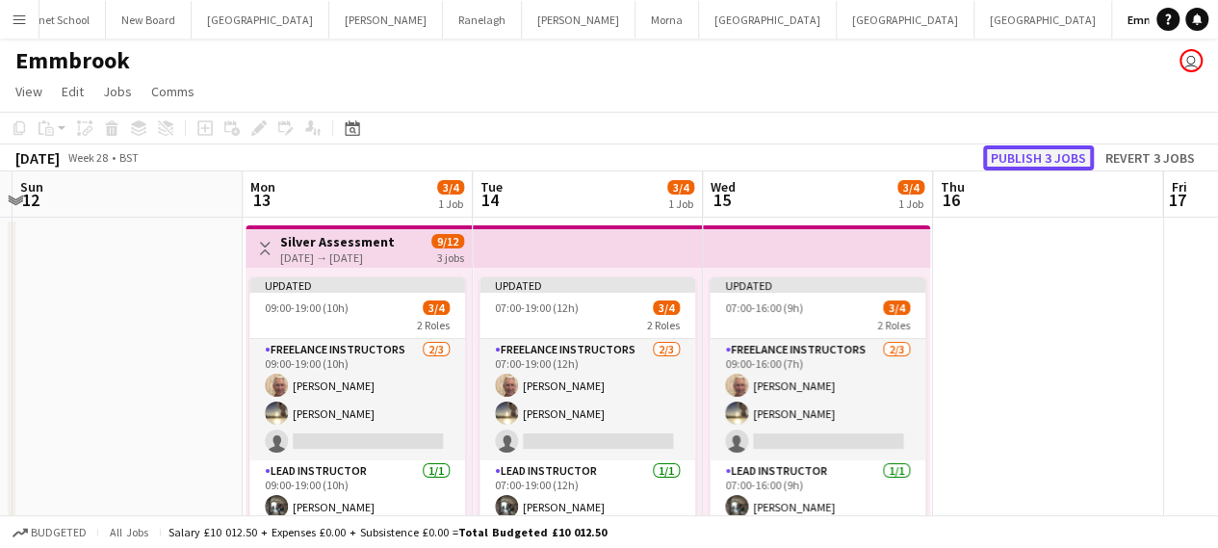
click at [1022, 158] on button "Publish 3 jobs" at bounding box center [1038, 157] width 111 height 25
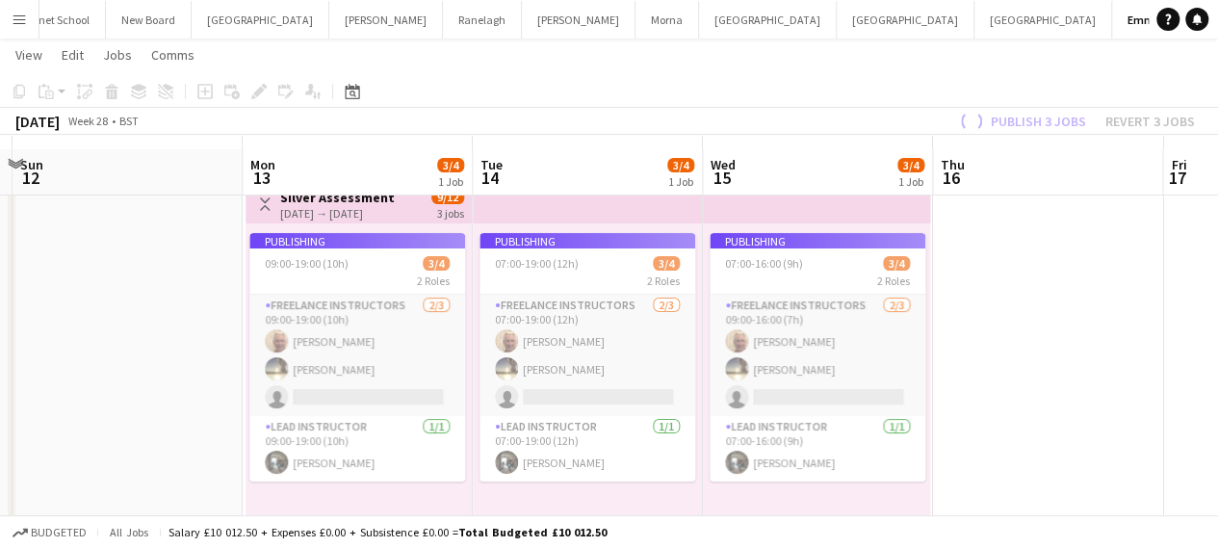
scroll to position [56, 0]
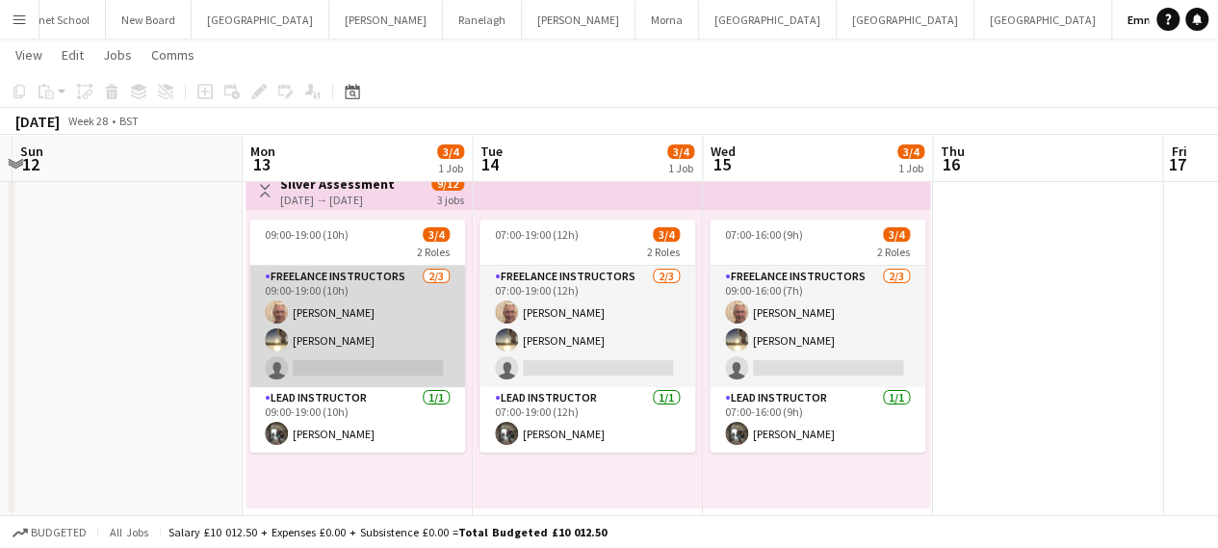
click at [408, 313] on app-card-role "Freelance Instructors [DATE] 09:00-19:00 (10h) [PERSON_NAME] [PERSON_NAME] sing…" at bounding box center [357, 326] width 216 height 121
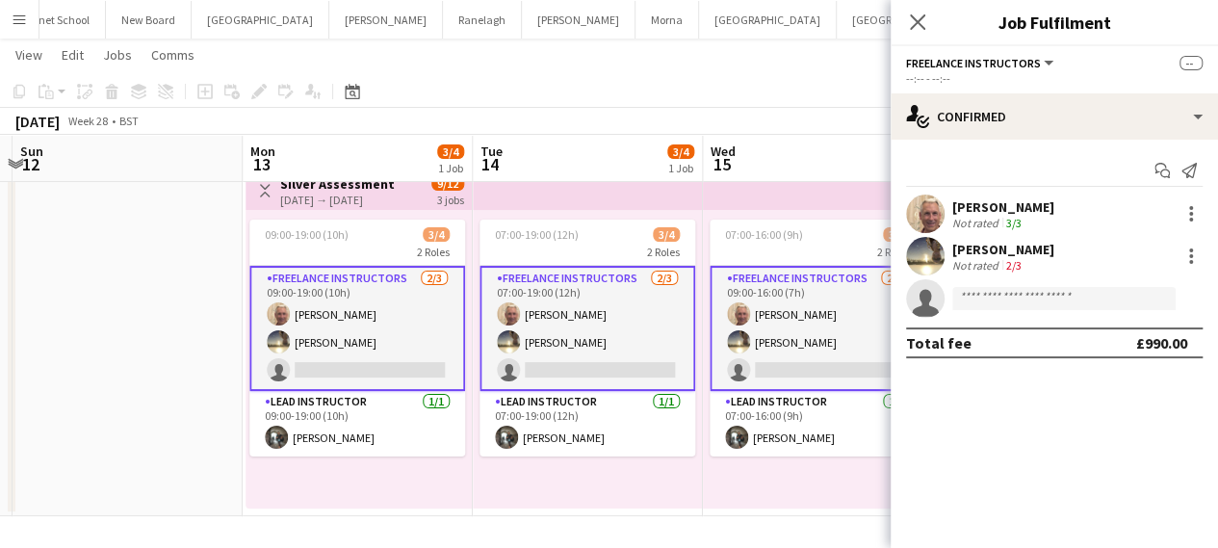
click at [344, 344] on app-card-role "Freelance Instructors [DATE] 09:00-19:00 (10h) [PERSON_NAME] [PERSON_NAME] sing…" at bounding box center [357, 328] width 216 height 125
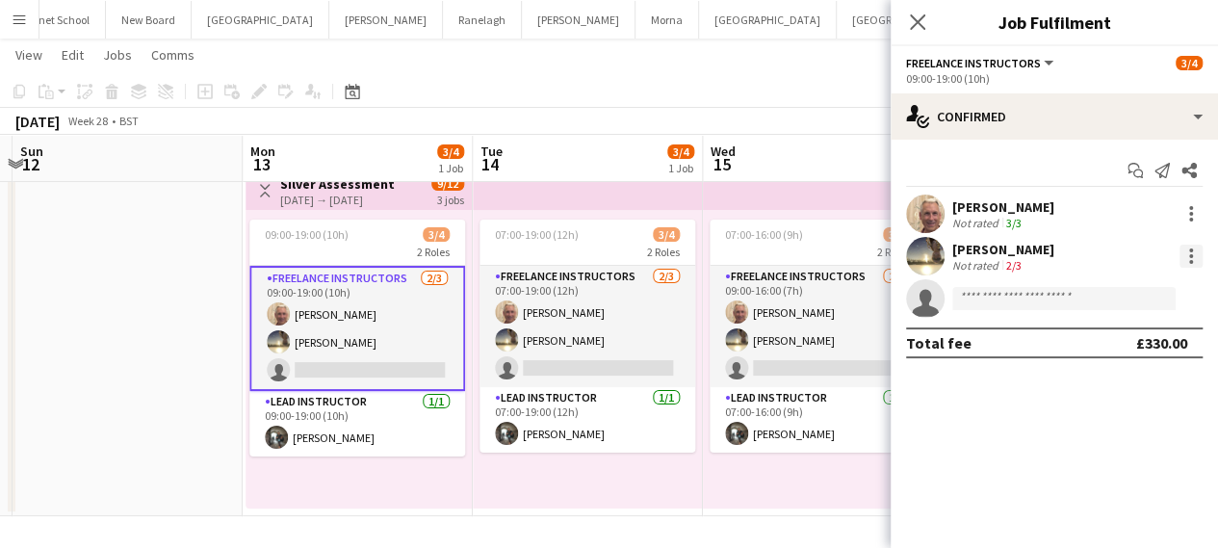
click at [1196, 266] on div at bounding box center [1190, 255] width 23 height 23
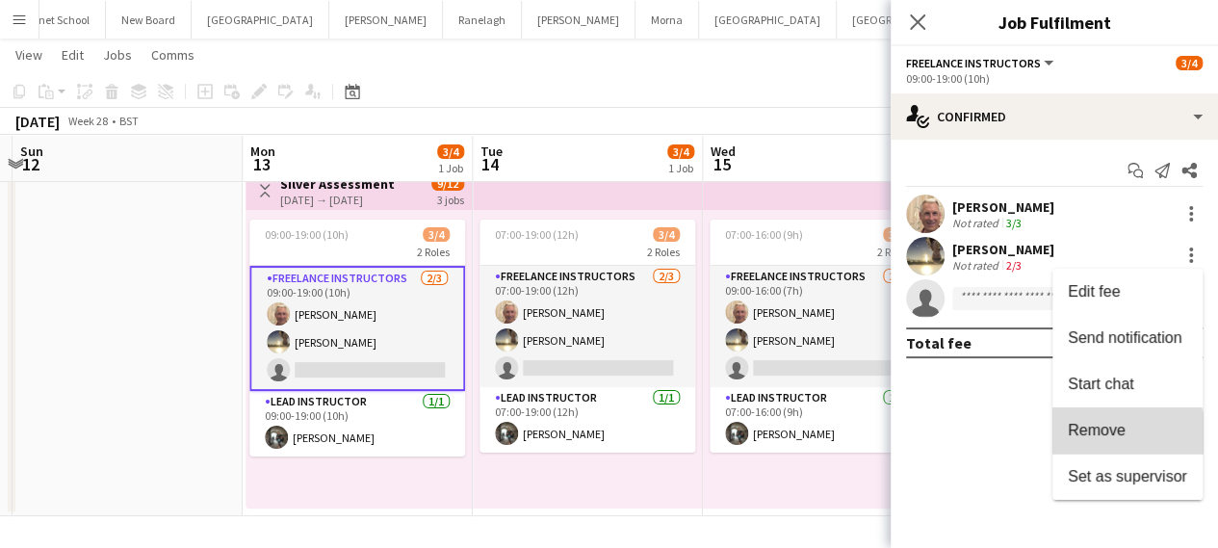
click at [1097, 442] on button "Remove" at bounding box center [1127, 430] width 150 height 46
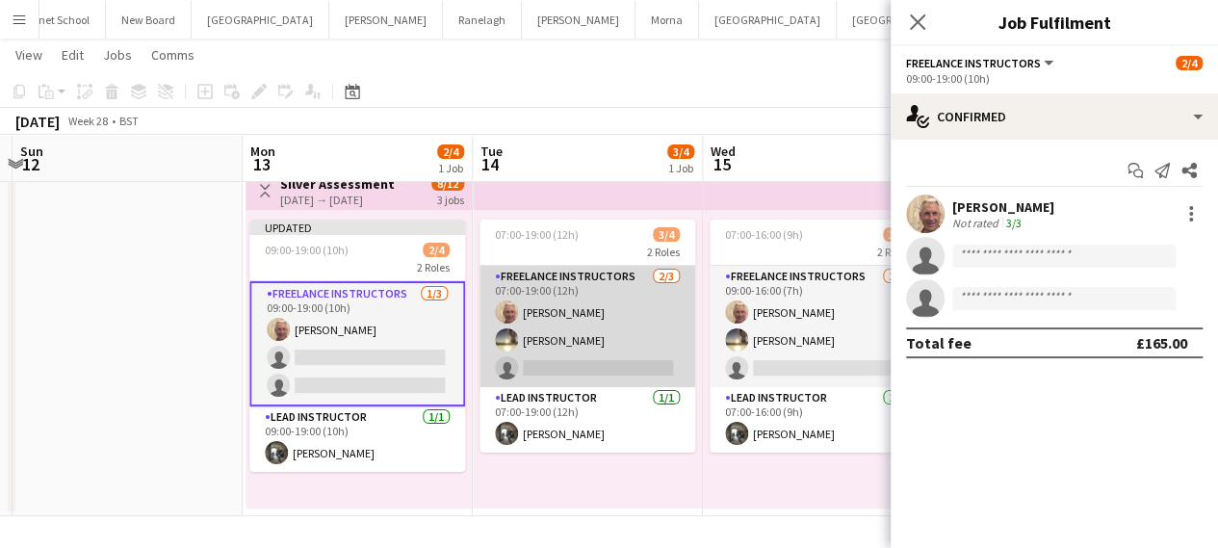
click at [525, 331] on app-card-role "Freelance Instructors [DATE] 07:00-19:00 (12h) [PERSON_NAME] [PERSON_NAME] sing…" at bounding box center [587, 326] width 216 height 121
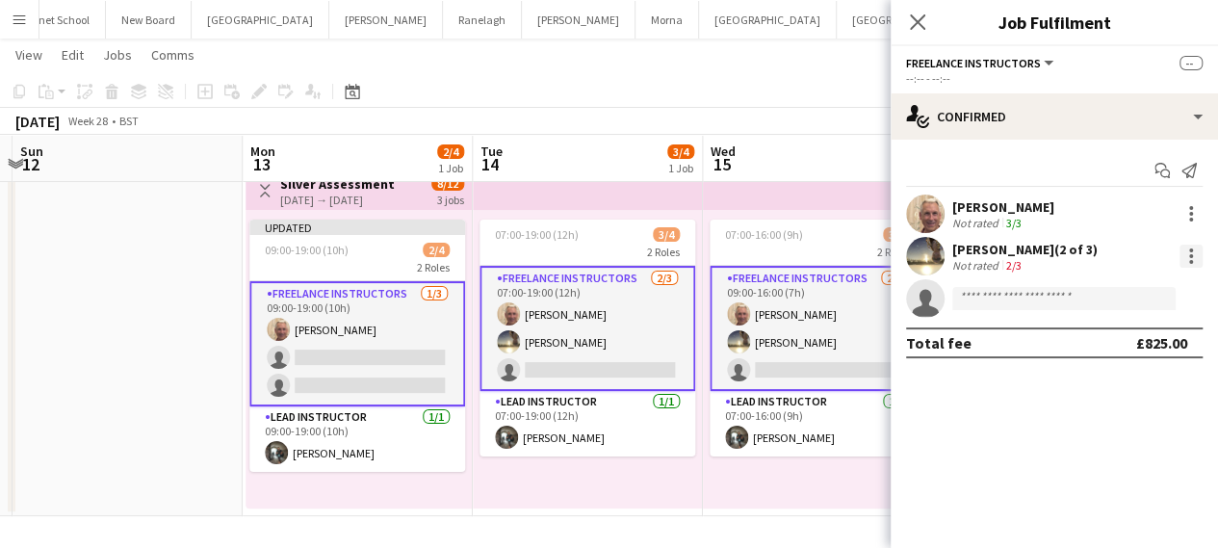
click at [1193, 263] on div at bounding box center [1190, 255] width 23 height 23
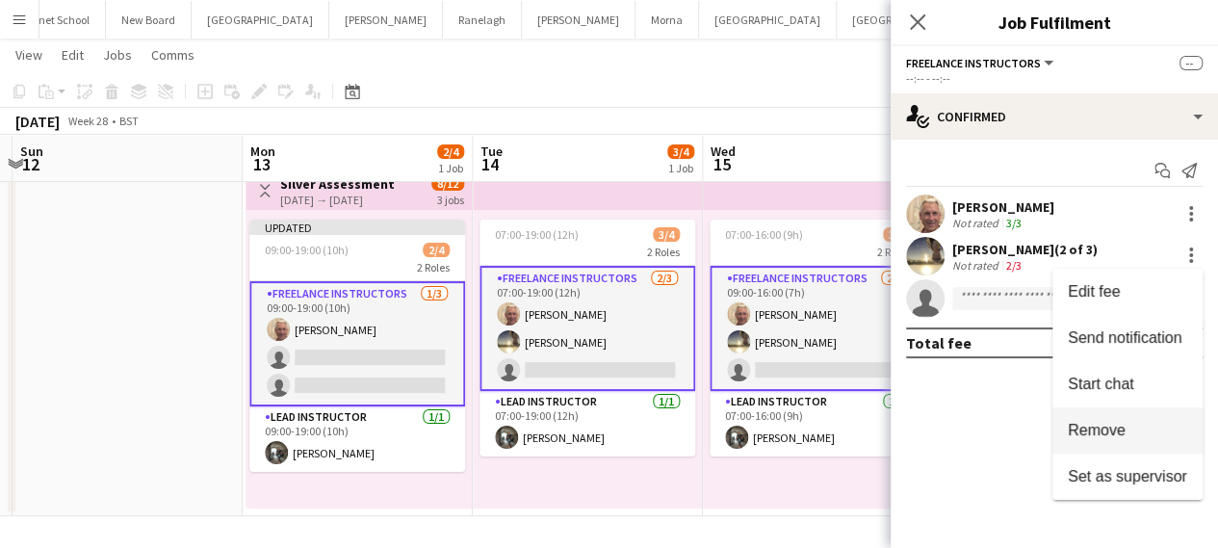
click at [1127, 428] on span "Remove" at bounding box center [1127, 430] width 119 height 17
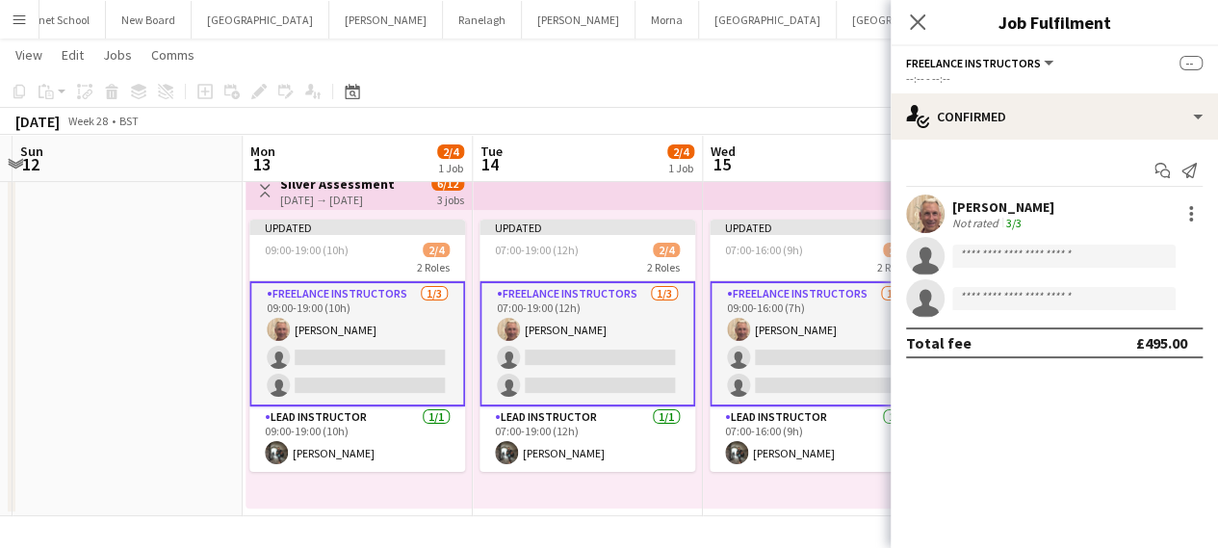
click at [734, 373] on app-card-role "Freelance Instructors [DATE] 09:00-16:00 (7h) [PERSON_NAME] single-neutral-acti…" at bounding box center [817, 343] width 216 height 125
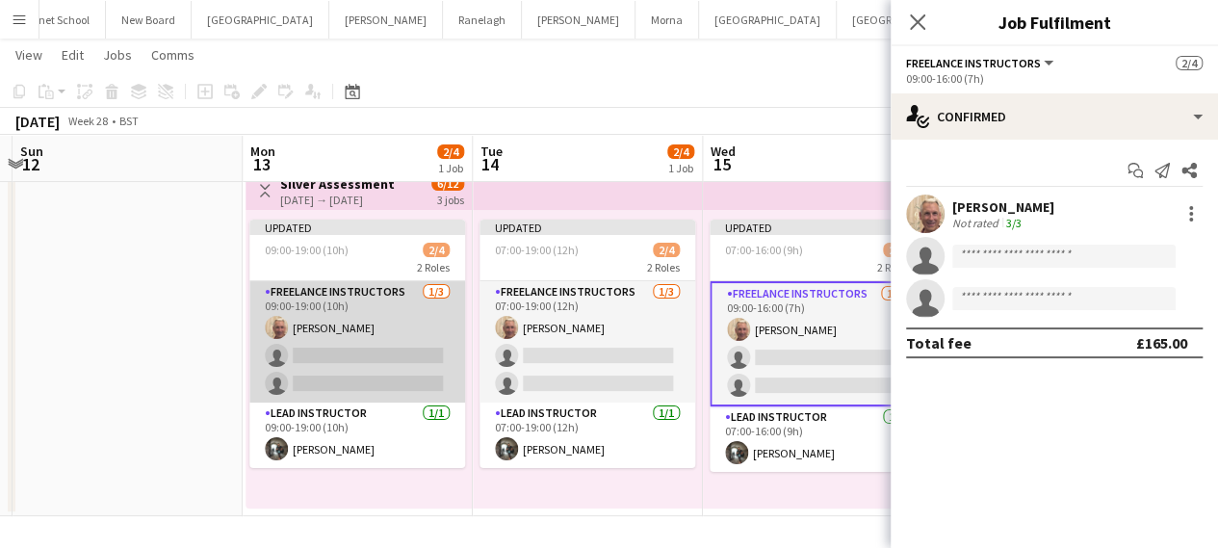
click at [308, 361] on app-card-role "Freelance Instructors [DATE] 09:00-19:00 (10h) [PERSON_NAME] single-neutral-act…" at bounding box center [357, 341] width 216 height 121
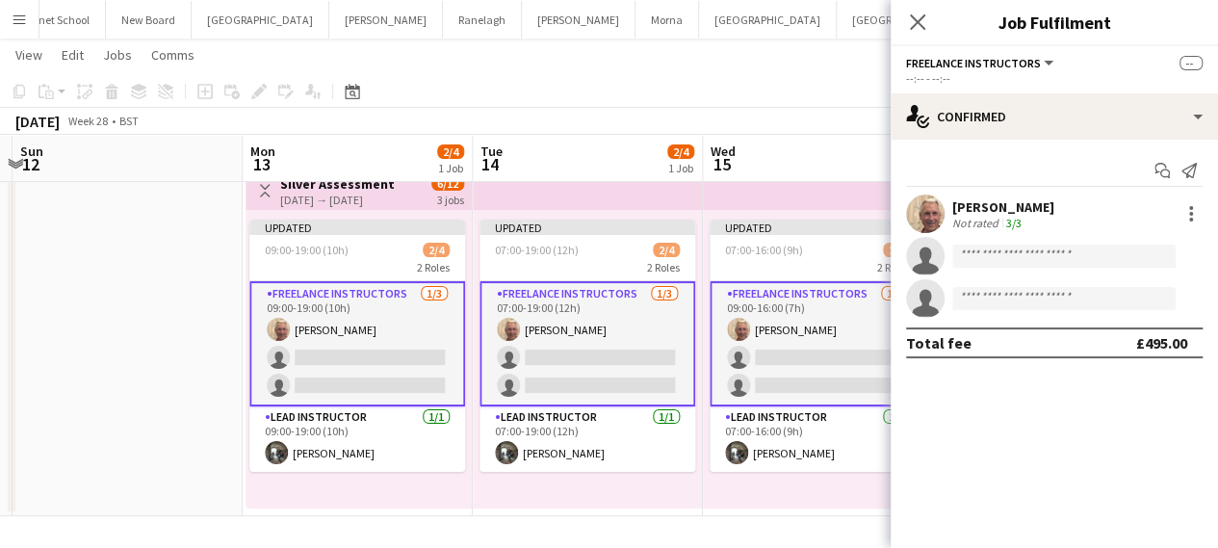
click at [151, 334] on app-date-cell at bounding box center [128, 338] width 230 height 356
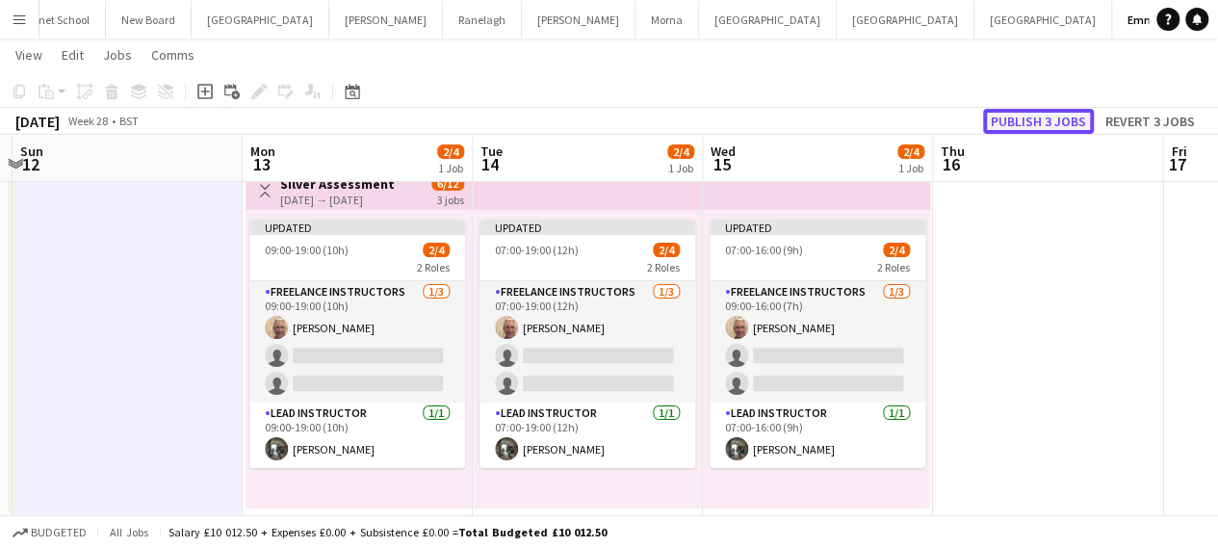
click at [1027, 118] on button "Publish 3 jobs" at bounding box center [1038, 121] width 111 height 25
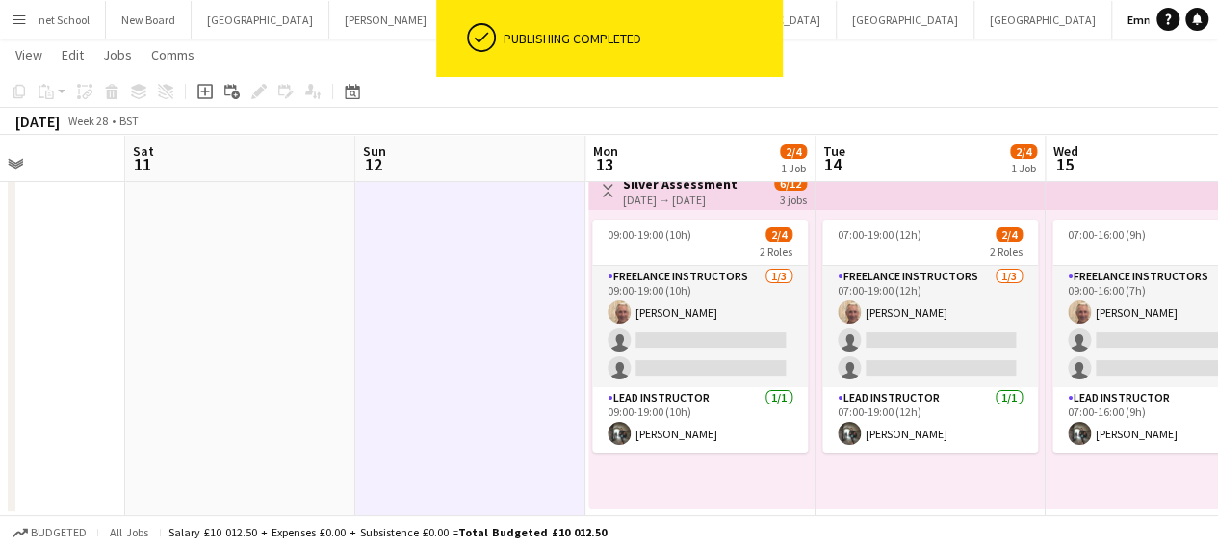
scroll to position [0, 456]
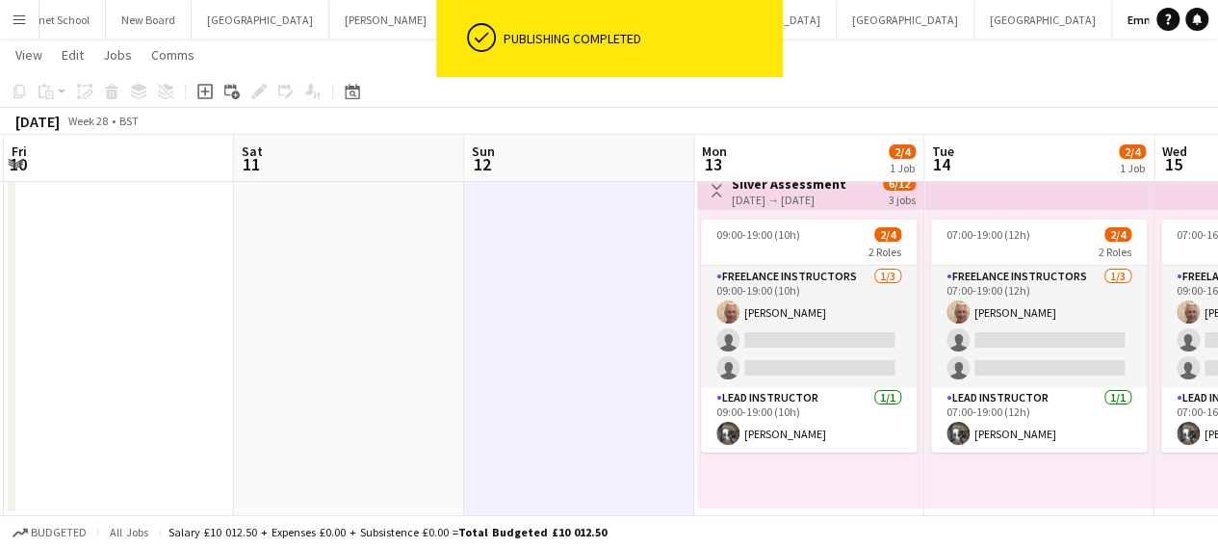
drag, startPoint x: 198, startPoint y: 353, endPoint x: 881, endPoint y: 331, distance: 682.8
click at [880, 331] on app-calendar-viewport "Wed 8 Thu 9 Fri 10 Sat 11 Sun 12 Mon 13 2/4 1 Job Tue 14 2/4 1 Job Wed 15 2/4 1…" at bounding box center [609, 267] width 1218 height 497
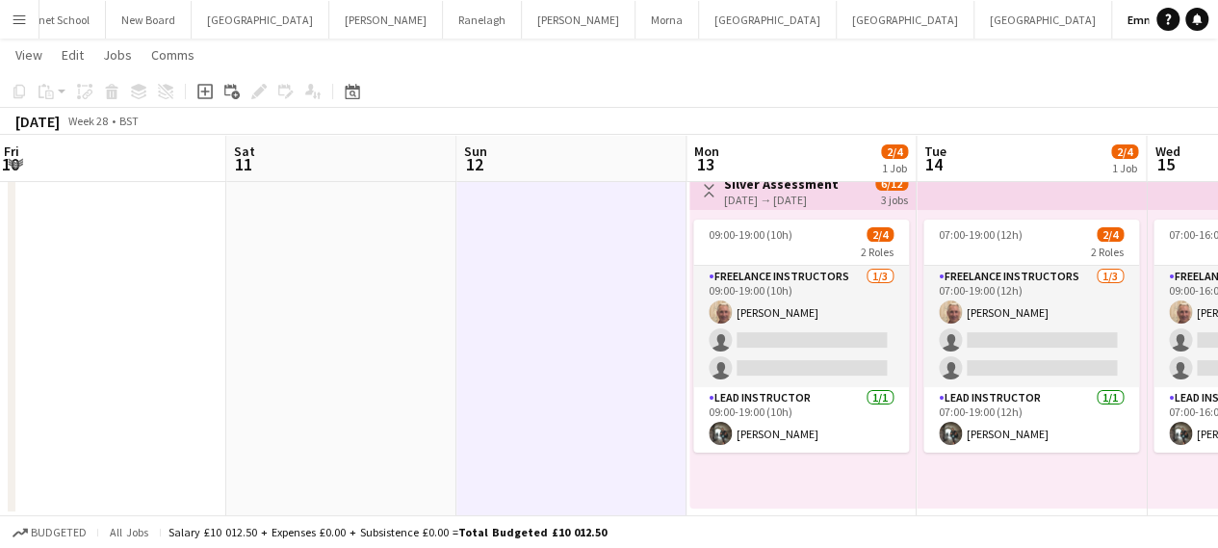
drag, startPoint x: 806, startPoint y: 339, endPoint x: 626, endPoint y: 359, distance: 181.1
click at [626, 359] on app-calendar-viewport "Tue 7 Wed 8 Thu 9 Fri 10 Sat 11 Sun 12 Mon 13 2/4 1 Job Tue 14 2/4 1 Job Wed 15…" at bounding box center [609, 267] width 1218 height 497
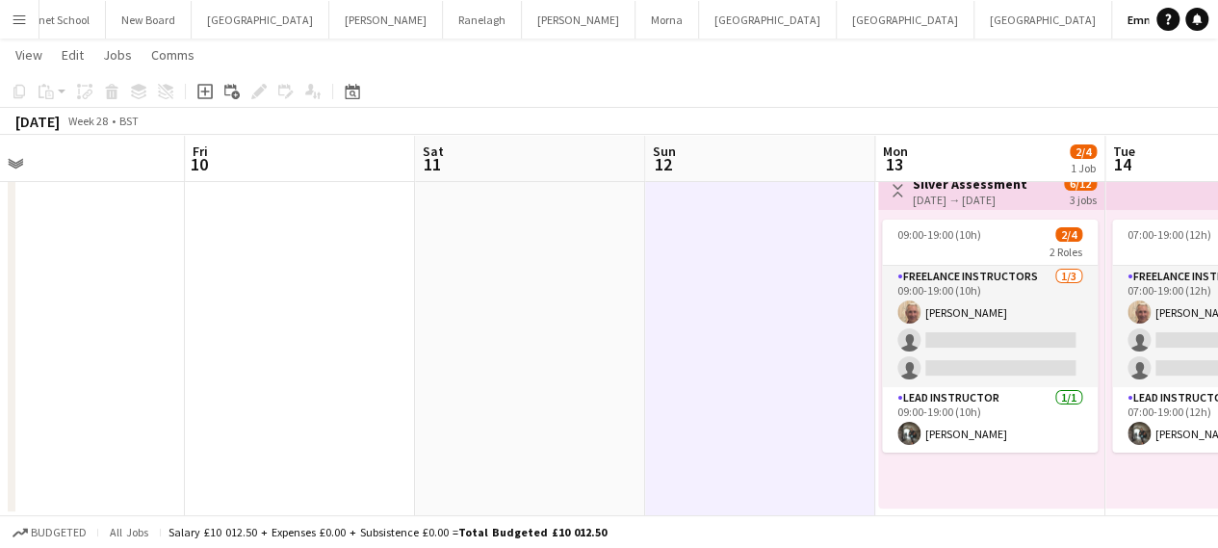
drag, startPoint x: 317, startPoint y: 284, endPoint x: 1045, endPoint y: 376, distance: 734.5
click at [1045, 376] on app-calendar-viewport "Tue 7 Wed 8 Thu 9 Fri 10 Sat 11 Sun 12 Mon 13 2/4 1 Job Tue 14 2/4 1 Job Wed 15…" at bounding box center [609, 267] width 1218 height 497
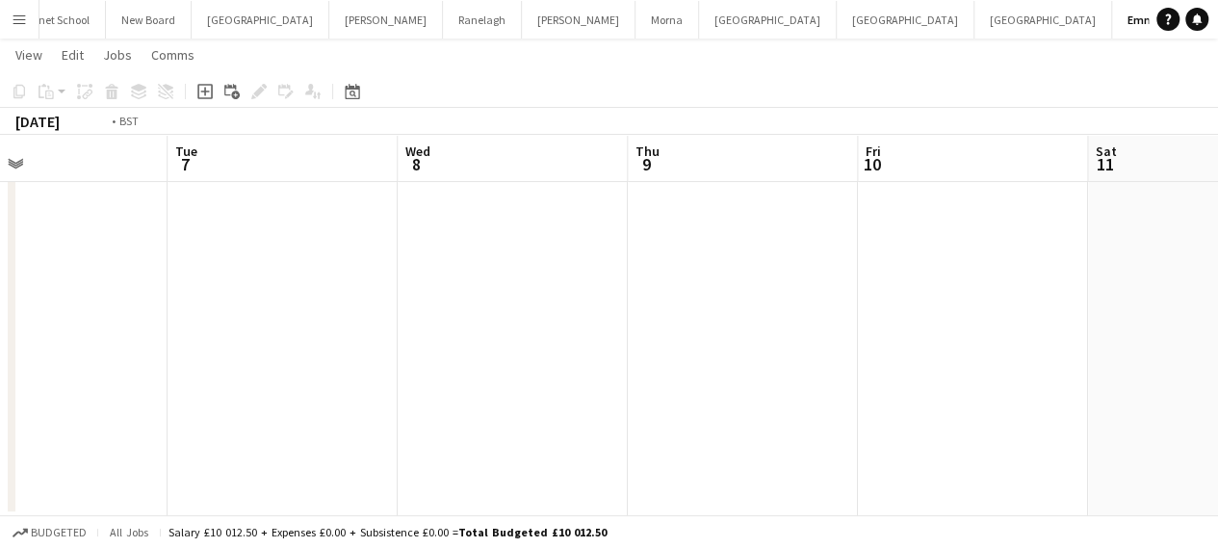
drag, startPoint x: 465, startPoint y: 376, endPoint x: 905, endPoint y: 399, distance: 440.5
click at [1131, 437] on app-calendar-viewport "Sat 4 Sun 5 Mon 6 Tue 7 Wed 8 Thu 9 Fri 10 Sat 11 Sun 12 Mon 13 2/4 1 Job Tue 1…" at bounding box center [609, 267] width 1218 height 497
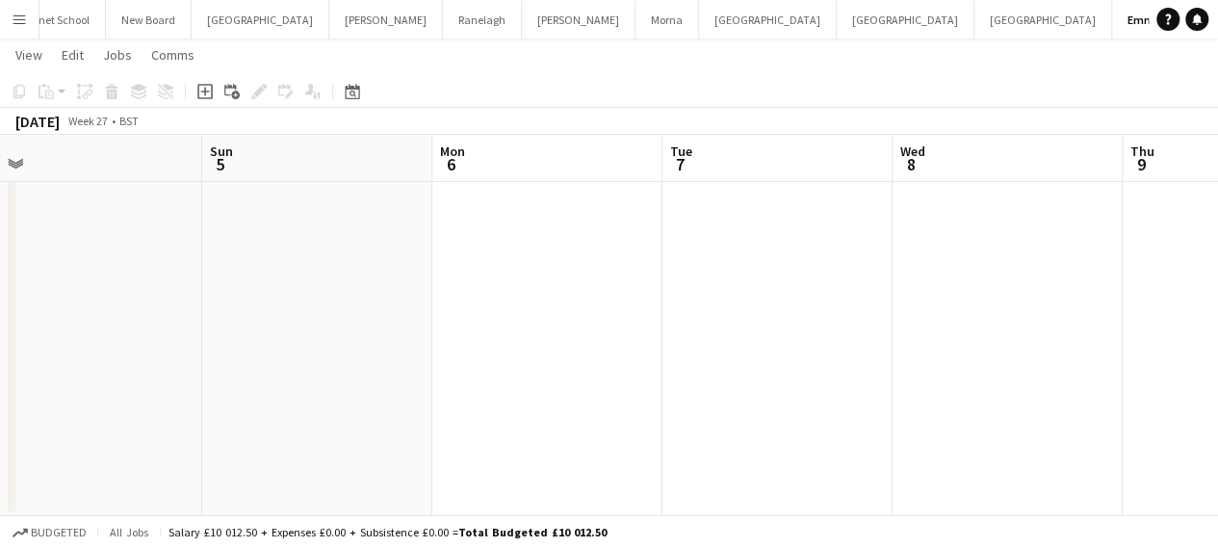
drag, startPoint x: 366, startPoint y: 324, endPoint x: 1099, endPoint y: 324, distance: 733.5
click at [1099, 324] on app-calendar-viewport "Thu 2 Fri 3 Sat 4 Sun 5 Mon 6 Tue 7 Wed 8 Thu 9 Fri 10 Sat 11 Sun 12" at bounding box center [609, 267] width 1218 height 497
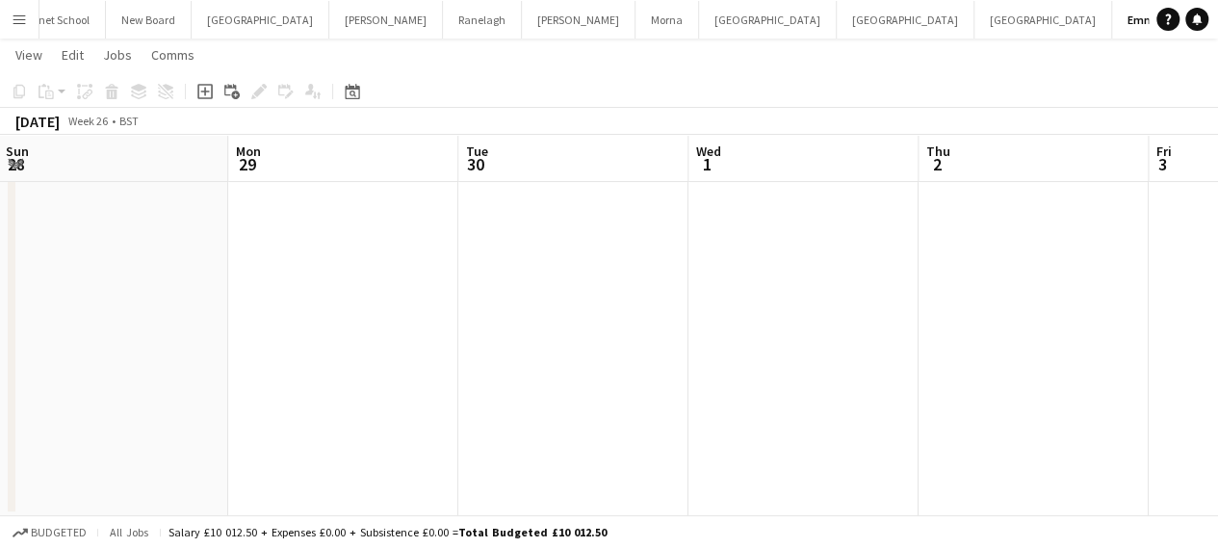
drag, startPoint x: 395, startPoint y: 304, endPoint x: 816, endPoint y: 397, distance: 431.6
click at [1145, 396] on app-calendar-viewport "Fri 26 Sat 27 Sun 28 Mon 29 Tue 30 Wed 1 Thu 2 Fri 3 Sat 4 Sun 5 Mon 6" at bounding box center [609, 267] width 1218 height 497
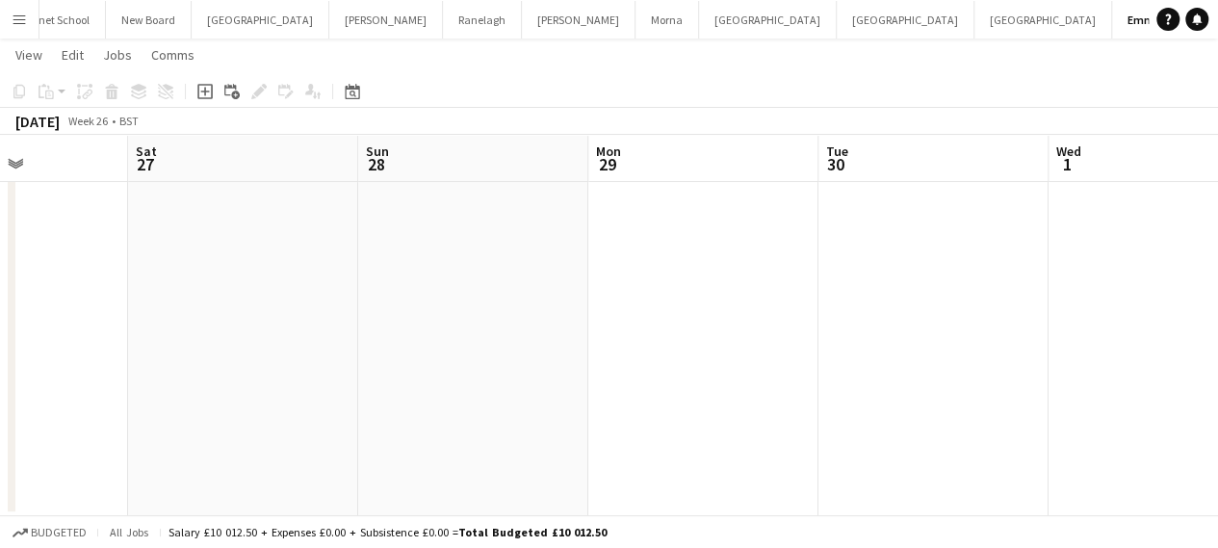
drag, startPoint x: 339, startPoint y: 373, endPoint x: 1069, endPoint y: 467, distance: 736.7
click at [1069, 467] on app-calendar-viewport "Thu 25 Fri 26 Sat 27 Sun 28 Mon 29 Tue 30 Wed 1 Thu 2 Fri 3 Sat 4 Sun 5" at bounding box center [609, 267] width 1218 height 497
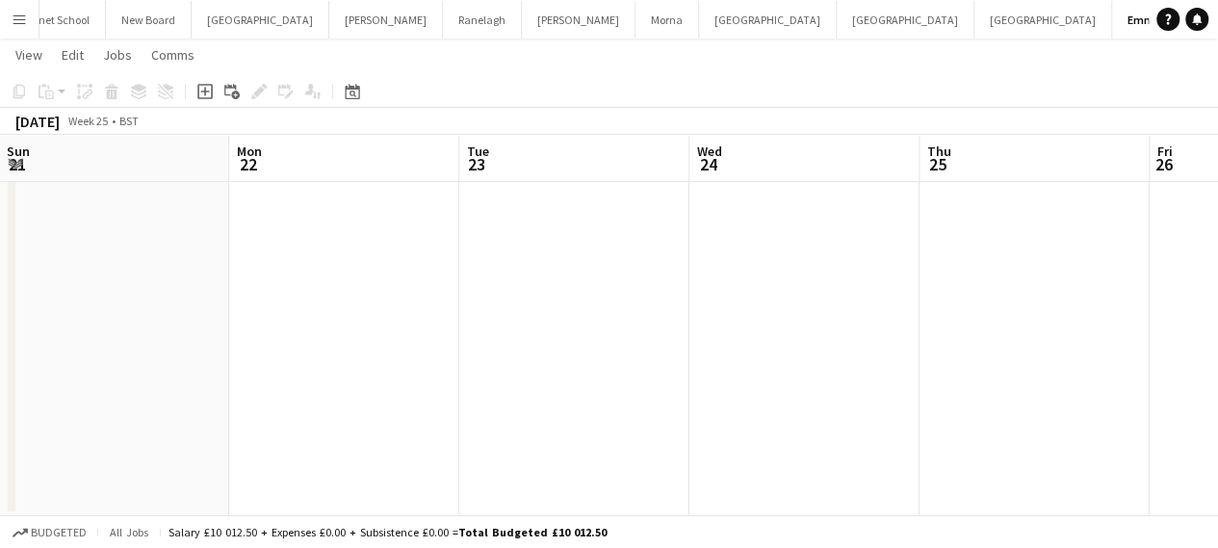
drag, startPoint x: 269, startPoint y: 368, endPoint x: 1058, endPoint y: 416, distance: 790.8
click at [1058, 416] on app-calendar-viewport "Fri 19 Sat 20 Sun 21 Mon 22 Tue 23 Wed 24 Thu 25 Fri 26 Sat 27 Sun 28 Mon 29" at bounding box center [609, 267] width 1218 height 497
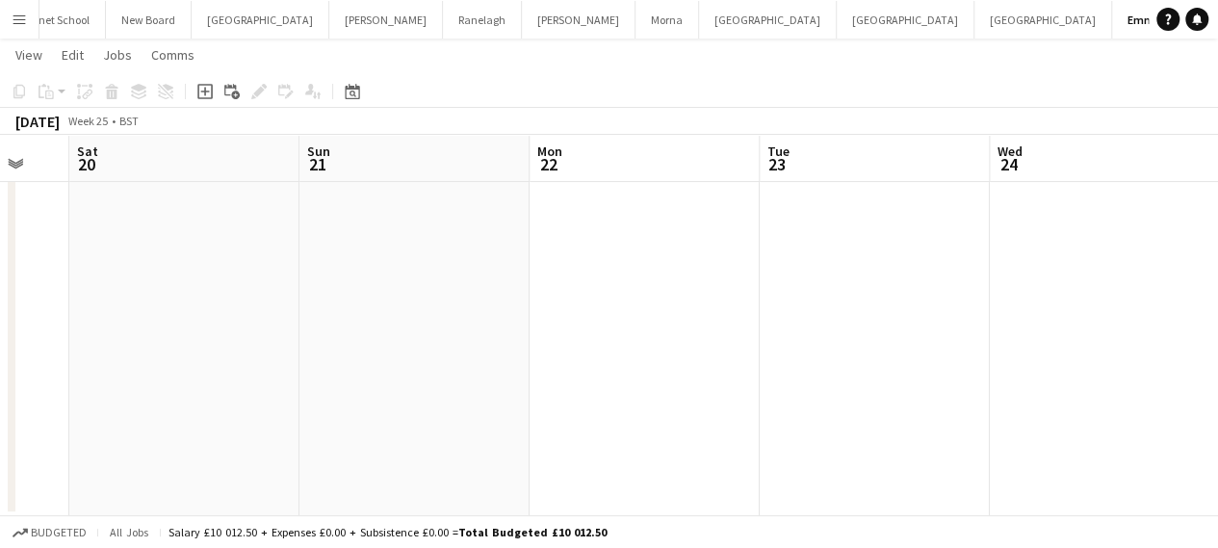
drag, startPoint x: 248, startPoint y: 308, endPoint x: 1028, endPoint y: 362, distance: 781.6
click at [1020, 362] on app-calendar-viewport "Thu 18 Fri 19 Sat 20 Sun 21 Mon 22 Tue 23 Wed 24 Thu 25 Fri 26 Sat 27 Sun 28" at bounding box center [609, 267] width 1218 height 497
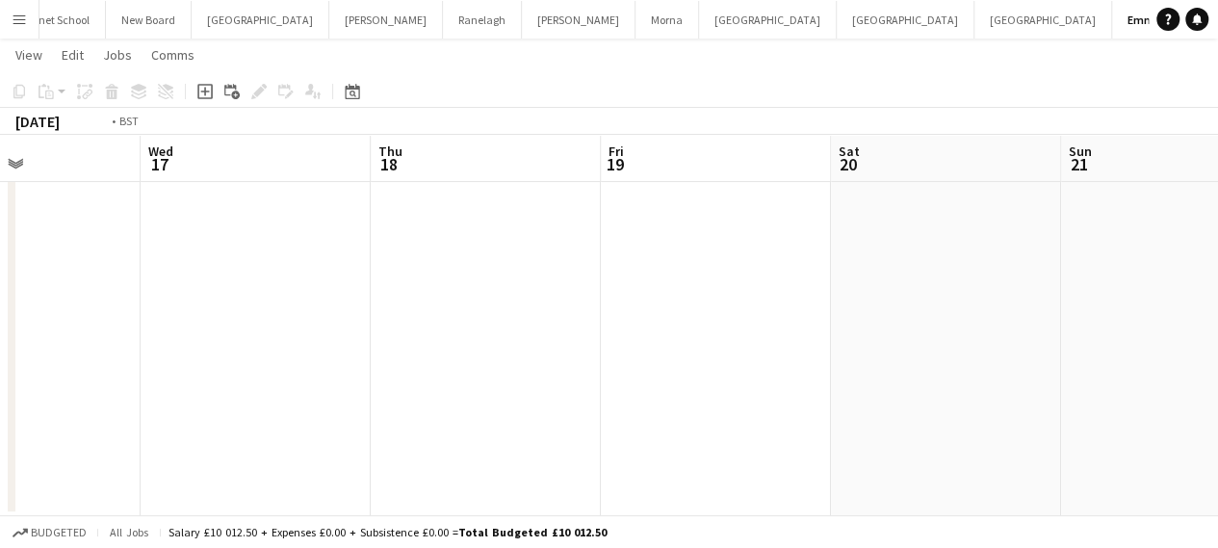
drag, startPoint x: 268, startPoint y: 300, endPoint x: 1032, endPoint y: 398, distance: 770.5
click at [1032, 398] on app-calendar-viewport "Mon 15 Tue 16 Wed 17 Thu 18 Fri 19 Sat 20 Sun 21 Mon 22 Tue 23 Wed 24 Thu 25" at bounding box center [609, 267] width 1218 height 497
drag, startPoint x: 266, startPoint y: 340, endPoint x: 936, endPoint y: 390, distance: 671.8
click at [936, 390] on app-calendar-viewport "Tue 9 Wed 10 Thu 11 Fri 12 Sat 13 Sun 14 Mon 15 Tue 16 Wed 17 Thu 18 Fri 19" at bounding box center [609, 267] width 1218 height 497
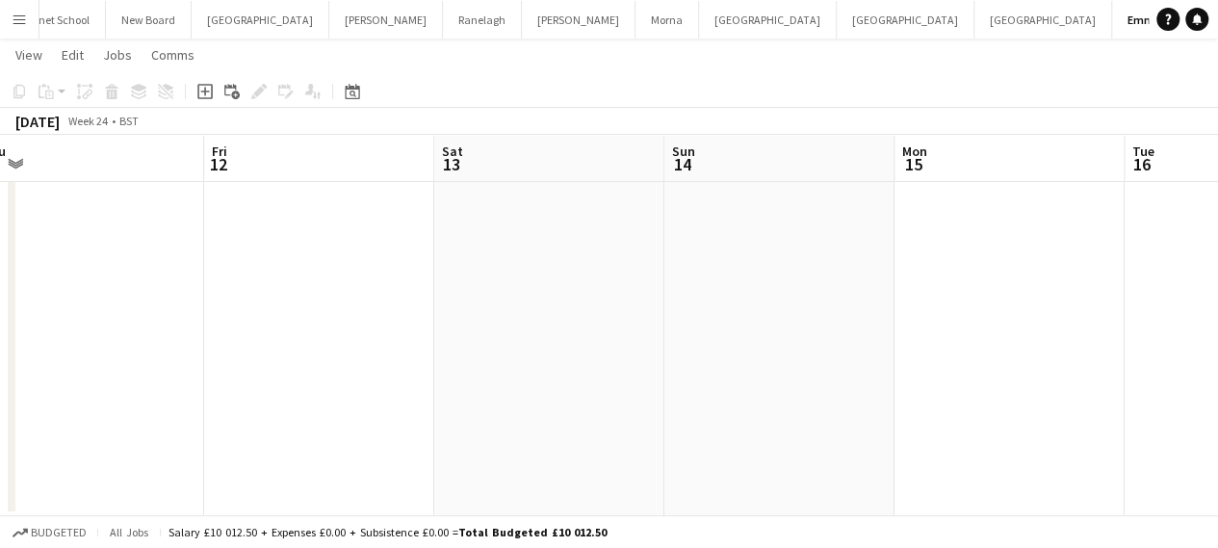
drag, startPoint x: 101, startPoint y: 297, endPoint x: 651, endPoint y: 342, distance: 551.4
click at [707, 352] on app-calendar-viewport "Tue 9 Wed 10 Thu 11 Fri 12 Sat 13 Sun 14 Mon 15 Tue 16 Wed 17 Thu 18 Fri 19" at bounding box center [609, 267] width 1218 height 497
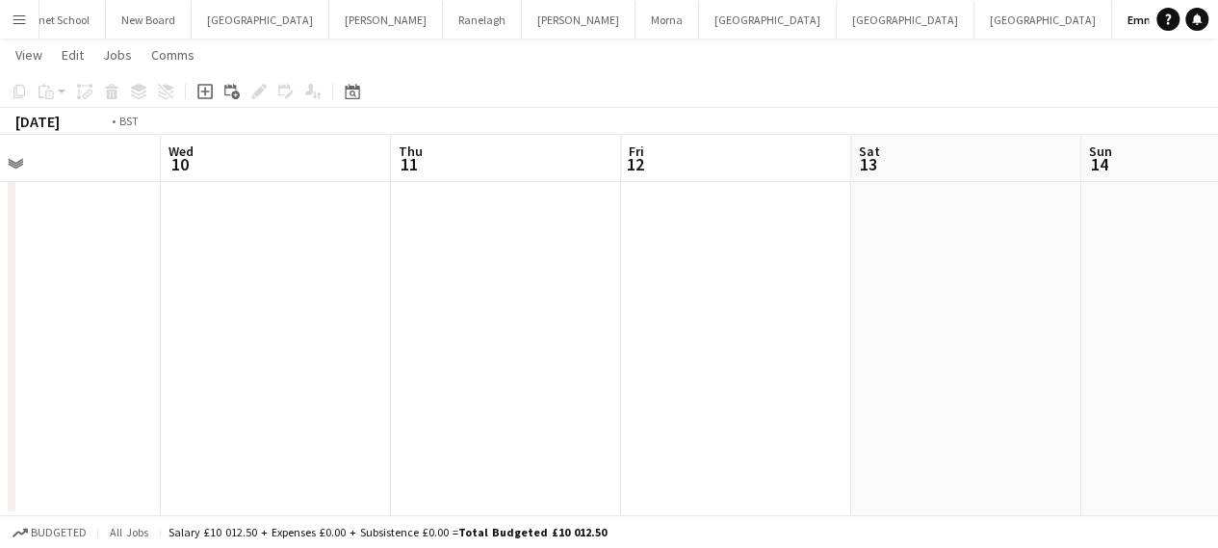
drag, startPoint x: 109, startPoint y: 267, endPoint x: 703, endPoint y: 265, distance: 593.9
click at [702, 265] on app-calendar-viewport "Sun 7 Mon 8 Tue 9 Wed 10 Thu 11 Fri 12 Sat 13 Sun 14 Mon 15 Tue 16 Wed 17" at bounding box center [609, 267] width 1218 height 497
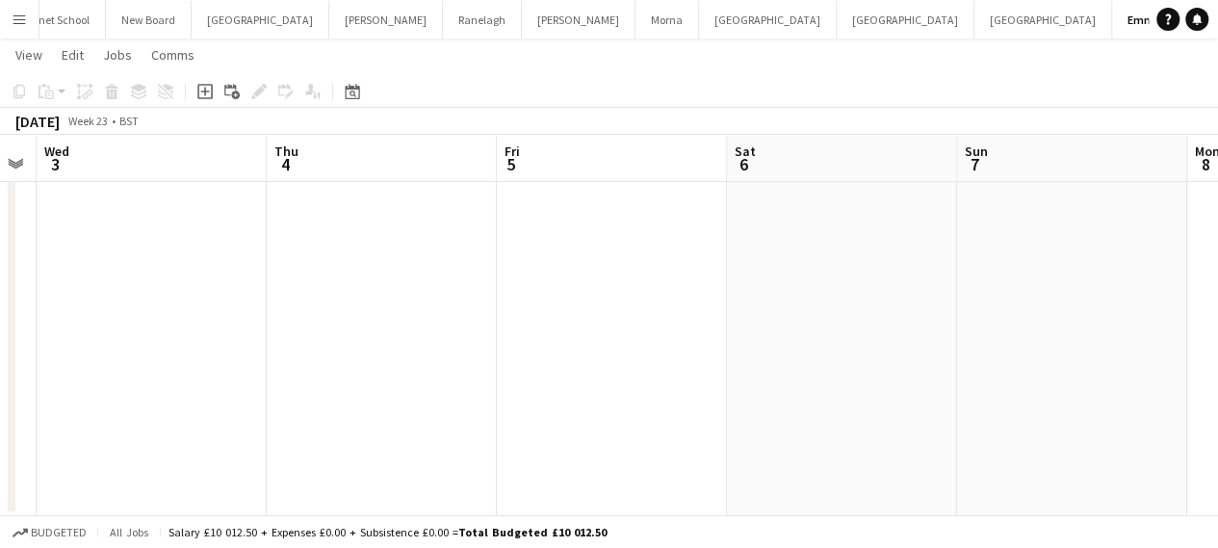
drag, startPoint x: 16, startPoint y: 207, endPoint x: 799, endPoint y: 317, distance: 790.2
click at [793, 311] on app-calendar-viewport "Mon 1 Tue 2 Wed 3 Thu 4 Fri 5 Sat 6 Sun 7 Mon 8 Tue 9 Wed 10 Thu 11" at bounding box center [609, 267] width 1218 height 497
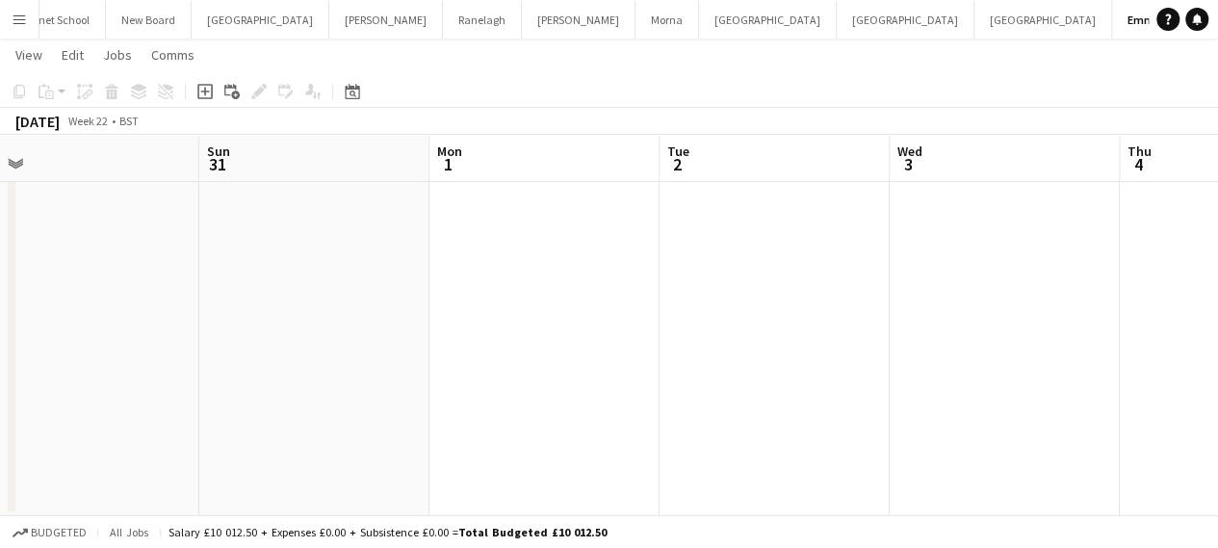
drag, startPoint x: 0, startPoint y: 238, endPoint x: 862, endPoint y: 355, distance: 869.5
click at [855, 353] on app-calendar-viewport "Thu 28 Fri 29 Sat 30 Sun 31 Mon 1 Tue 2 Wed 3 Thu 4 Fri 5 Sat 6 Sun 7" at bounding box center [609, 267] width 1218 height 497
drag, startPoint x: 77, startPoint y: 318, endPoint x: 938, endPoint y: 428, distance: 867.6
click at [935, 427] on app-calendar-viewport "Wed 27 Thu 28 Fri 29 Sat 30 Sun 31 Mon 1 Tue 2 Wed 3 Thu 4 Fri 5 Sat 6" at bounding box center [609, 267] width 1218 height 497
drag, startPoint x: 0, startPoint y: 344, endPoint x: 984, endPoint y: 476, distance: 992.7
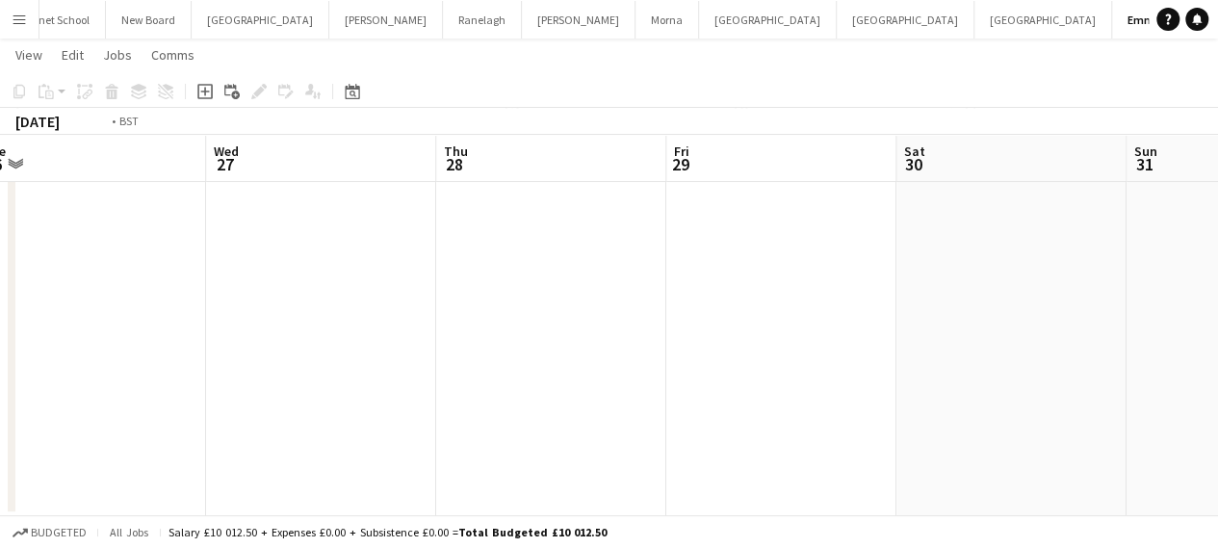
click at [977, 476] on app-calendar-viewport "Sun 24 Mon 25 Tue 26 Wed 27 Thu 28 Fri 29 Sat 30 Sun 31 Mon 1 Tue 2 Wed 3" at bounding box center [609, 267] width 1218 height 497
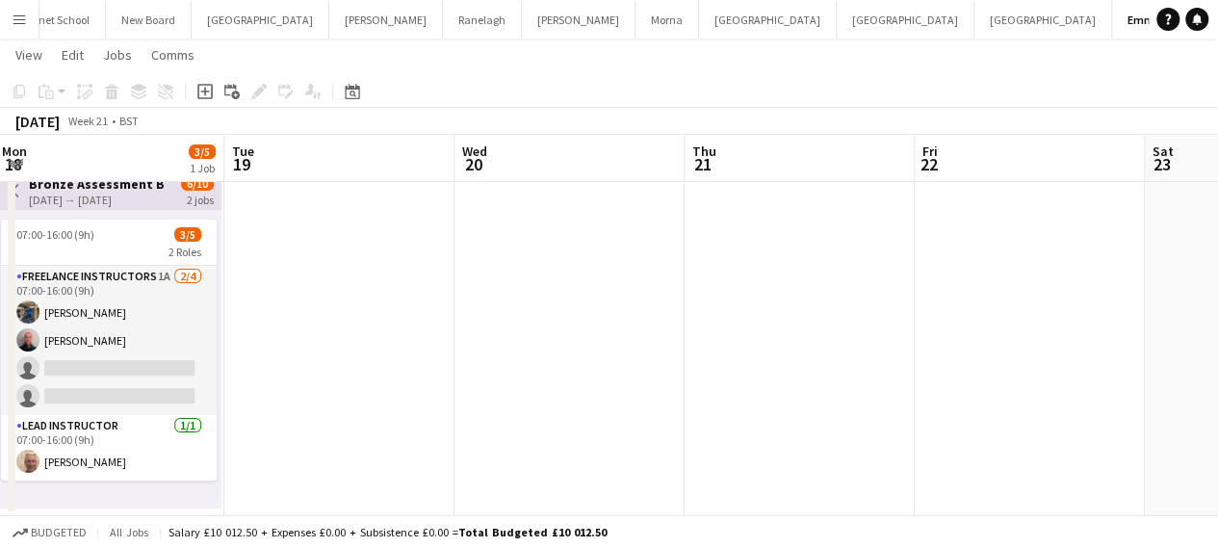
drag, startPoint x: 91, startPoint y: 334, endPoint x: 888, endPoint y: 378, distance: 797.3
click at [887, 377] on app-calendar-viewport "Sat 16 2/5 1 Job Sun 17 3/5 1 Job Mon 18 3/5 1 Job Tue 19 Wed 20 Thu 21 Fri 22 …" at bounding box center [609, 267] width 1218 height 497
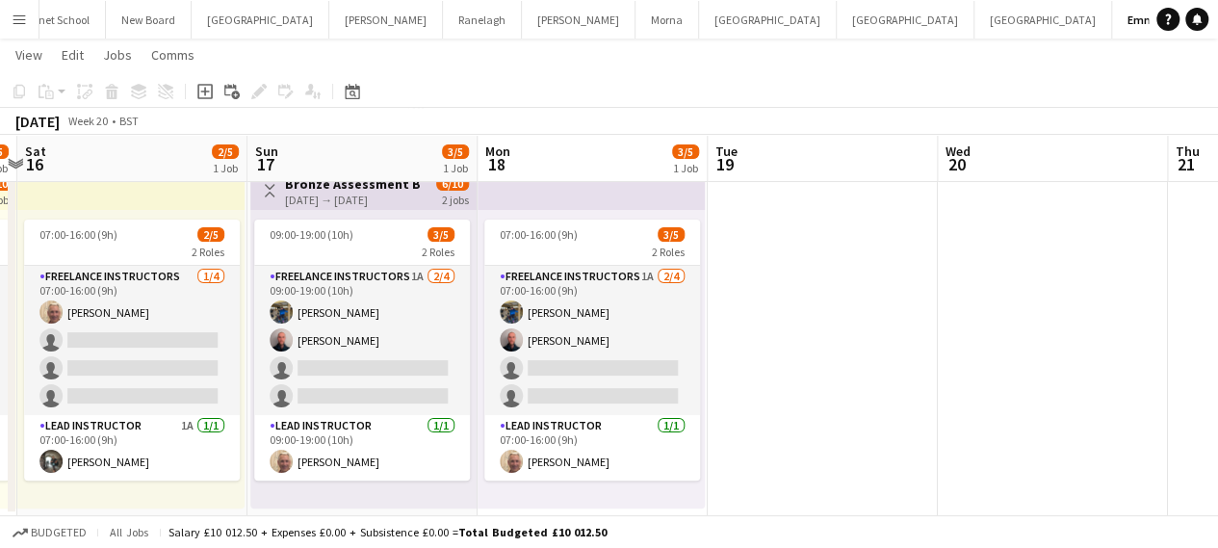
drag, startPoint x: 206, startPoint y: 332, endPoint x: 824, endPoint y: 384, distance: 620.2
click at [824, 384] on app-calendar-viewport "Thu 14 3/5 1 Job Fri 15 2/5 1 Job Sat 16 2/5 1 Job Sun 17 3/5 1 Job Mon 18 3/5 …" at bounding box center [609, 267] width 1218 height 497
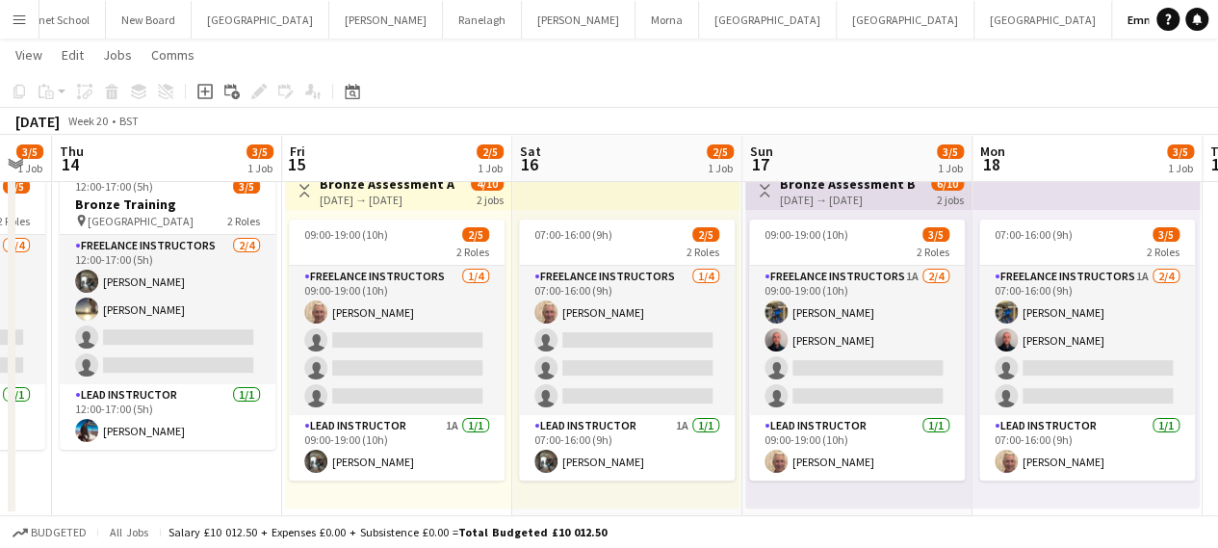
scroll to position [0, 408]
drag, startPoint x: 191, startPoint y: 297, endPoint x: 682, endPoint y: 295, distance: 491.9
click at [682, 295] on app-calendar-viewport "Tue 12 Wed 13 3/5 1 Job Thu 14 3/5 1 Job Fri 15 2/5 1 Job Sat 16 2/5 1 Job Sun …" at bounding box center [609, 267] width 1218 height 497
click at [1200, 19] on button "Bedales Close" at bounding box center [1235, 20] width 71 height 38
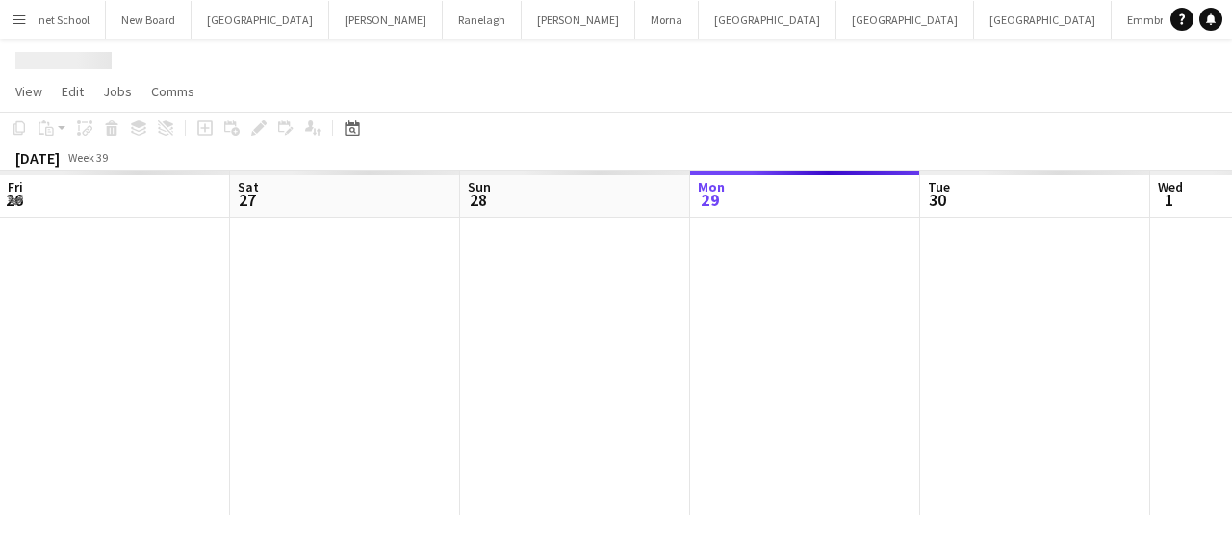
scroll to position [0, 460]
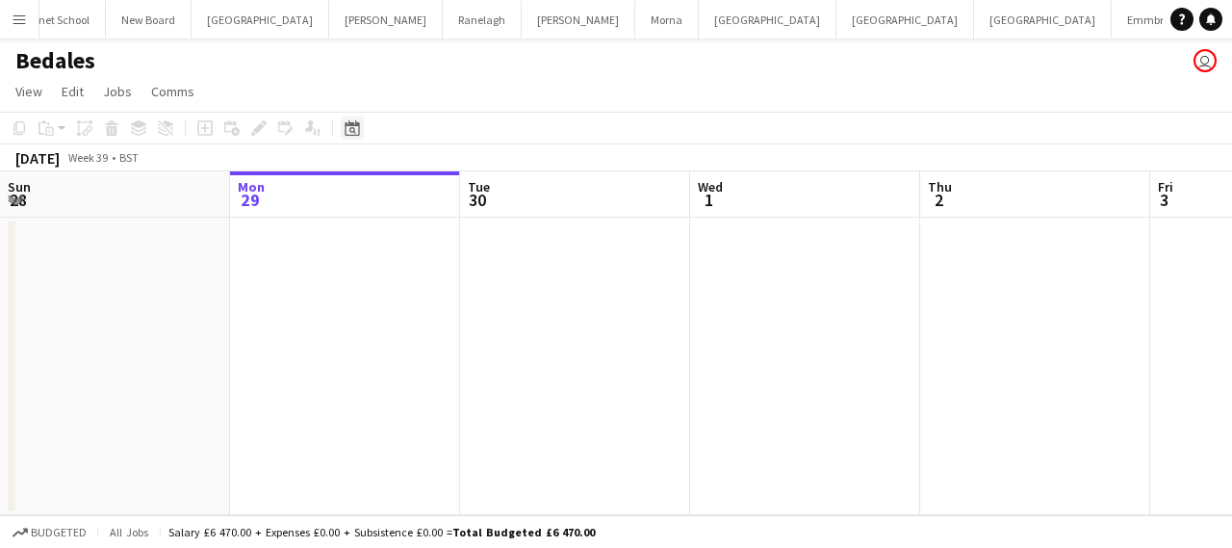
click at [348, 135] on icon at bounding box center [352, 127] width 14 height 15
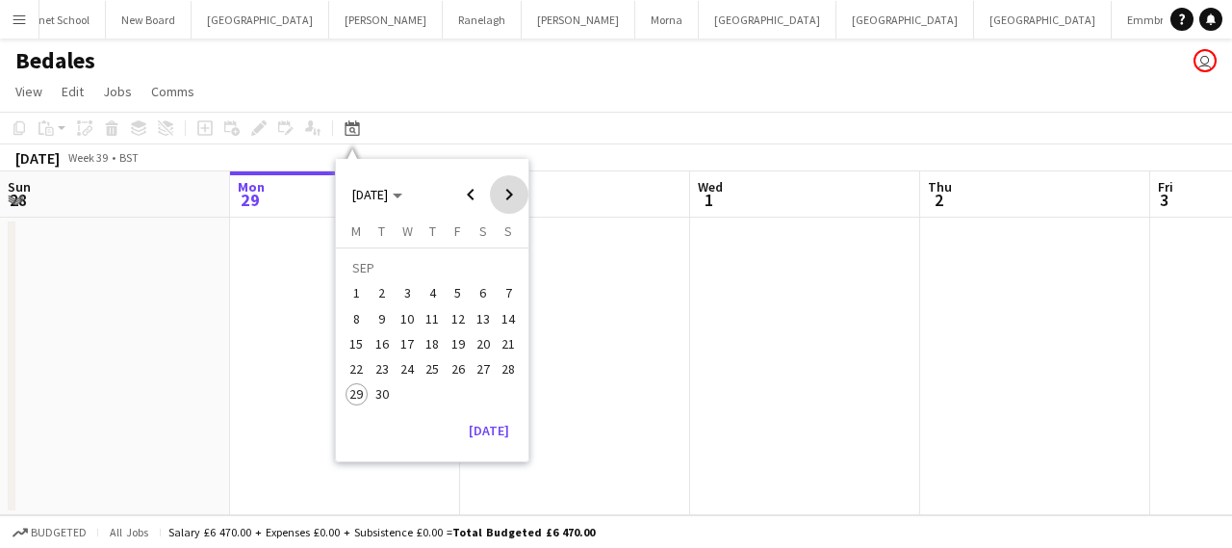
click at [509, 193] on span "Next month" at bounding box center [509, 194] width 39 height 39
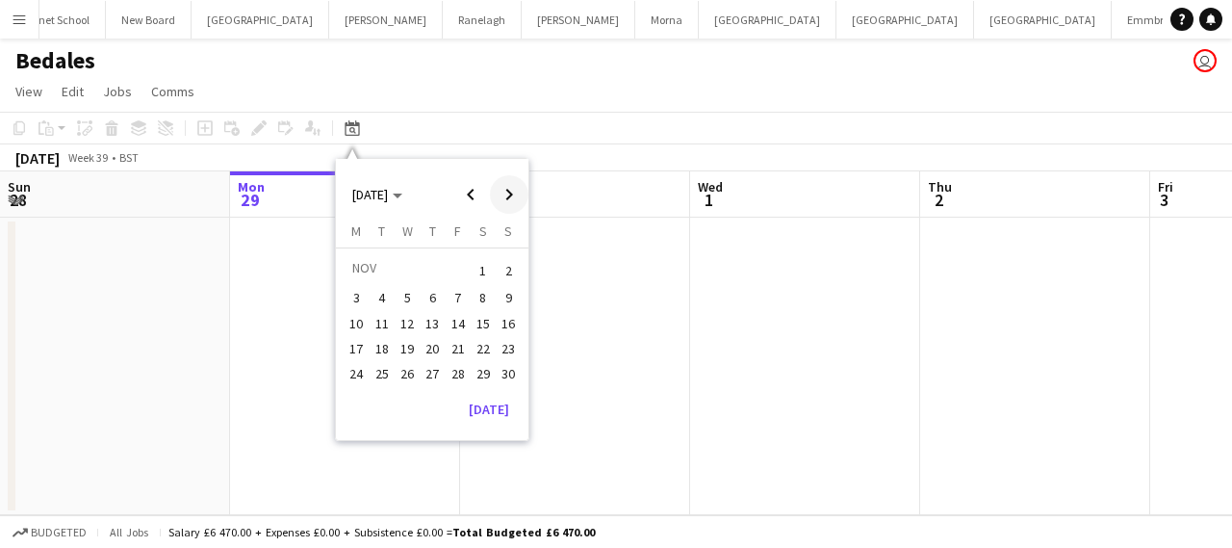
click at [509, 193] on span "Next month" at bounding box center [509, 194] width 39 height 39
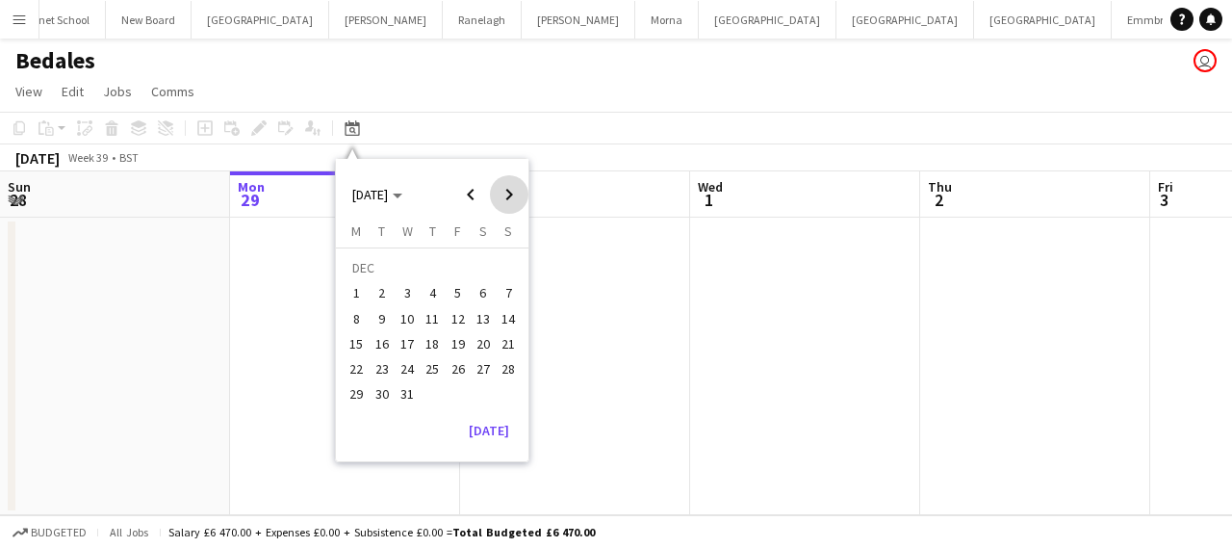
click at [509, 193] on span "Next month" at bounding box center [509, 194] width 39 height 39
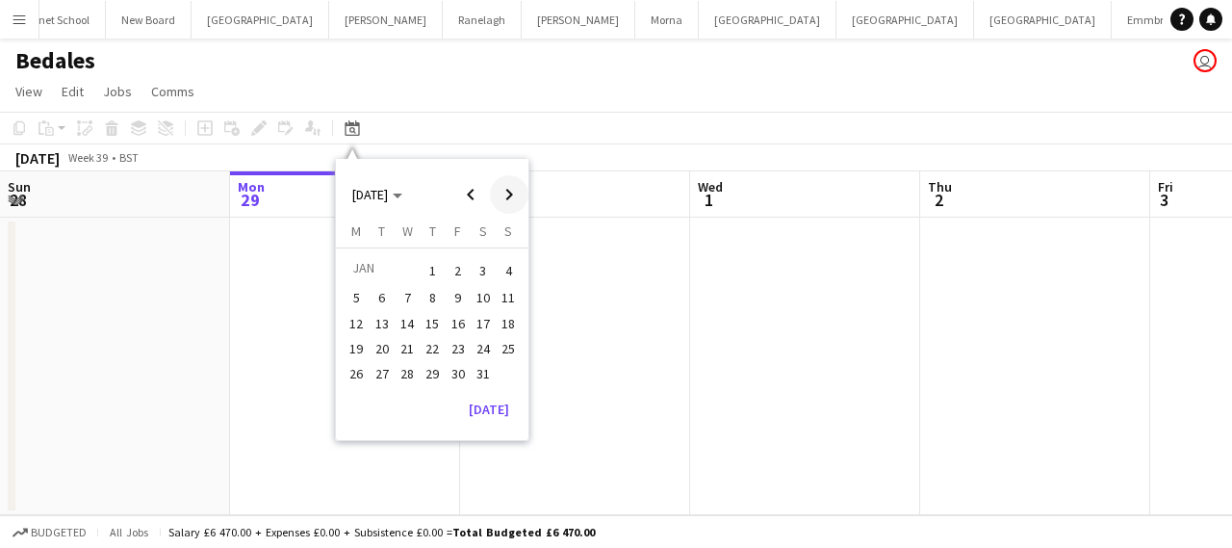
click at [509, 193] on span "Next month" at bounding box center [509, 194] width 39 height 39
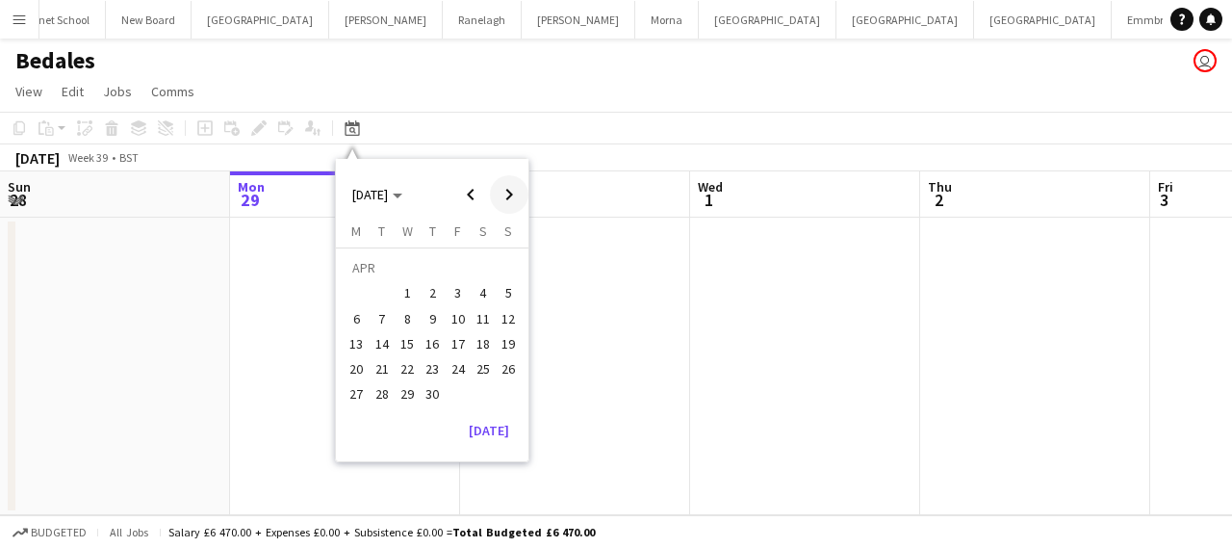
click at [509, 193] on span "Next month" at bounding box center [509, 194] width 39 height 39
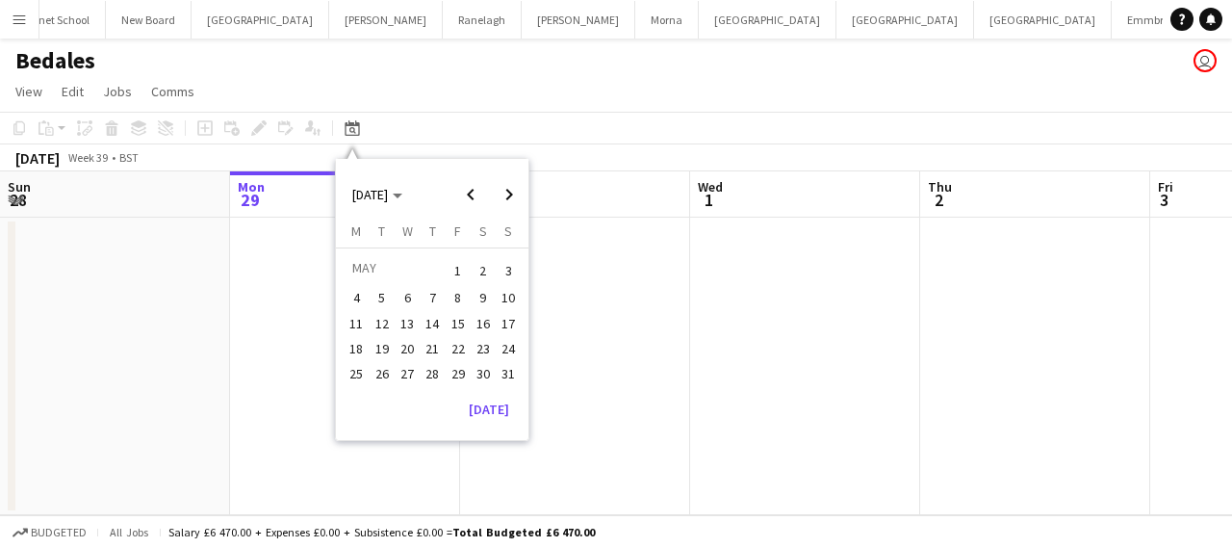
click at [479, 325] on span "16" at bounding box center [483, 323] width 23 height 23
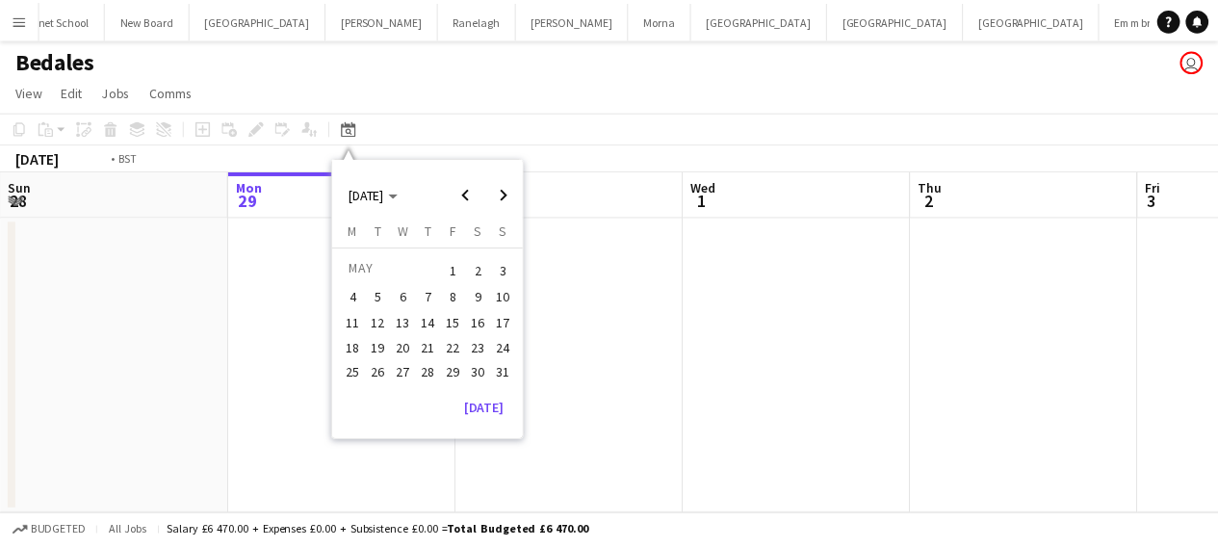
scroll to position [0, 662]
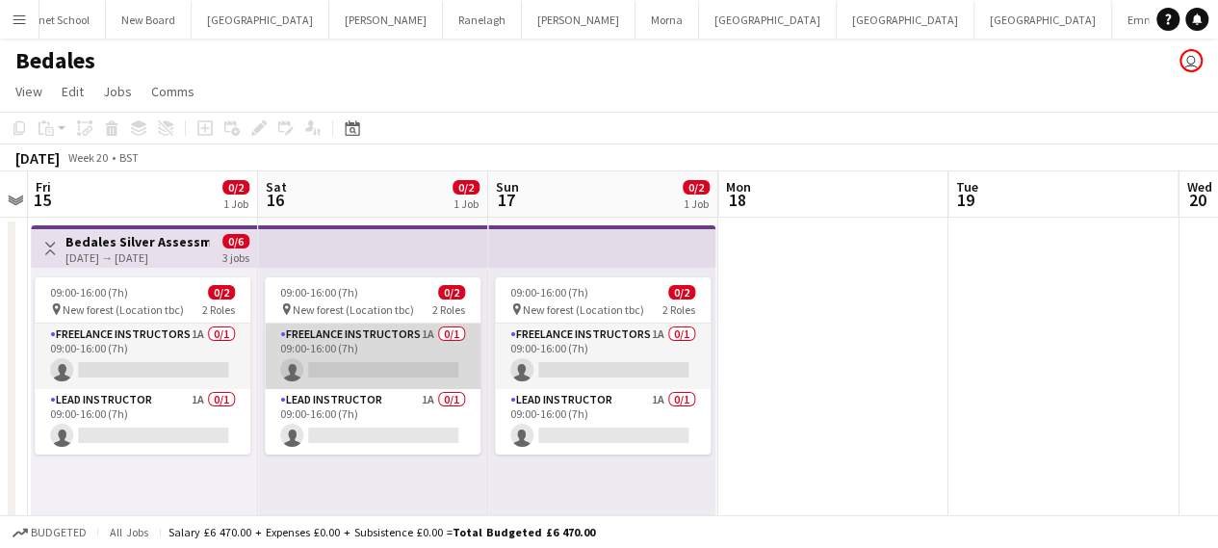
click at [318, 363] on app-card-role "Freelance Instructors 1A 0/1 09:00-16:00 (7h) single-neutral-actions" at bounding box center [373, 355] width 216 height 65
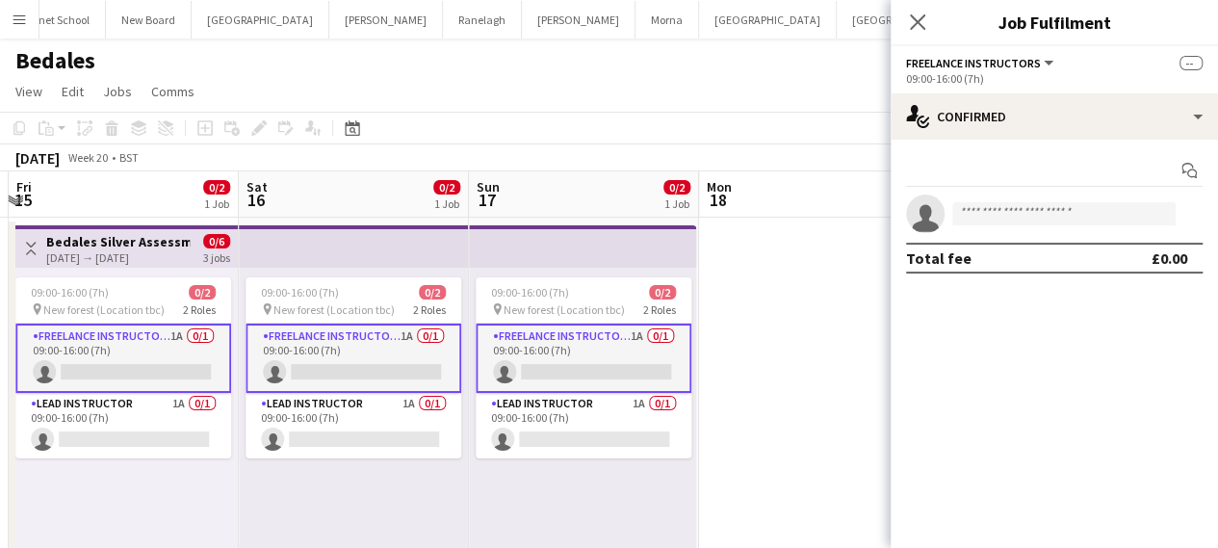
scroll to position [0, 680]
drag, startPoint x: 152, startPoint y: 306, endPoint x: 135, endPoint y: 311, distance: 18.0
click at [135, 311] on app-calendar-viewport "Tue 12 Wed 13 Thu 14 Fri 15 0/2 1 Job Sat 16 0/2 1 Job Sun 17 0/2 1 Job Mon 18 …" at bounding box center [609, 372] width 1218 height 402
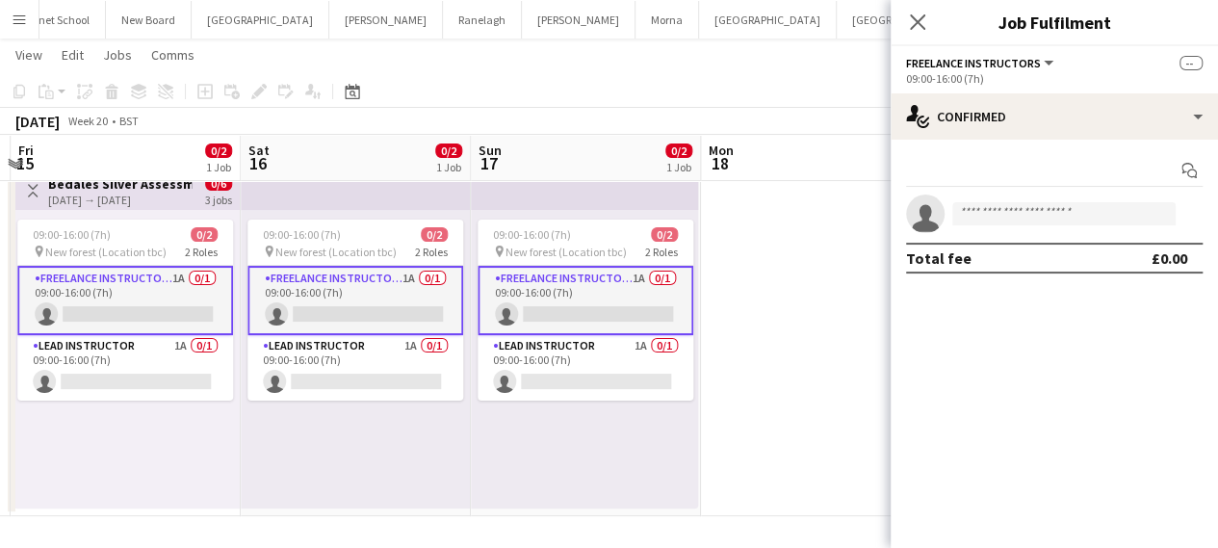
scroll to position [0, 0]
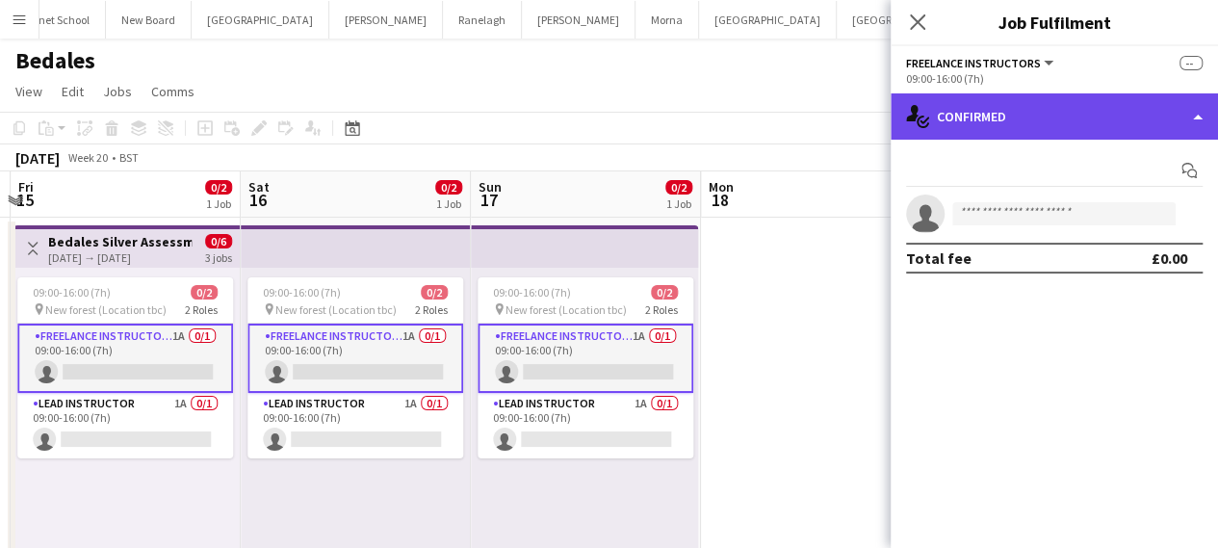
click at [1011, 103] on div "single-neutral-actions-check-2 Confirmed" at bounding box center [1053, 116] width 327 height 46
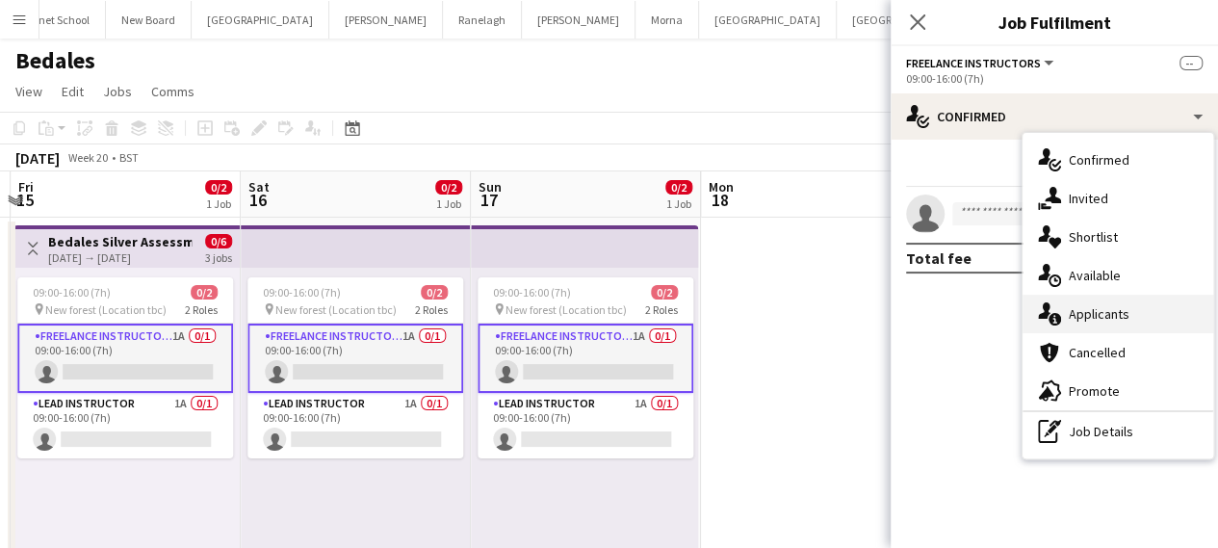
click at [1076, 303] on div "single-neutral-actions-information Applicants" at bounding box center [1117, 314] width 191 height 39
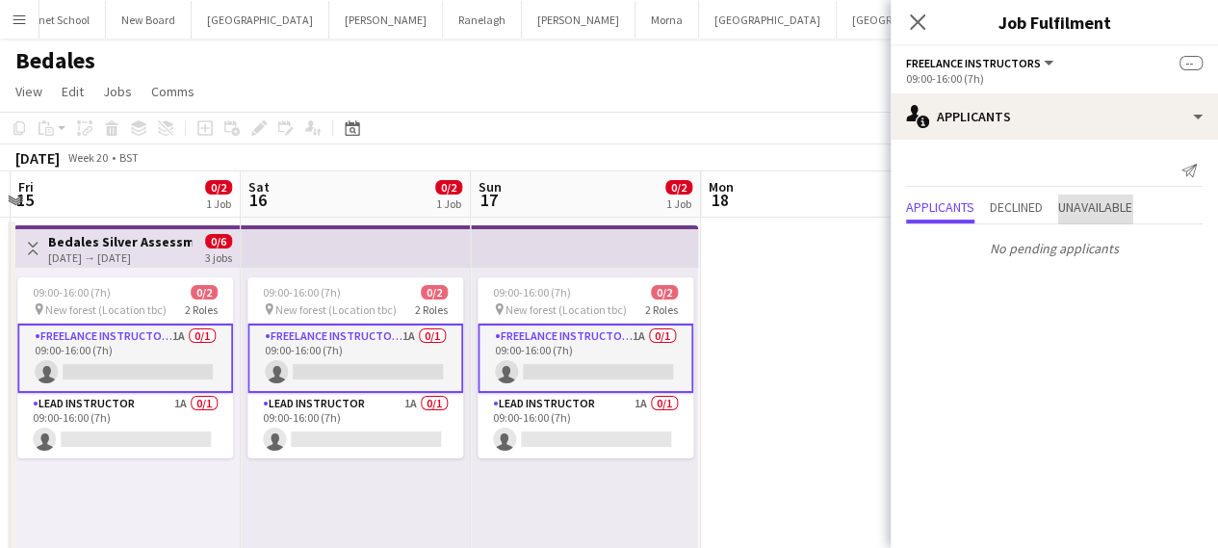
click at [1094, 194] on span "Unavailable" at bounding box center [1095, 208] width 74 height 29
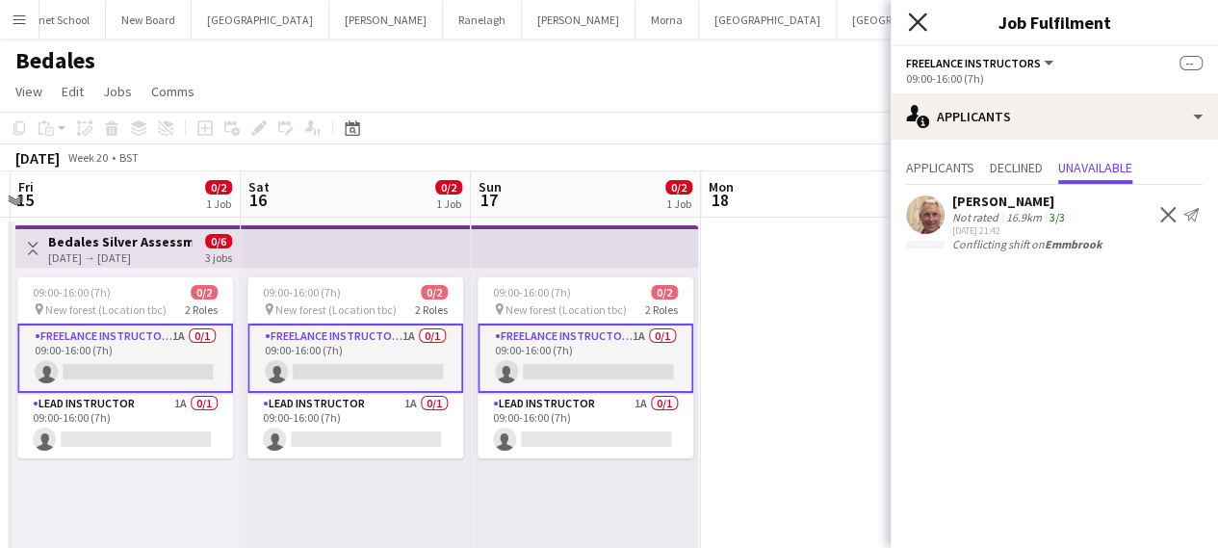
click at [911, 25] on icon "Close pop-in" at bounding box center [917, 22] width 18 height 18
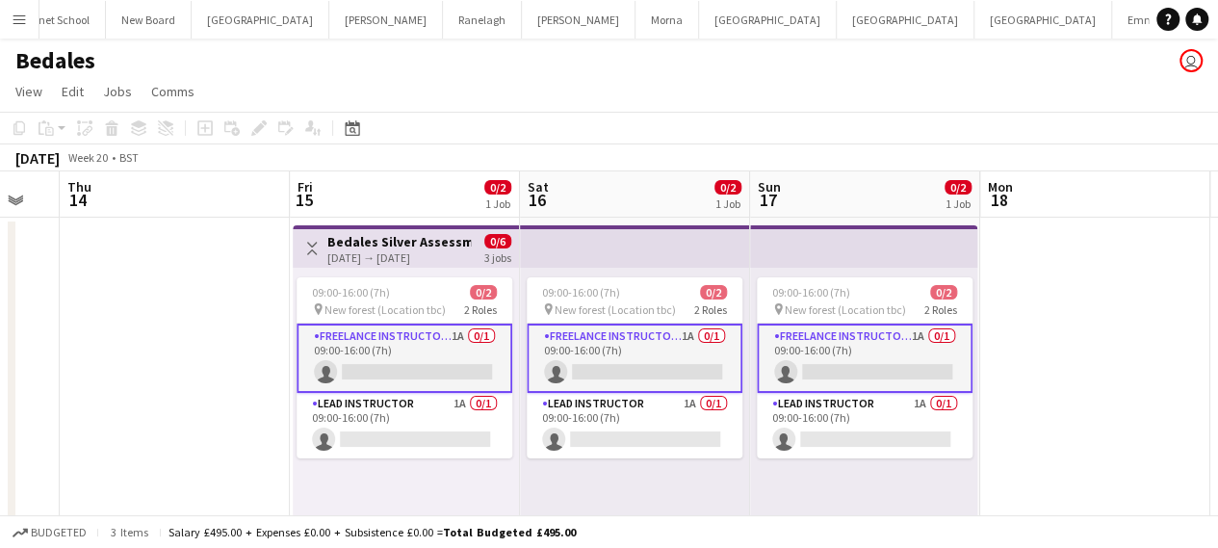
scroll to position [0, 399]
drag, startPoint x: 836, startPoint y: 321, endPoint x: 1117, endPoint y: 324, distance: 281.1
click at [1117, 324] on app-calendar-viewport "Tue 12 Wed 13 Thu 14 Fri 15 0/2 1 Job Sat 16 0/2 1 Job Sun 17 0/2 1 Job Mon 18 …" at bounding box center [609, 372] width 1218 height 402
click at [181, 293] on app-date-cell at bounding box center [177, 396] width 230 height 356
